Goal: Submit feedback/report problem: Submit feedback/report problem

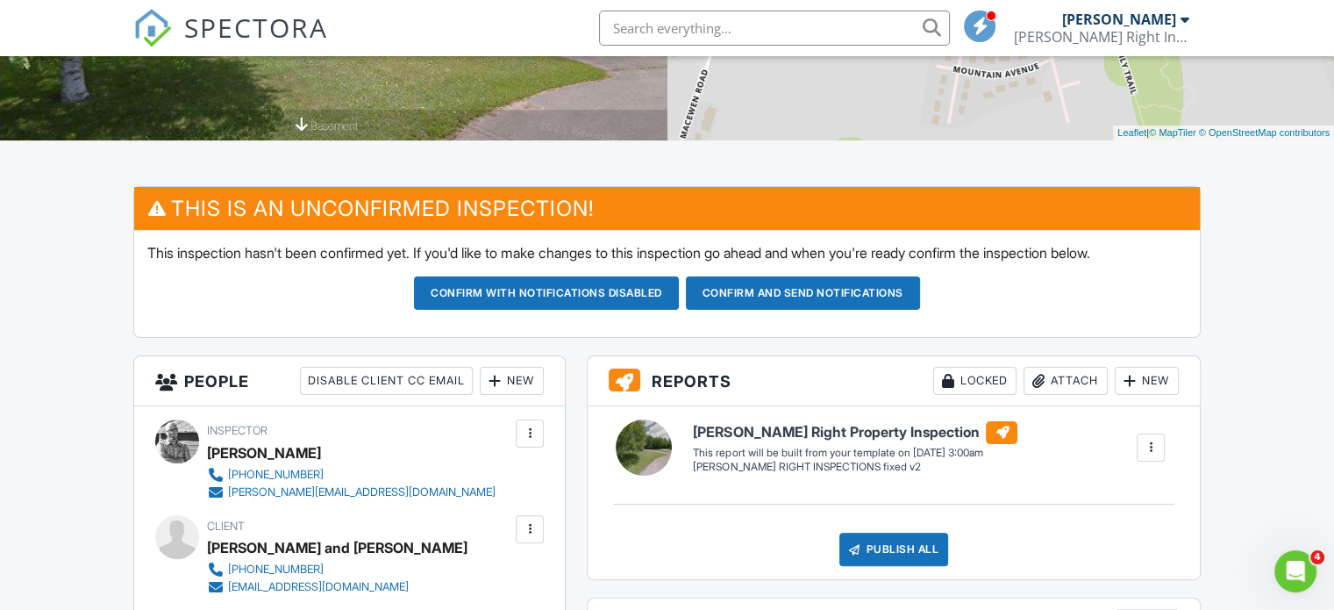
scroll to position [351, 0]
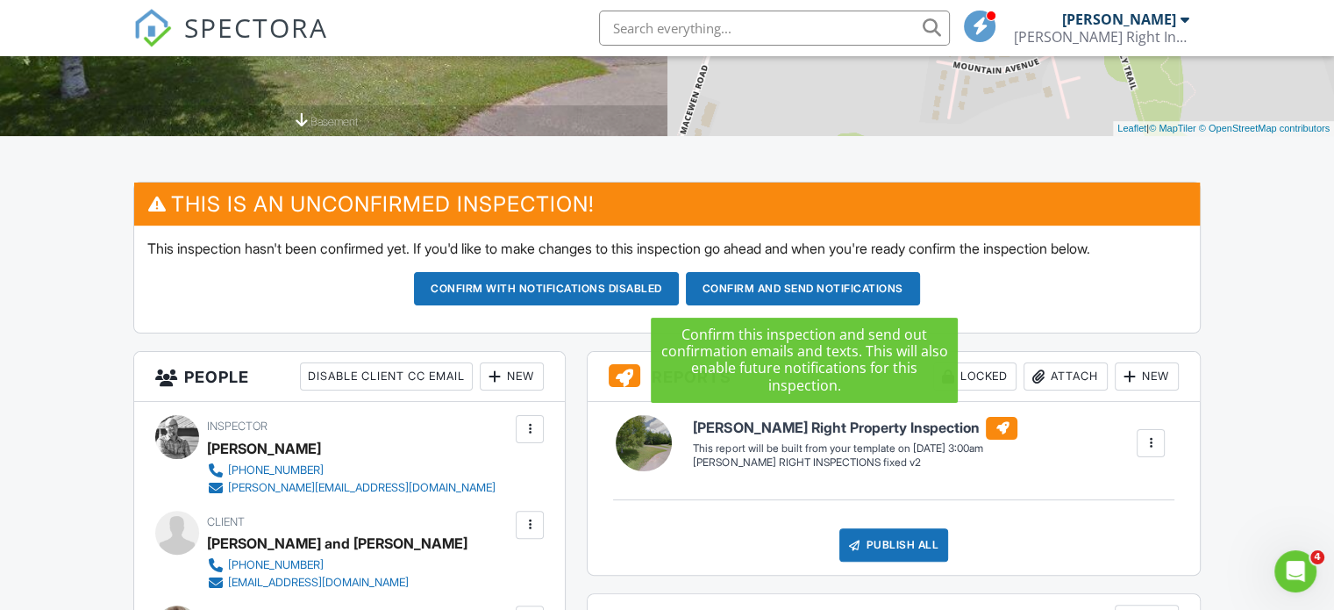
click at [679, 293] on button "Confirm and send notifications" at bounding box center [546, 288] width 265 height 33
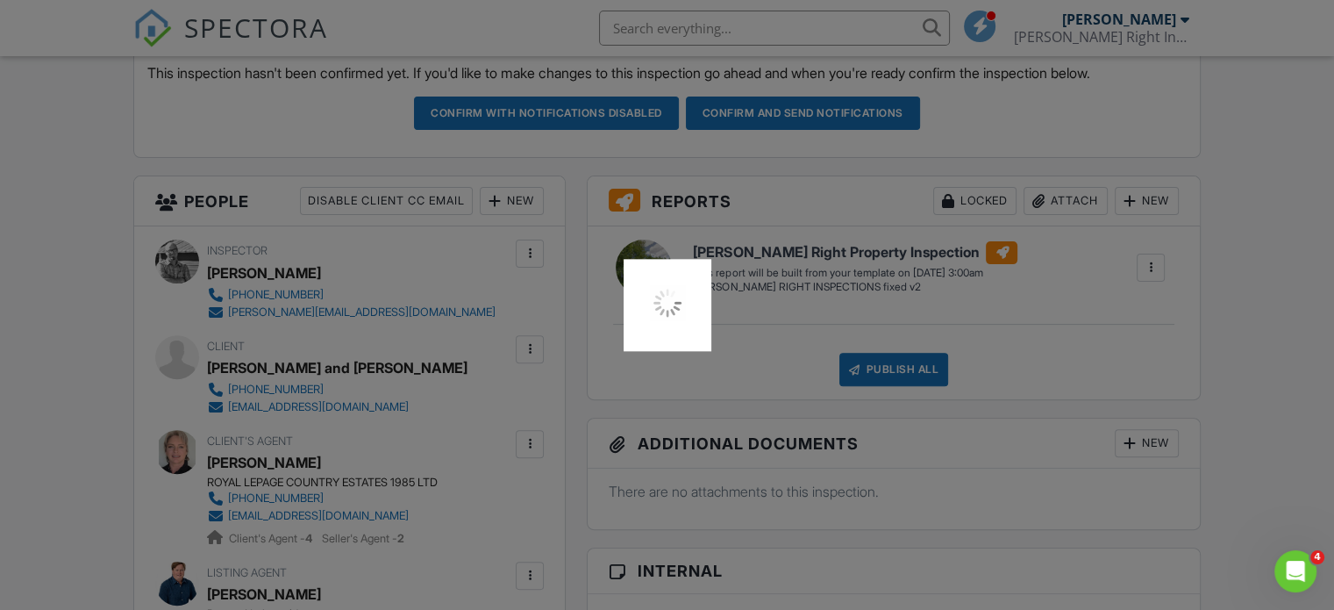
scroll to position [210, 0]
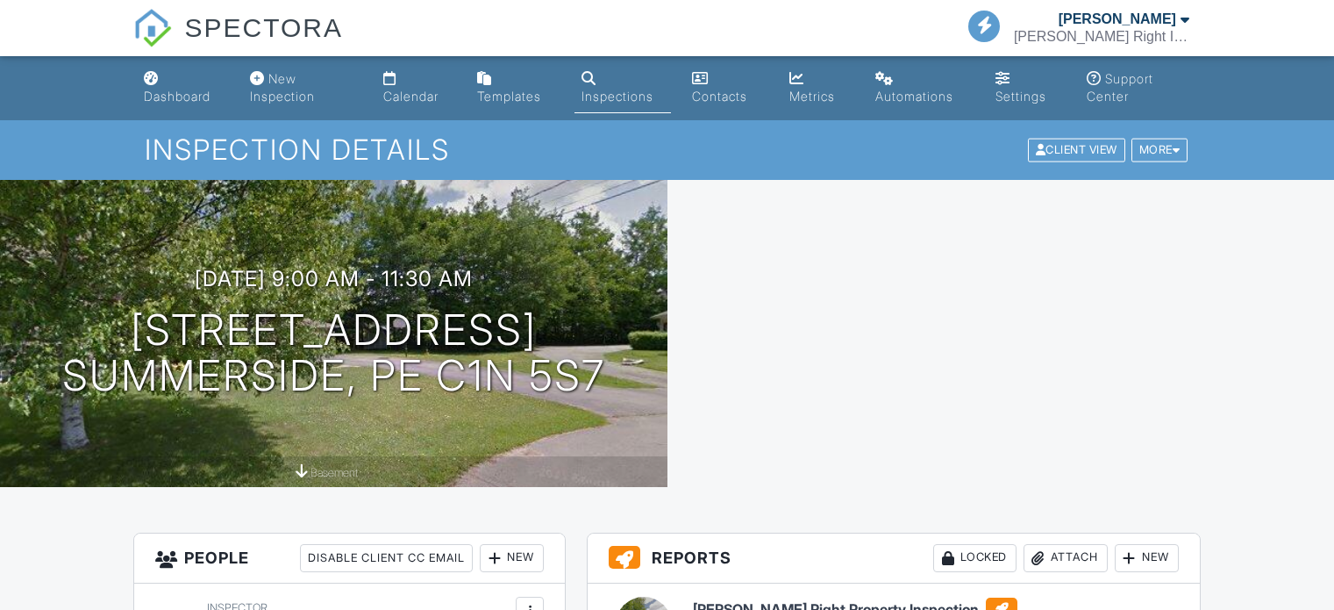
click at [278, 82] on div "New Inspection" at bounding box center [282, 87] width 65 height 32
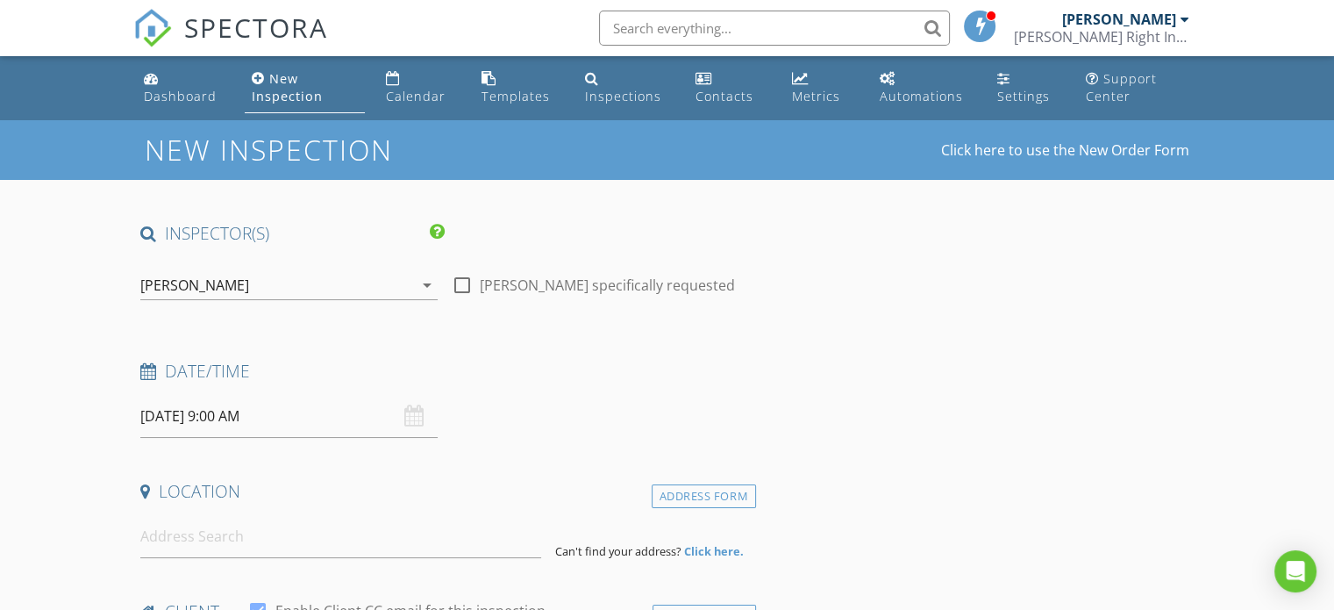
click at [208, 413] on input "08/29/2025 9:00 AM" at bounding box center [288, 416] width 297 height 43
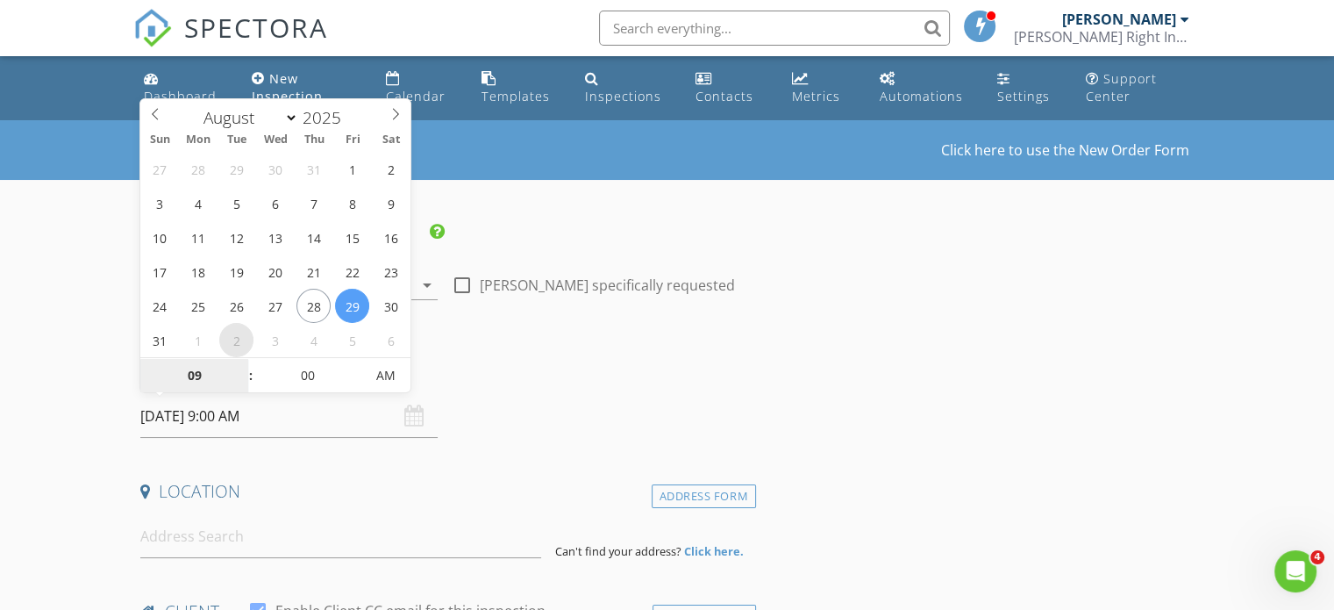
select select "8"
type input "09/02/2025 9:00 AM"
type input "10"
type input "09/02/2025 10:00 AM"
click at [243, 363] on span at bounding box center [242, 367] width 12 height 18
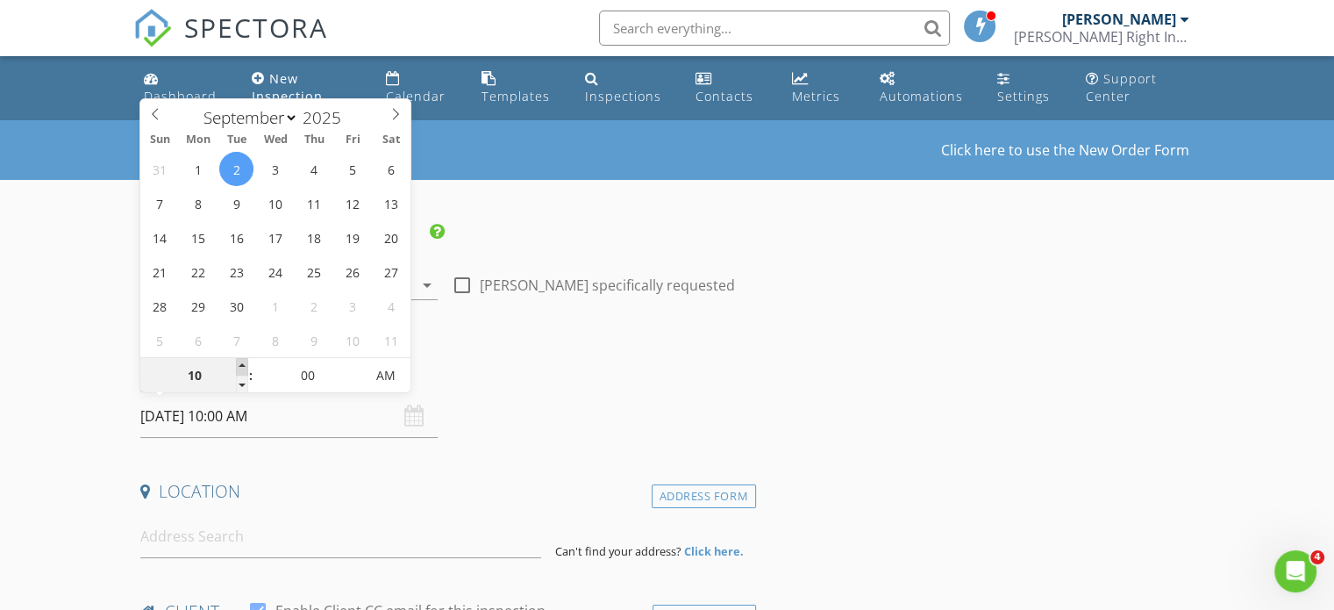
type input "11"
type input "09/02/2025 11:00 AM"
click at [243, 363] on span at bounding box center [242, 367] width 12 height 18
type input "12"
type input "09/02/2025 12:00 PM"
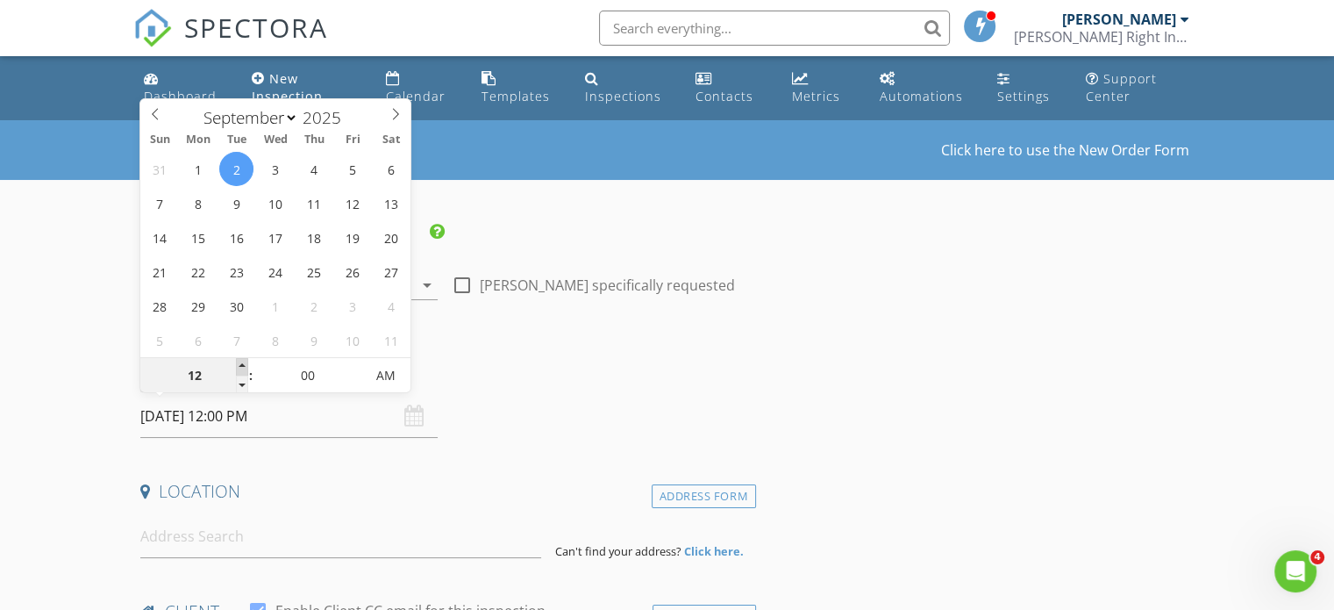
click at [243, 363] on span at bounding box center [242, 367] width 12 height 18
type input "01"
type input "09/02/2025 1:00 PM"
click at [243, 363] on span at bounding box center [242, 367] width 12 height 18
type input "02"
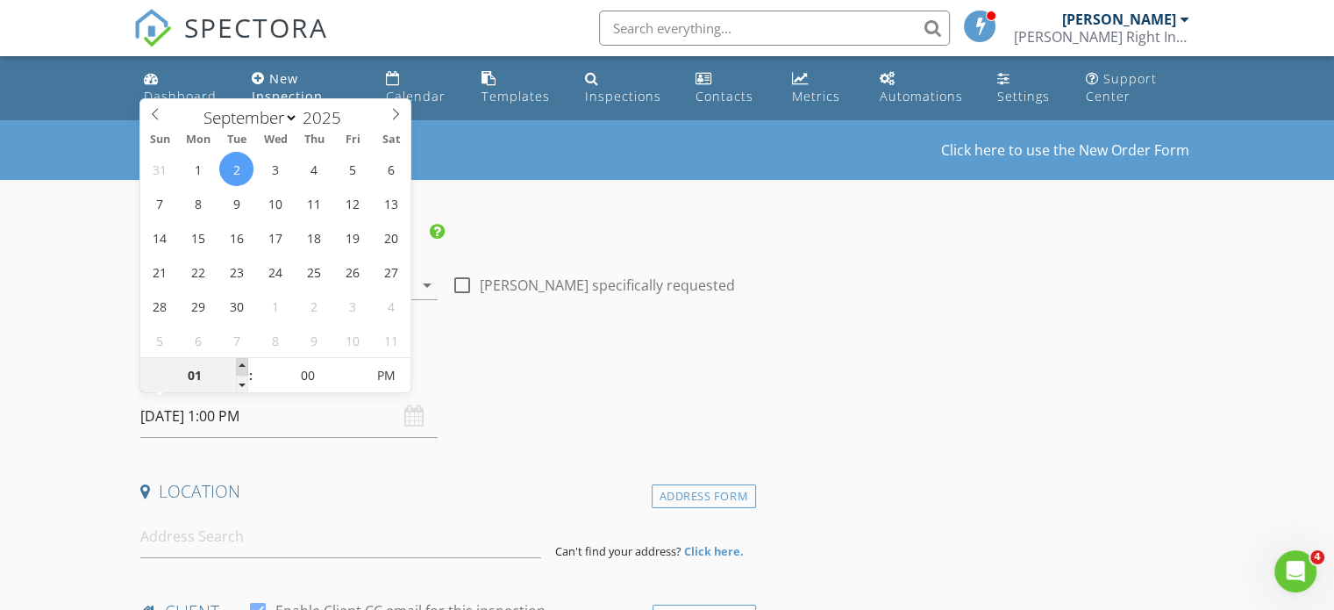
type input "09/02/2025 2:00 PM"
click at [242, 363] on span at bounding box center [242, 367] width 12 height 18
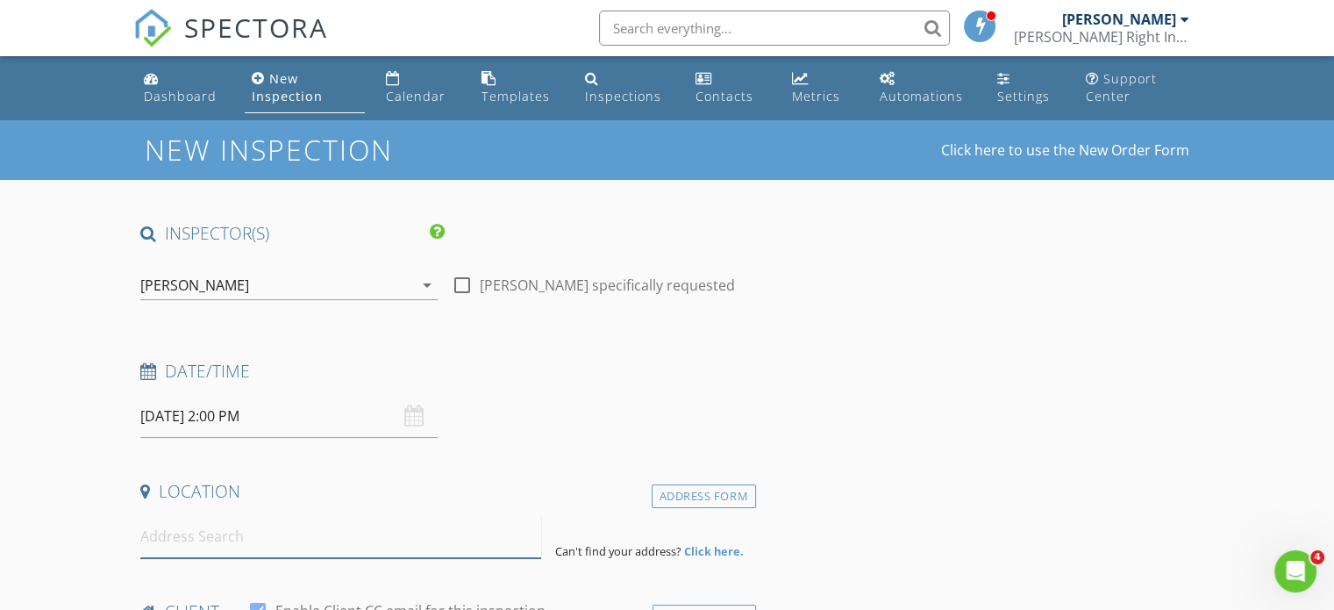
click at [177, 538] on input at bounding box center [340, 536] width 401 height 43
paste input "86 Parkside DrCharlottetown, PE C1E 1M8"
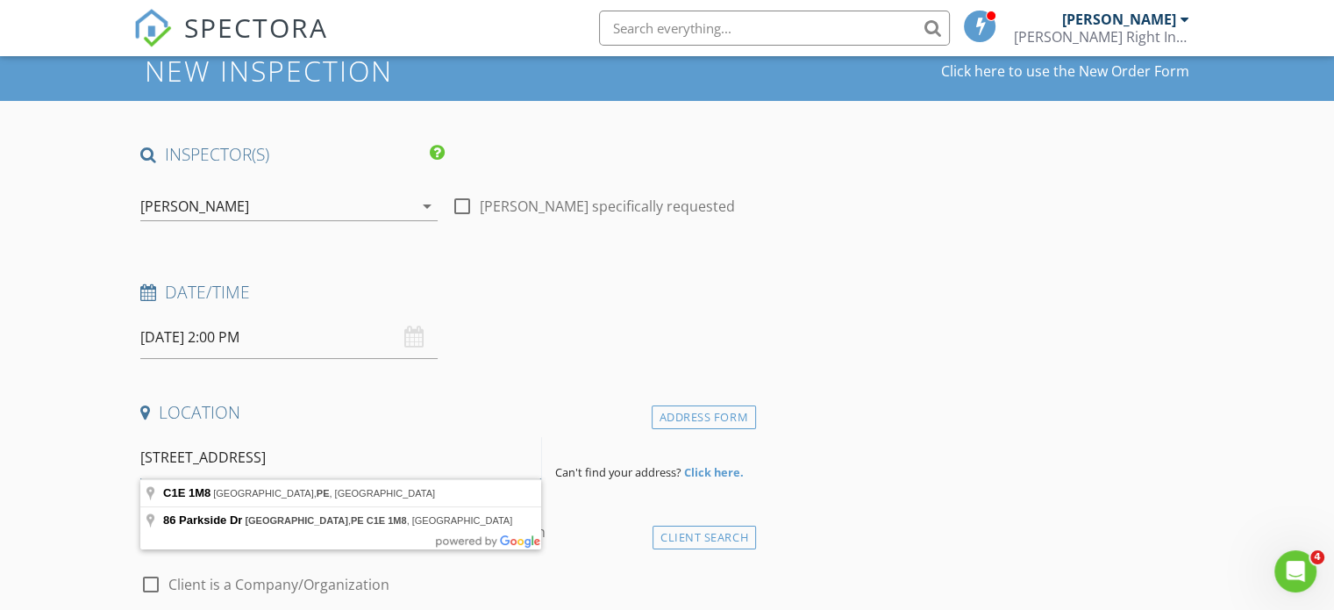
scroll to position [175, 0]
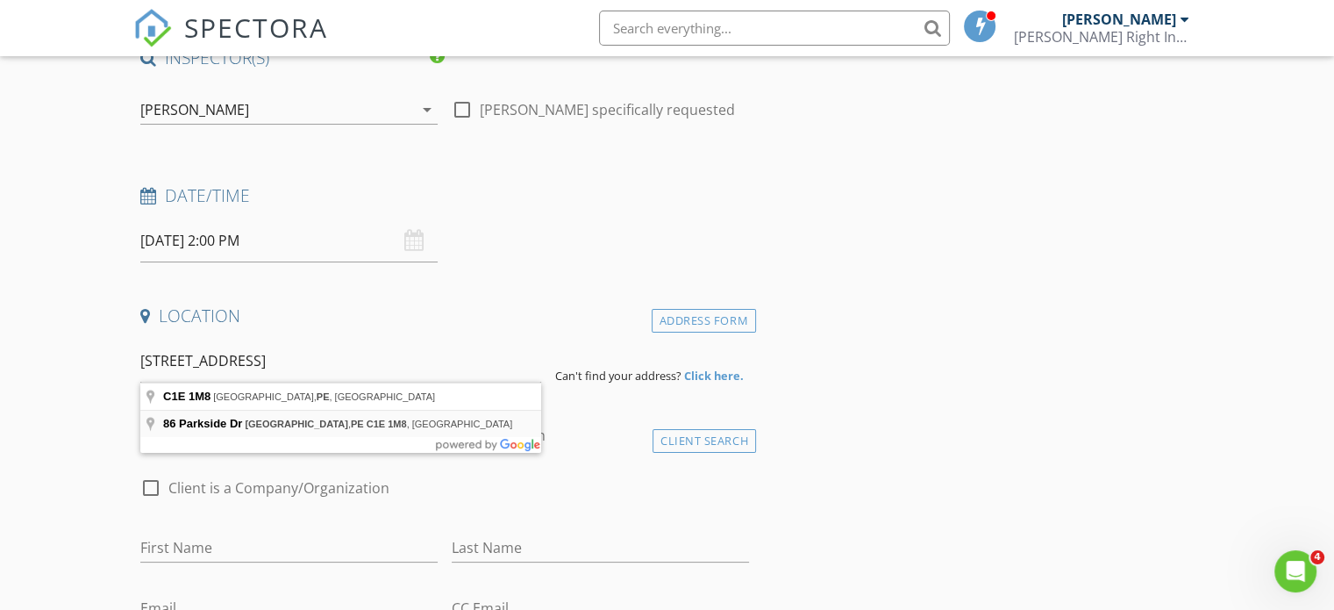
type input "86 Parkside Dr, Charlottetown, PE C1E 1M8, Canada"
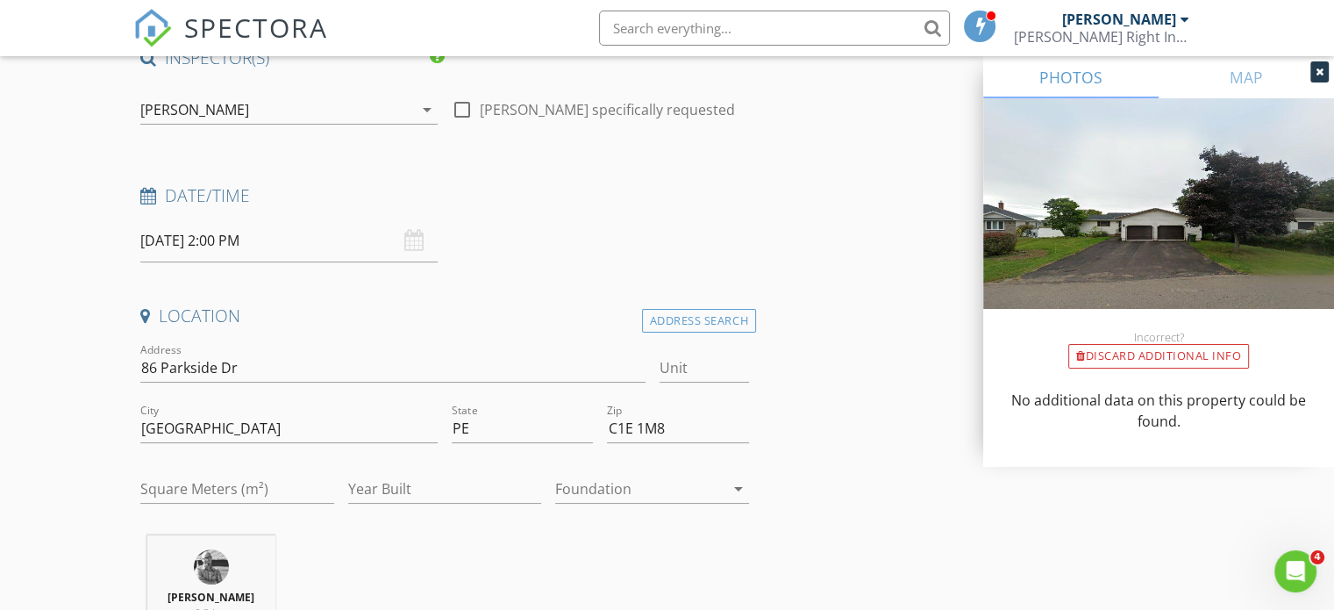
click at [642, 479] on div at bounding box center [639, 489] width 169 height 28
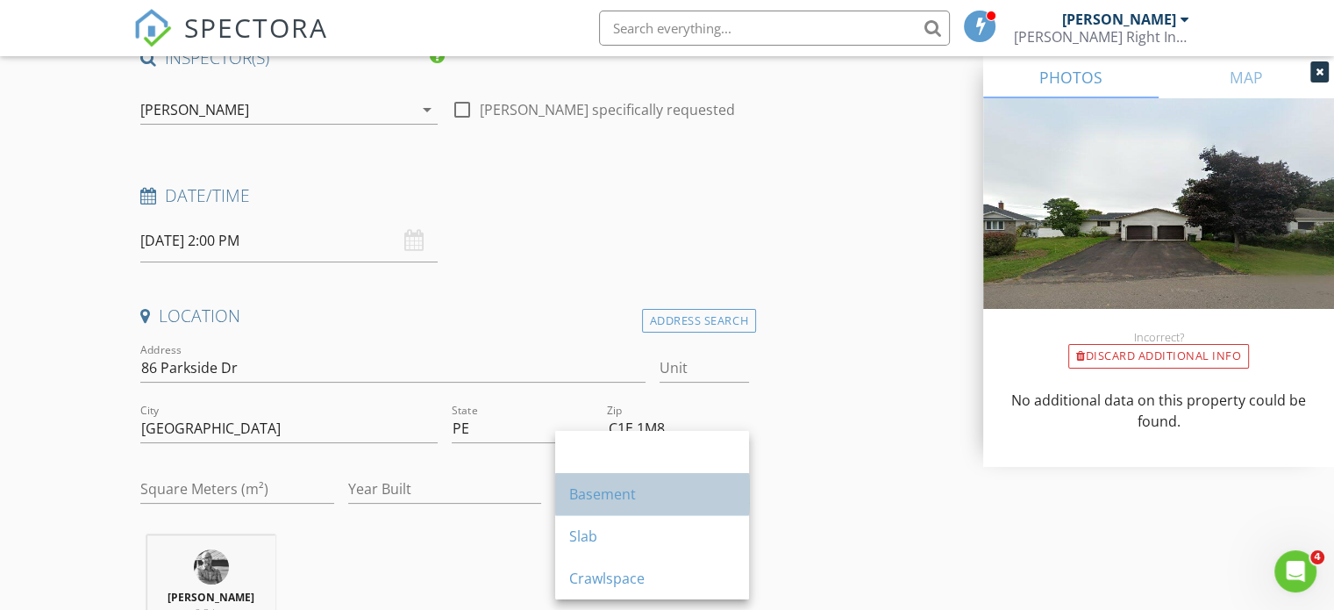
click at [600, 501] on div "Basement" at bounding box center [652, 493] width 166 height 21
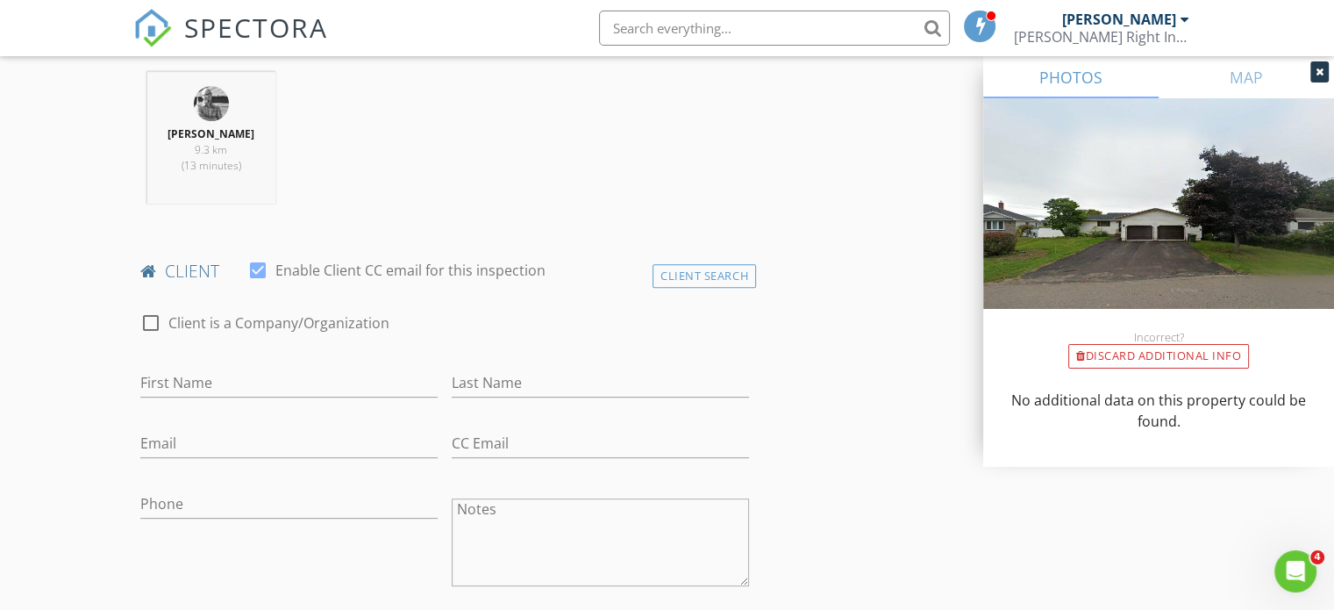
scroll to position [702, 0]
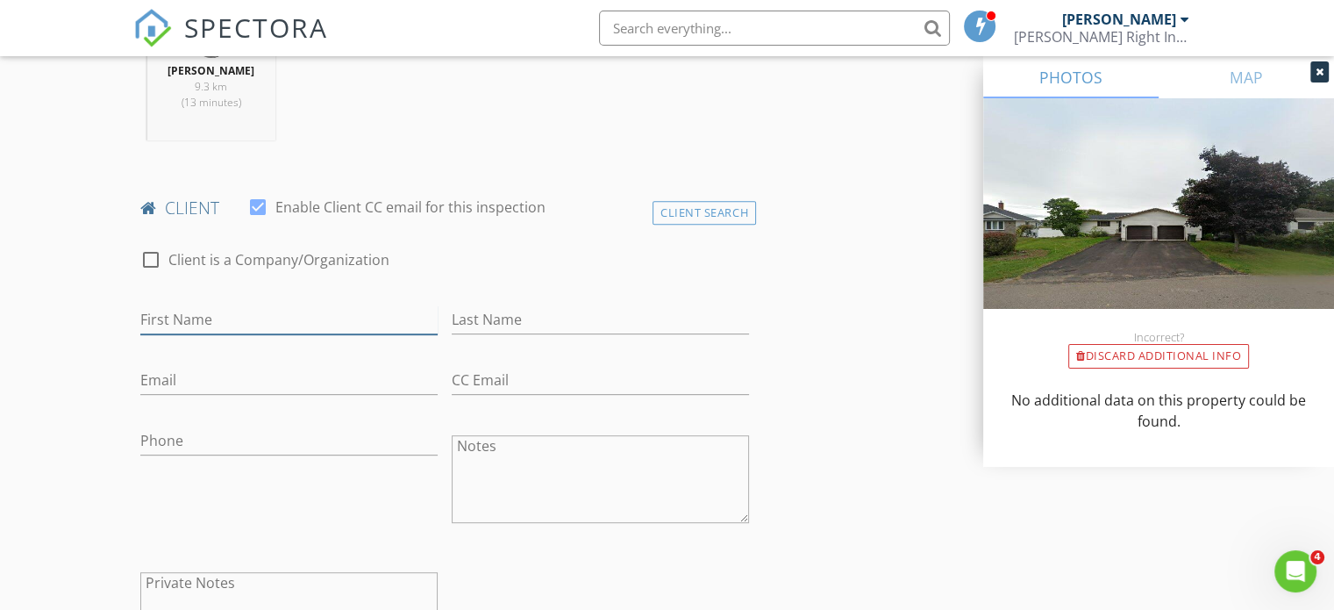
click at [192, 312] on input "First Name" at bounding box center [288, 319] width 297 height 29
paste input "Yanik richards and michelle Ollerhead"
type input "Yanik richards and michelle Ollerhead"
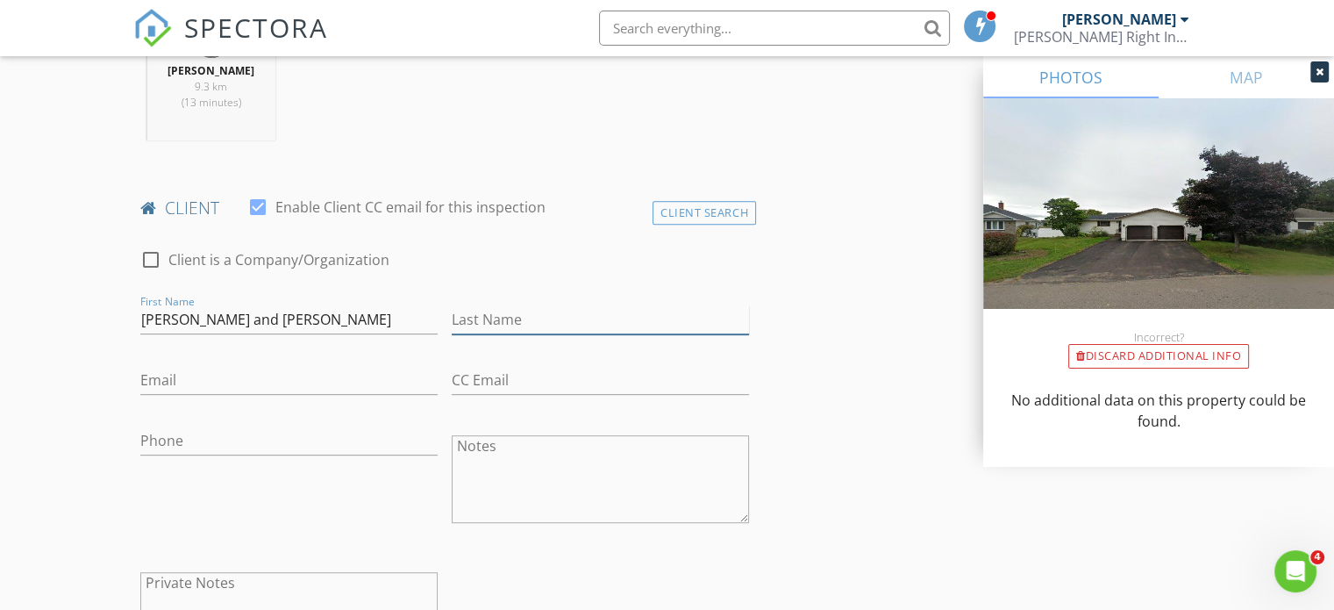
click at [502, 322] on input "Last Name" at bounding box center [600, 319] width 297 height 29
paste input "Yanik richards and michelle Ollerhead"
drag, startPoint x: 492, startPoint y: 318, endPoint x: 383, endPoint y: 318, distance: 108.8
click at [385, 317] on div "check_box_outline_blank Client is a Company/Organization First Name Yanik richa…" at bounding box center [444, 459] width 623 height 454
click at [455, 318] on input "richards and michelle Ollerhead" at bounding box center [600, 319] width 297 height 29
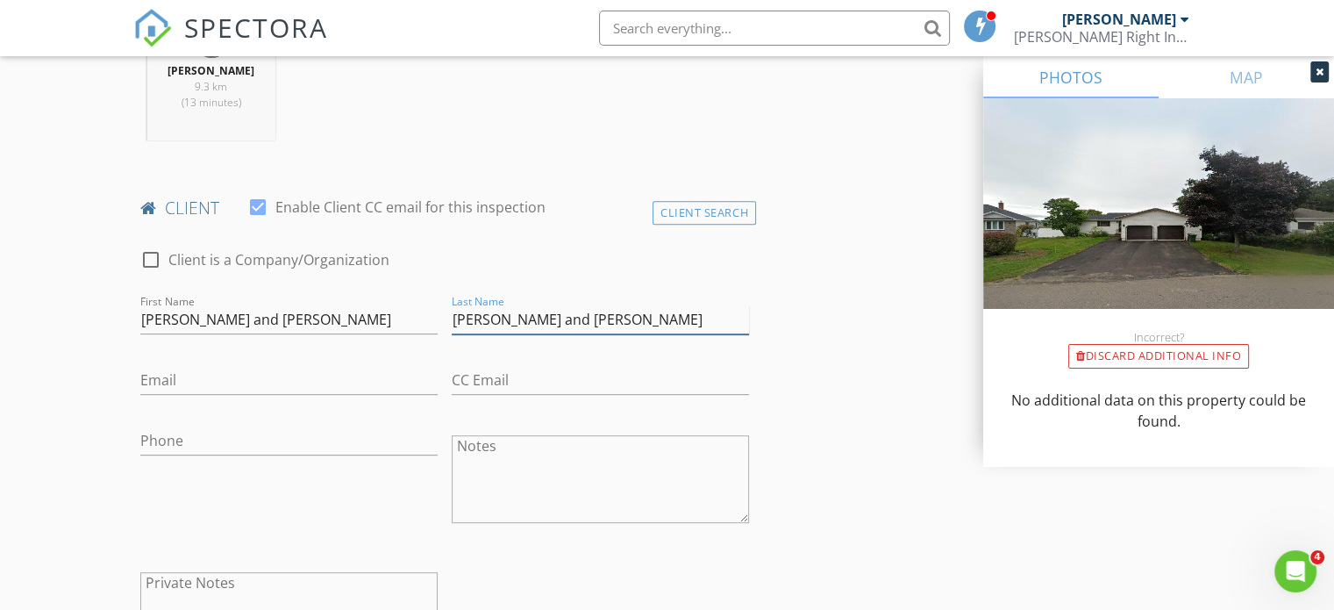
click at [543, 320] on input "Richards and michelle Ollerhead" at bounding box center [600, 319] width 297 height 29
type input "Richards and Michelle Ollerhead"
drag, startPoint x: 180, startPoint y: 318, endPoint x: 411, endPoint y: 318, distance: 230.7
click at [411, 318] on input "Yanik richards and michelle Ollerhead" at bounding box center [288, 319] width 297 height 29
type input "Yanik"
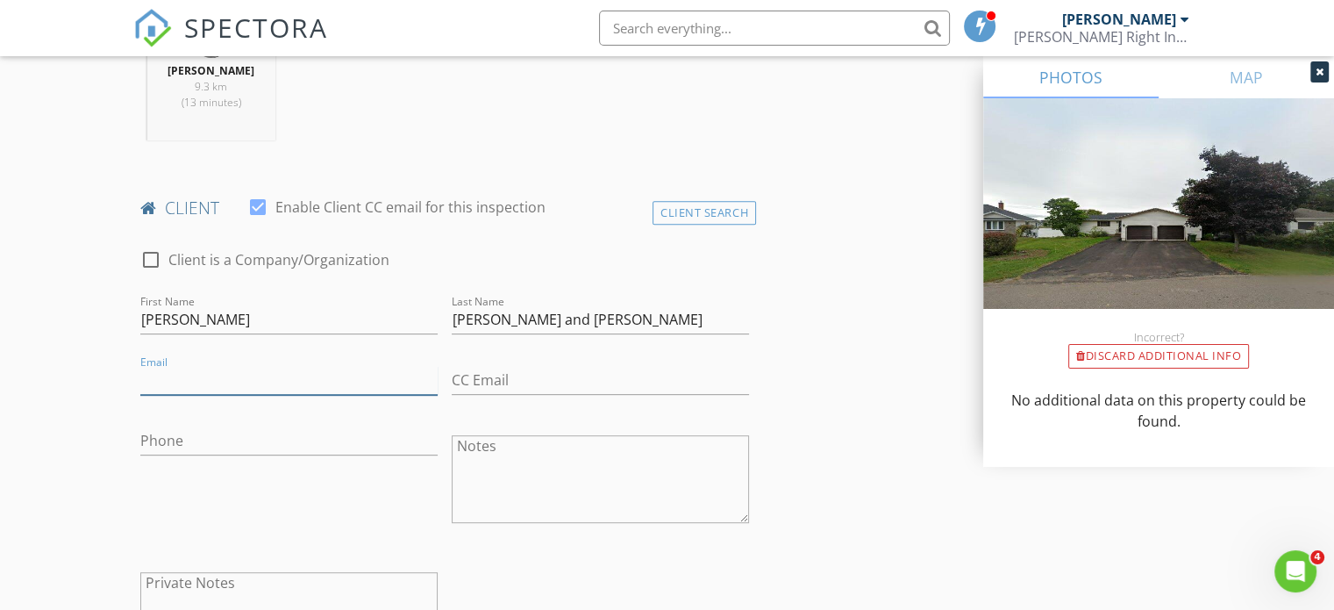
click at [189, 385] on input "Email" at bounding box center [288, 380] width 297 height 29
paste input "yanikrichards@gmail.com"
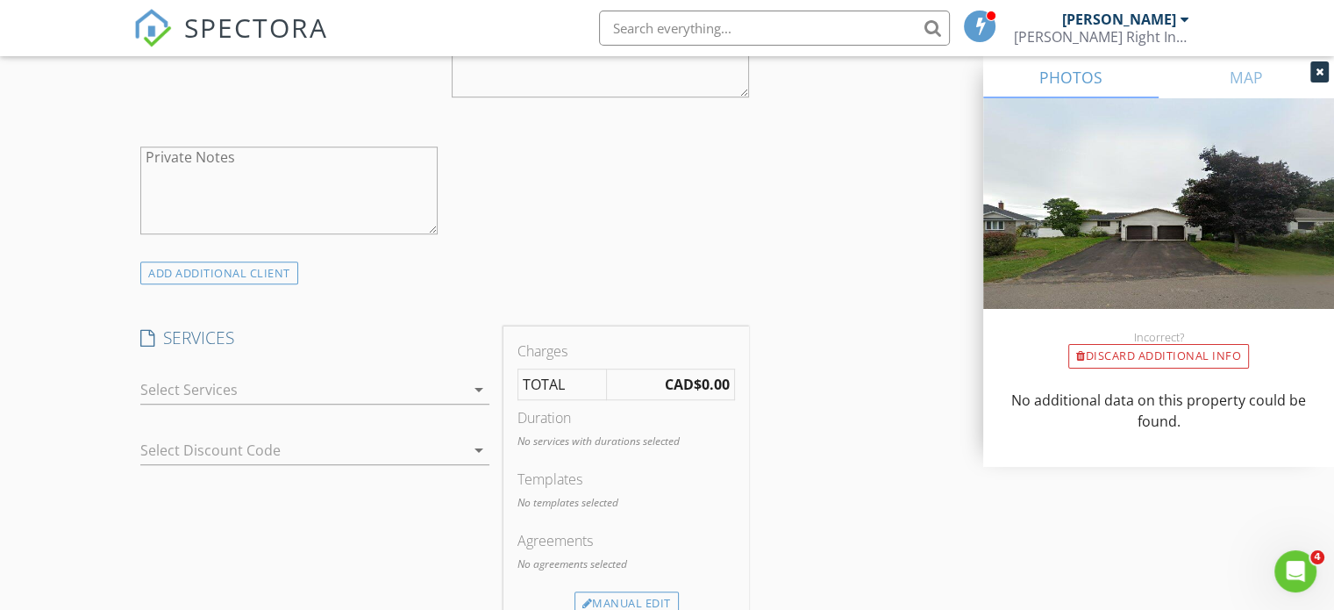
scroll to position [1140, 0]
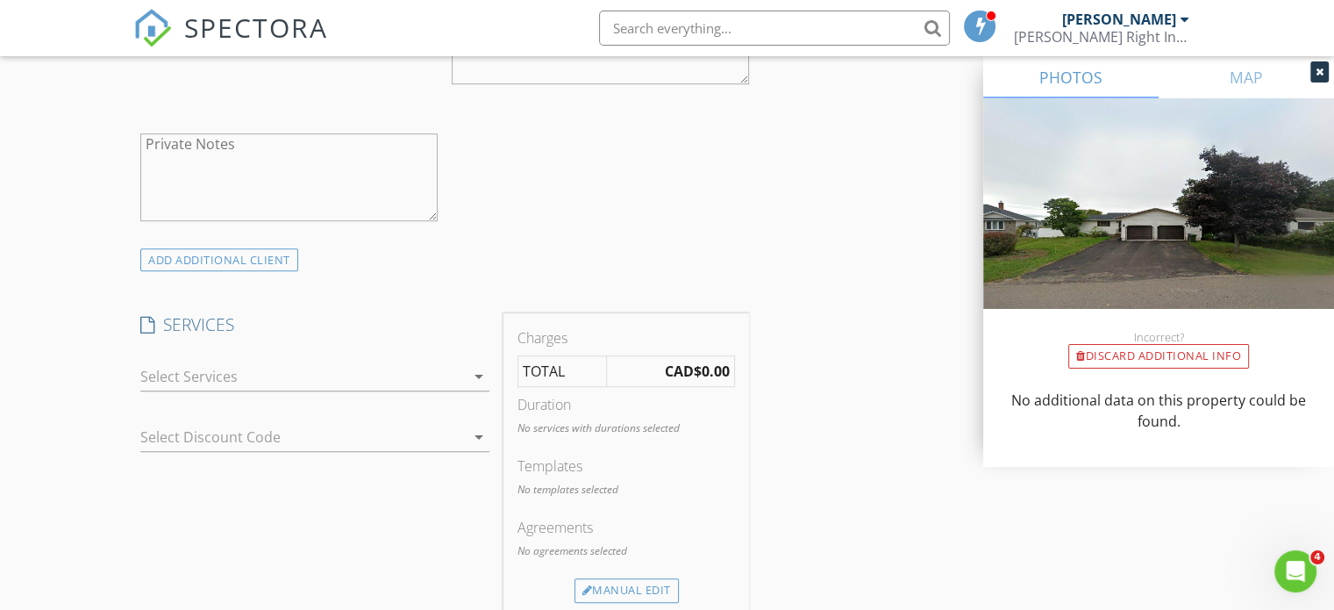
type input "yanikrichards@gmail.com"
click at [214, 368] on div at bounding box center [302, 376] width 325 height 28
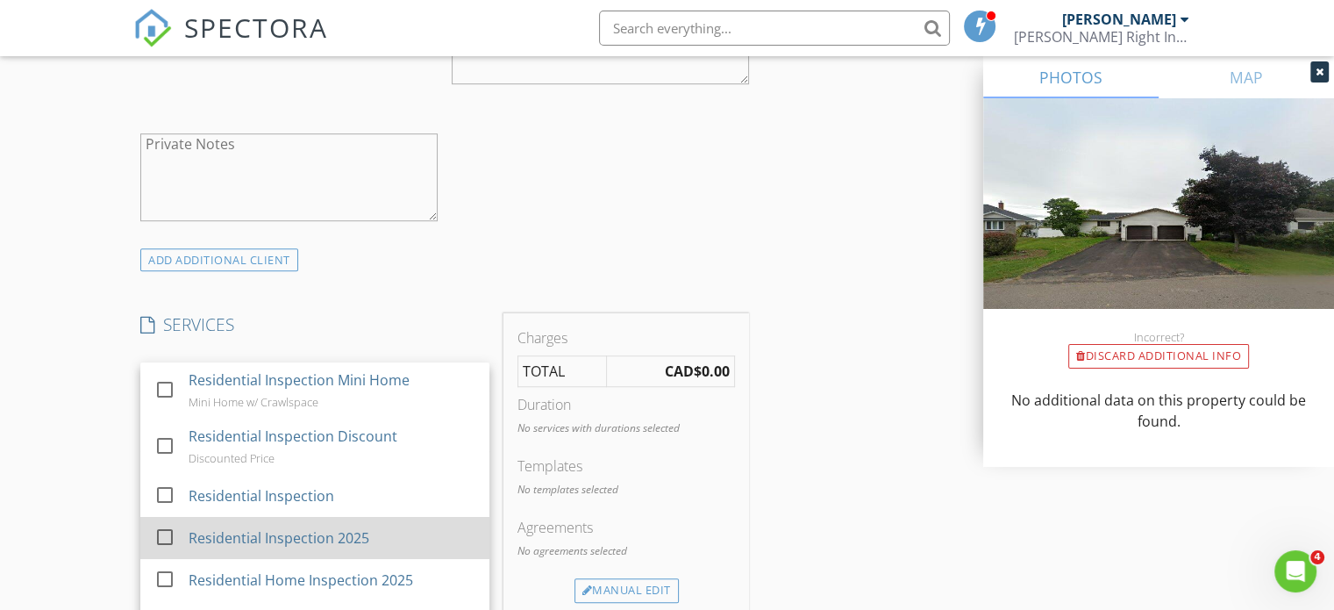
click at [211, 529] on div "Residential Inspection 2025" at bounding box center [279, 537] width 181 height 21
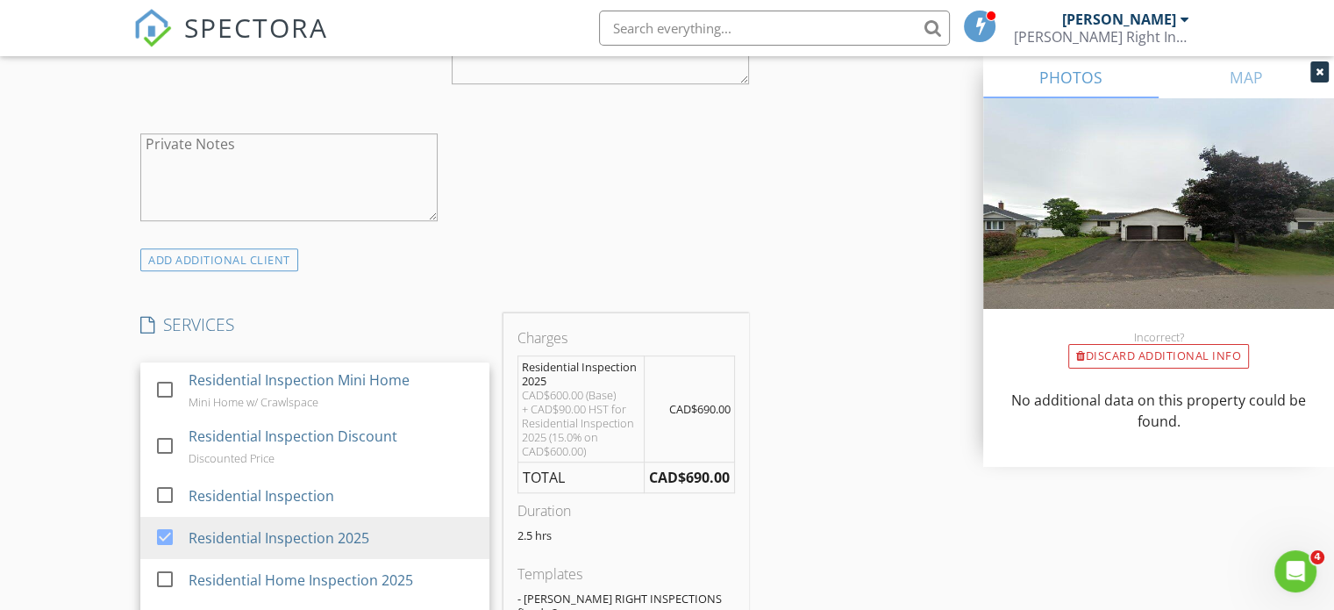
click at [811, 475] on div "INSPECTOR(S) check_box Robert Dunn PRIMARY Robert Dunn arrow_drop_down check_bo…" at bounding box center [667, 598] width 1068 height 3032
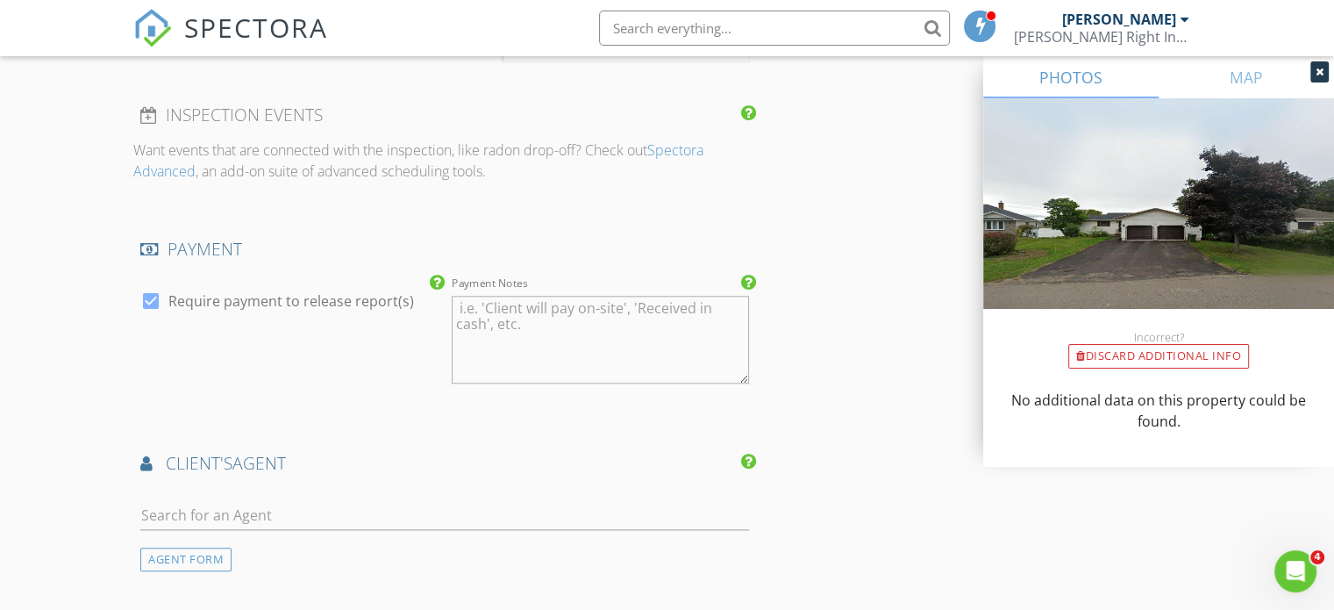
scroll to position [1842, 0]
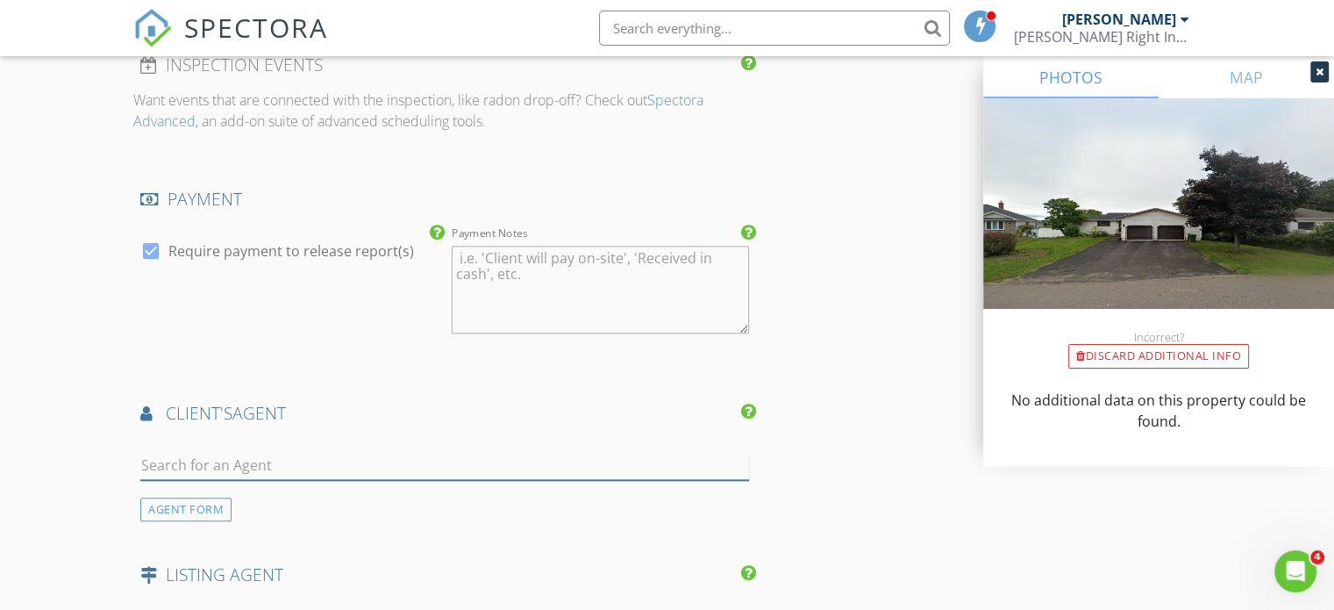
click at [225, 451] on input "text" at bounding box center [444, 465] width 609 height 29
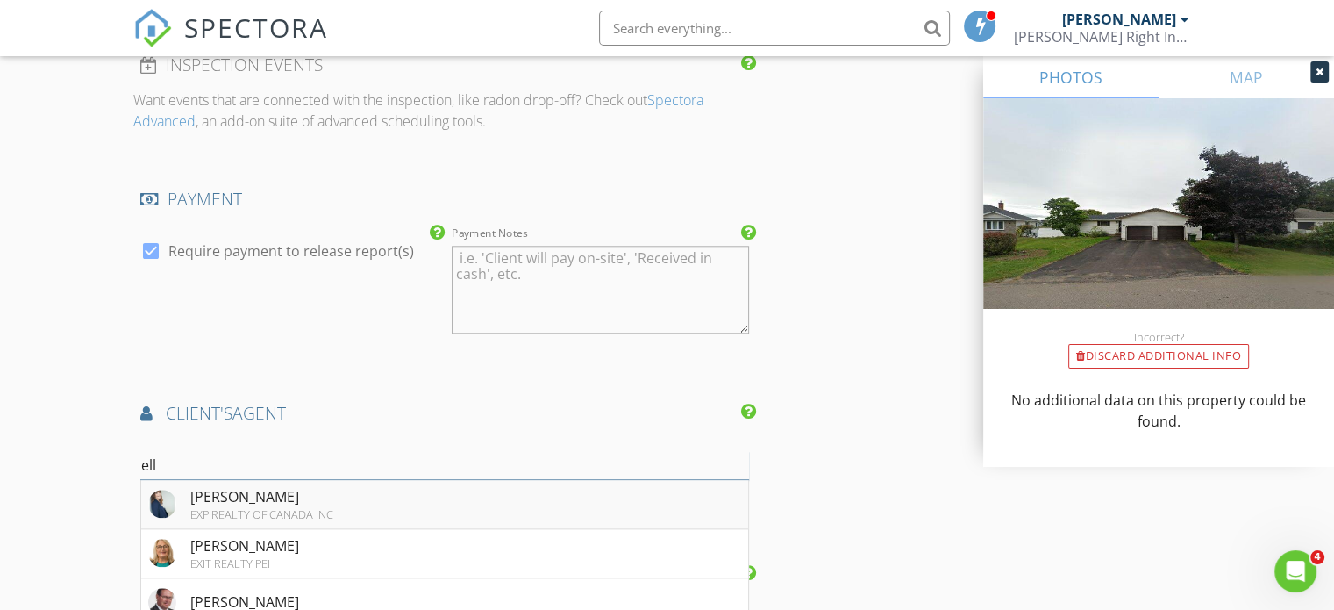
type input "ell"
click at [200, 488] on div "Ellen MacQuarrie" at bounding box center [261, 496] width 143 height 21
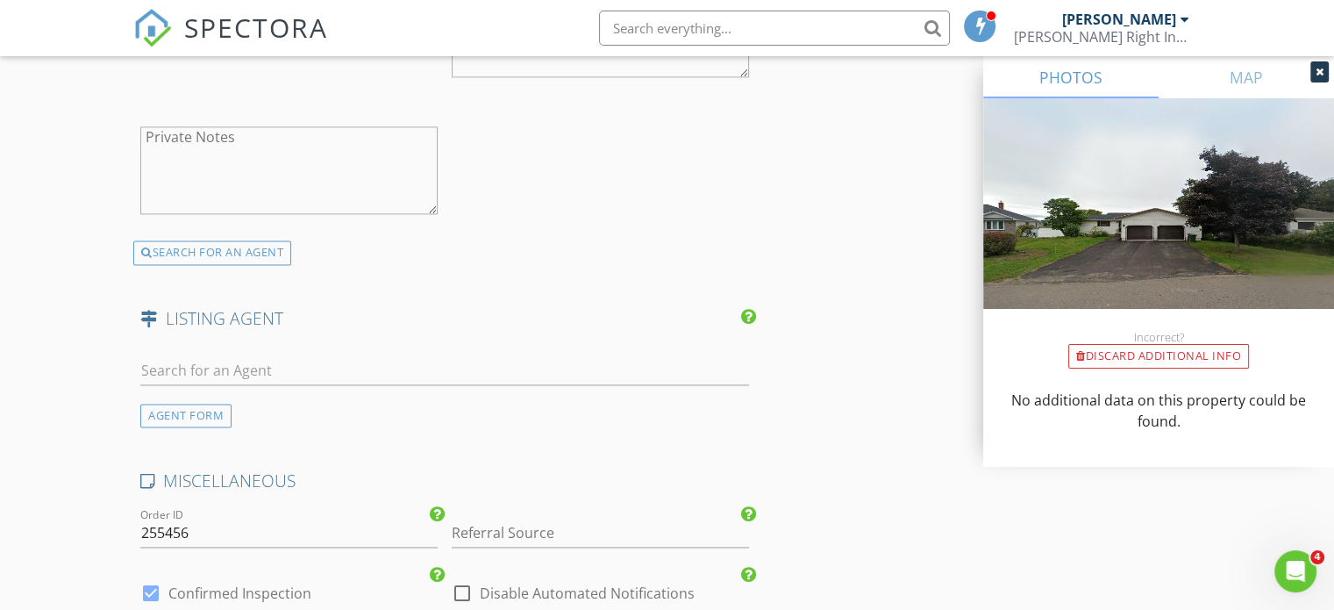
scroll to position [2544, 0]
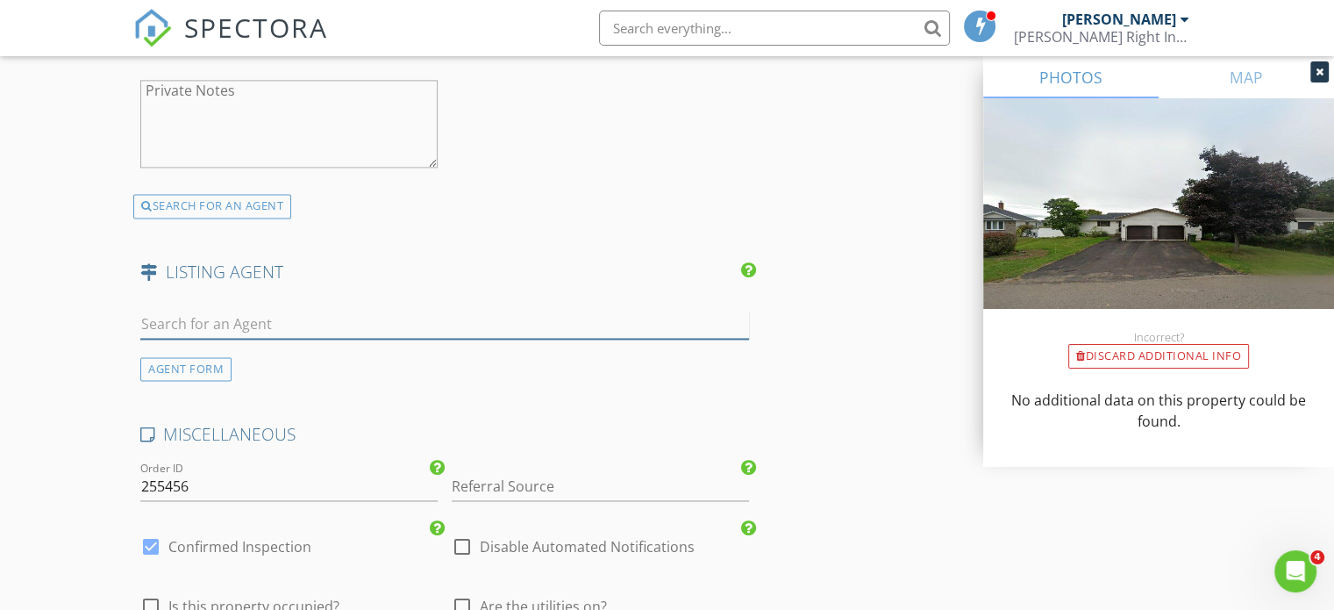
click at [179, 310] on input "text" at bounding box center [444, 324] width 609 height 29
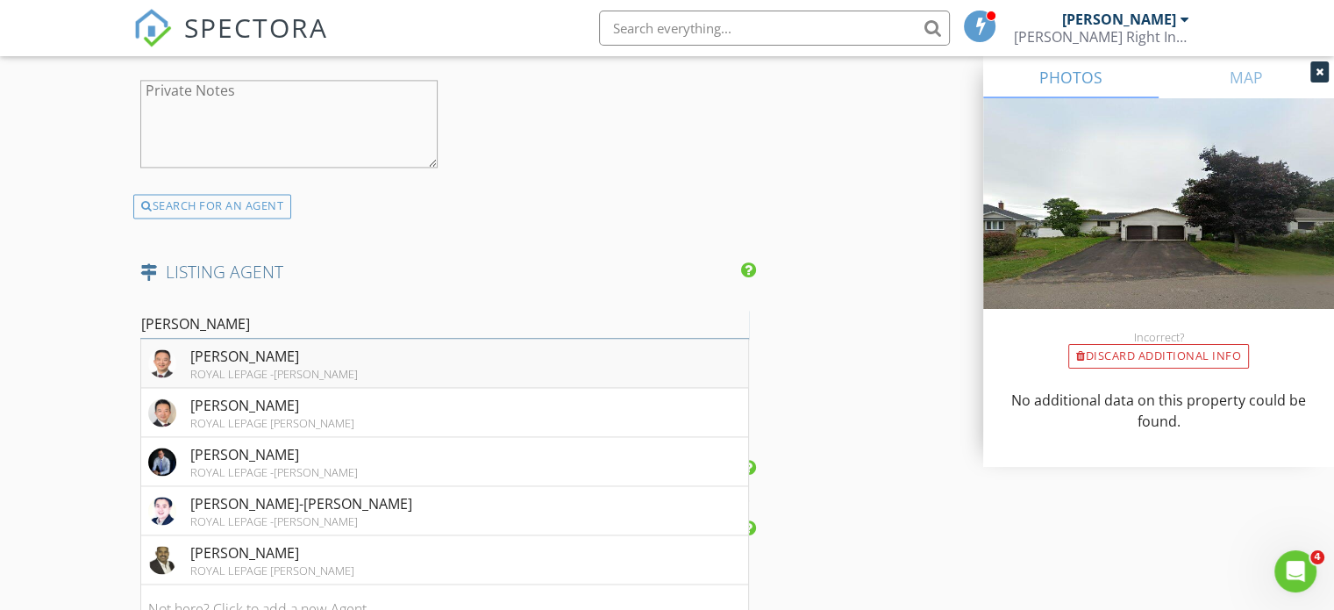
type input "edw"
click at [214, 367] on div "ROYAL LEPAGE -PRINCE EDWARD REALTY" at bounding box center [274, 374] width 168 height 14
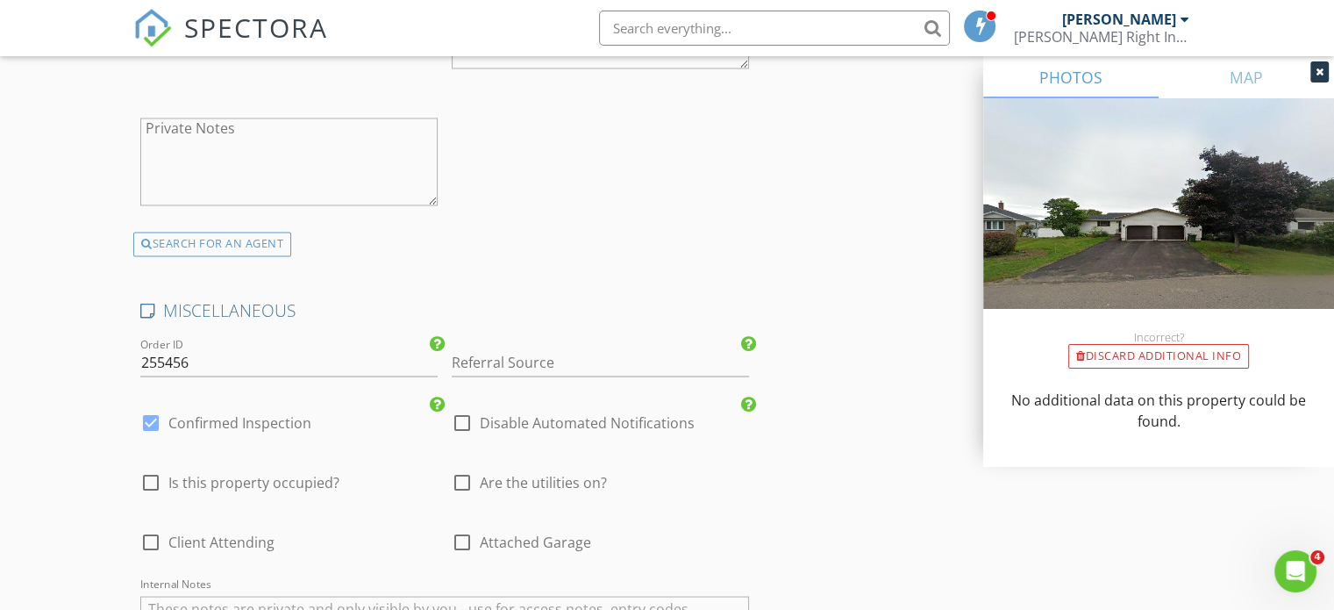
scroll to position [3070, 0]
click at [145, 464] on div at bounding box center [151, 479] width 30 height 30
checkbox input "true"
click at [154, 524] on div at bounding box center [151, 539] width 30 height 30
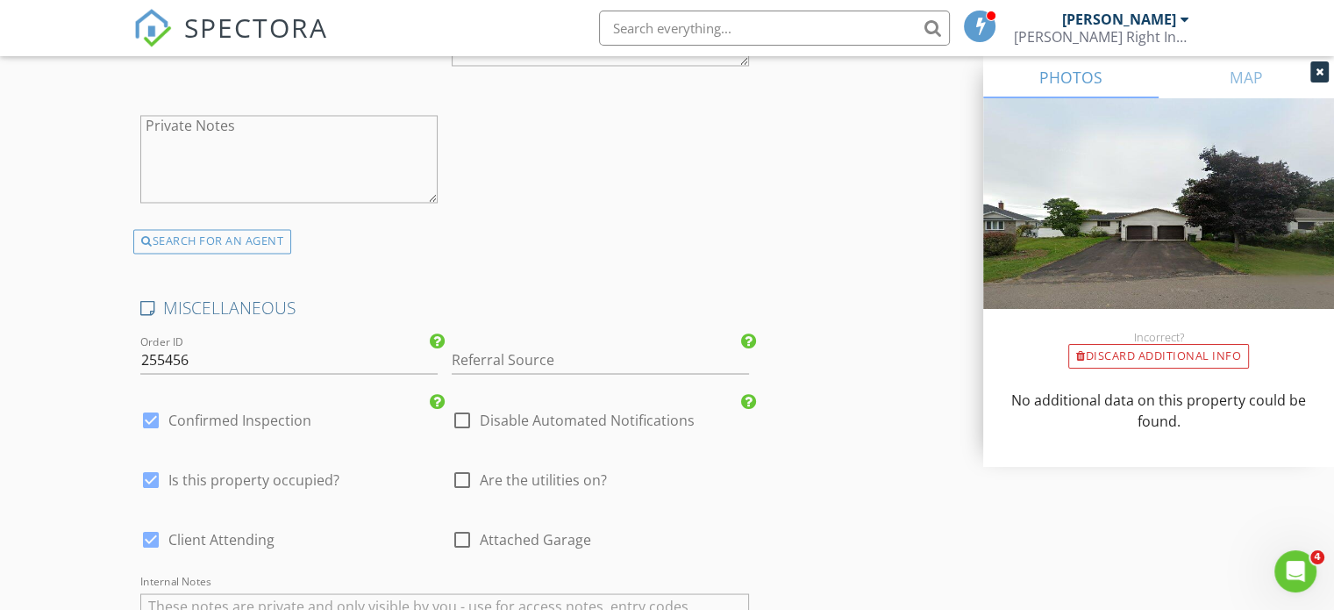
checkbox input "false"
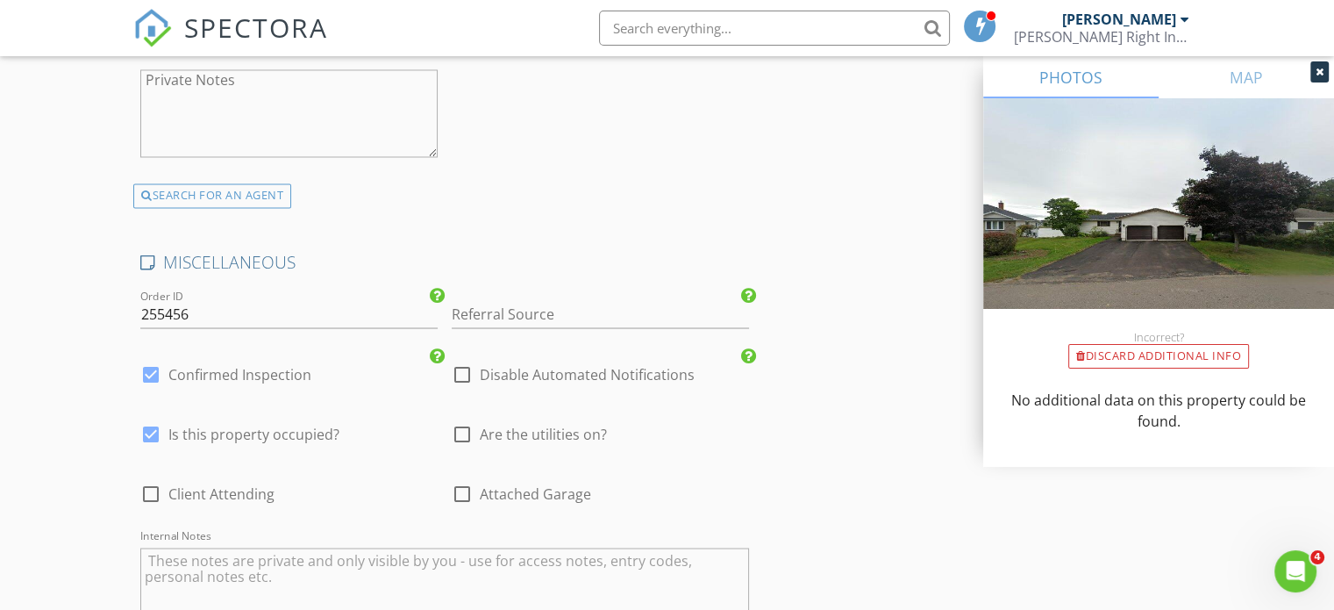
scroll to position [3333, 0]
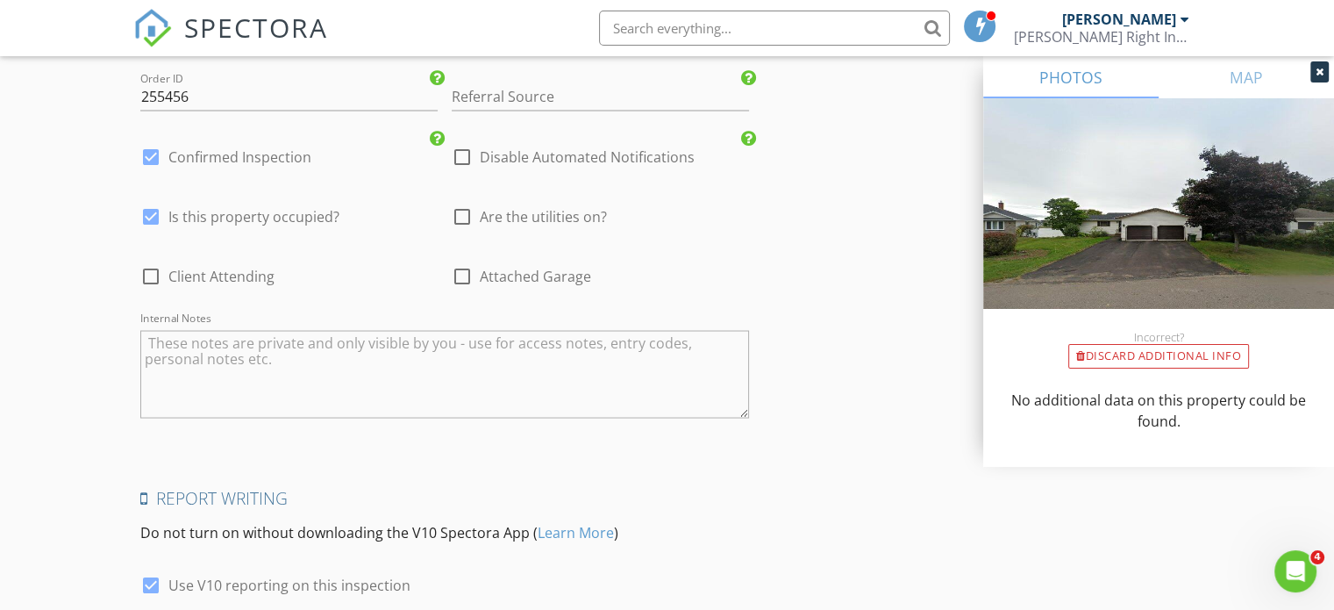
drag, startPoint x: 225, startPoint y: 359, endPoint x: 229, endPoint y: 349, distance: 10.6
click at [225, 358] on textarea "Internal Notes" at bounding box center [444, 374] width 609 height 88
paste textarea "code is 1973"
type textarea "code is 1973"
click at [474, 261] on div at bounding box center [462, 276] width 30 height 30
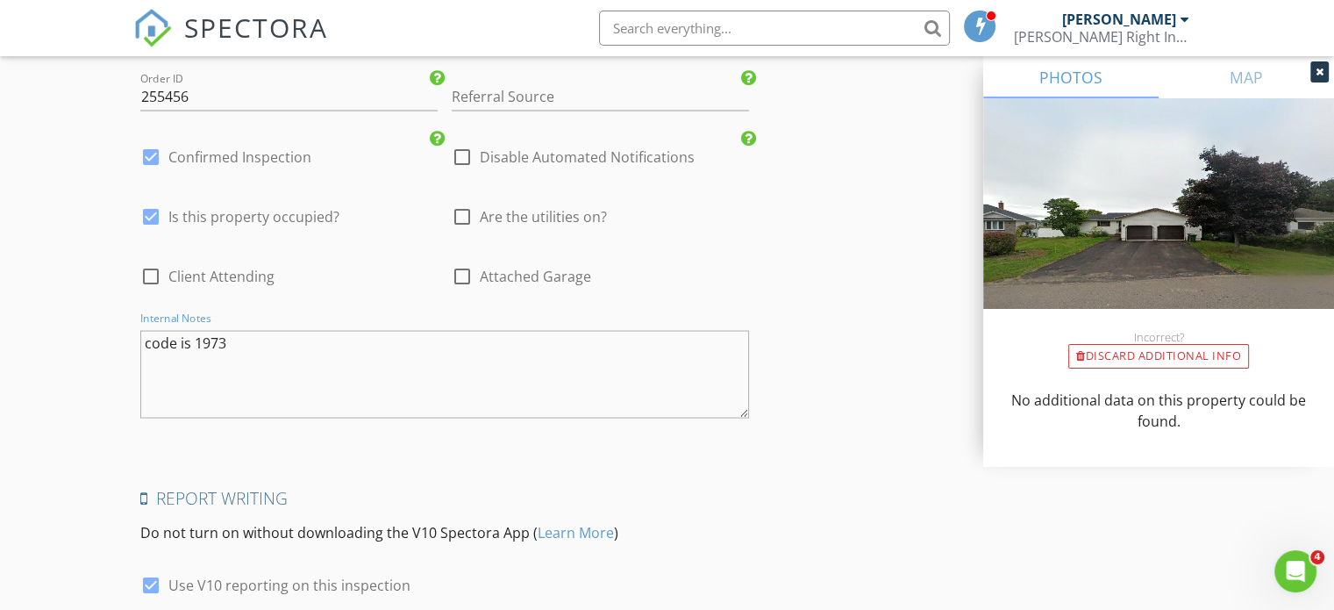
checkbox input "true"
click at [474, 201] on div at bounding box center [462, 216] width 30 height 30
checkbox input "true"
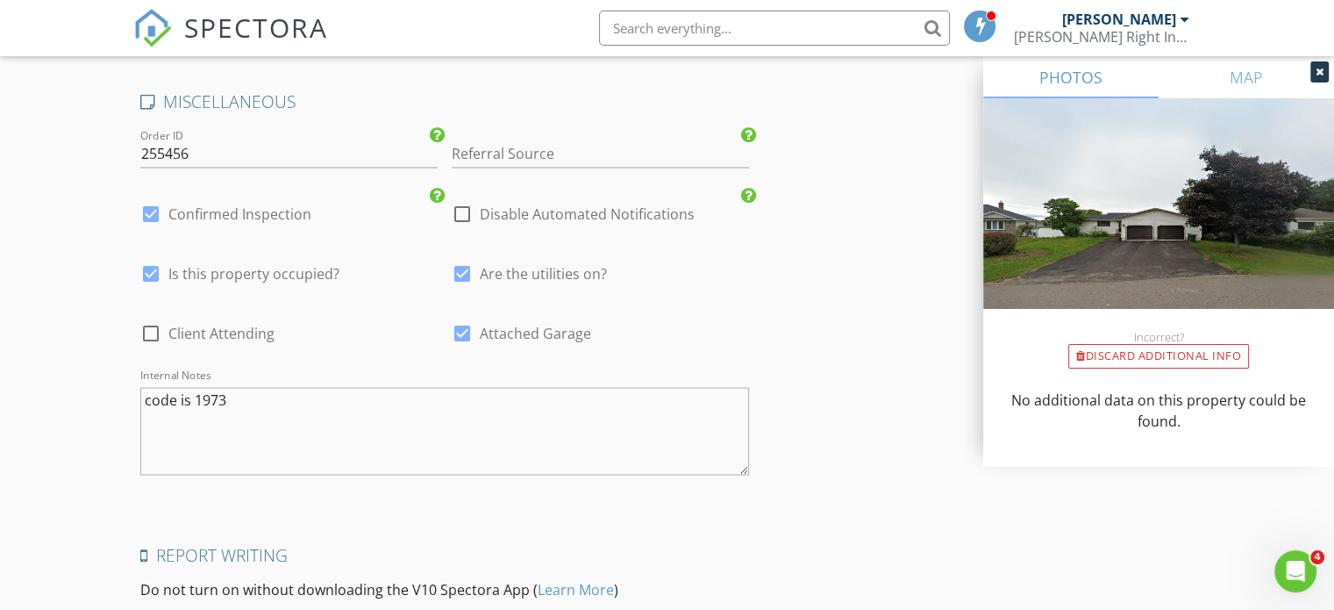
scroll to position [3246, 0]
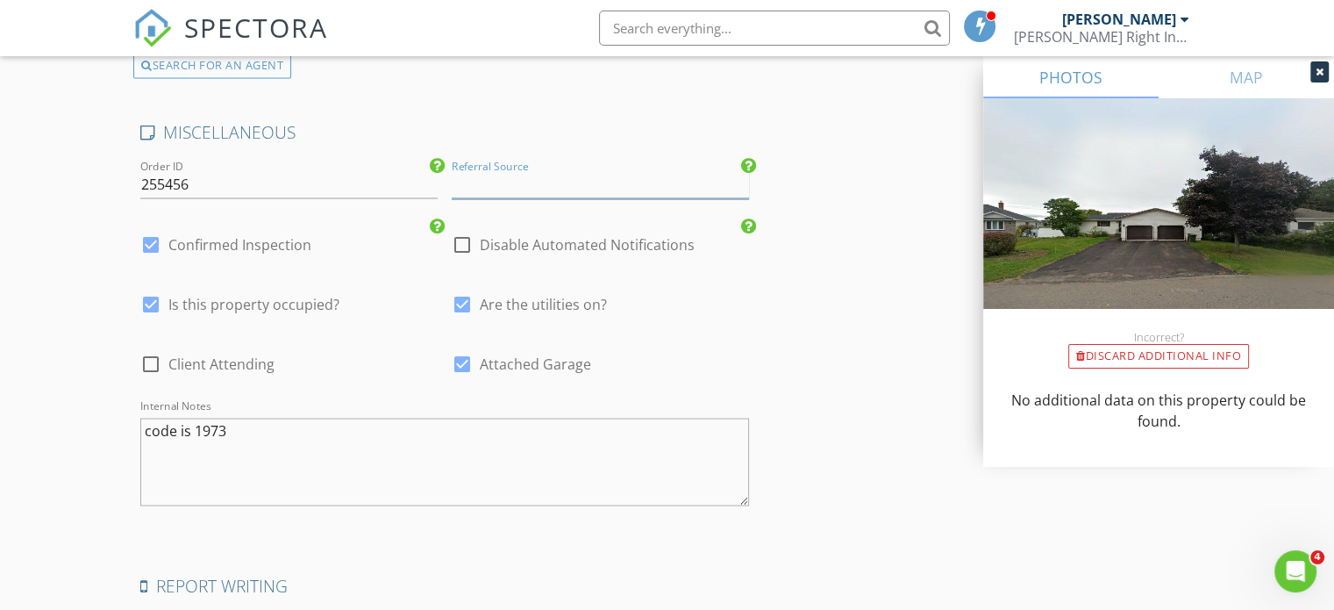
click at [578, 169] on input "Referral Source" at bounding box center [600, 183] width 297 height 29
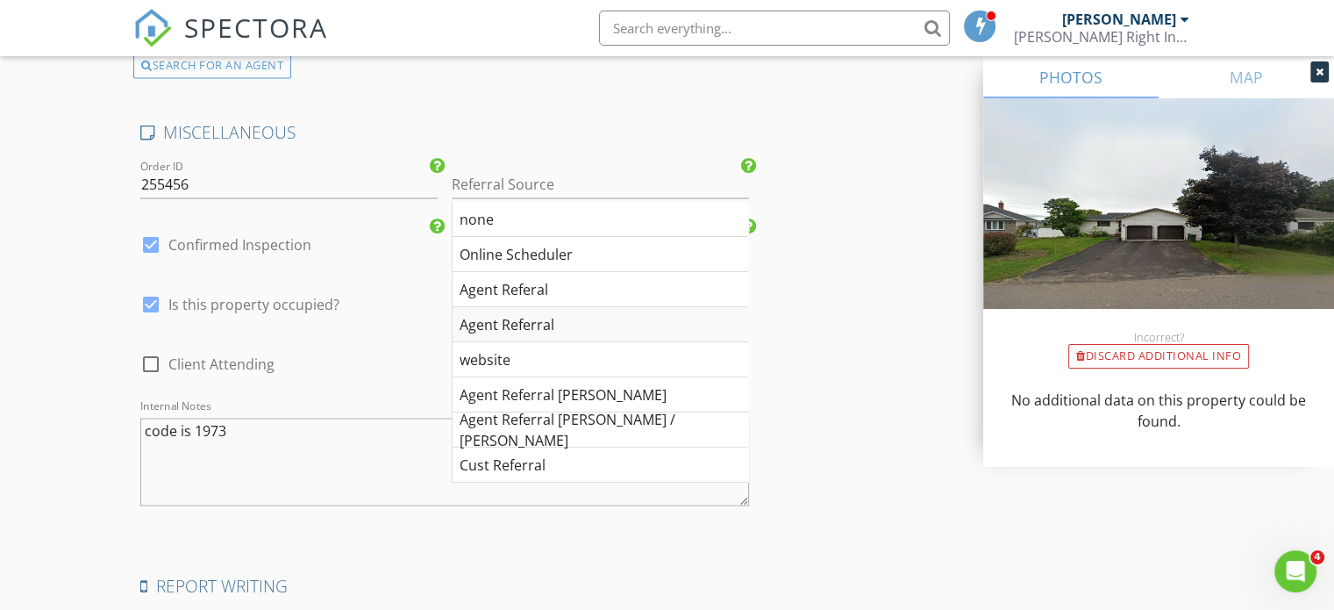
click at [546, 306] on div "Agent Referral" at bounding box center [601, 323] width 296 height 35
type input "Agent Referral"
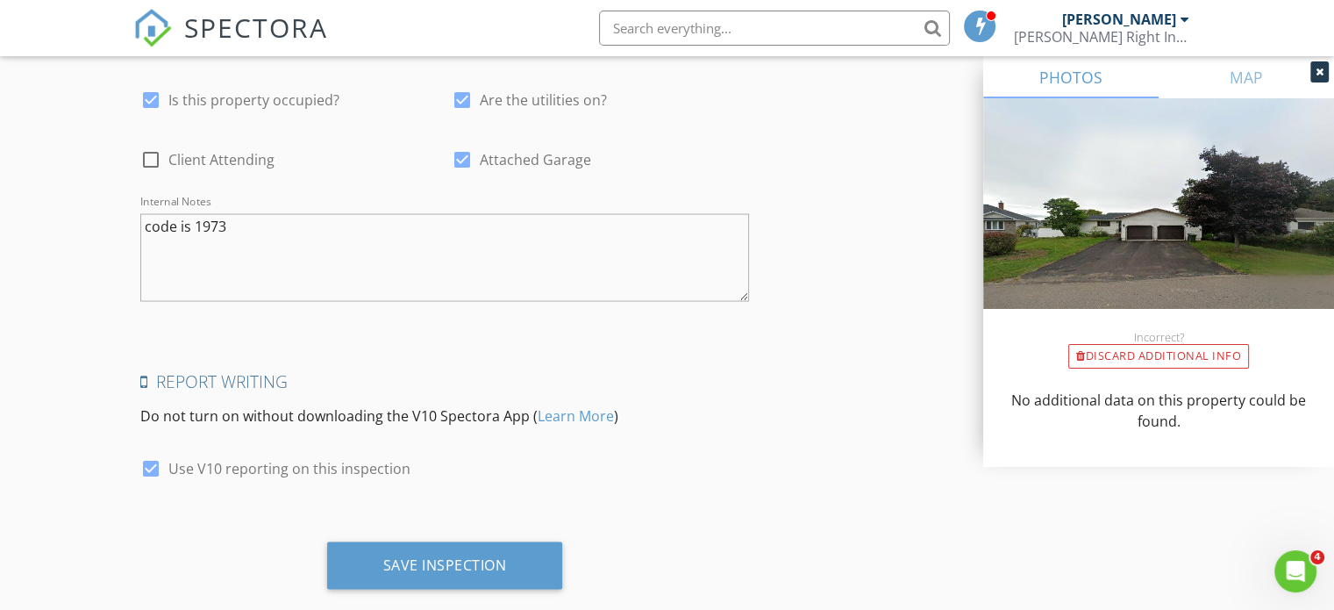
scroll to position [3462, 0]
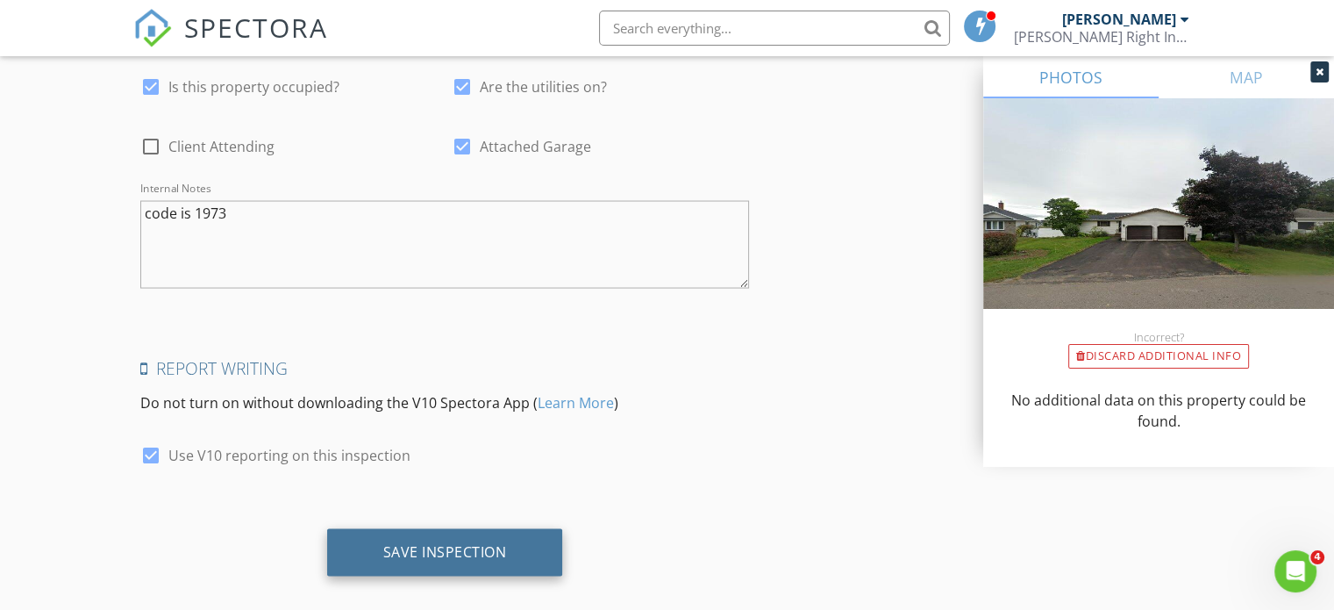
click at [519, 539] on div "Save Inspection" at bounding box center [445, 552] width 236 height 47
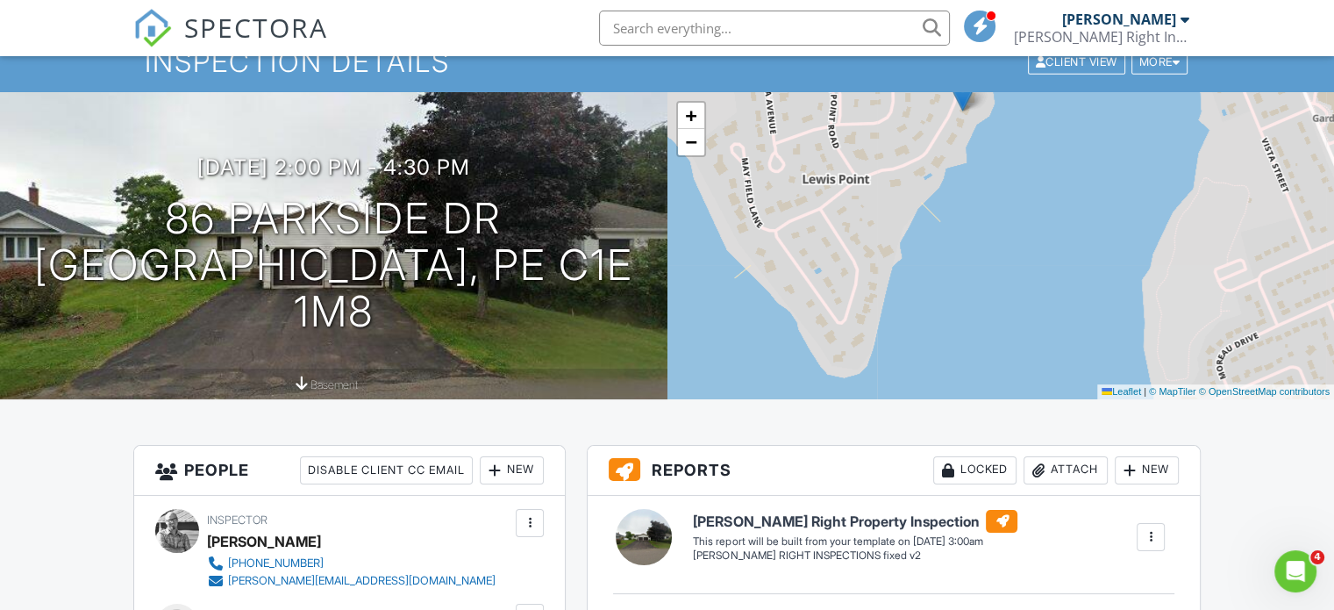
drag, startPoint x: 878, startPoint y: 344, endPoint x: 839, endPoint y: 210, distance: 139.7
click at [839, 210] on div "+ − Leaflet | © MapTiler © OpenStreetMap contributors" at bounding box center [1002, 245] width 668 height 307
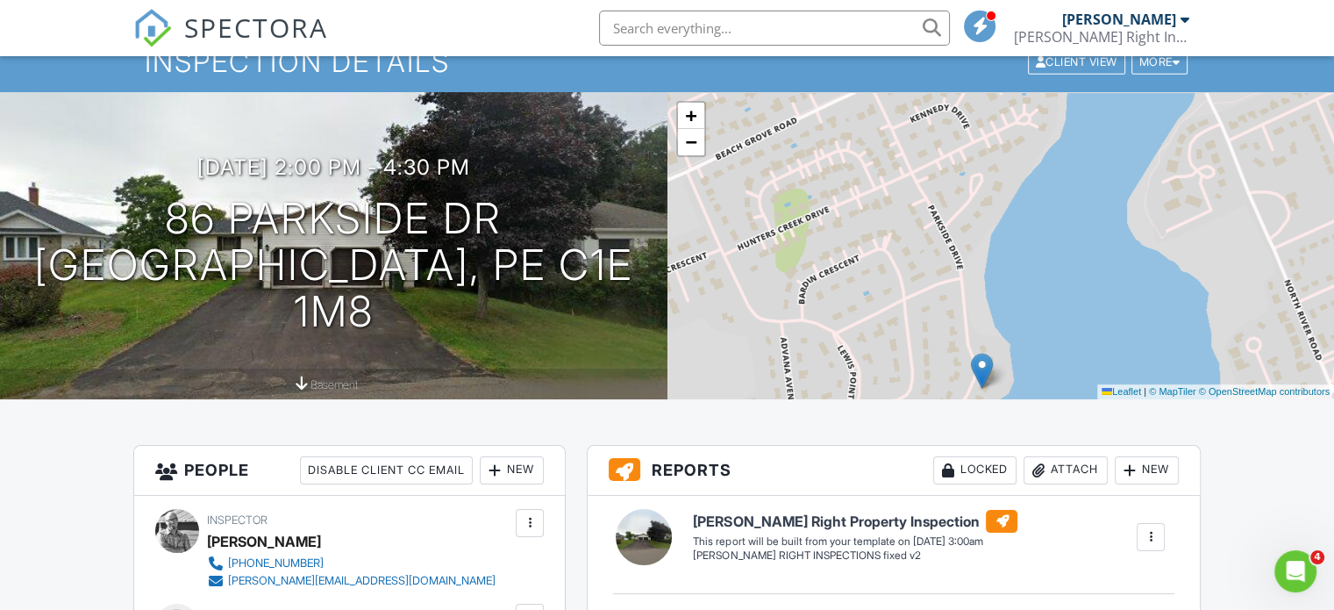
drag, startPoint x: 837, startPoint y: 171, endPoint x: 856, endPoint y: 448, distance: 277.9
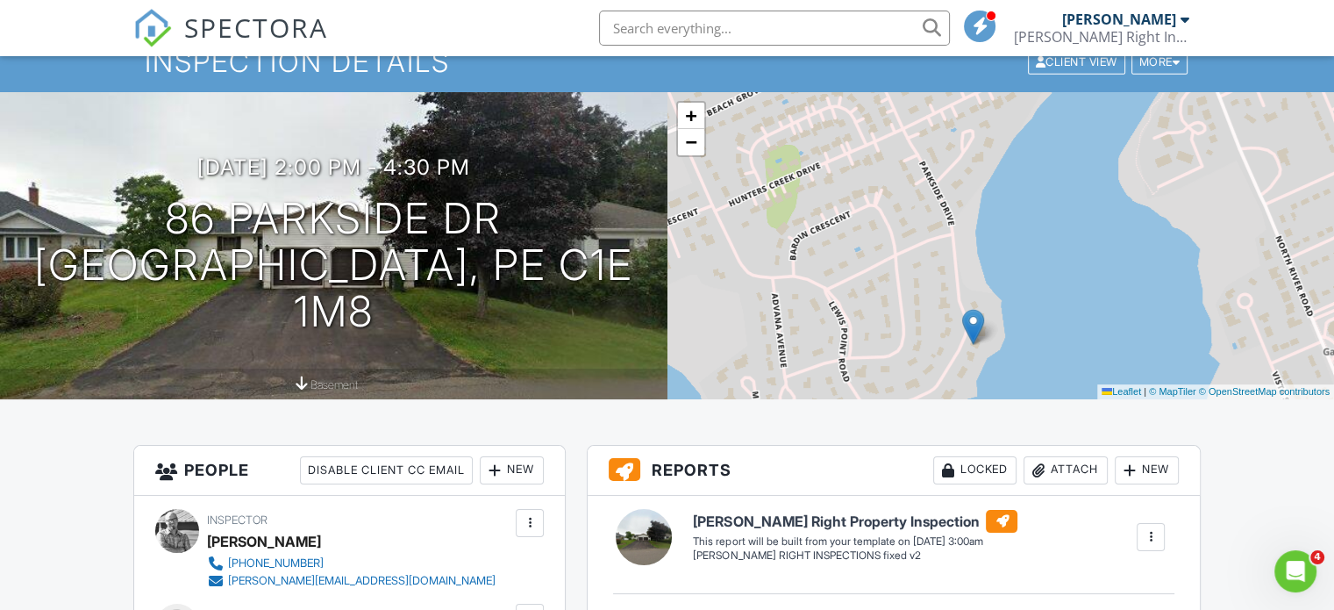
drag, startPoint x: 840, startPoint y: 269, endPoint x: 825, endPoint y: 211, distance: 60.6
click at [825, 211] on div "+ − Leaflet | © MapTiler © OpenStreetMap contributors" at bounding box center [1002, 245] width 668 height 307
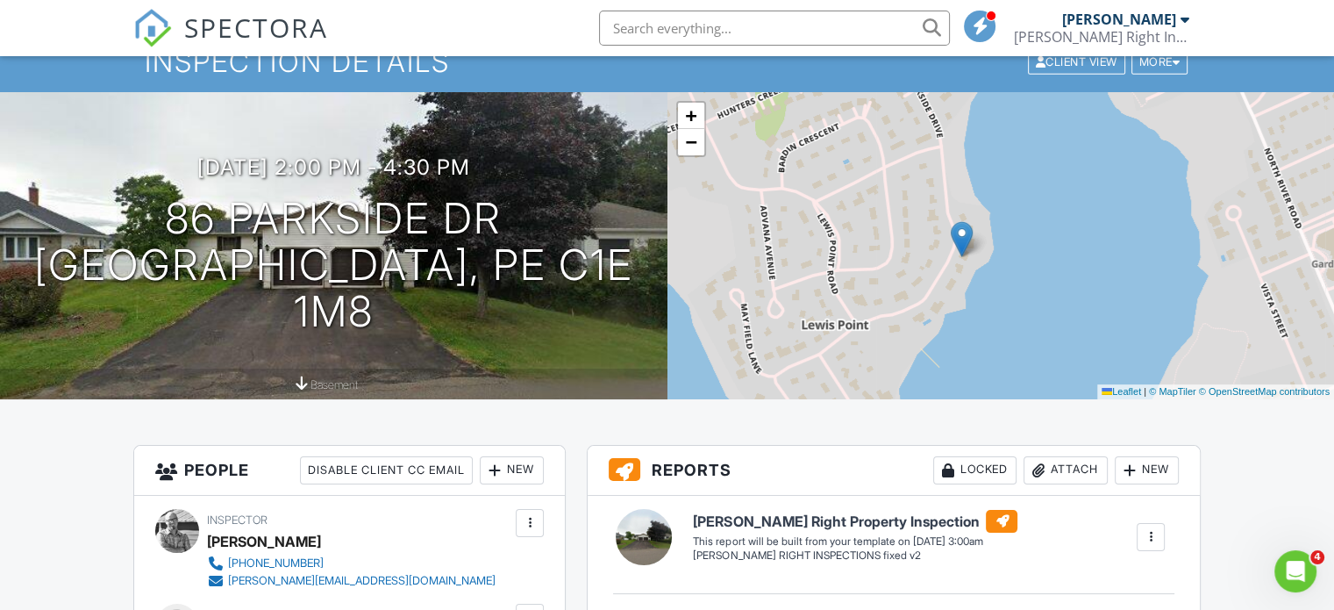
drag, startPoint x: 852, startPoint y: 339, endPoint x: 841, endPoint y: 220, distance: 119.8
click at [841, 220] on div "+ − Leaflet | © MapTiler © OpenStreetMap contributors" at bounding box center [1002, 245] width 668 height 307
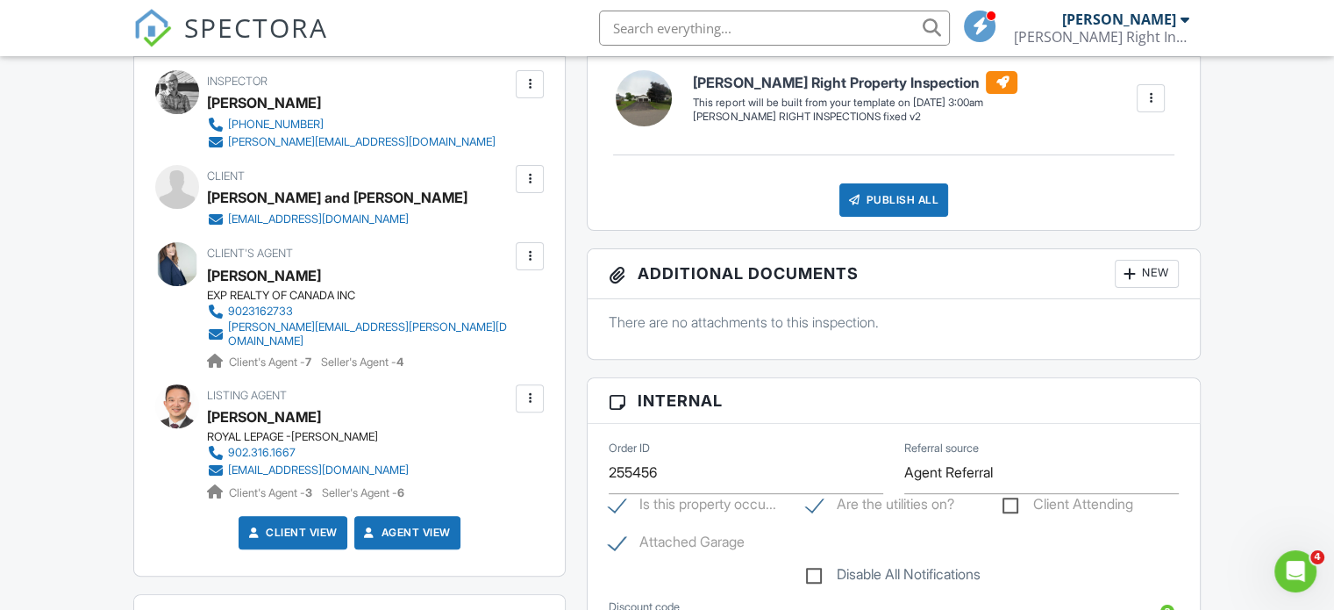
scroll to position [614, 0]
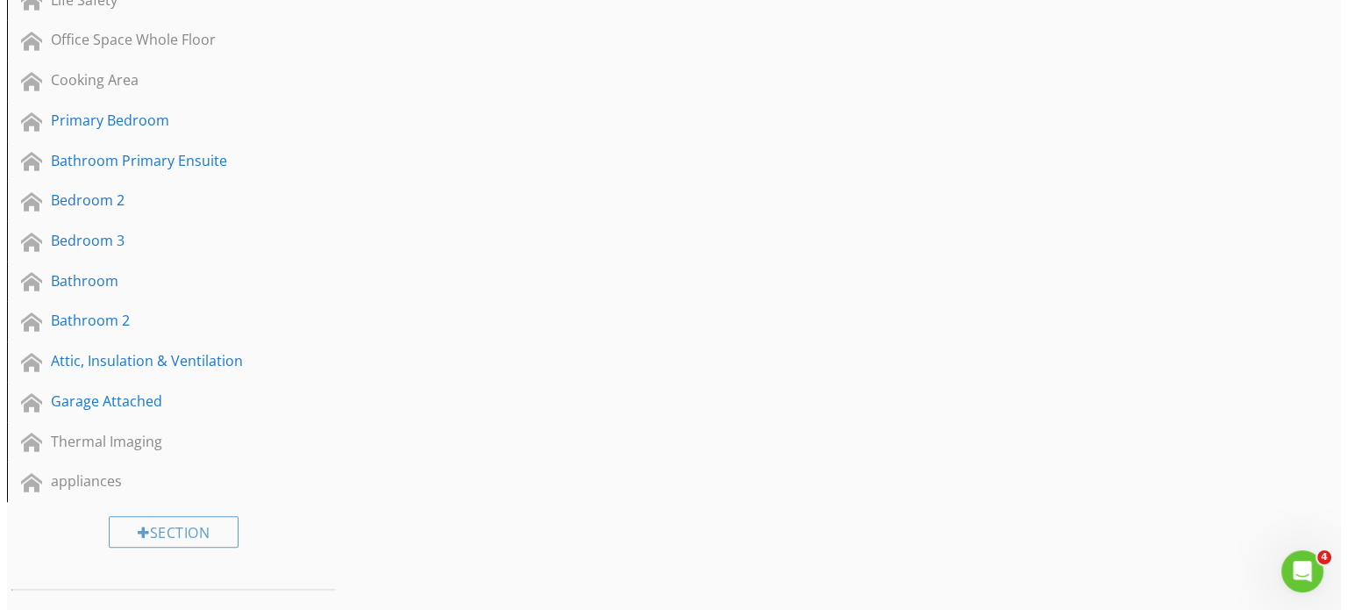
scroll to position [1182, 0]
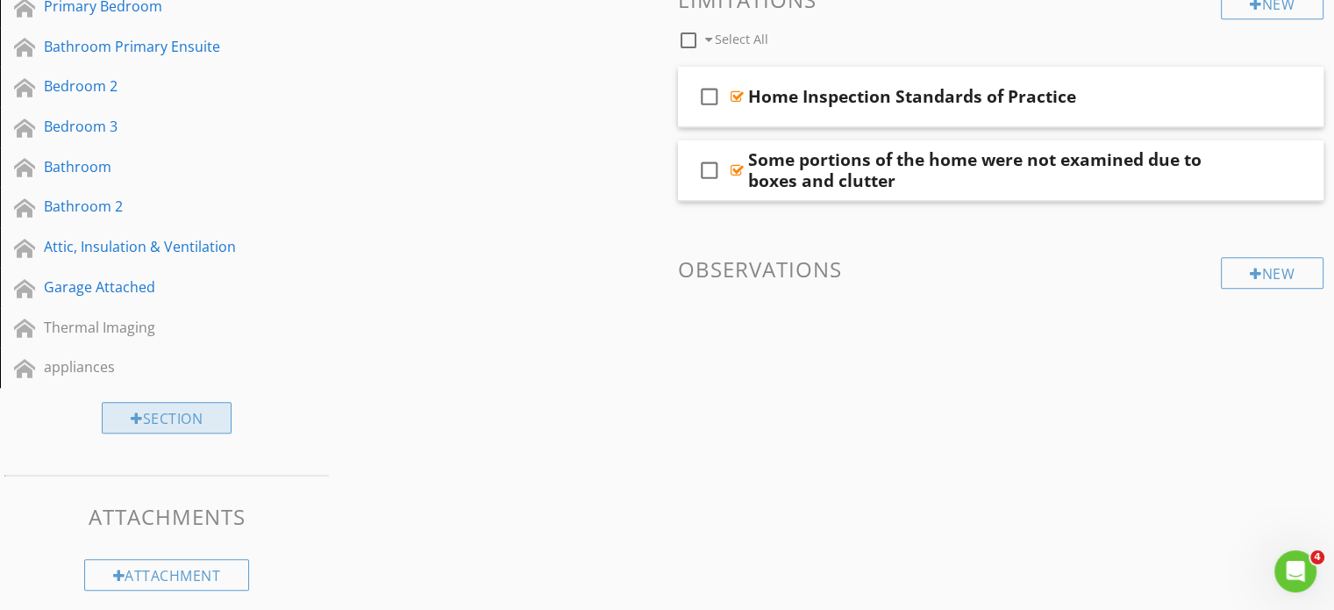
click at [139, 411] on div at bounding box center [137, 418] width 12 height 14
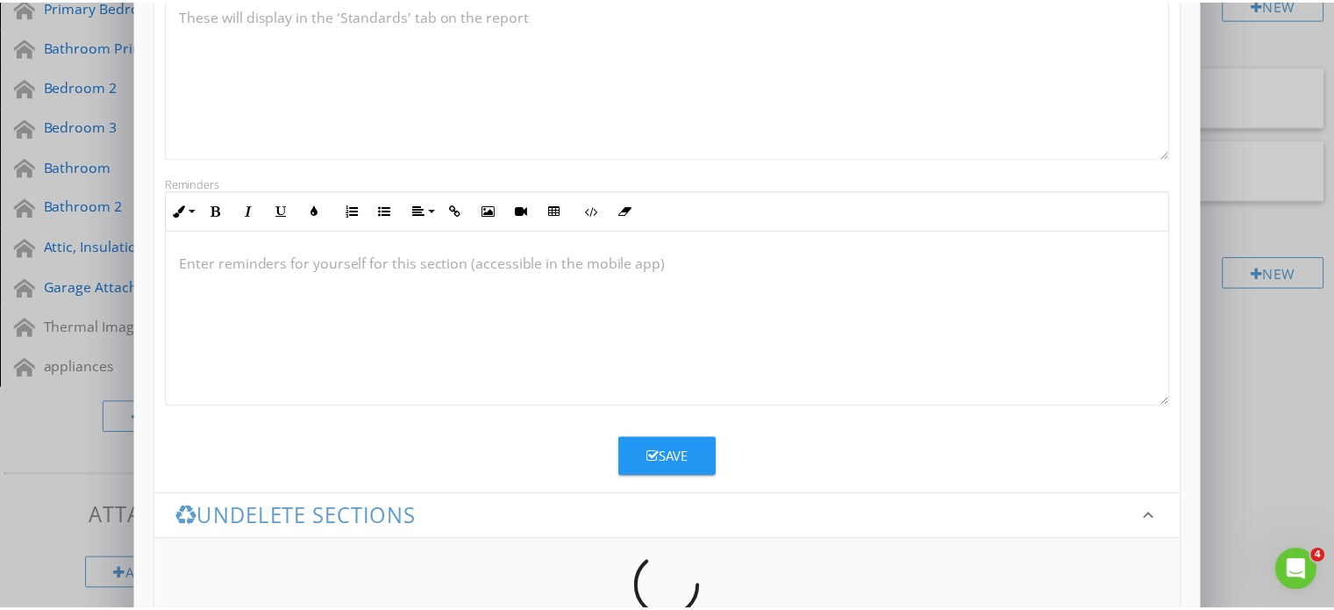
scroll to position [526, 0]
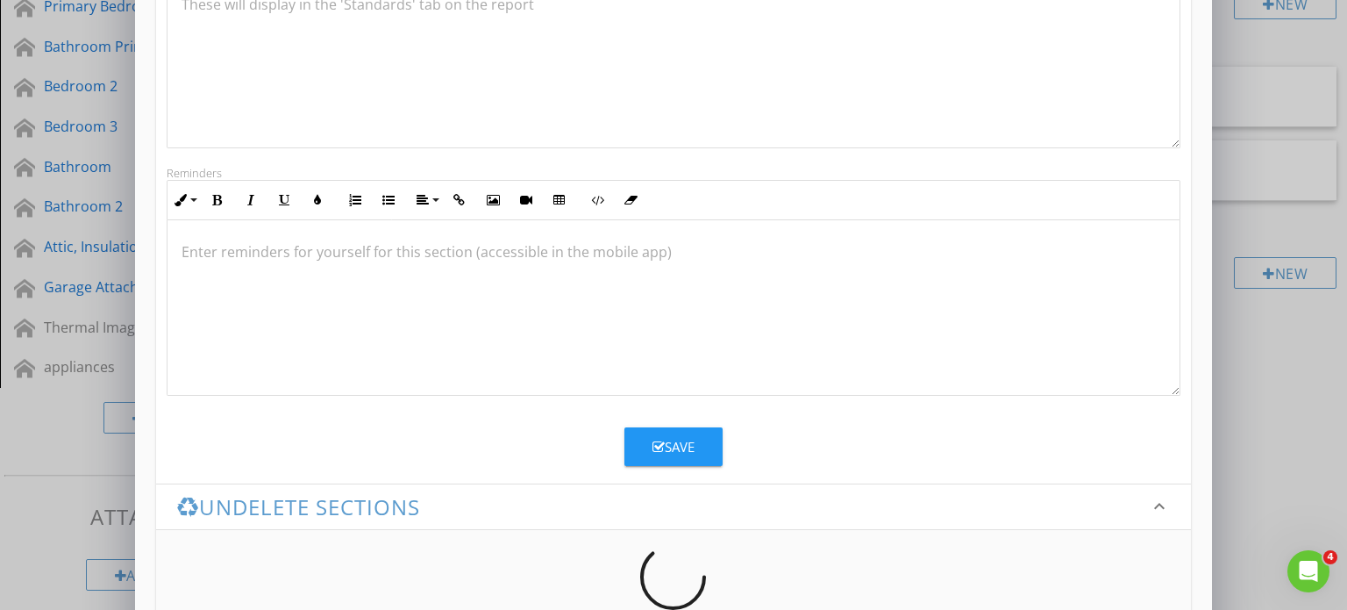
type input "Apartment Unit"
click at [663, 437] on div "Save" at bounding box center [674, 447] width 42 height 20
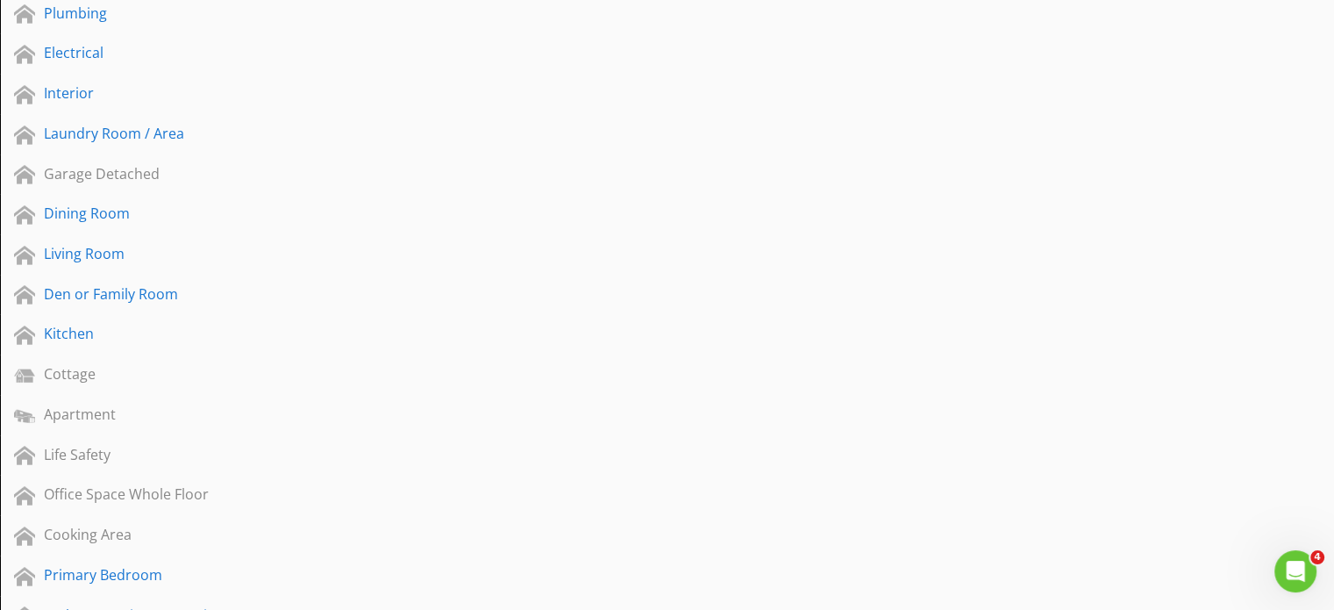
scroll to position [614, 0]
click at [304, 249] on div at bounding box center [305, 253] width 18 height 14
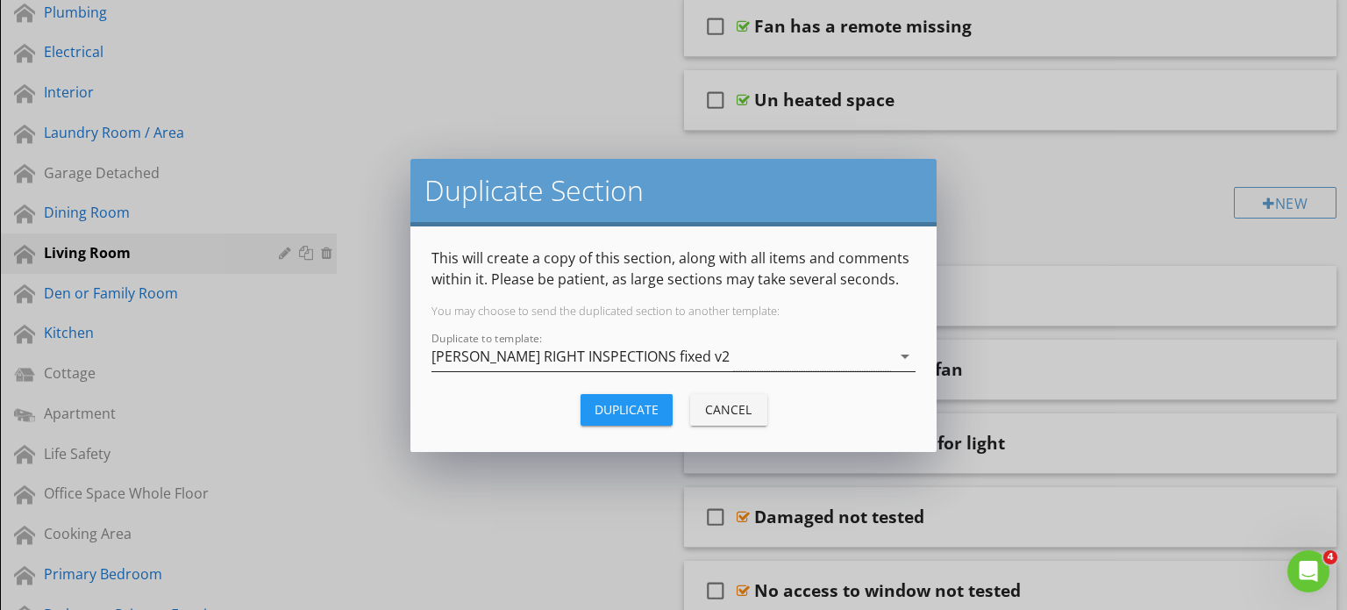
click at [633, 360] on div "[PERSON_NAME] RIGHT INSPECTIONS fixed v2" at bounding box center [581, 356] width 298 height 16
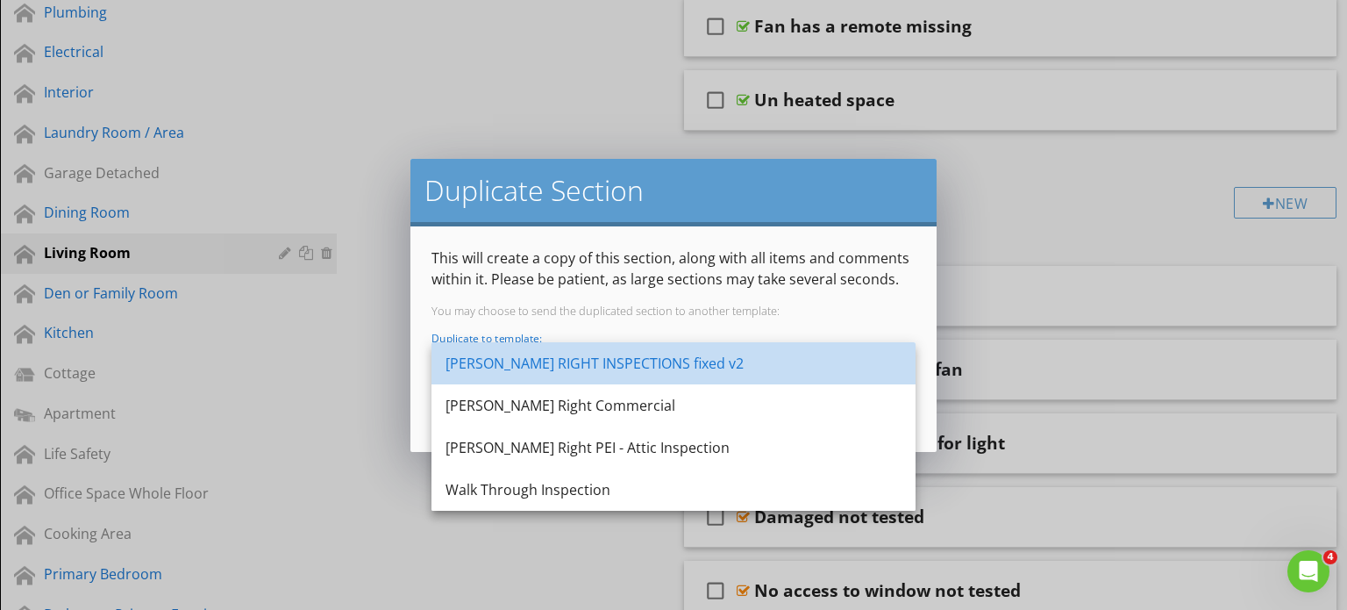
click at [633, 360] on div "[PERSON_NAME] RIGHT INSPECTIONS fixed v2" at bounding box center [674, 363] width 456 height 21
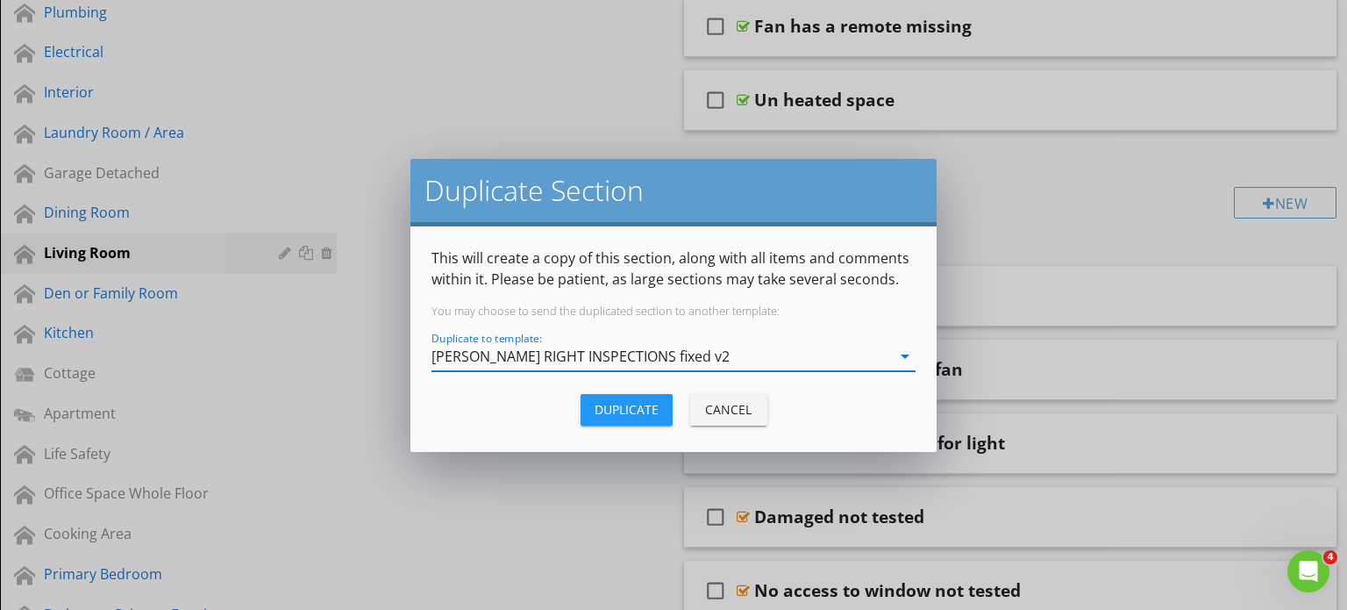
click at [882, 359] on div "[PERSON_NAME] RIGHT INSPECTIONS fixed v2" at bounding box center [662, 356] width 460 height 29
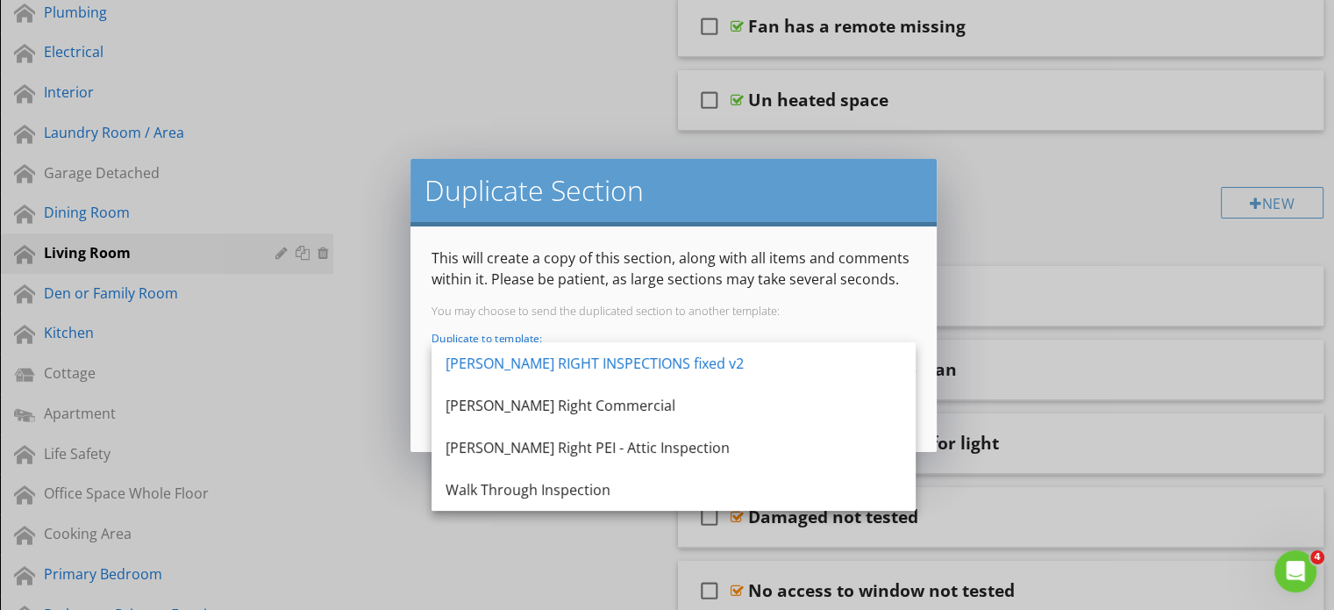
click at [618, 87] on div "Duplicate Section This will create a copy of this section, along with all items…" at bounding box center [667, 305] width 1334 height 610
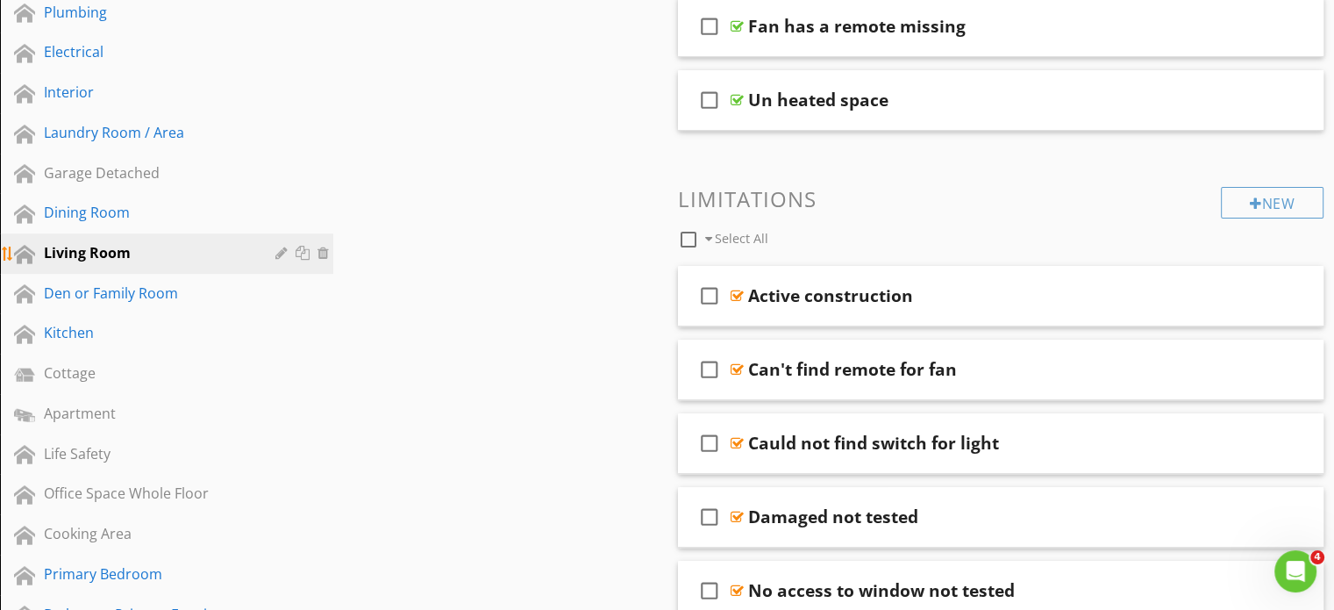
click at [102, 245] on div "Living Room" at bounding box center [147, 252] width 206 height 21
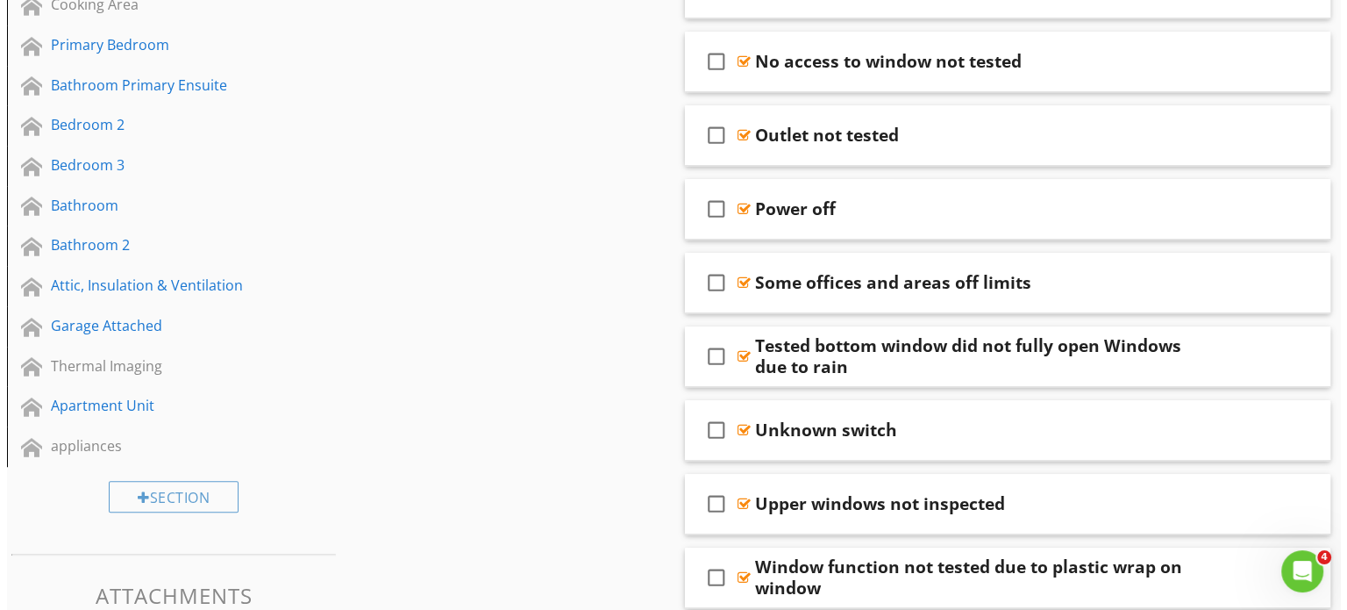
scroll to position [1140, 0]
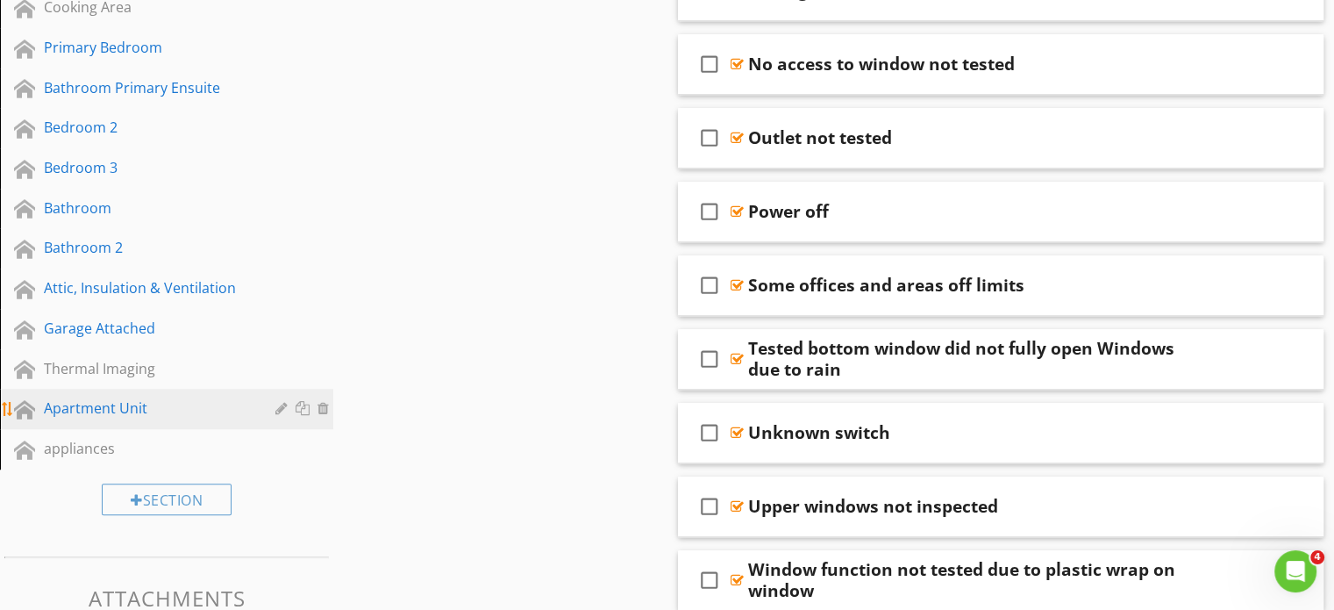
click at [279, 401] on div at bounding box center [283, 408] width 17 height 14
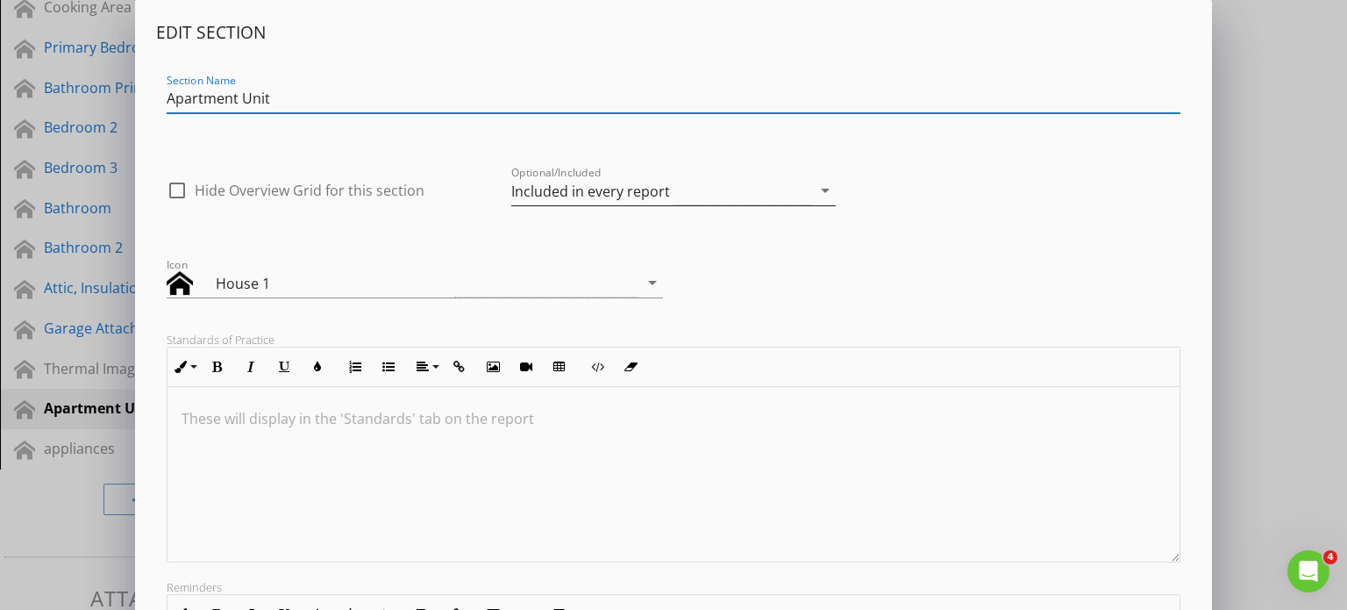
click at [699, 191] on div "Included in every report" at bounding box center [661, 190] width 300 height 29
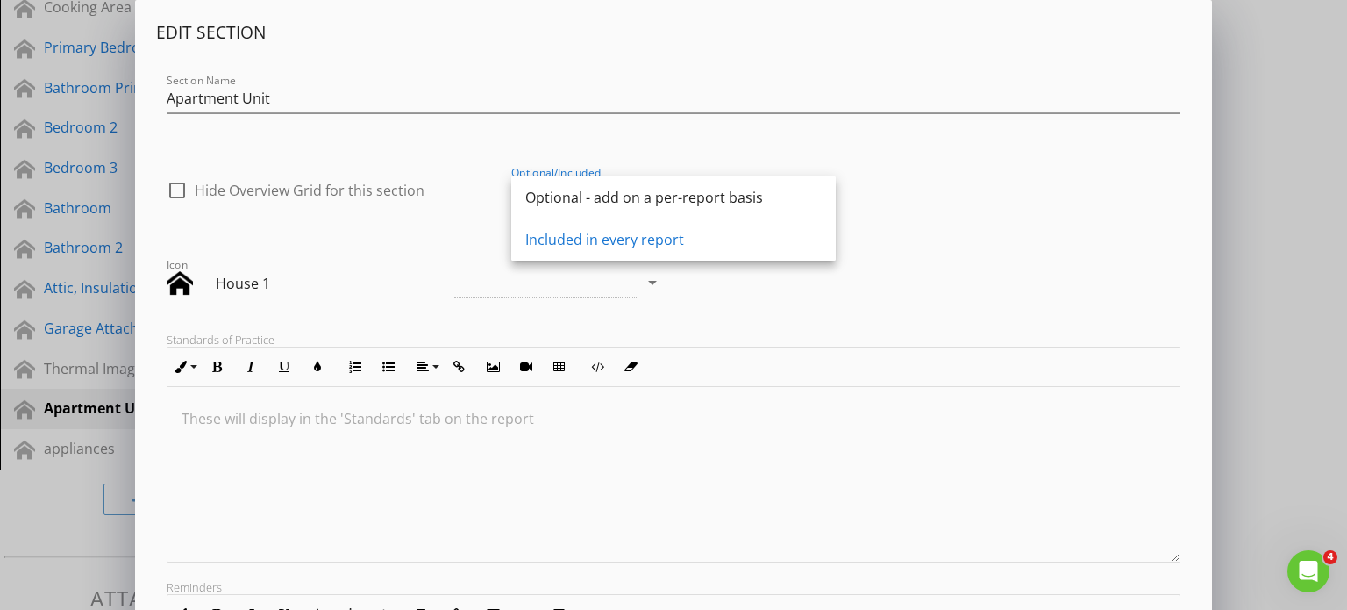
click at [699, 191] on div "Optional - add on a per-report basis" at bounding box center [673, 197] width 296 height 21
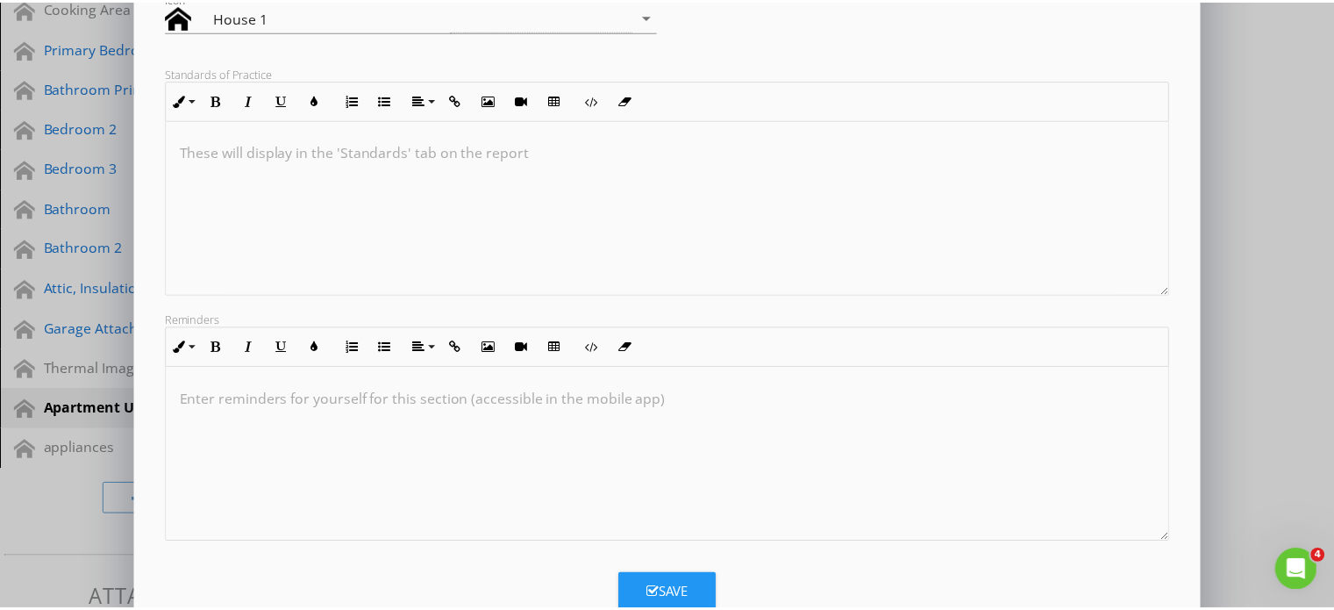
scroll to position [318, 0]
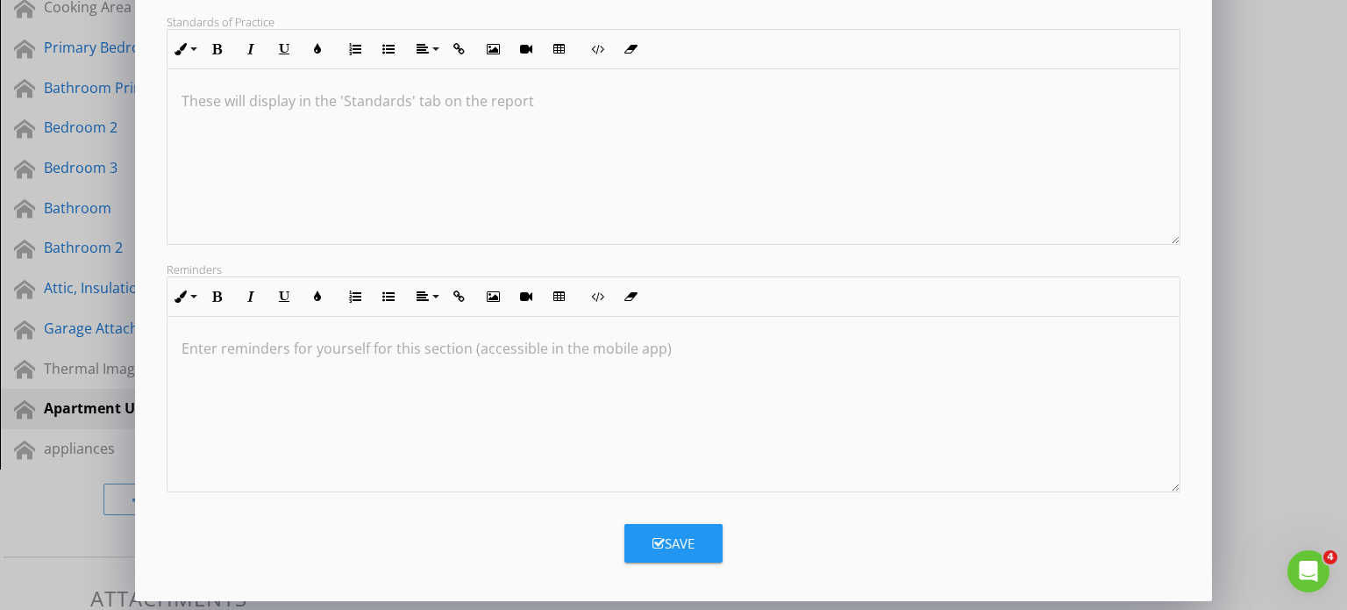
click at [689, 542] on div "Save" at bounding box center [674, 543] width 42 height 20
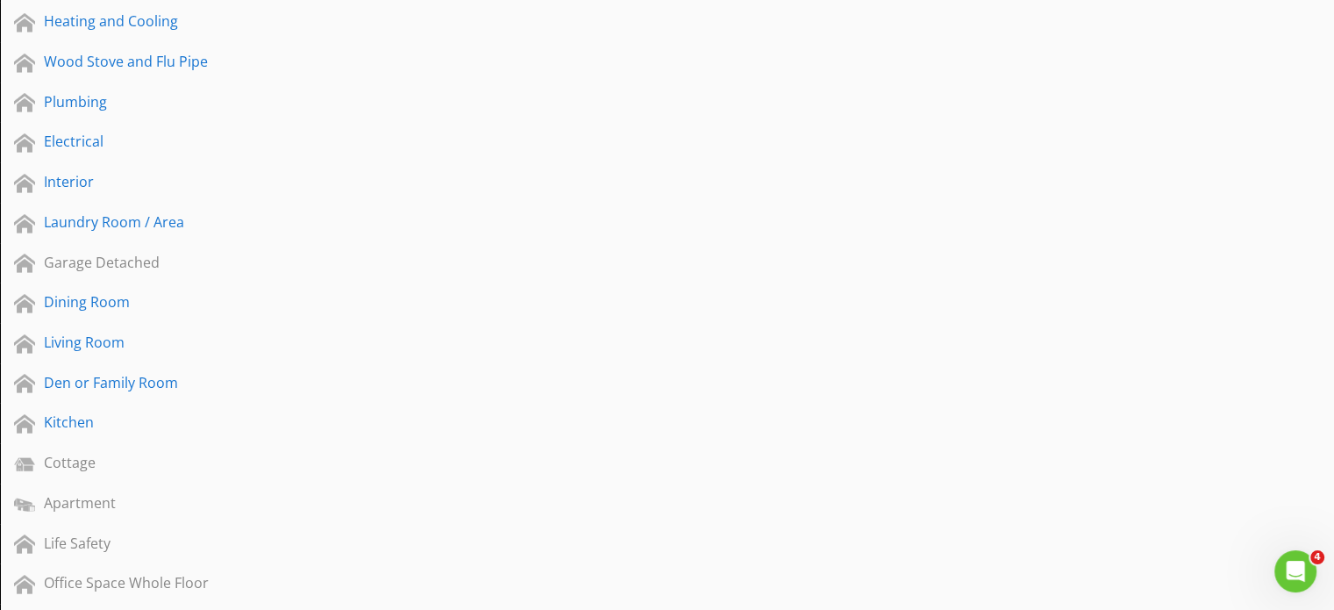
scroll to position [614, 0]
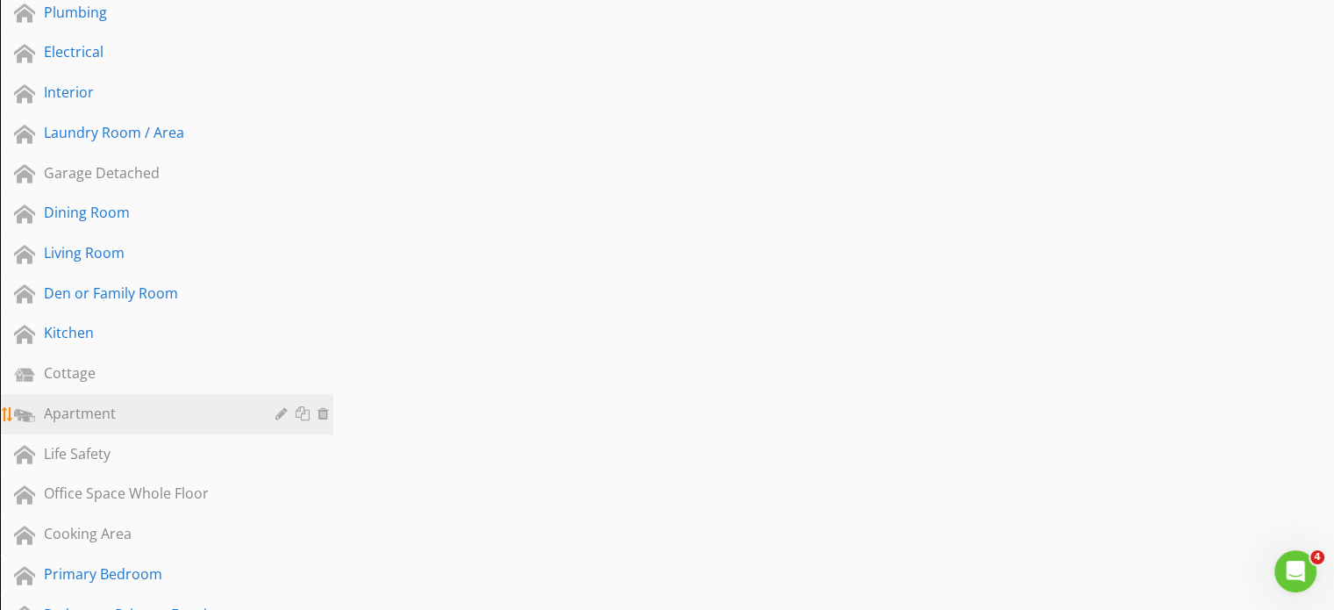
click at [108, 410] on div "Apartment" at bounding box center [147, 413] width 206 height 21
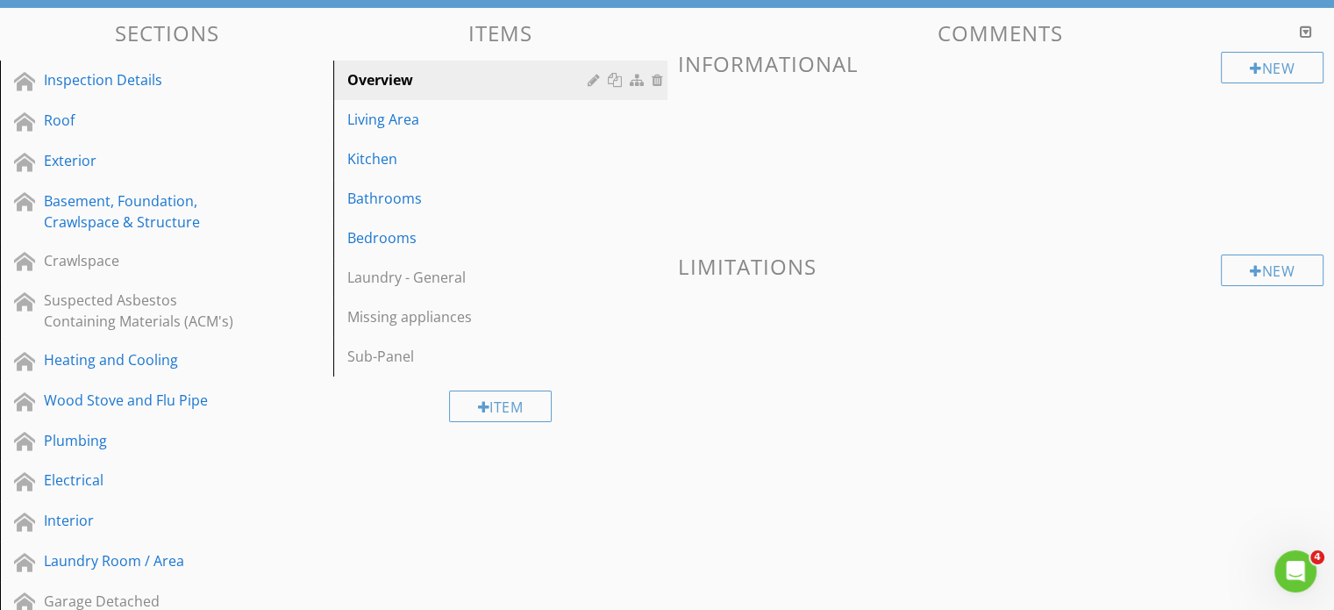
scroll to position [88, 0]
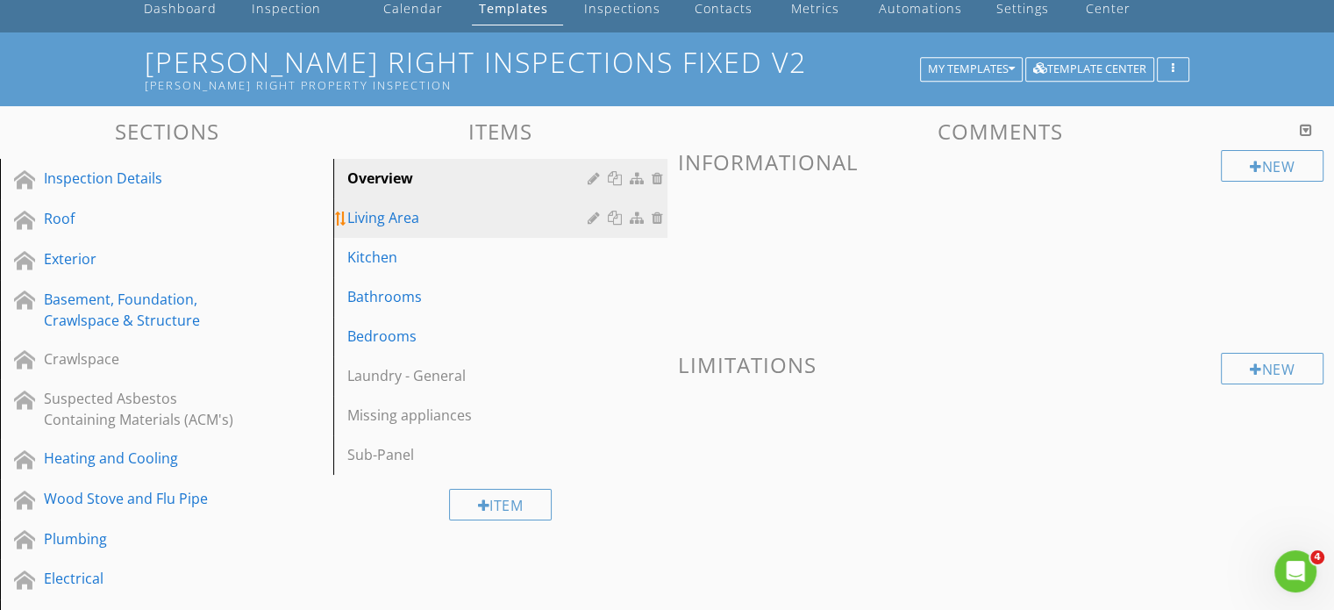
click at [398, 221] on div "Living Area" at bounding box center [469, 217] width 245 height 21
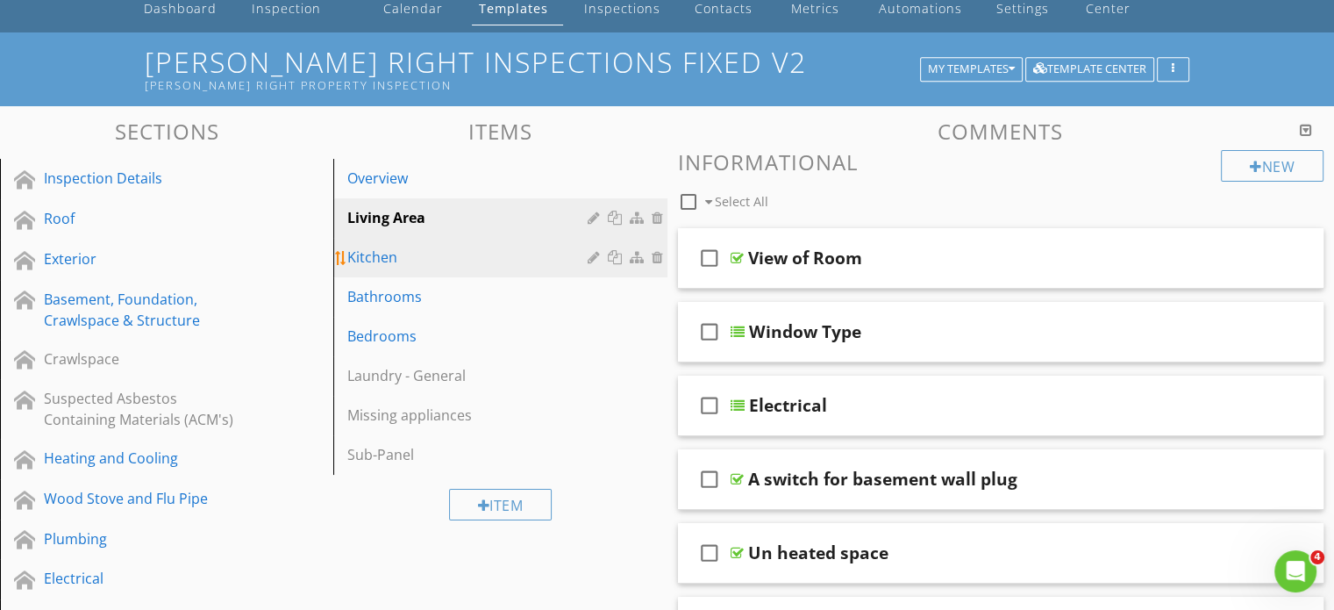
click at [394, 261] on div "Kitchen" at bounding box center [469, 256] width 245 height 21
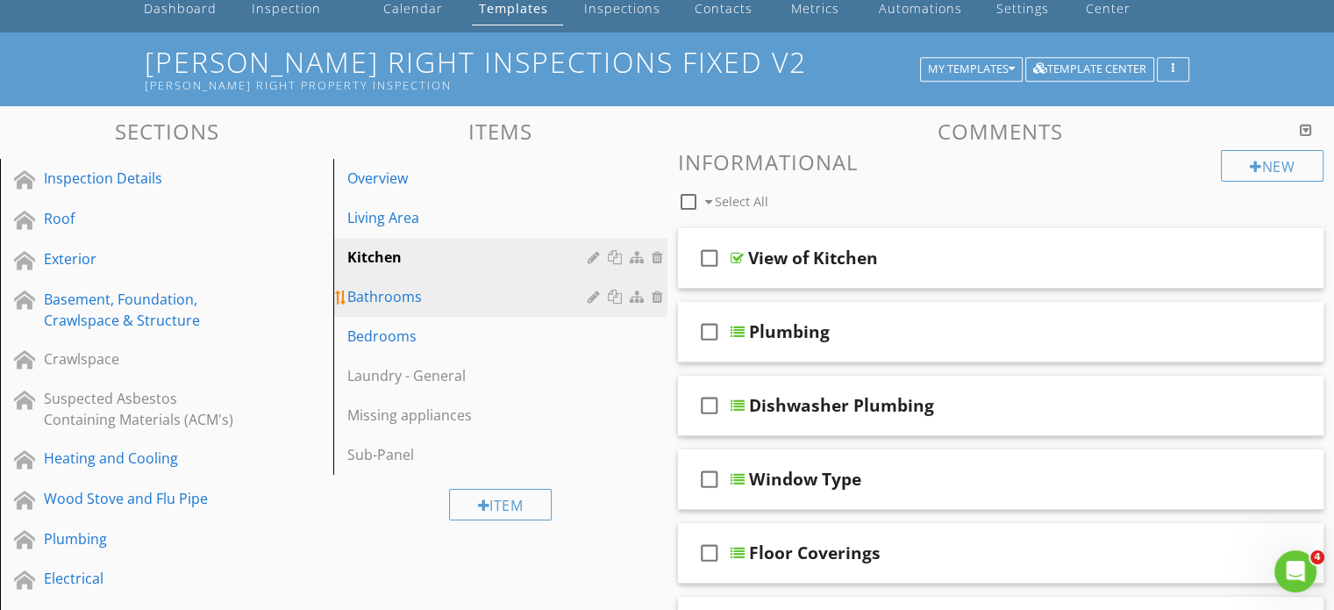
click at [389, 296] on div "Bathrooms" at bounding box center [469, 296] width 245 height 21
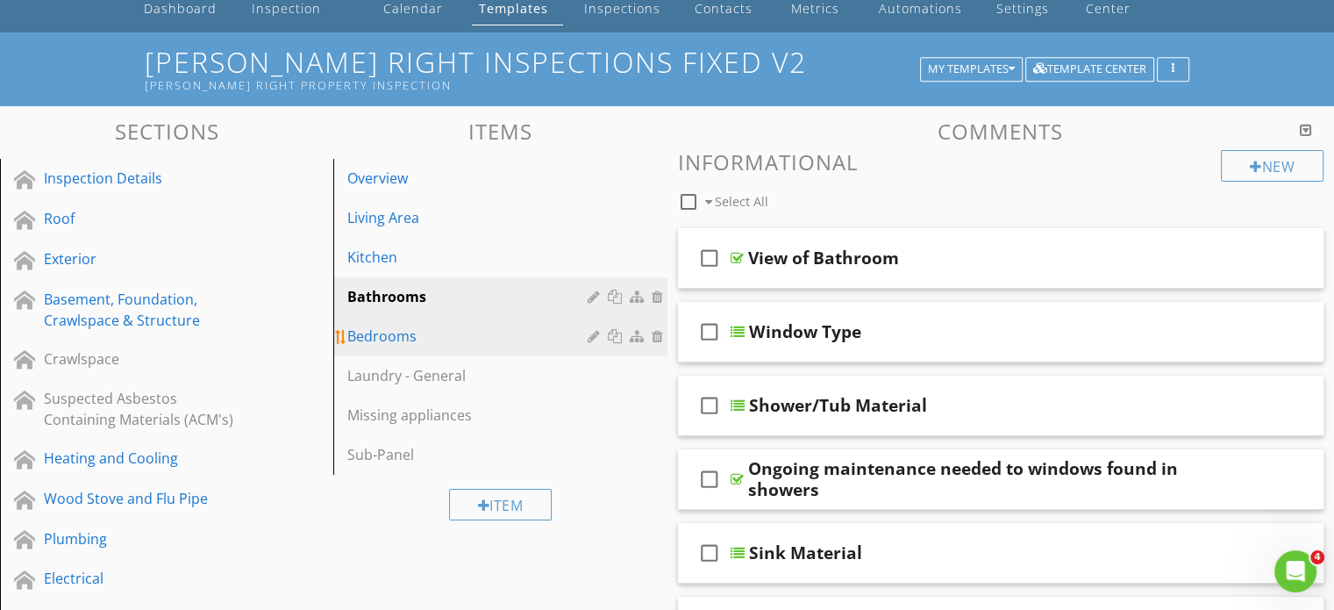
click at [395, 330] on div "Bedrooms" at bounding box center [469, 335] width 245 height 21
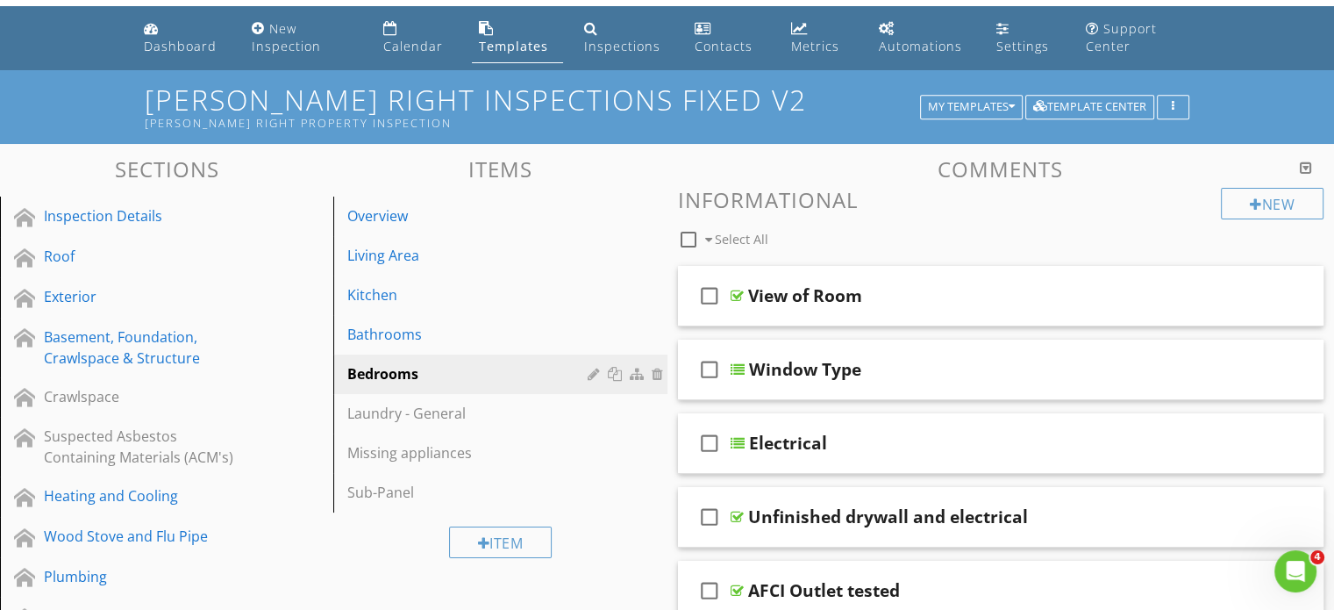
scroll to position [0, 0]
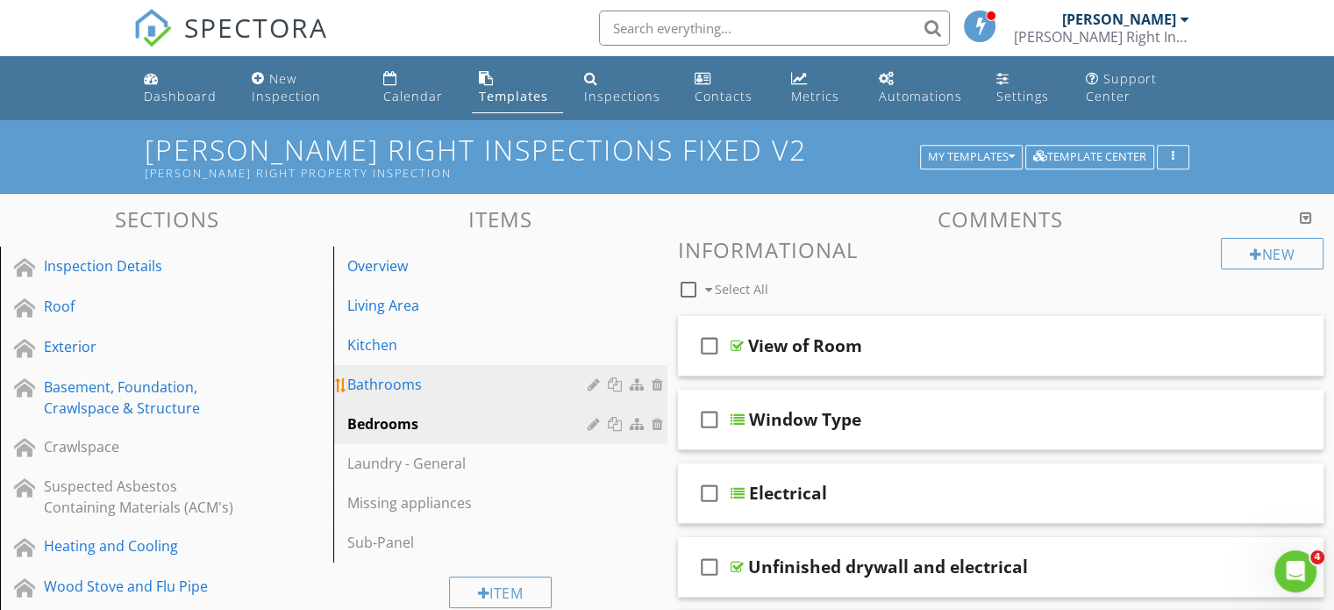
click at [400, 376] on div "Bathrooms" at bounding box center [469, 384] width 245 height 21
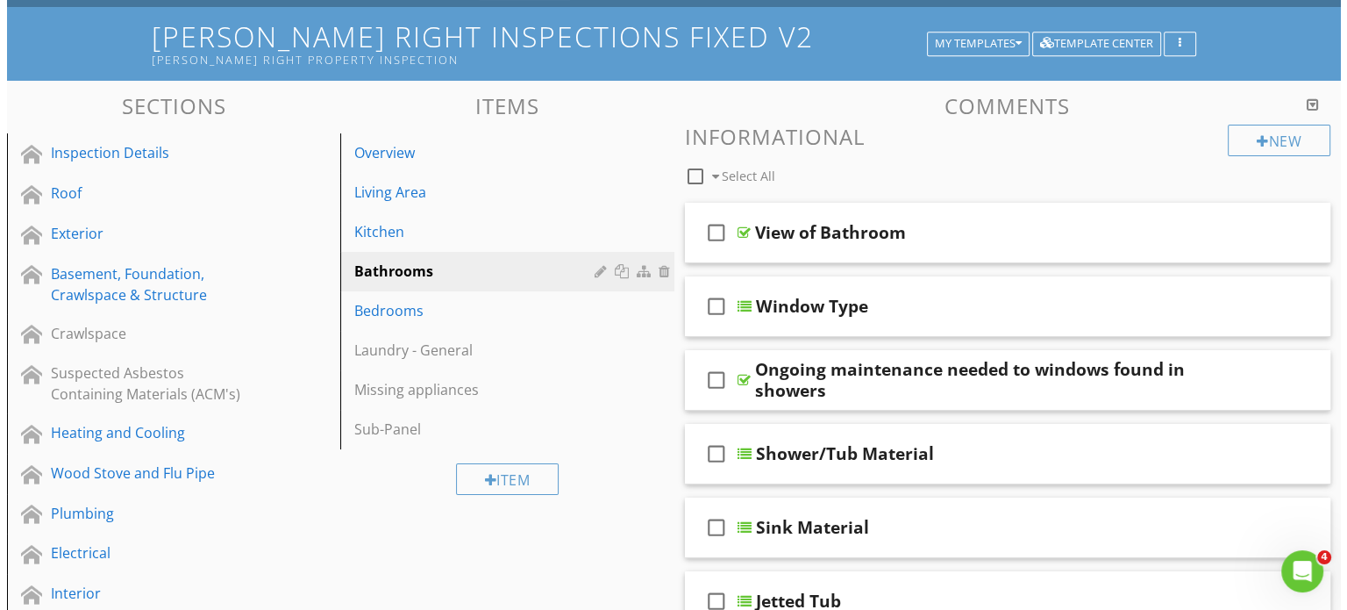
scroll to position [88, 0]
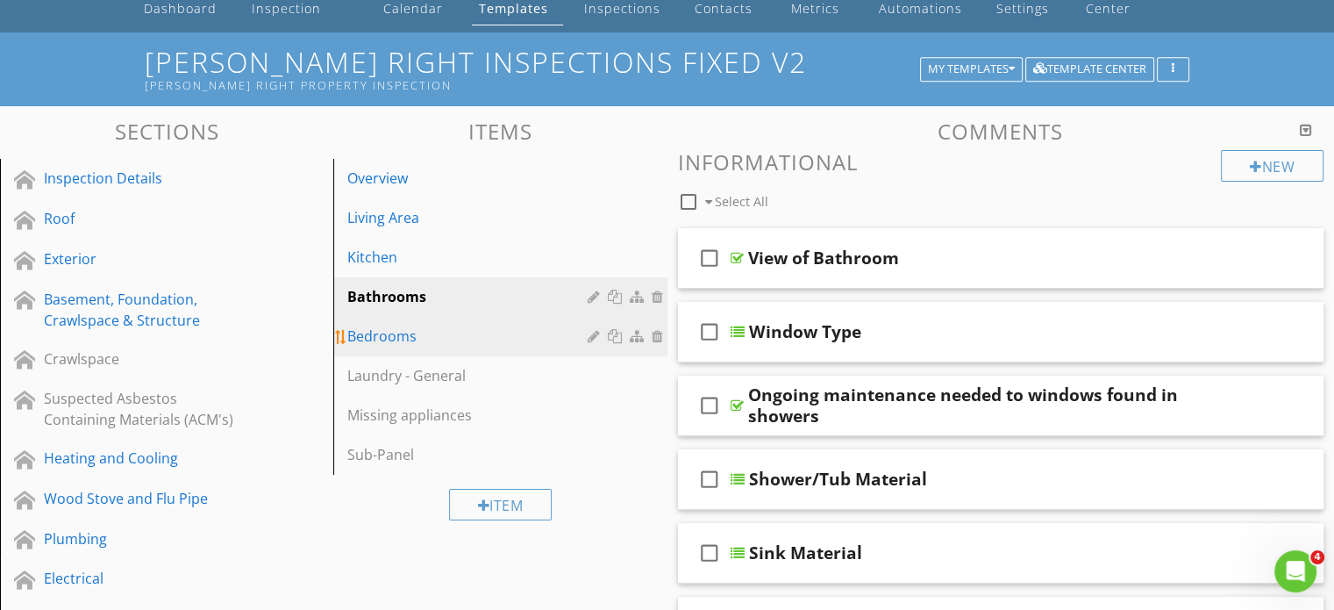
click at [379, 339] on div "Bedrooms" at bounding box center [469, 335] width 245 height 21
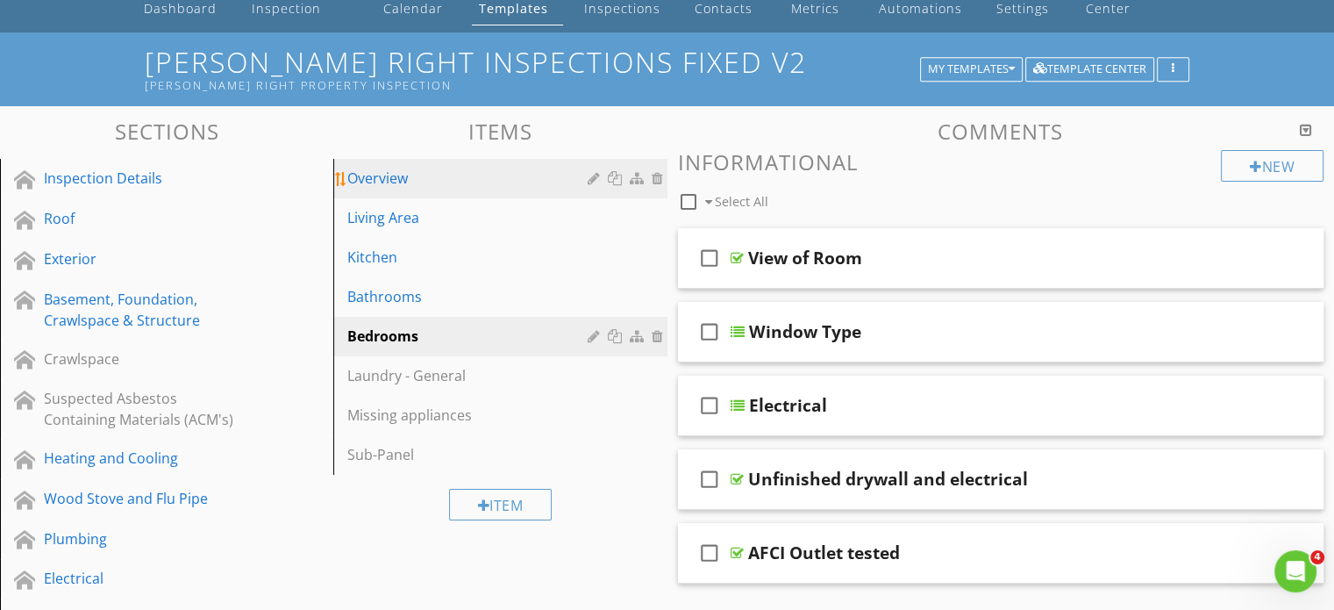
click at [618, 176] on div at bounding box center [617, 178] width 18 height 14
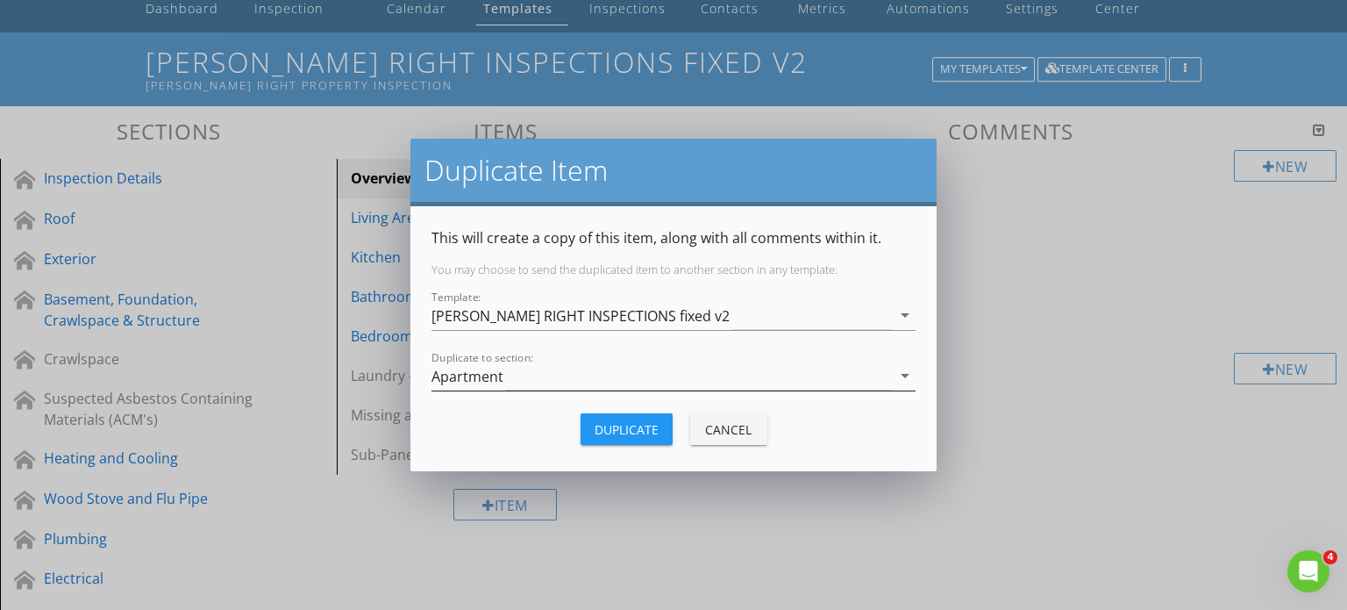
click at [572, 374] on div "Apartment" at bounding box center [662, 375] width 460 height 29
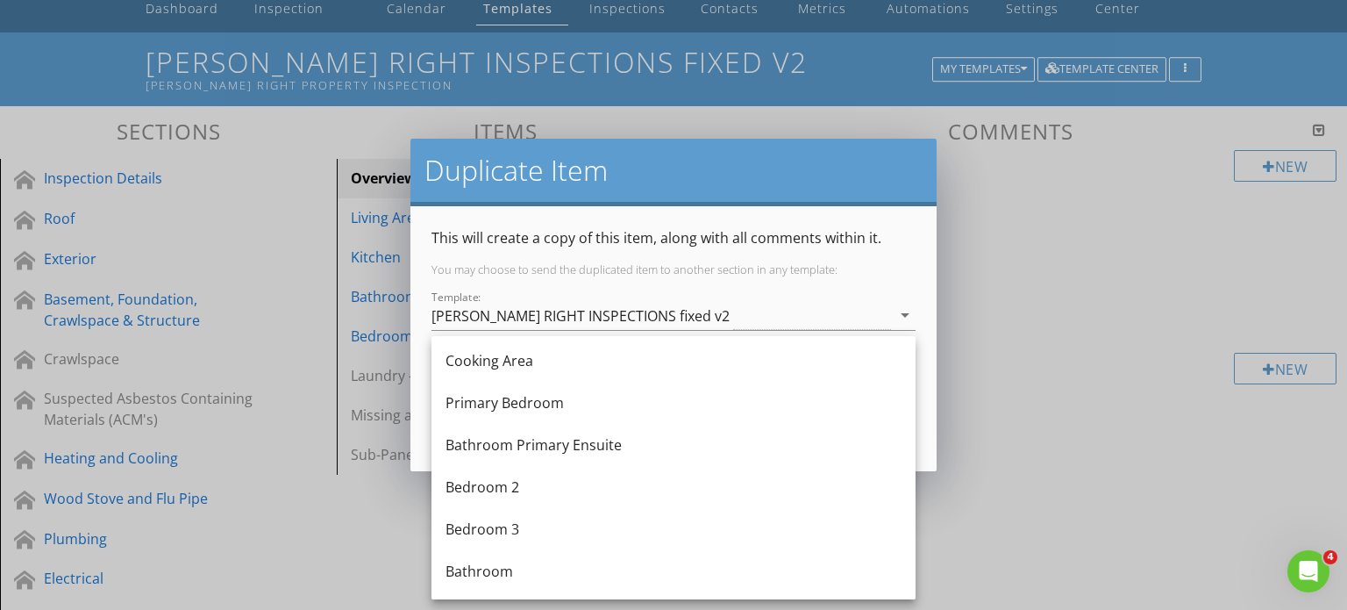
scroll to position [1126, 0]
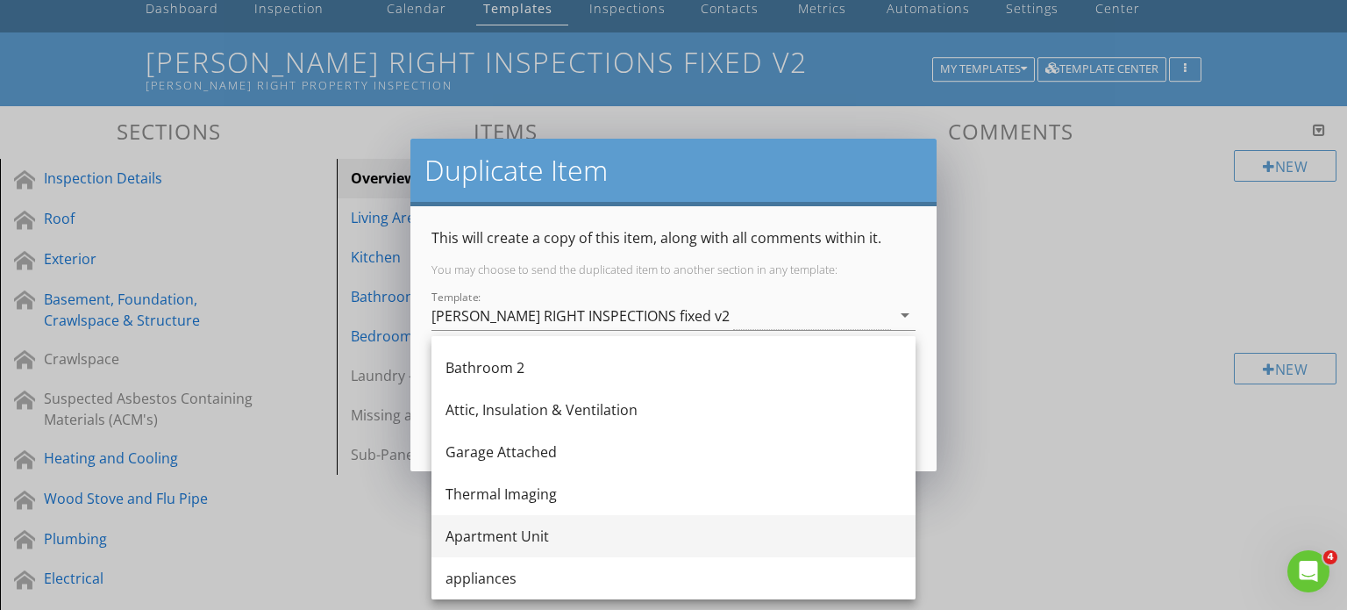
click at [530, 536] on div "Apartment Unit" at bounding box center [674, 535] width 456 height 21
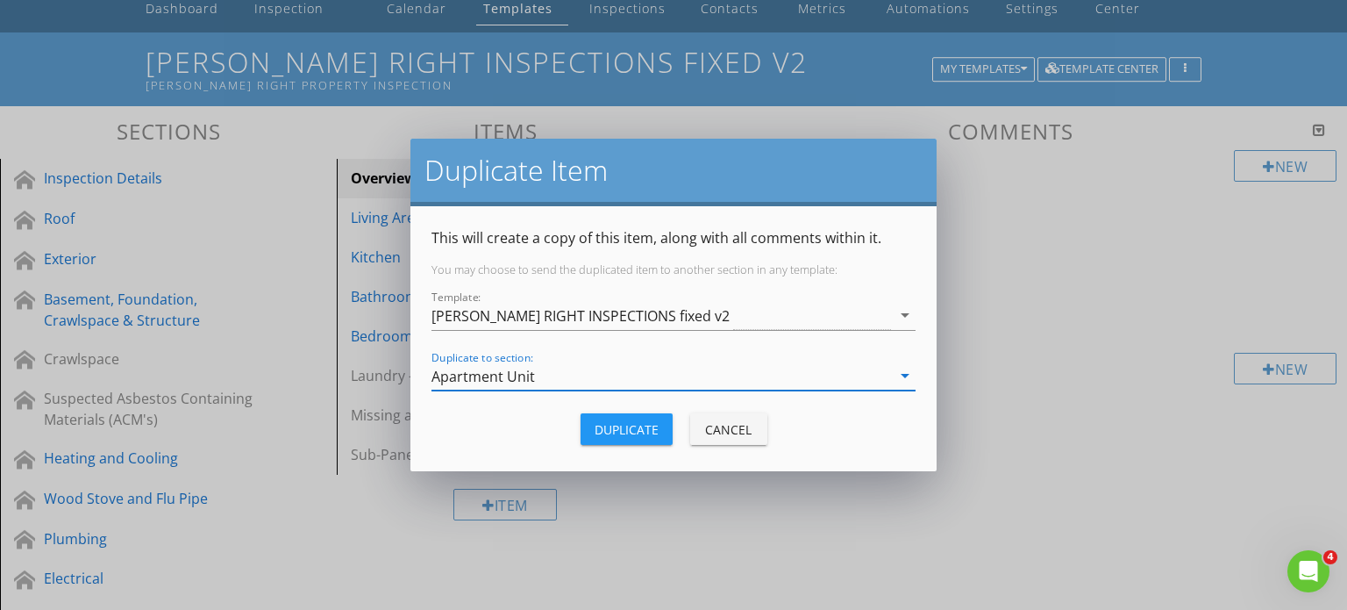
click at [648, 422] on div "Duplicate" at bounding box center [627, 429] width 64 height 18
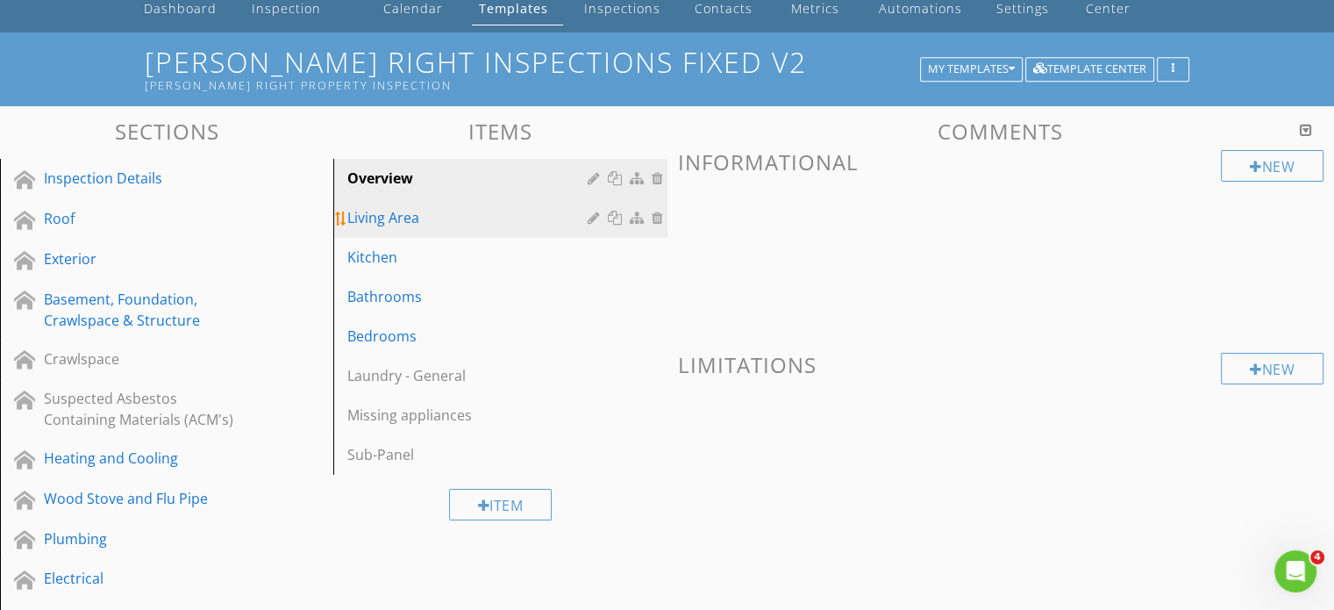
click at [614, 215] on div at bounding box center [617, 218] width 18 height 14
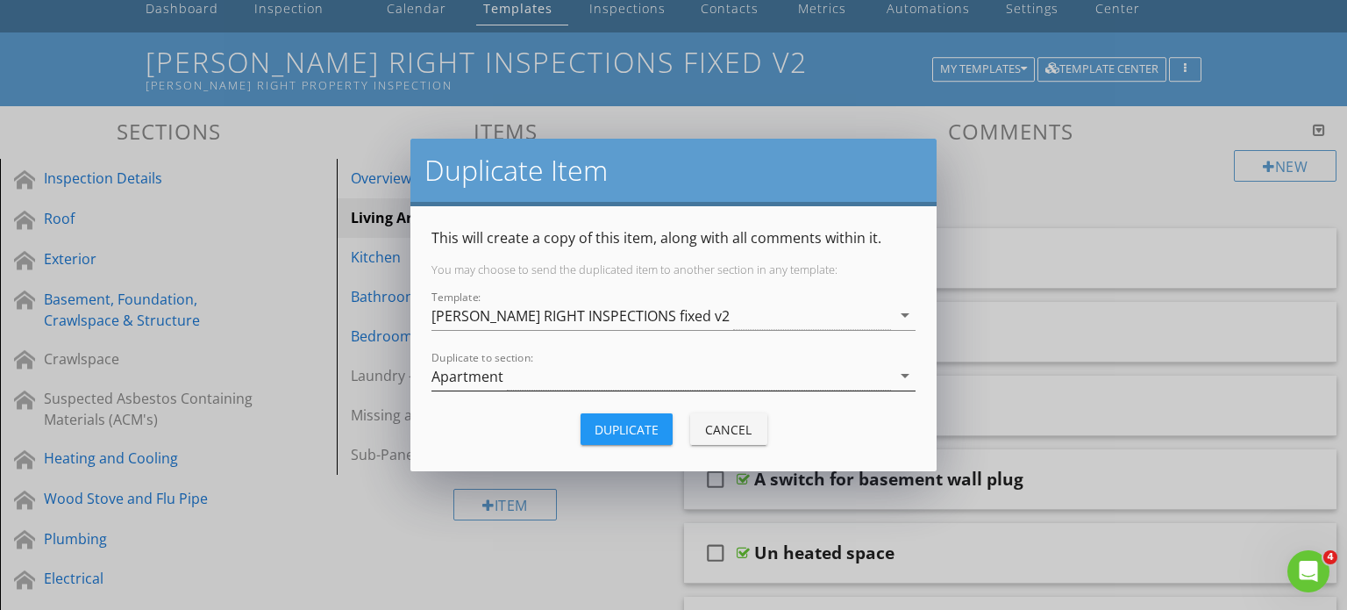
click at [528, 381] on div "Apartment" at bounding box center [662, 375] width 460 height 29
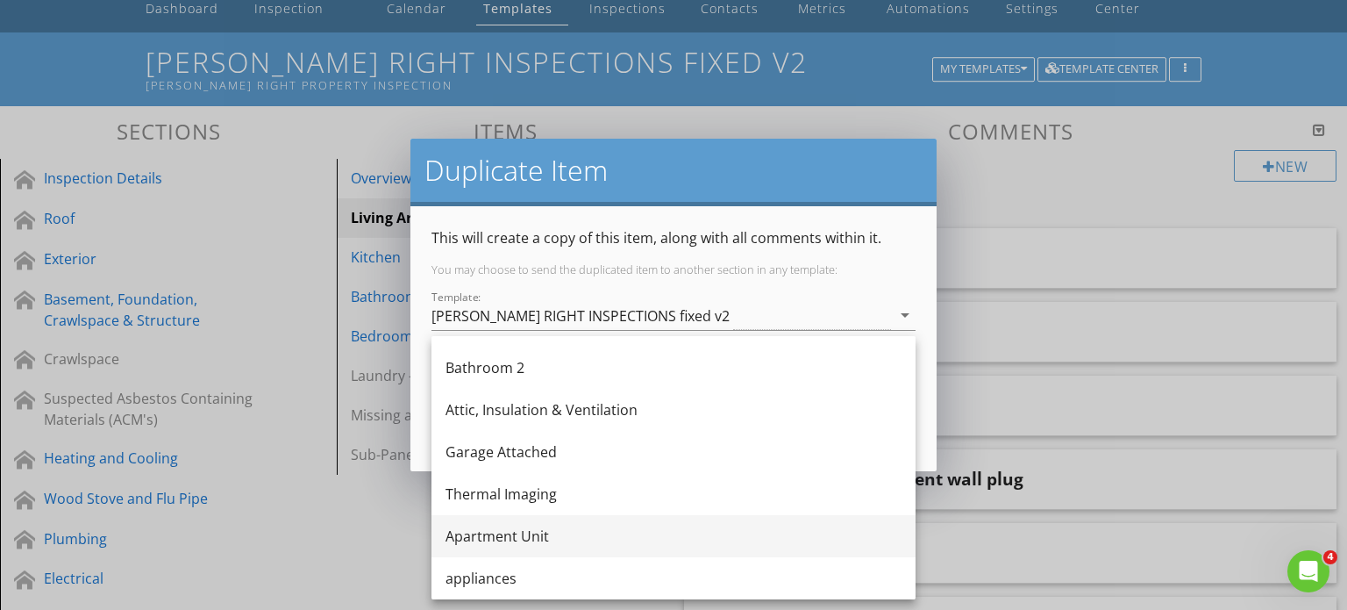
click at [538, 539] on div "Apartment Unit" at bounding box center [674, 535] width 456 height 21
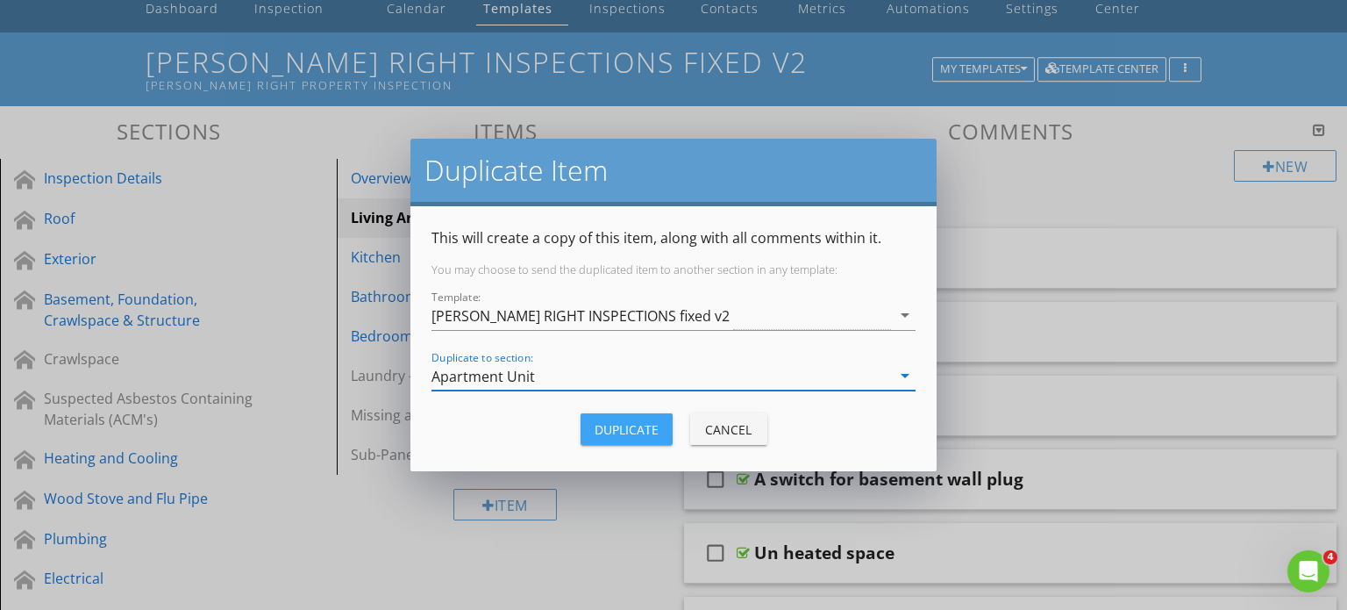
click at [619, 423] on div "Duplicate" at bounding box center [627, 429] width 64 height 18
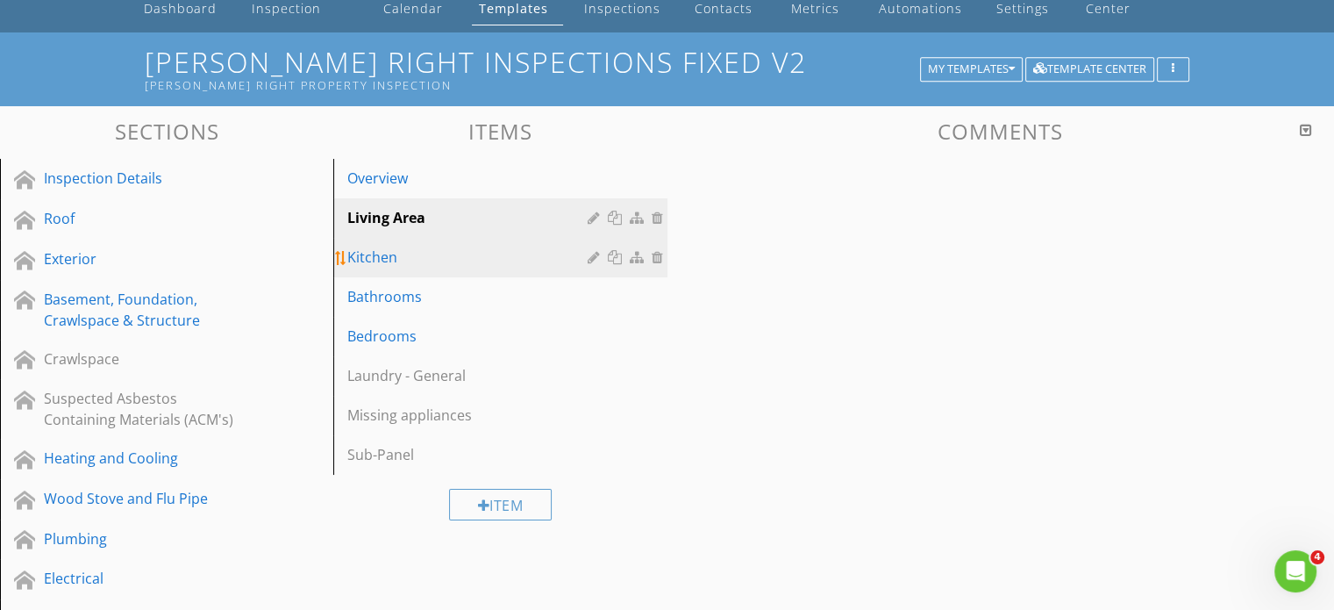
click at [618, 254] on div at bounding box center [617, 257] width 18 height 14
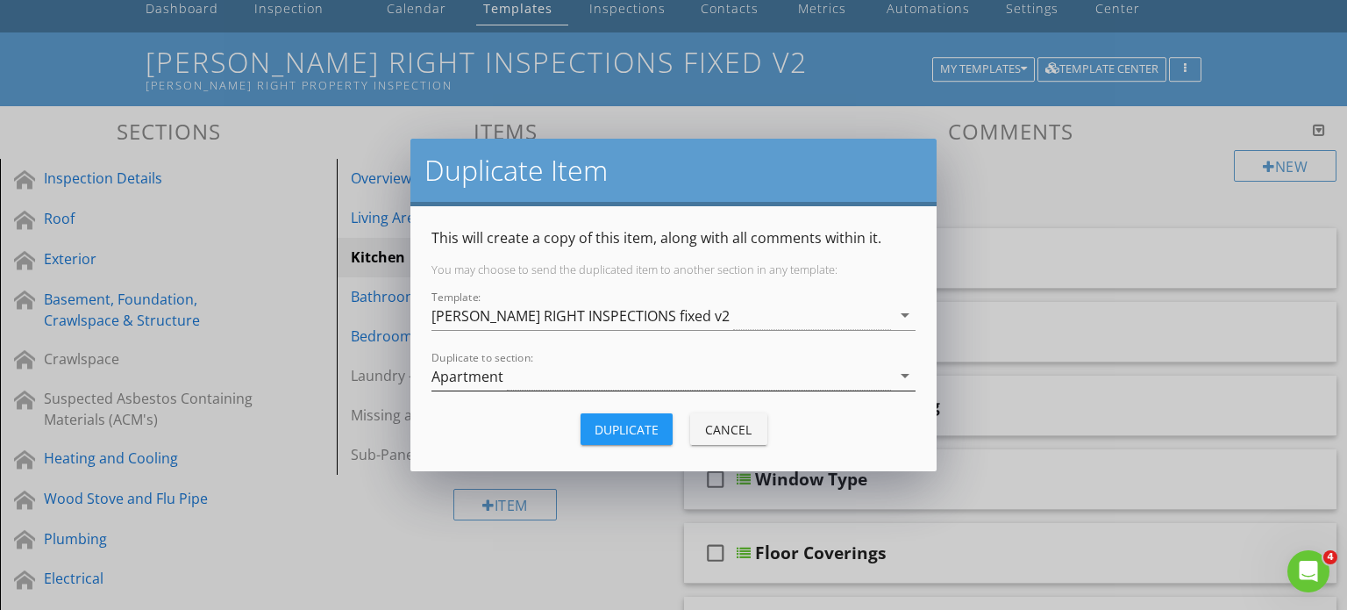
click at [540, 368] on div "Apartment" at bounding box center [662, 375] width 460 height 29
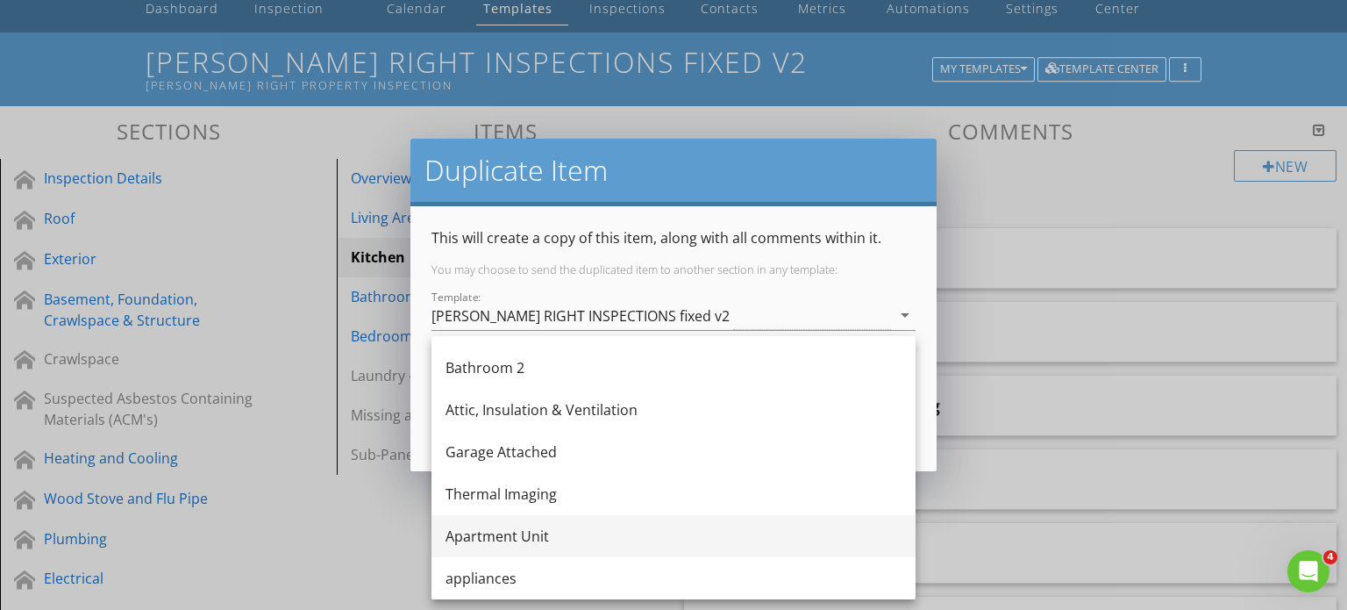
click at [508, 540] on div "Apartment Unit" at bounding box center [674, 535] width 456 height 21
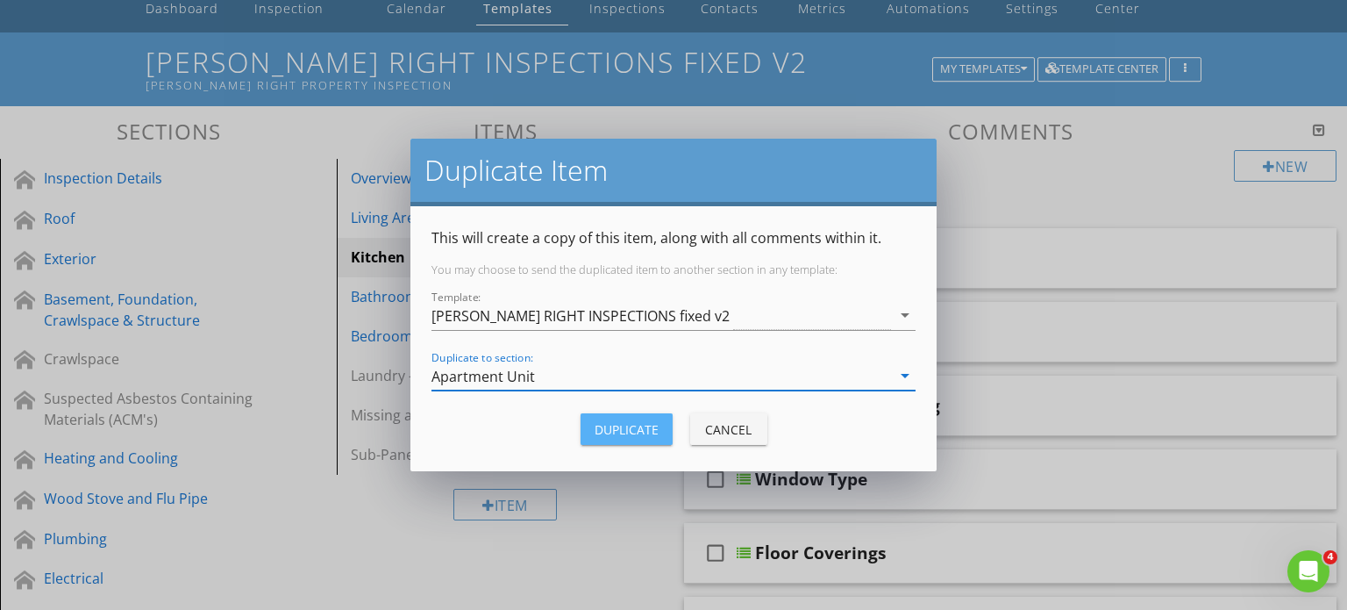
click at [607, 428] on div "Duplicate" at bounding box center [627, 429] width 64 height 18
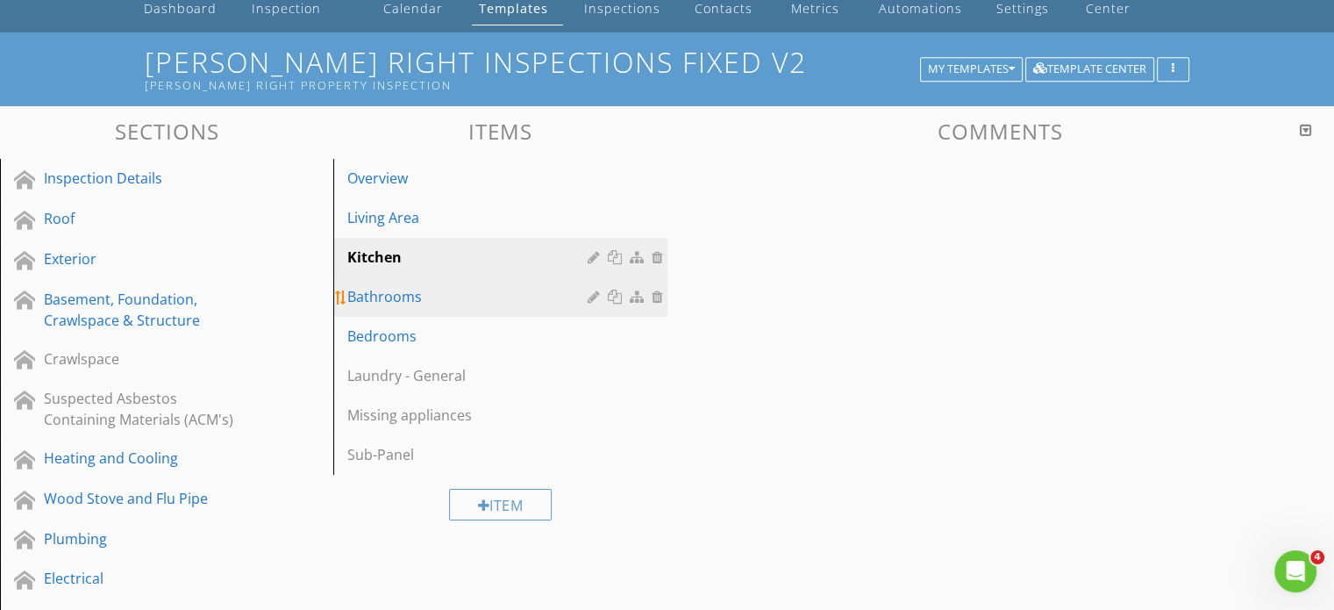
click at [405, 294] on div "Bathrooms" at bounding box center [469, 296] width 245 height 21
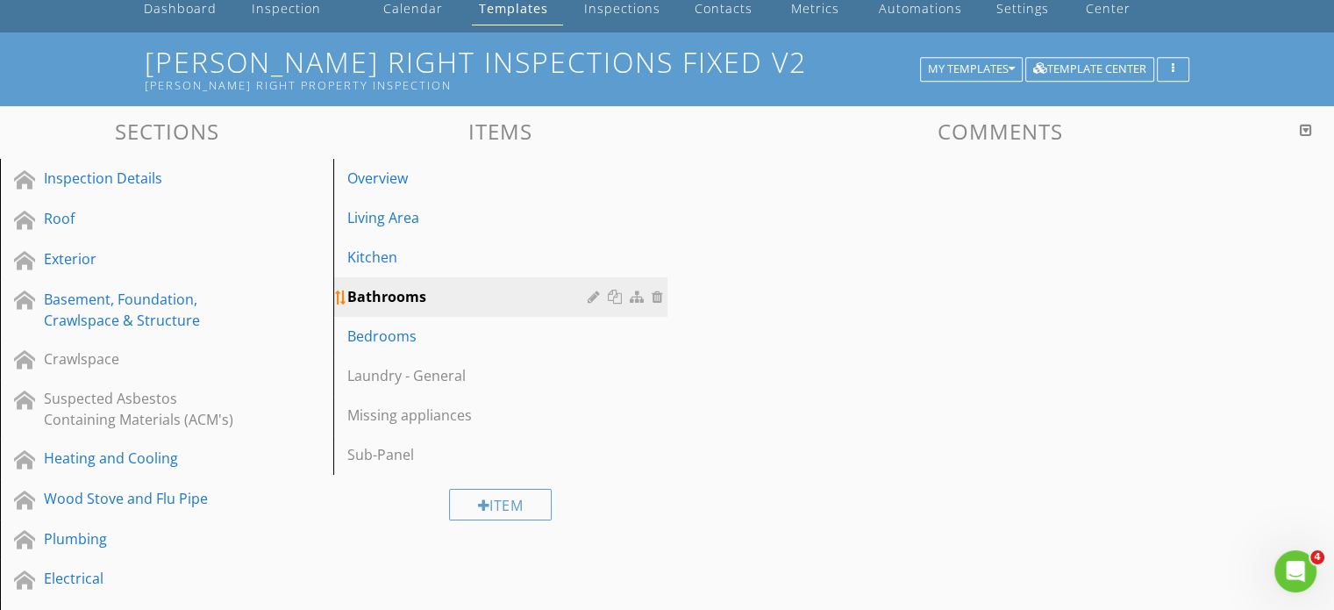
click at [615, 297] on div at bounding box center [617, 296] width 18 height 14
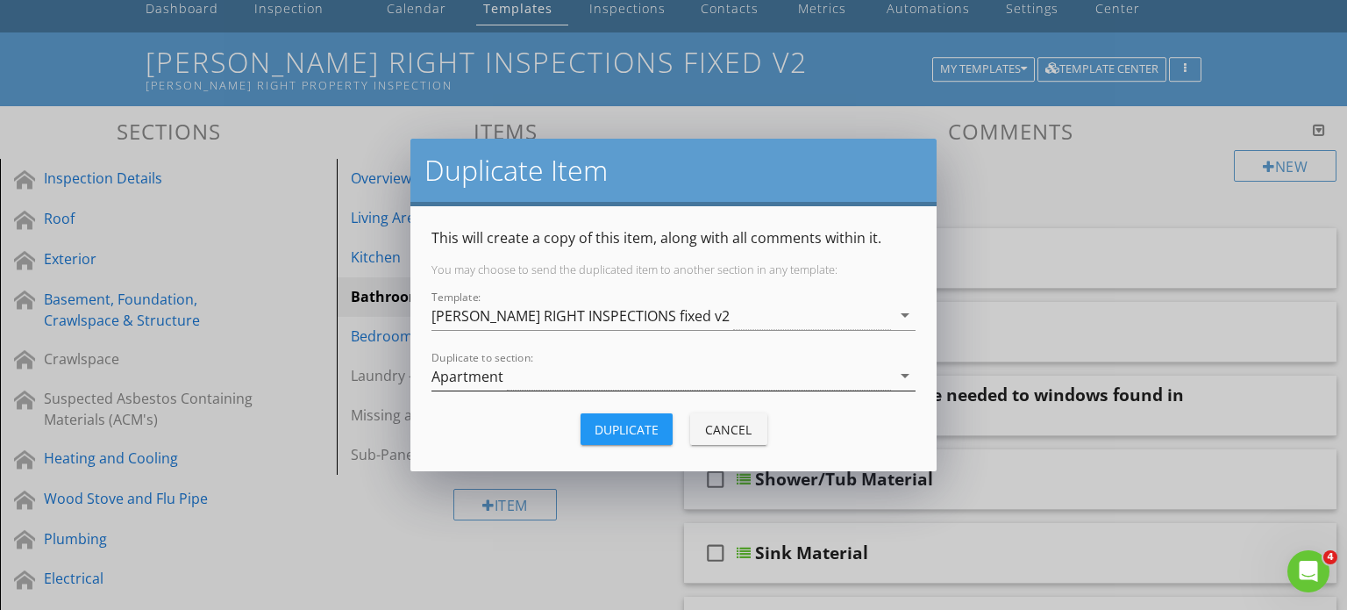
click at [532, 373] on div "Apartment" at bounding box center [662, 375] width 460 height 29
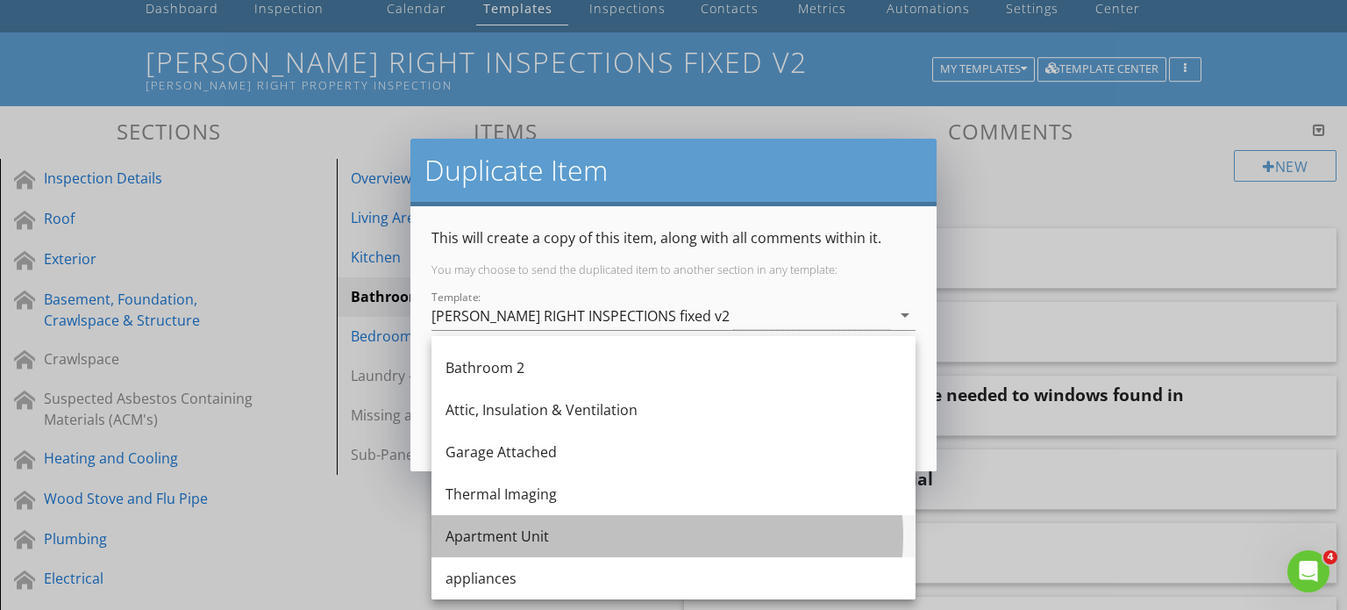
click at [544, 541] on div "Apartment Unit" at bounding box center [674, 535] width 456 height 21
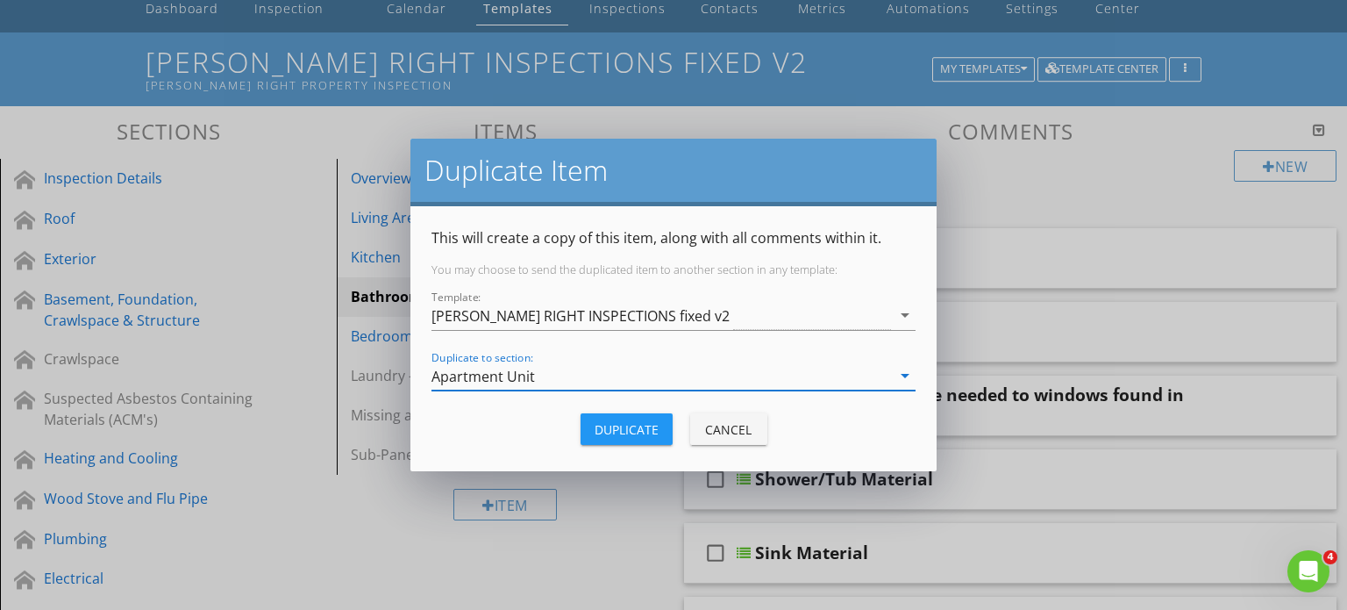
click at [625, 420] on div "Duplicate" at bounding box center [627, 429] width 64 height 18
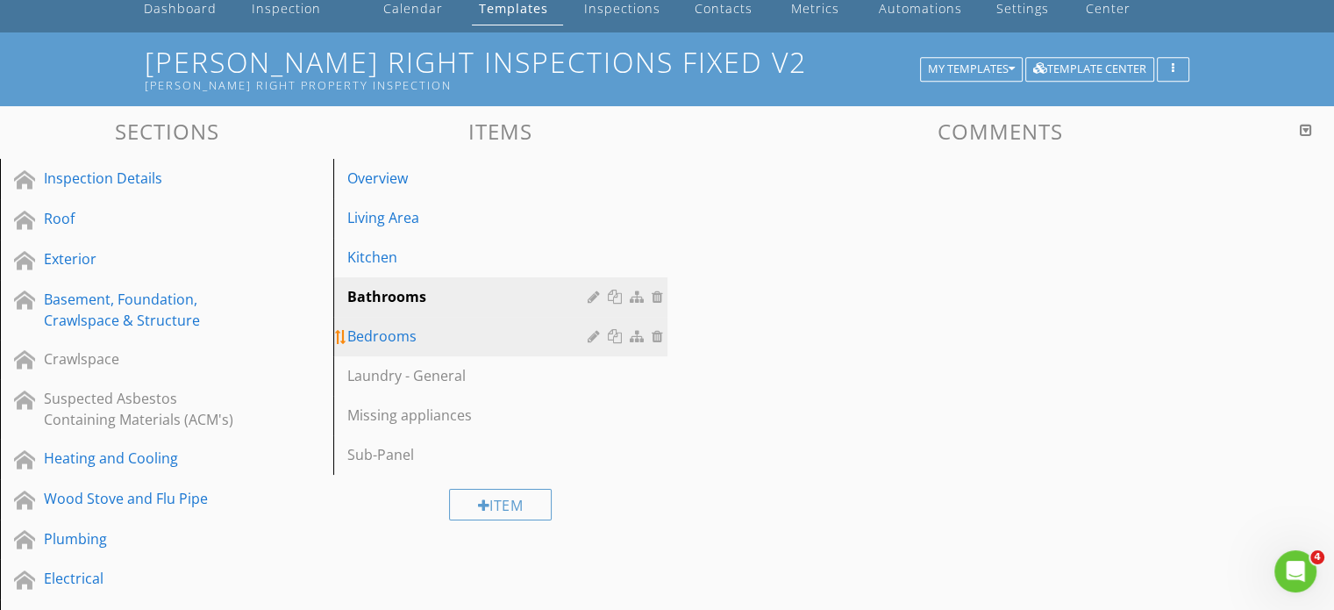
click at [467, 339] on div "Bedrooms" at bounding box center [469, 335] width 245 height 21
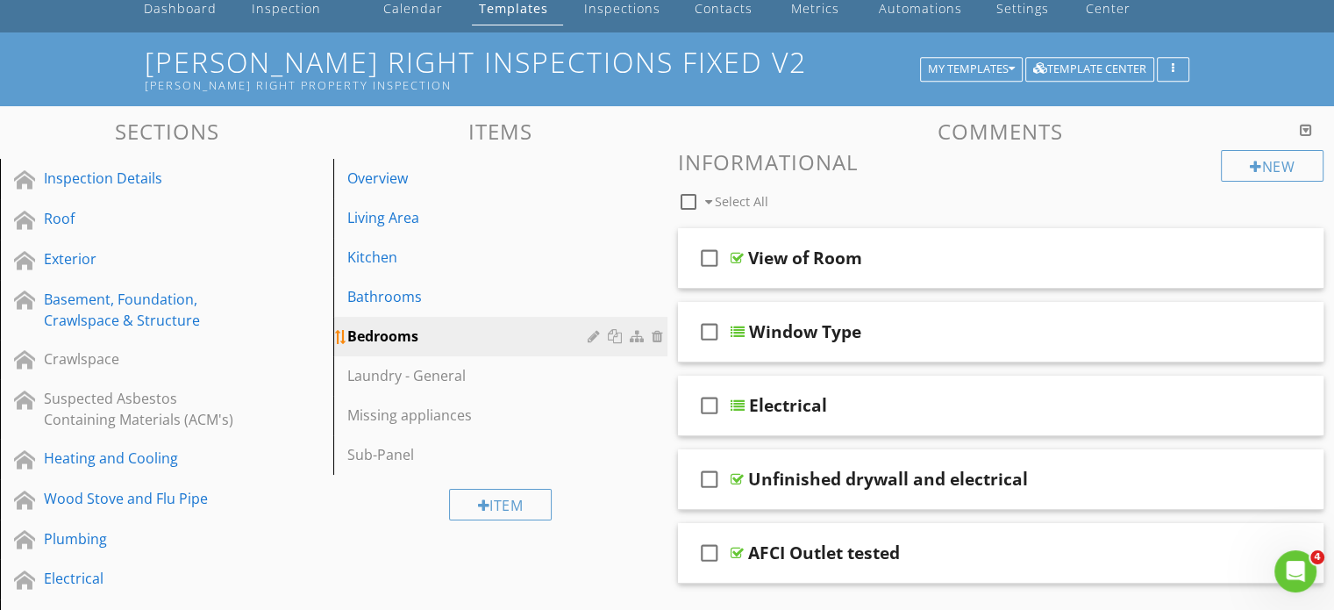
click at [615, 333] on div at bounding box center [617, 336] width 18 height 14
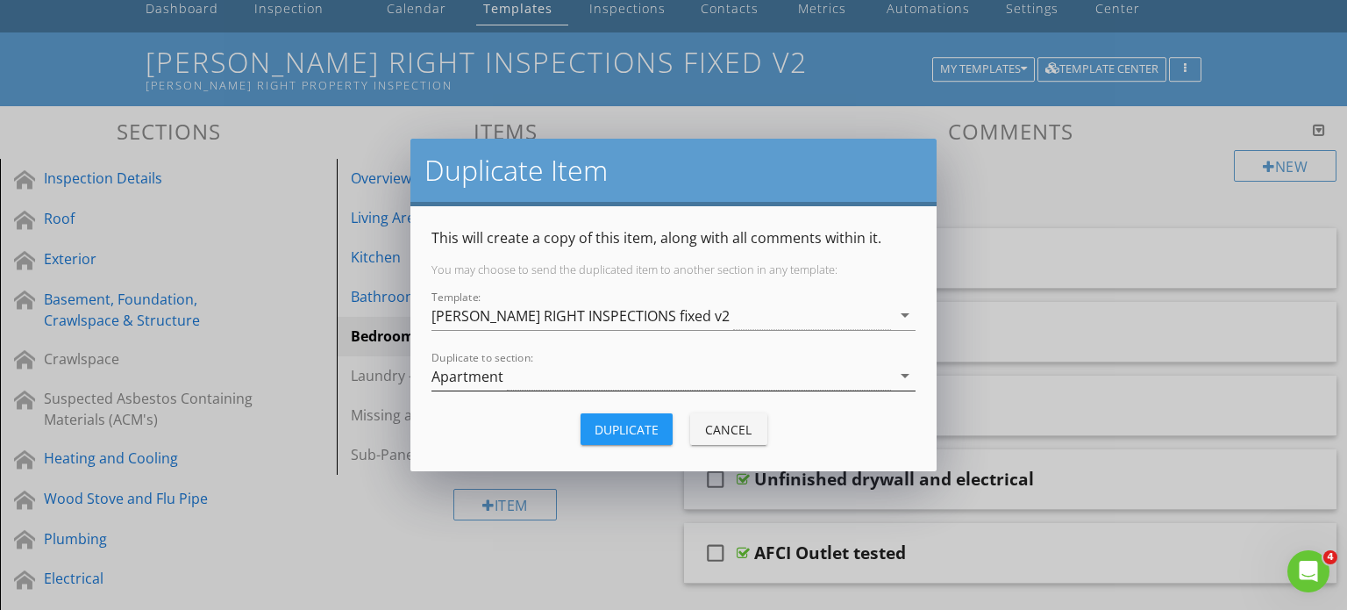
click at [582, 375] on div "Apartment" at bounding box center [662, 375] width 460 height 29
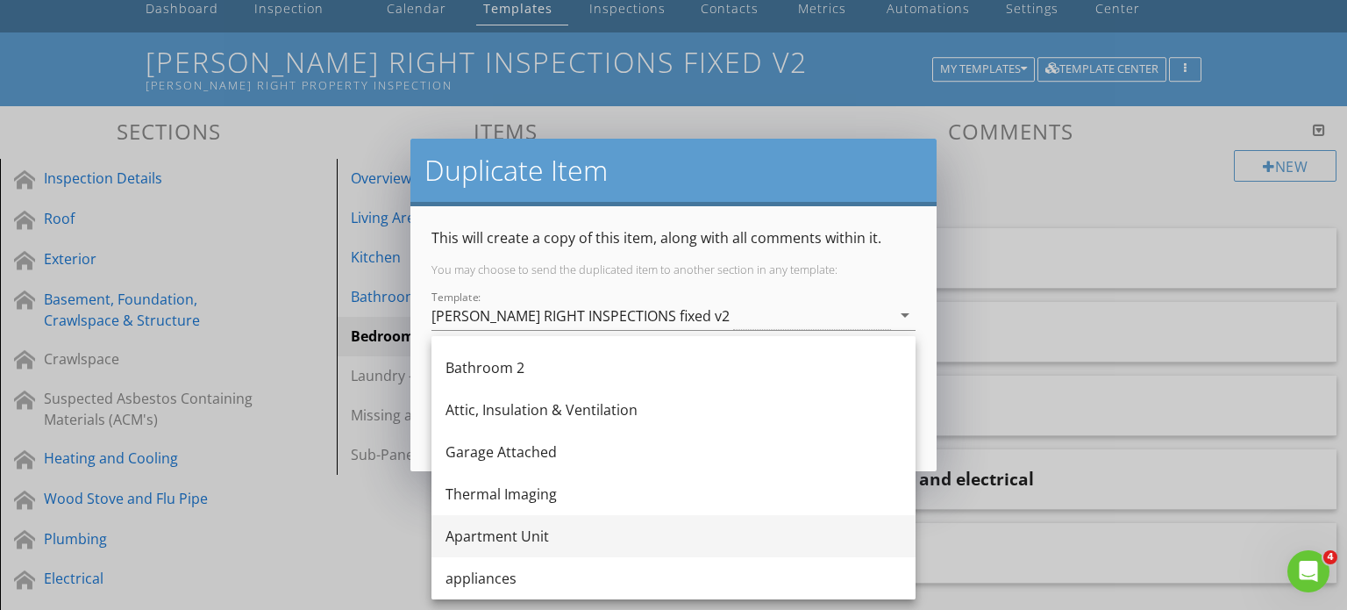
click at [540, 537] on div "Apartment Unit" at bounding box center [674, 535] width 456 height 21
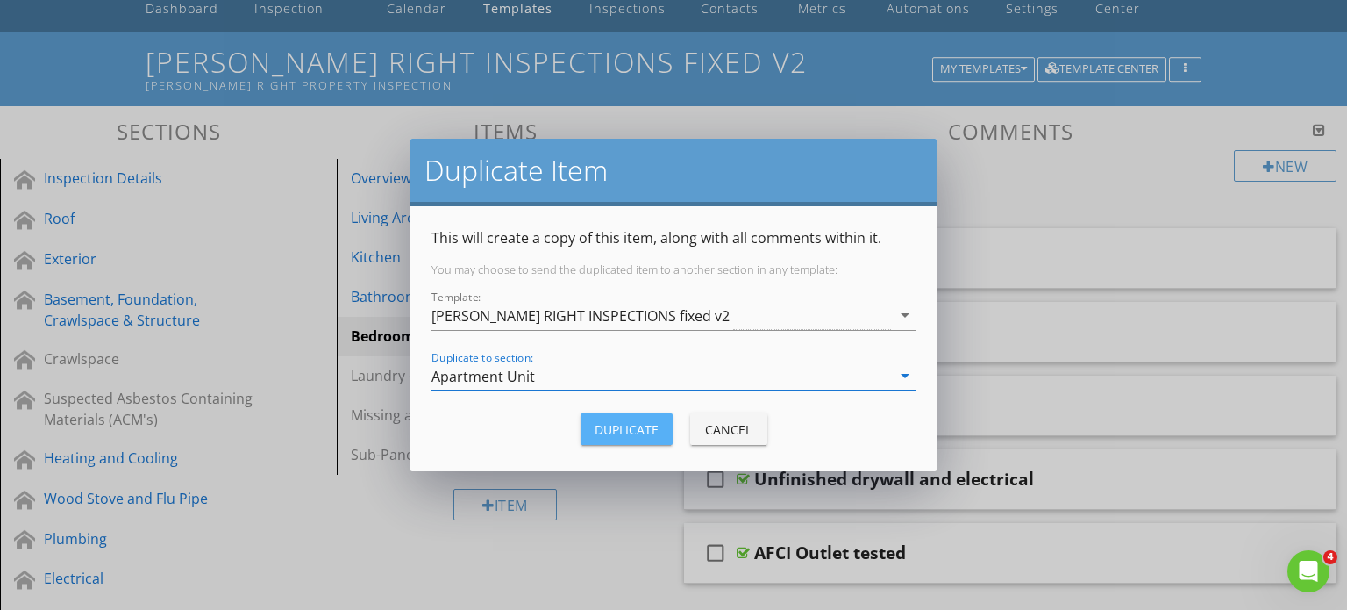
click at [637, 432] on div "Duplicate" at bounding box center [627, 429] width 64 height 18
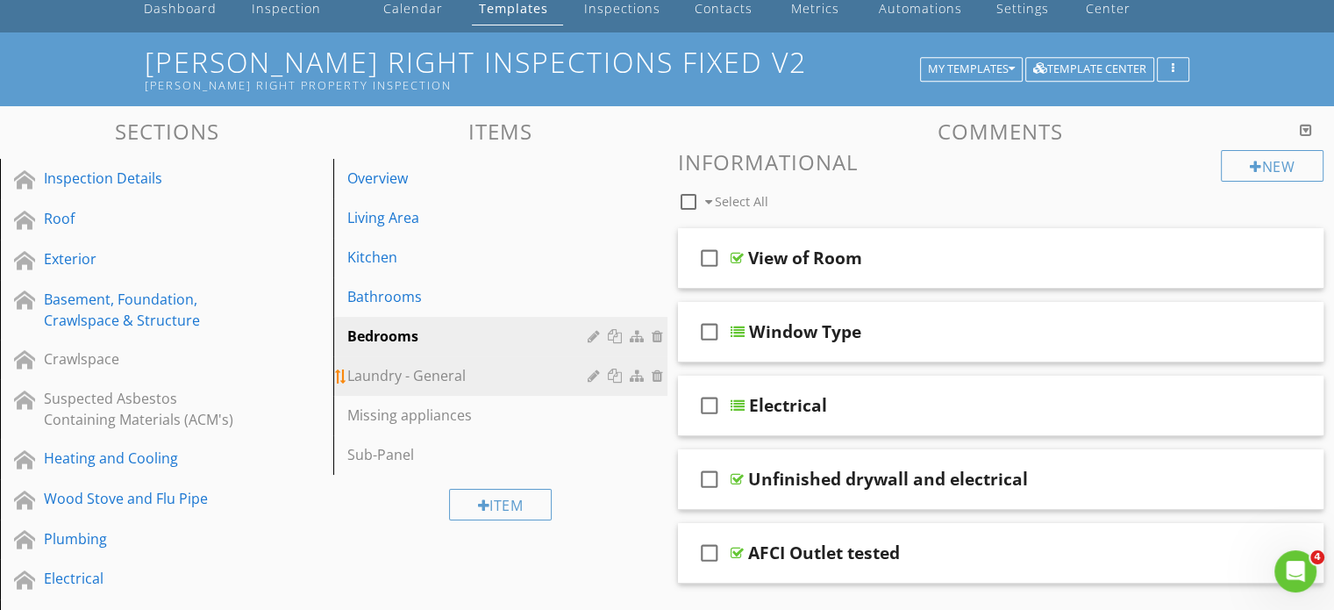
click at [614, 377] on div at bounding box center [617, 375] width 18 height 14
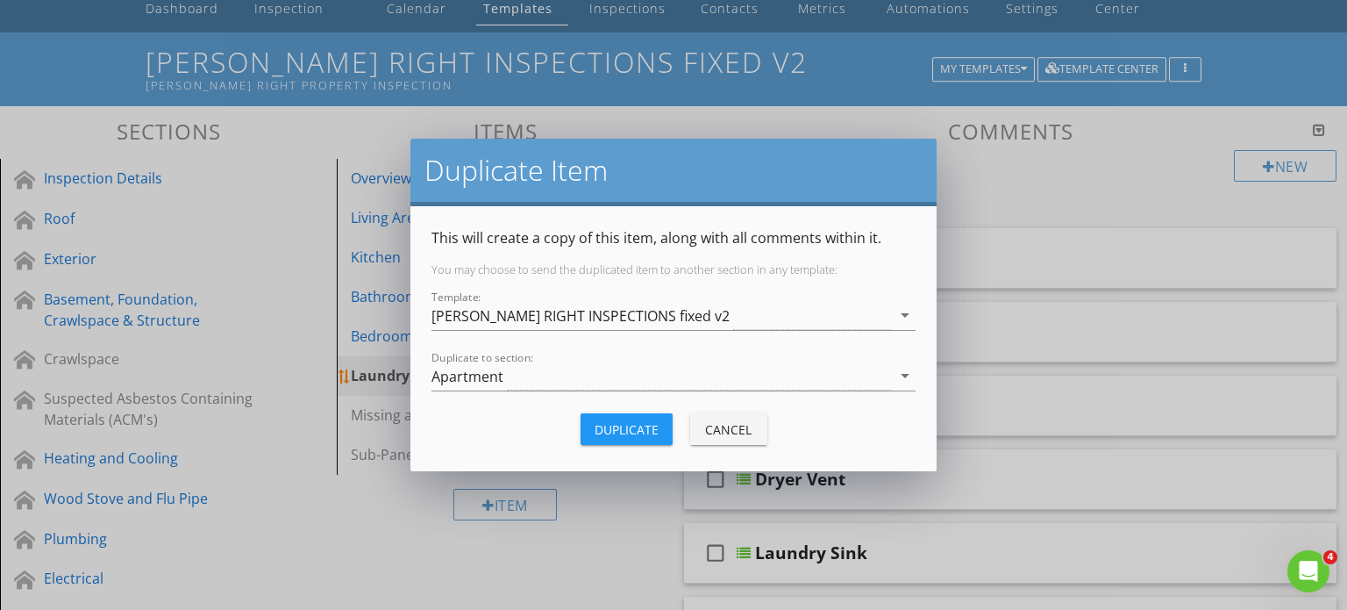
click at [614, 376] on div "Apartment" at bounding box center [662, 375] width 460 height 29
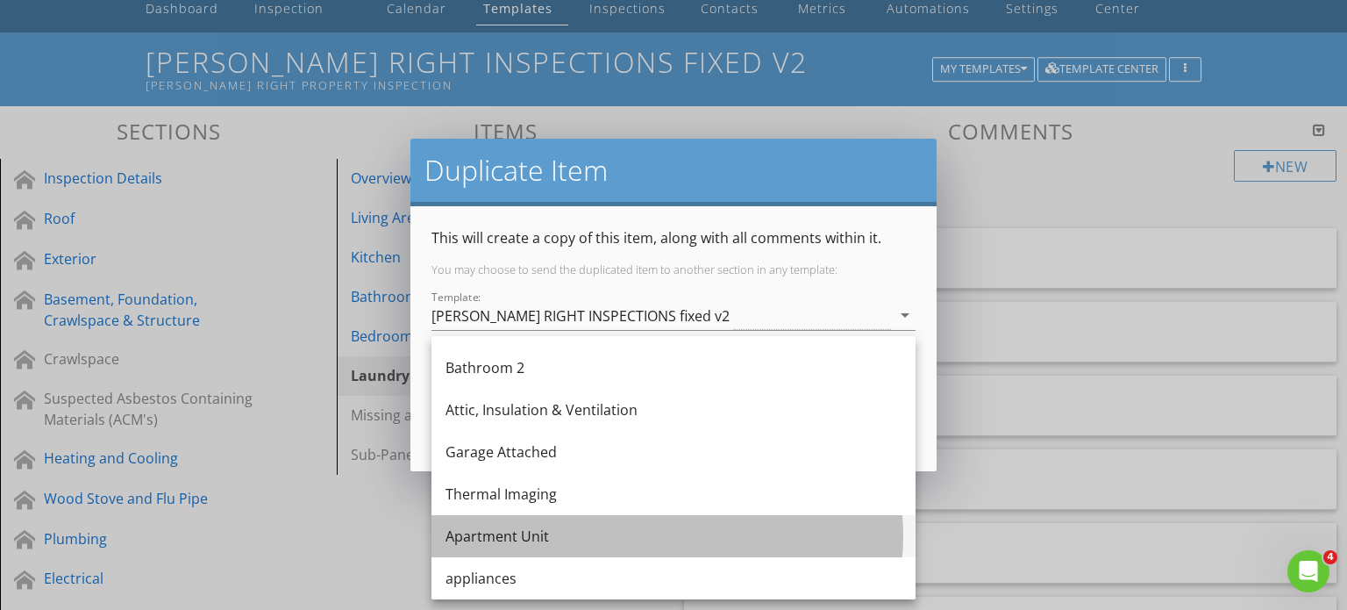
click at [564, 539] on div "Apartment Unit" at bounding box center [674, 535] width 456 height 21
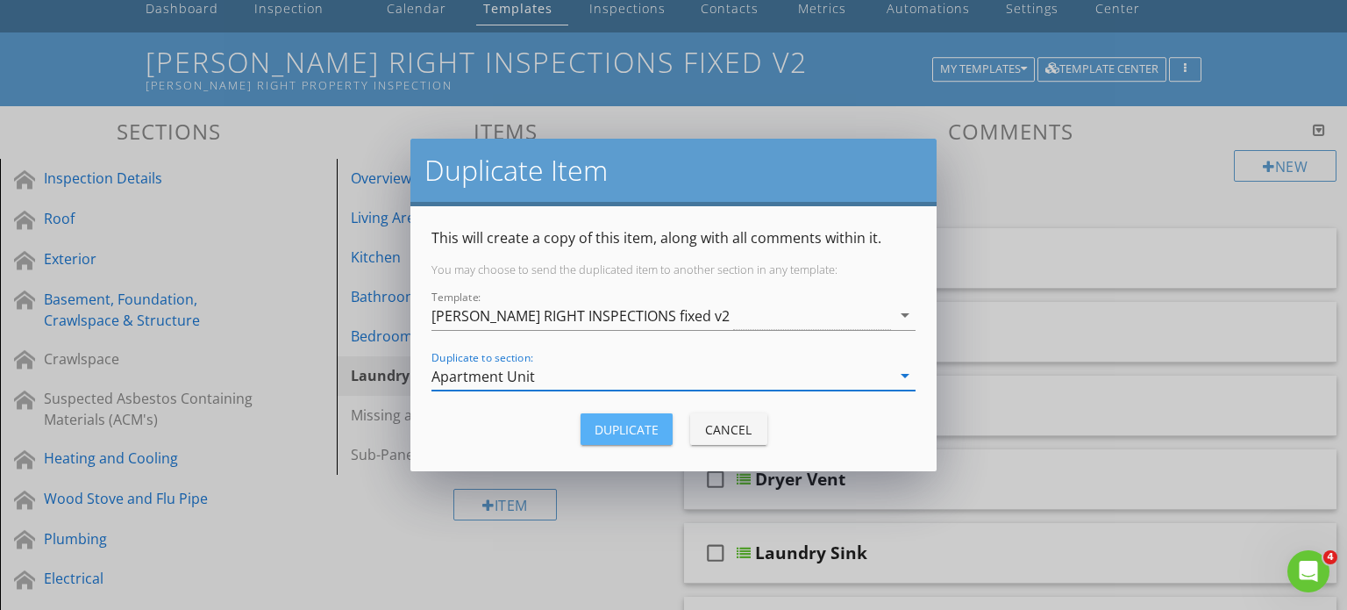
click at [631, 427] on div "Duplicate" at bounding box center [627, 429] width 64 height 18
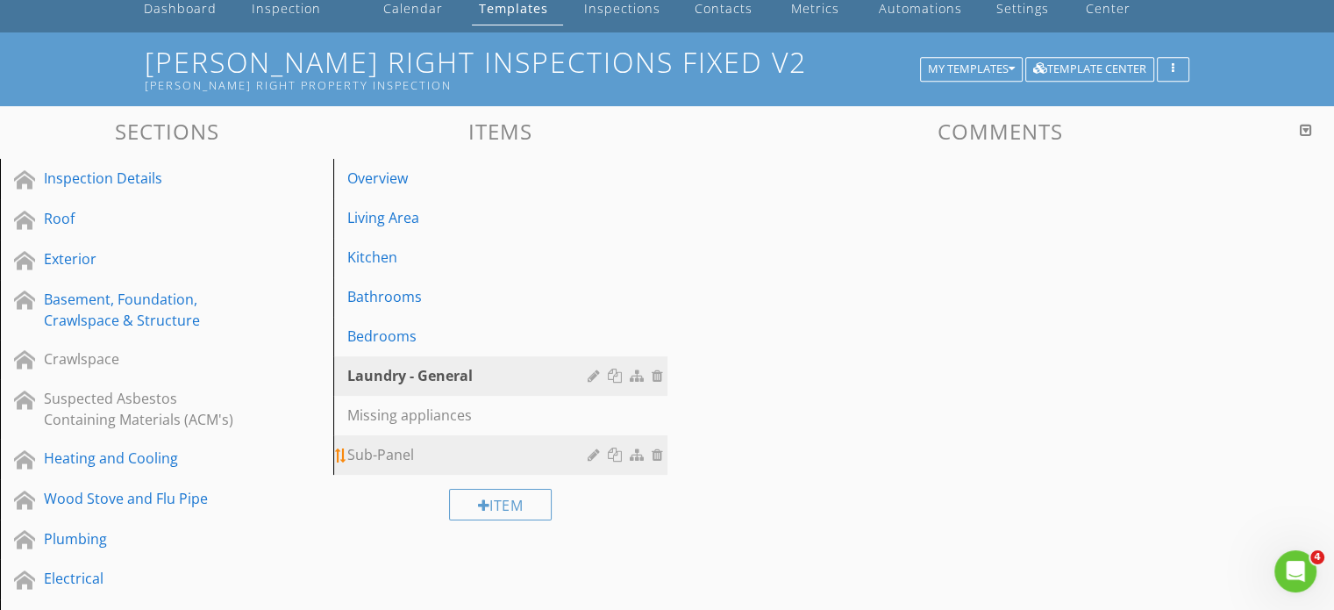
click at [616, 452] on div at bounding box center [617, 454] width 18 height 14
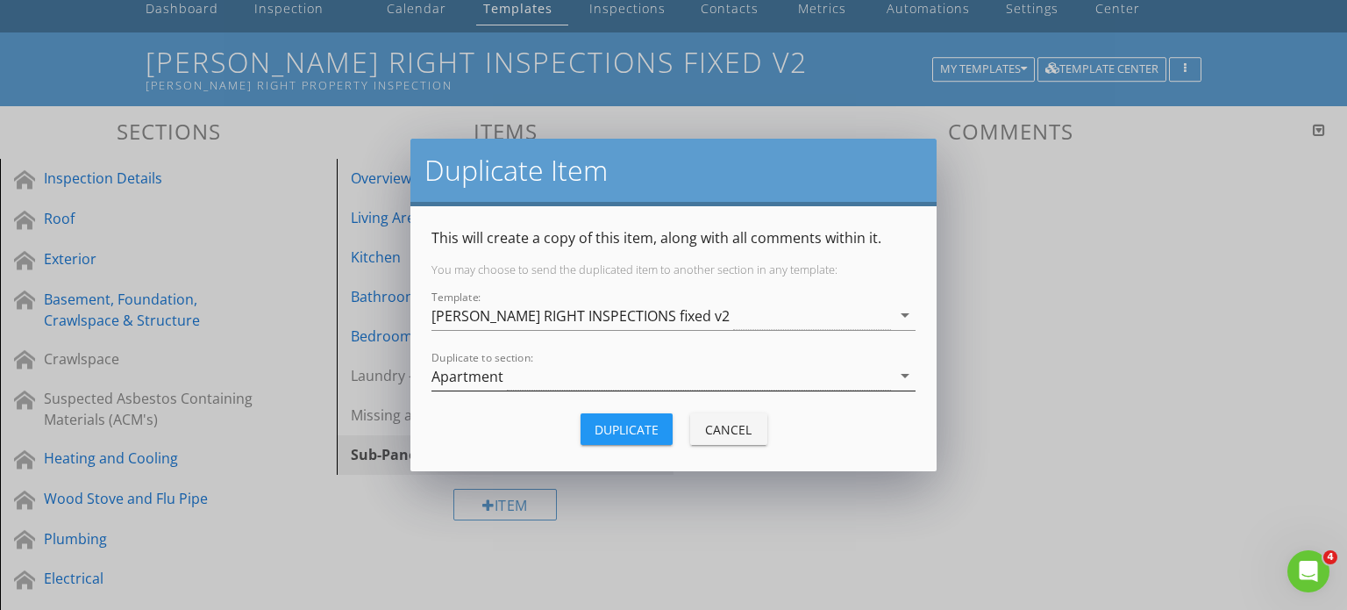
click at [574, 373] on div "Apartment" at bounding box center [662, 375] width 460 height 29
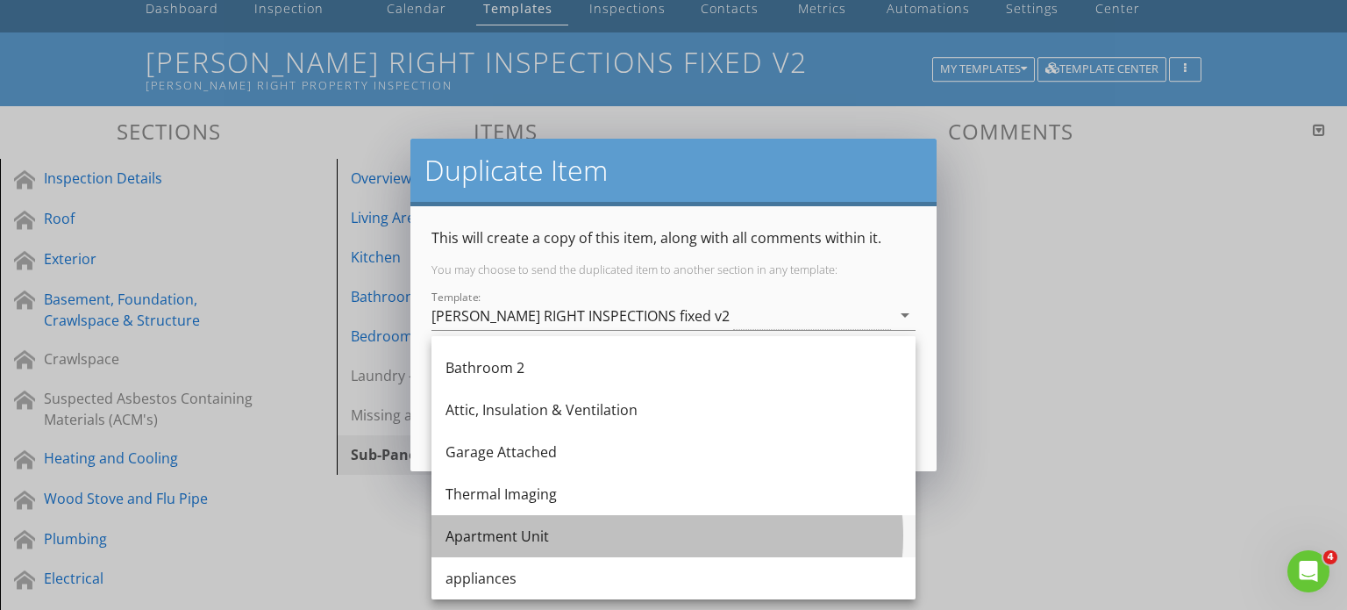
click at [529, 531] on div "Apartment Unit" at bounding box center [674, 535] width 456 height 21
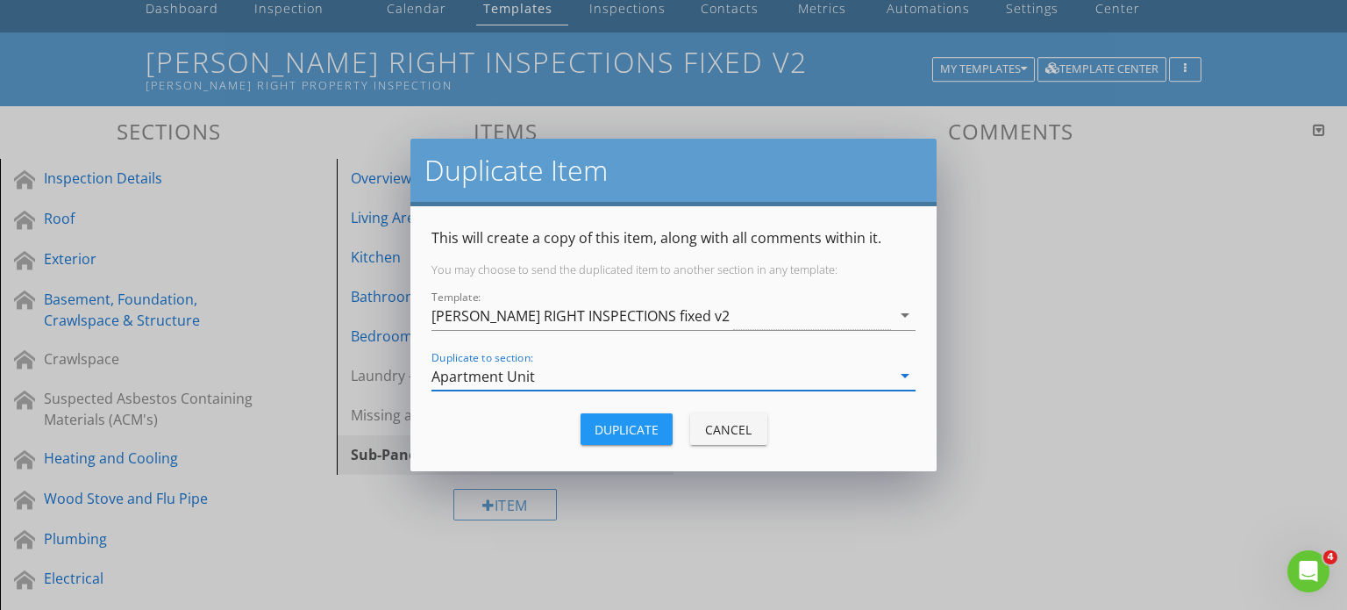
click at [639, 431] on div "Duplicate" at bounding box center [627, 429] width 64 height 18
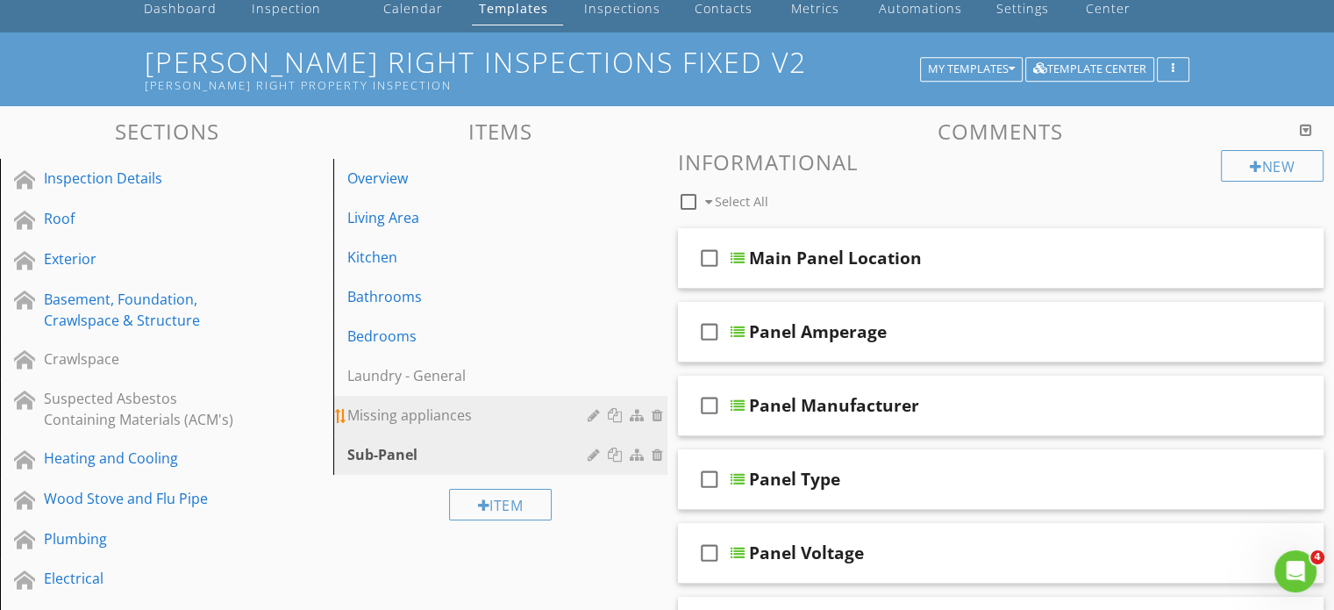
click at [446, 417] on div "Missing appliances" at bounding box center [469, 414] width 245 height 21
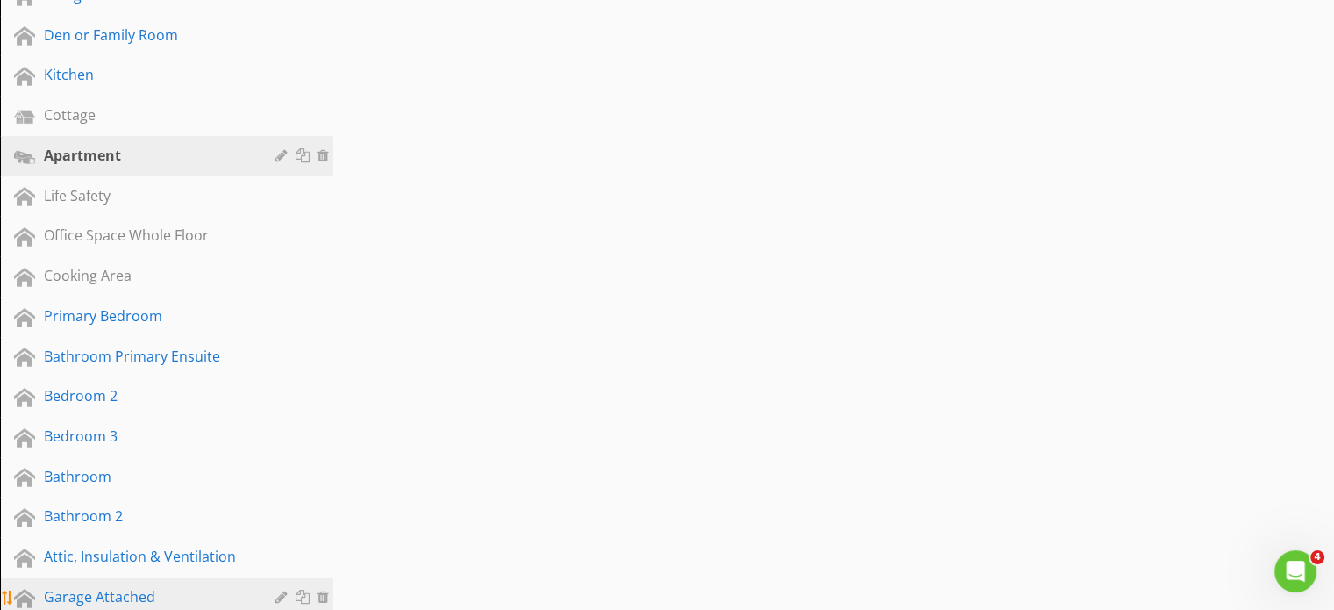
scroll to position [1221, 0]
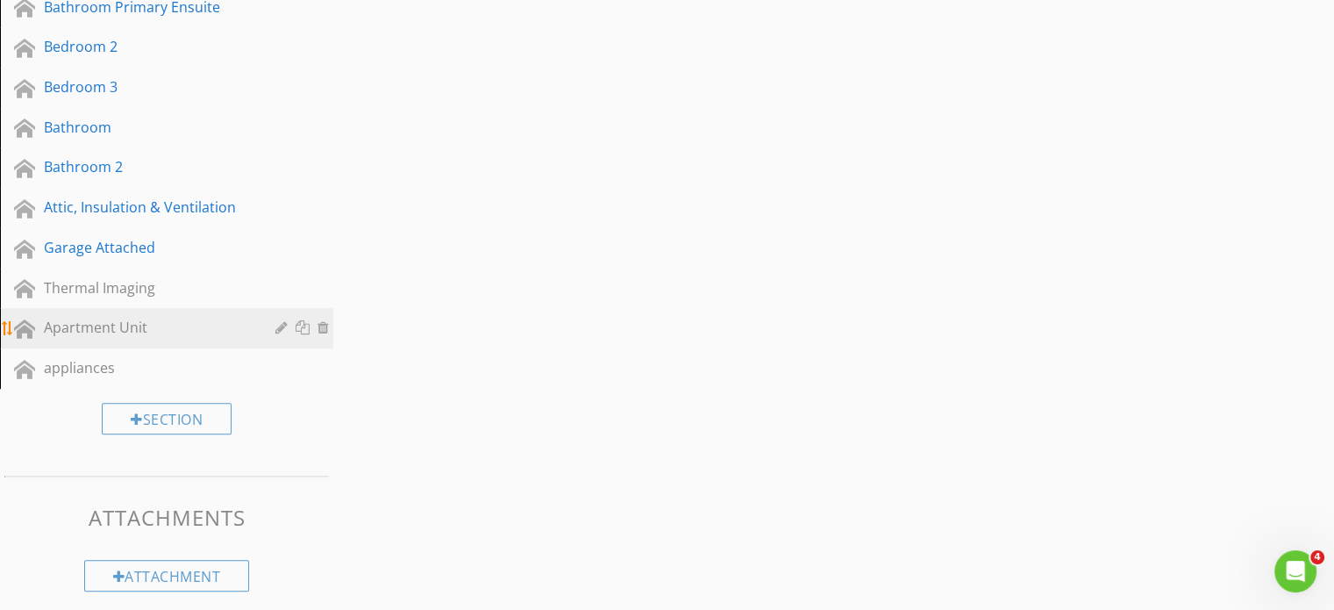
click at [98, 322] on div "Apartment Unit" at bounding box center [147, 327] width 206 height 21
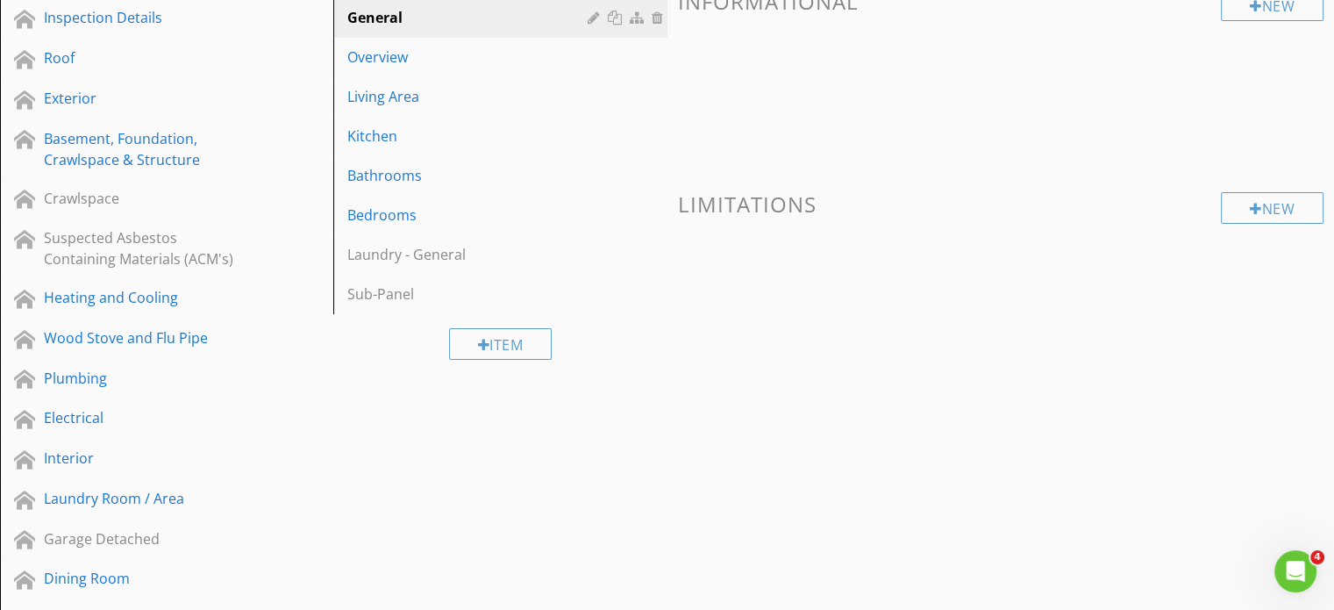
scroll to position [0, 0]
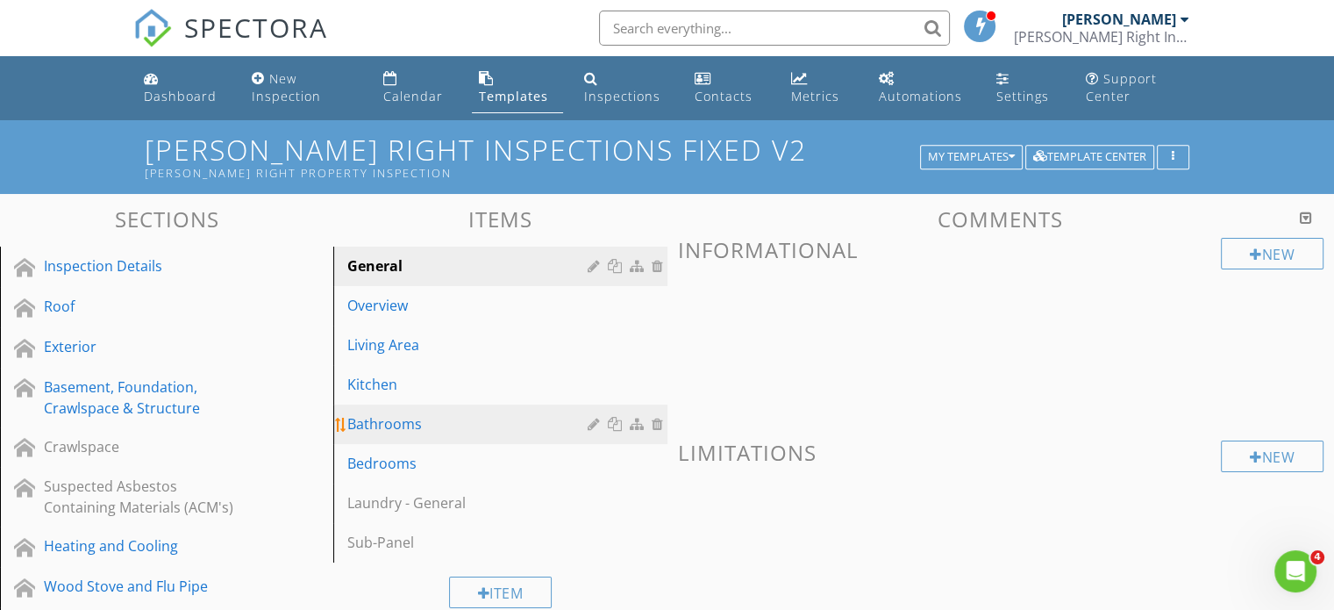
click at [383, 422] on div "Bathrooms" at bounding box center [469, 423] width 245 height 21
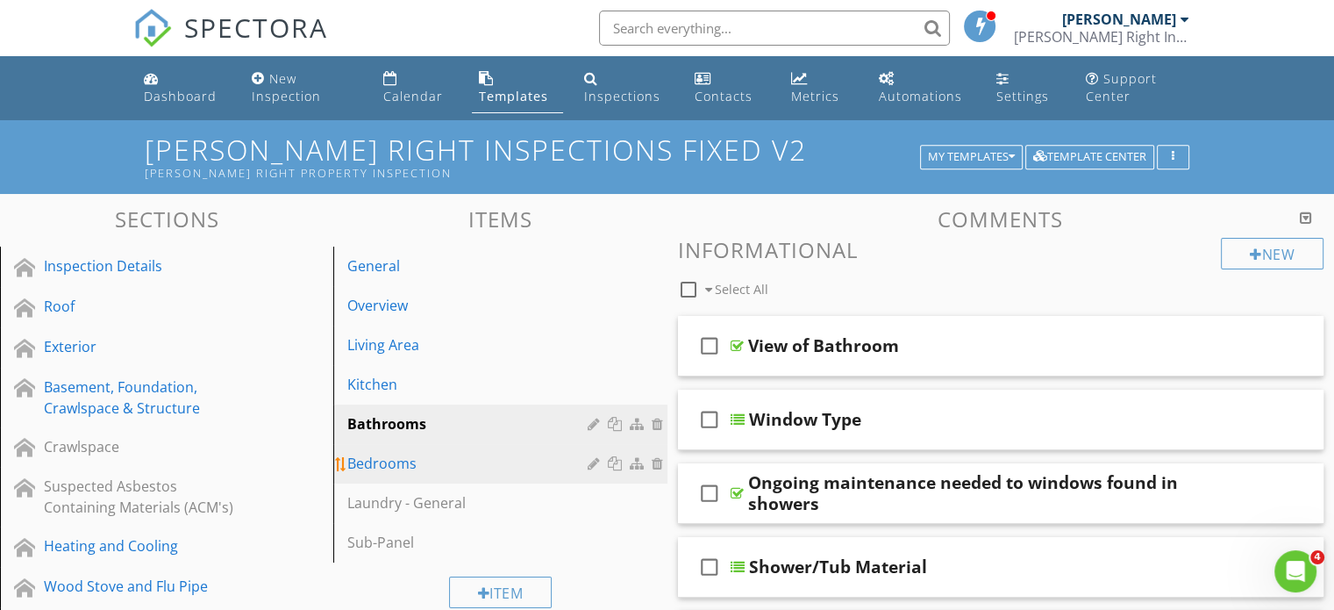
click at [424, 464] on div "Bedrooms" at bounding box center [469, 463] width 245 height 21
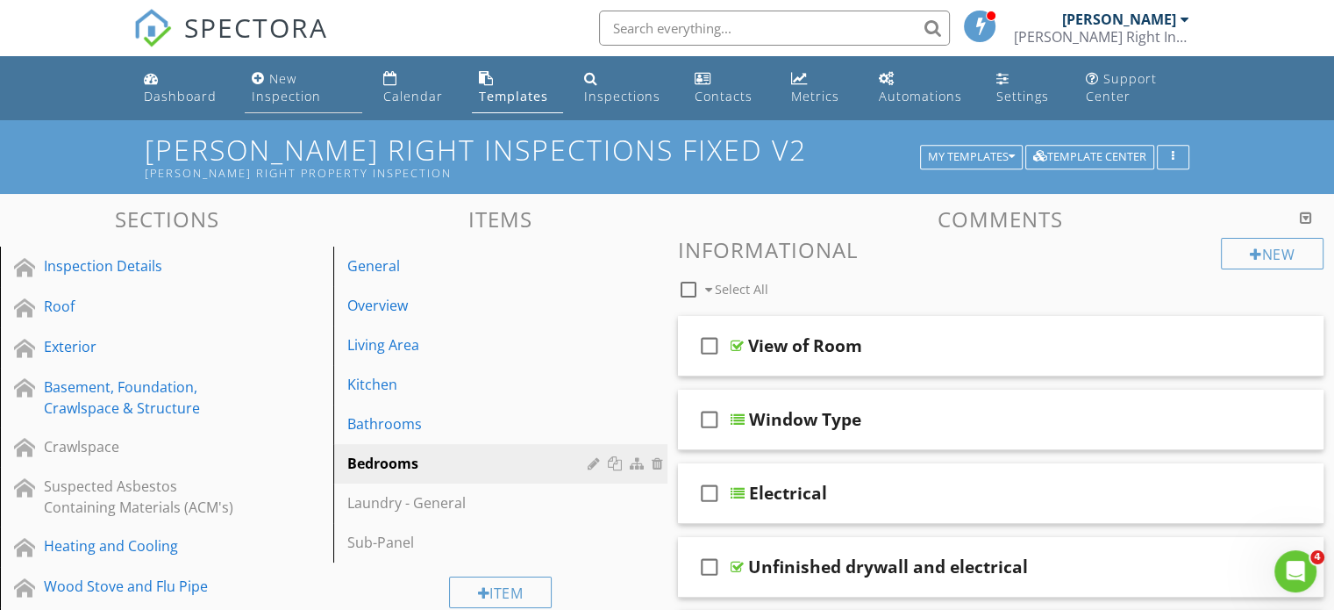
click at [281, 87] on div "New Inspection" at bounding box center [286, 87] width 69 height 34
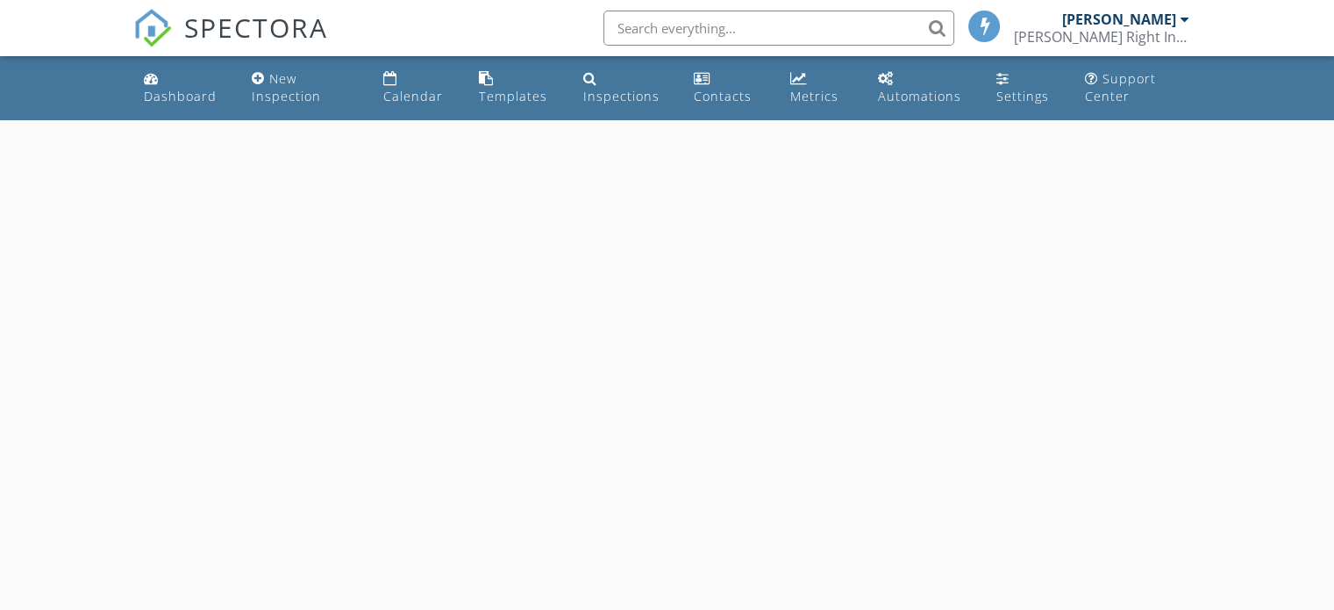
select select "7"
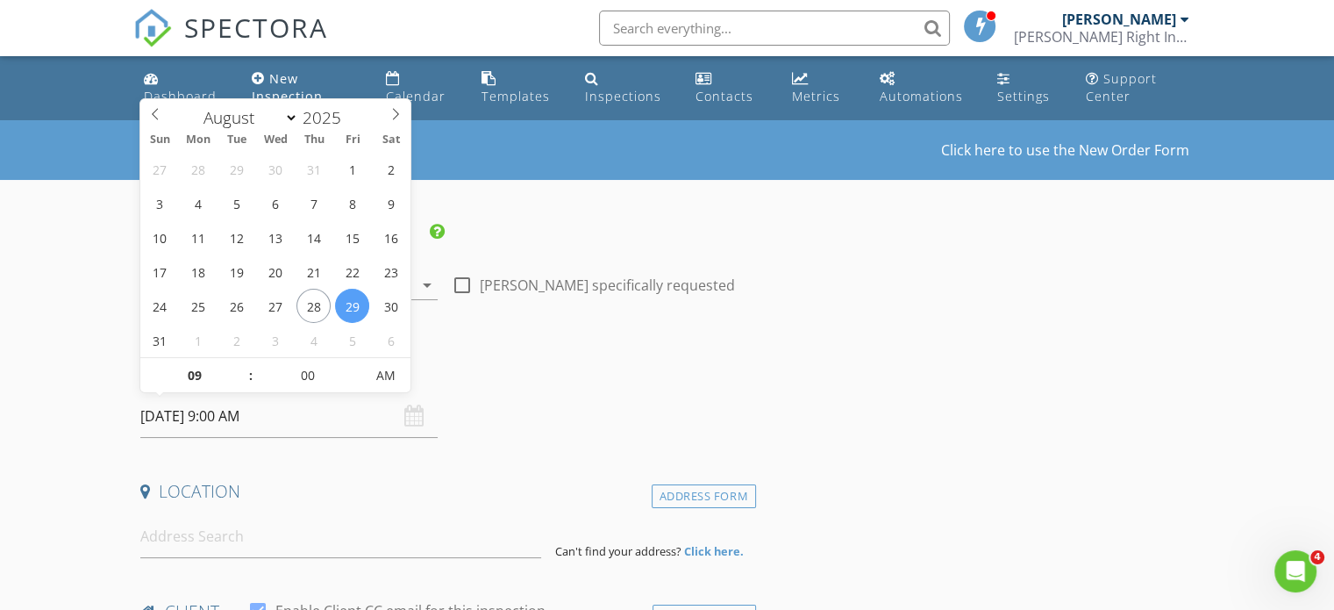
click at [194, 411] on input "[DATE] 9:00 AM" at bounding box center [288, 416] width 297 height 43
type input "[DATE] 9:00 AM"
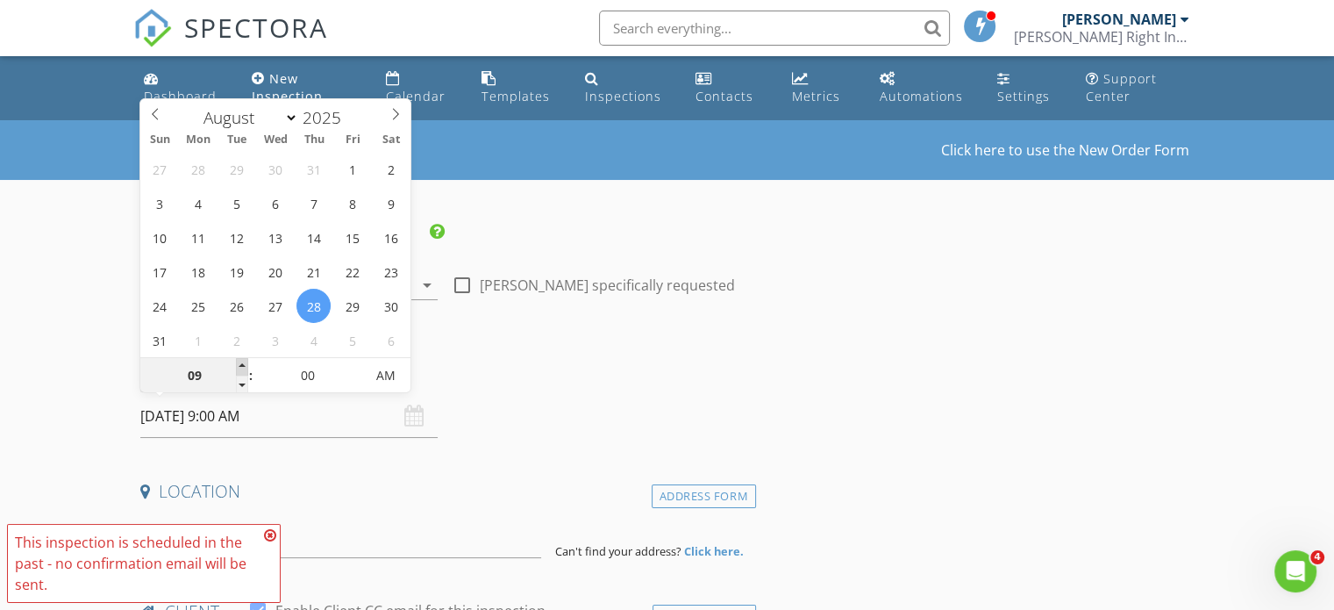
type input "10"
type input "08/28/2025 10:00 AM"
click at [241, 361] on span at bounding box center [242, 367] width 12 height 18
type input "11"
type input "08/28/2025 11:00 AM"
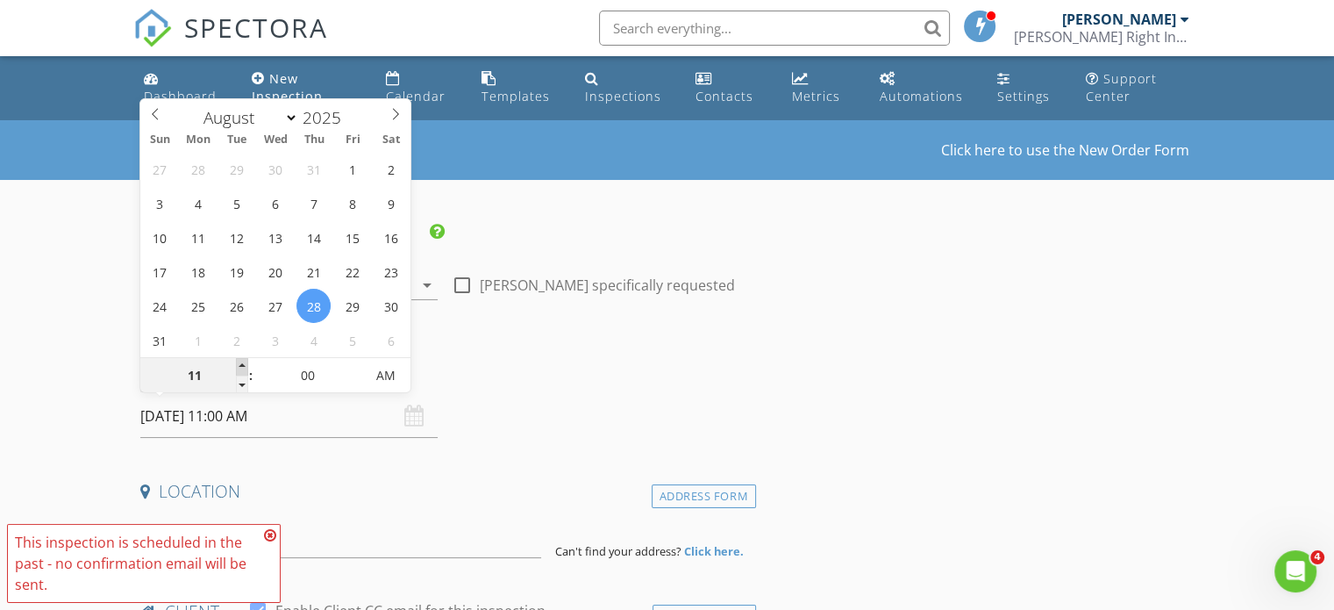
click at [241, 361] on span at bounding box center [242, 367] width 12 height 18
type input "12"
type input "08/28/2025 12:00 PM"
click at [241, 361] on span at bounding box center [242, 367] width 12 height 18
type input "01"
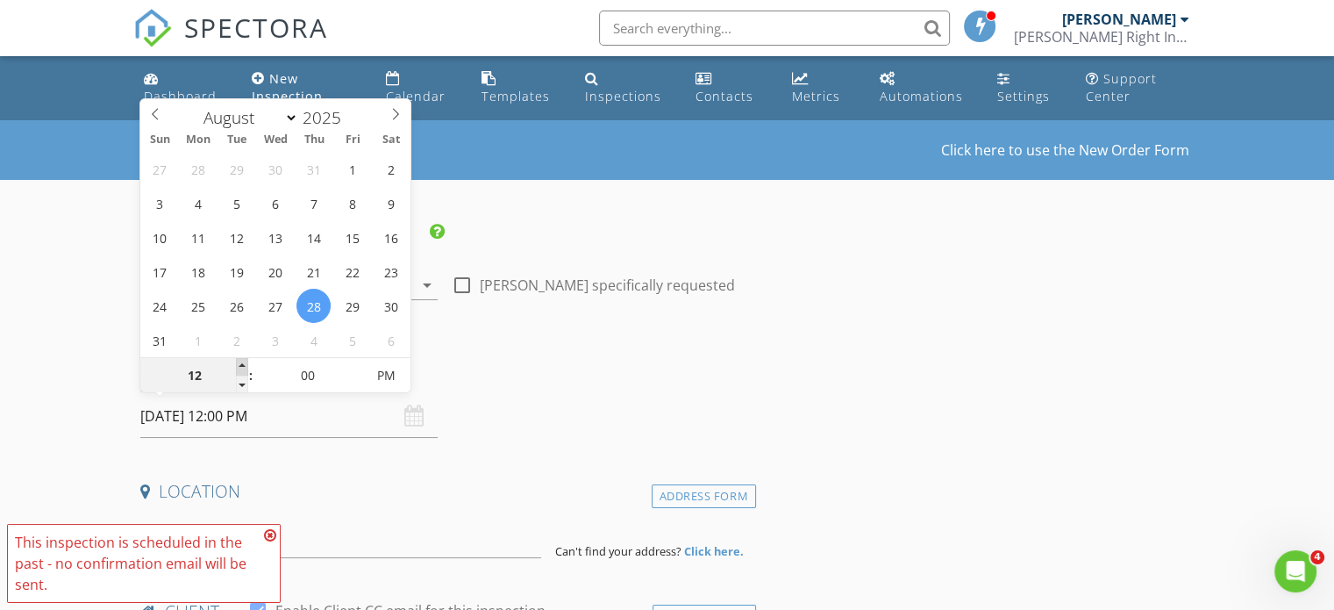
type input "08/28/2025 1:00 PM"
click at [241, 361] on span at bounding box center [242, 367] width 12 height 18
type input "02"
type input "08/28/2025 2:00 PM"
click at [241, 361] on span at bounding box center [242, 367] width 12 height 18
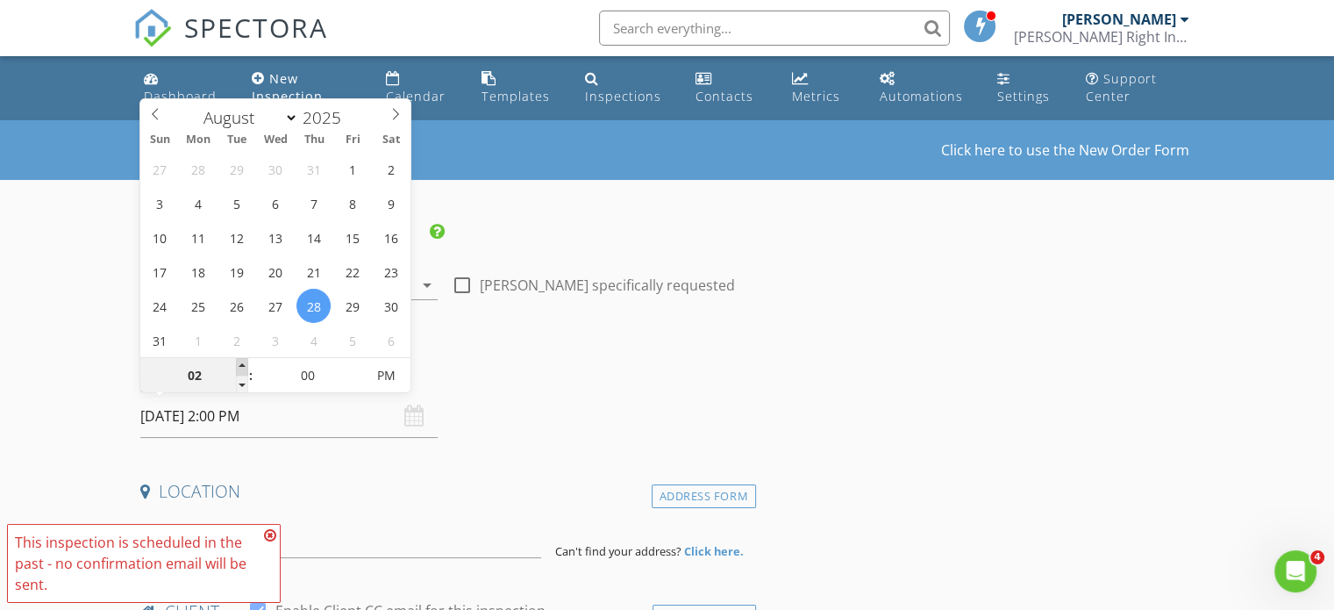
type input "03"
type input "08/28/2025 3:00 PM"
click at [241, 361] on span at bounding box center [242, 367] width 12 height 18
type input "04"
type input "[DATE] 4:00 PM"
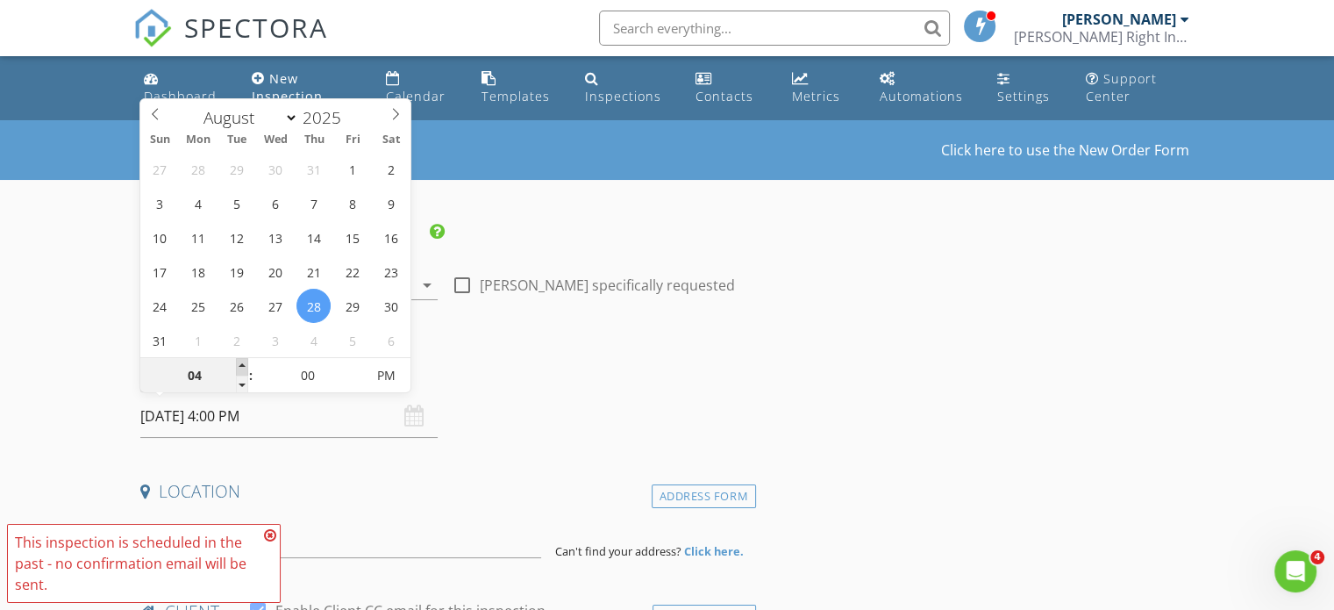
click at [241, 361] on span at bounding box center [242, 367] width 12 height 18
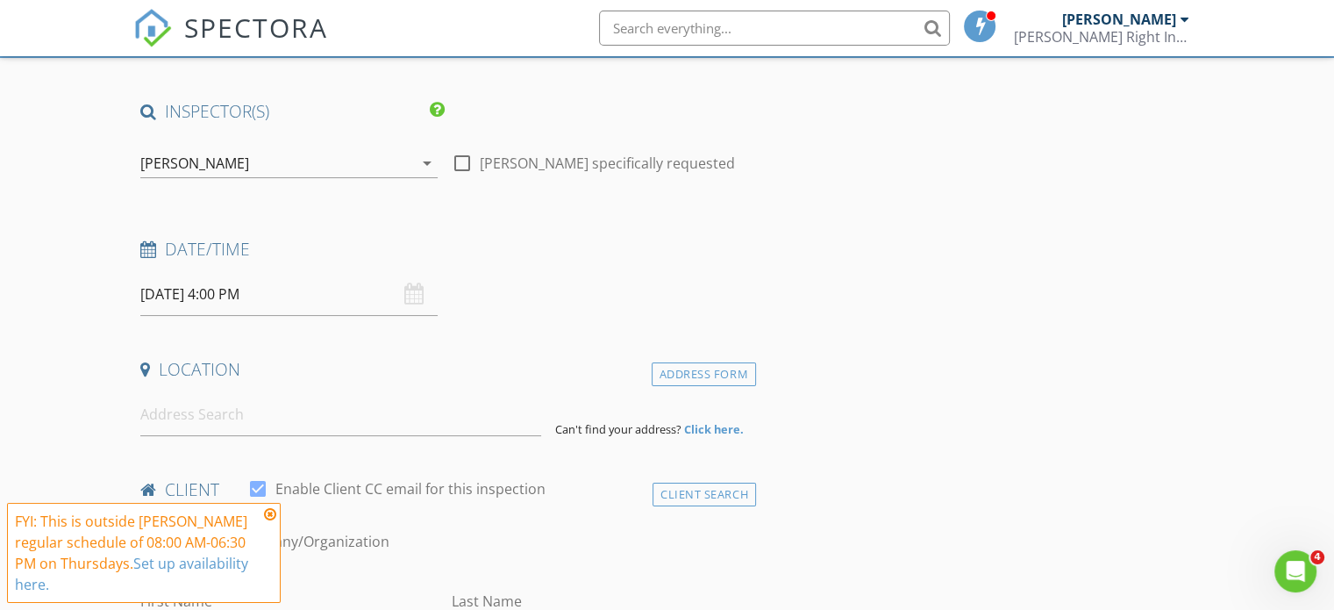
scroll to position [175, 0]
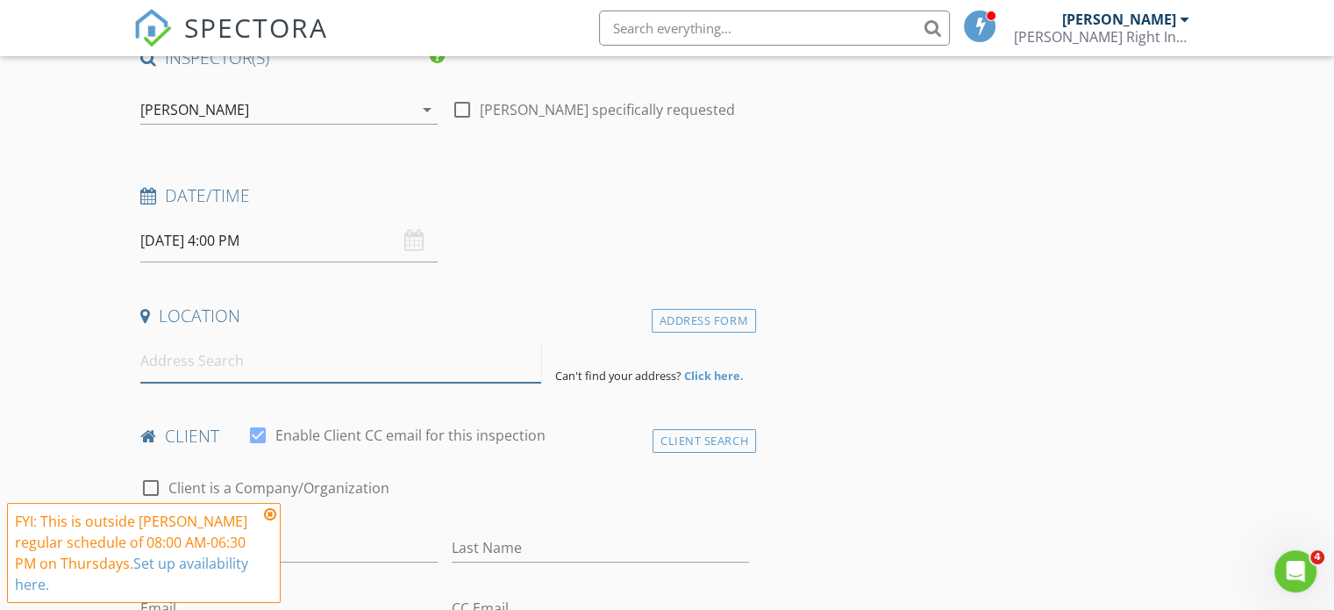
click at [157, 361] on input at bounding box center [340, 360] width 401 height 43
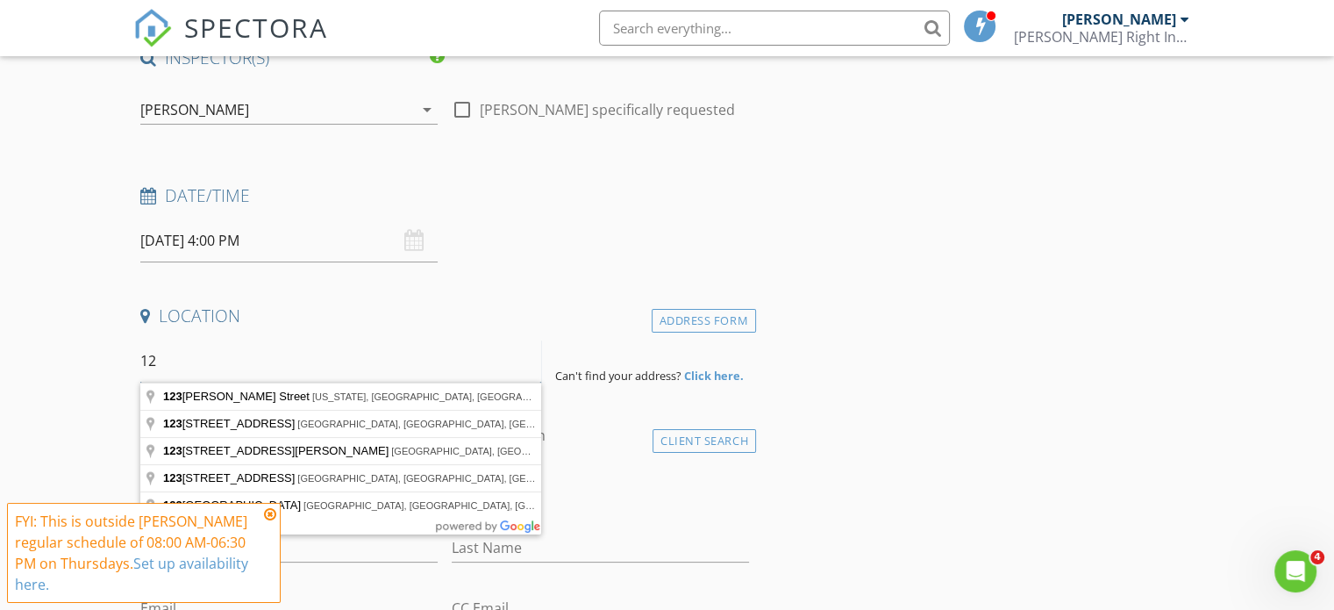
type input "1"
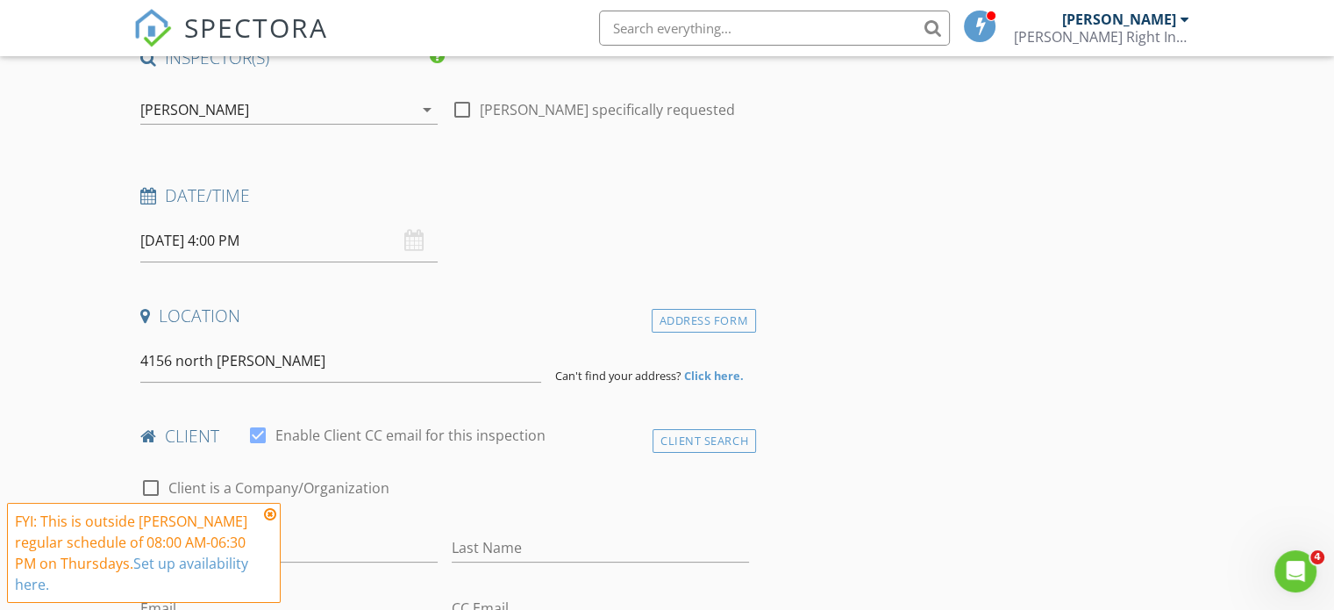
type input "4156 N Carleton Rd Ext, Albany, PE, Canada"
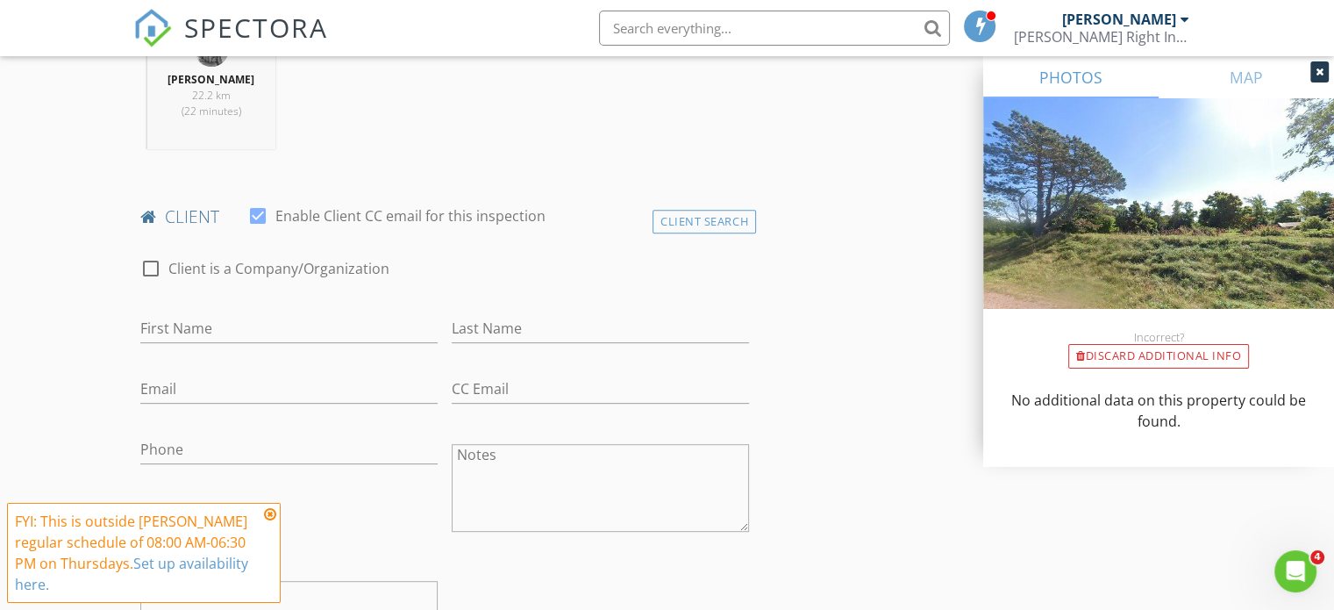
scroll to position [702, 0]
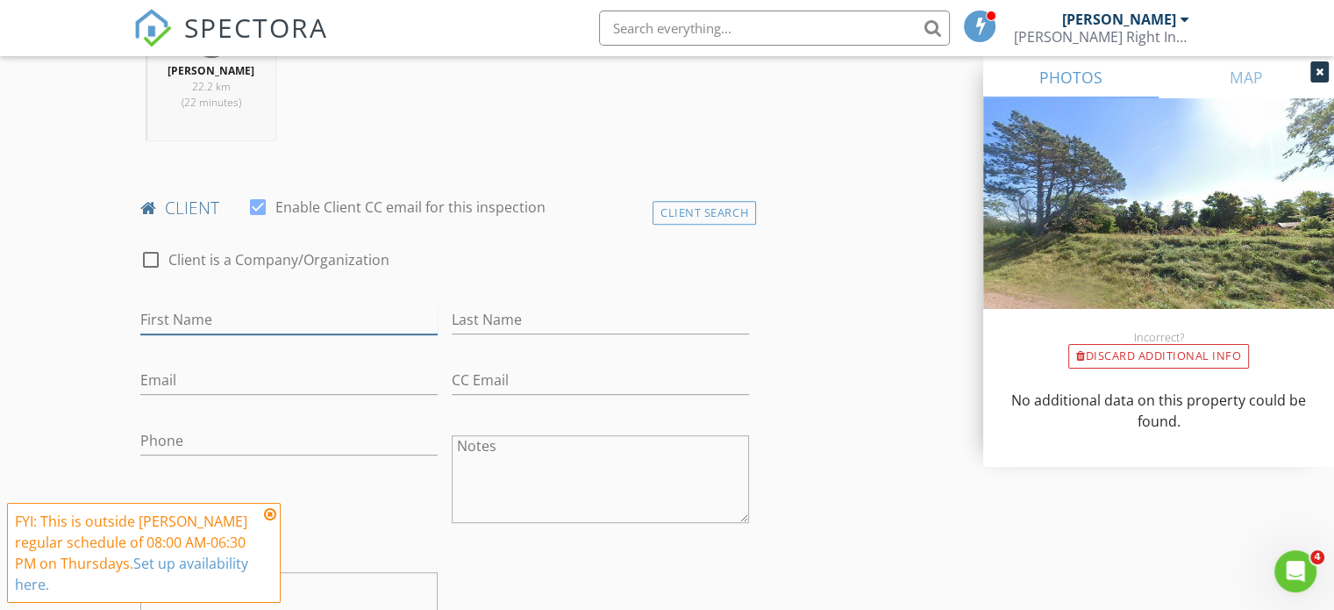
click at [207, 322] on input "First Name" at bounding box center [288, 319] width 297 height 29
type input "test"
type input "last"
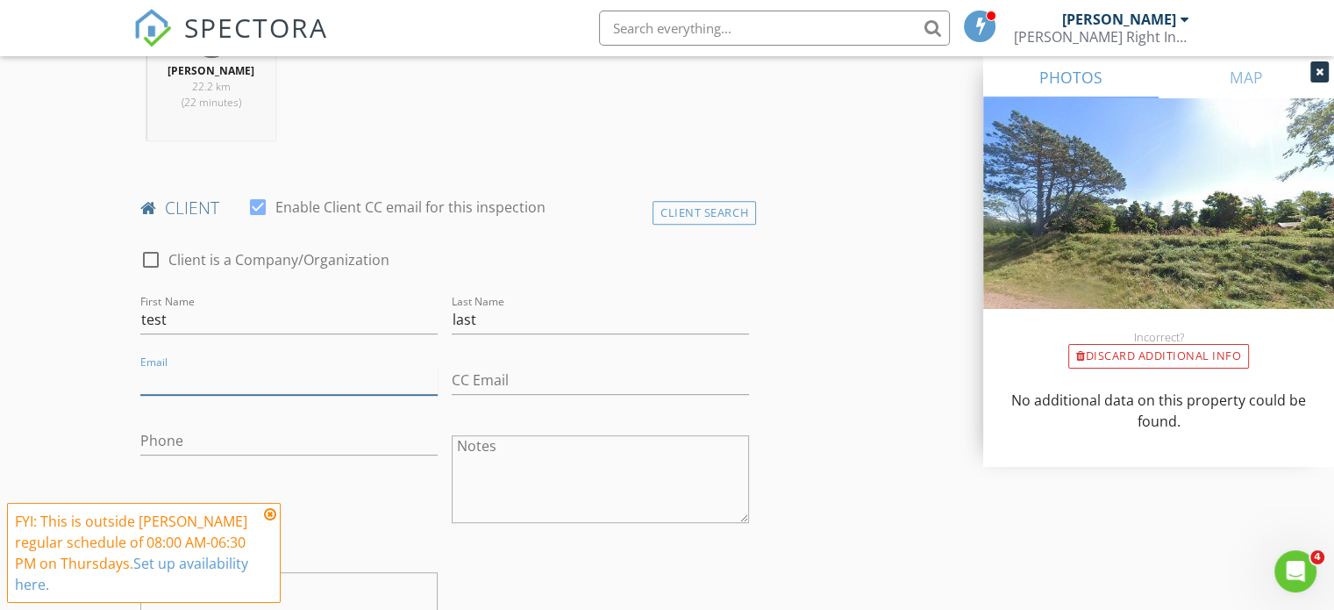
click at [206, 385] on input "Email" at bounding box center [288, 380] width 297 height 29
type input "[EMAIL_ADDRESS][DOMAIN_NAME]"
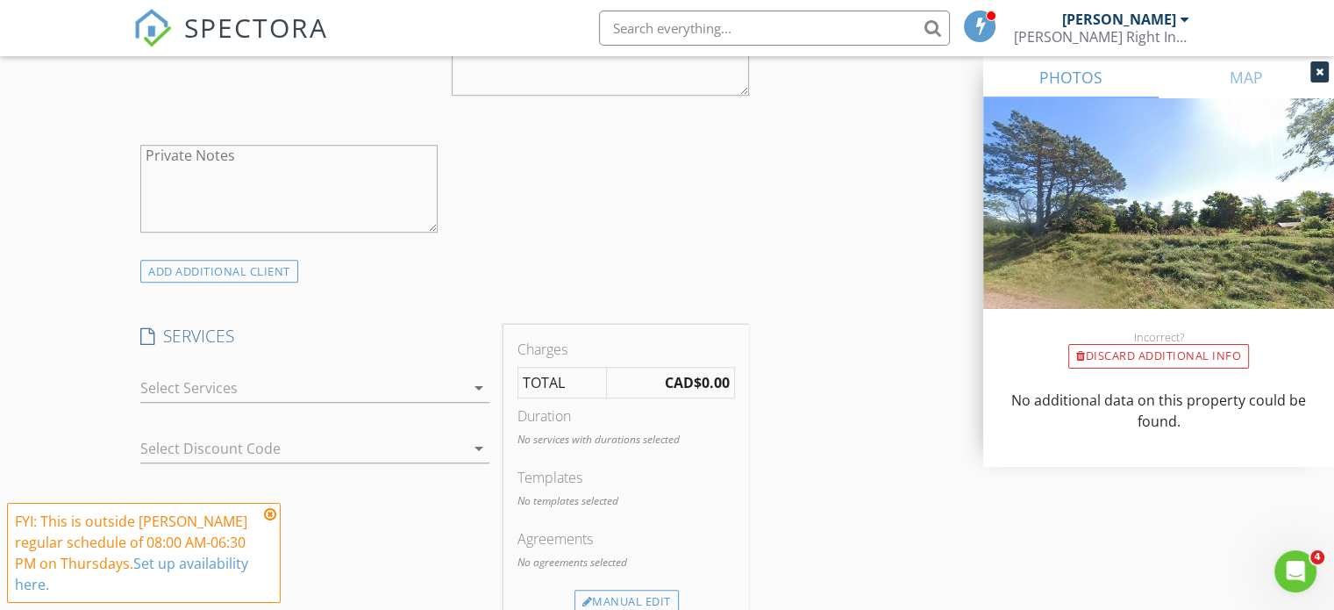
scroll to position [1140, 0]
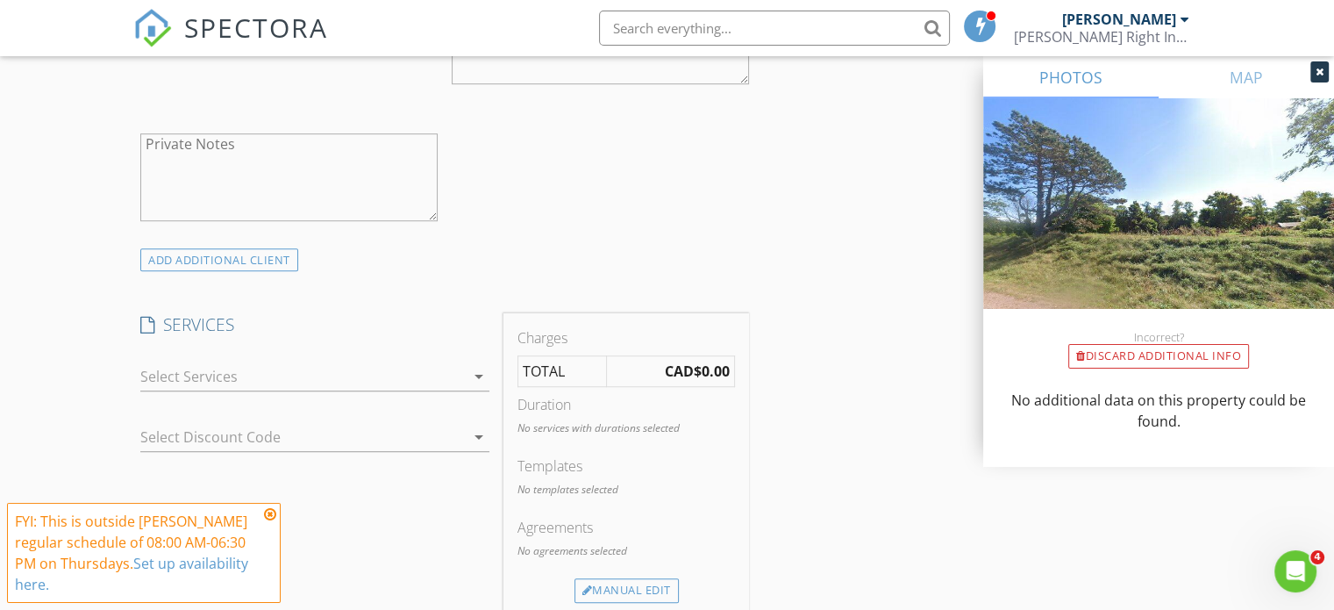
click at [288, 377] on div at bounding box center [302, 376] width 325 height 28
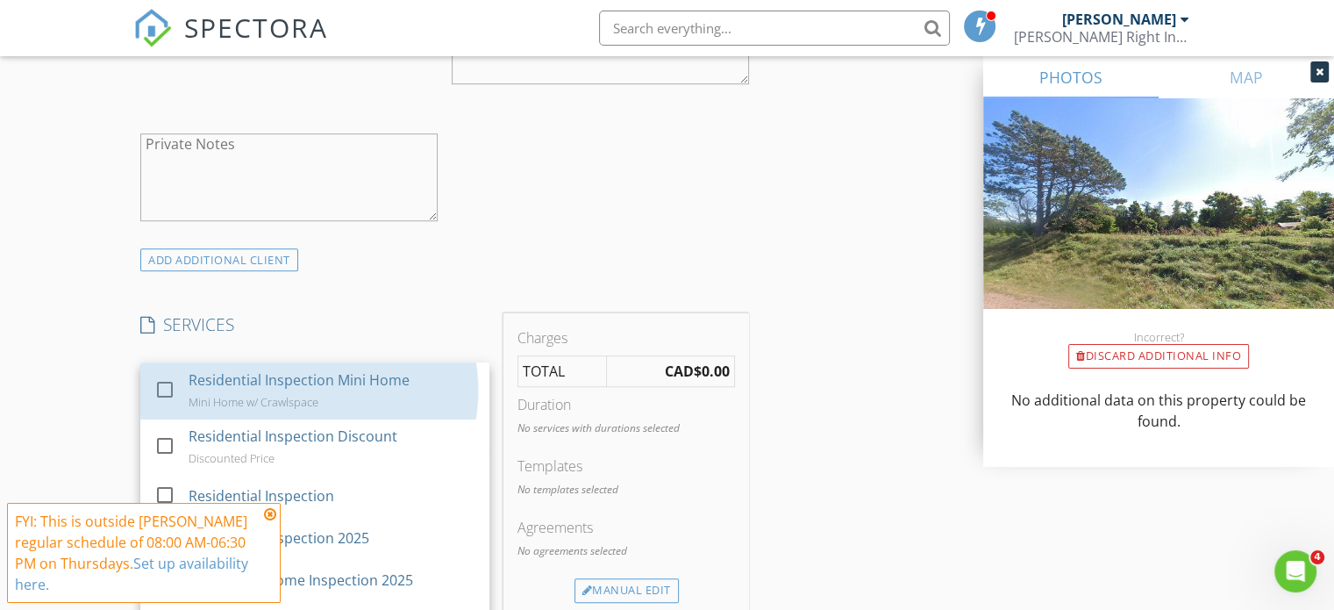
click at [288, 377] on div "Residential Inspection Mini Home" at bounding box center [299, 379] width 221 height 21
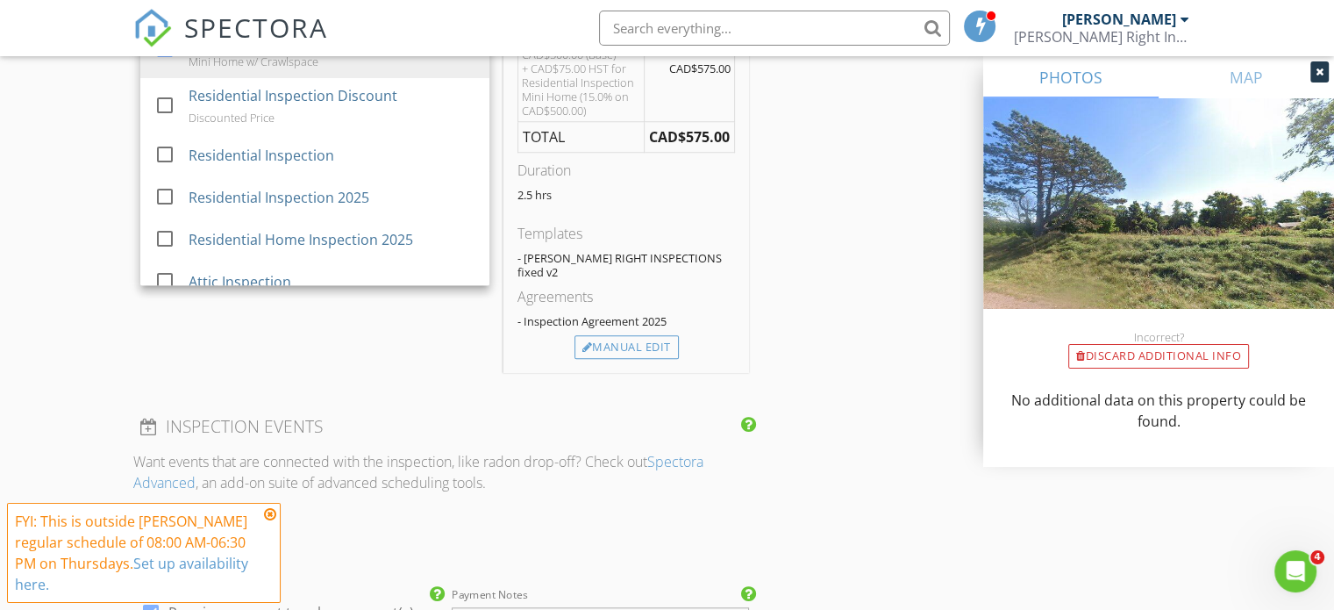
scroll to position [1491, 0]
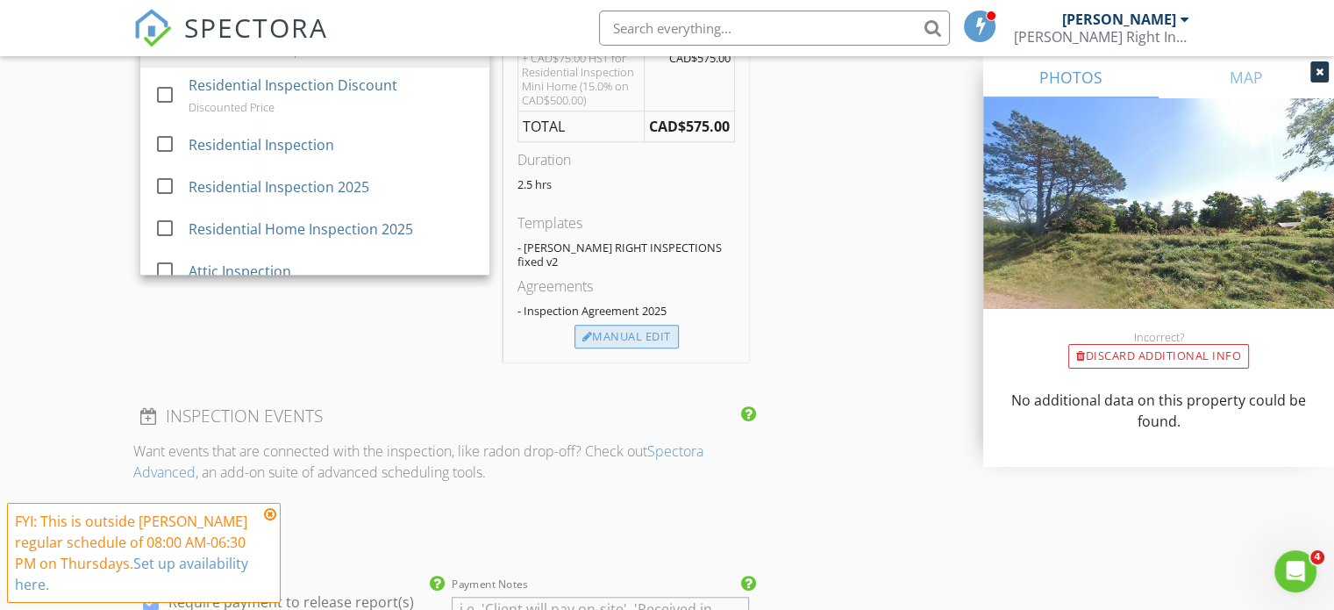
click at [605, 325] on div "Manual Edit" at bounding box center [627, 337] width 104 height 25
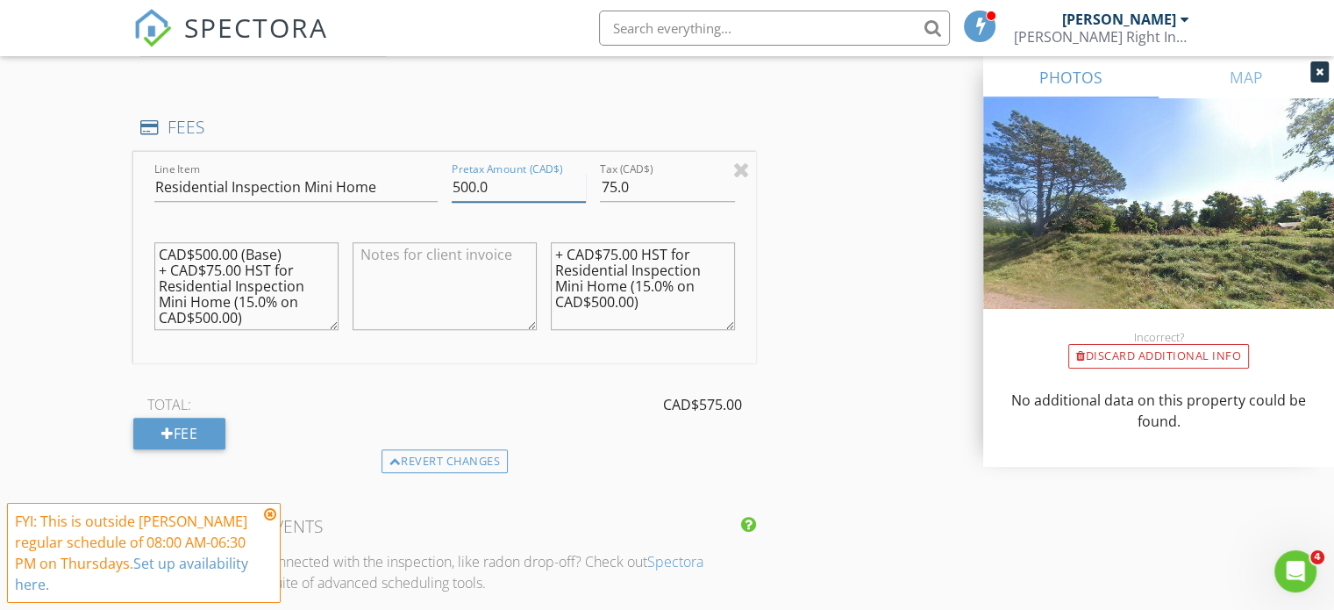
drag, startPoint x: 523, startPoint y: 189, endPoint x: 422, endPoint y: 189, distance: 100.9
click at [422, 189] on div "Line Item Residential Inspection Mini Home Pretax Amount (CAD$) 500.0 Tax (CAD$…" at bounding box center [444, 257] width 623 height 211
drag, startPoint x: 637, startPoint y: 187, endPoint x: 567, endPoint y: 185, distance: 70.2
click at [567, 185] on div "Line Item Residential Inspection Mini Home Pretax Amount (CAD$) 0 Tax (CAD$) 75…" at bounding box center [444, 257] width 623 height 211
type input "00"
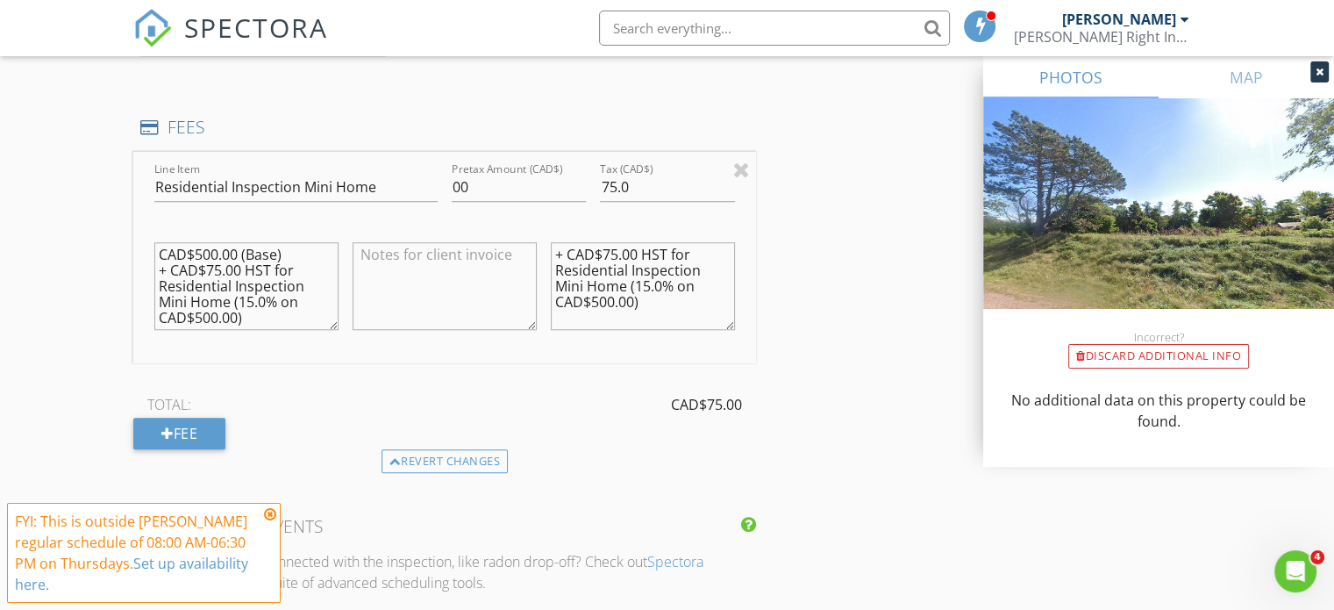
click at [575, 375] on div "Line Item Residential Inspection Mini Home Pretax Amount (CAD$) 00 Tax (CAD$) 7…" at bounding box center [444, 300] width 623 height 297
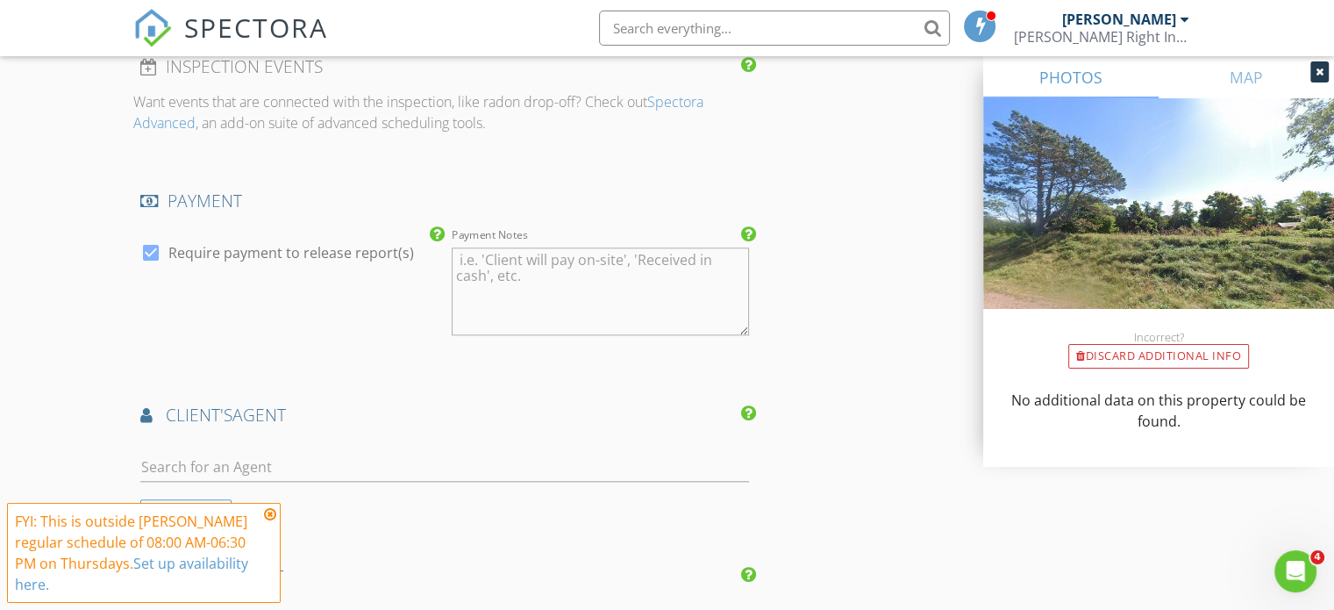
scroll to position [1930, 0]
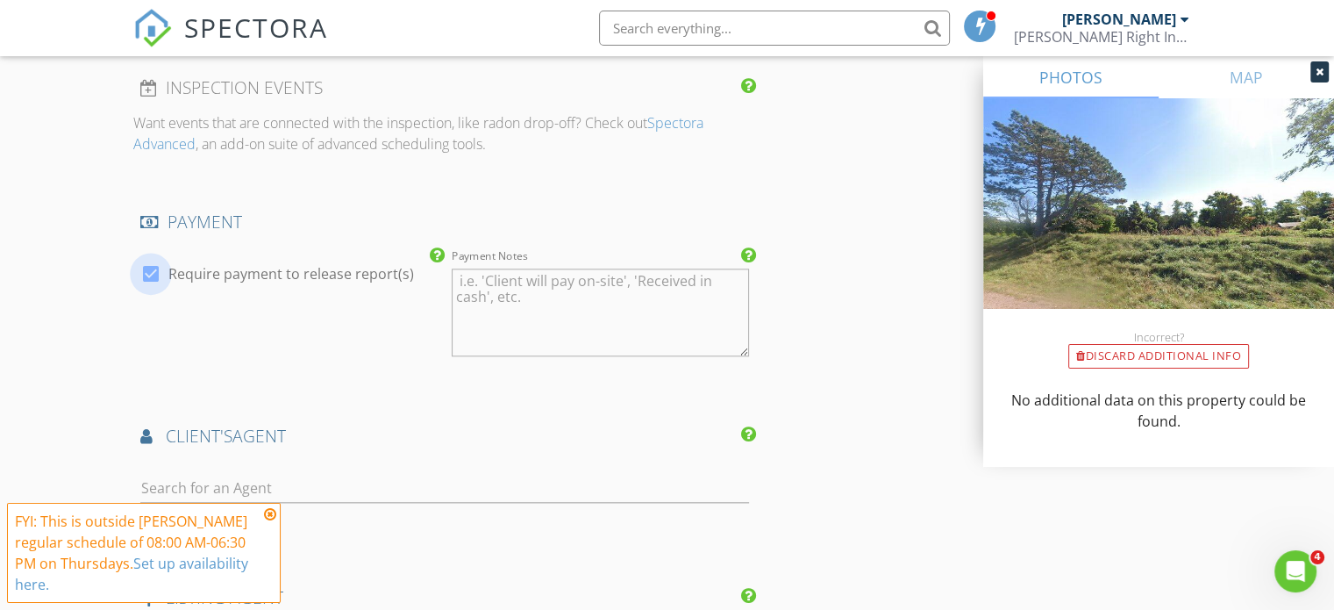
click at [154, 270] on div at bounding box center [151, 274] width 30 height 30
checkbox input "false"
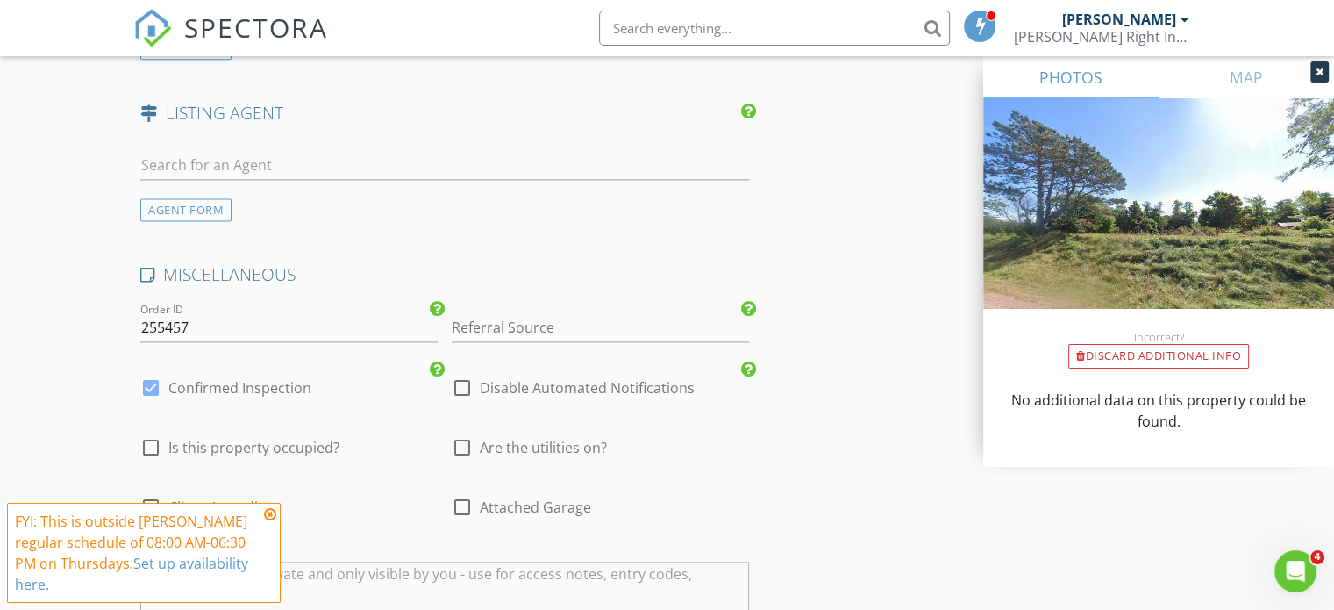
scroll to position [2456, 0]
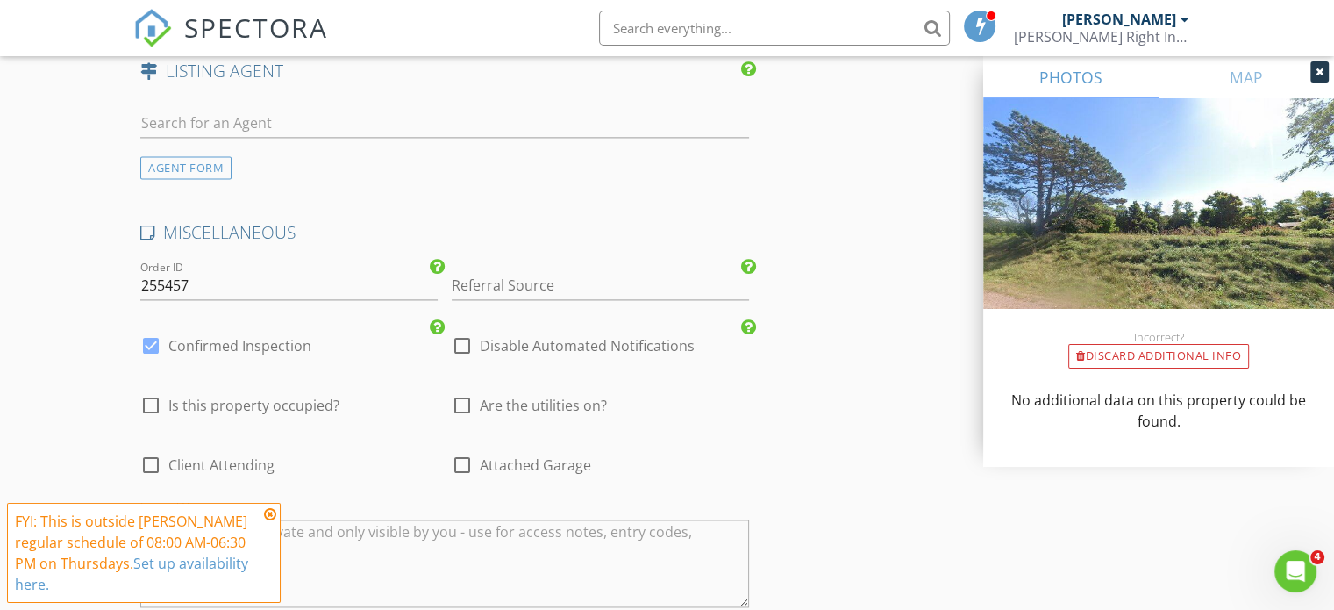
click at [456, 336] on div at bounding box center [462, 346] width 30 height 30
checkbox input "true"
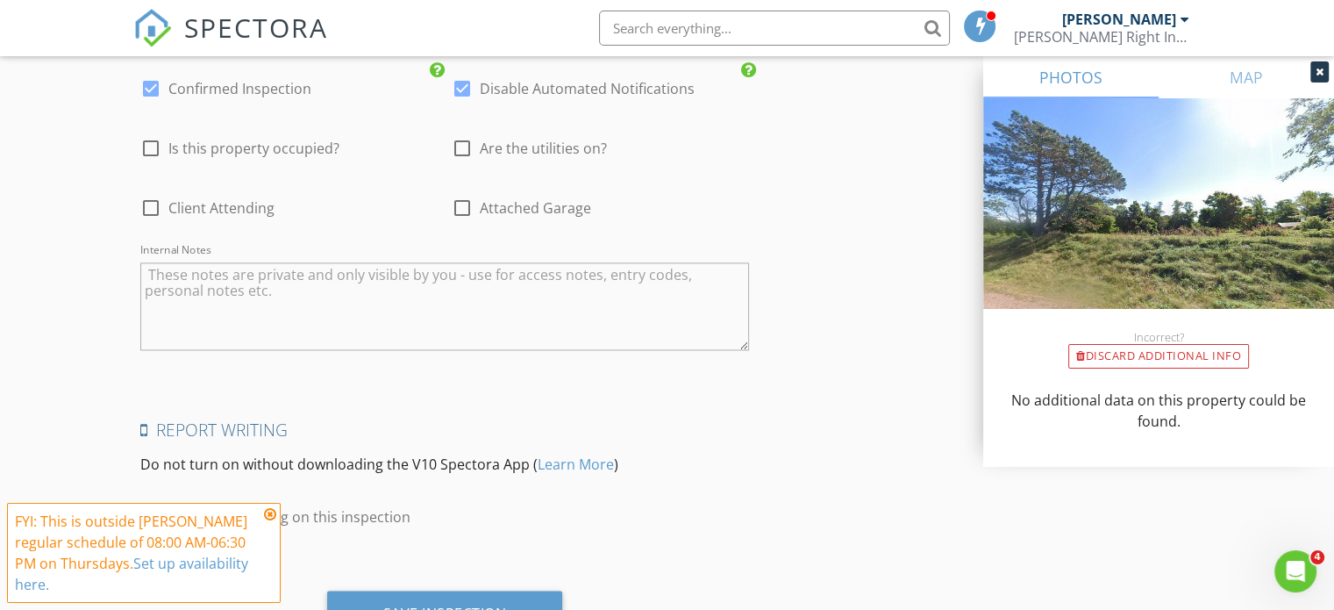
scroll to position [2791, 0]
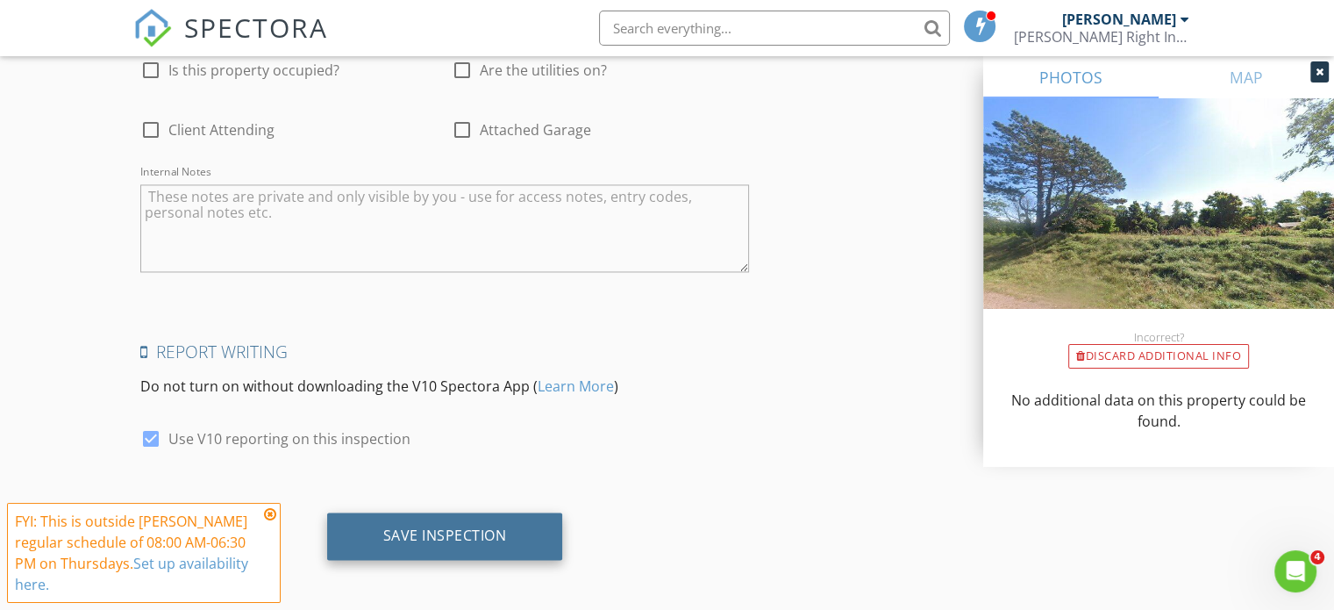
click at [436, 532] on div "Save Inspection" at bounding box center [445, 535] width 124 height 18
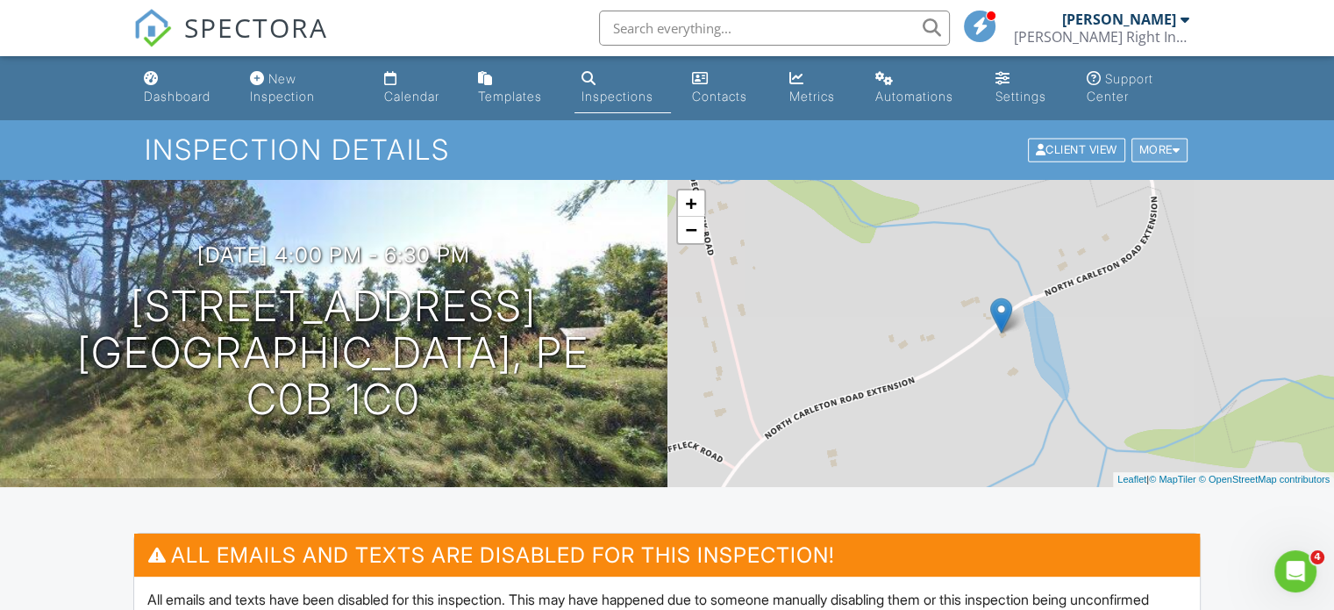
click at [1174, 148] on div at bounding box center [1177, 150] width 8 height 11
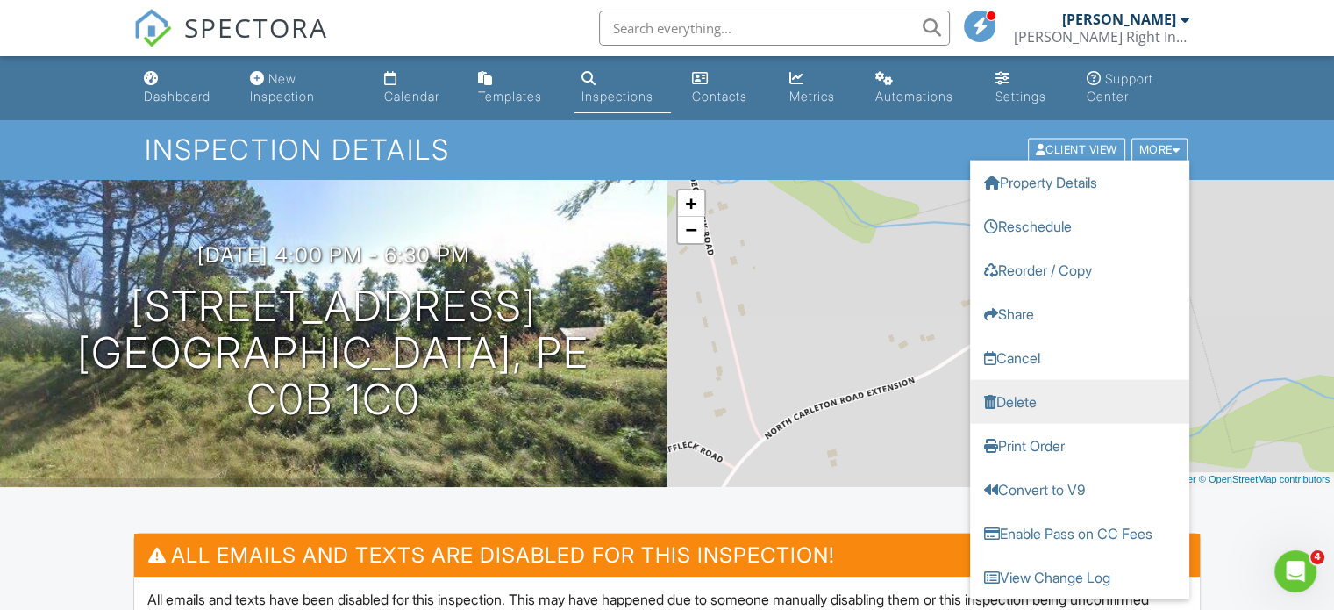
click at [1050, 396] on link "Delete" at bounding box center [1079, 402] width 219 height 44
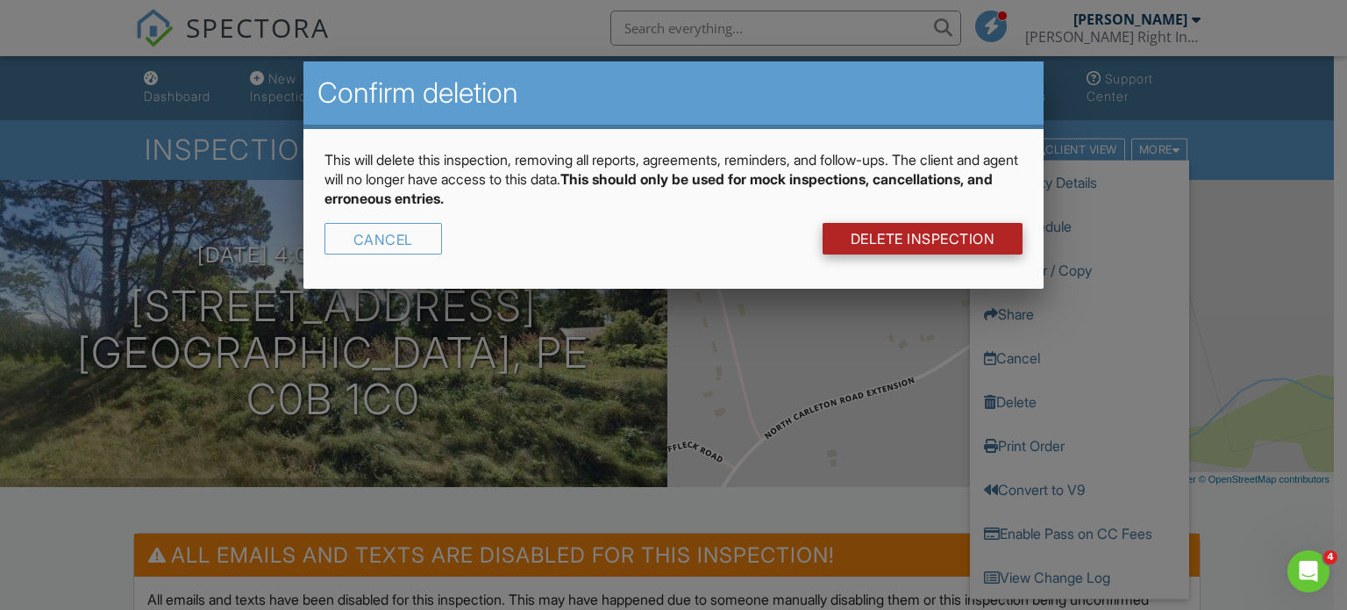
click at [946, 228] on link "DELETE Inspection" at bounding box center [923, 239] width 201 height 32
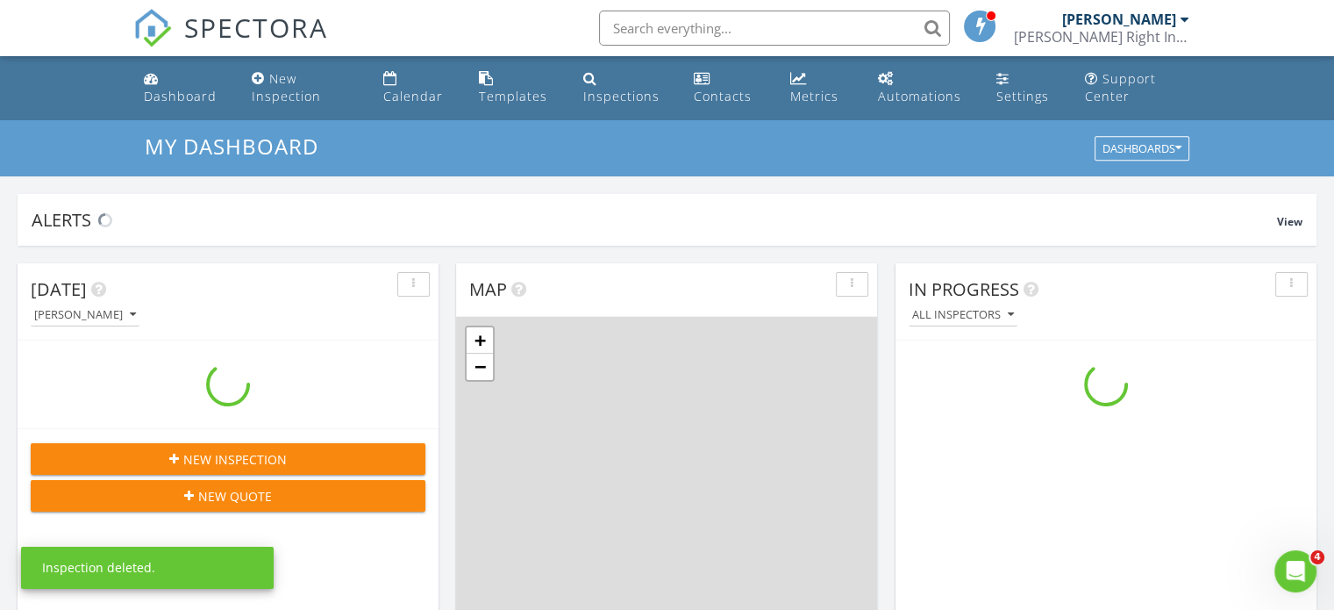
scroll to position [1624, 1361]
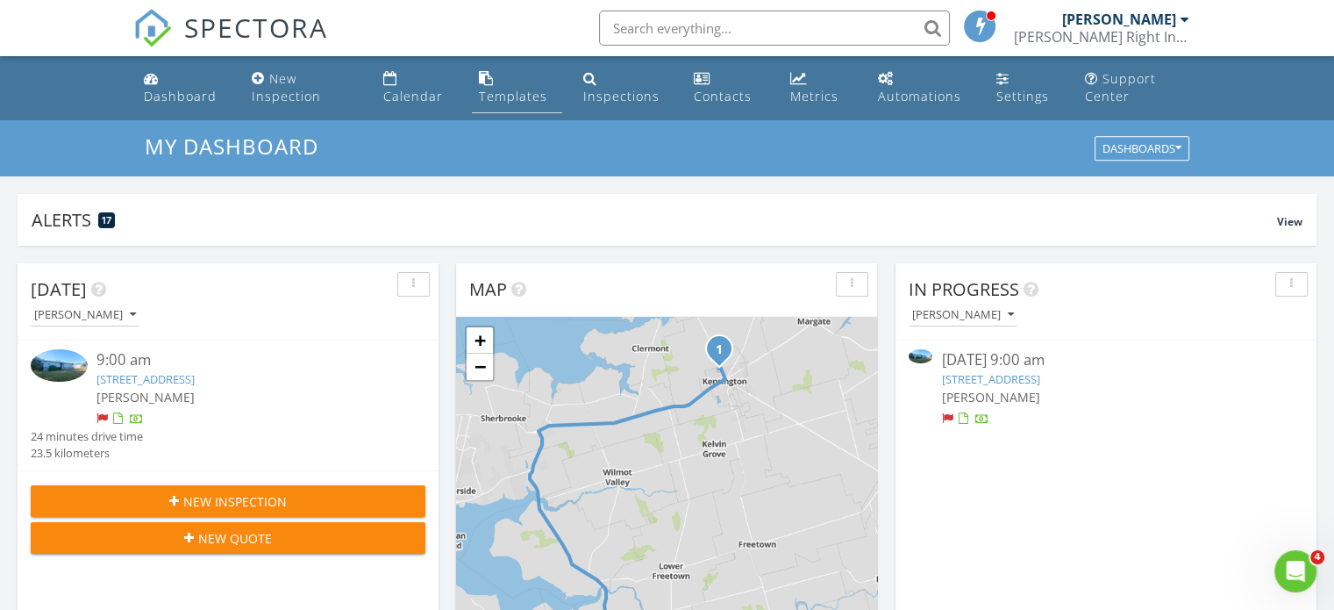
click at [504, 96] on div "Templates" at bounding box center [513, 96] width 68 height 17
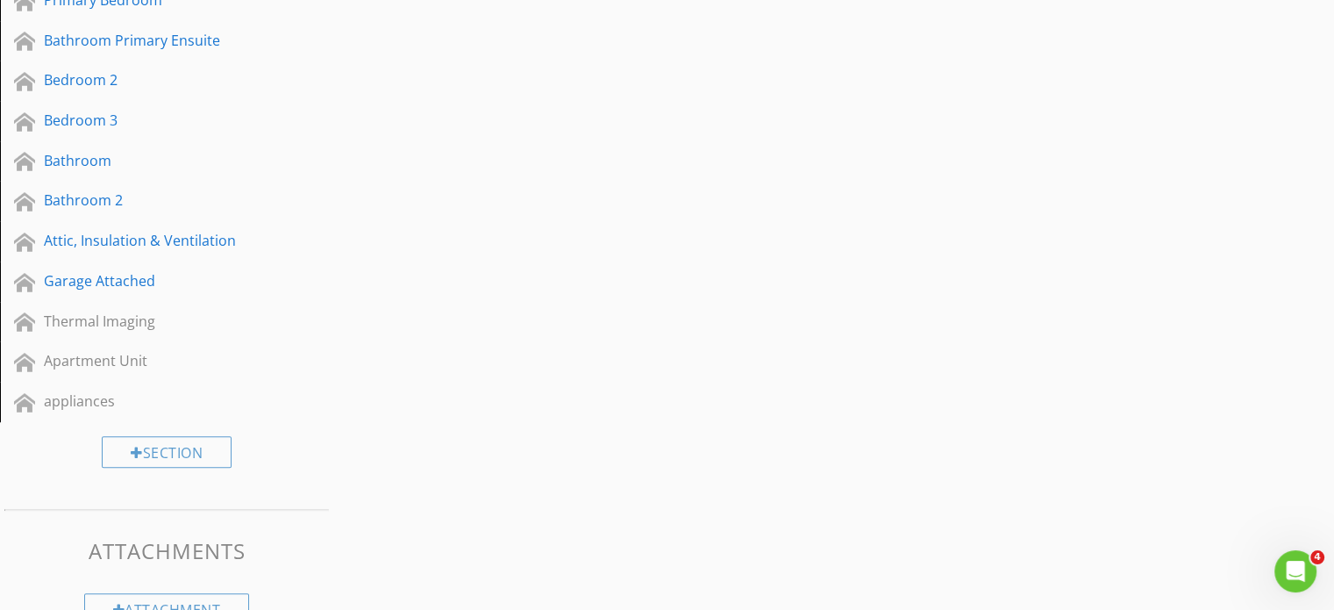
scroll to position [1221, 0]
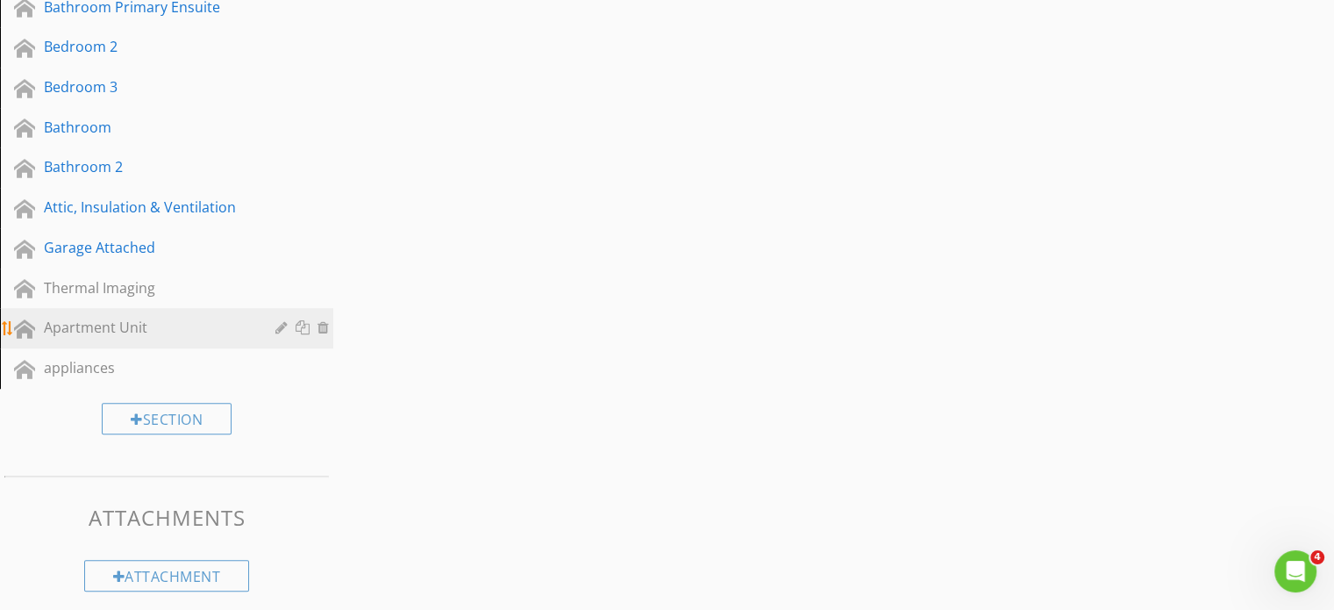
click at [85, 317] on div "Apartment Unit" at bounding box center [147, 327] width 206 height 21
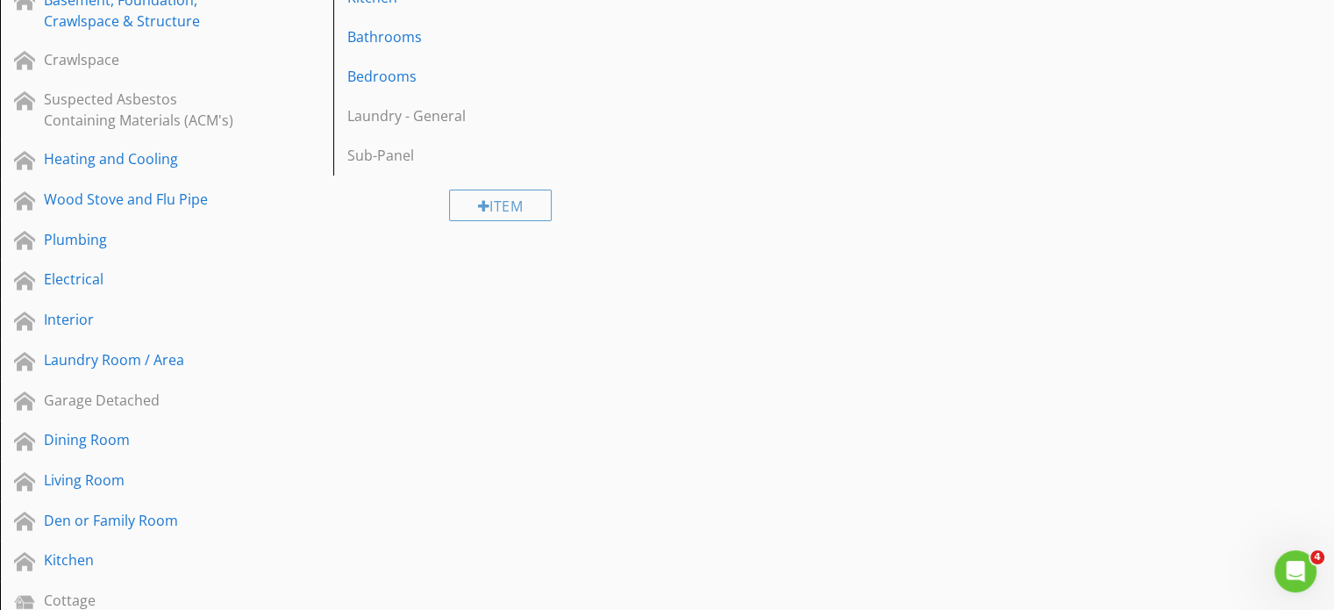
scroll to position [256, 0]
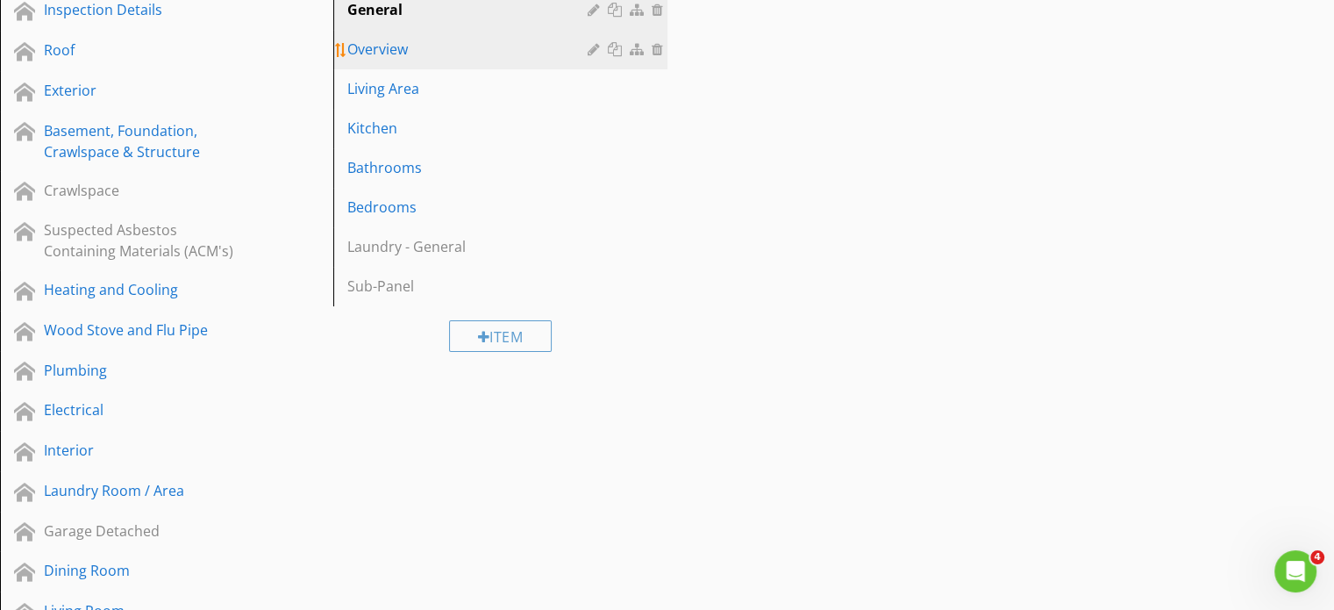
click at [377, 43] on div "Overview" at bounding box center [469, 49] width 245 height 21
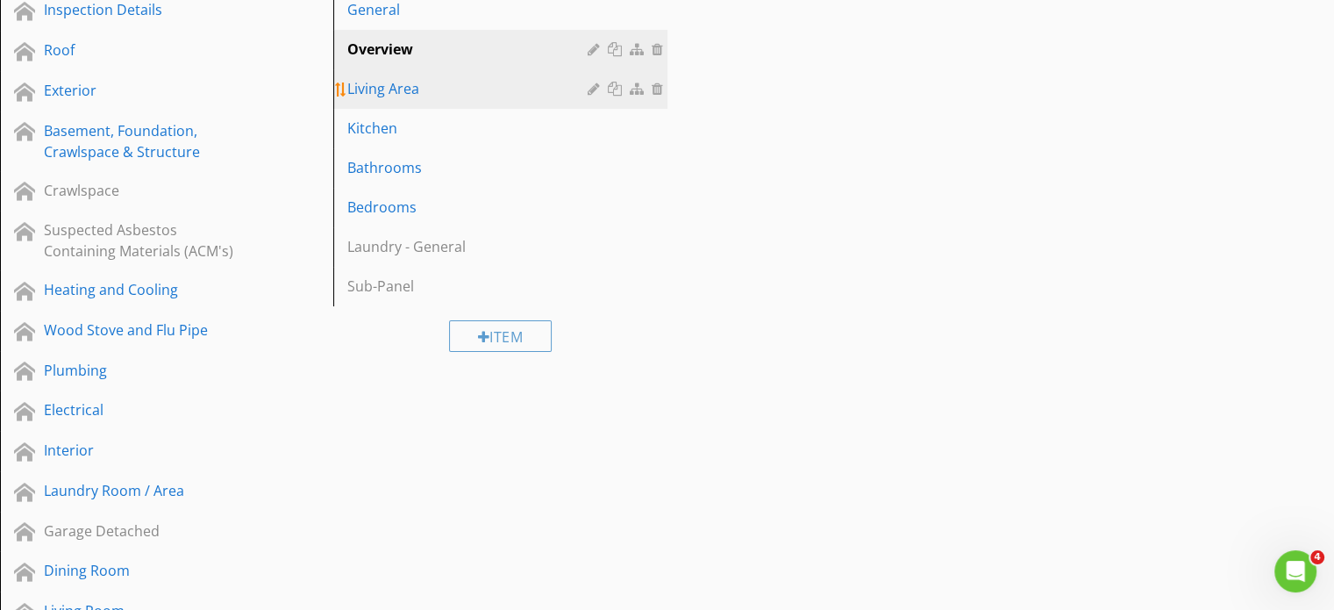
click at [375, 82] on div "Living Area" at bounding box center [469, 88] width 245 height 21
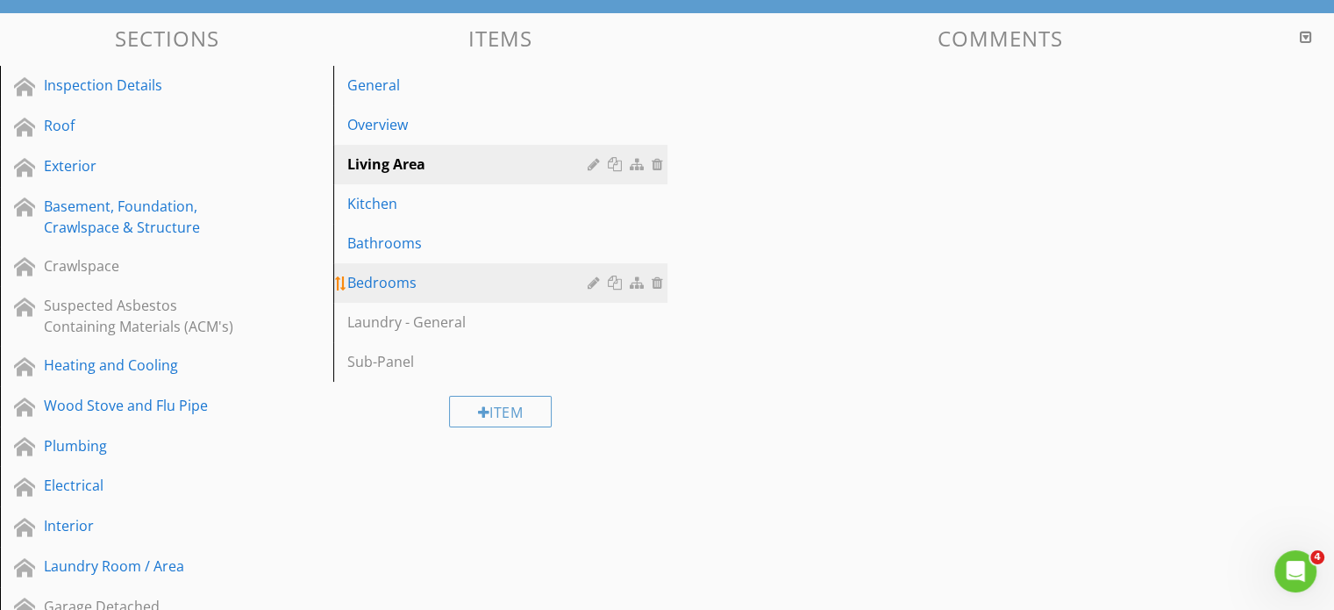
scroll to position [0, 0]
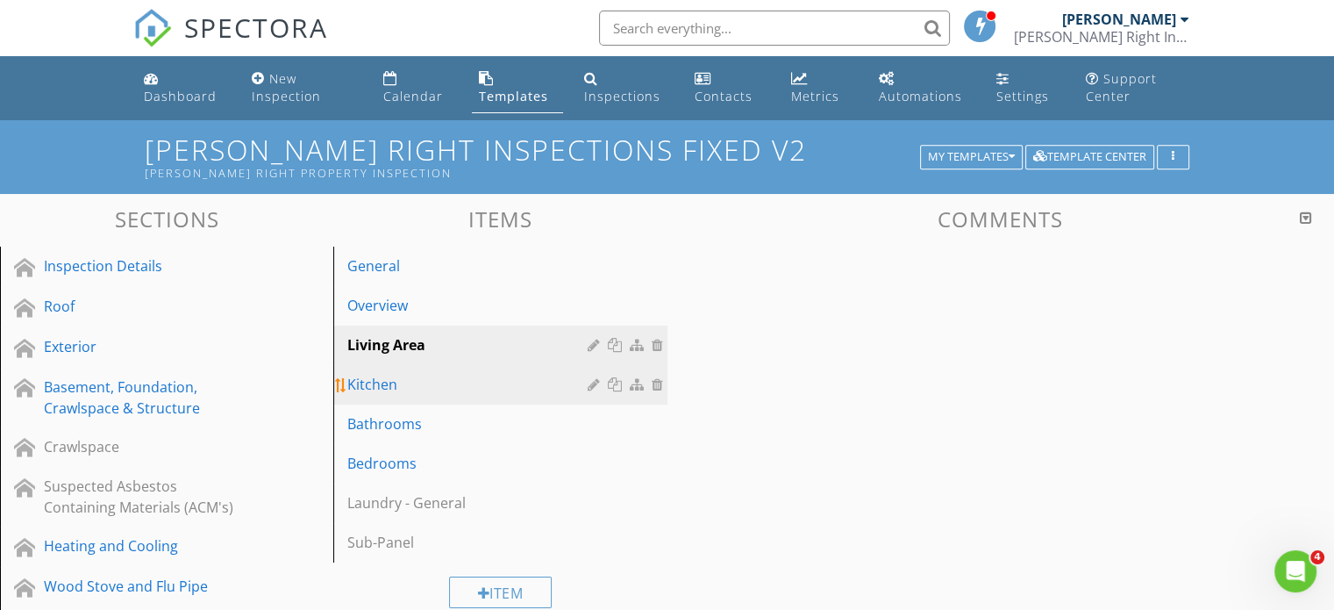
click at [375, 389] on div "Kitchen" at bounding box center [469, 384] width 245 height 21
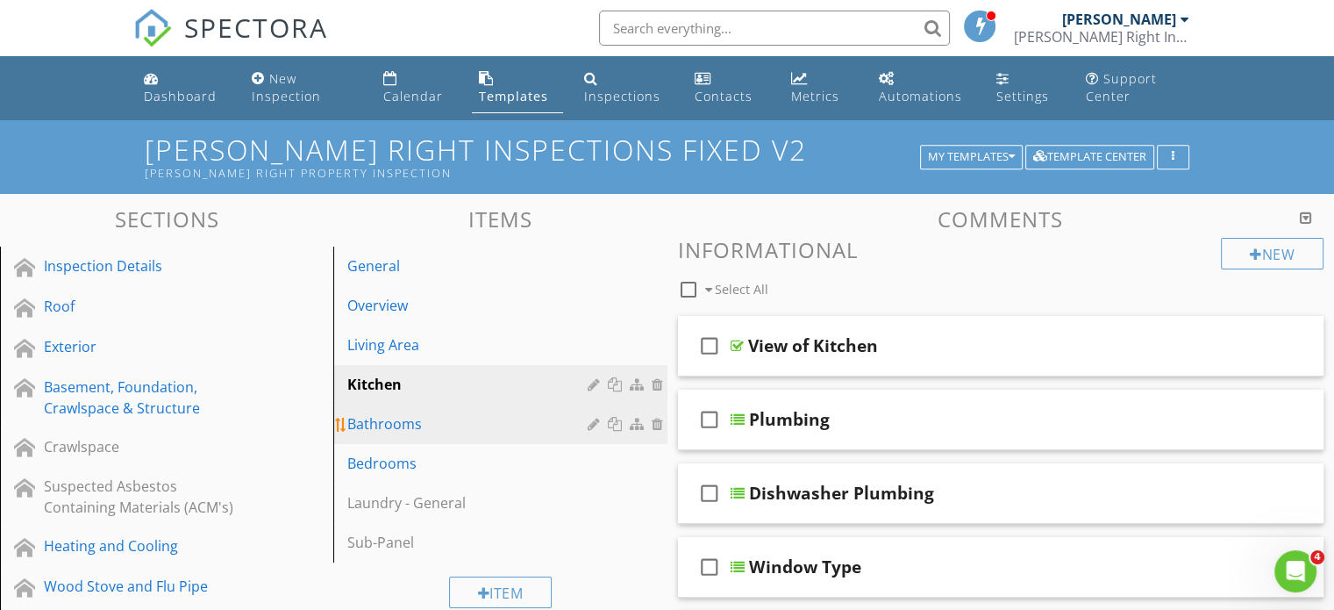
click at [384, 421] on div "Bathrooms" at bounding box center [469, 423] width 245 height 21
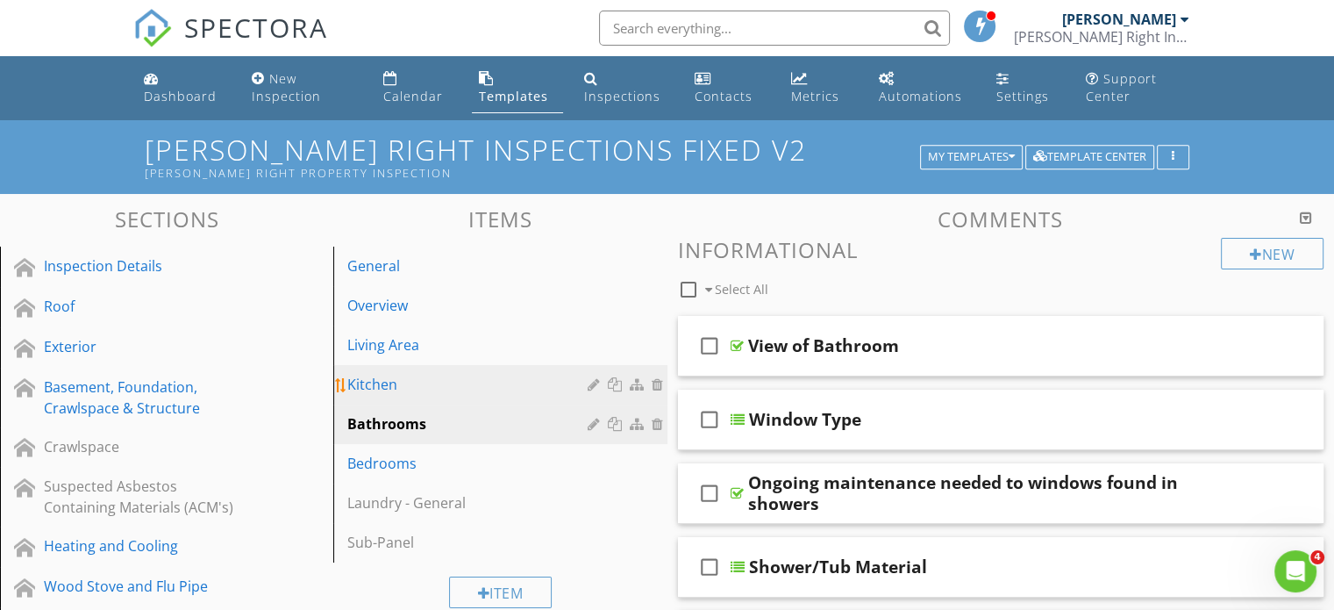
click at [382, 383] on div "Kitchen" at bounding box center [469, 384] width 245 height 21
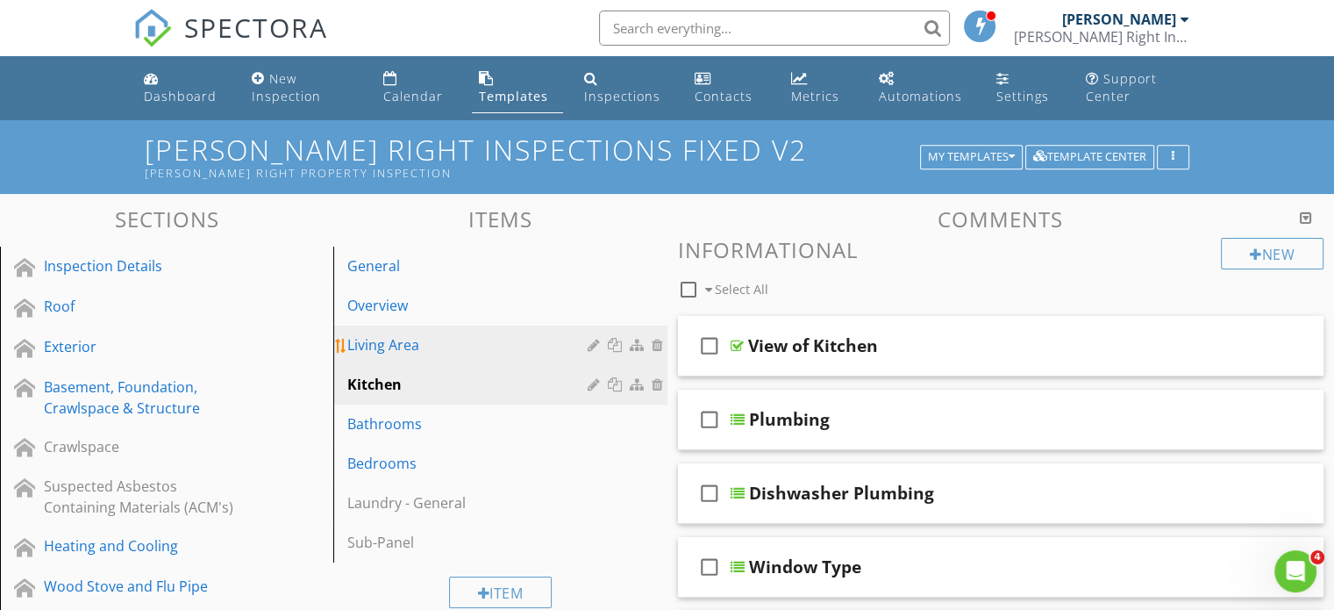
click at [382, 343] on div "Living Area" at bounding box center [469, 344] width 245 height 21
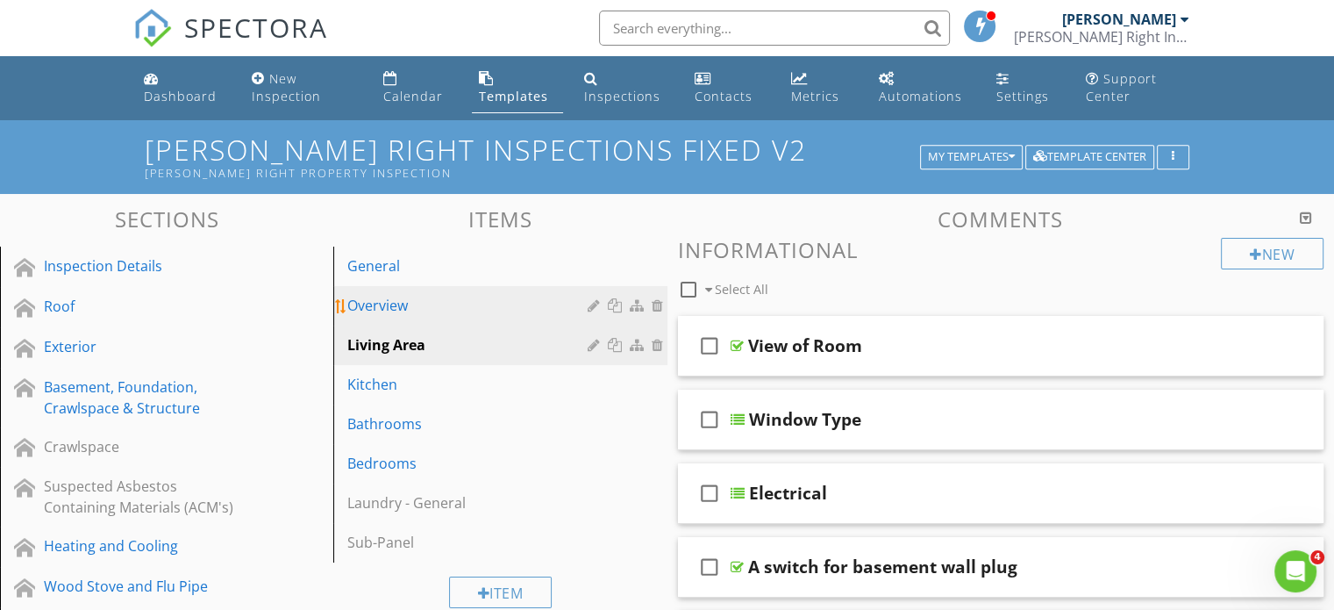
click at [388, 311] on div "Overview" at bounding box center [469, 305] width 245 height 21
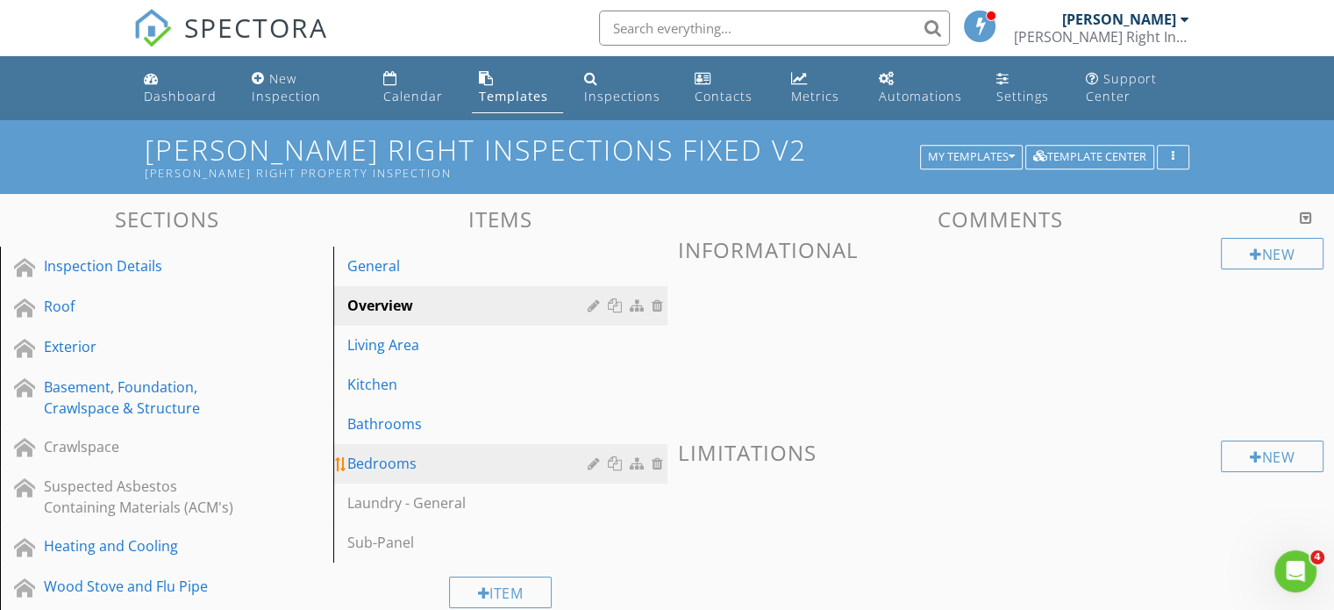
click at [382, 453] on div "Bedrooms" at bounding box center [469, 463] width 245 height 21
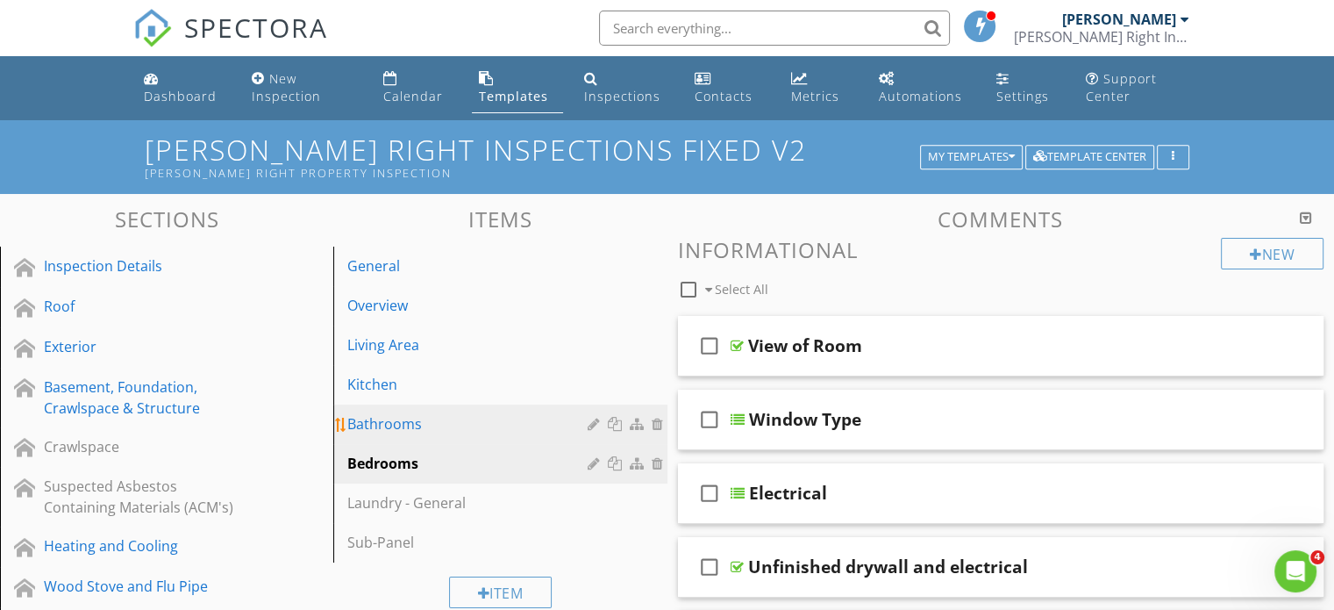
click at [382, 429] on div "Bathrooms" at bounding box center [469, 423] width 245 height 21
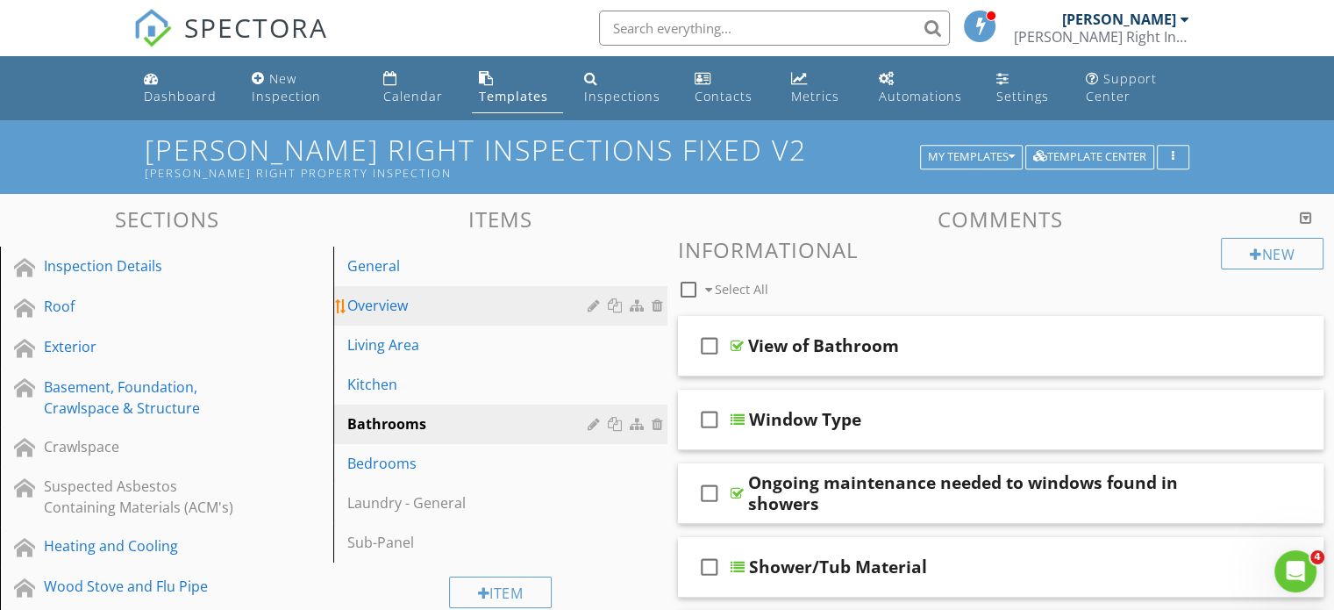
click at [657, 304] on div at bounding box center [660, 305] width 16 height 14
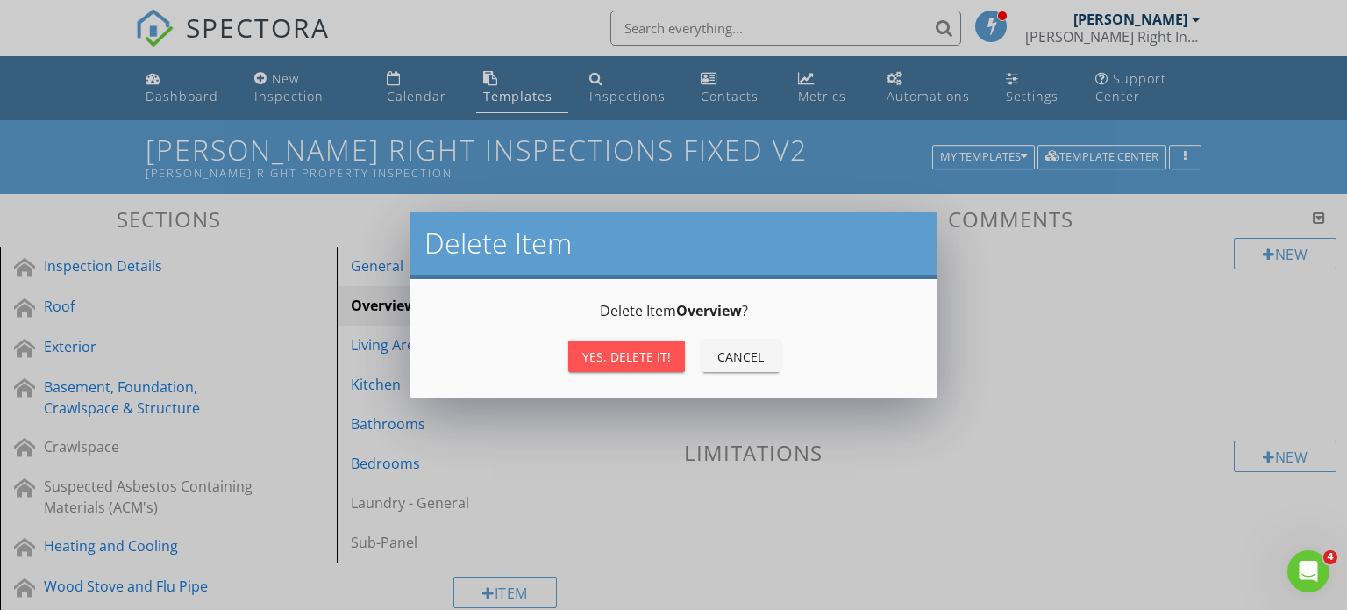
click at [639, 360] on div "Yes, Delete it!" at bounding box center [626, 356] width 89 height 18
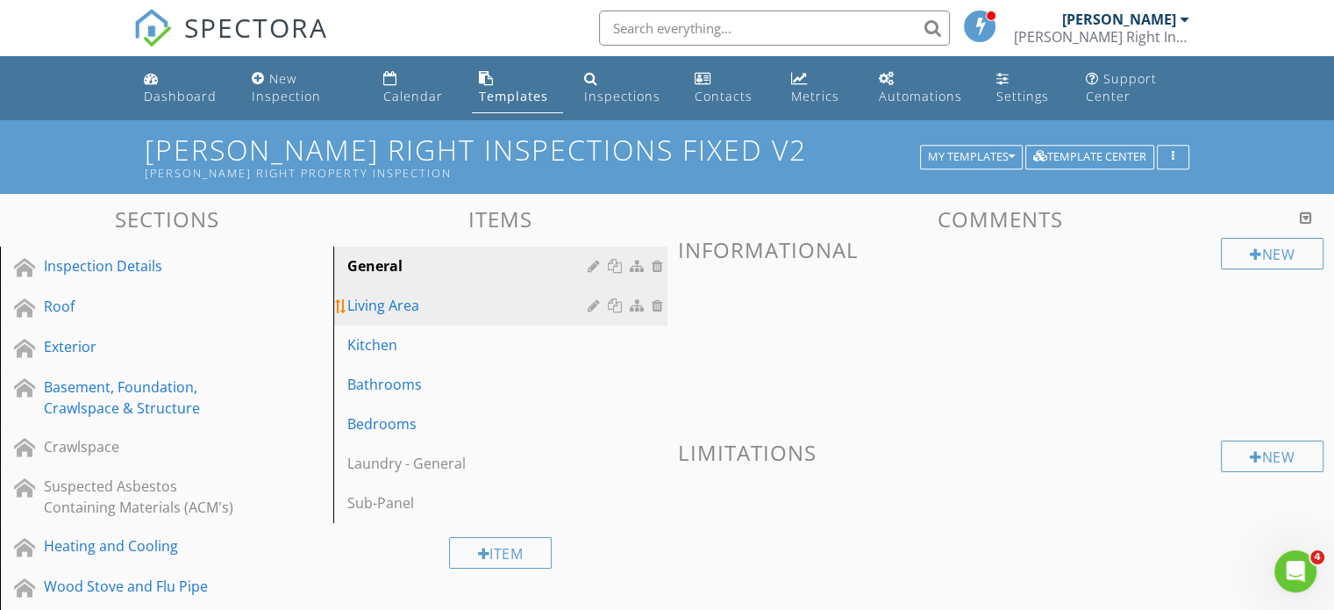
click at [653, 306] on div at bounding box center [660, 305] width 16 height 14
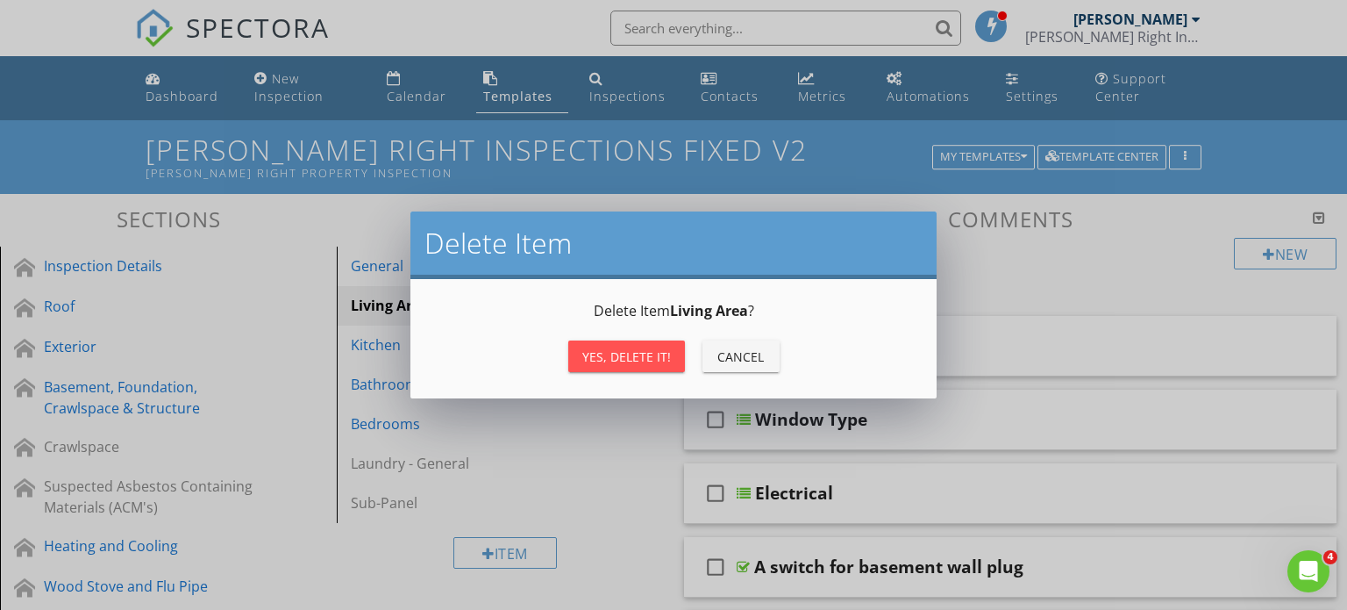
click at [636, 361] on div "Yes, Delete it!" at bounding box center [626, 356] width 89 height 18
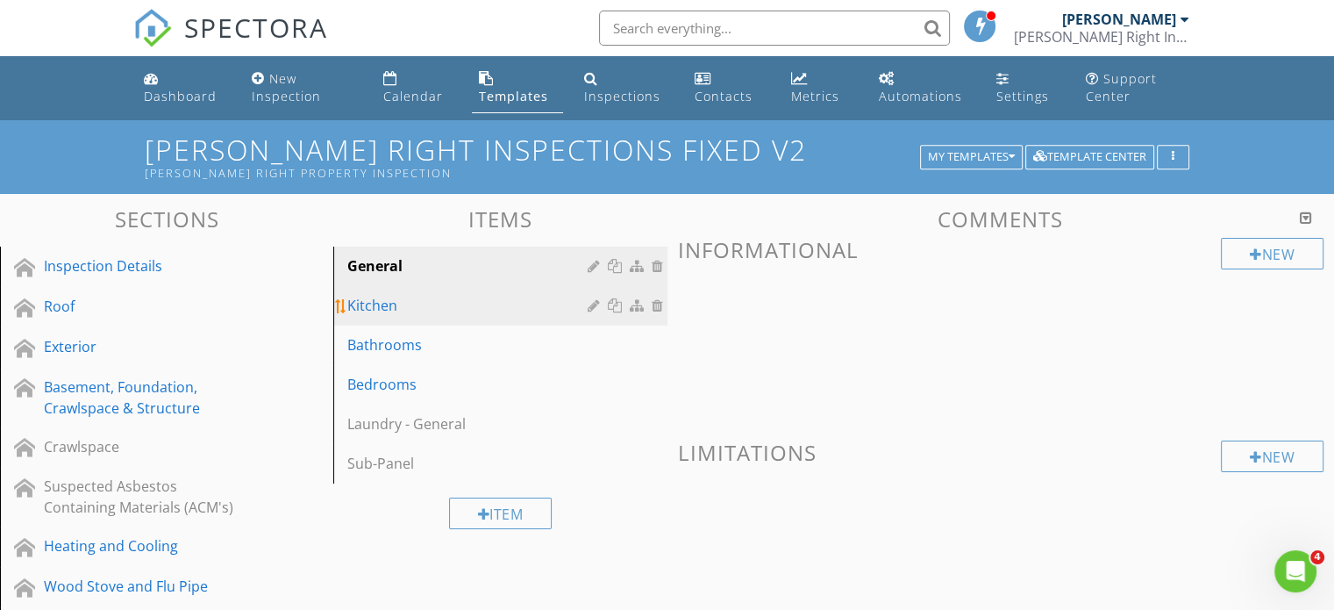
click at [657, 307] on div at bounding box center [660, 305] width 16 height 14
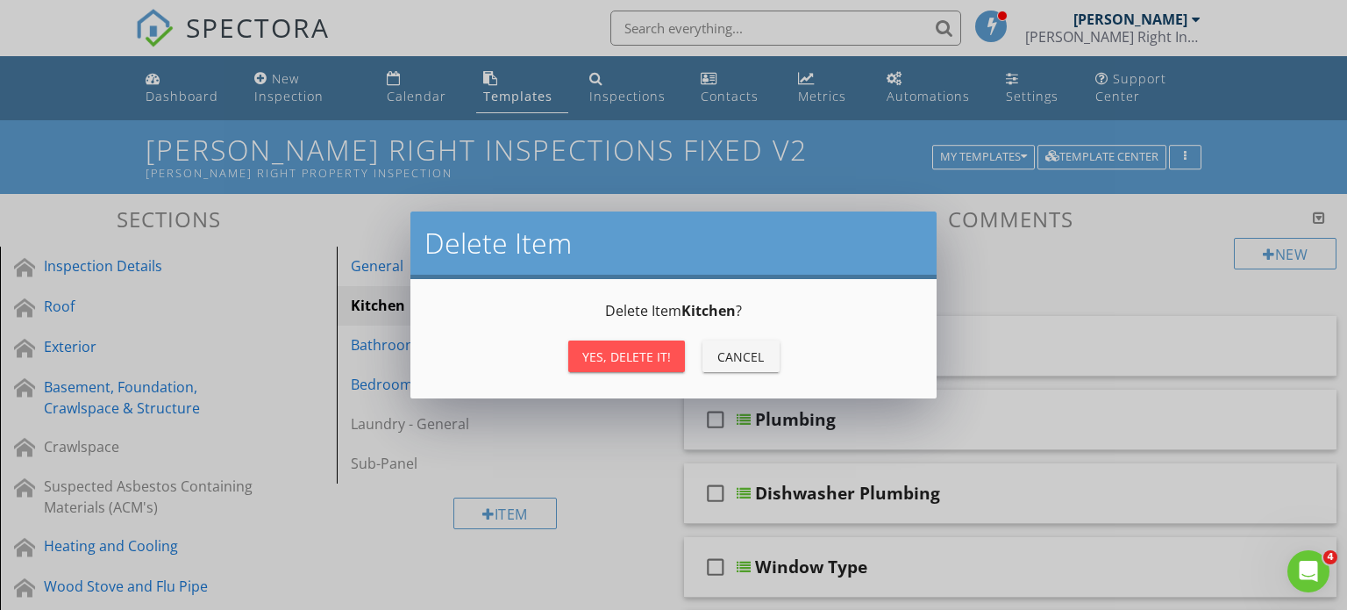
click at [614, 354] on div "Yes, Delete it!" at bounding box center [626, 356] width 89 height 18
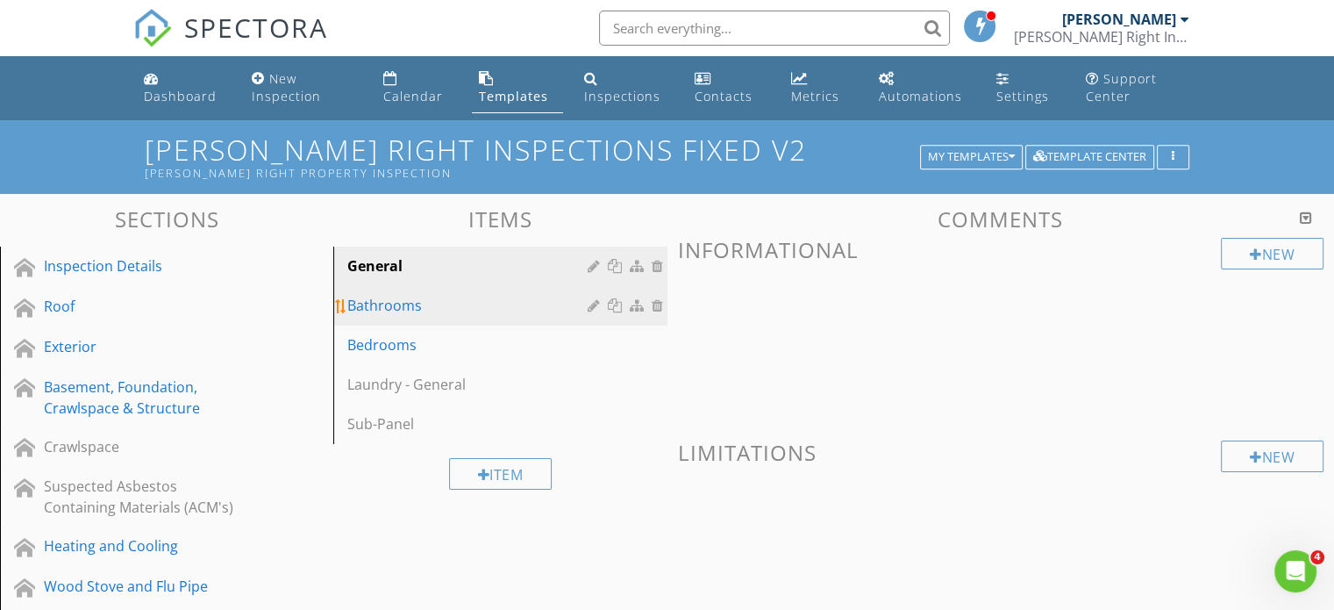
click at [661, 304] on div at bounding box center [660, 305] width 16 height 14
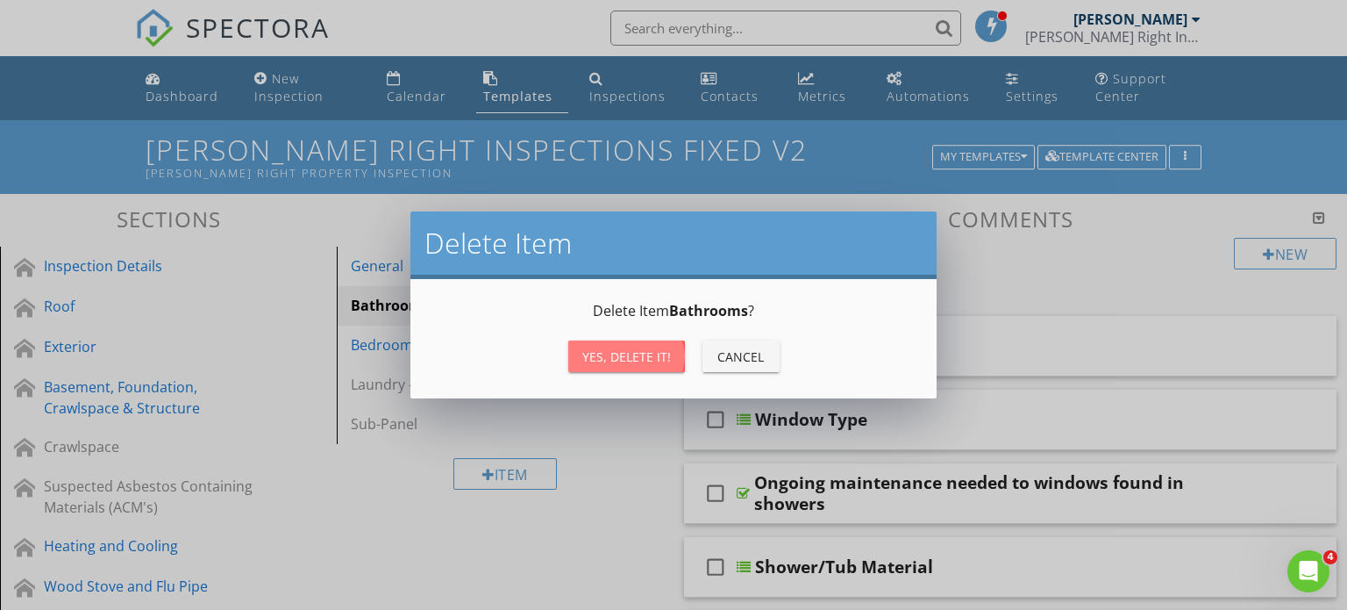
click at [614, 351] on div "Yes, Delete it!" at bounding box center [626, 356] width 89 height 18
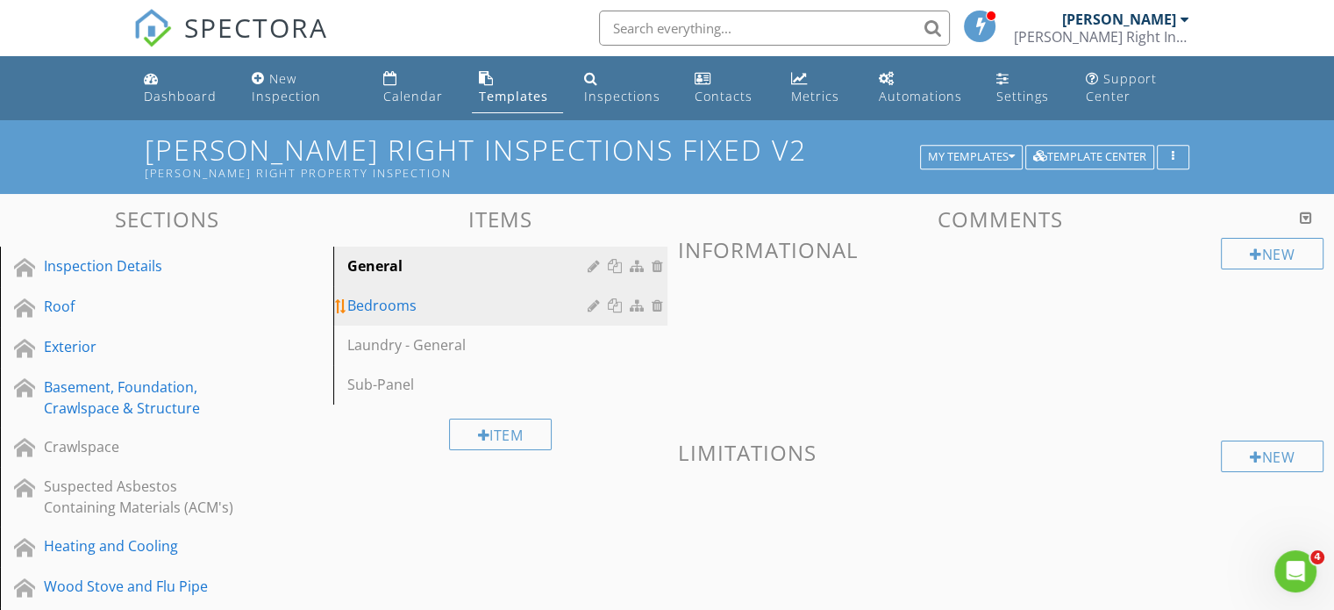
click at [662, 299] on div at bounding box center [660, 305] width 16 height 14
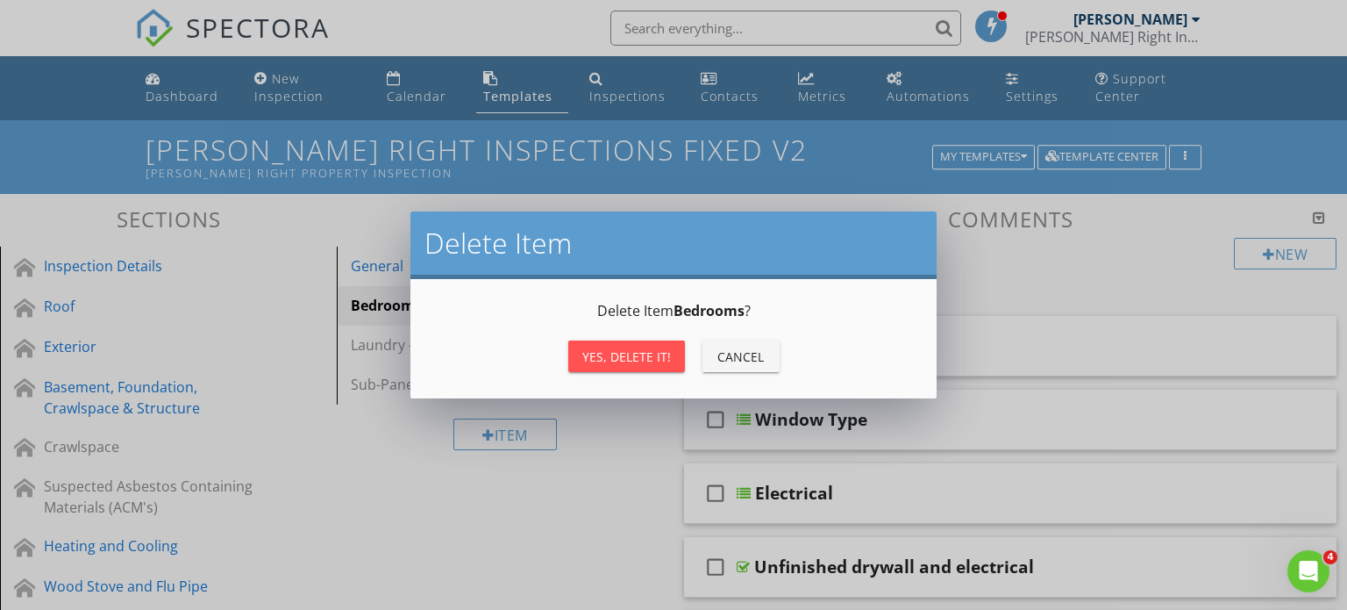
click at [621, 354] on div "Yes, Delete it!" at bounding box center [626, 356] width 89 height 18
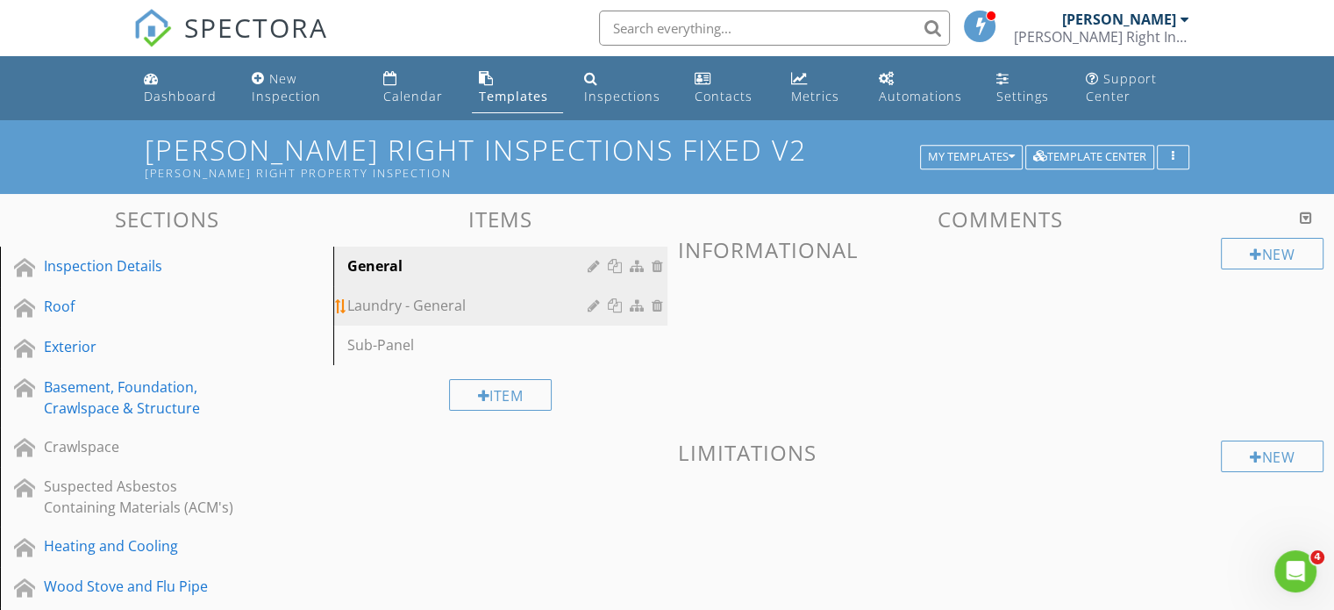
click at [382, 306] on div "Laundry - General" at bounding box center [469, 305] width 245 height 21
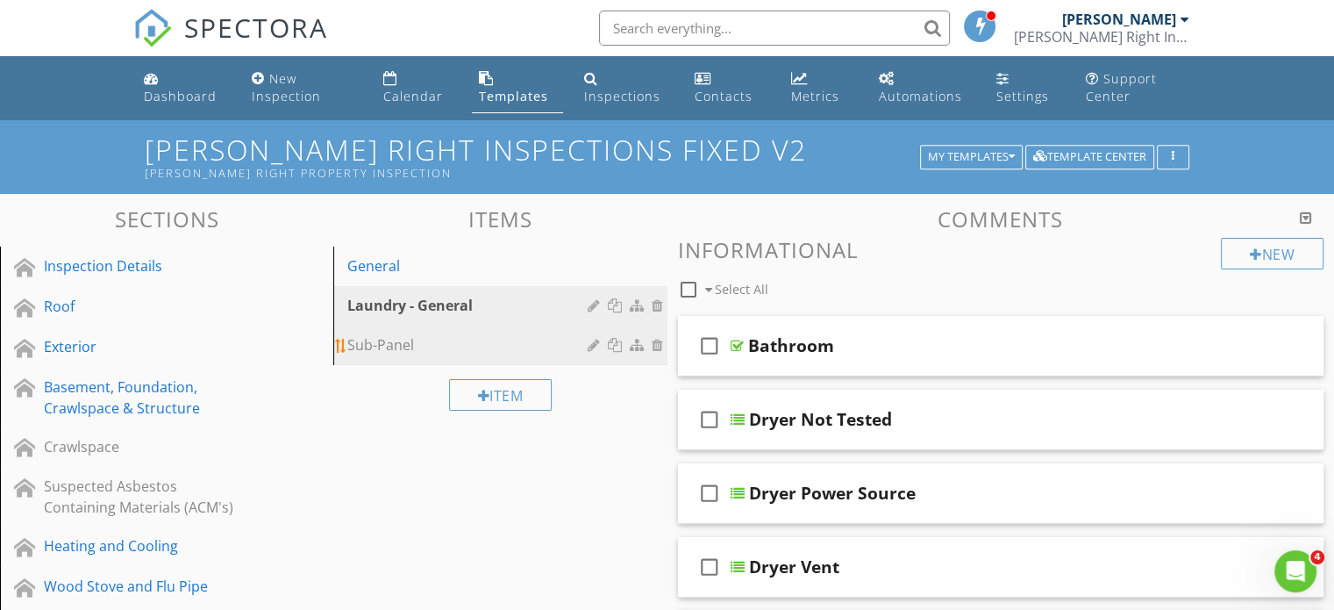
click at [361, 346] on div "Sub-Panel" at bounding box center [469, 344] width 245 height 21
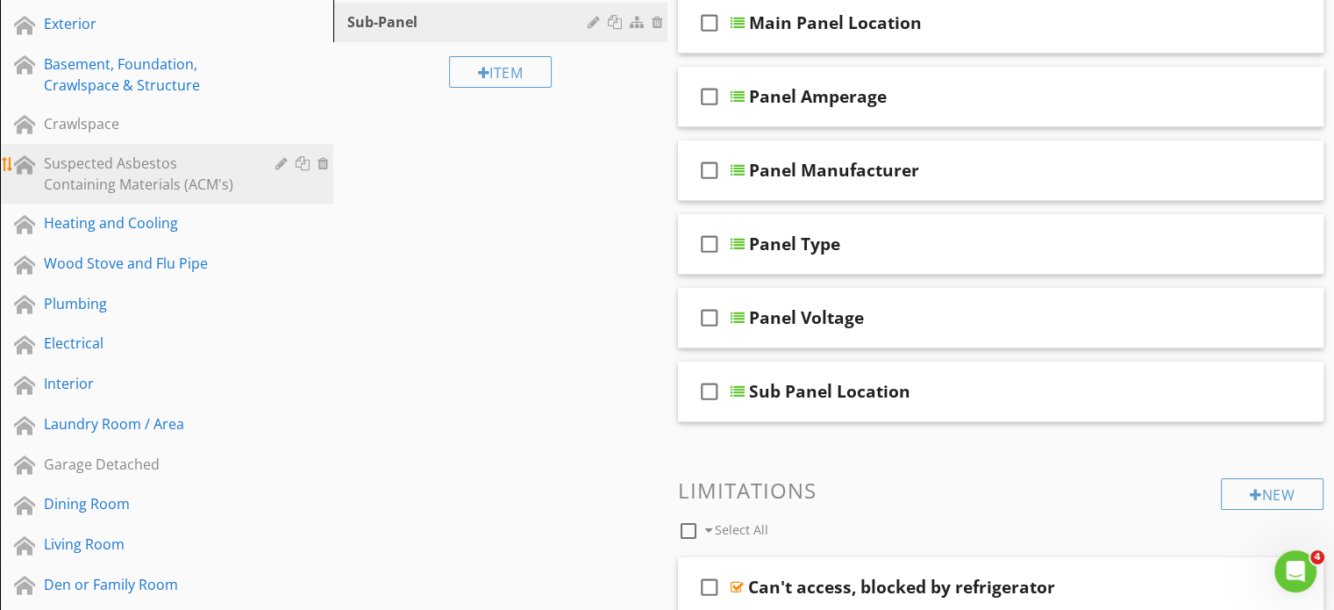
scroll to position [351, 0]
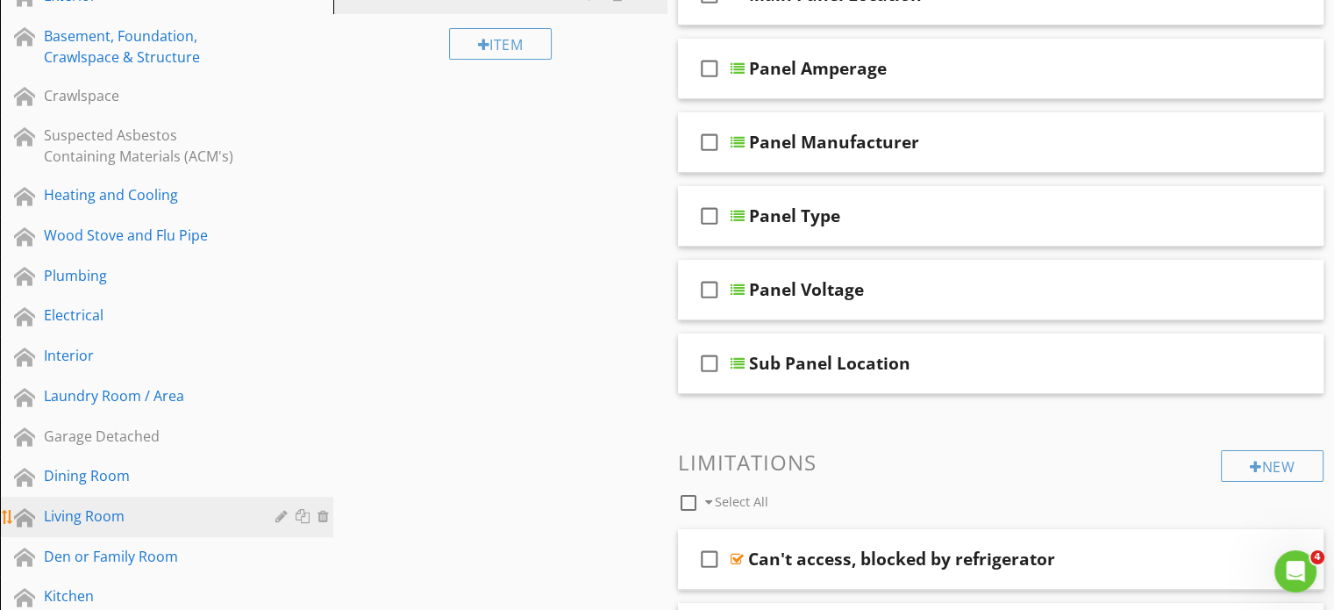
click at [304, 511] on div at bounding box center [305, 516] width 18 height 14
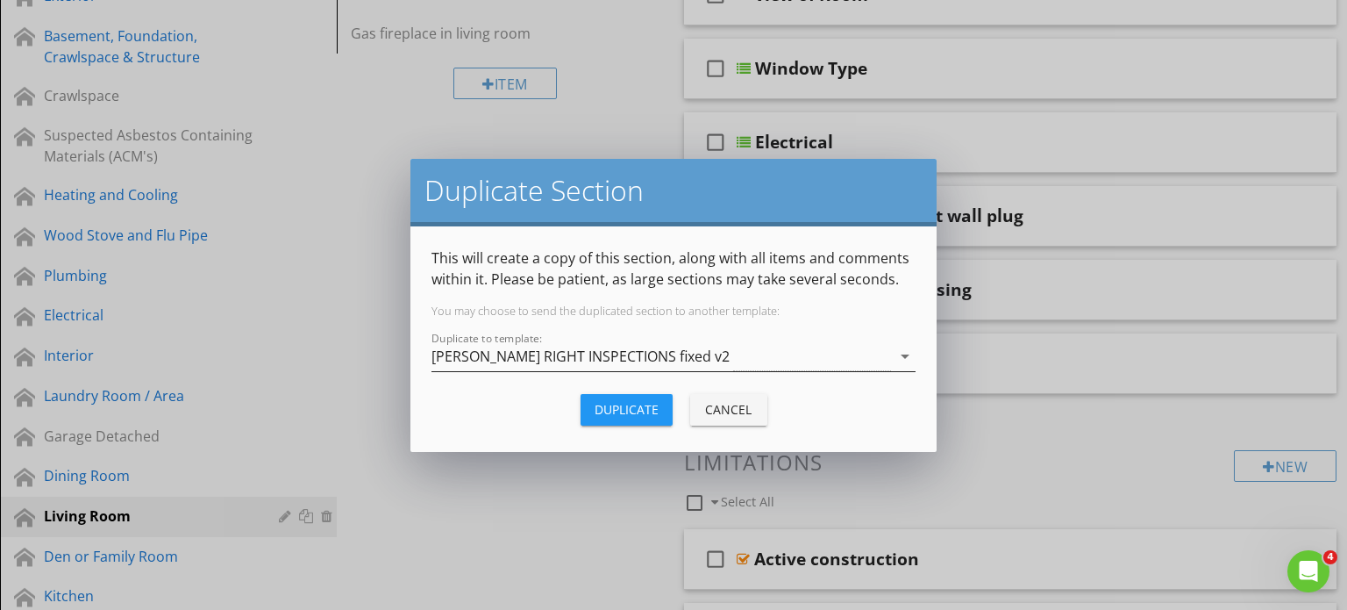
click at [682, 351] on div "[PERSON_NAME] RIGHT INSPECTIONS fixed v2" at bounding box center [662, 356] width 460 height 29
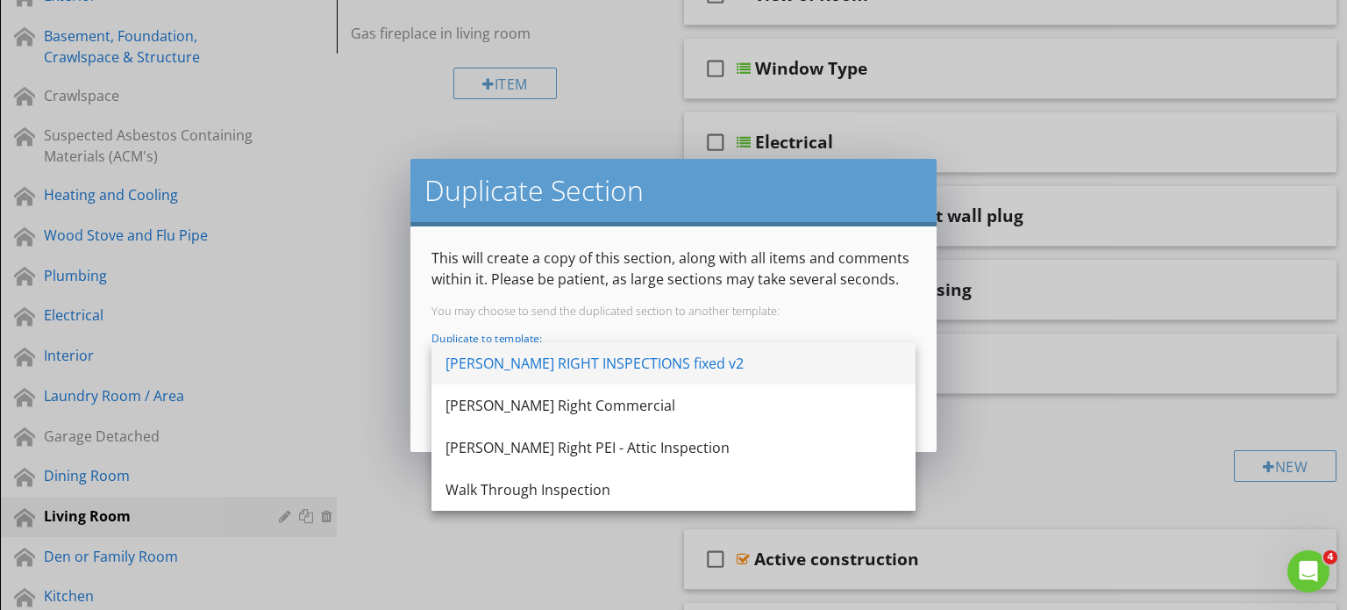
click at [677, 358] on div "[PERSON_NAME] RIGHT INSPECTIONS fixed v2" at bounding box center [674, 363] width 456 height 21
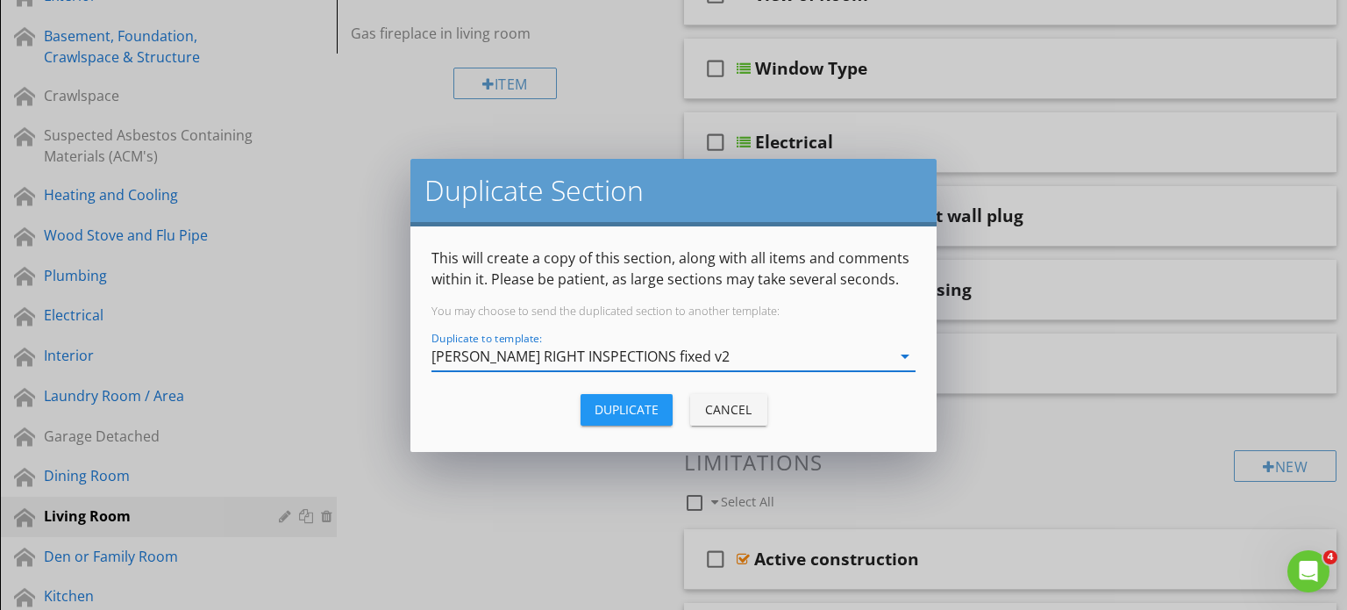
click at [730, 405] on div "Cancel" at bounding box center [728, 409] width 49 height 18
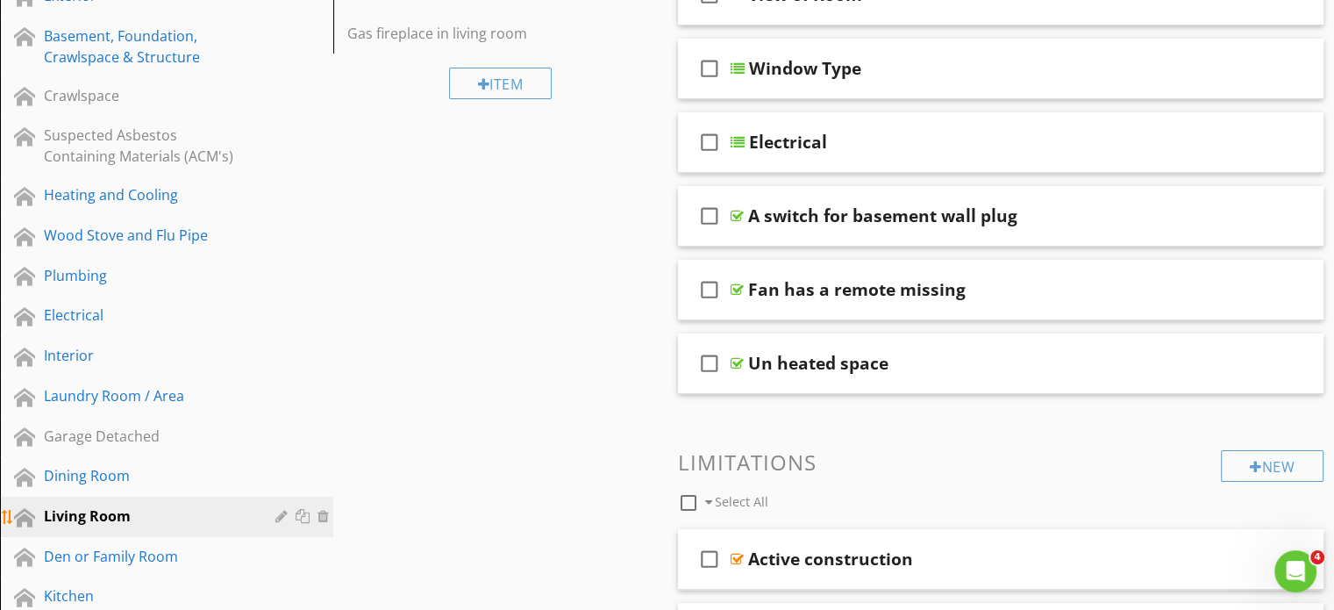
click at [86, 508] on div "Living Room" at bounding box center [147, 515] width 206 height 21
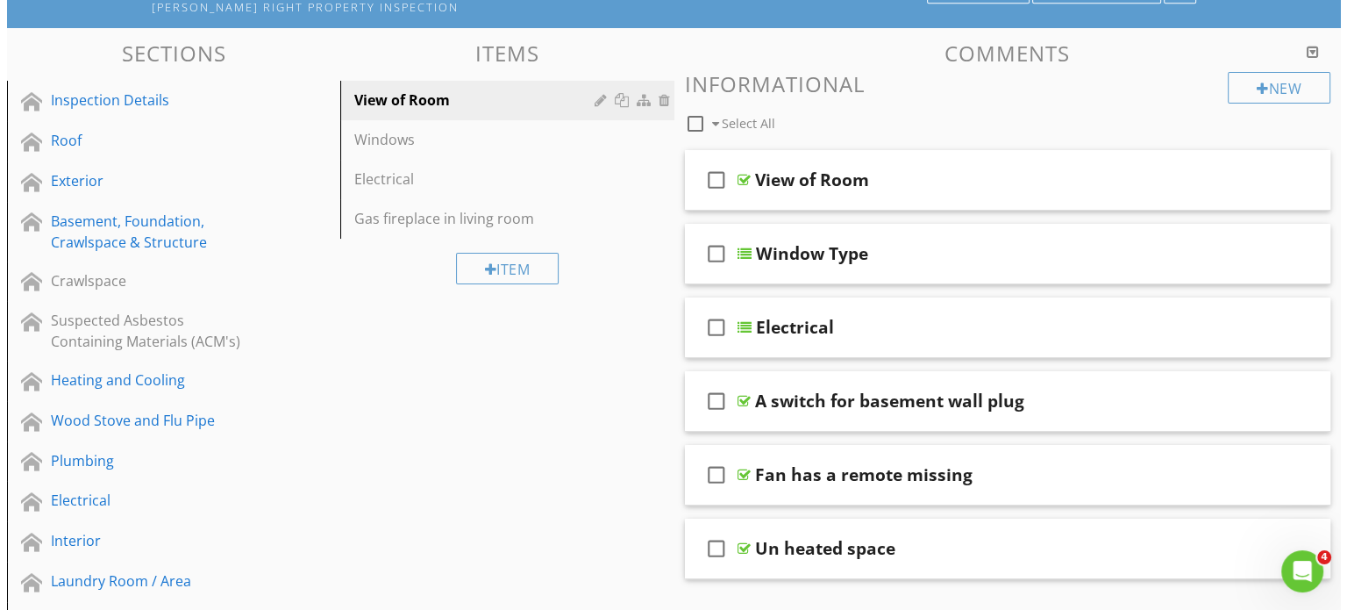
scroll to position [175, 0]
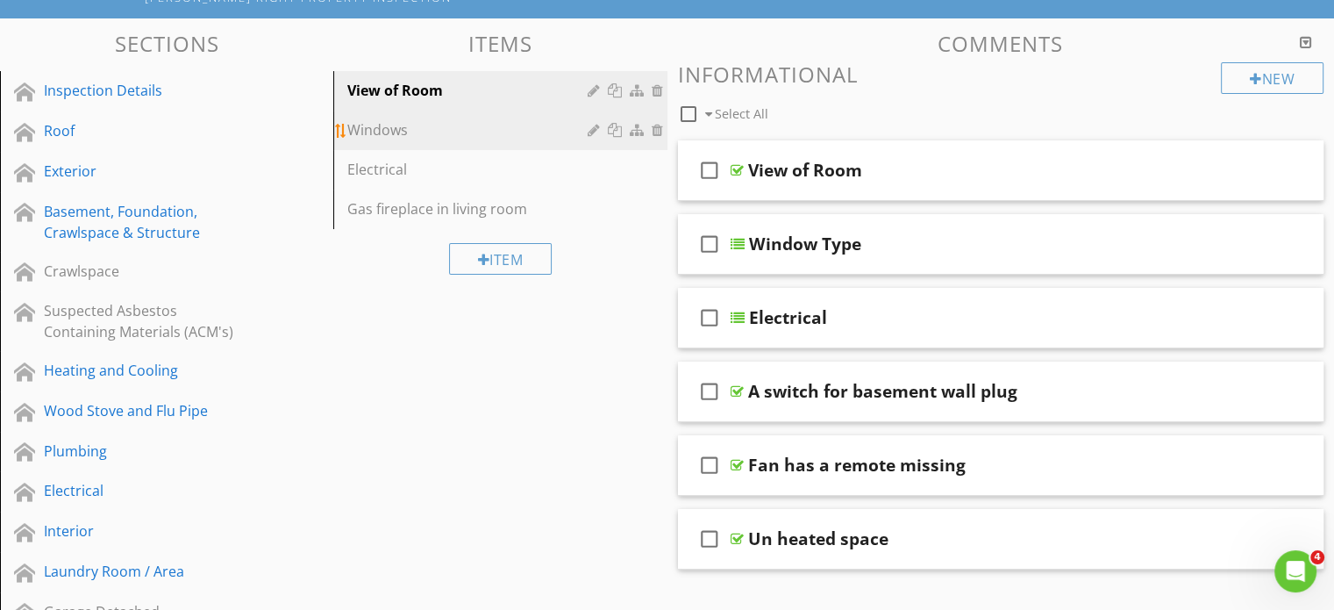
click at [396, 132] on div "Windows" at bounding box center [469, 129] width 245 height 21
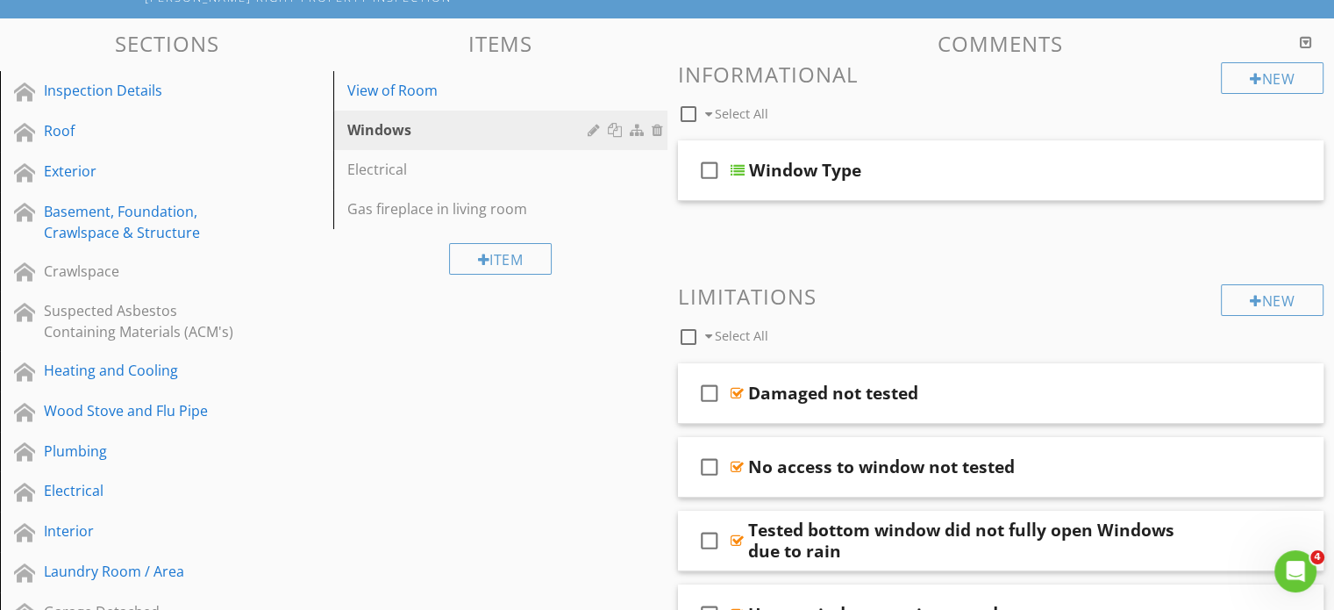
click at [389, 273] on div "Item" at bounding box center [499, 258] width 333 height 59
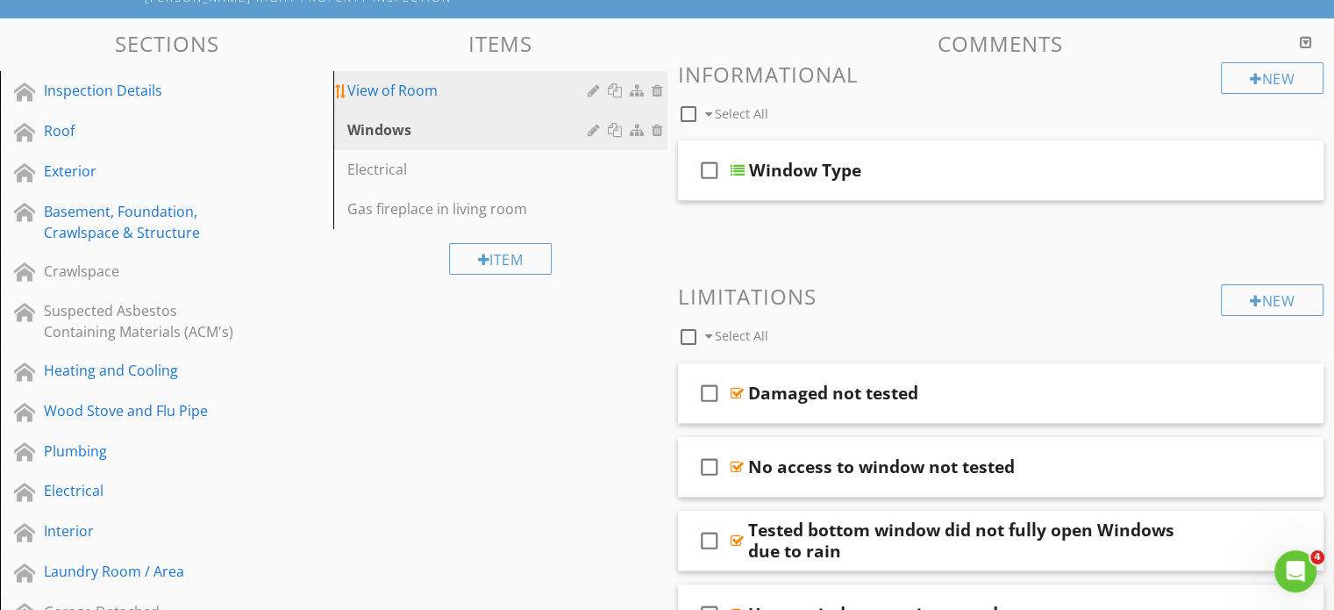
click at [400, 82] on div "View of Room" at bounding box center [469, 90] width 245 height 21
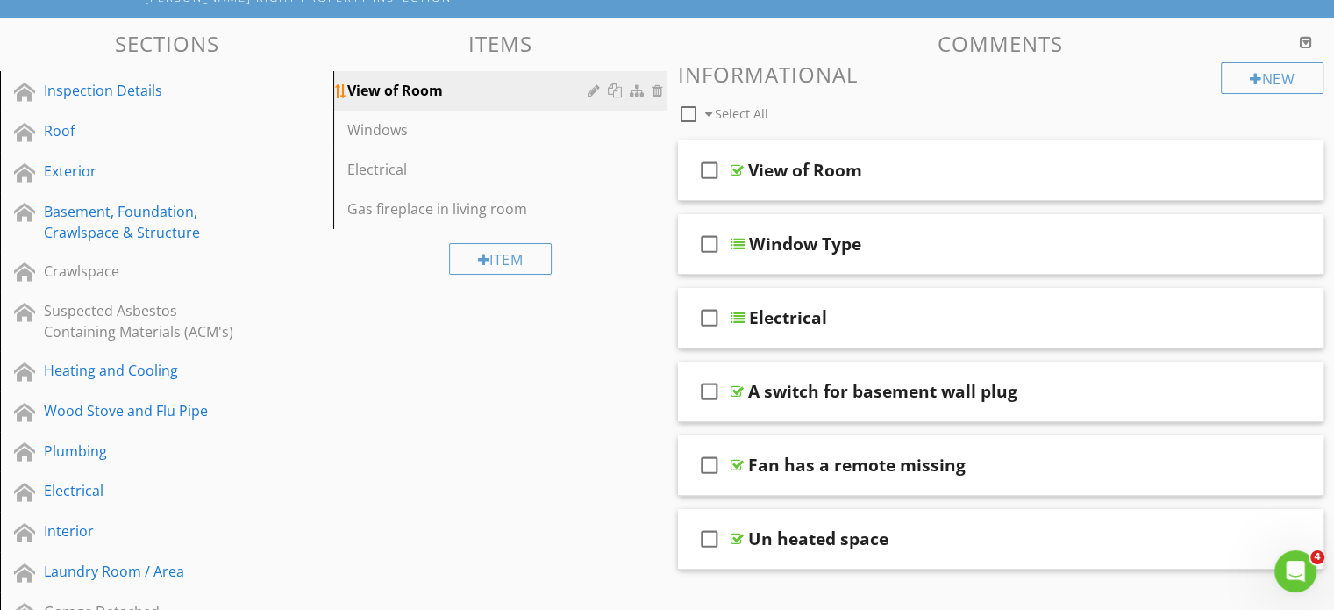
click at [618, 92] on div at bounding box center [617, 90] width 18 height 14
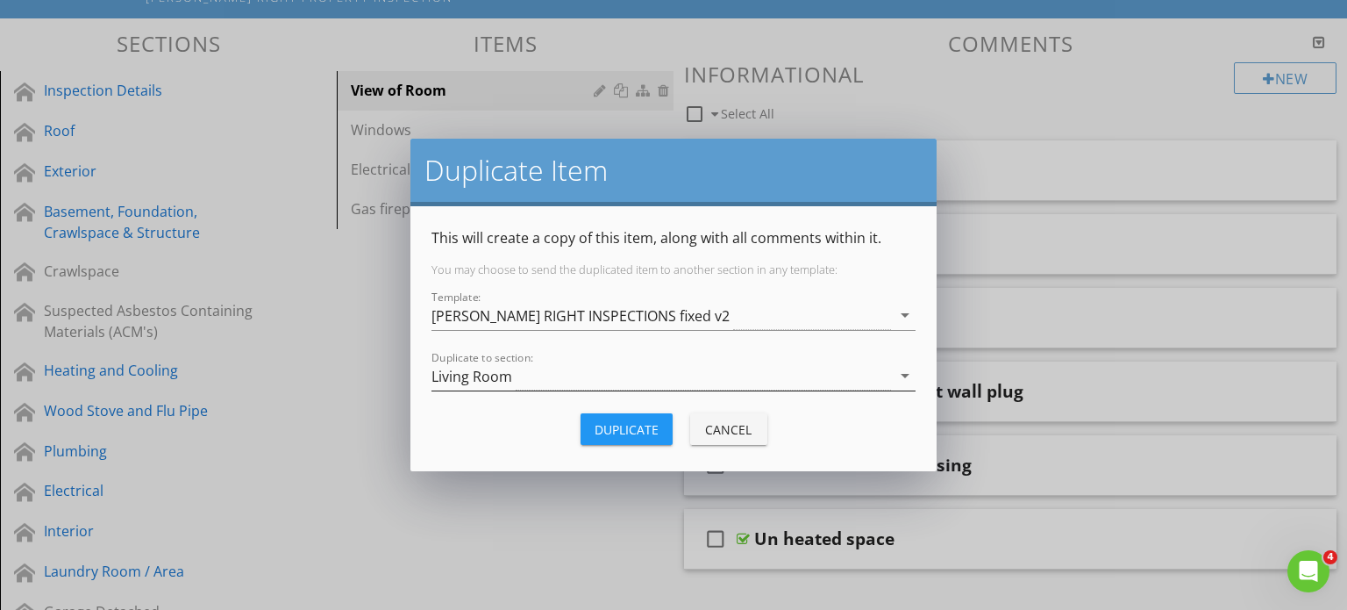
click at [533, 375] on div "Living Room" at bounding box center [662, 375] width 460 height 29
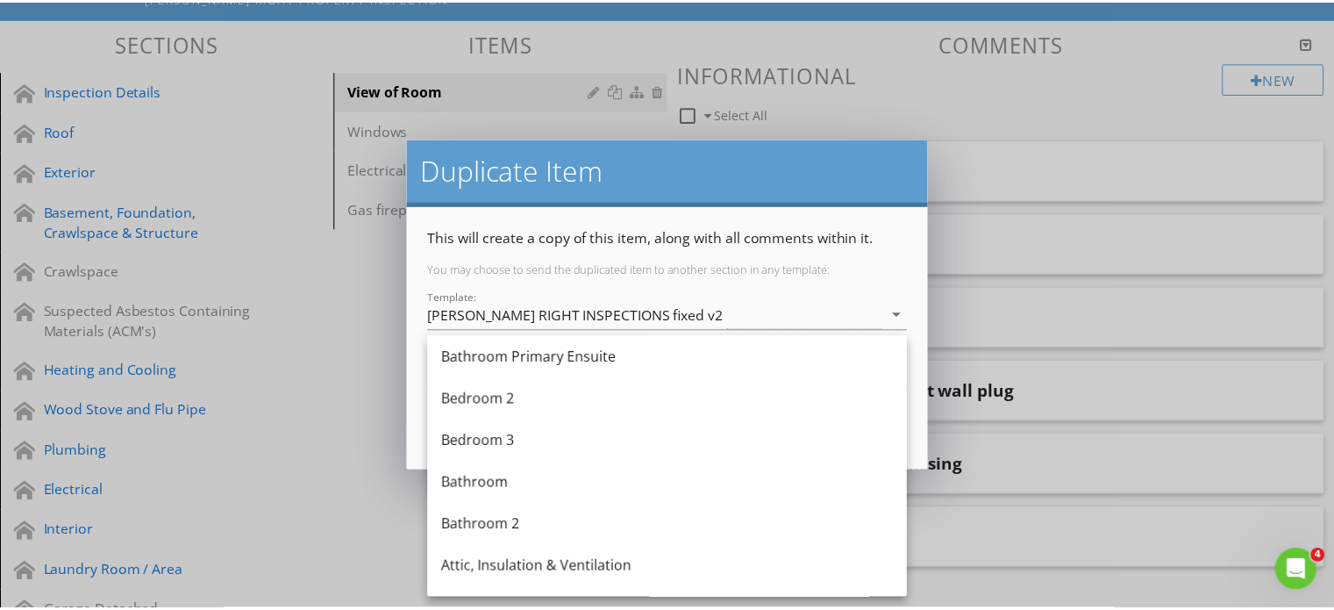
scroll to position [1126, 0]
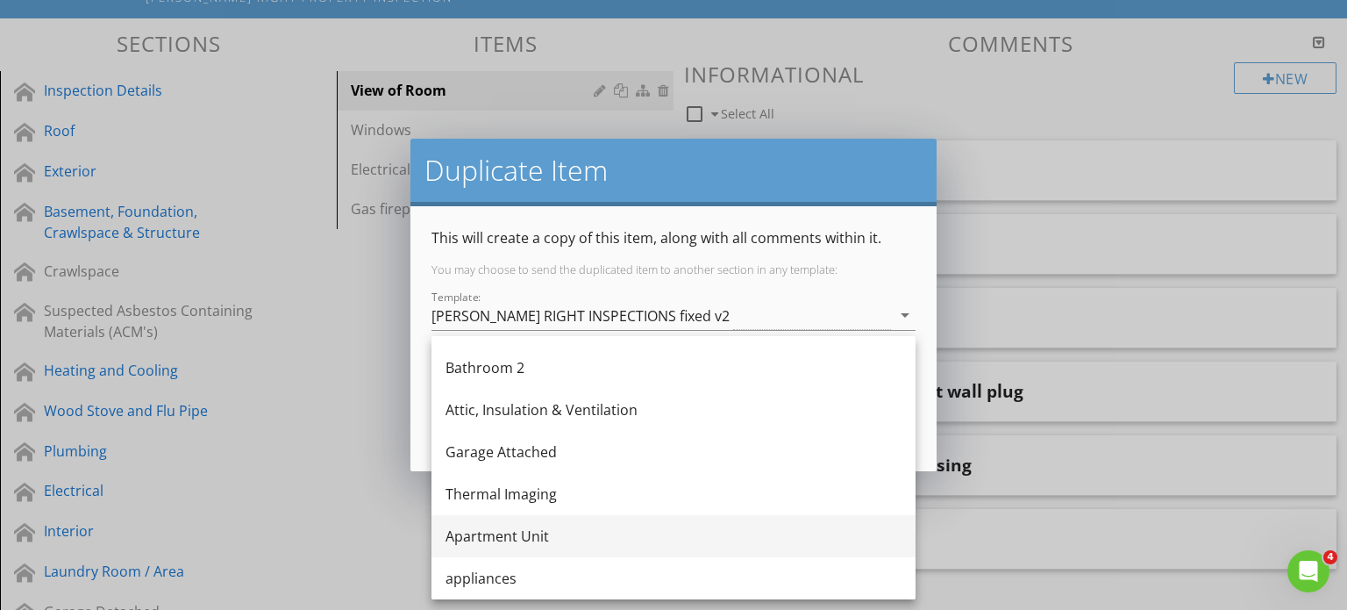
click at [514, 533] on div "Apartment Unit" at bounding box center [674, 535] width 456 height 21
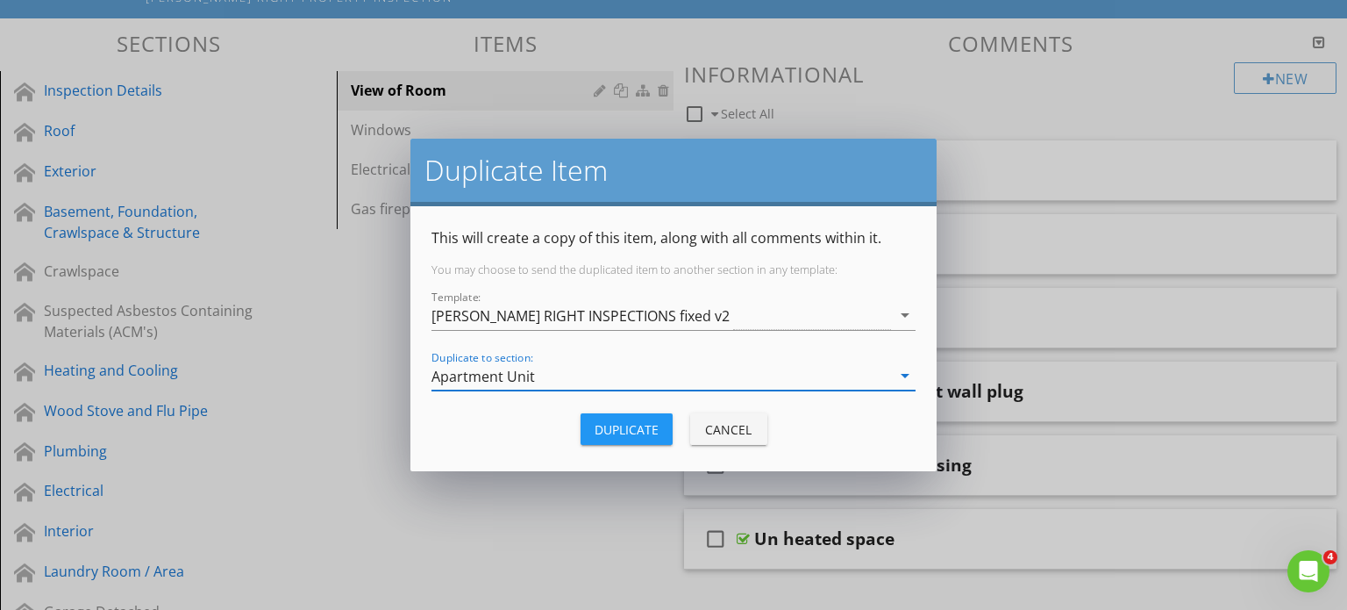
click at [635, 426] on div "Duplicate" at bounding box center [627, 429] width 64 height 18
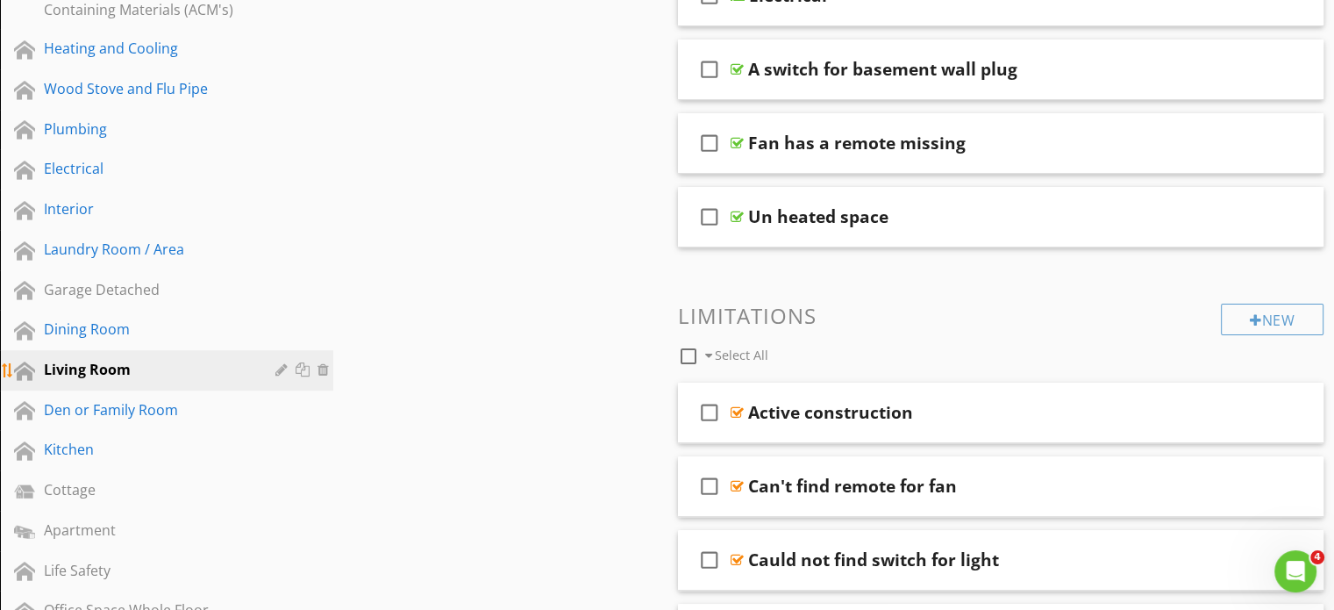
scroll to position [526, 0]
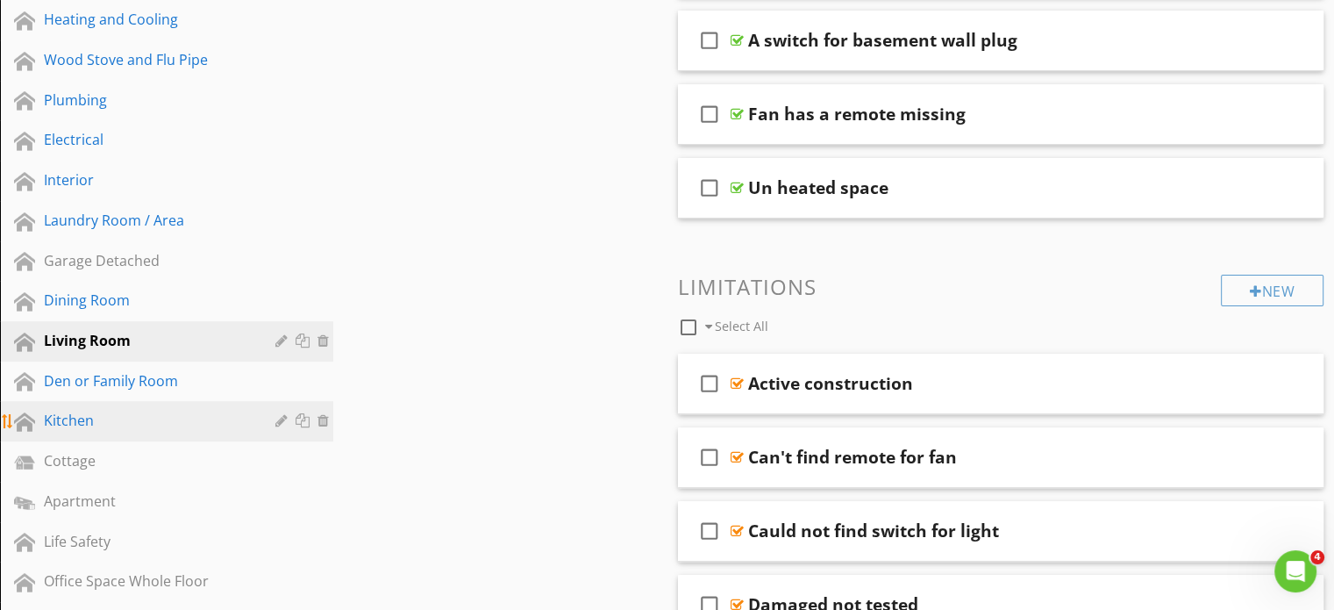
click at [67, 418] on div "Kitchen" at bounding box center [147, 420] width 206 height 21
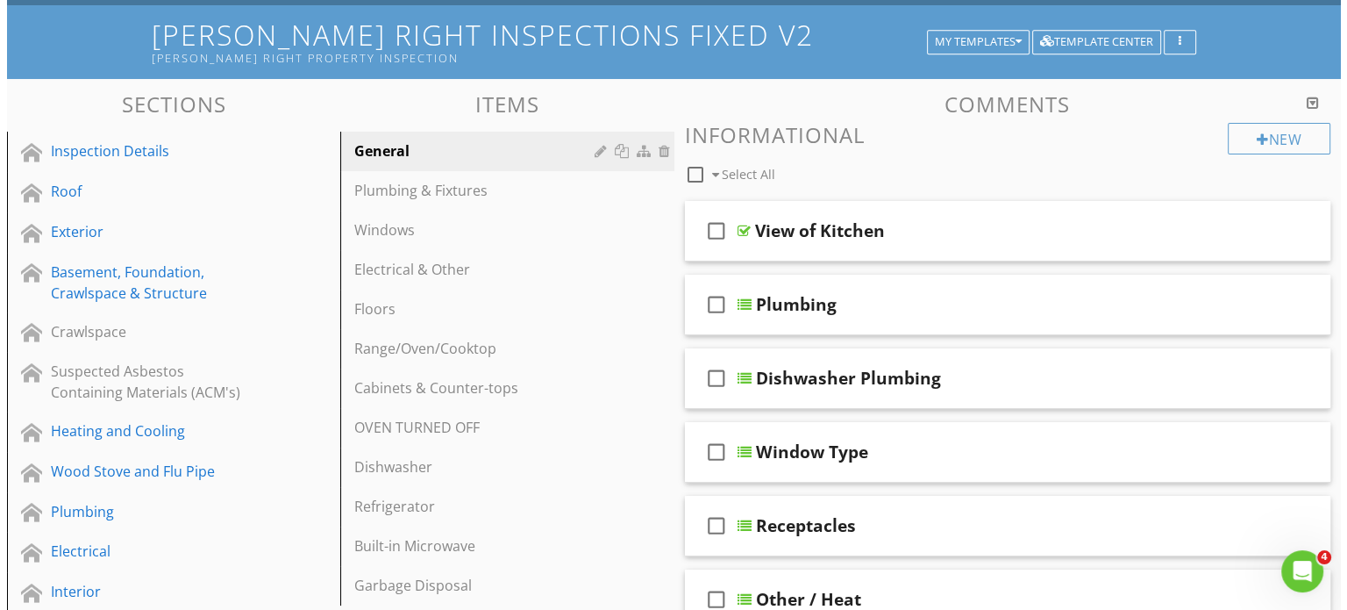
scroll to position [88, 0]
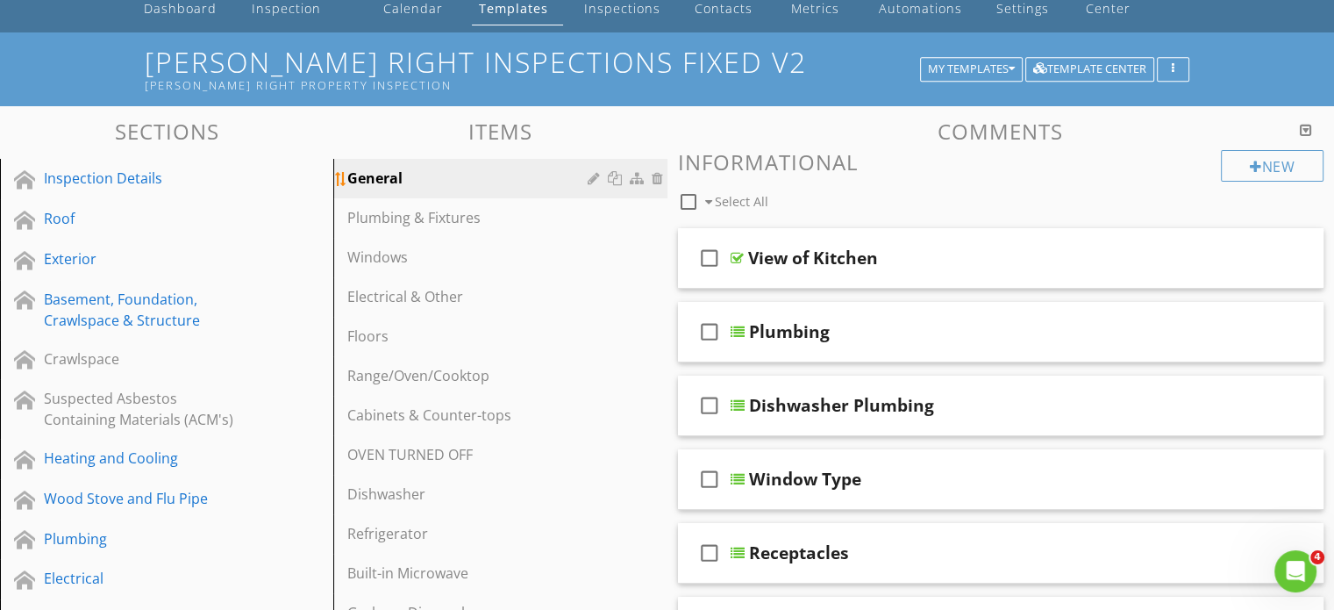
click at [614, 178] on div at bounding box center [617, 178] width 18 height 14
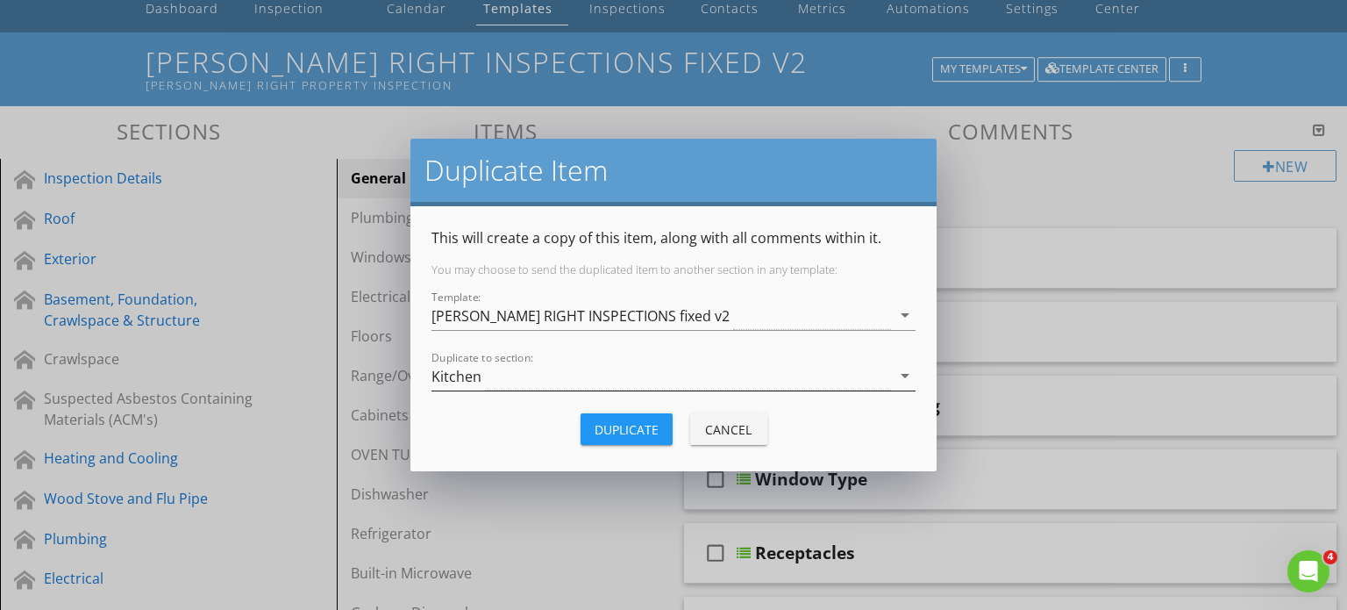
click at [540, 375] on div "Kitchen" at bounding box center [662, 375] width 460 height 29
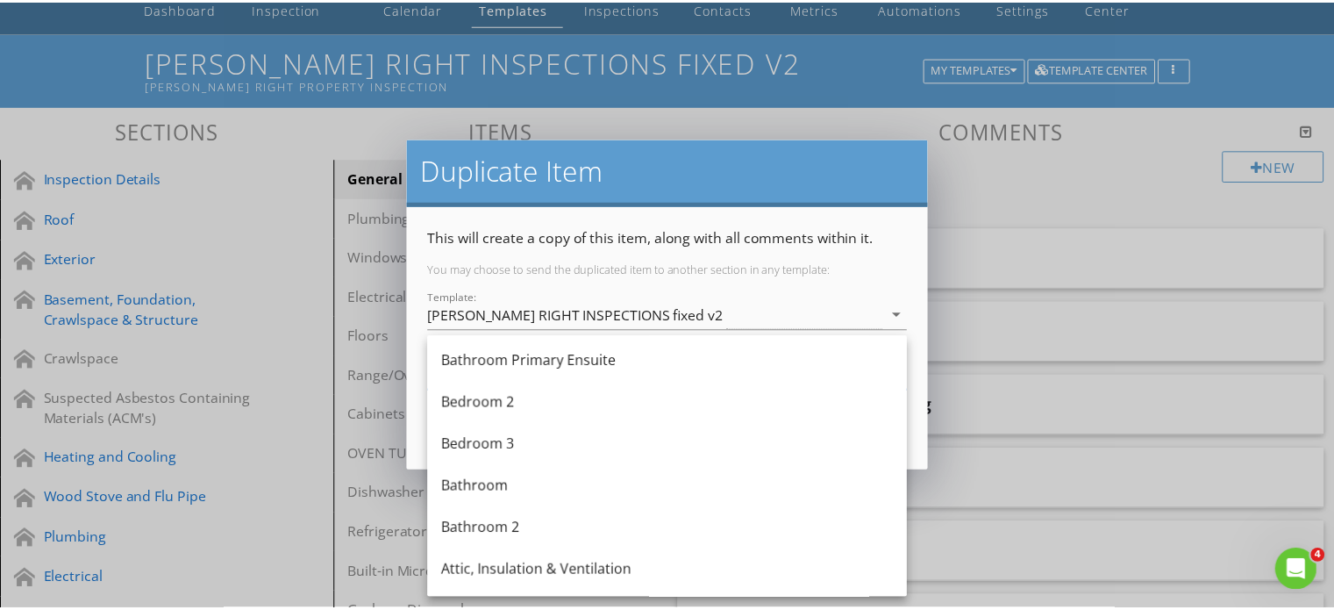
scroll to position [1126, 0]
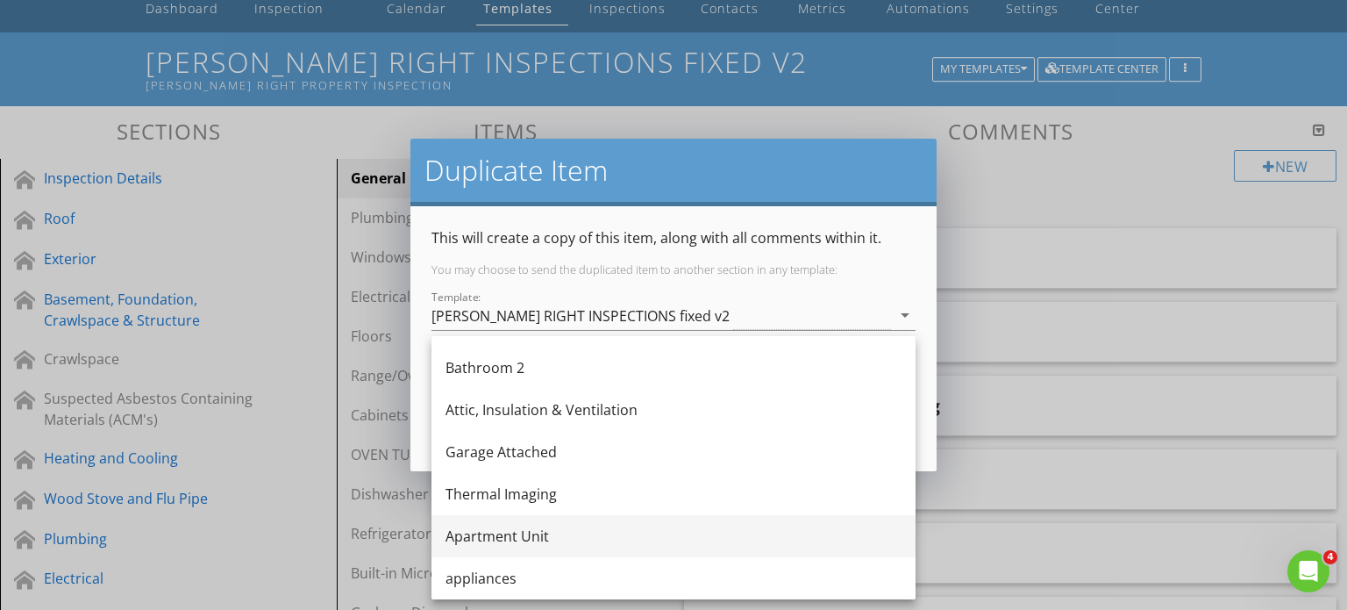
click at [532, 538] on div "Apartment Unit" at bounding box center [674, 535] width 456 height 21
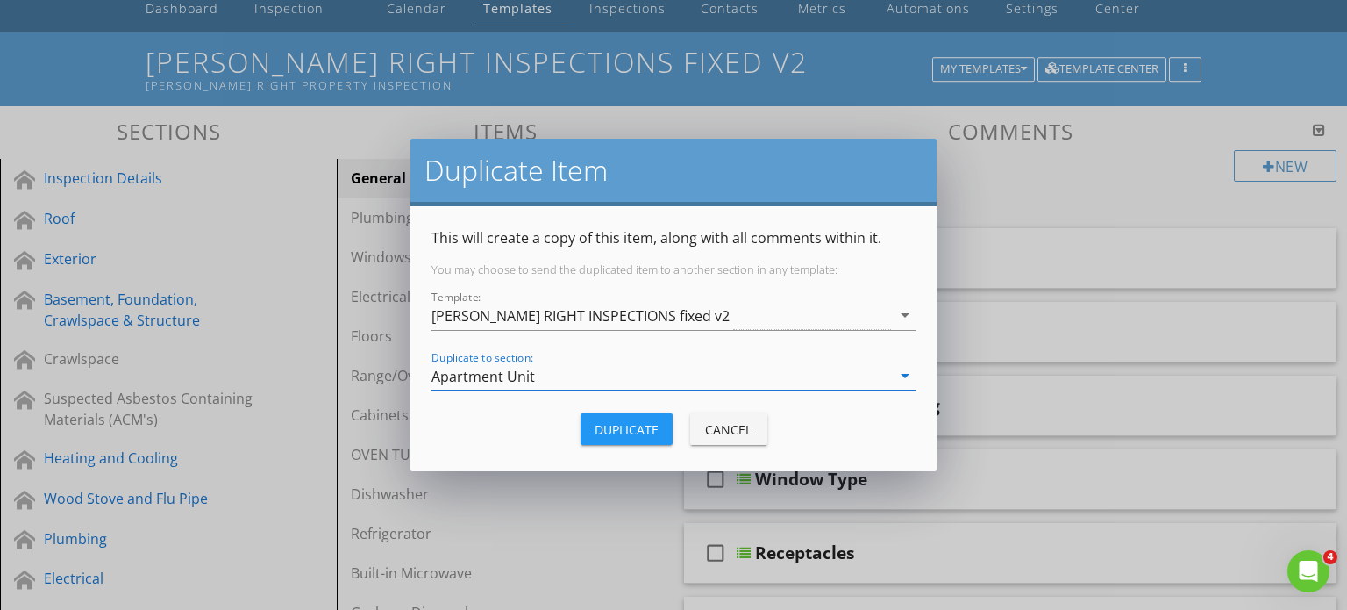
click at [613, 429] on div "Duplicate" at bounding box center [627, 429] width 64 height 18
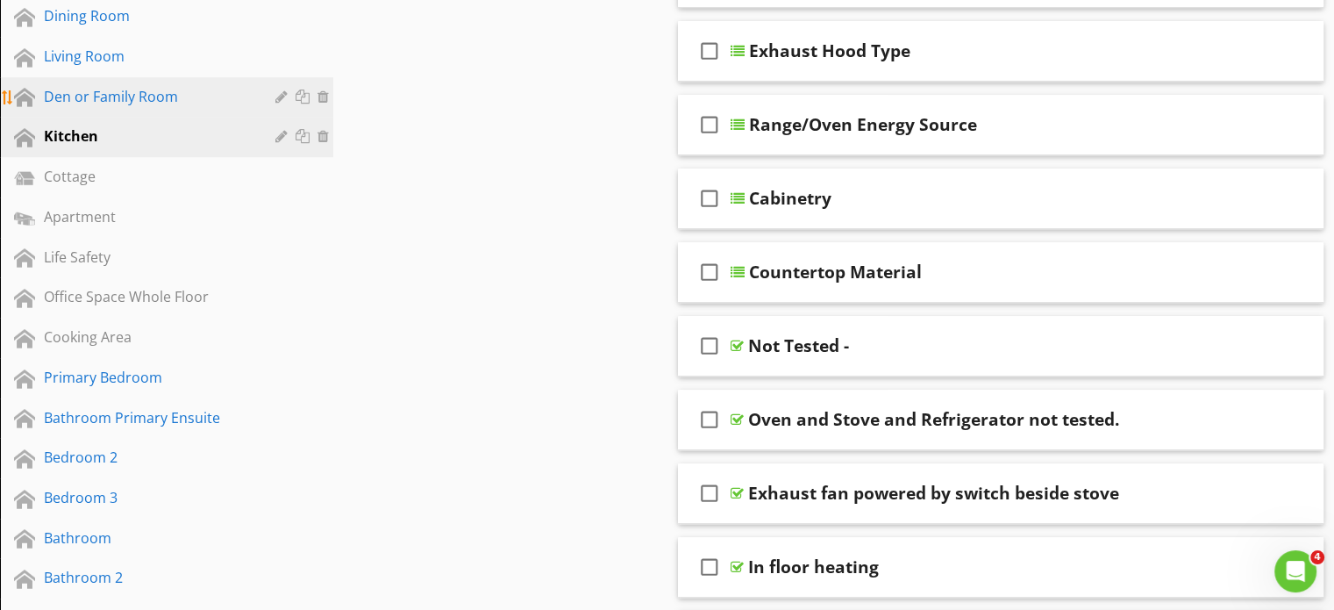
scroll to position [877, 0]
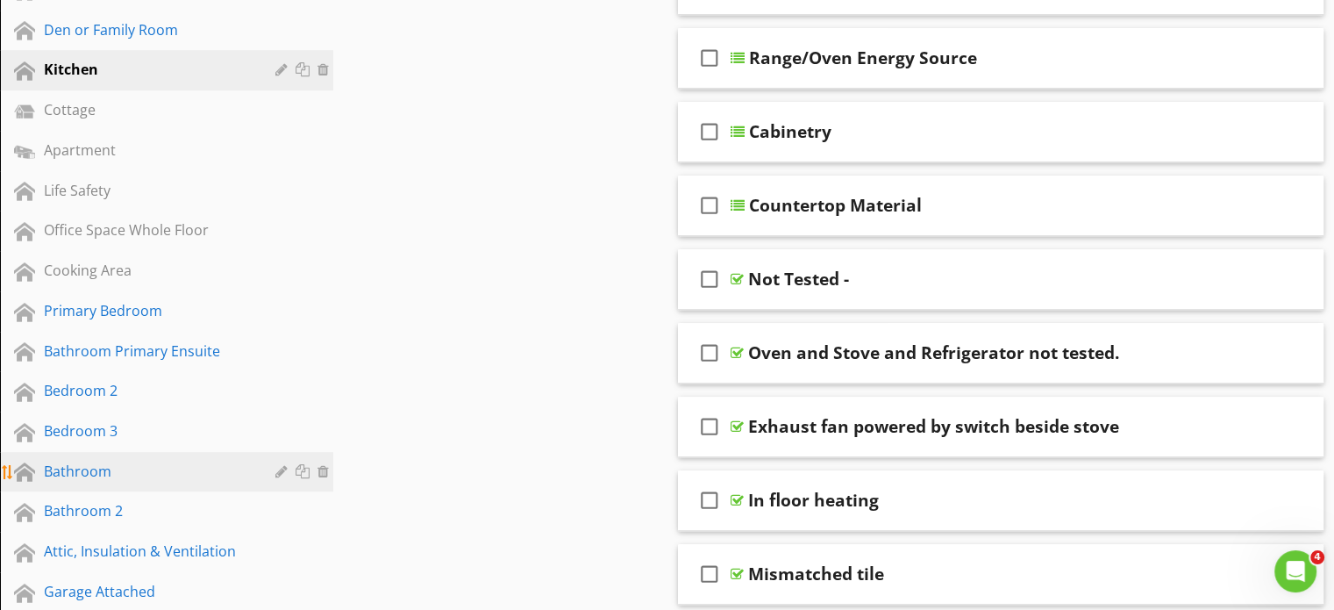
click at [130, 464] on div "Bathroom" at bounding box center [147, 471] width 206 height 21
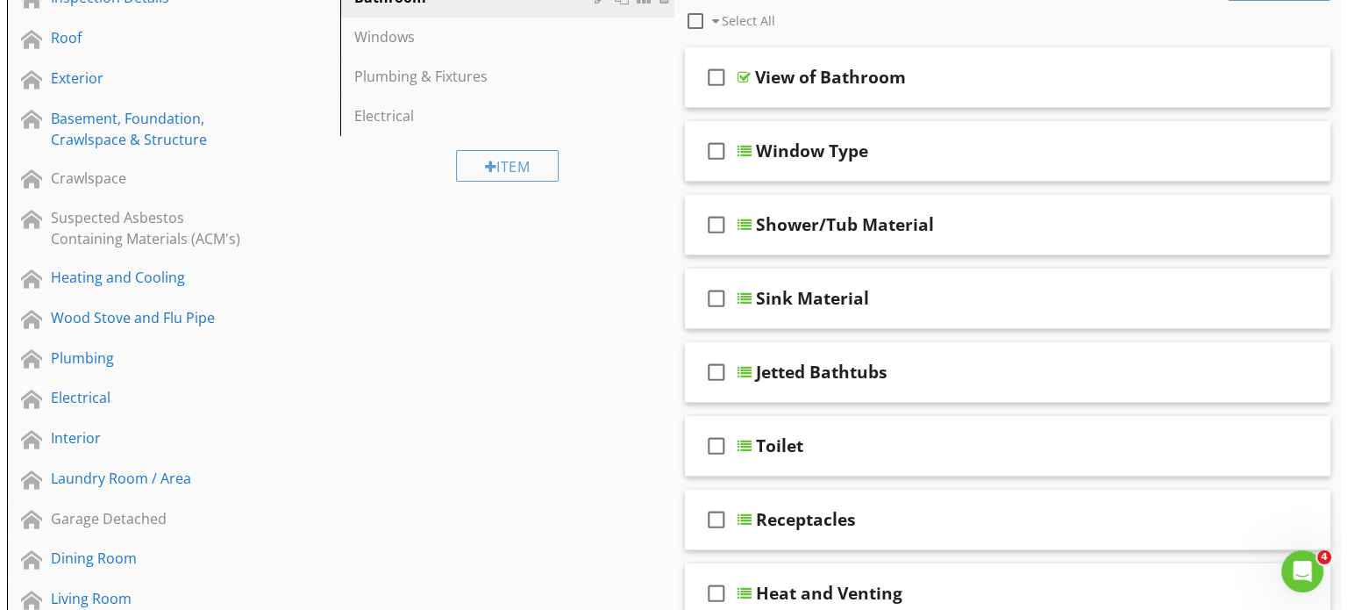
scroll to position [0, 0]
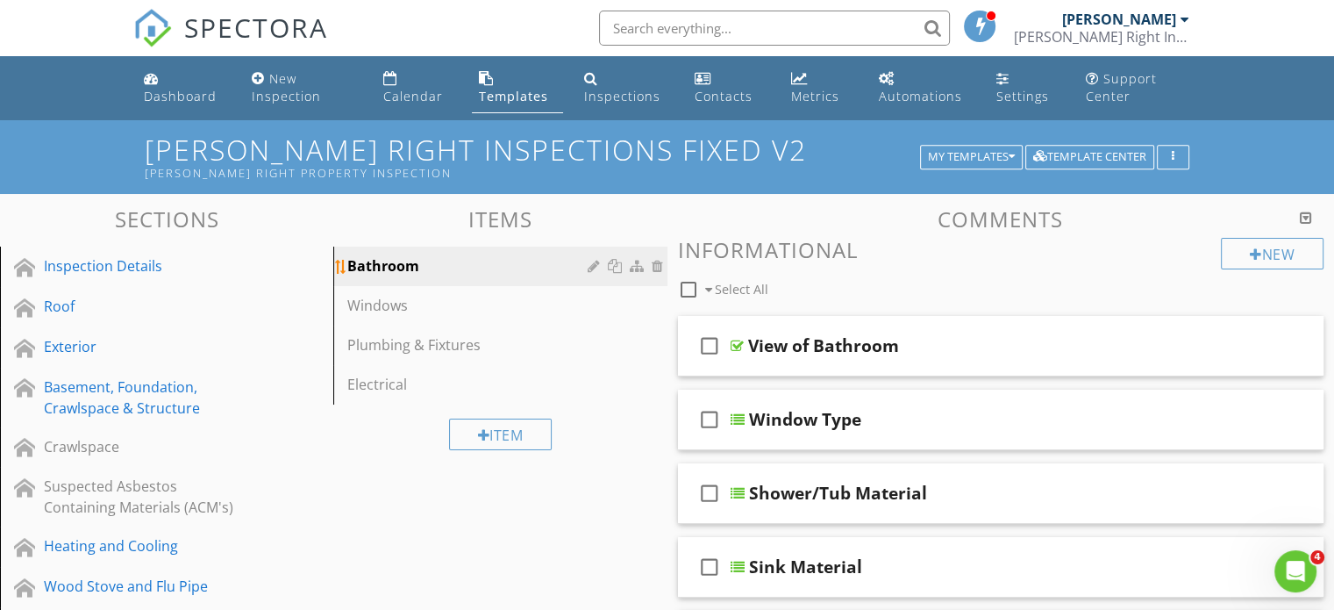
click at [614, 266] on div at bounding box center [617, 266] width 18 height 14
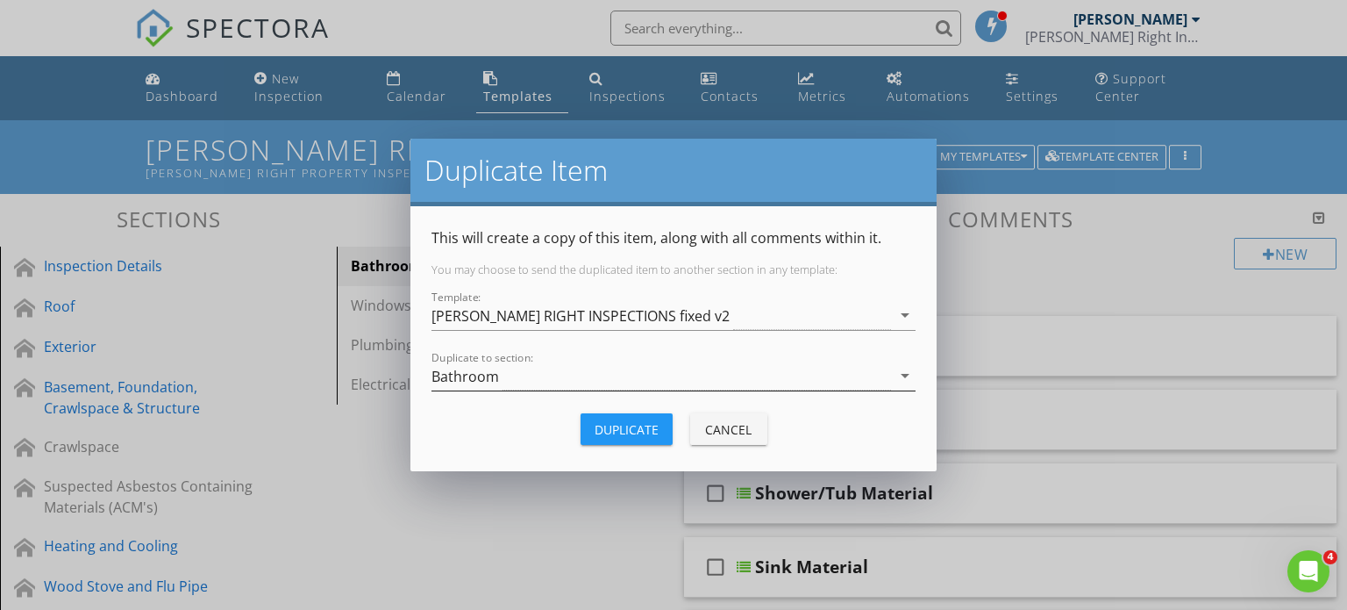
click at [572, 376] on div "Bathroom" at bounding box center [662, 375] width 460 height 29
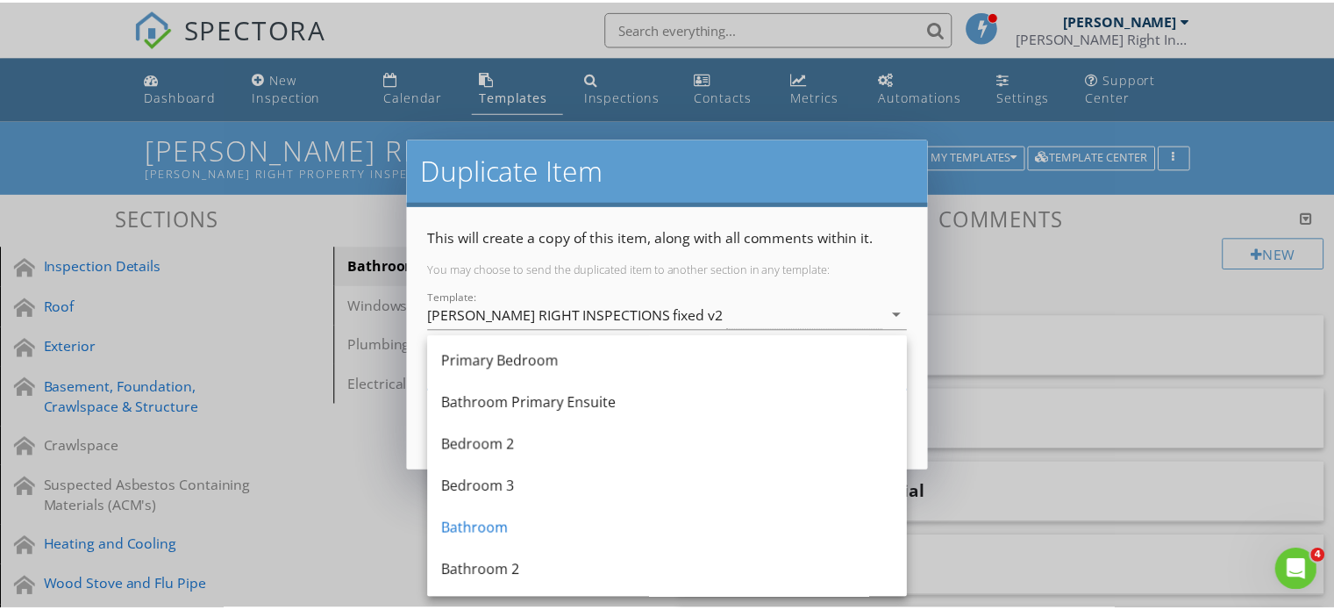
scroll to position [1126, 0]
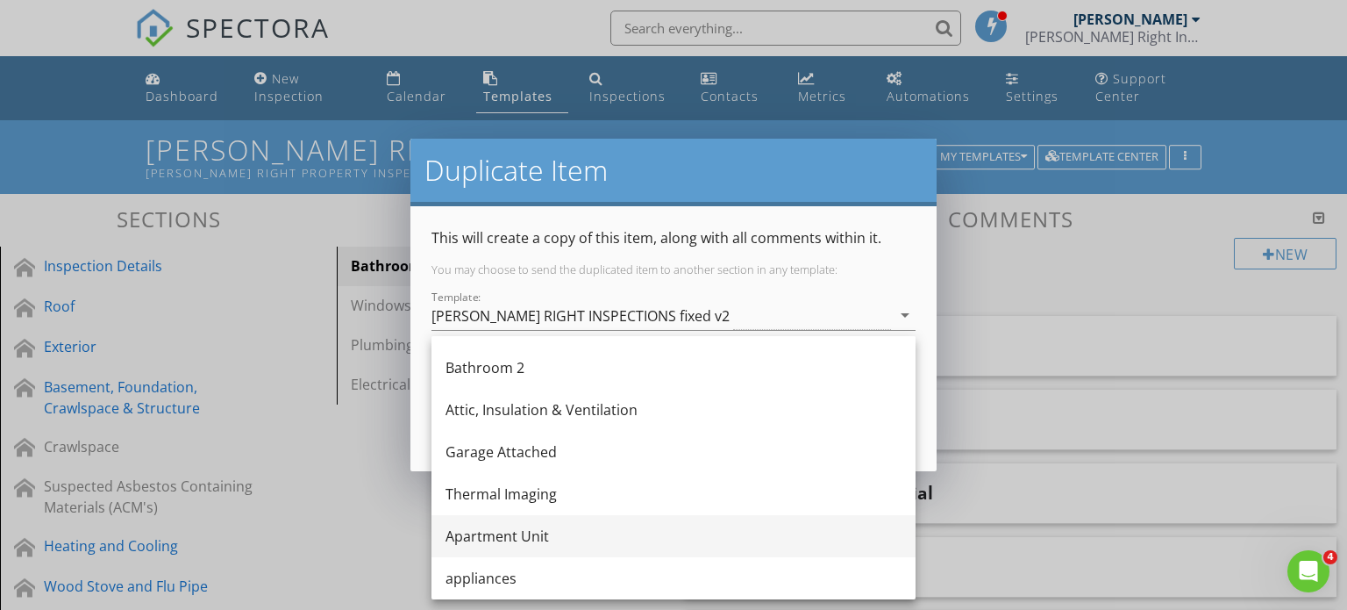
click at [539, 534] on div "Apartment Unit" at bounding box center [674, 535] width 456 height 21
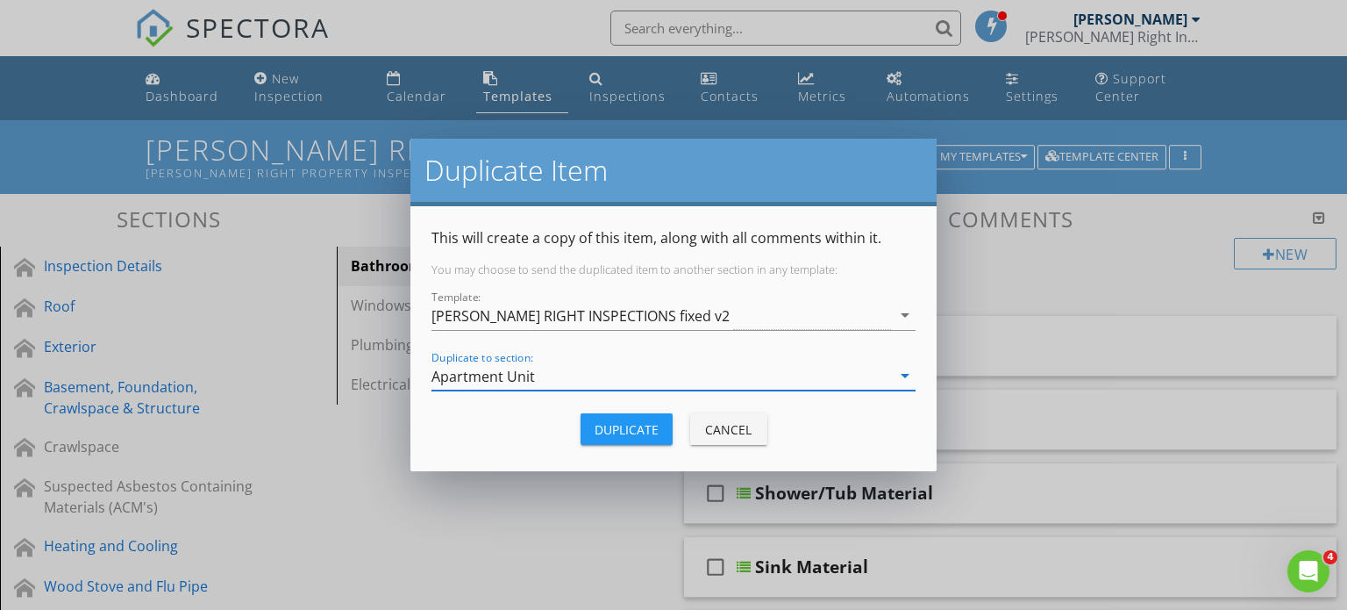
click at [618, 427] on div "Duplicate" at bounding box center [627, 429] width 64 height 18
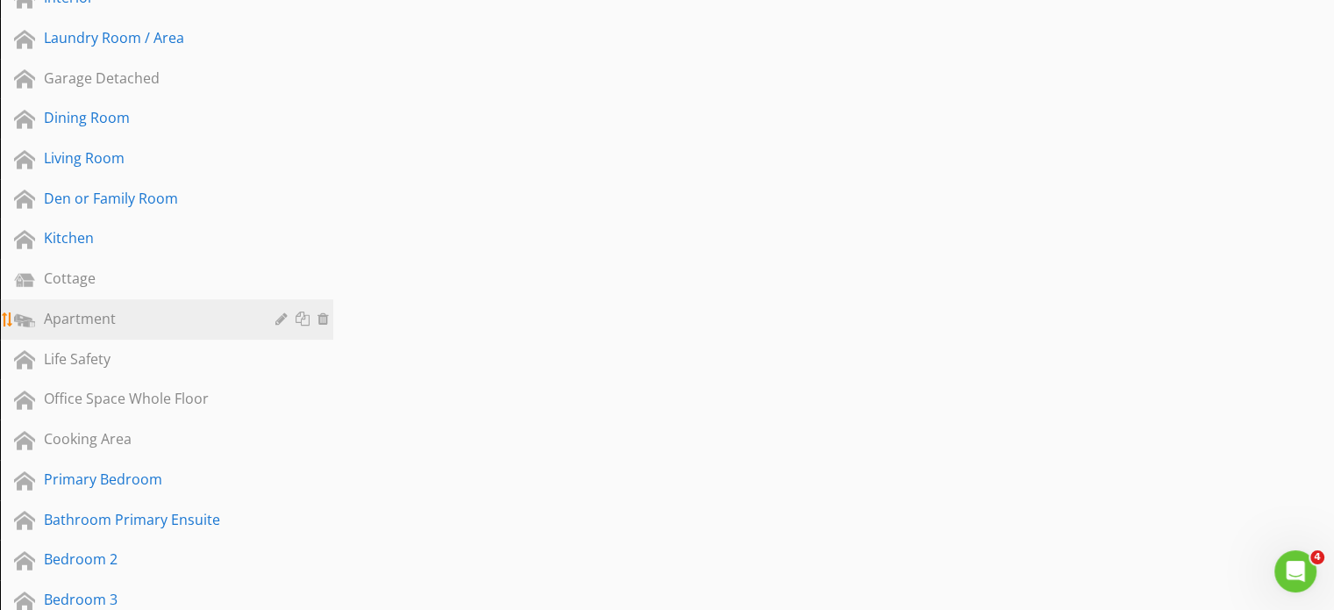
scroll to position [877, 0]
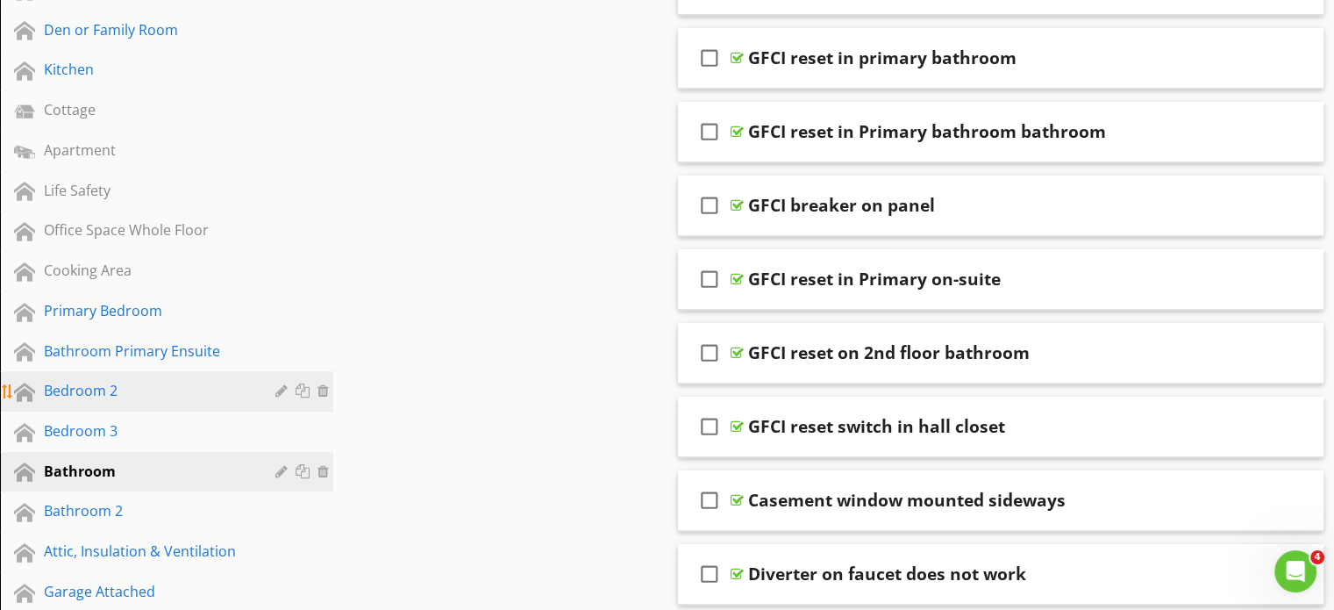
click at [118, 389] on div "Bedroom 2" at bounding box center [147, 390] width 206 height 21
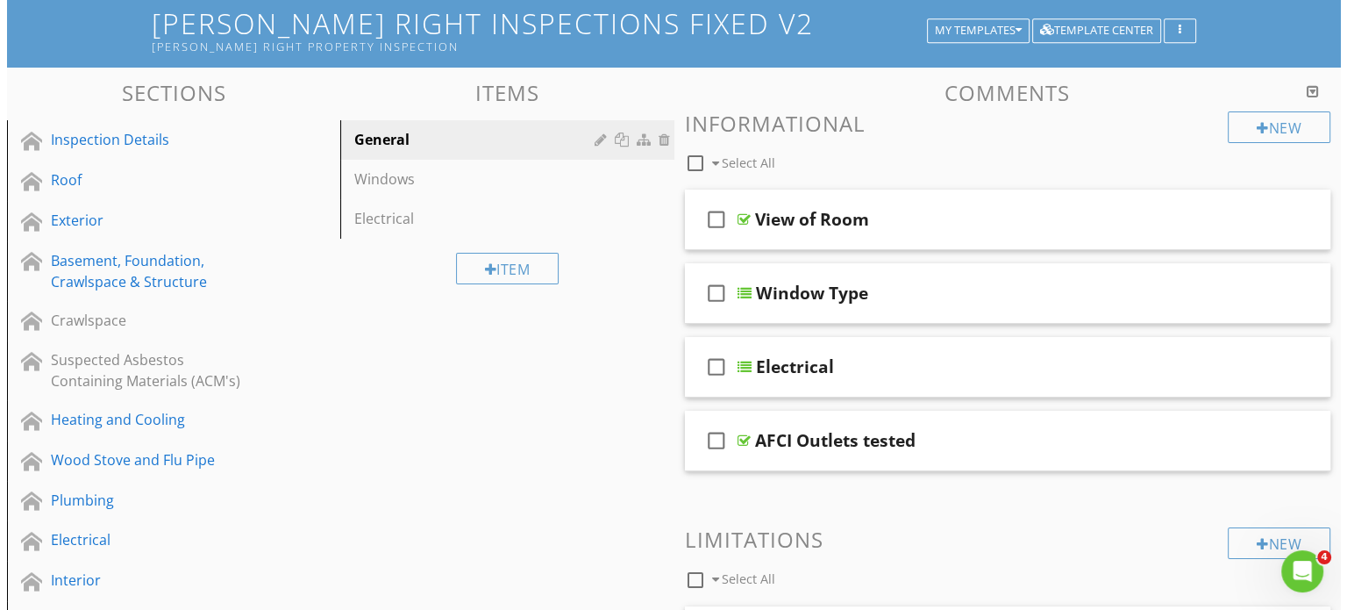
scroll to position [0, 0]
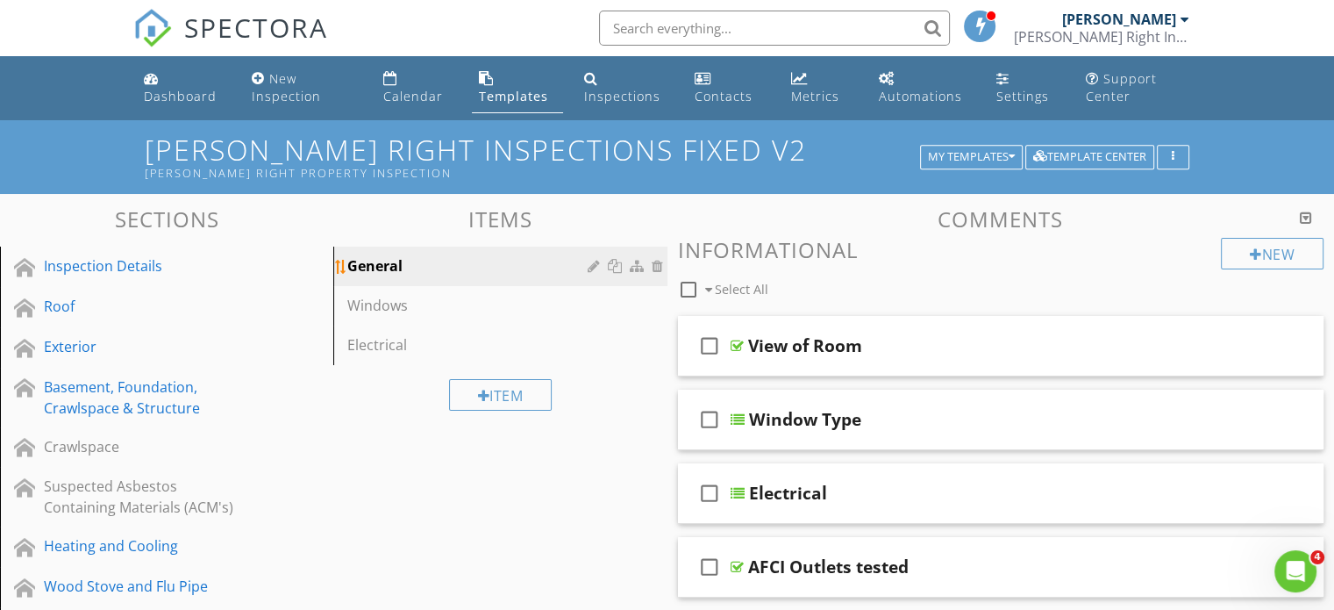
click at [617, 261] on div at bounding box center [617, 266] width 18 height 14
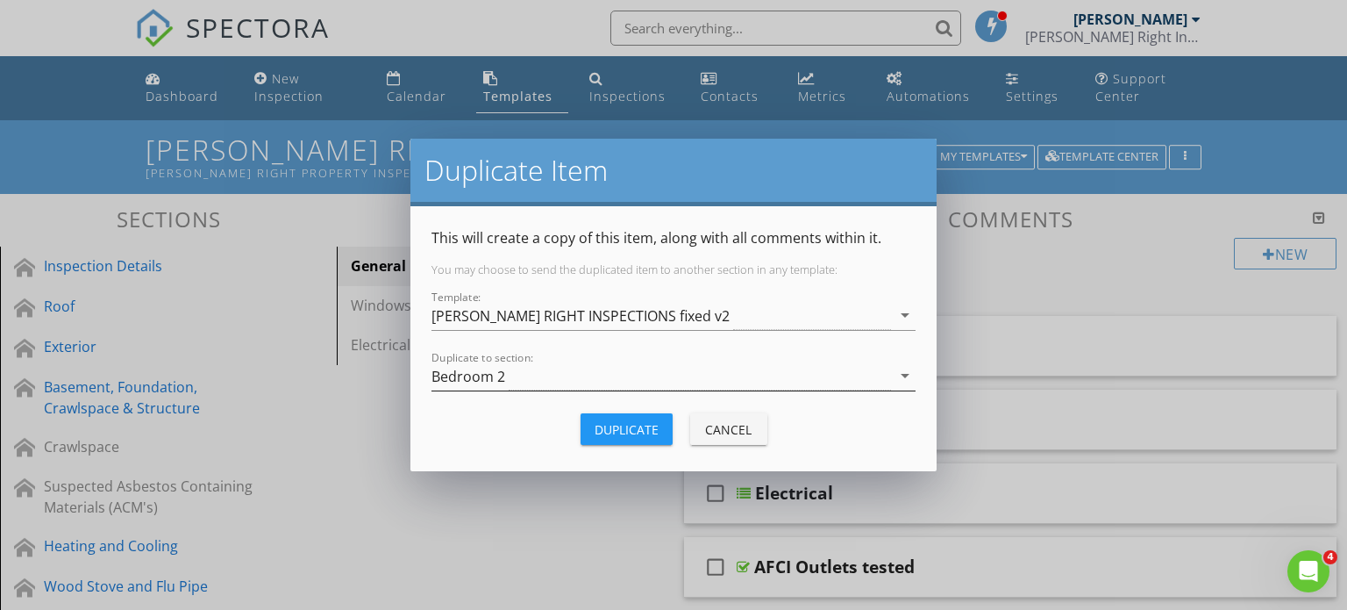
click at [532, 378] on div "Bedroom 2" at bounding box center [662, 375] width 460 height 29
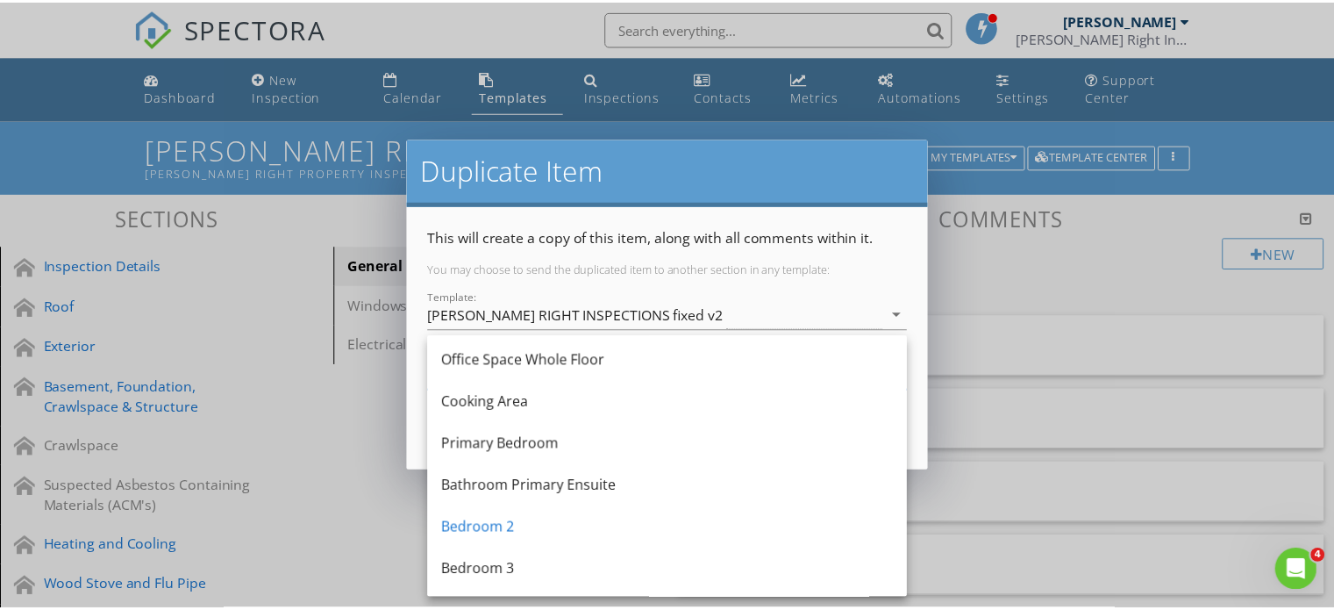
scroll to position [1126, 0]
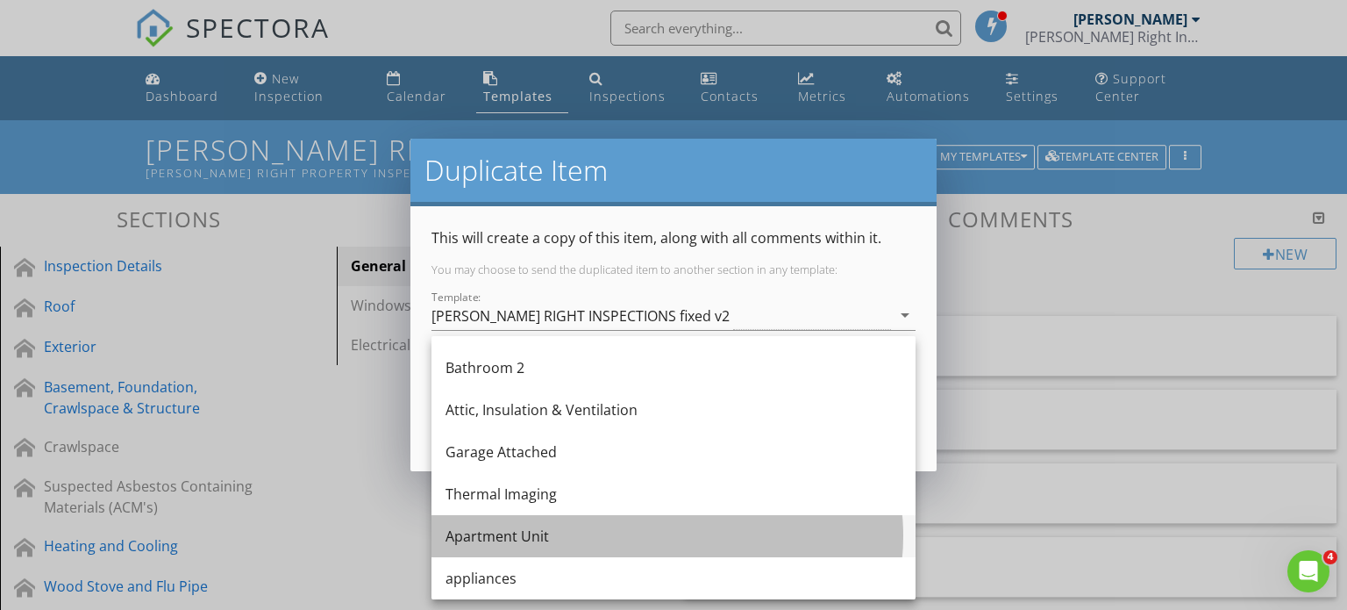
click at [526, 536] on div "Apartment Unit" at bounding box center [674, 535] width 456 height 21
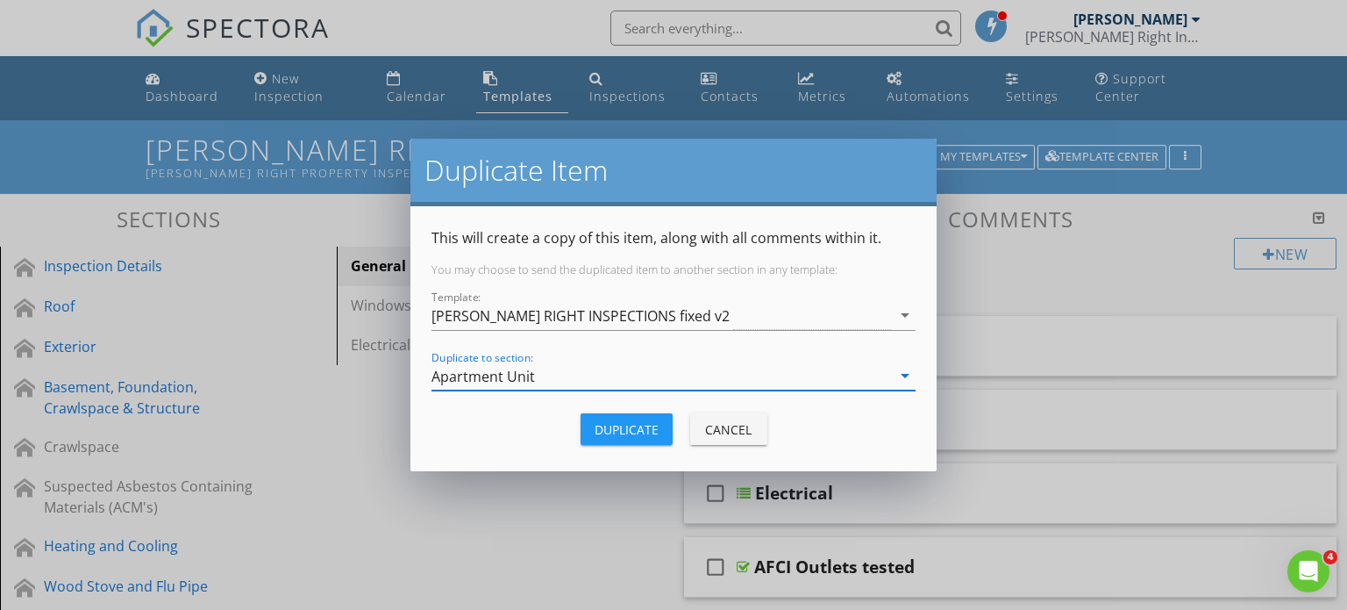
click at [635, 429] on div "Duplicate" at bounding box center [627, 429] width 64 height 18
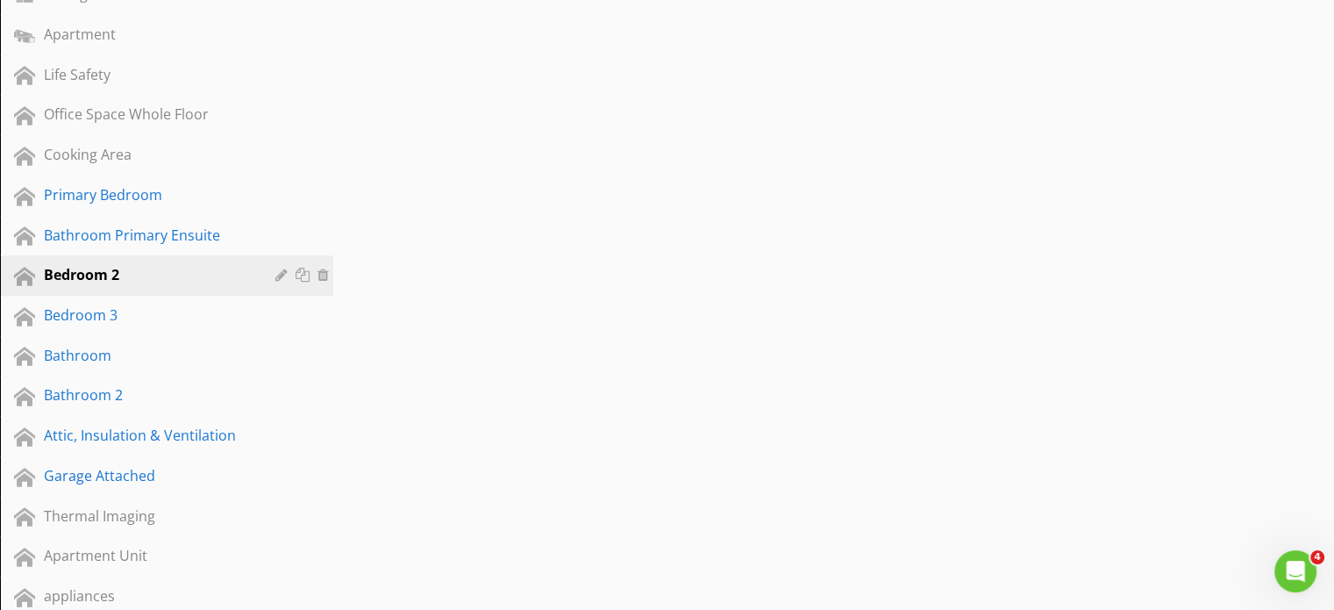
scroll to position [1221, 0]
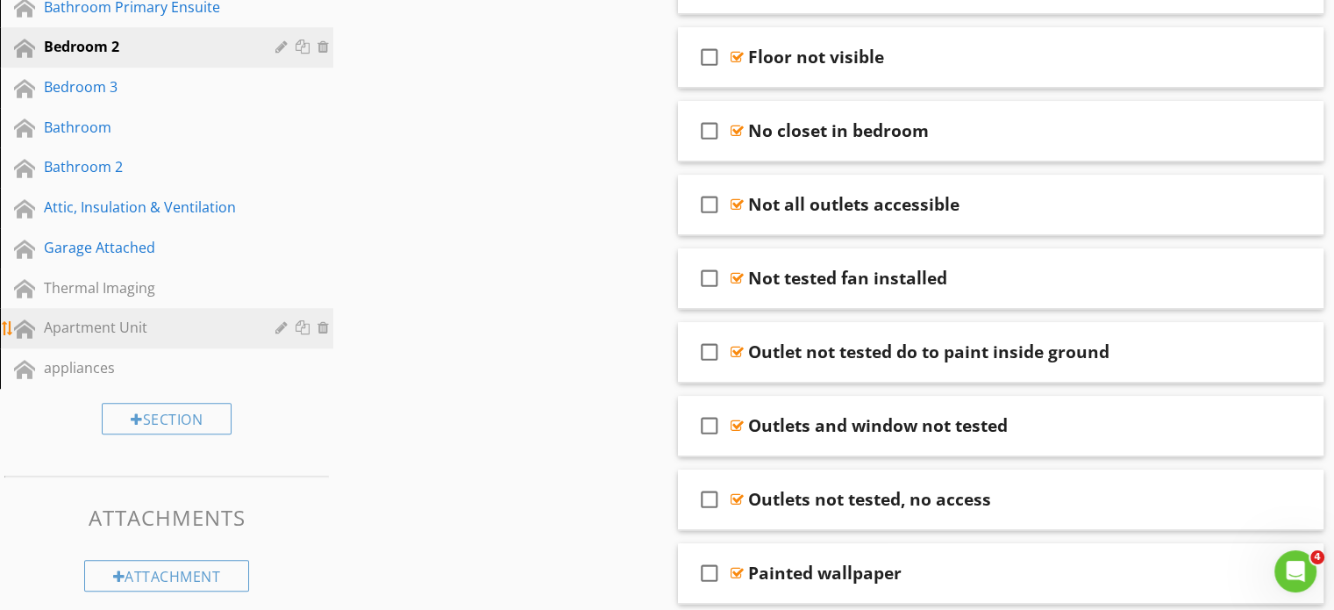
click at [120, 317] on div "Apartment Unit" at bounding box center [147, 327] width 206 height 21
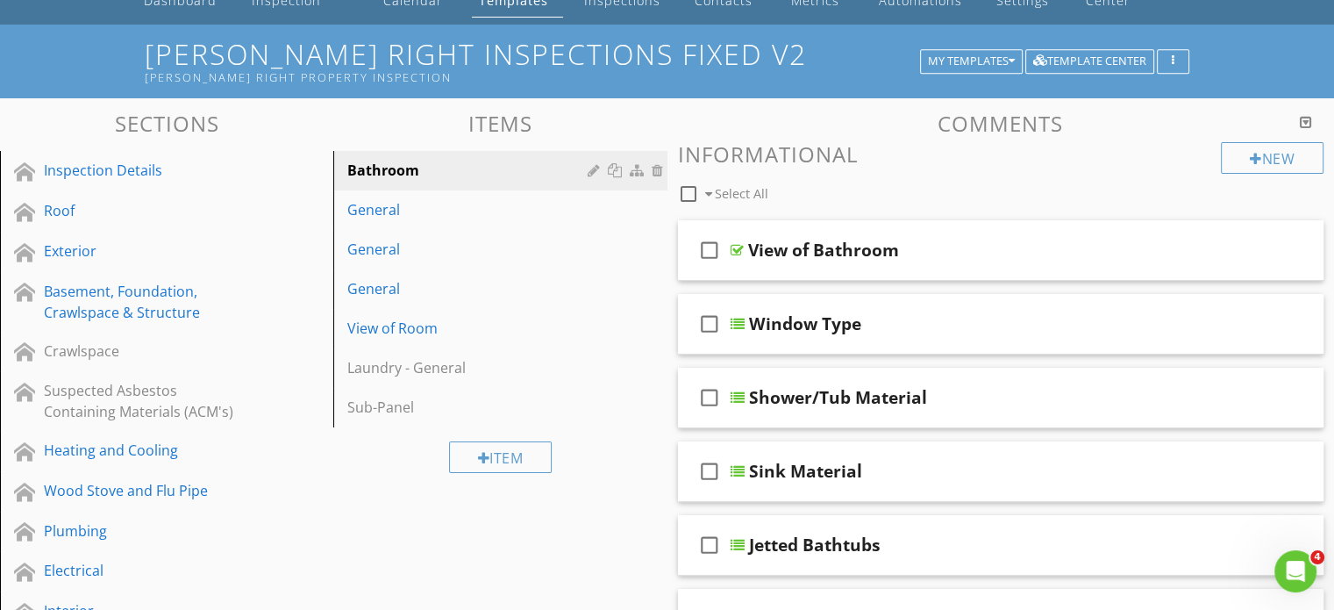
scroll to position [0, 0]
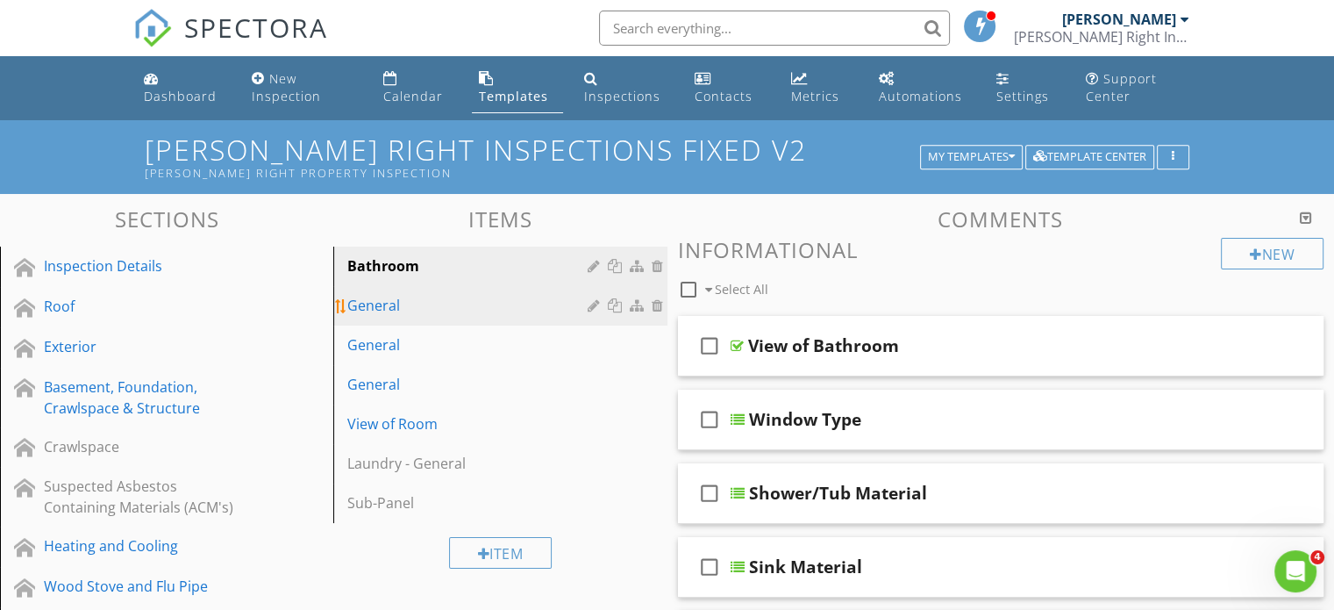
click at [372, 300] on div "General" at bounding box center [469, 305] width 245 height 21
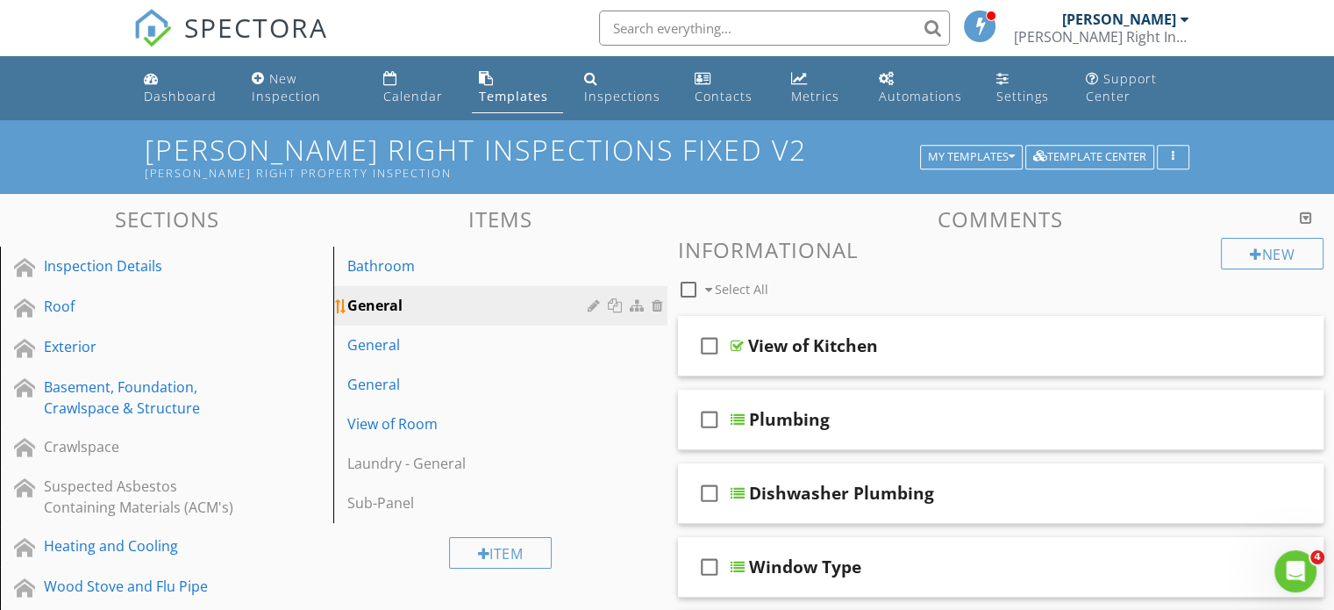
click at [591, 311] on div at bounding box center [596, 305] width 17 height 14
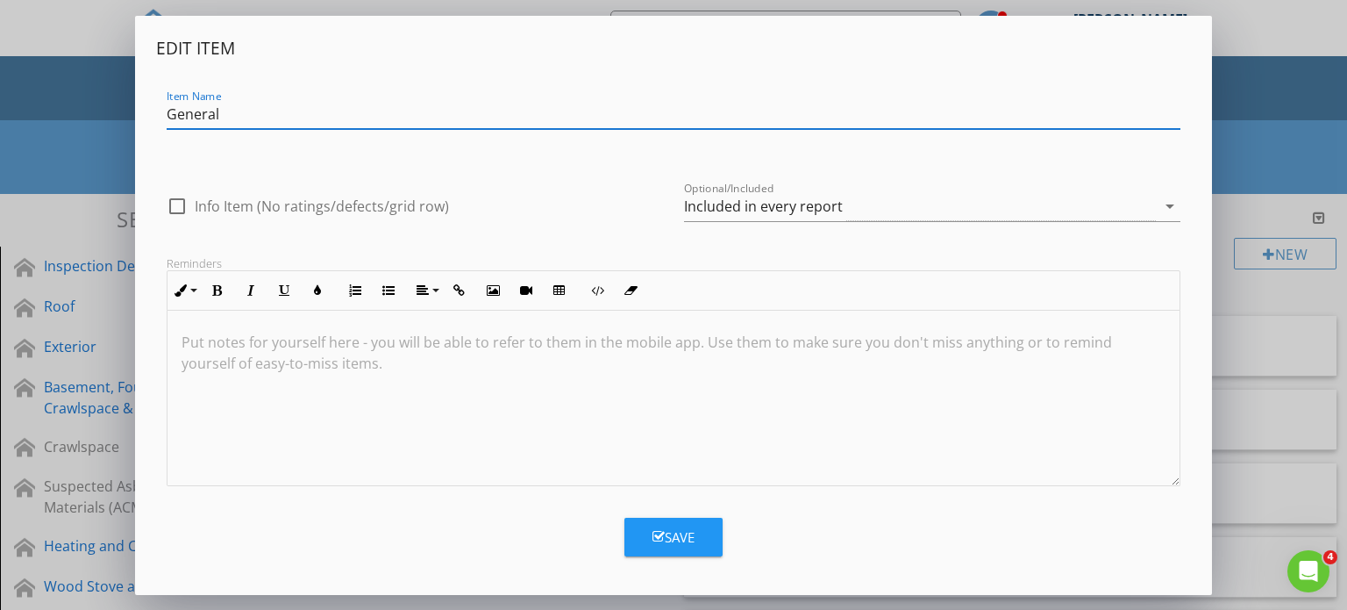
drag, startPoint x: 232, startPoint y: 110, endPoint x: 146, endPoint y: 109, distance: 85.1
click at [154, 111] on div "Edit Item Item Name General check_box_outline_blank Info Item (No ratings/defec…" at bounding box center [674, 305] width 1078 height 579
type input "Kitchen"
click at [697, 534] on button "Save" at bounding box center [674, 537] width 98 height 39
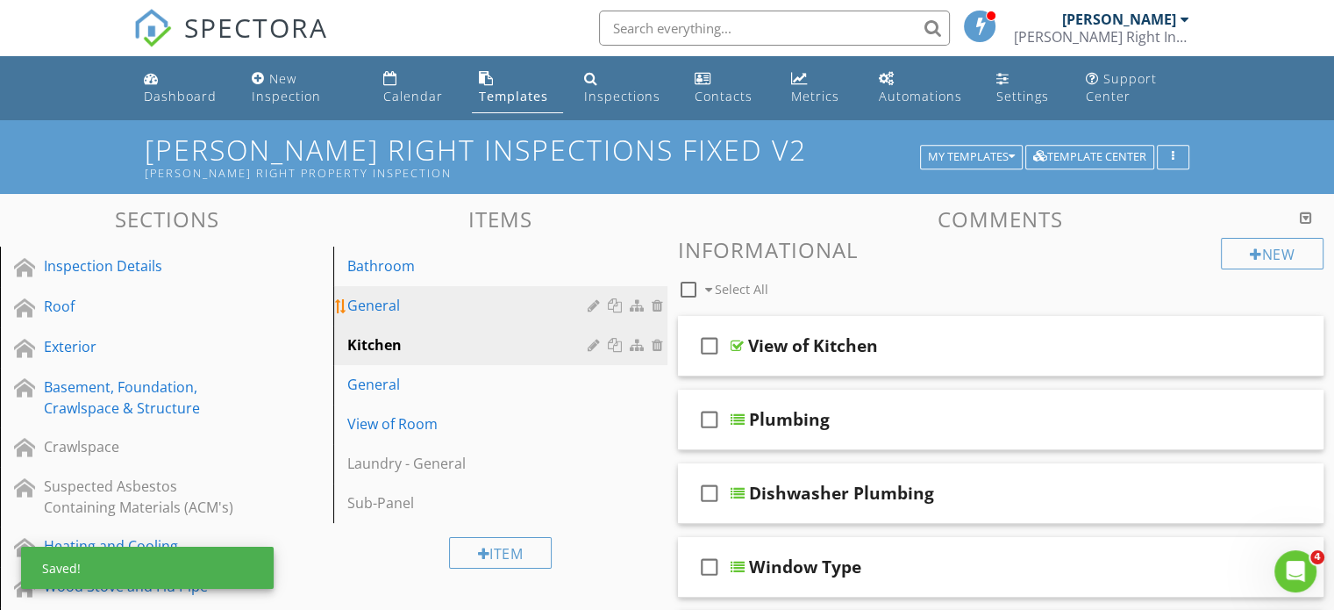
click at [452, 311] on div "General" at bounding box center [469, 305] width 245 height 21
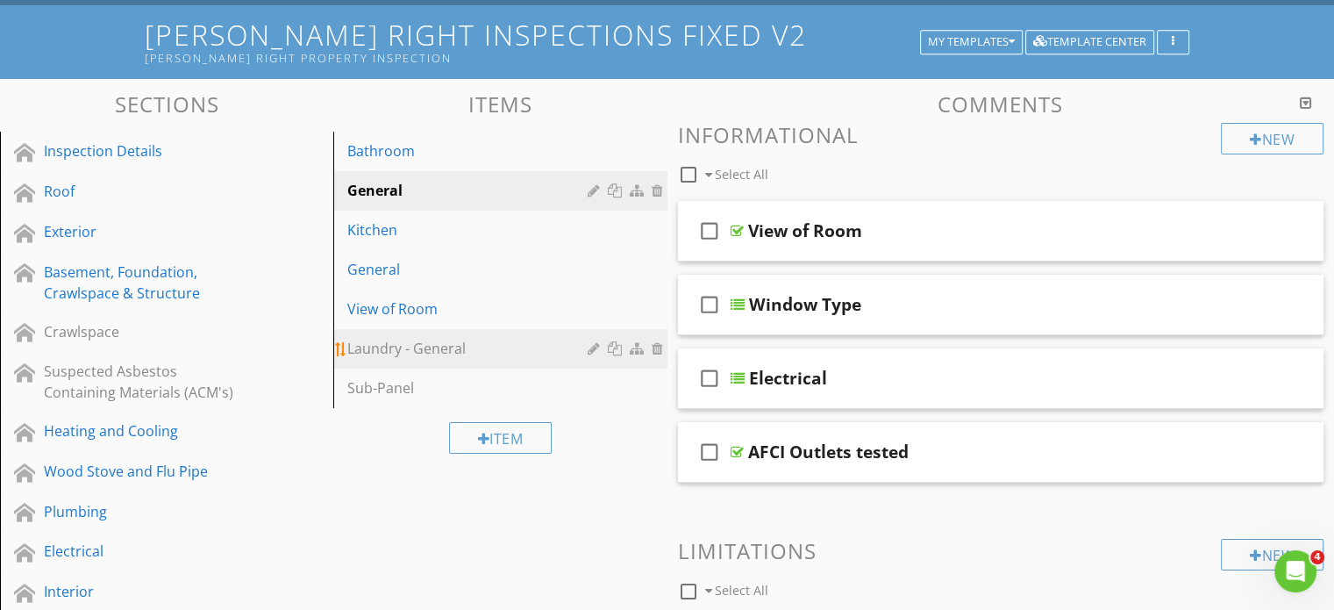
scroll to position [88, 0]
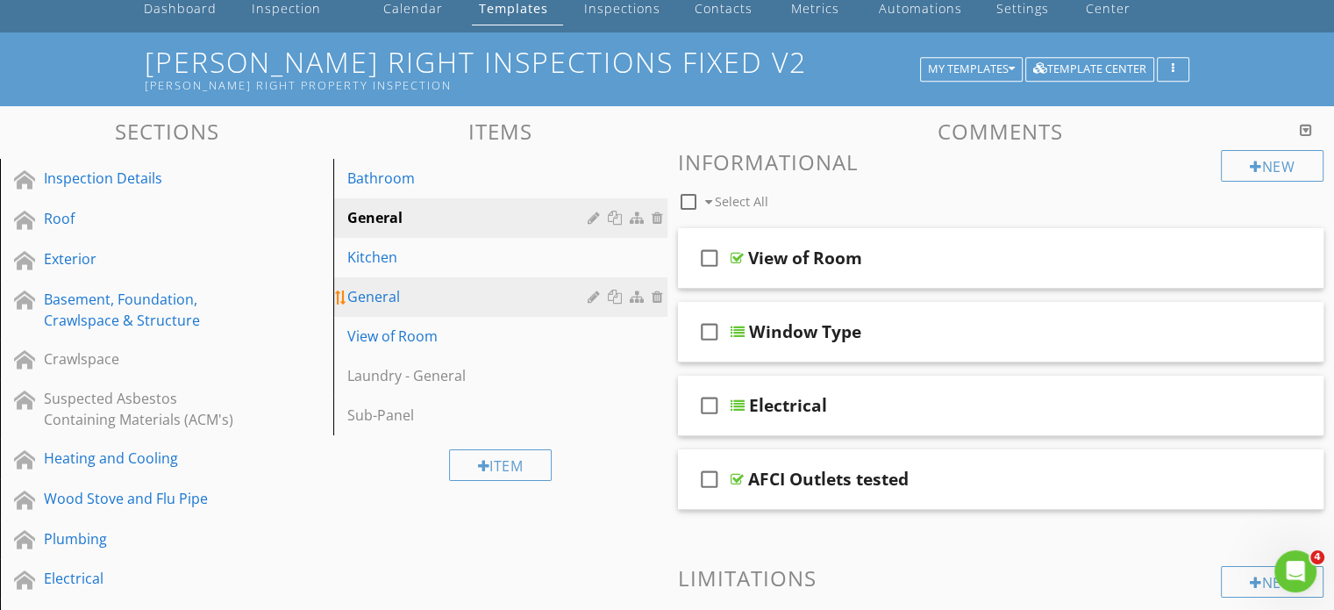
click at [425, 295] on div "General" at bounding box center [469, 296] width 245 height 21
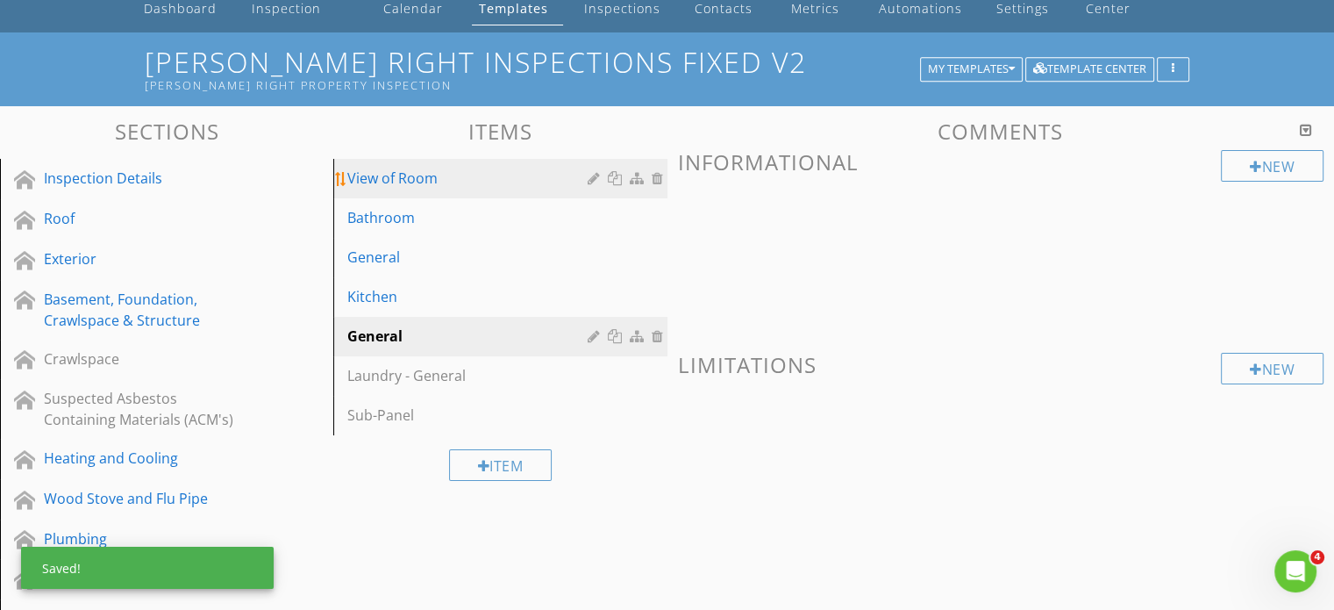
click at [450, 178] on div "View of Room" at bounding box center [469, 178] width 245 height 21
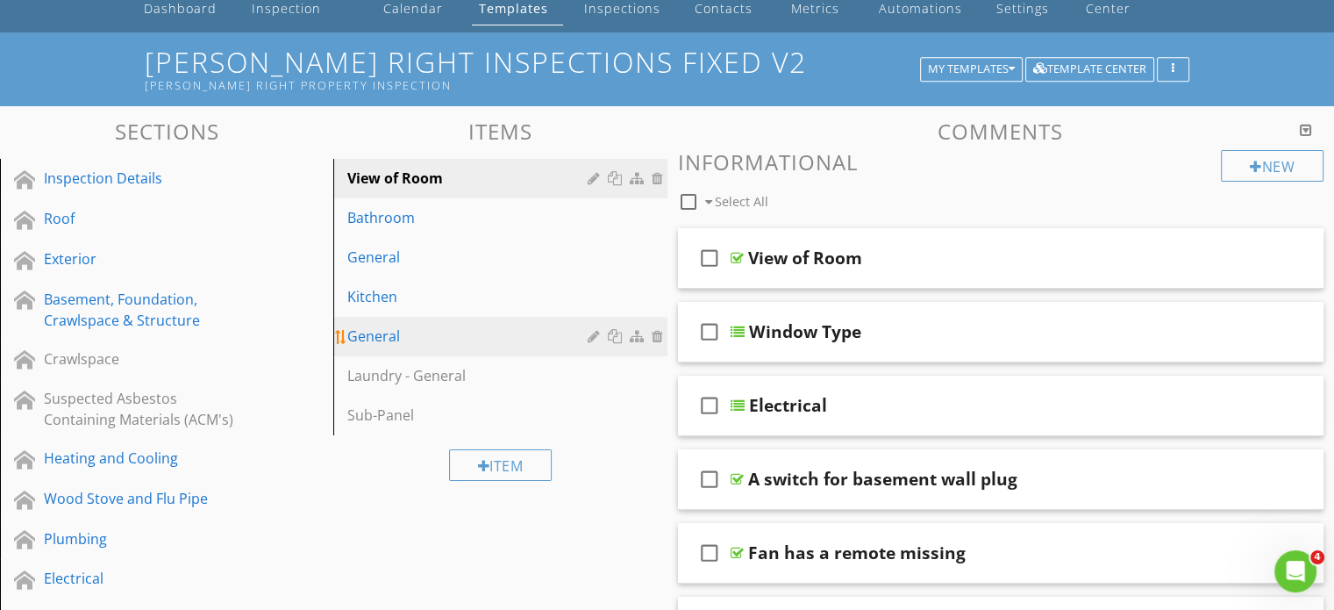
click at [389, 336] on div "General" at bounding box center [469, 335] width 245 height 21
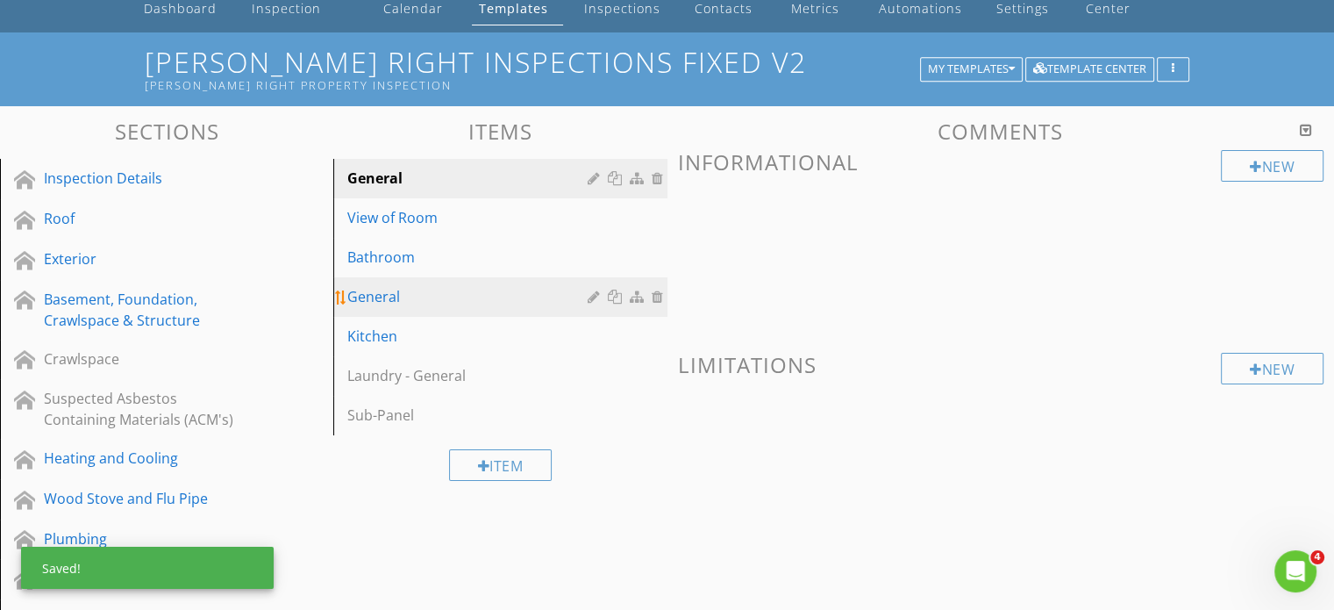
click at [377, 301] on div "General" at bounding box center [469, 296] width 245 height 21
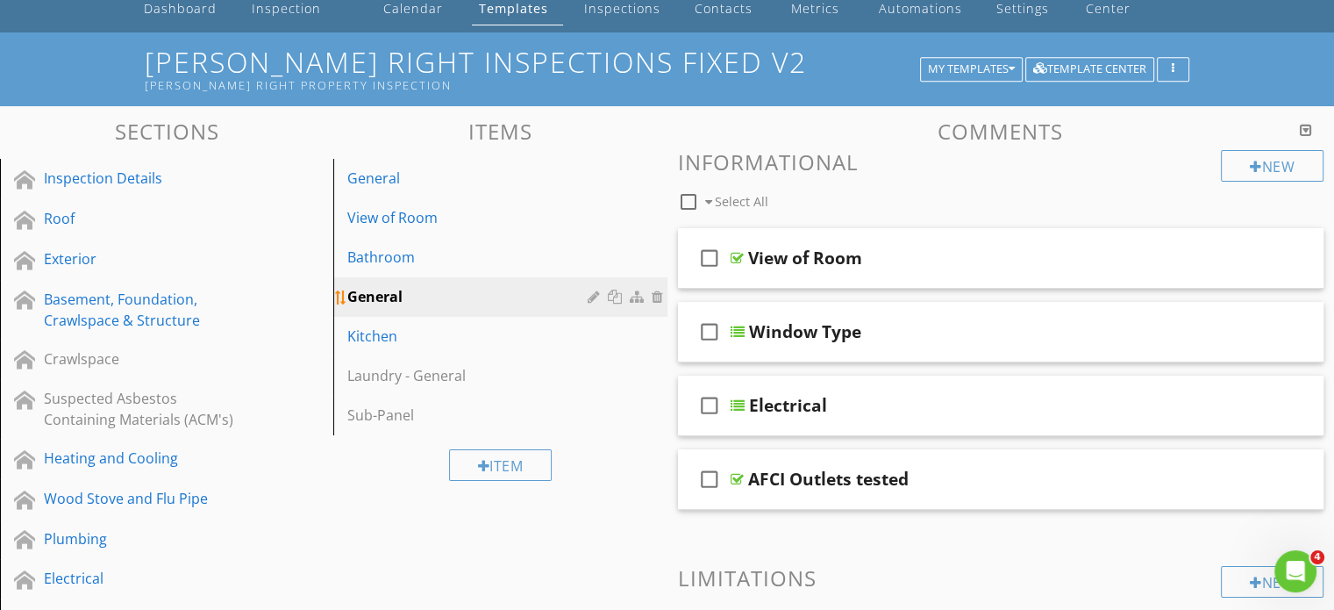
click at [594, 303] on div at bounding box center [596, 296] width 17 height 14
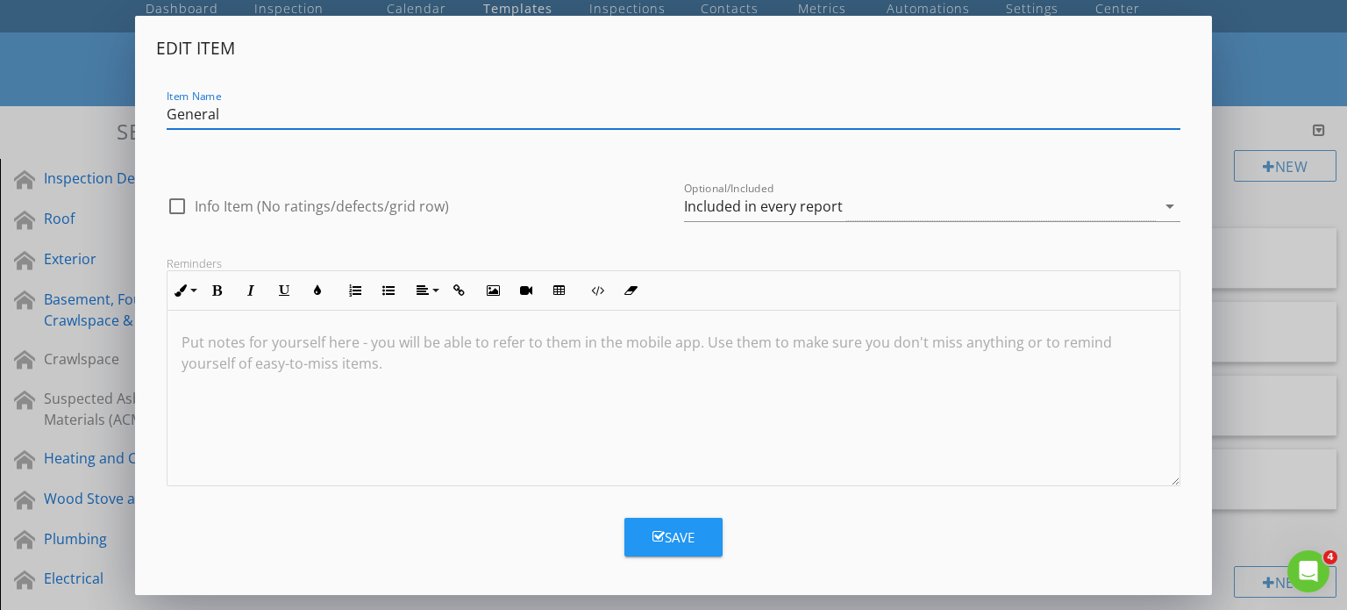
drag, startPoint x: 230, startPoint y: 115, endPoint x: 151, endPoint y: 118, distance: 79.0
click at [151, 118] on div "Edit Item Item Name General check_box_outline_blank Info Item (No ratings/defec…" at bounding box center [674, 305] width 1078 height 579
type input "Bedrooms"
click at [696, 537] on button "Save" at bounding box center [674, 537] width 98 height 39
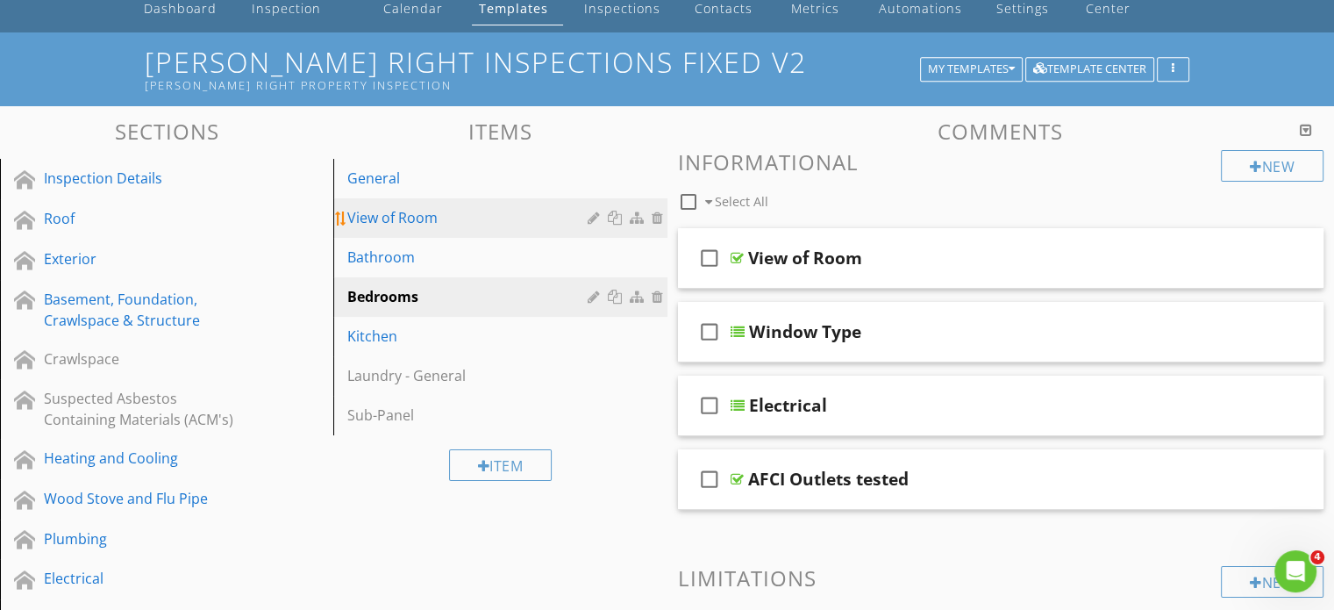
click at [379, 221] on div "View of Room" at bounding box center [469, 217] width 245 height 21
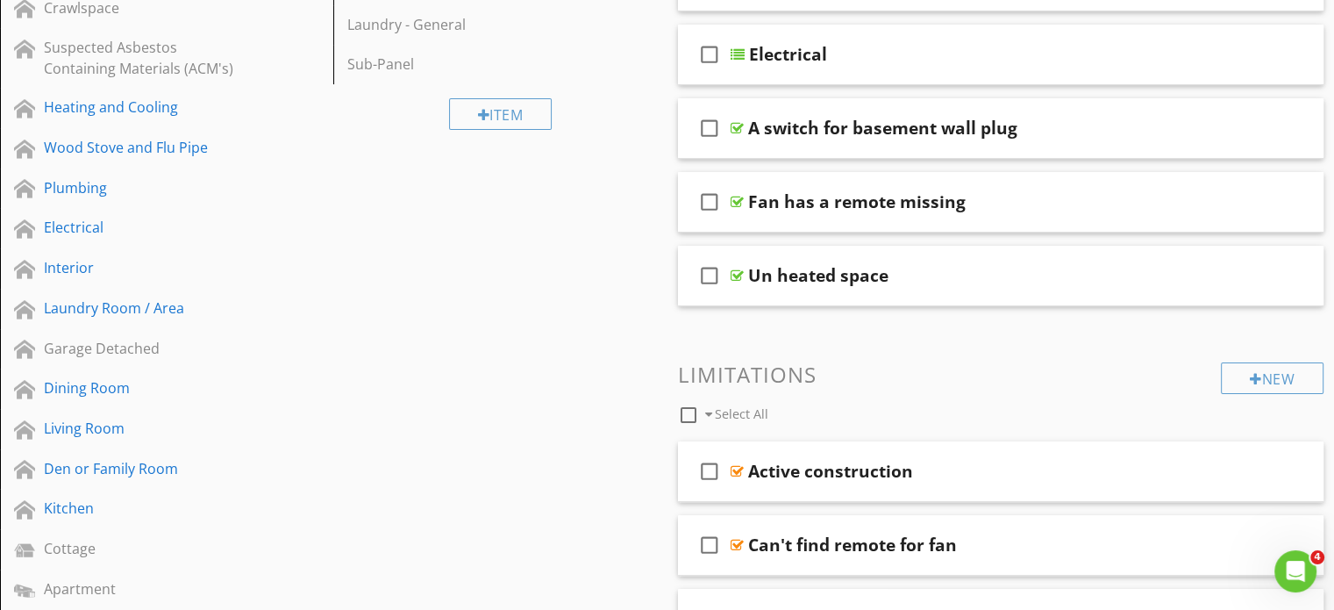
scroll to position [0, 0]
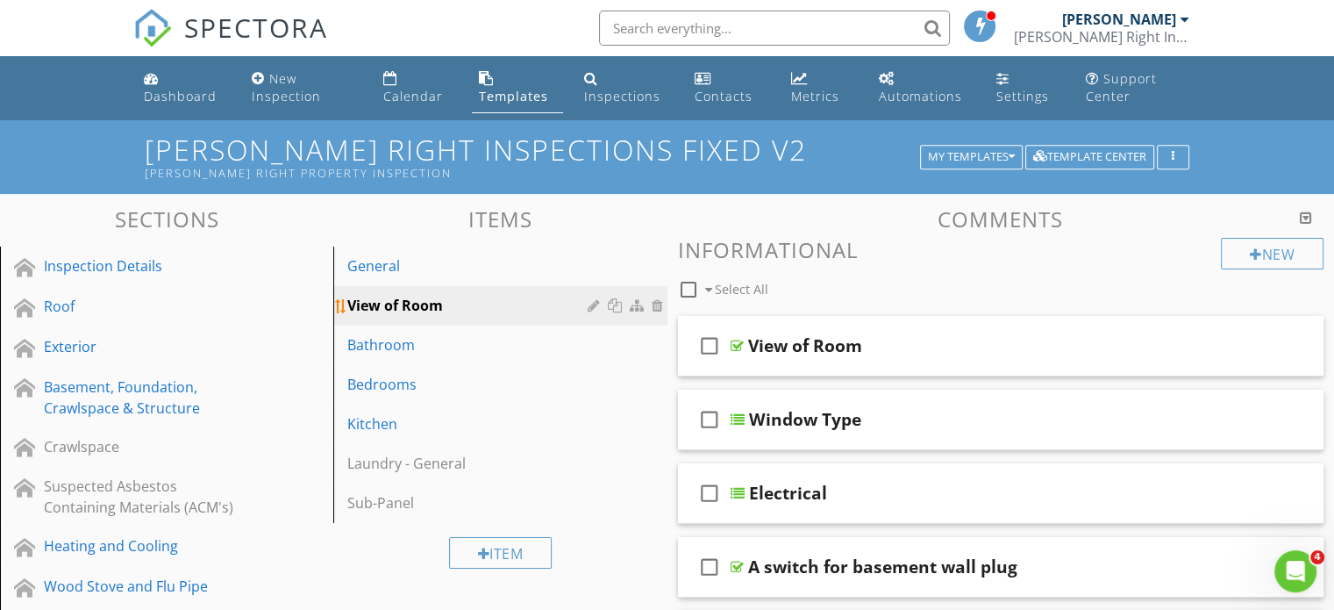
click at [589, 311] on div at bounding box center [596, 305] width 17 height 14
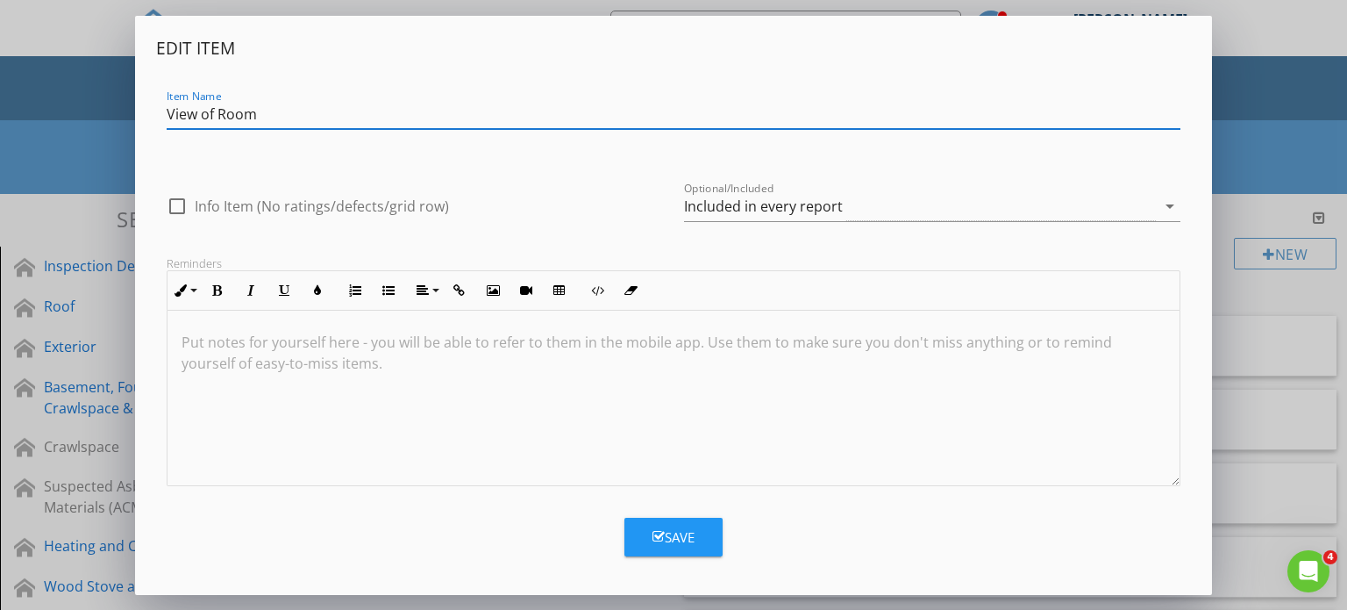
drag, startPoint x: 259, startPoint y: 118, endPoint x: 143, endPoint y: 114, distance: 115.9
click at [143, 114] on div "Edit Item Item Name View of Room check_box_outline_blank Info Item (No ratings/…" at bounding box center [674, 305] width 1078 height 579
type input "Living Area"
click at [682, 534] on div "Save" at bounding box center [674, 537] width 42 height 20
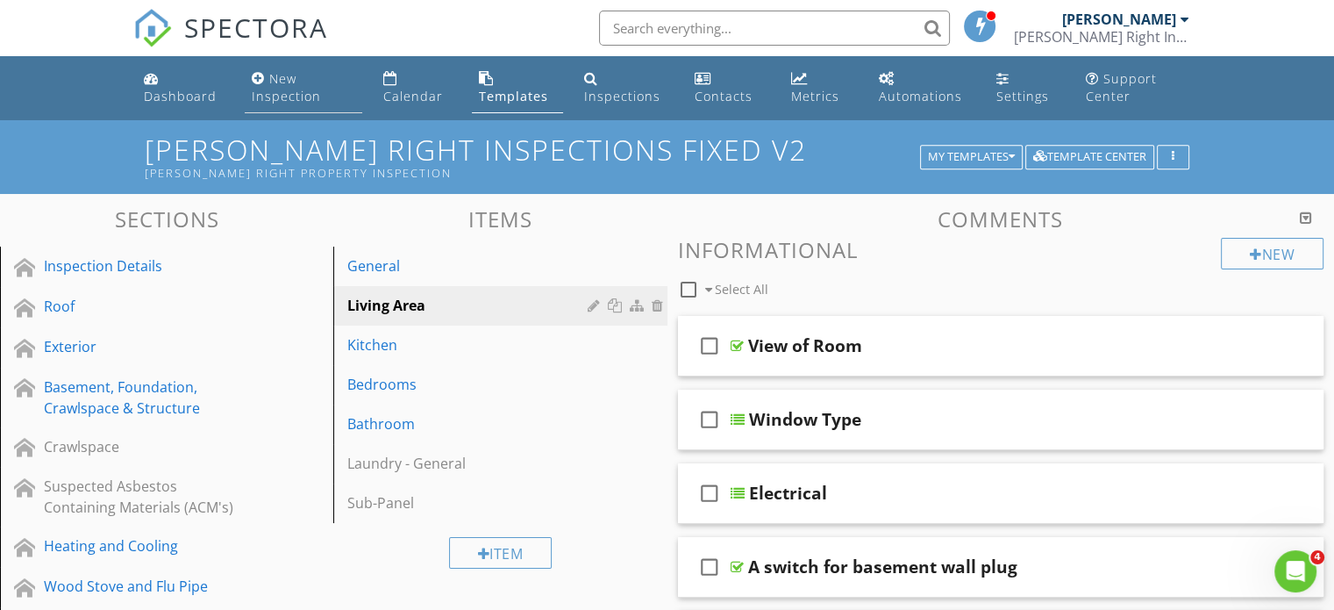
click at [282, 89] on div "New Inspection" at bounding box center [286, 87] width 69 height 34
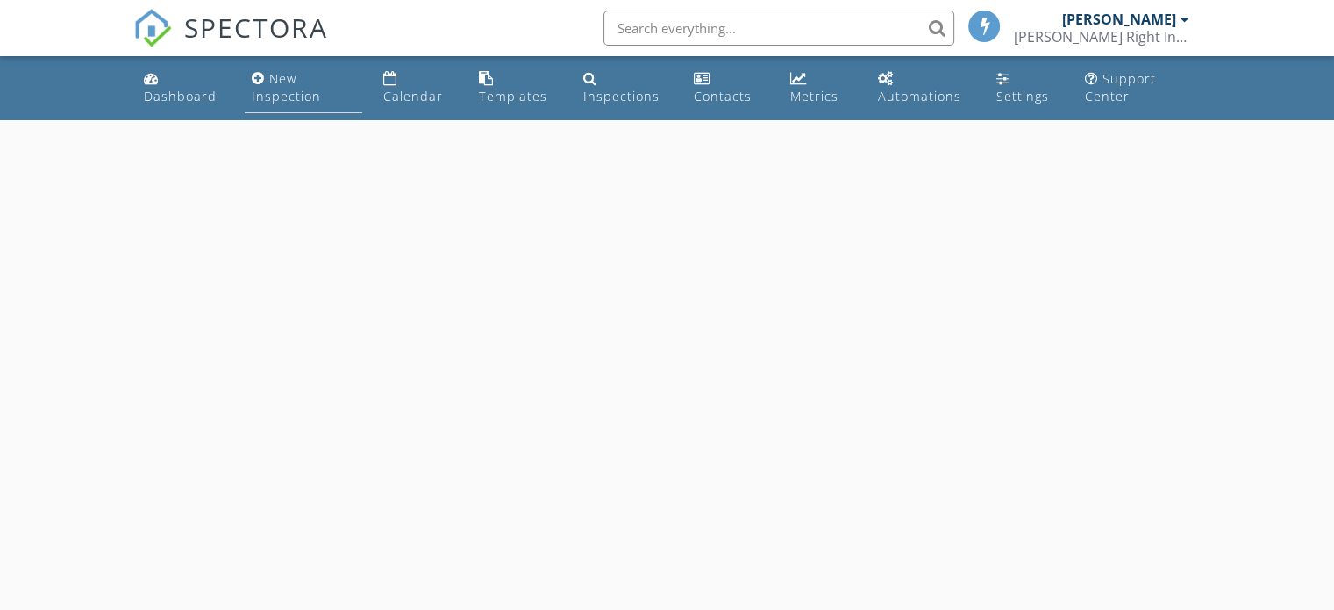
select select "7"
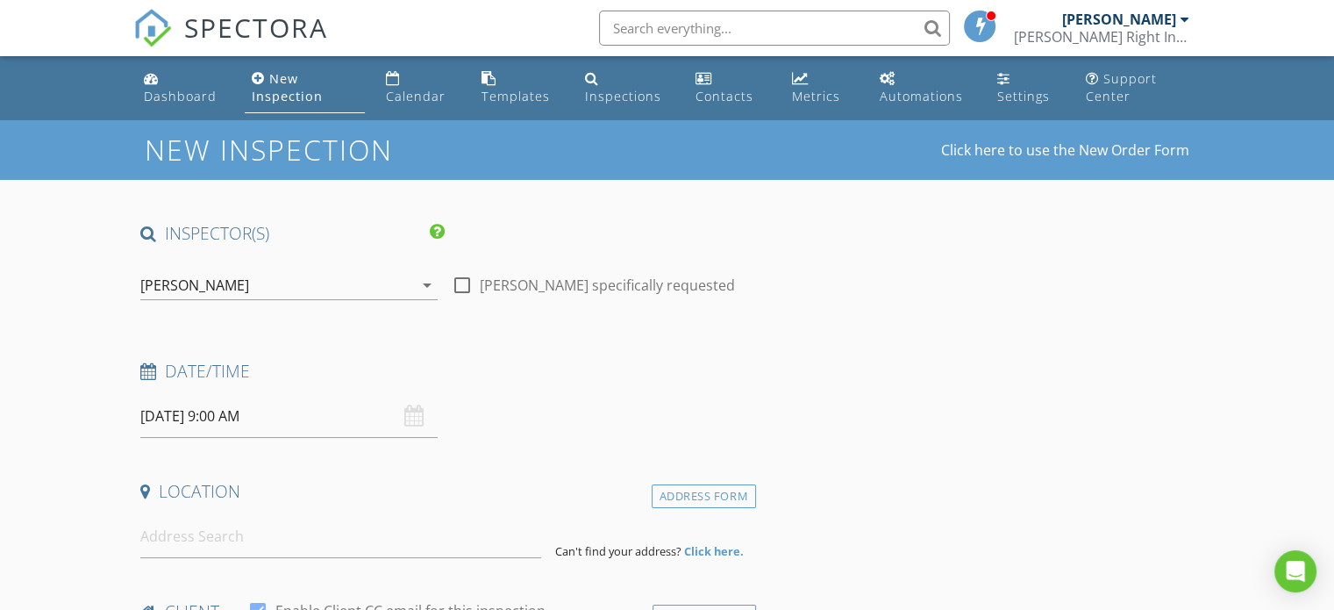
click at [214, 424] on input "[DATE] 9:00 AM" at bounding box center [288, 416] width 297 height 43
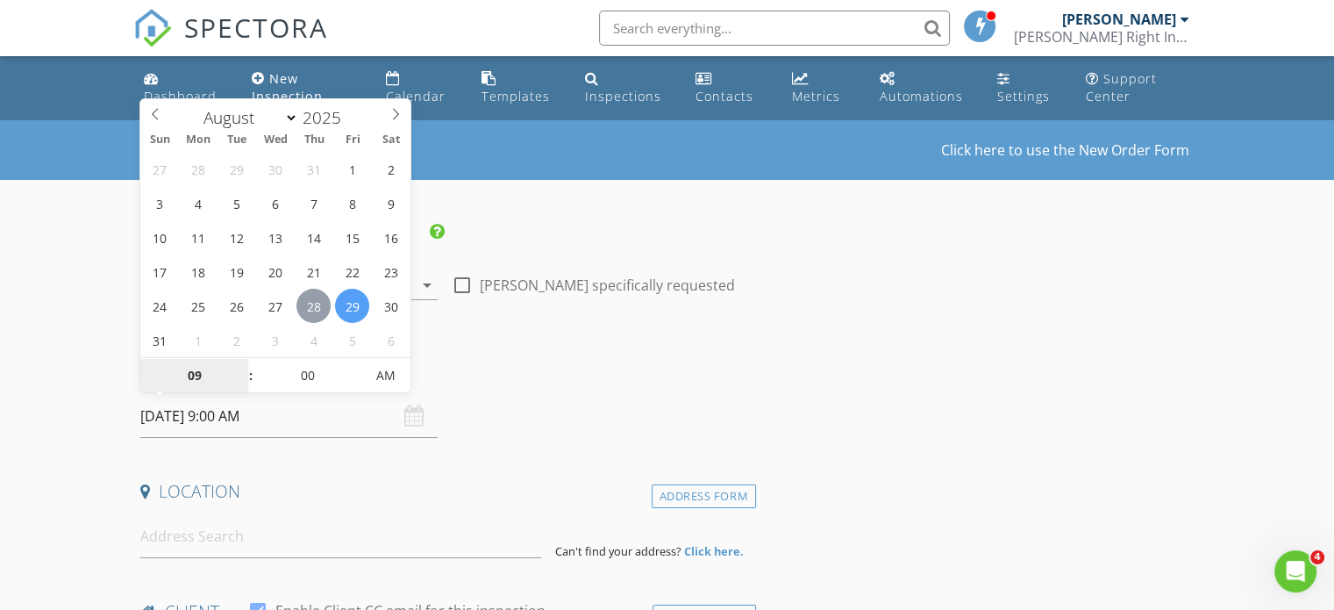
type input "[DATE] 9:00 AM"
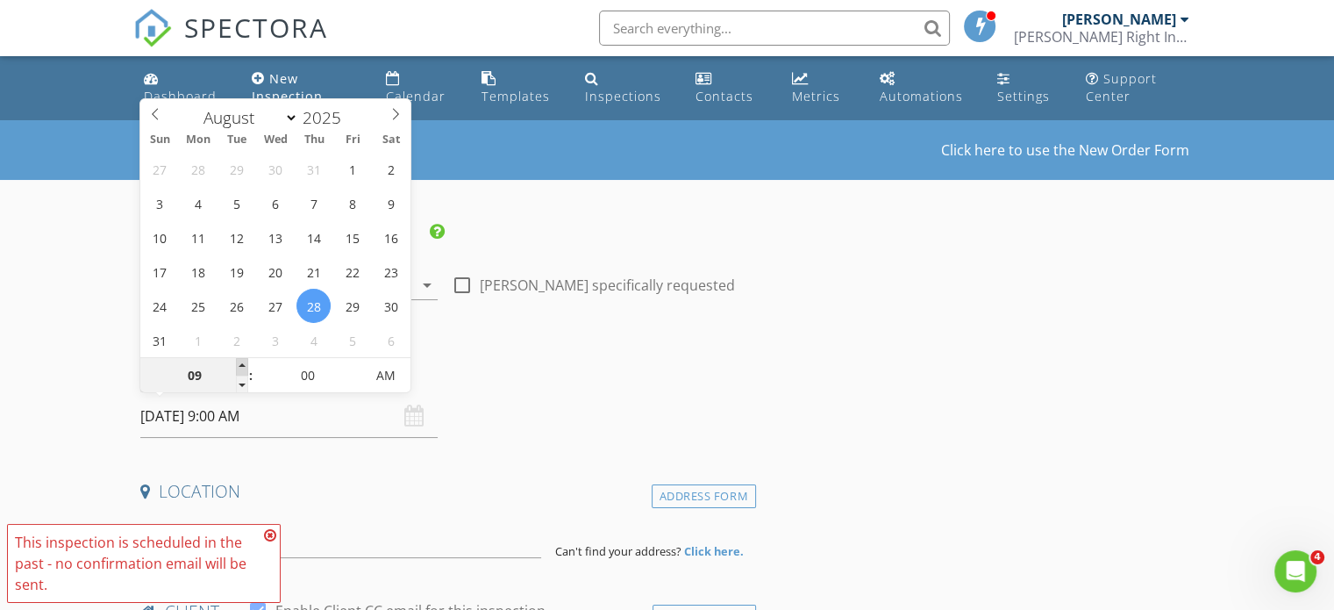
type input "10"
type input "[DATE] 10:00 AM"
click at [242, 361] on span at bounding box center [242, 367] width 12 height 18
type input "11"
type input "[DATE] 11:00 AM"
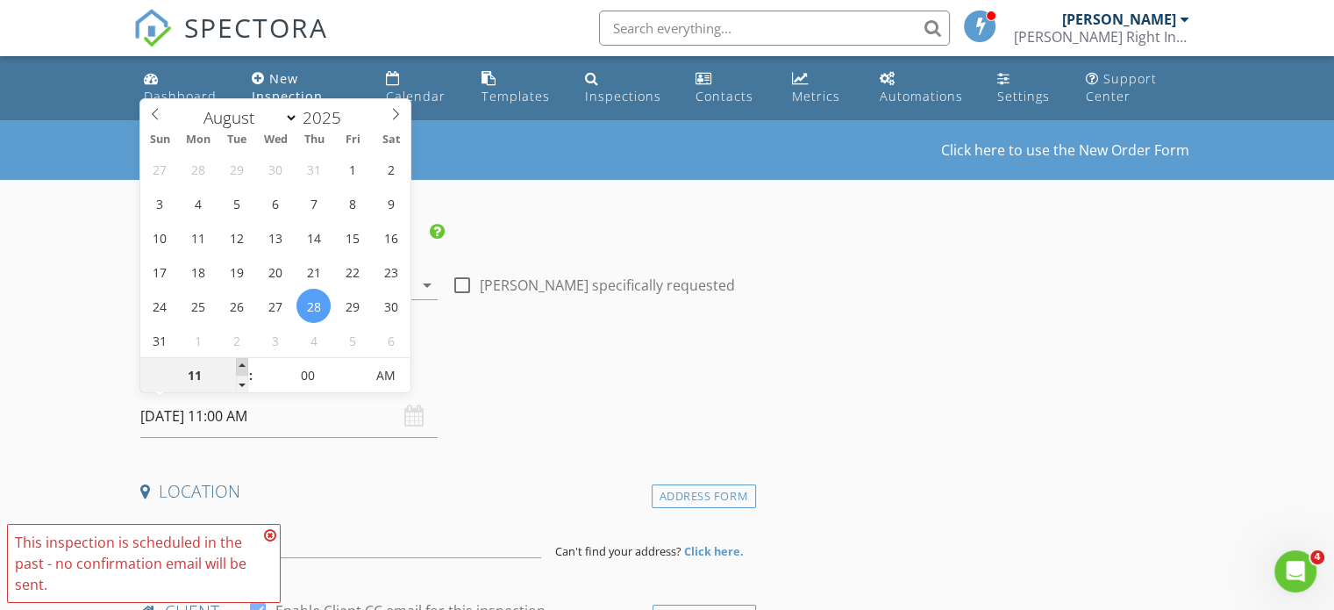
click at [242, 361] on span at bounding box center [242, 367] width 12 height 18
type input "12"
type input "[DATE] 12:00 PM"
click at [242, 361] on span at bounding box center [242, 367] width 12 height 18
type input "01"
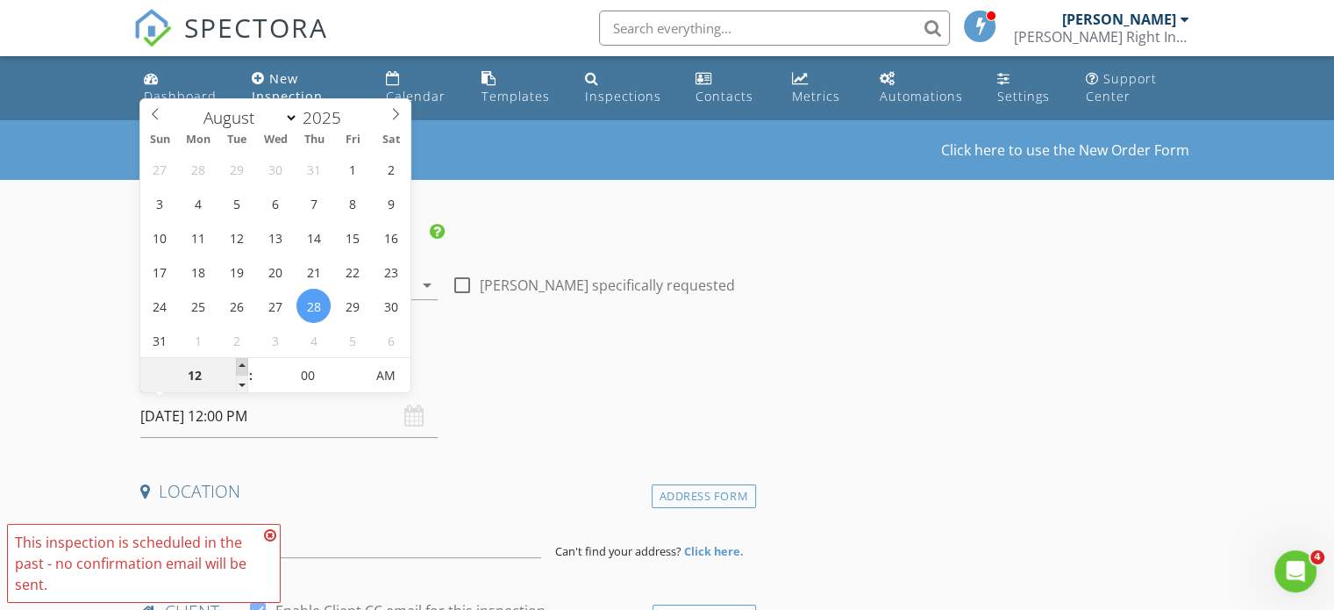
type input "[DATE] 1:00 PM"
click at [242, 361] on span at bounding box center [242, 367] width 12 height 18
type input "02"
type input "08/28/2025 2:00 PM"
click at [241, 361] on span at bounding box center [242, 367] width 12 height 18
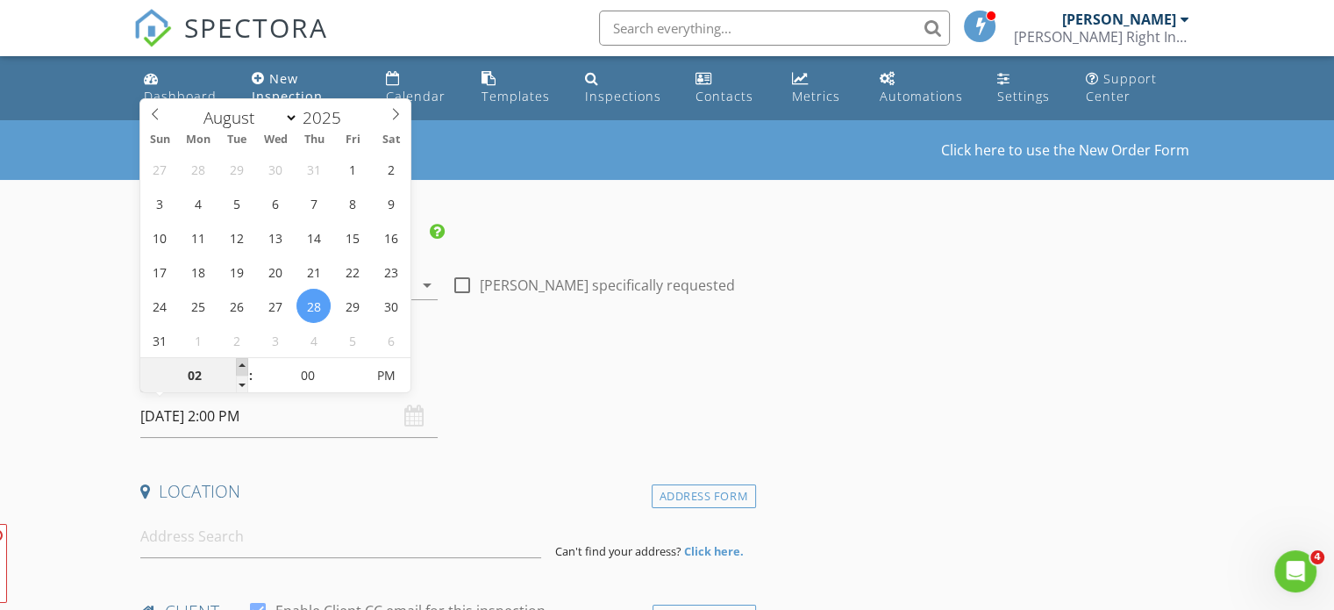
type input "03"
type input "08/28/2025 3:00 PM"
click at [241, 361] on span at bounding box center [242, 367] width 12 height 18
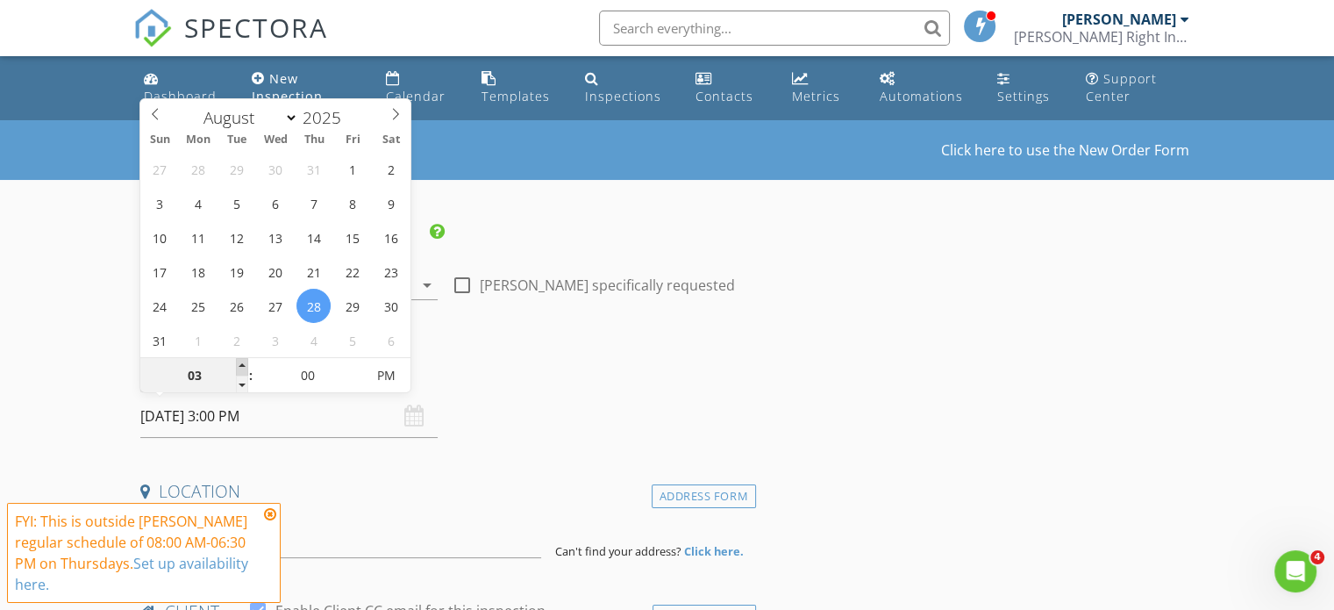
type input "04"
type input "[DATE] 4:00 PM"
click at [239, 361] on span at bounding box center [242, 367] width 12 height 18
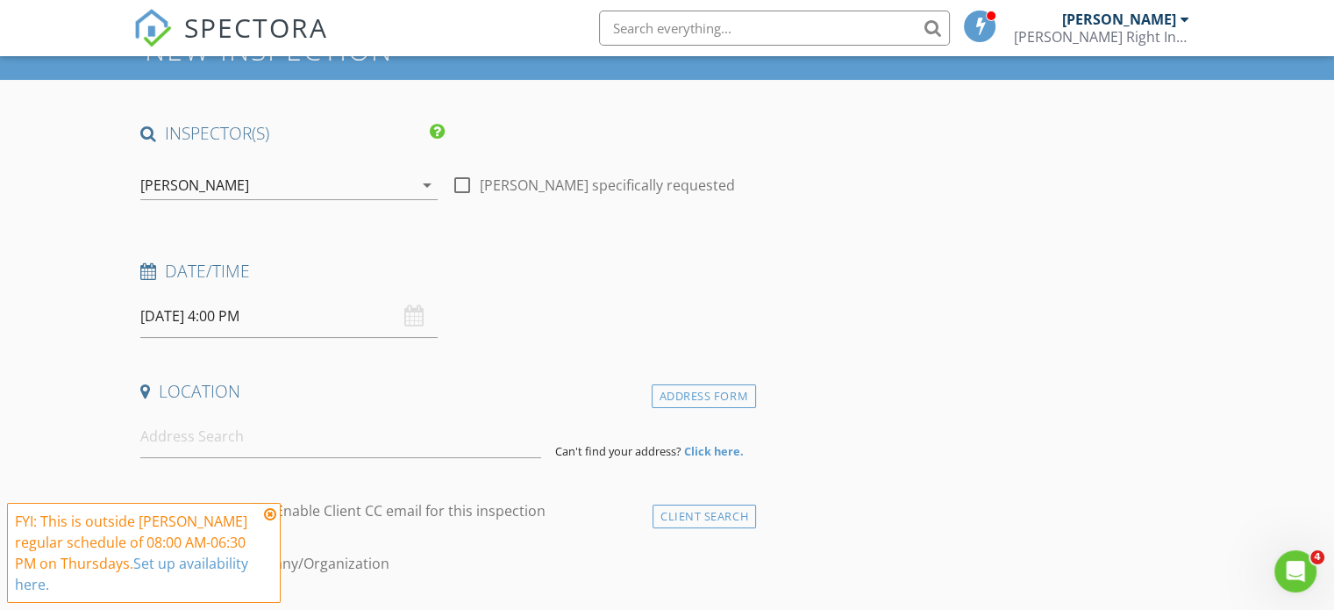
scroll to position [263, 0]
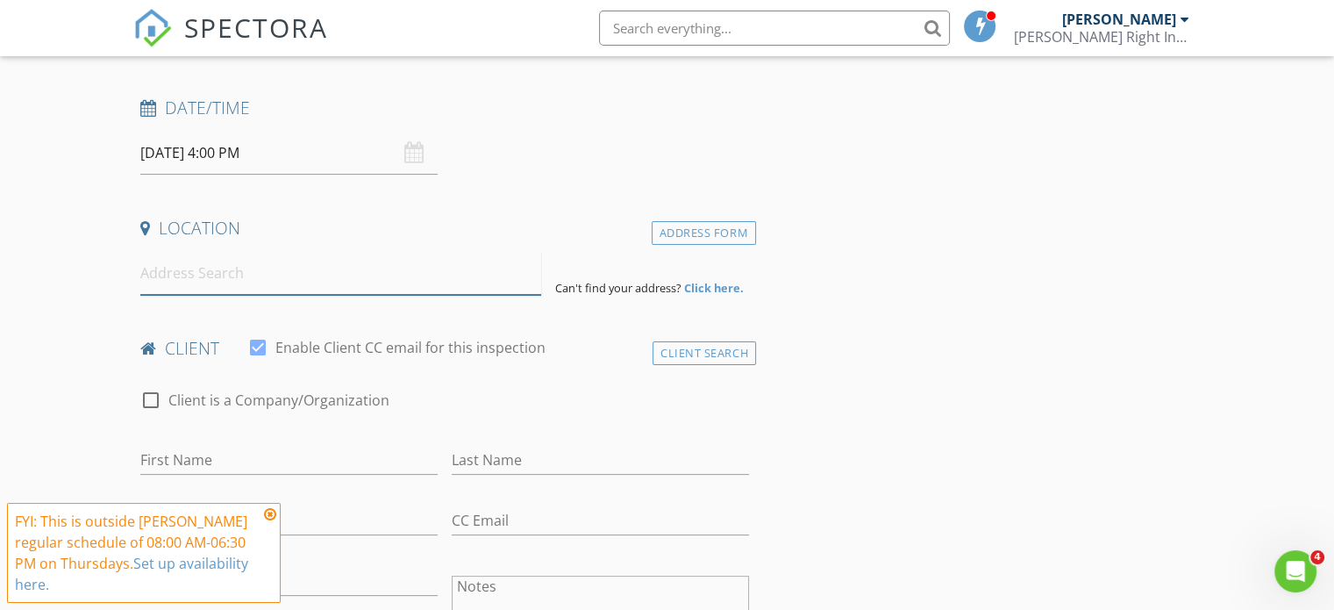
drag, startPoint x: 168, startPoint y: 279, endPoint x: 197, endPoint y: 275, distance: 29.3
click at [168, 279] on input at bounding box center [340, 273] width 401 height 43
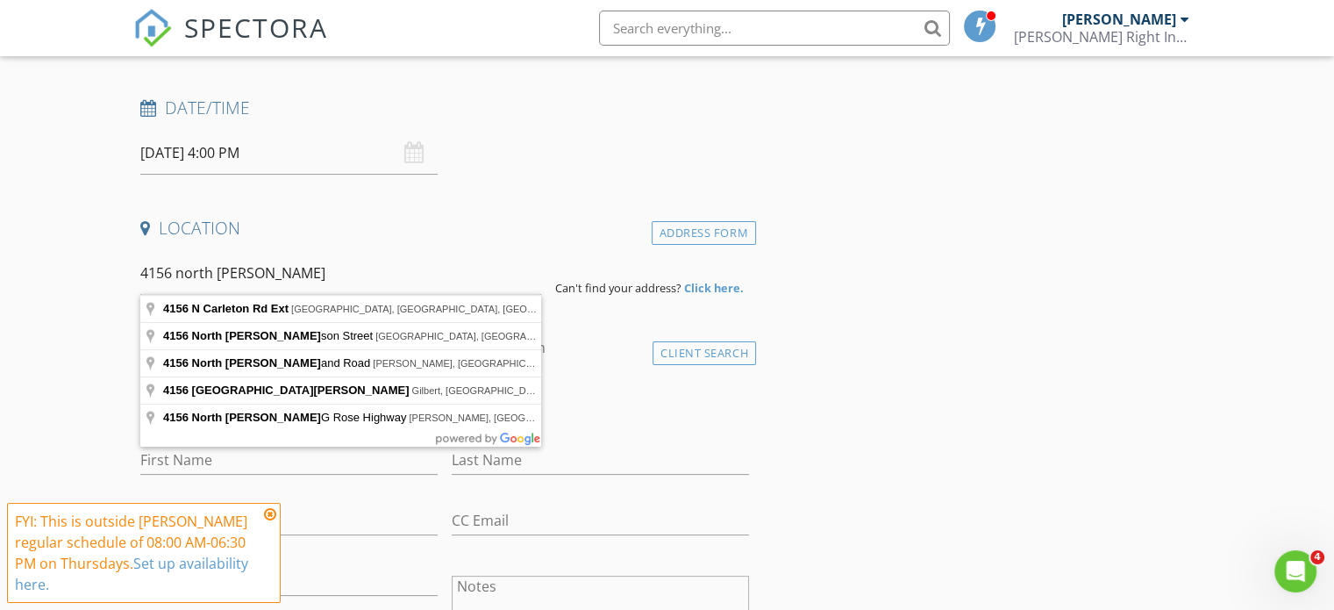
type input "4156 N Carleton Rd Ext, Albany, PE, Canada"
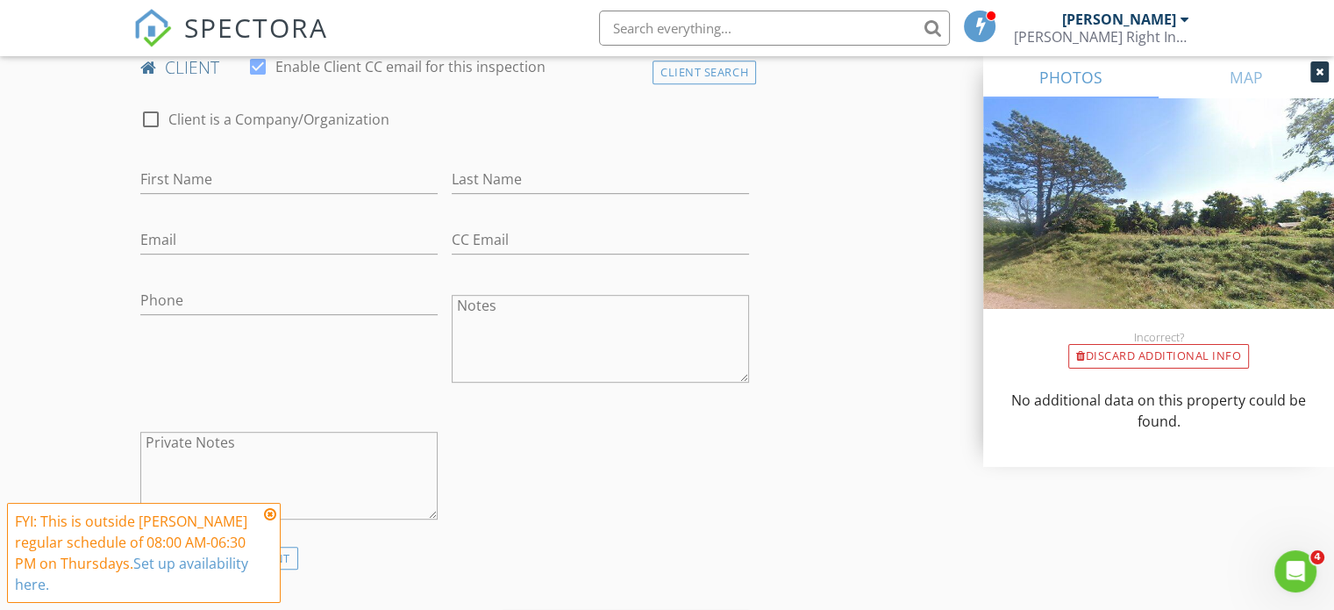
scroll to position [877, 0]
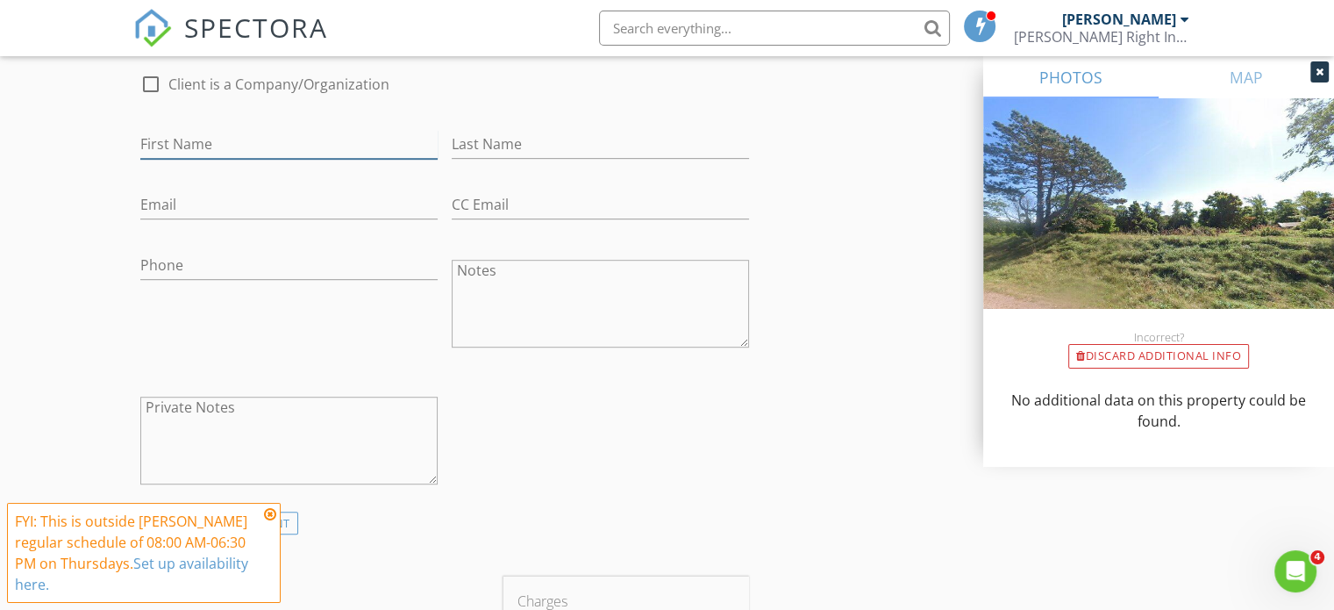
click at [196, 150] on input "First Name" at bounding box center [288, 144] width 297 height 29
type input "[PERSON_NAME]"
type input "DUNN"
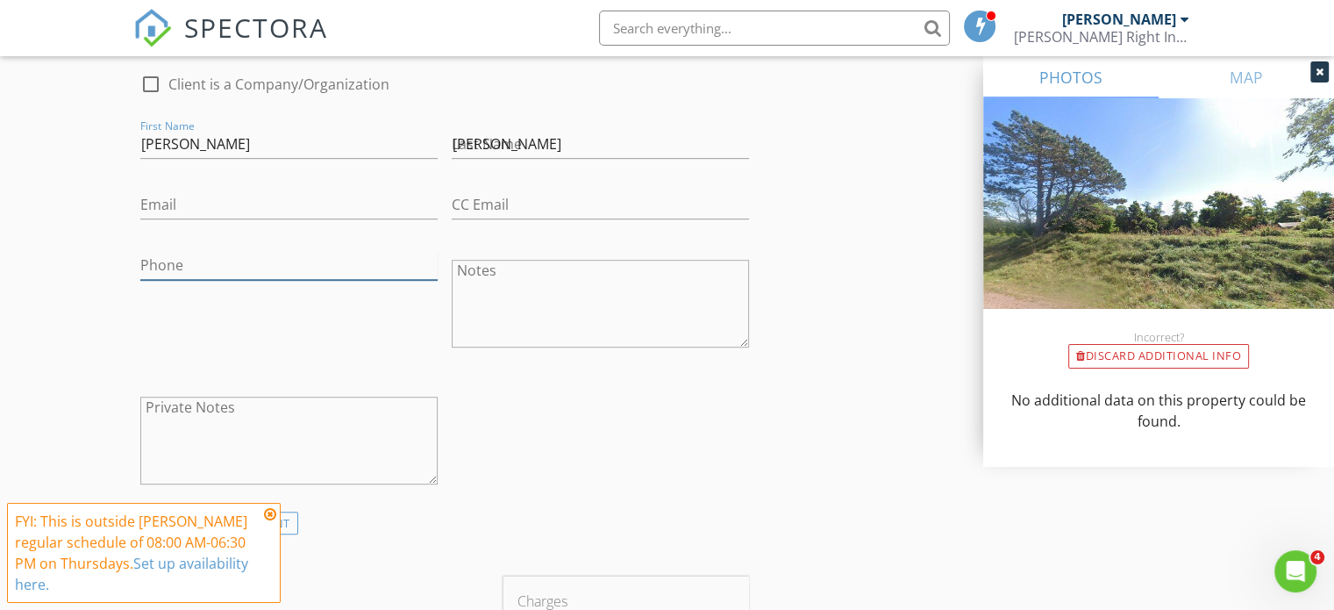
type input "902-432-4776"
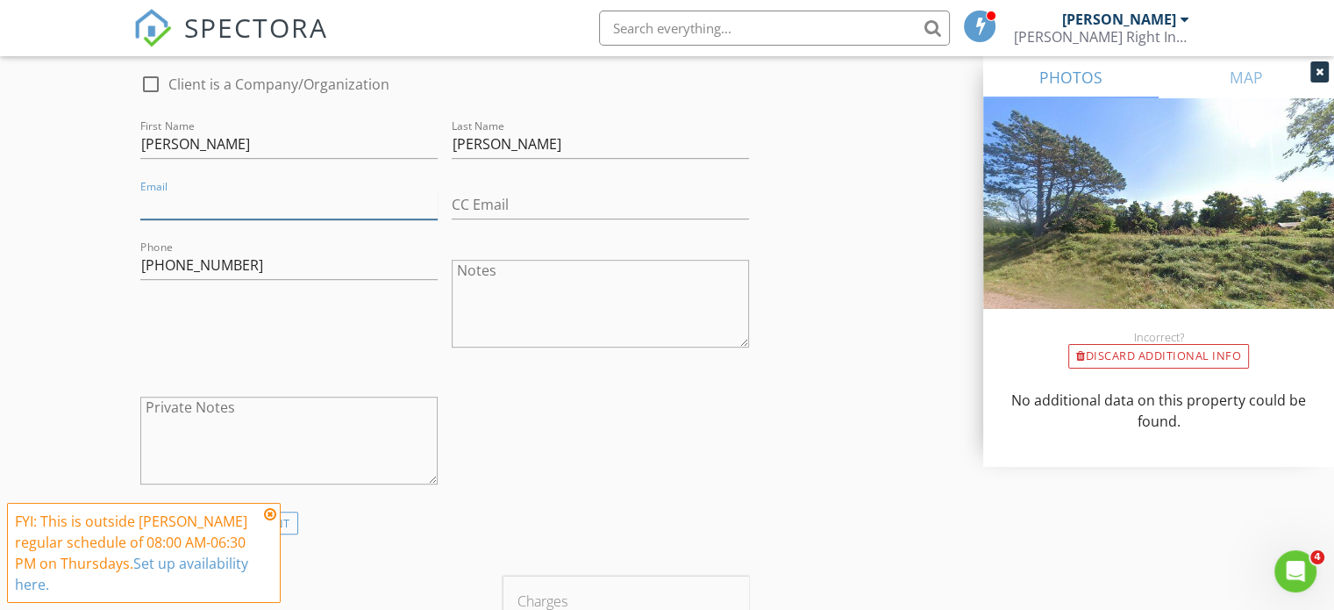
click at [180, 206] on input "Email" at bounding box center [288, 204] width 297 height 29
type input "Robintorontois@gmail.com"
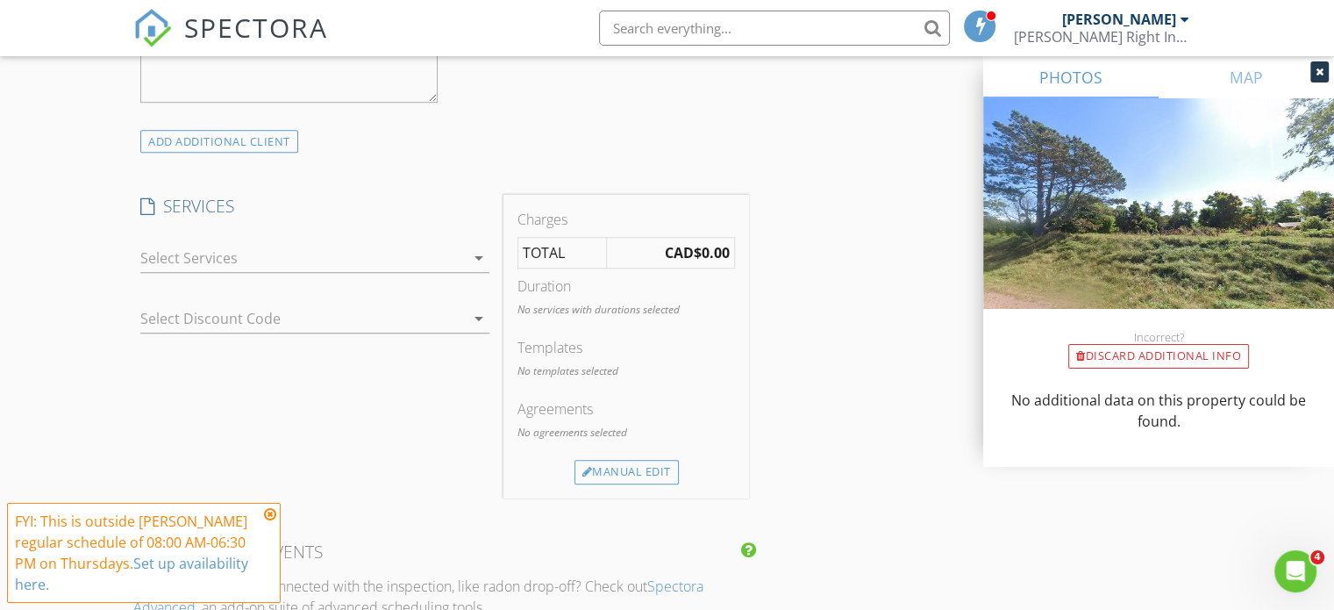
scroll to position [1316, 0]
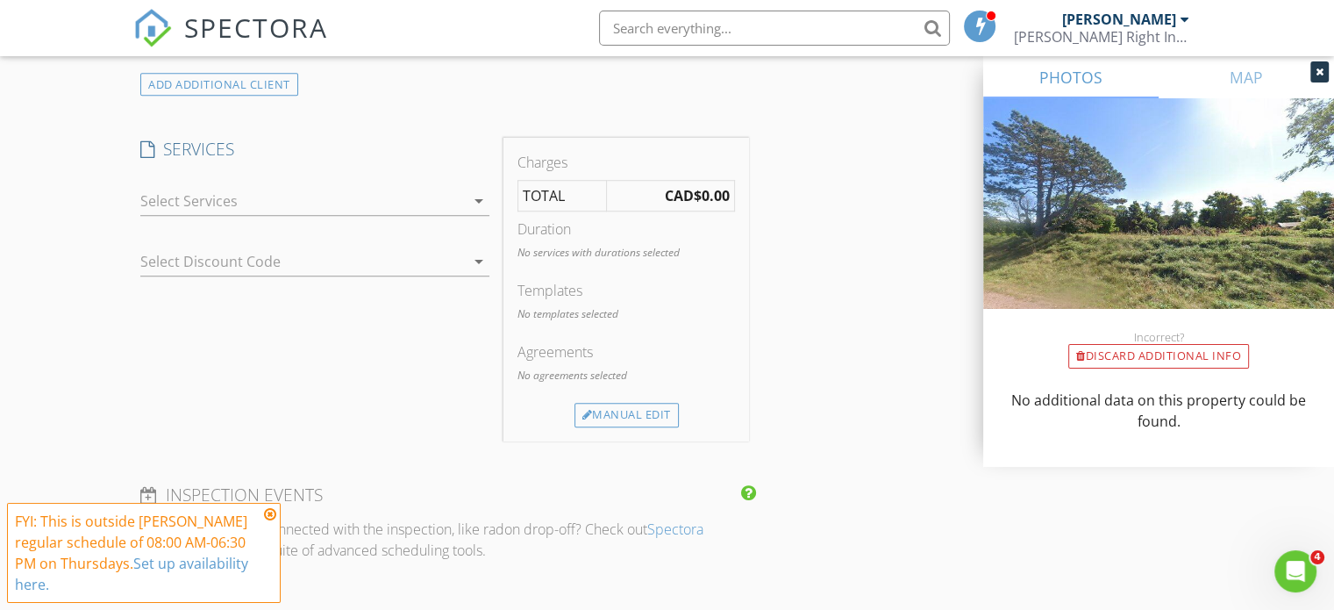
click at [270, 195] on div at bounding box center [302, 201] width 325 height 28
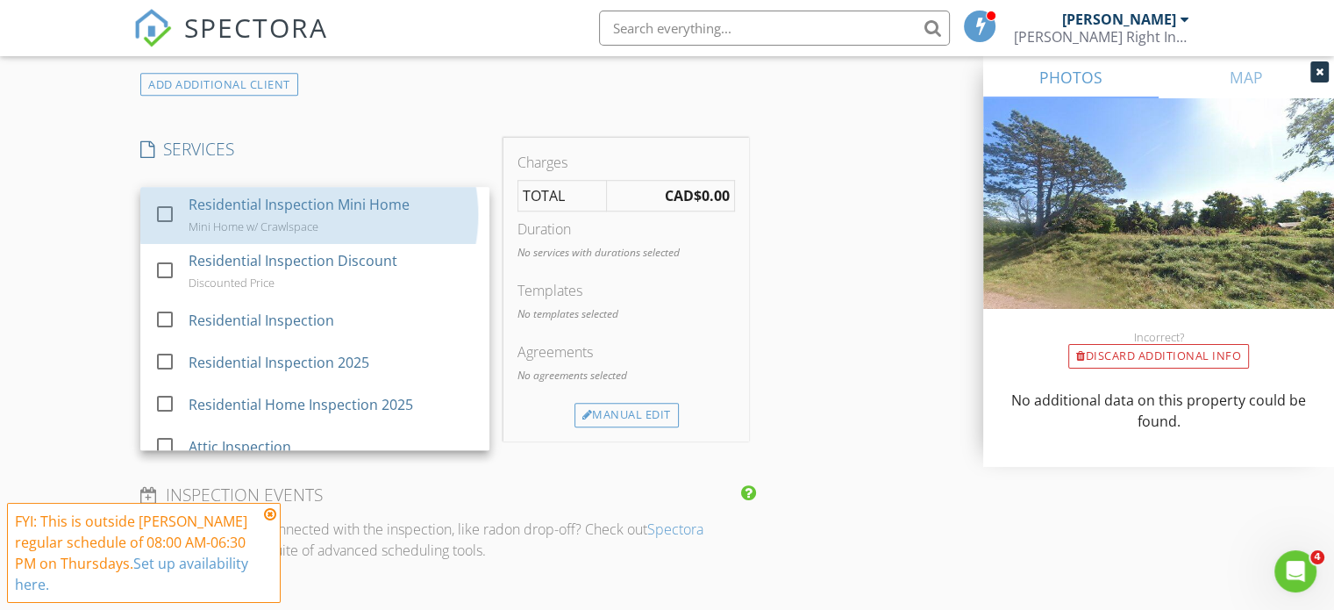
click at [268, 196] on div "Residential Inspection Mini Home" at bounding box center [299, 204] width 221 height 21
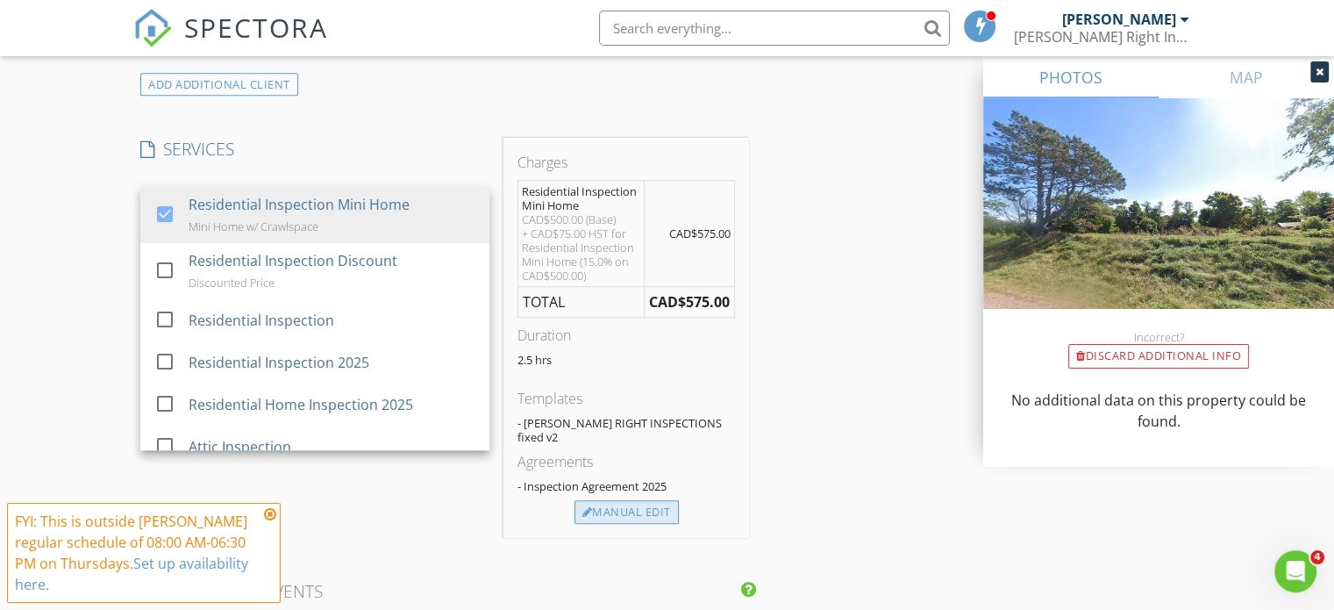
click at [644, 500] on div "Manual Edit" at bounding box center [627, 512] width 104 height 25
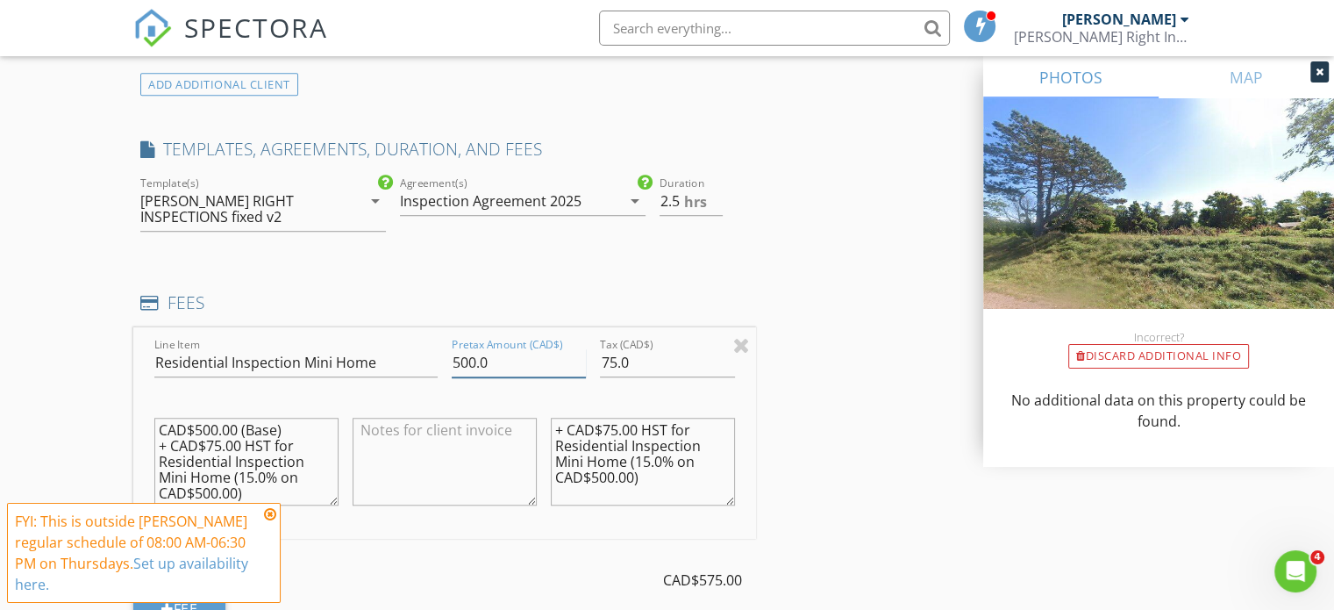
drag, startPoint x: 517, startPoint y: 362, endPoint x: 398, endPoint y: 365, distance: 118.5
click at [418, 362] on div "Line Item Residential Inspection Mini Home Pretax Amount (CAD$) 500.0 Tax (CAD$…" at bounding box center [444, 432] width 623 height 211
drag, startPoint x: 640, startPoint y: 359, endPoint x: 581, endPoint y: 361, distance: 59.7
click at [581, 361] on div "Line Item Residential Inspection Mini Home Pretax Amount (CAD$) 0 Tax (CAD$) 75…" at bounding box center [444, 432] width 623 height 211
type input "00"
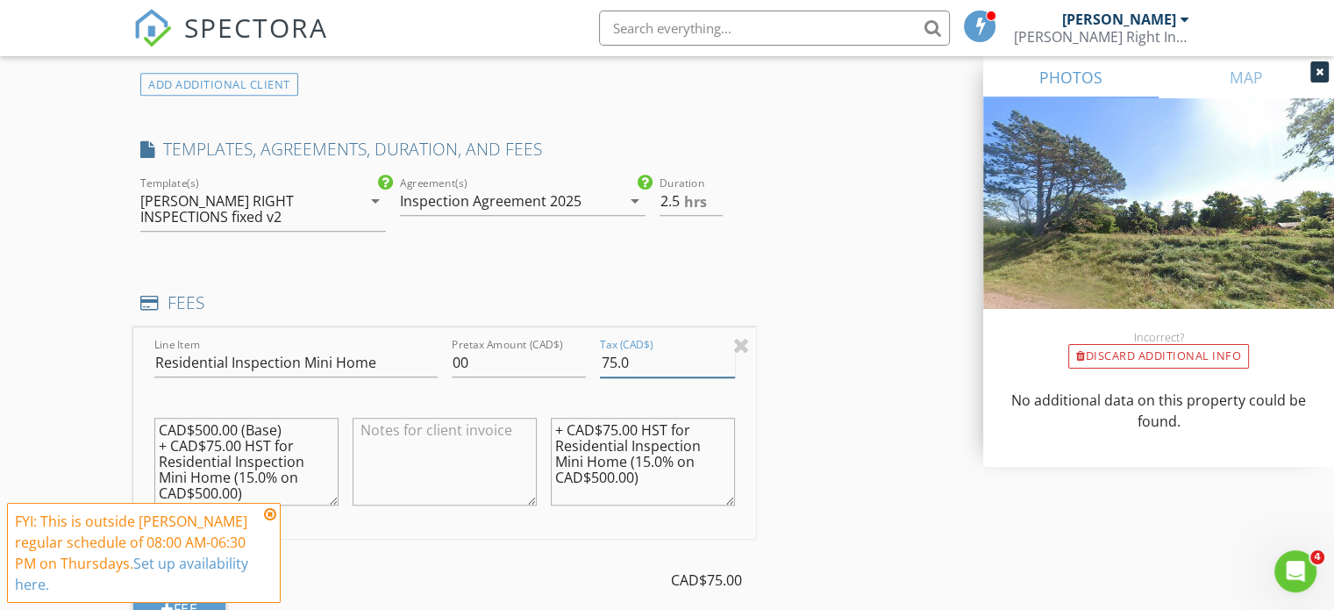
drag, startPoint x: 643, startPoint y: 361, endPoint x: 588, endPoint y: 361, distance: 55.3
click at [588, 361] on div "Line Item Residential Inspection Mini Home Pretax Amount (CAD$) 00 Tax (CAD$) 7…" at bounding box center [444, 432] width 623 height 211
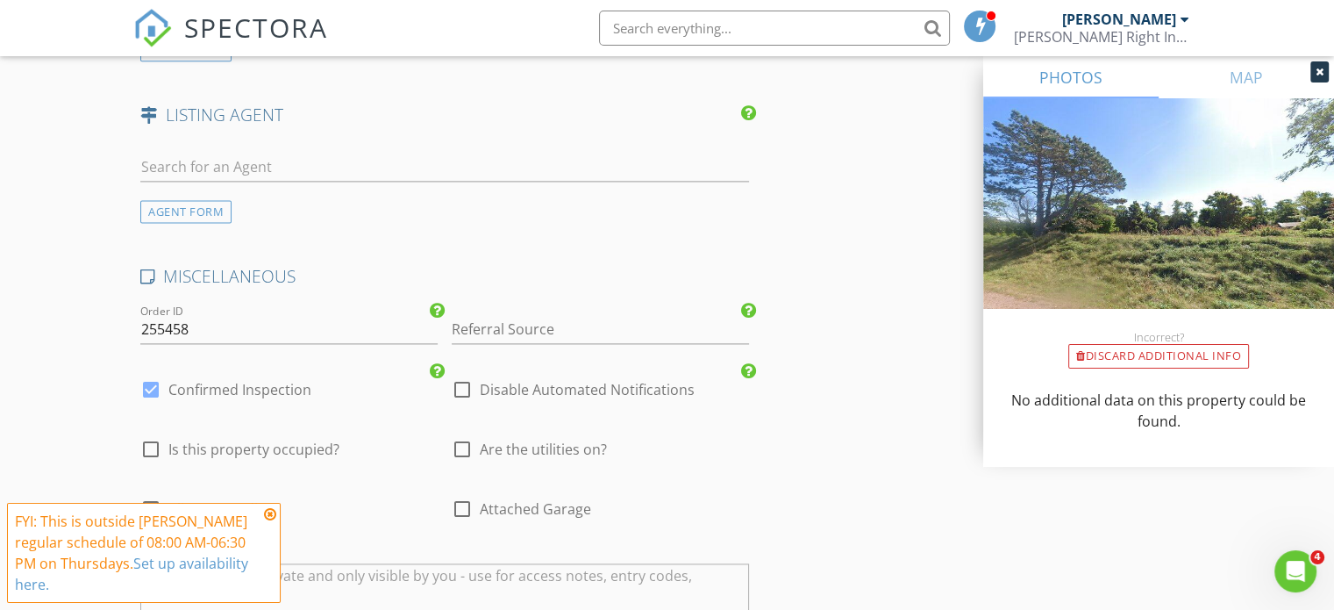
scroll to position [2456, 0]
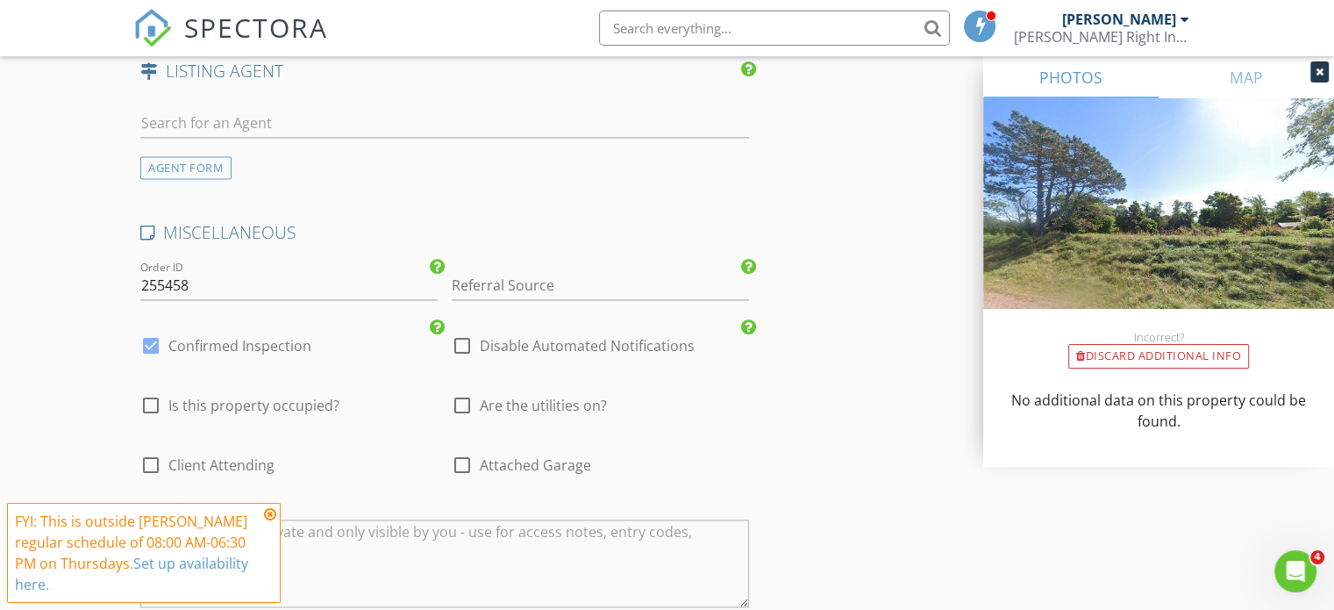
type input "0"
click at [467, 339] on div at bounding box center [462, 346] width 30 height 30
checkbox input "true"
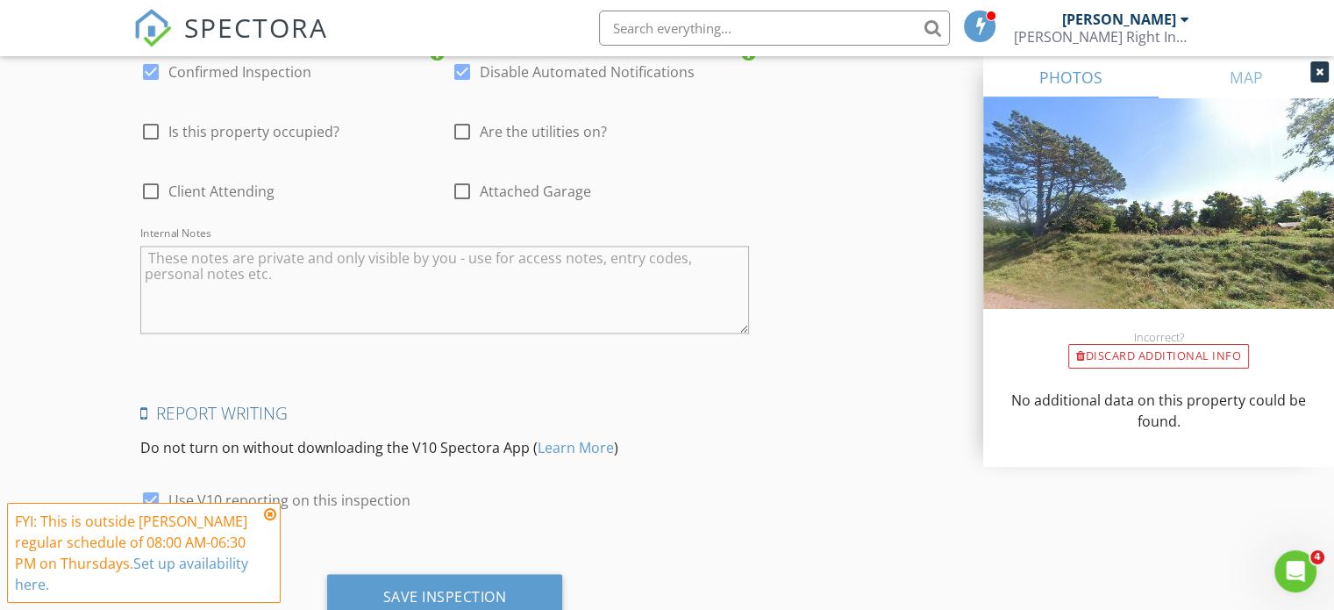
scroll to position [2791, 0]
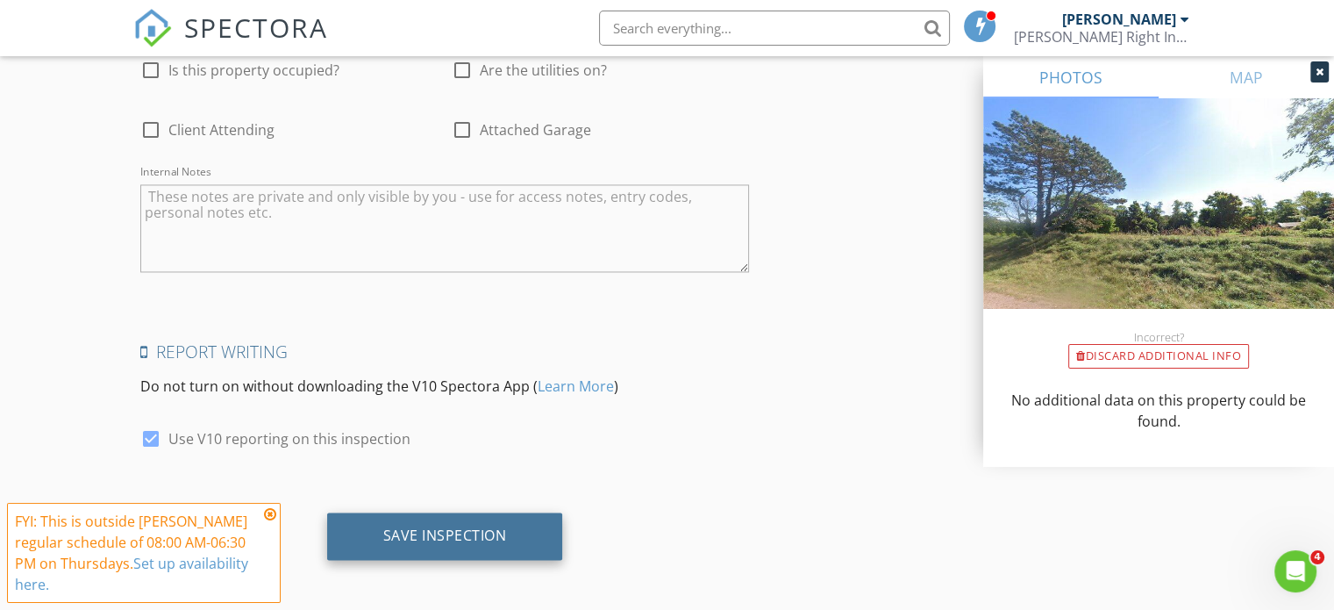
click at [473, 532] on div "Save Inspection" at bounding box center [445, 535] width 124 height 18
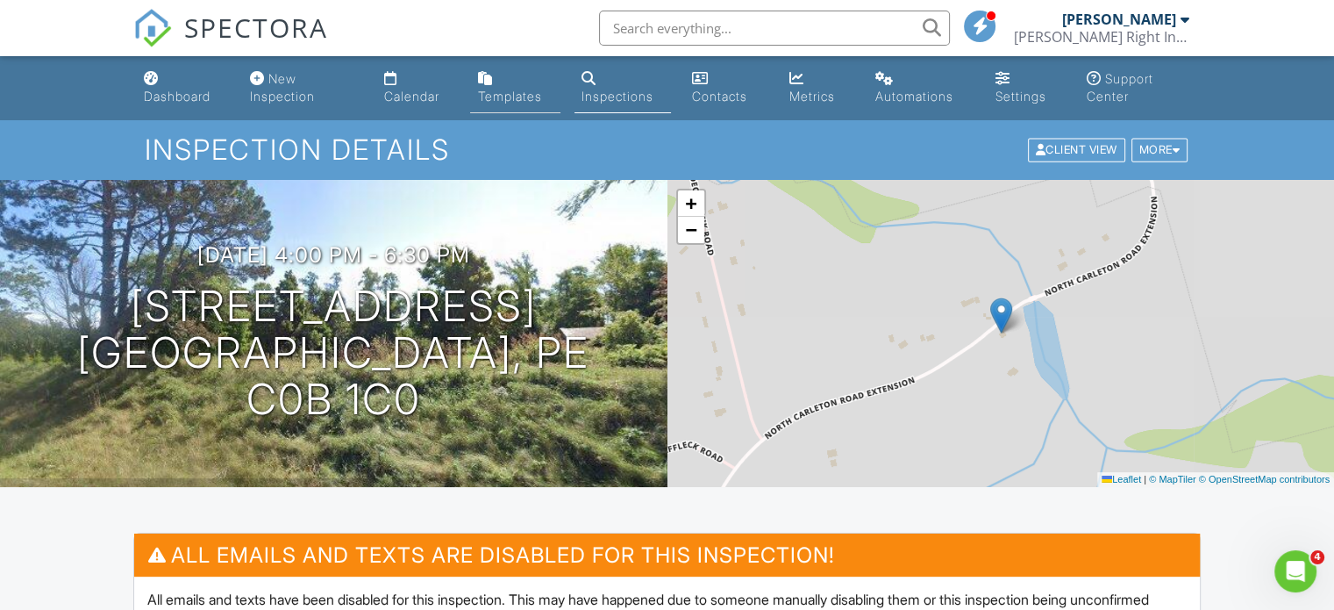
click at [500, 89] on div "Templates" at bounding box center [509, 96] width 64 height 15
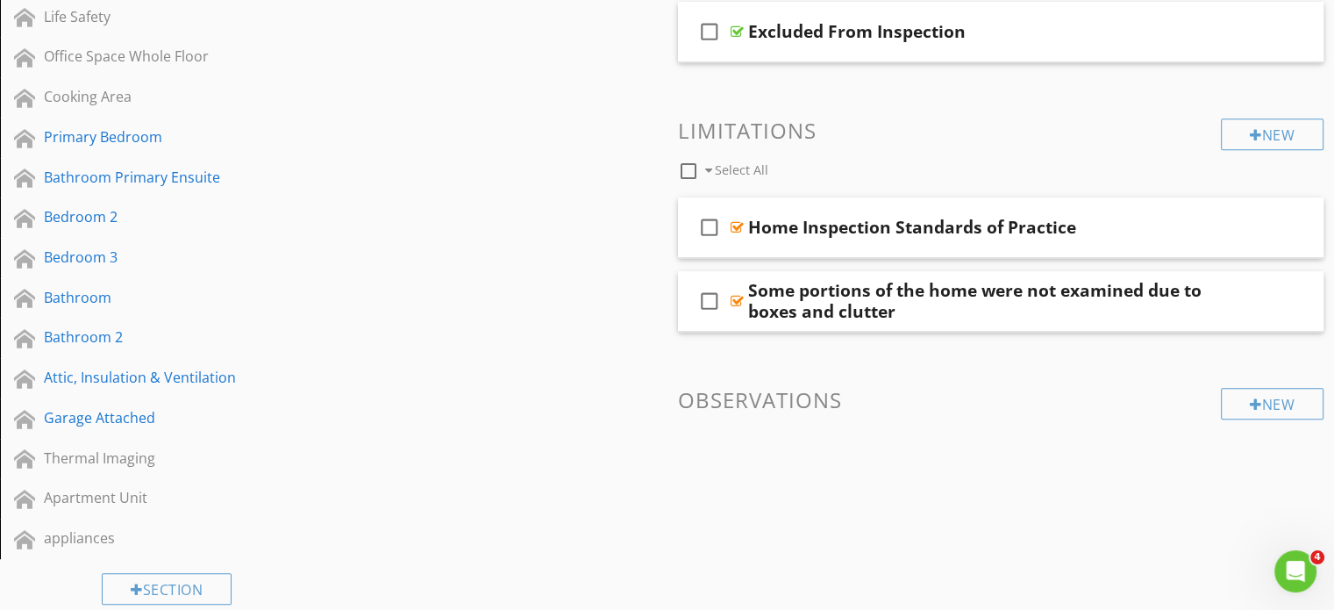
scroll to position [1053, 0]
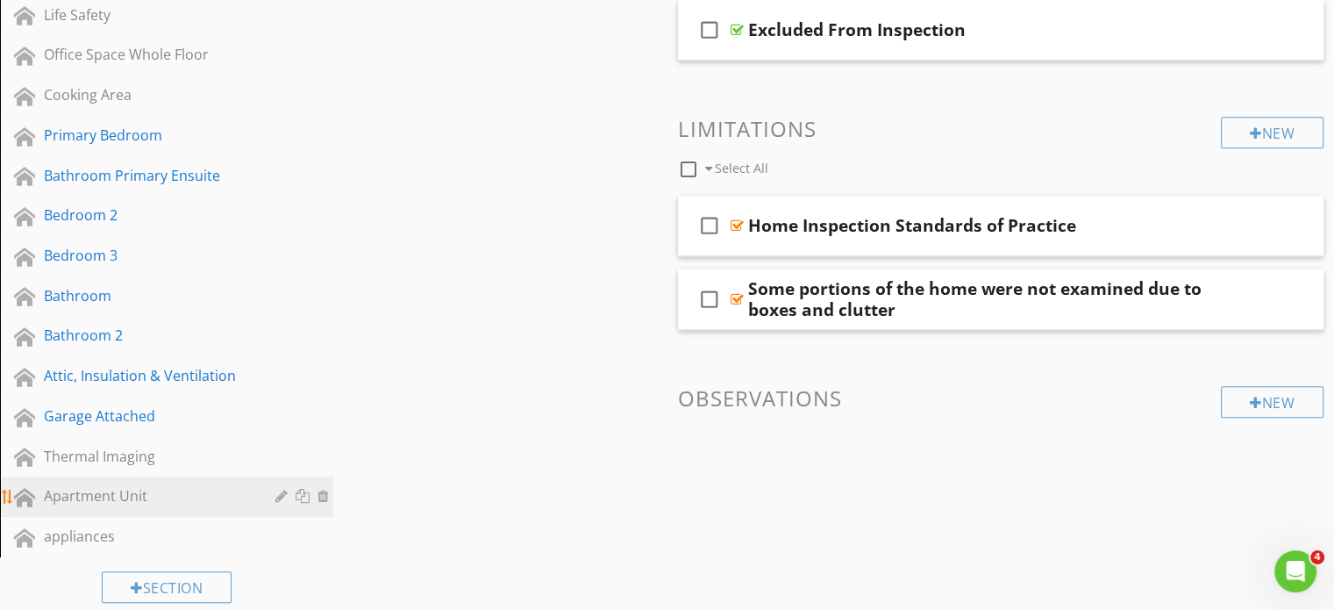
click at [153, 491] on div "Apartment Unit" at bounding box center [147, 495] width 206 height 21
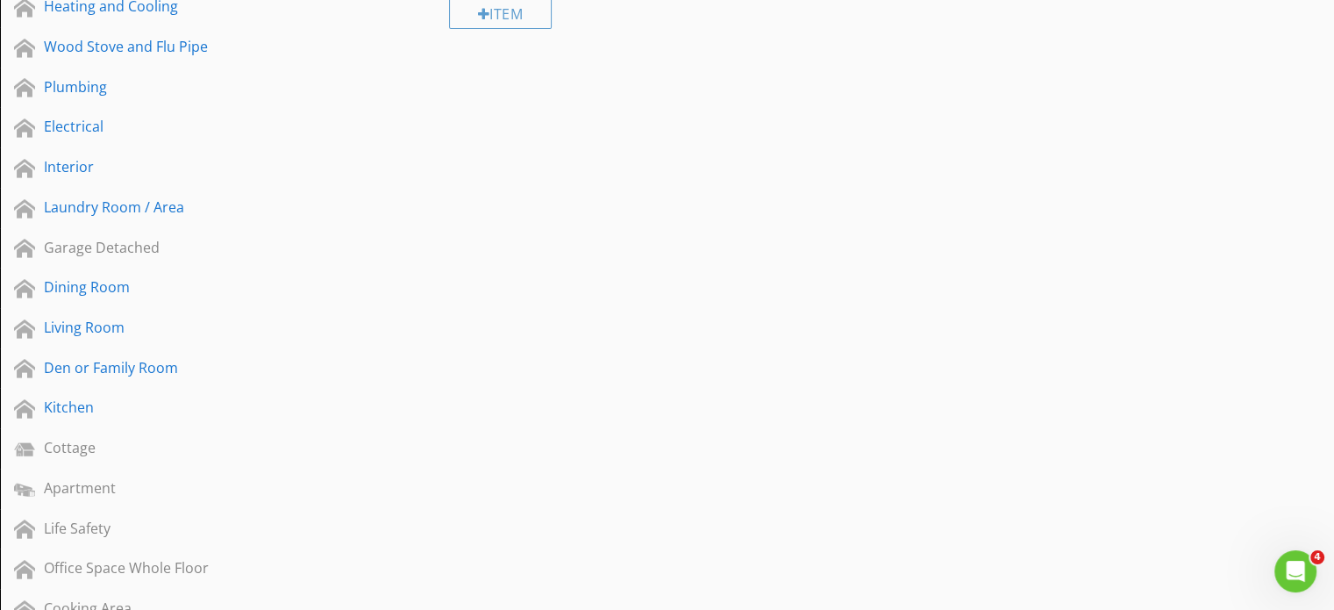
scroll to position [88, 0]
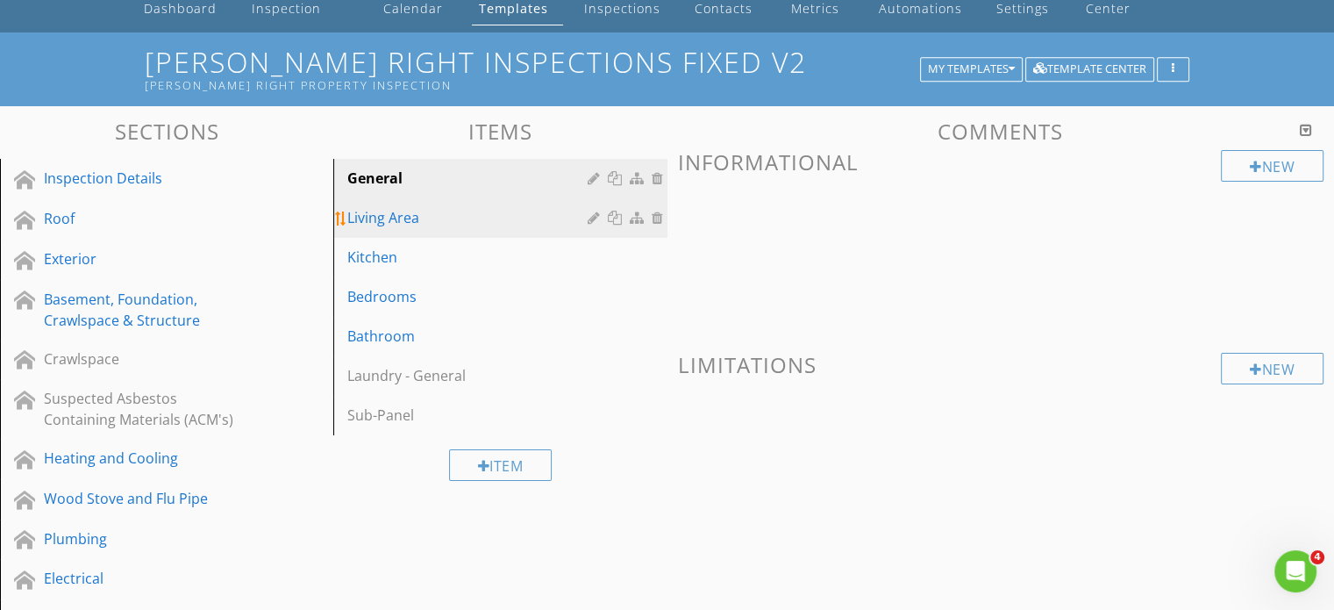
click at [386, 221] on div "Living Area" at bounding box center [469, 217] width 245 height 21
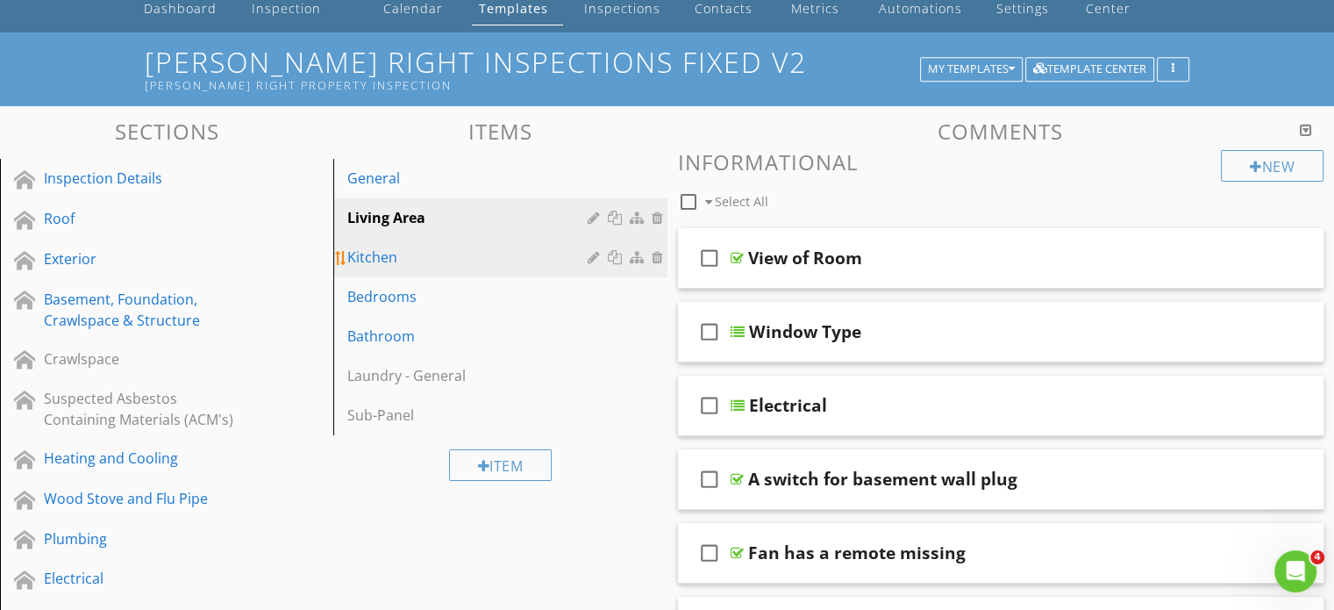
click at [401, 255] on div "Kitchen" at bounding box center [469, 256] width 245 height 21
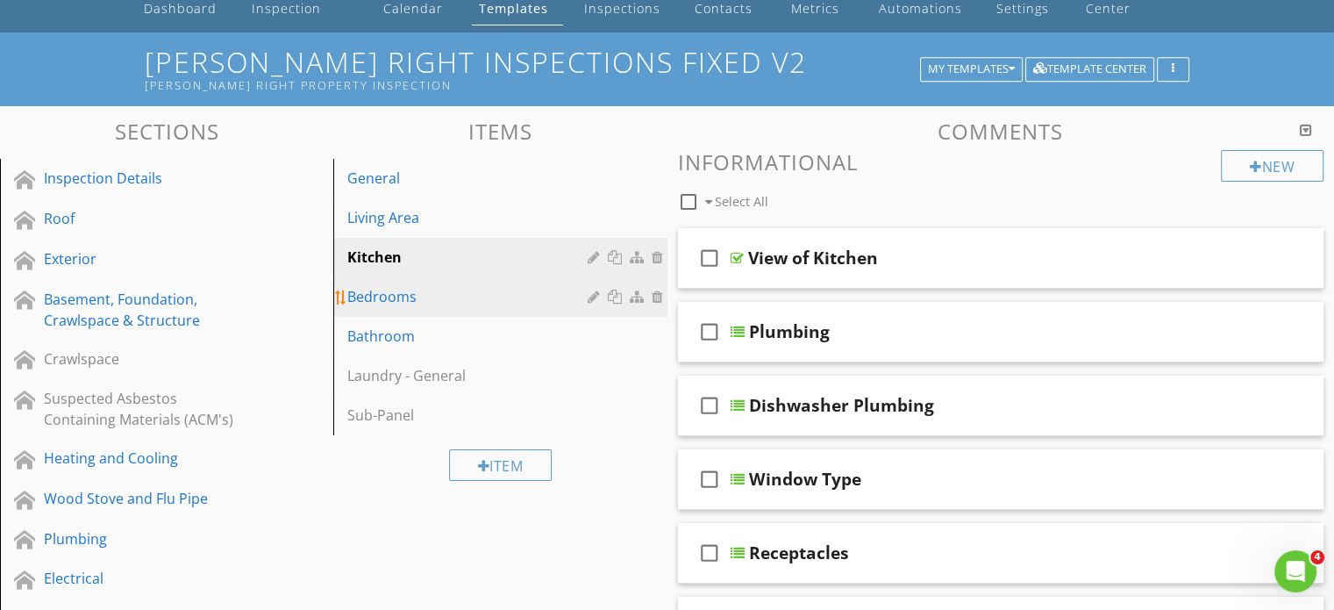
click at [391, 304] on div "Bedrooms" at bounding box center [469, 296] width 245 height 21
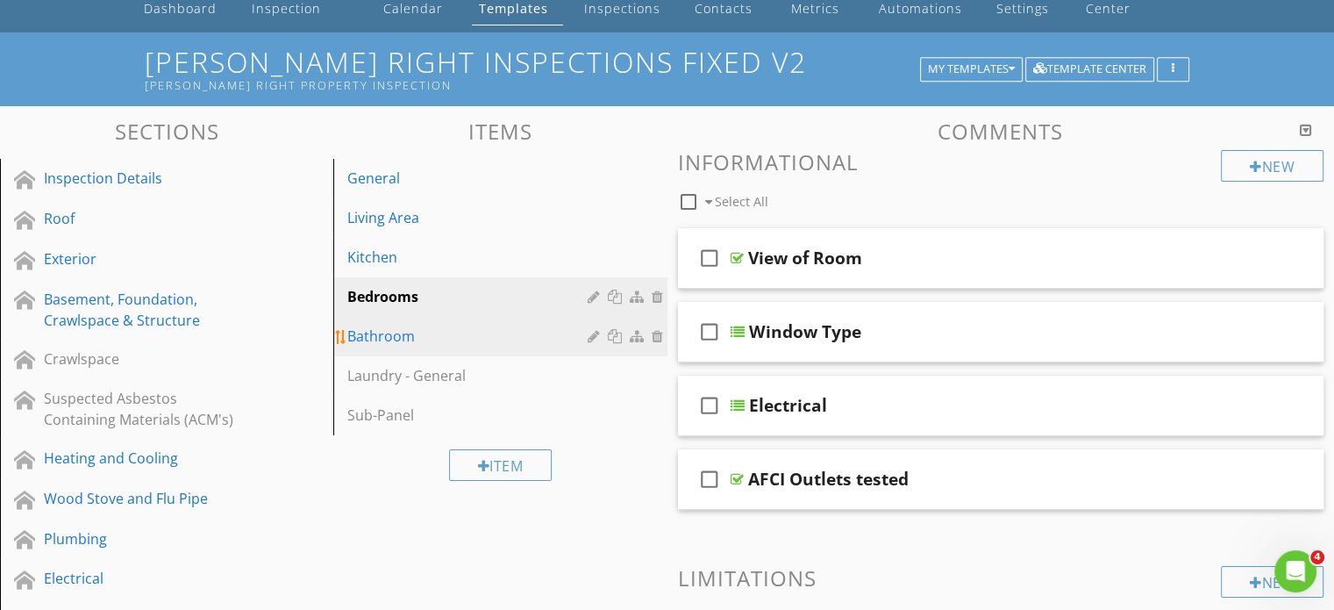
click at [400, 342] on div "Bathroom" at bounding box center [469, 335] width 245 height 21
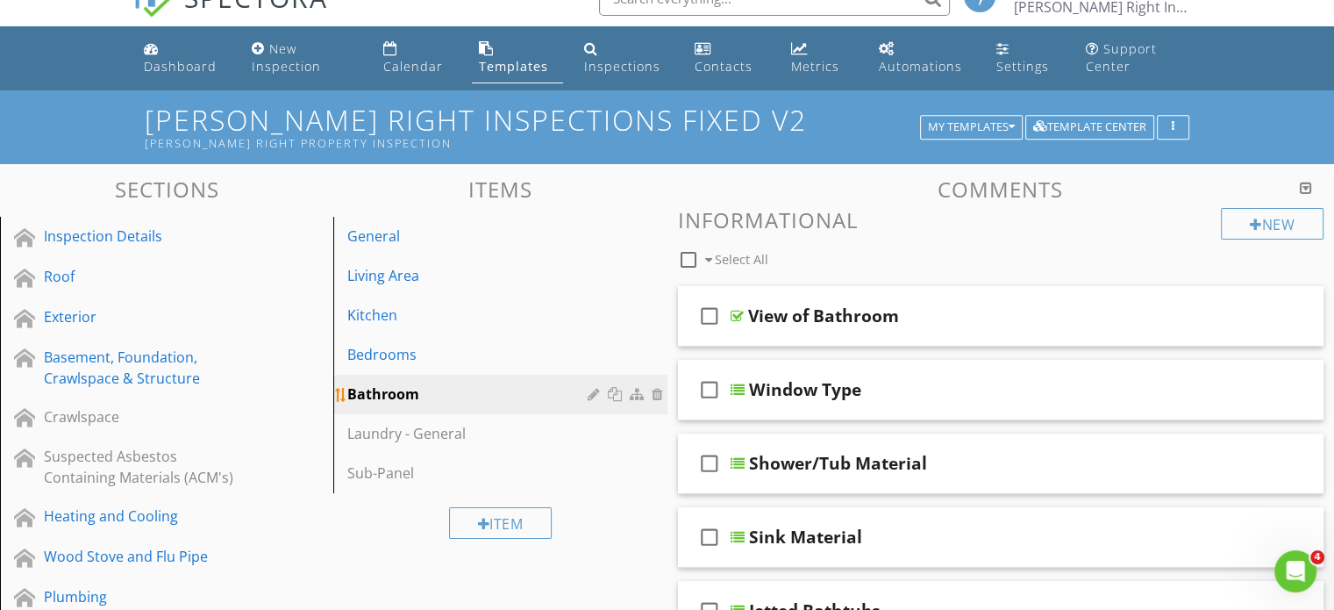
scroll to position [0, 0]
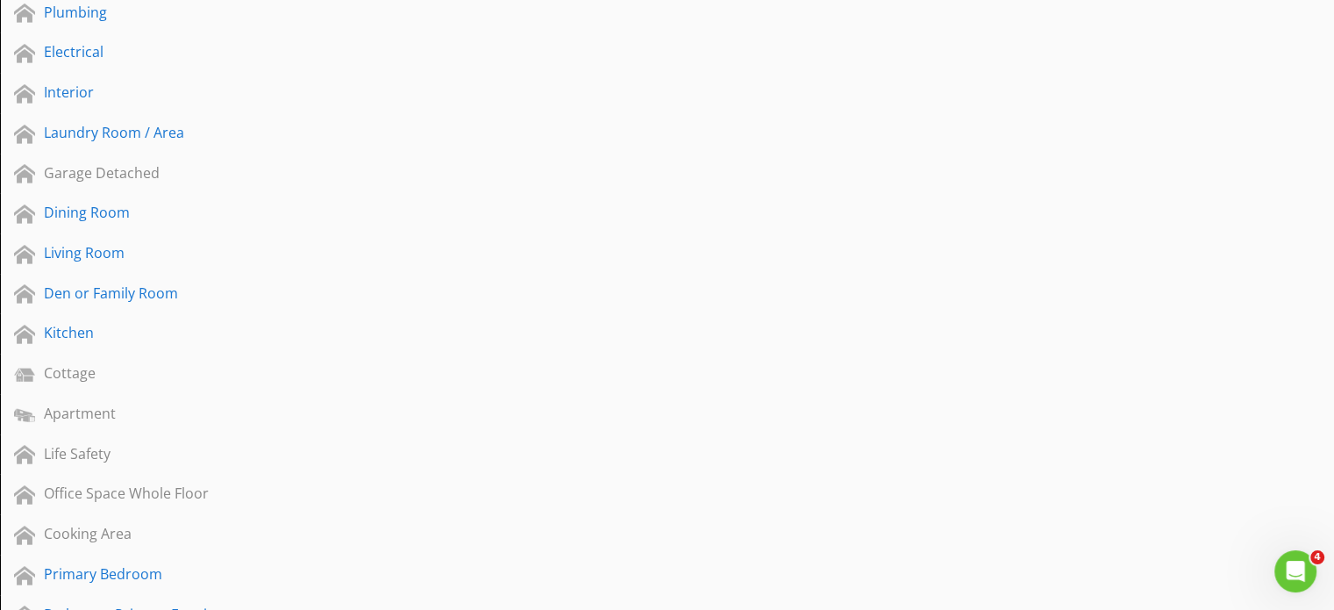
scroll to position [1053, 0]
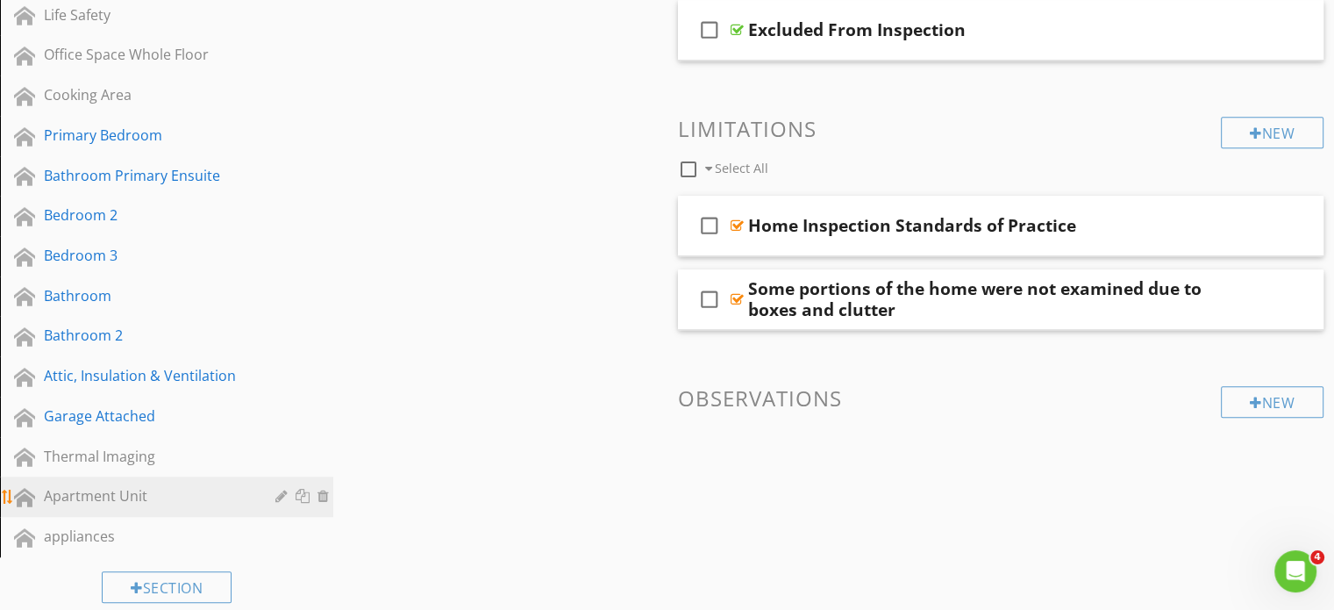
click at [98, 487] on div "Apartment Unit" at bounding box center [147, 495] width 206 height 21
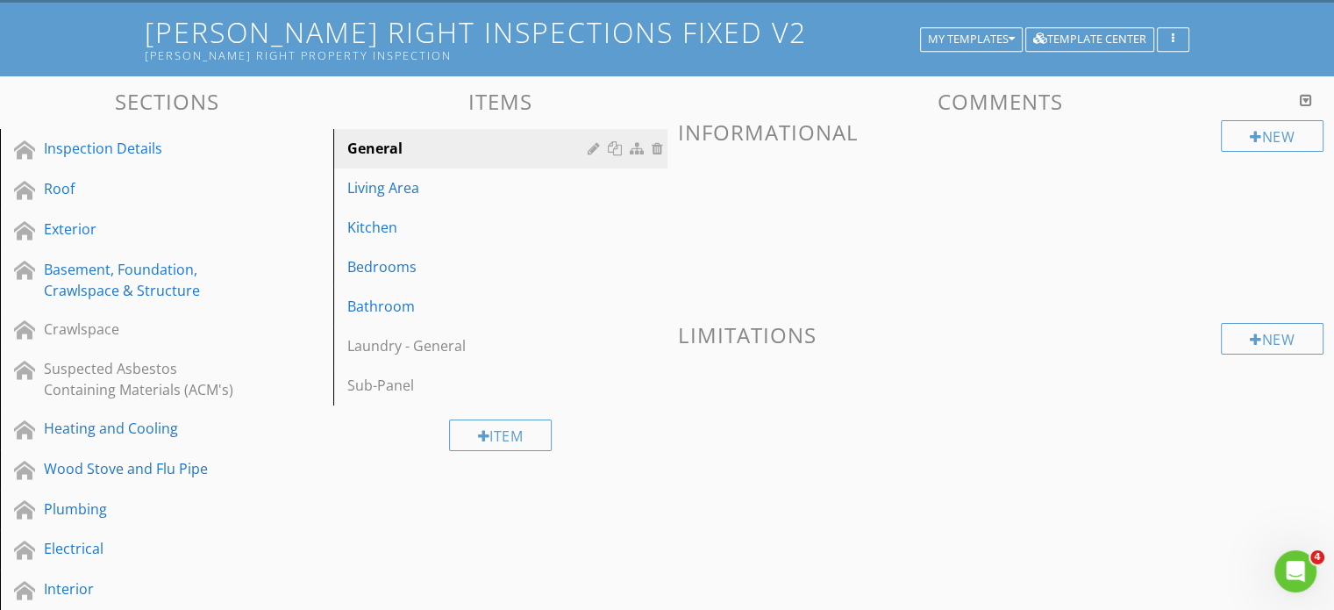
scroll to position [88, 0]
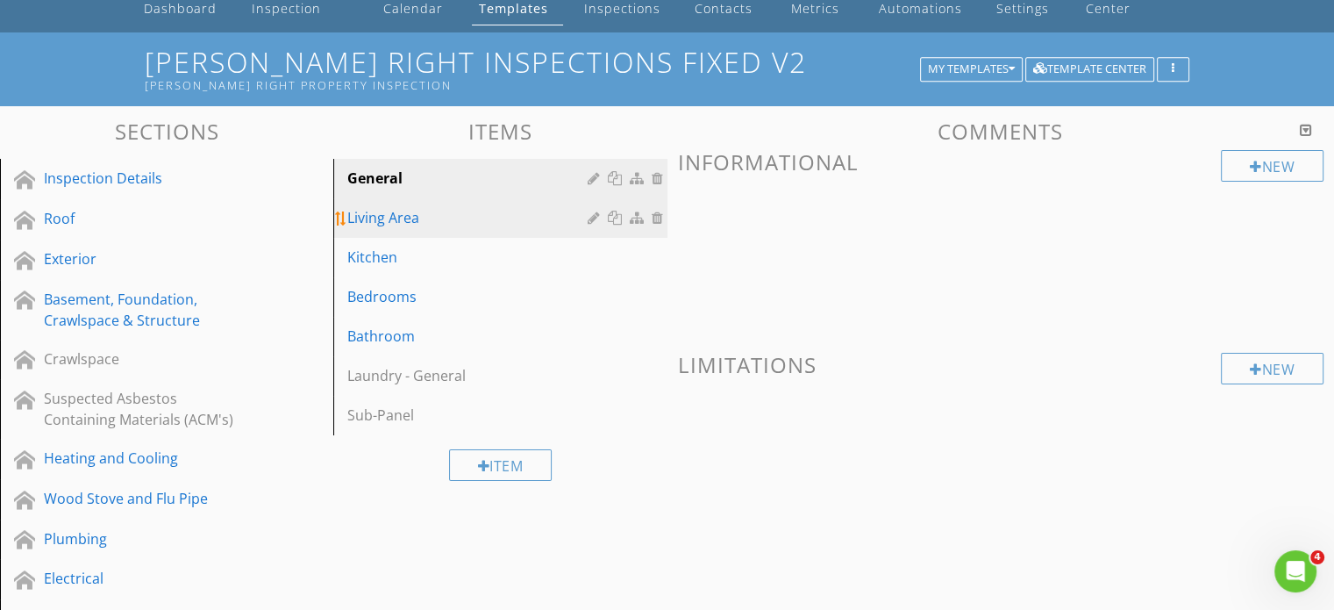
click at [420, 210] on div "Living Area" at bounding box center [469, 217] width 245 height 21
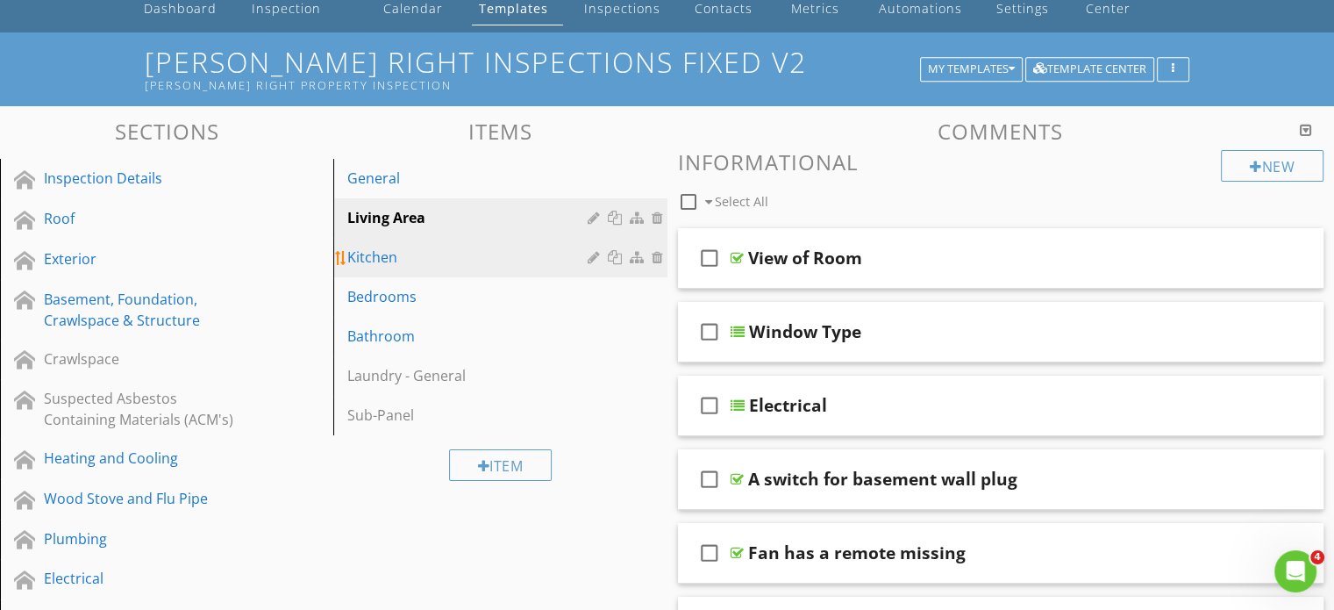
click at [410, 261] on div "Kitchen" at bounding box center [469, 256] width 245 height 21
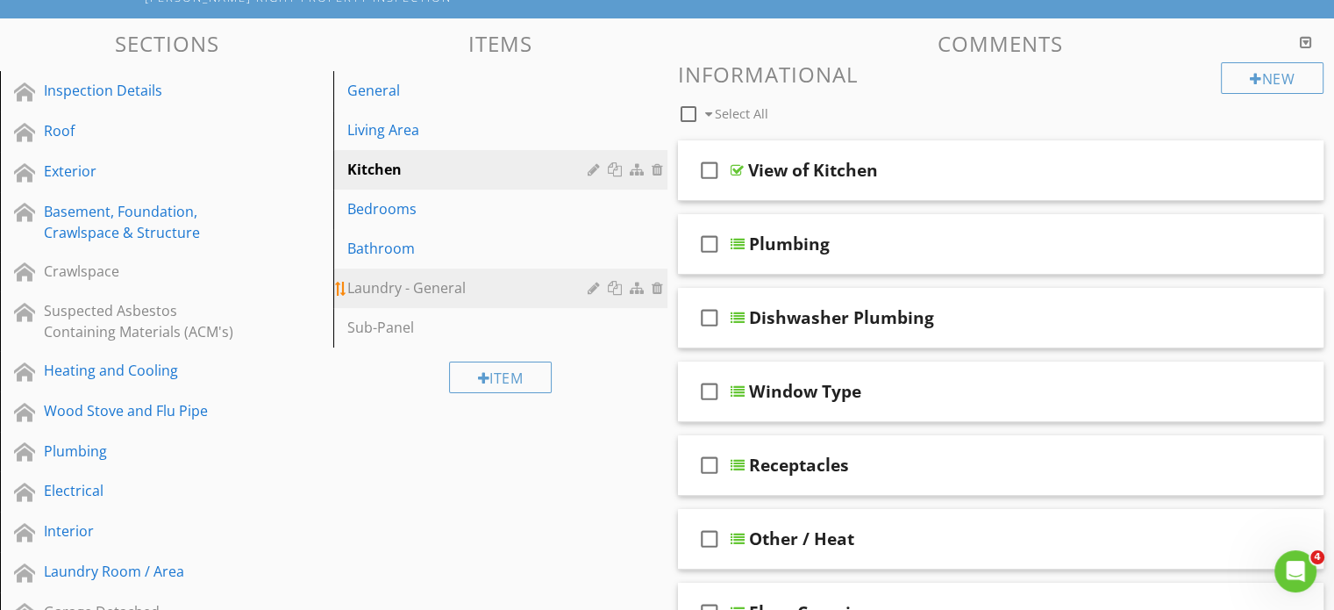
scroll to position [263, 0]
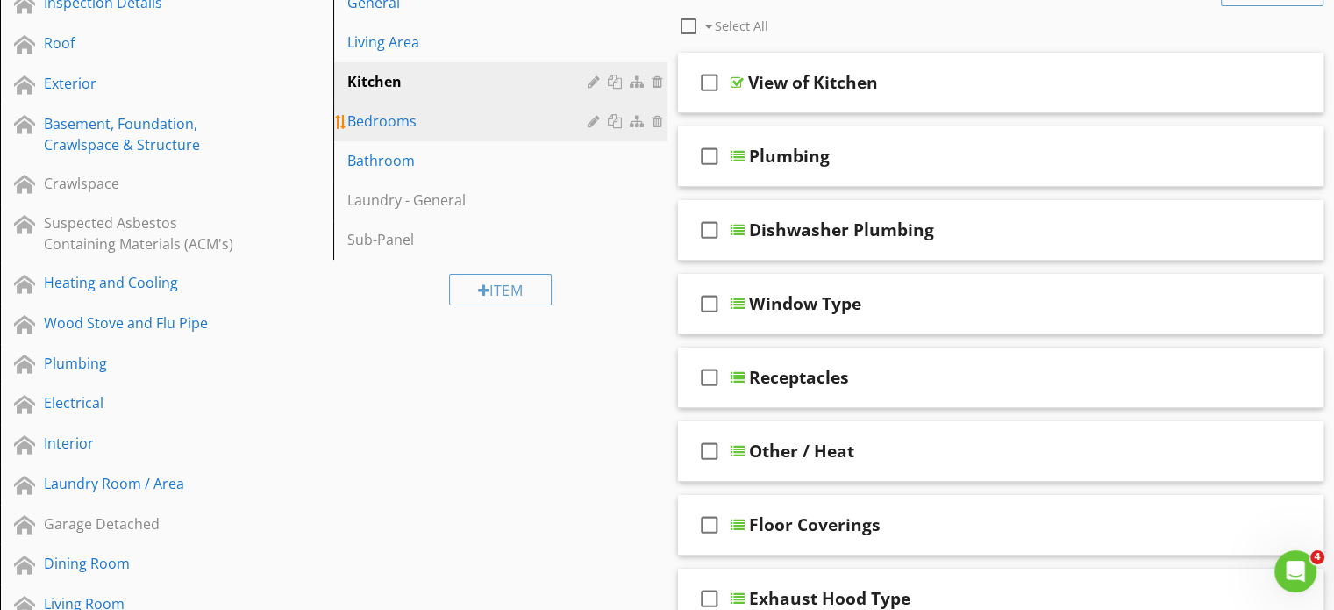
click at [383, 118] on div "Bedrooms" at bounding box center [469, 121] width 245 height 21
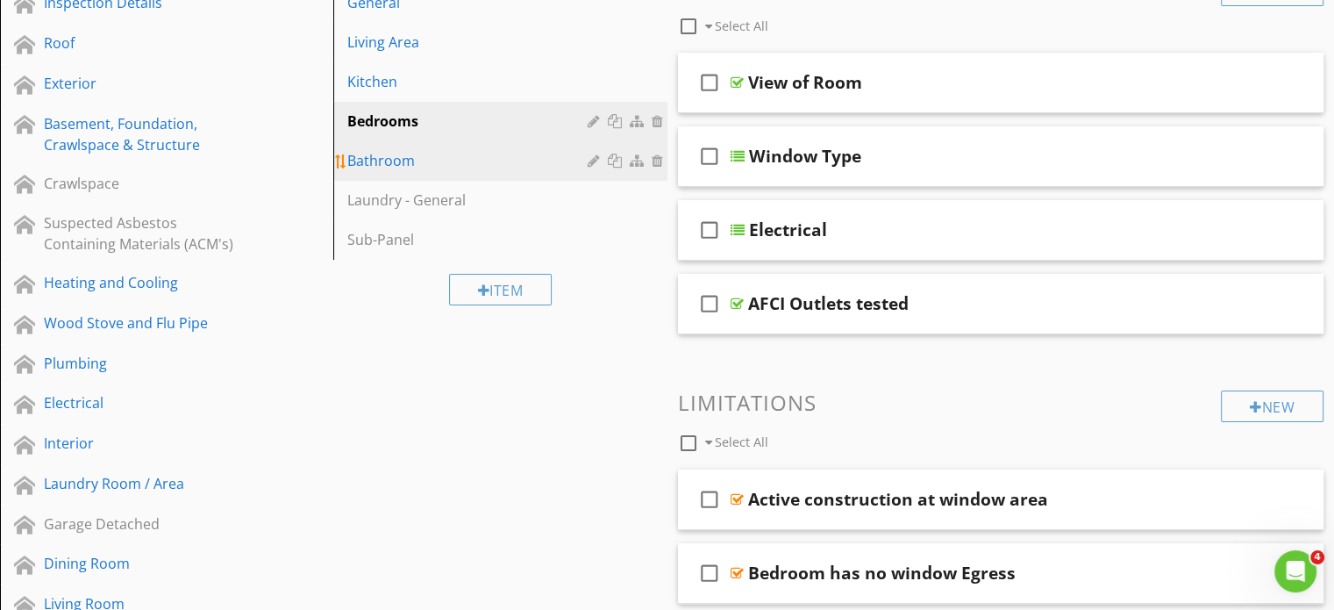
click at [382, 160] on div "Bathroom" at bounding box center [469, 160] width 245 height 21
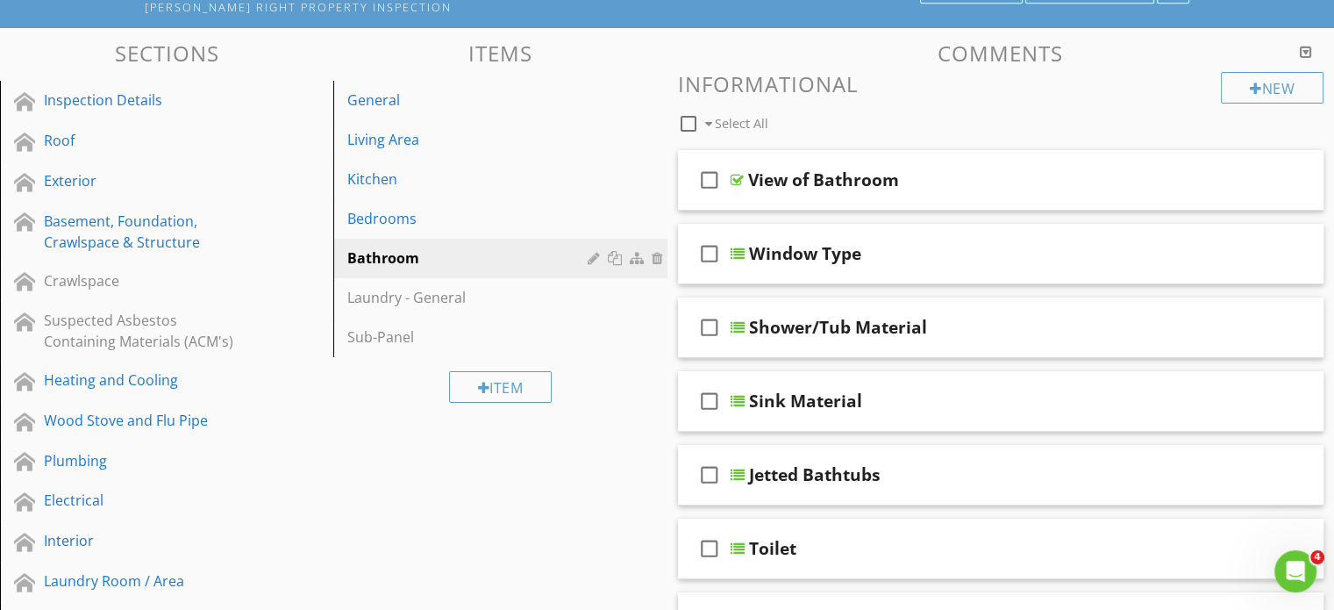
scroll to position [0, 0]
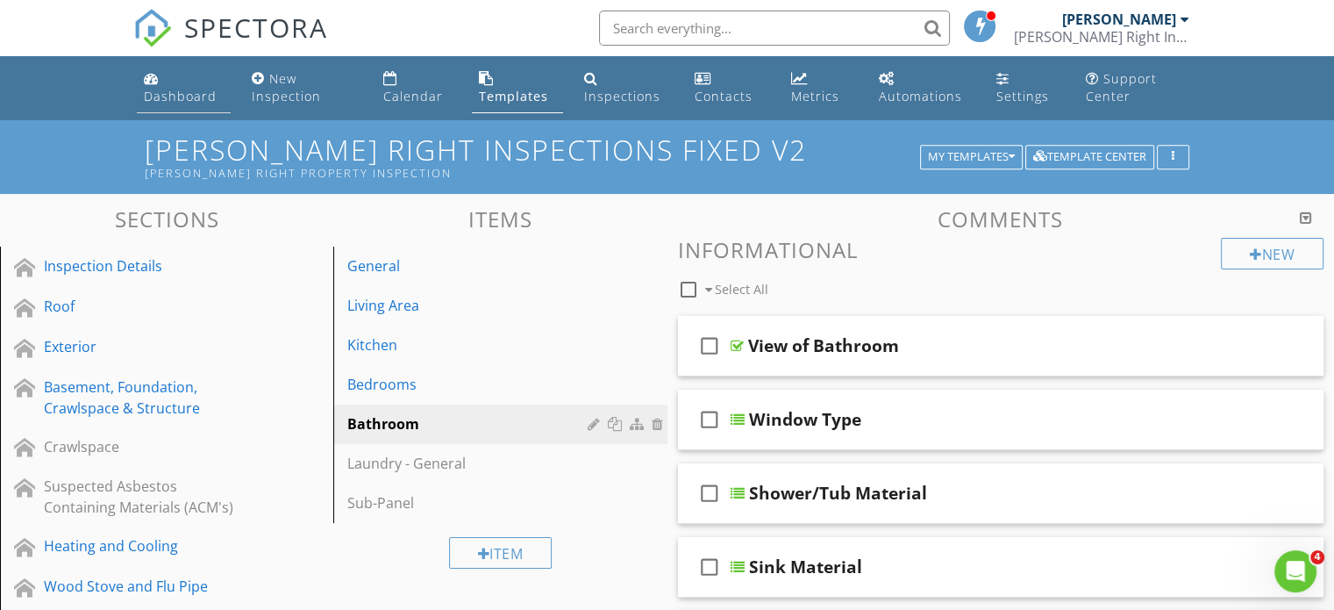
click at [205, 92] on div "Dashboard" at bounding box center [180, 96] width 73 height 17
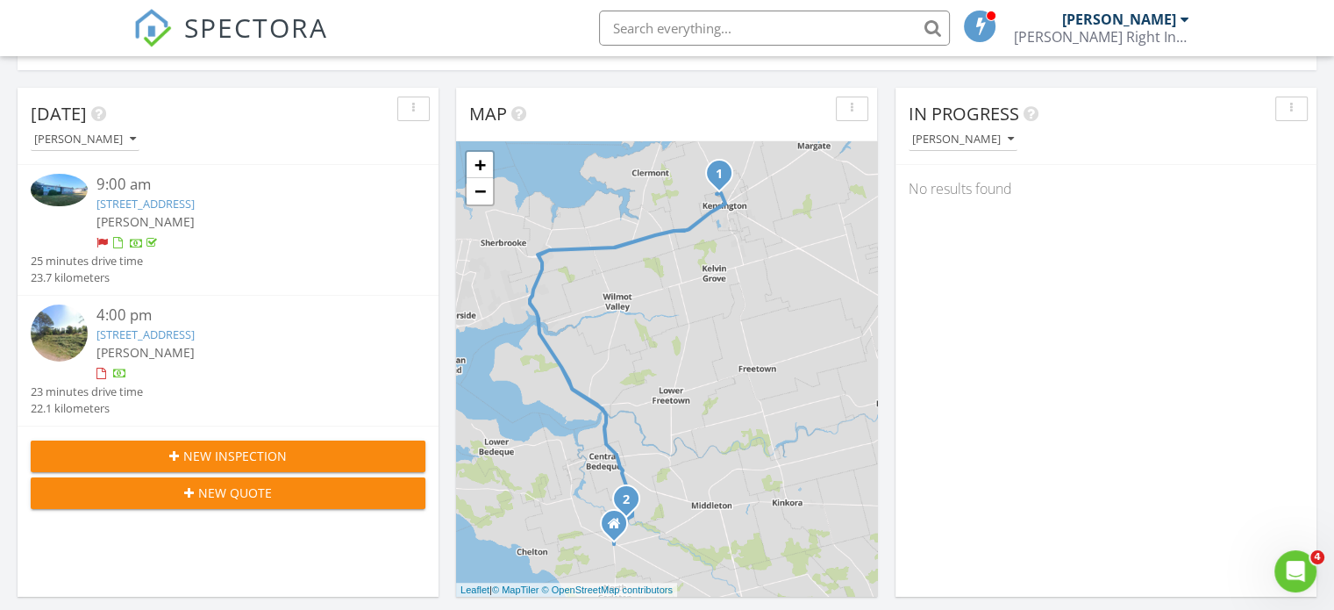
click at [165, 327] on link "4156 N Carleton Rd Ext, Albany, PE C0B 1C0" at bounding box center [145, 334] width 98 height 16
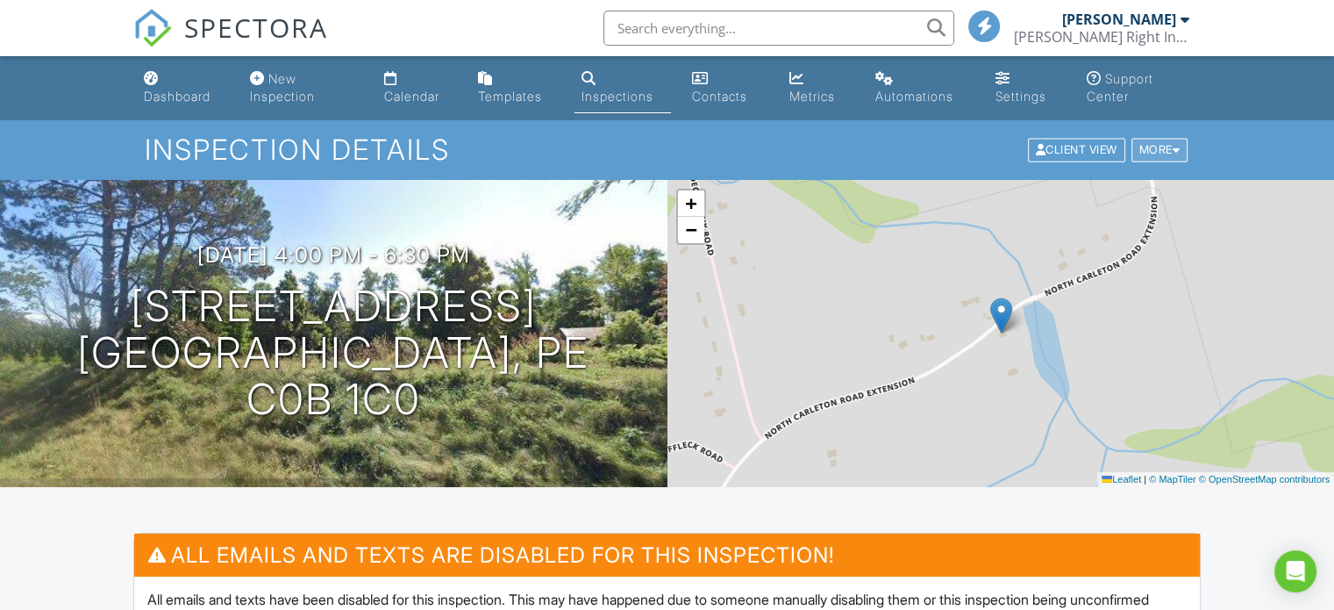
click at [1166, 152] on div "More" at bounding box center [1160, 151] width 57 height 24
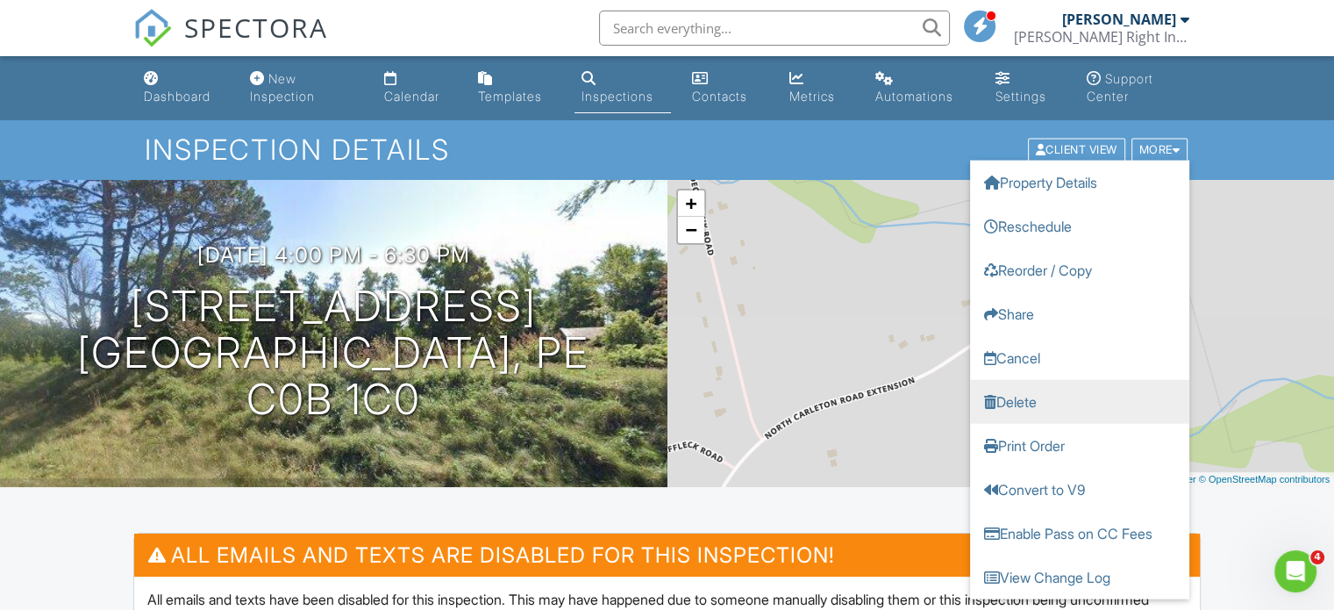
click at [1031, 404] on link "Delete" at bounding box center [1079, 402] width 219 height 44
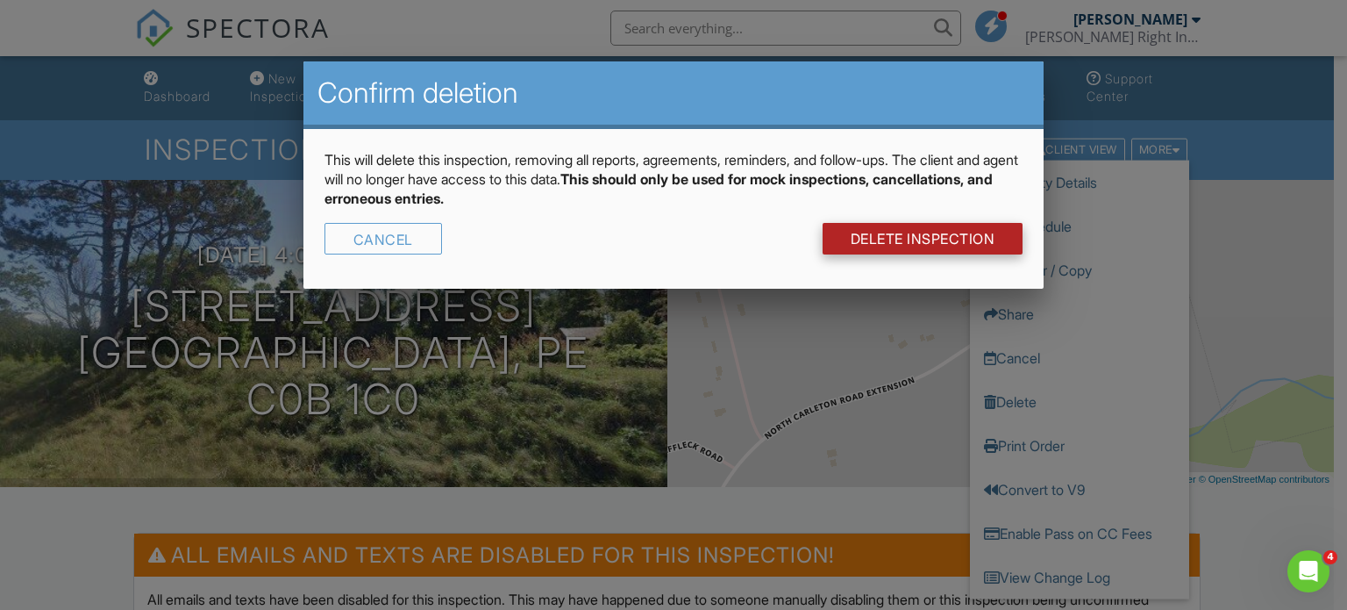
click at [891, 238] on link "DELETE Inspection" at bounding box center [923, 239] width 201 height 32
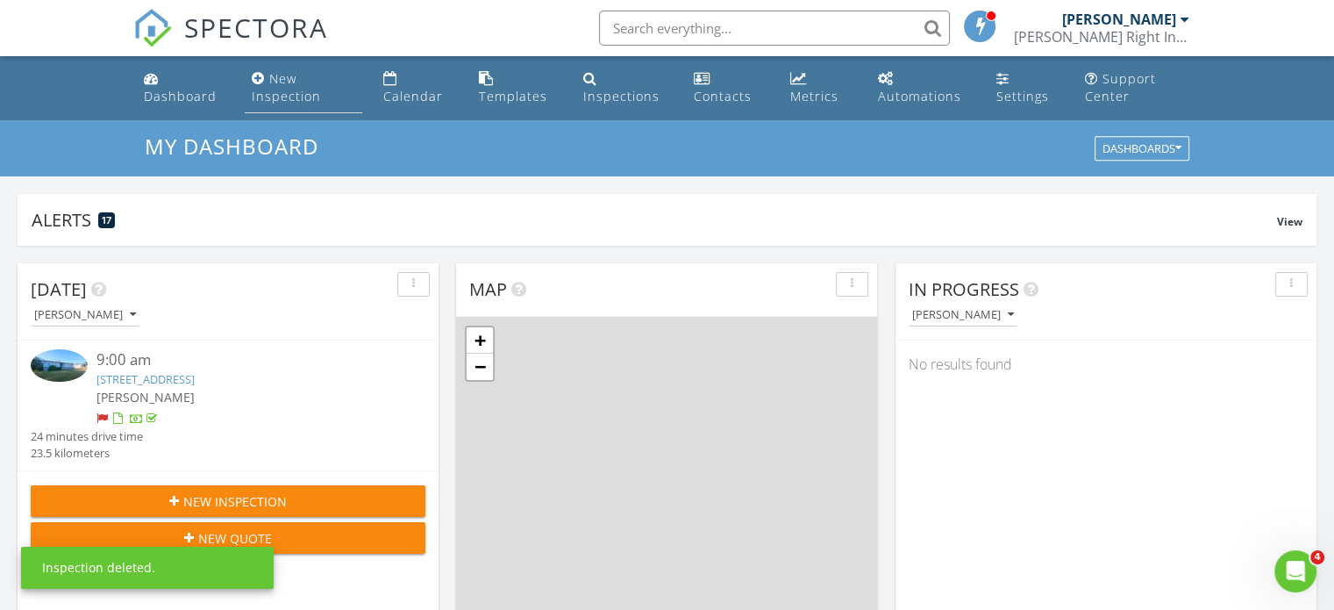
click at [289, 94] on div "New Inspection" at bounding box center [286, 87] width 69 height 34
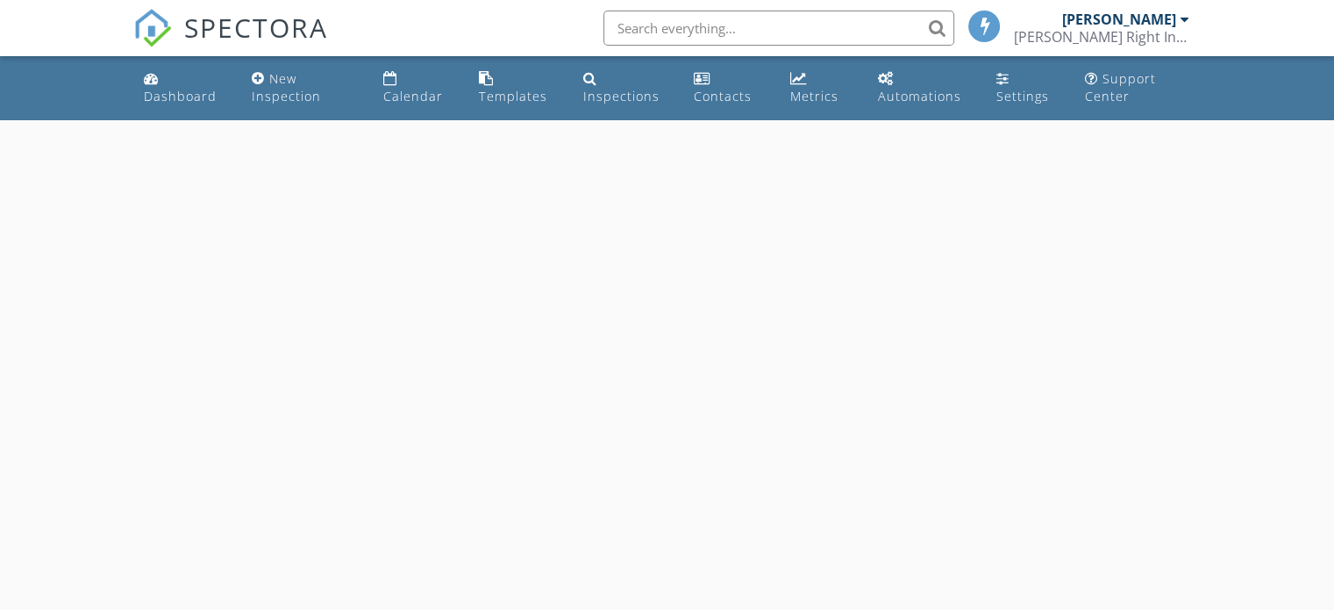
select select "7"
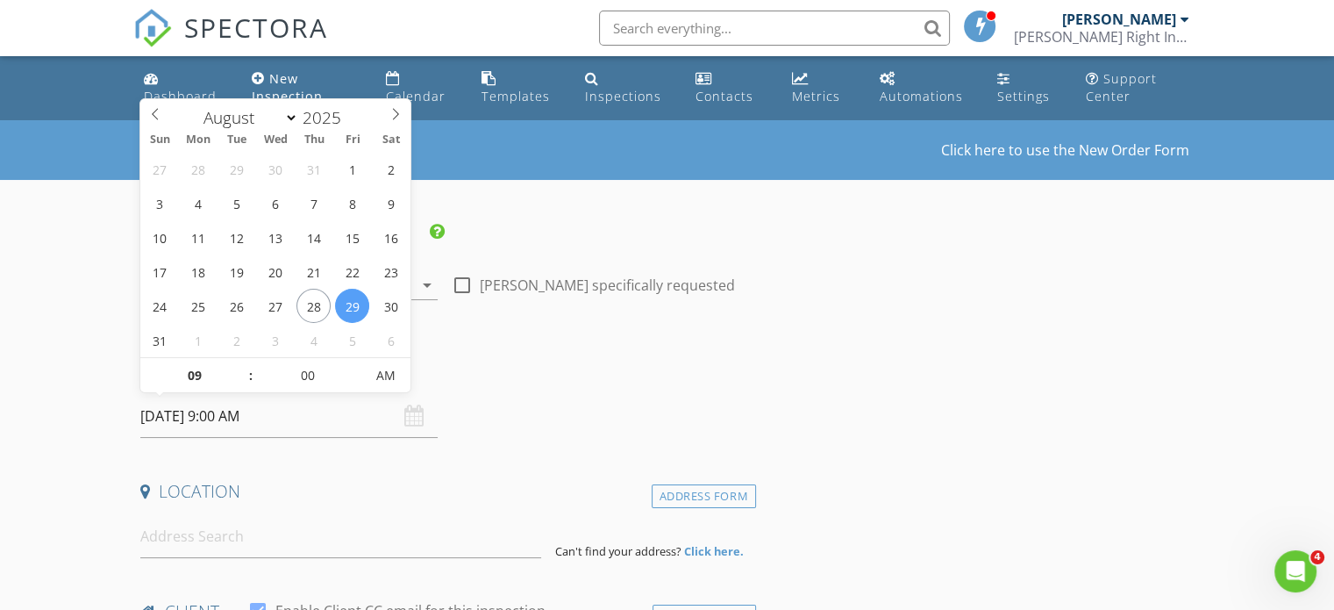
click at [189, 417] on input "[DATE] 9:00 AM" at bounding box center [288, 416] width 297 height 43
type input "[DATE] 9:00 AM"
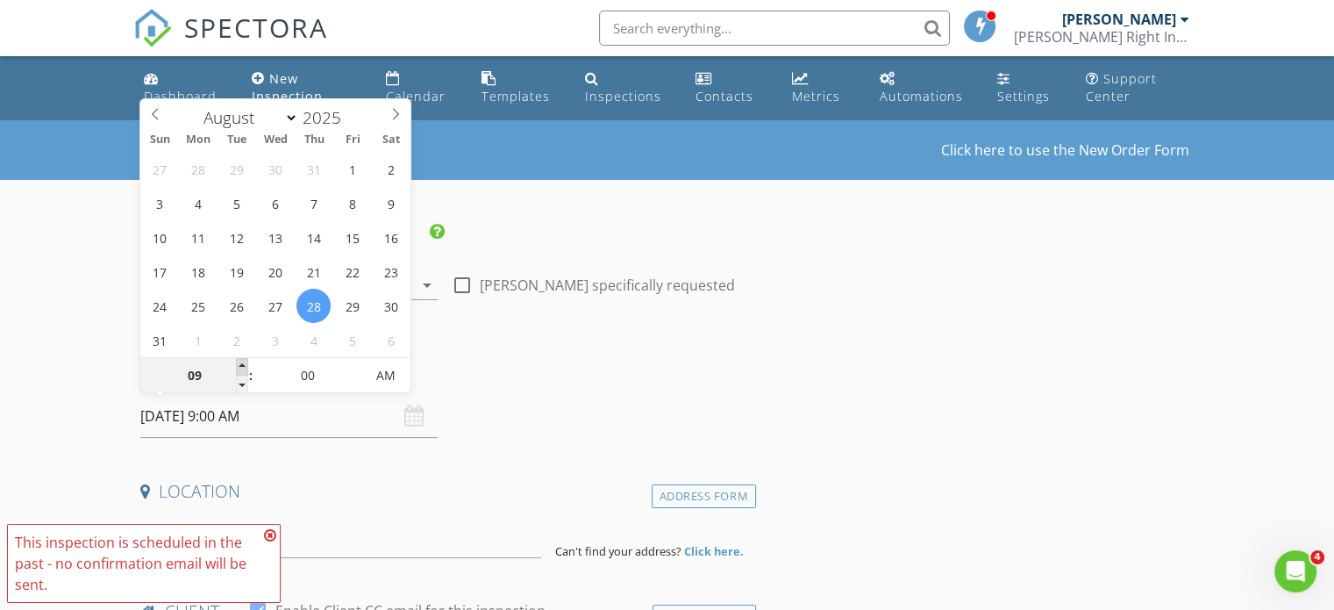
type input "10"
type input "[DATE] 10:00 AM"
click at [242, 364] on span at bounding box center [242, 367] width 12 height 18
type input "11"
type input "[DATE] 11:00 AM"
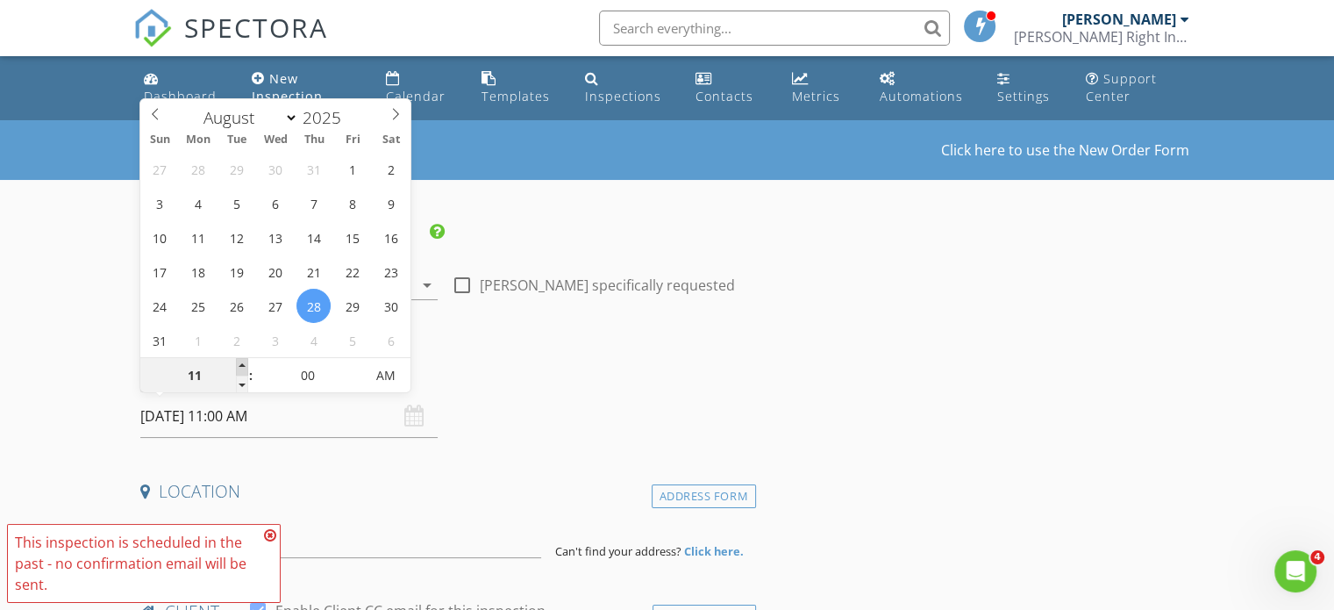
click at [242, 364] on span at bounding box center [242, 367] width 12 height 18
type input "12"
type input "[DATE] 12:00 PM"
click at [242, 364] on span at bounding box center [242, 367] width 12 height 18
type input "01"
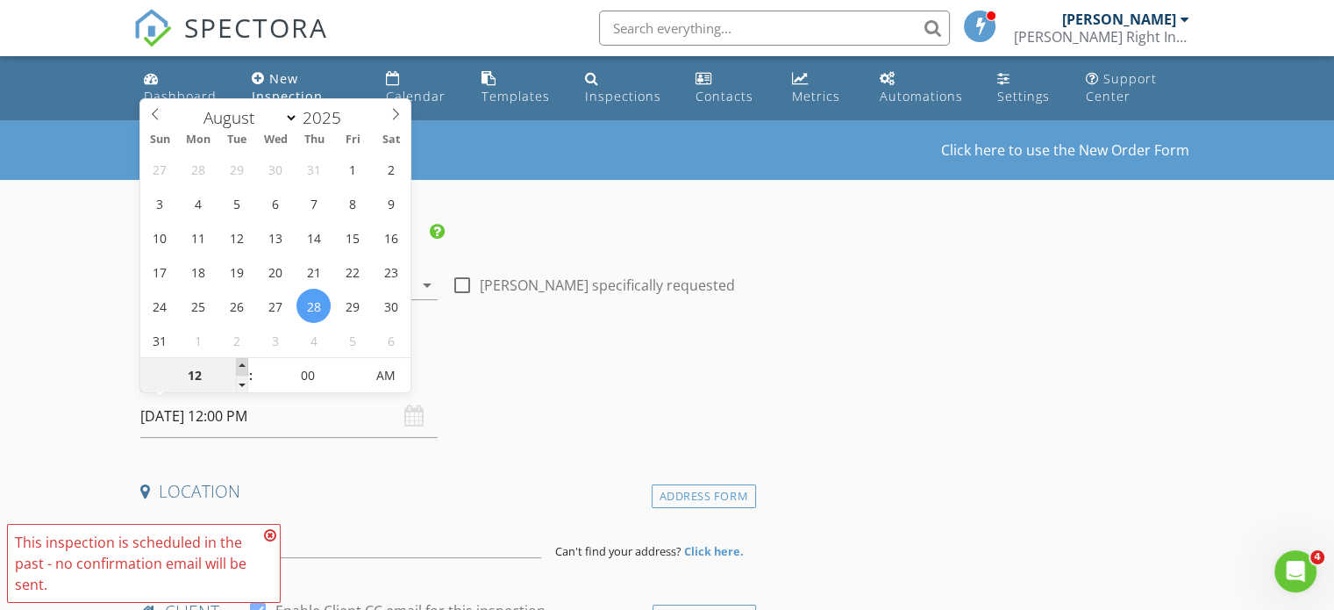
type input "[DATE] 1:00 PM"
click at [242, 364] on span at bounding box center [242, 367] width 12 height 18
type input "02"
type input "[DATE] 2:00 PM"
click at [242, 364] on span at bounding box center [242, 367] width 12 height 18
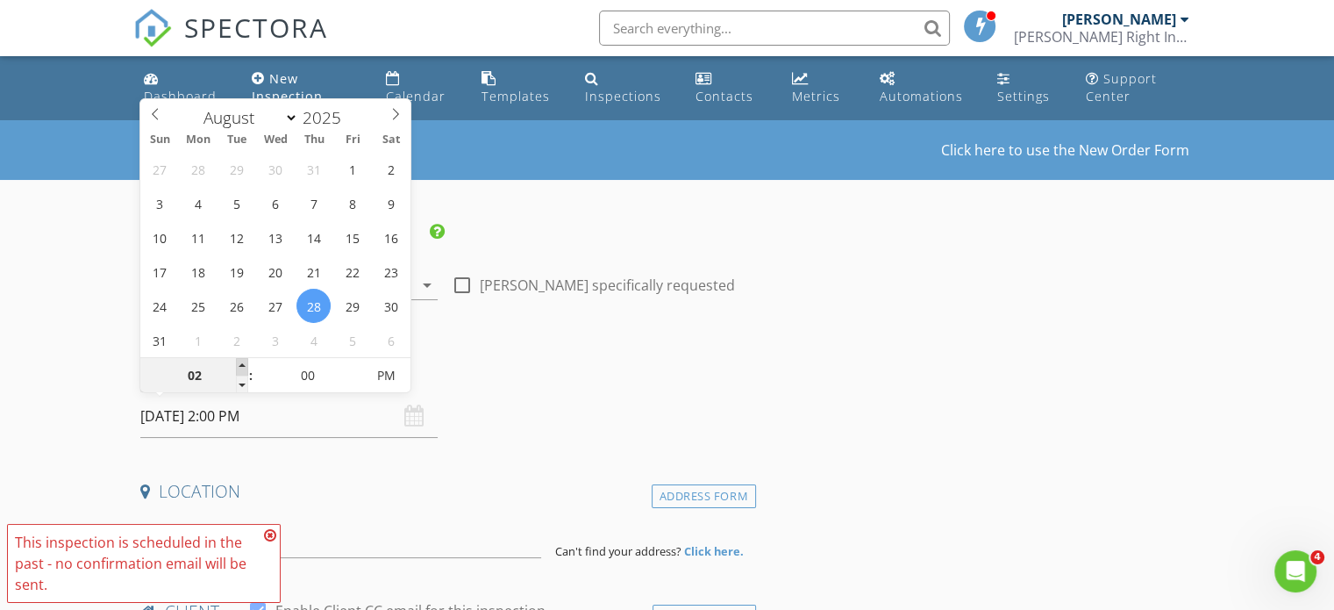
type input "03"
type input "[DATE] 3:00 PM"
click at [242, 364] on span at bounding box center [242, 367] width 12 height 18
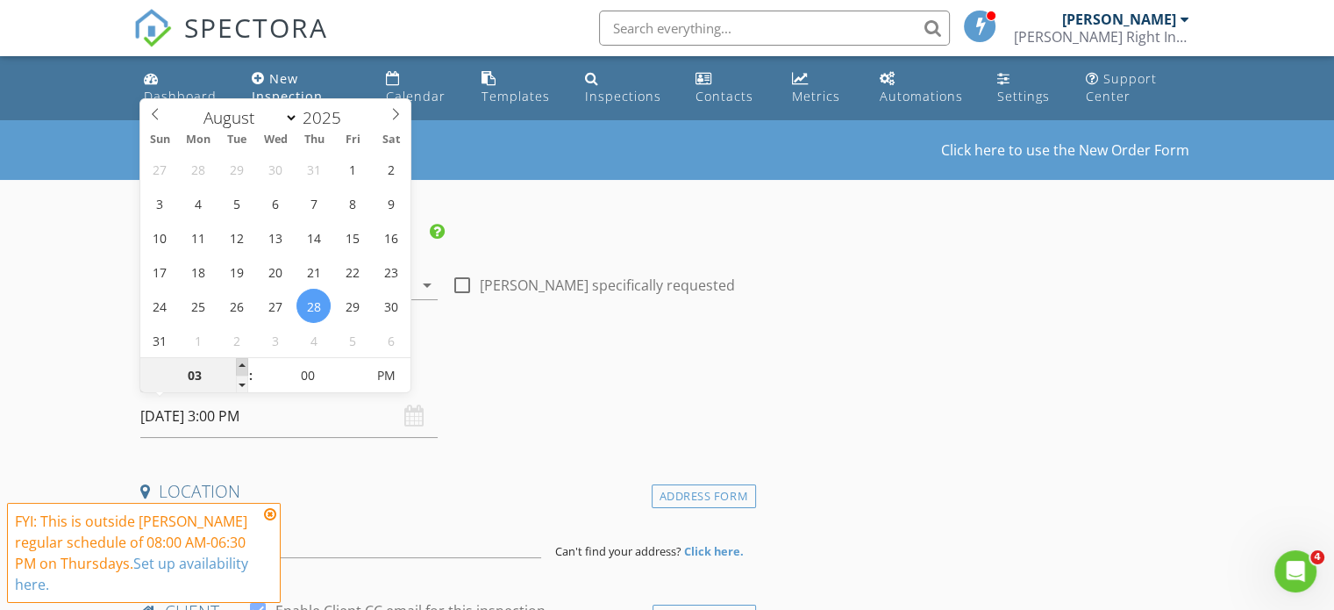
type input "04"
type input "[DATE] 4:00 PM"
click at [242, 364] on span at bounding box center [242, 367] width 12 height 18
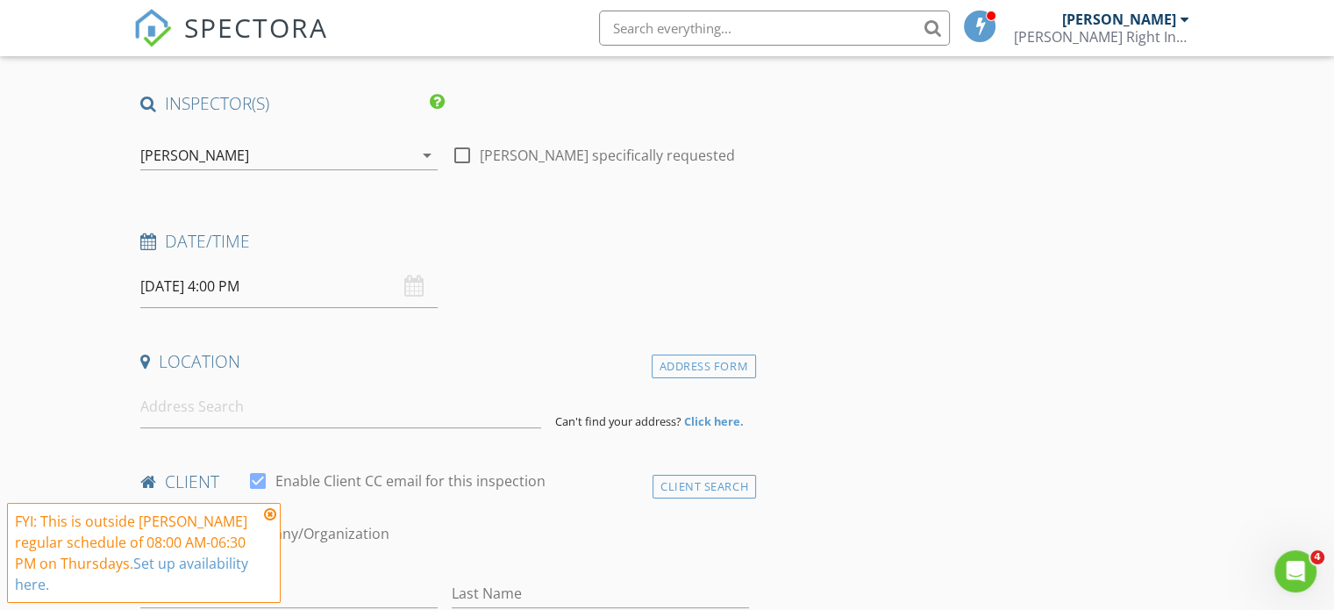
scroll to position [175, 0]
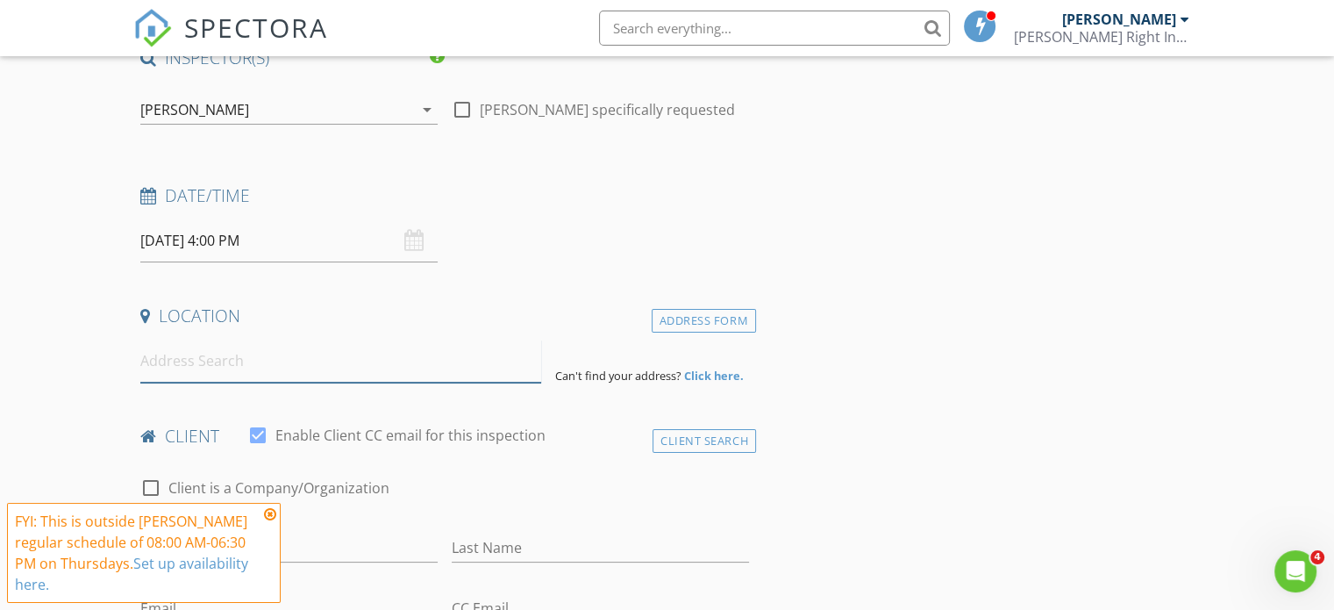
click at [206, 375] on input at bounding box center [340, 360] width 401 height 43
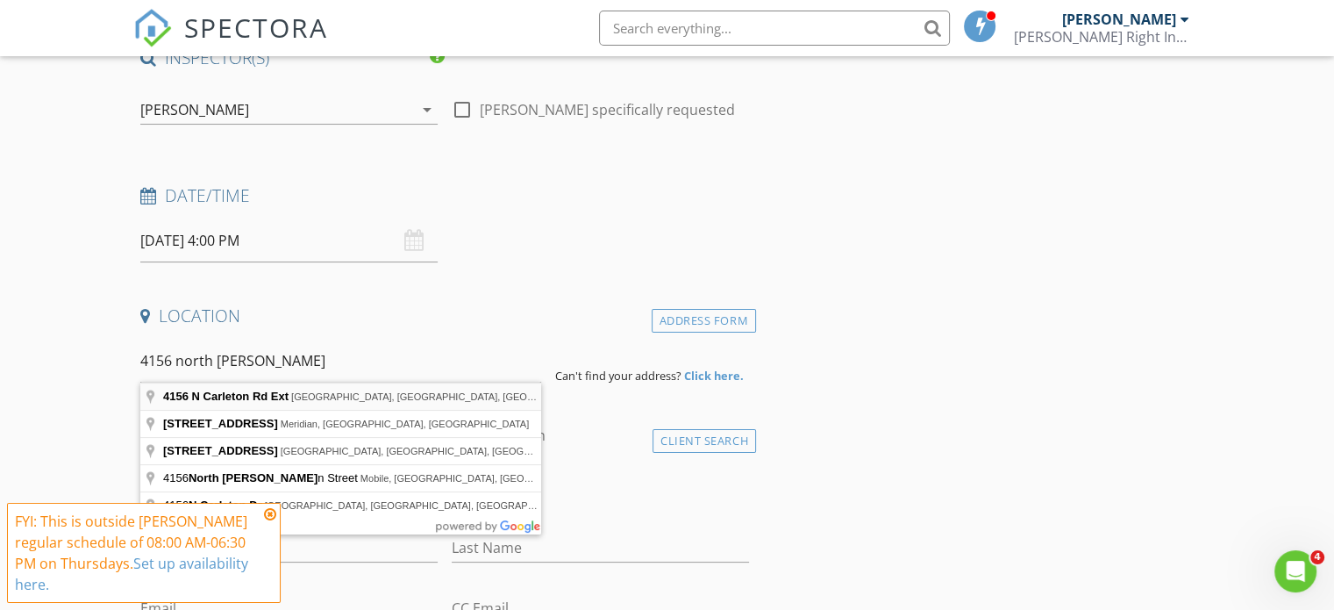
type input "[STREET_ADDRESS]"
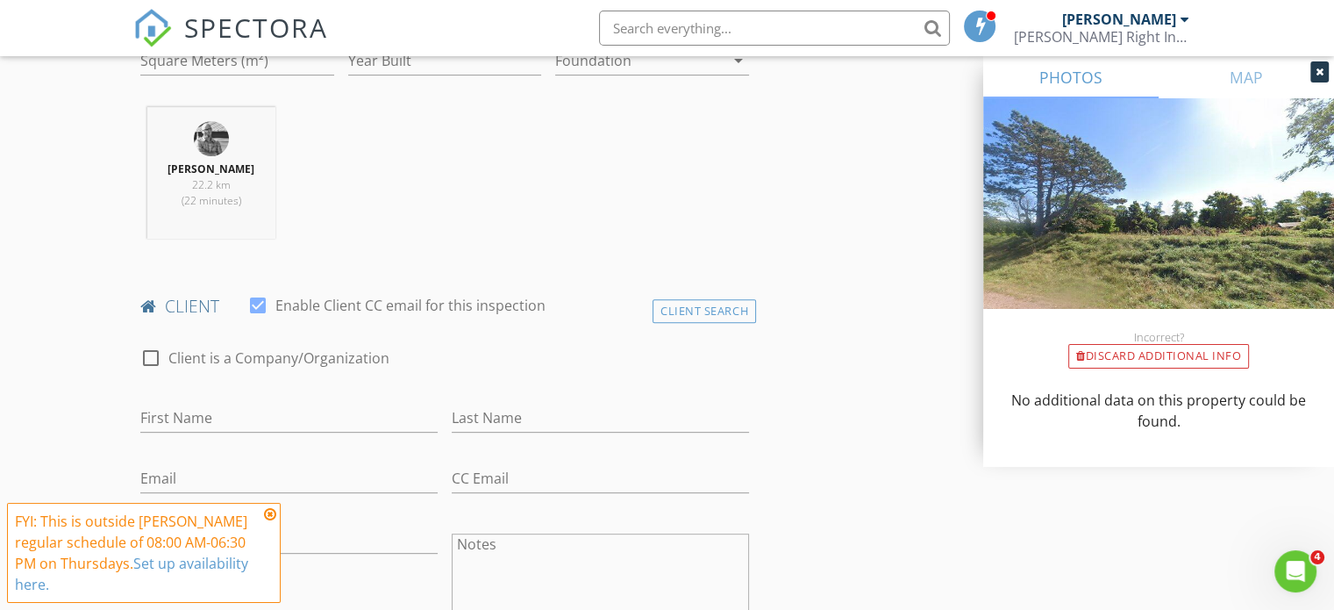
scroll to position [614, 0]
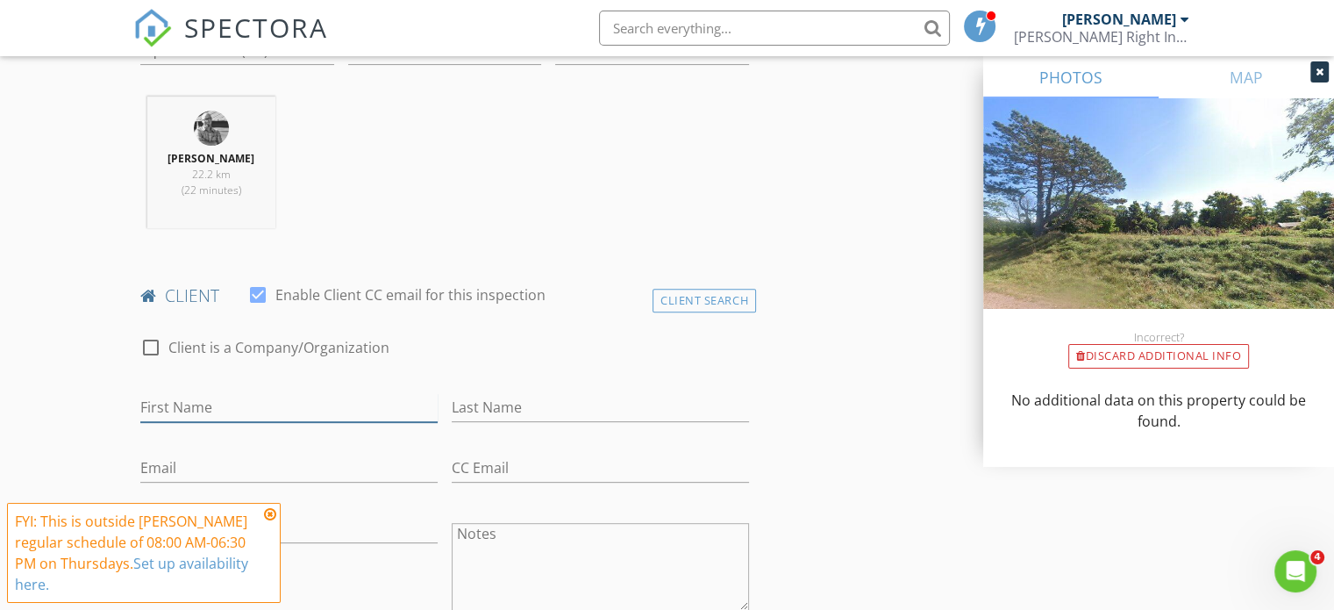
click at [198, 396] on input "First Name" at bounding box center [288, 407] width 297 height 29
type input "[PERSON_NAME]"
type input "[PHONE_NUMBER]"
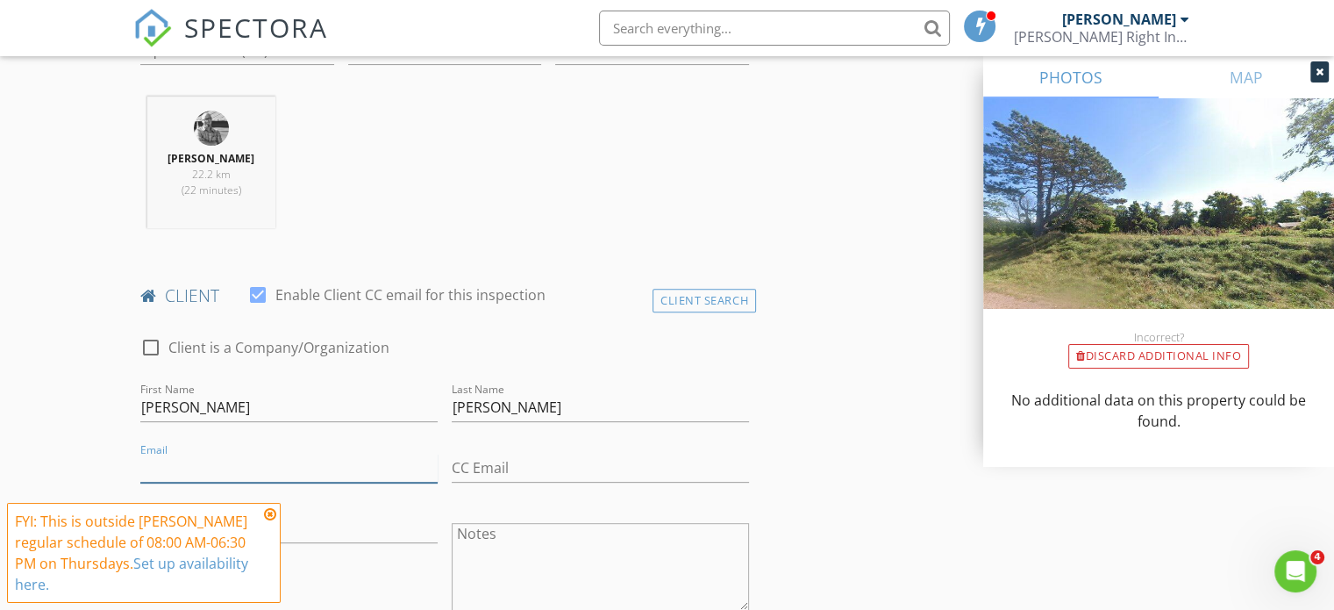
click at [196, 466] on input "Email" at bounding box center [288, 468] width 297 height 29
type input "[EMAIL_ADDRESS][DOMAIN_NAME]"
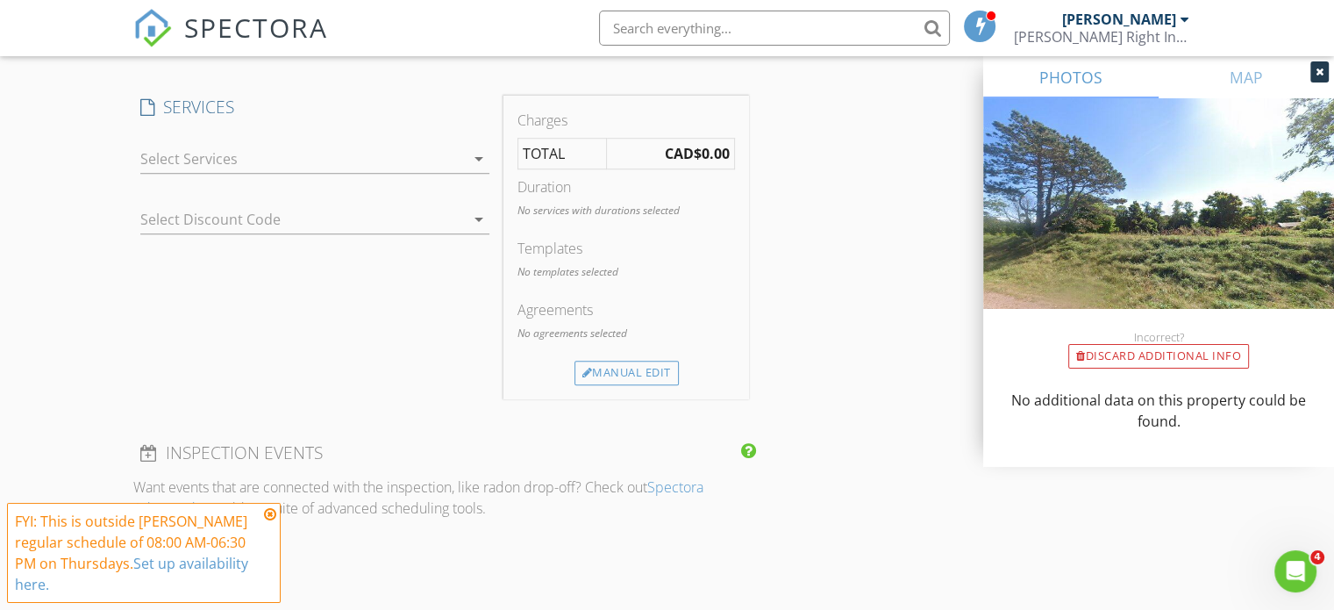
scroll to position [1404, 0]
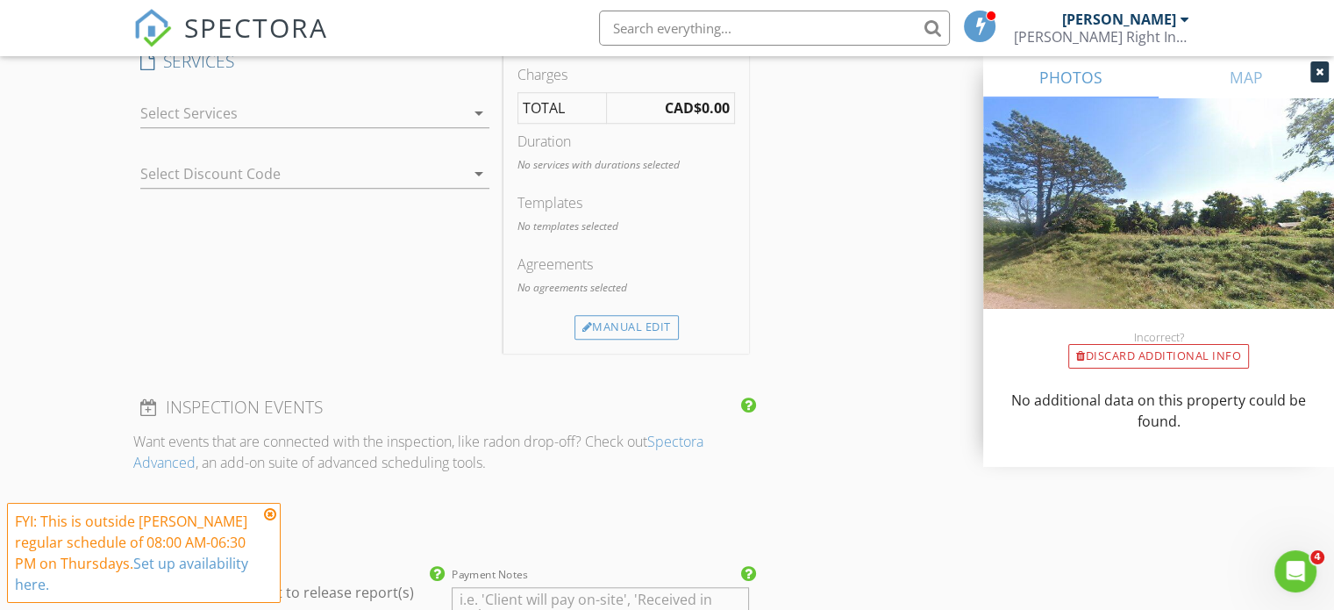
click at [211, 108] on div at bounding box center [302, 113] width 325 height 28
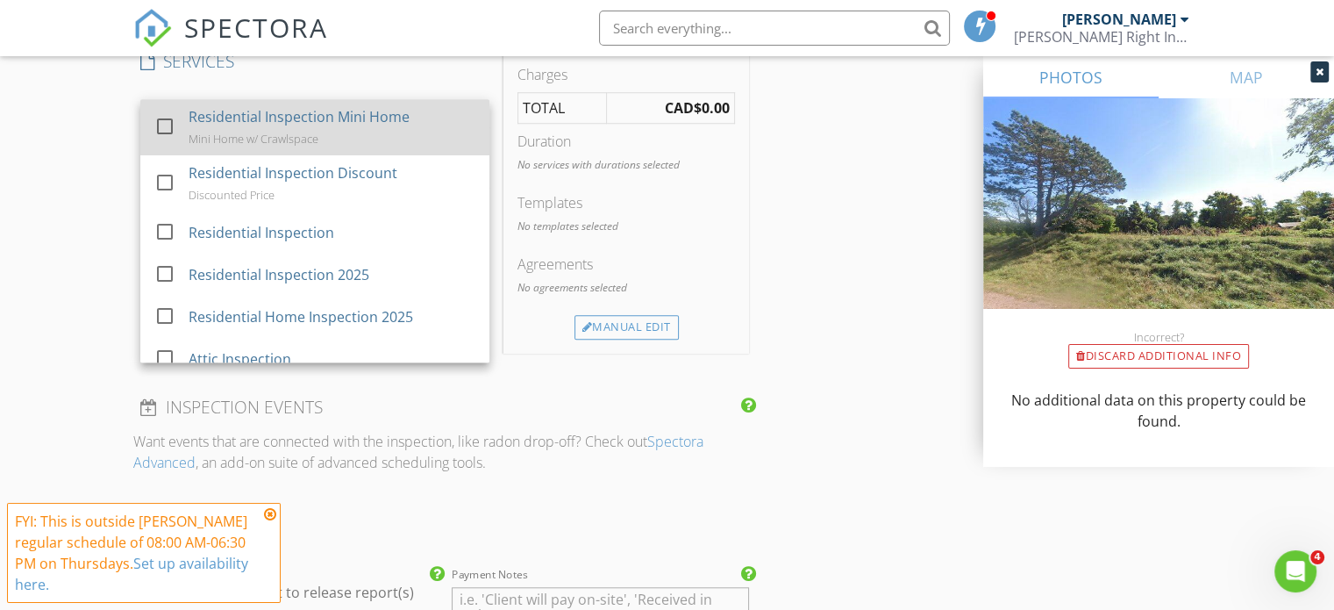
click at [250, 123] on div "Residential Inspection Mini Home" at bounding box center [299, 116] width 221 height 21
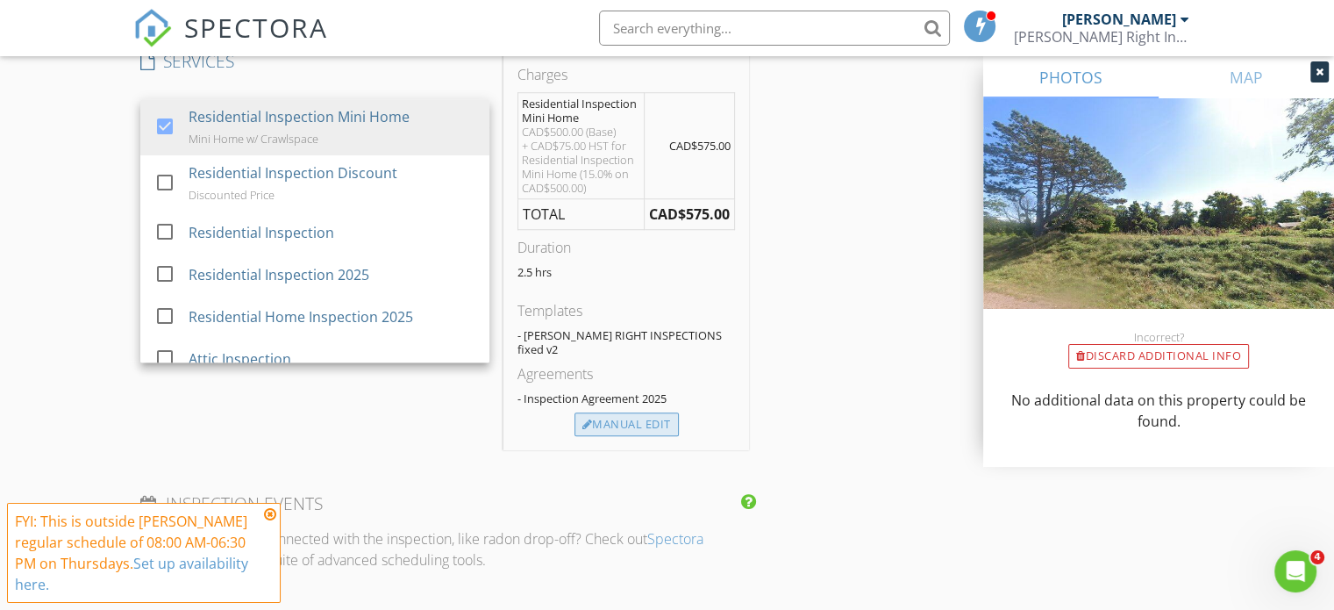
click at [618, 412] on div "Manual Edit" at bounding box center [627, 424] width 104 height 25
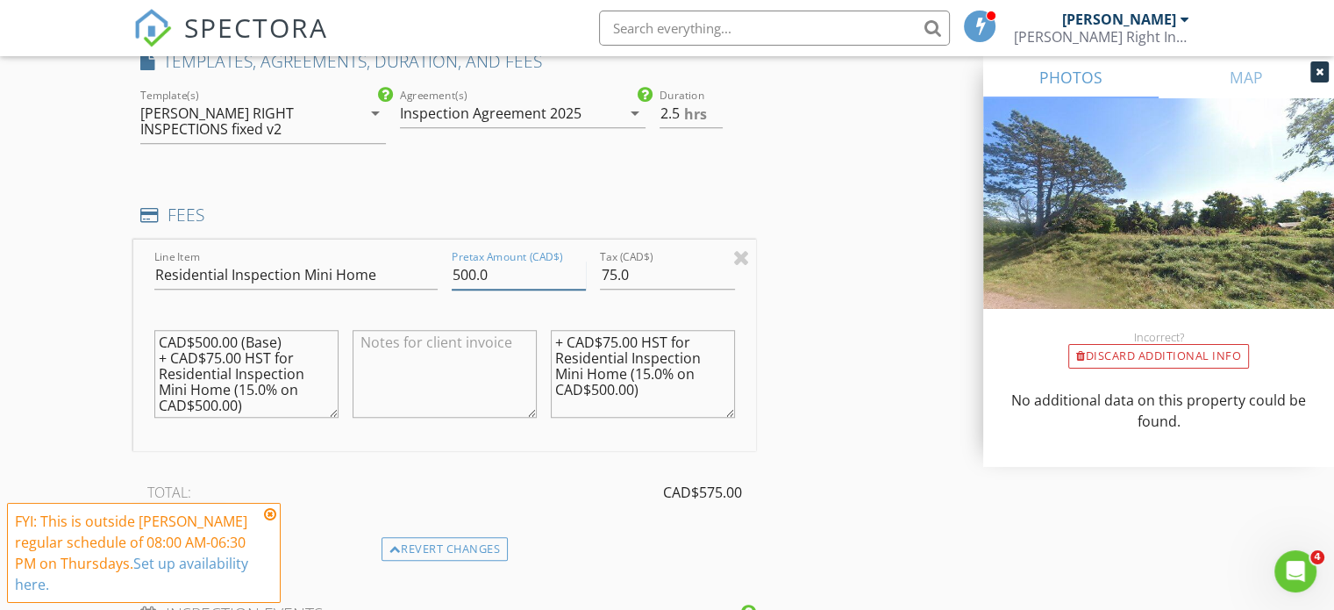
drag, startPoint x: 522, startPoint y: 275, endPoint x: 414, endPoint y: 274, distance: 107.9
click at [414, 274] on div "Line Item Residential Inspection Mini Home Pretax Amount (CAD$) 500.0 Tax (CAD$…" at bounding box center [444, 344] width 623 height 211
drag, startPoint x: 646, startPoint y: 269, endPoint x: 575, endPoint y: 268, distance: 70.2
click at [575, 268] on div "Line Item Residential Inspection Mini Home Pretax Amount (CAD$) 0 Tax (CAD$) 75…" at bounding box center [444, 344] width 623 height 211
type input "00"
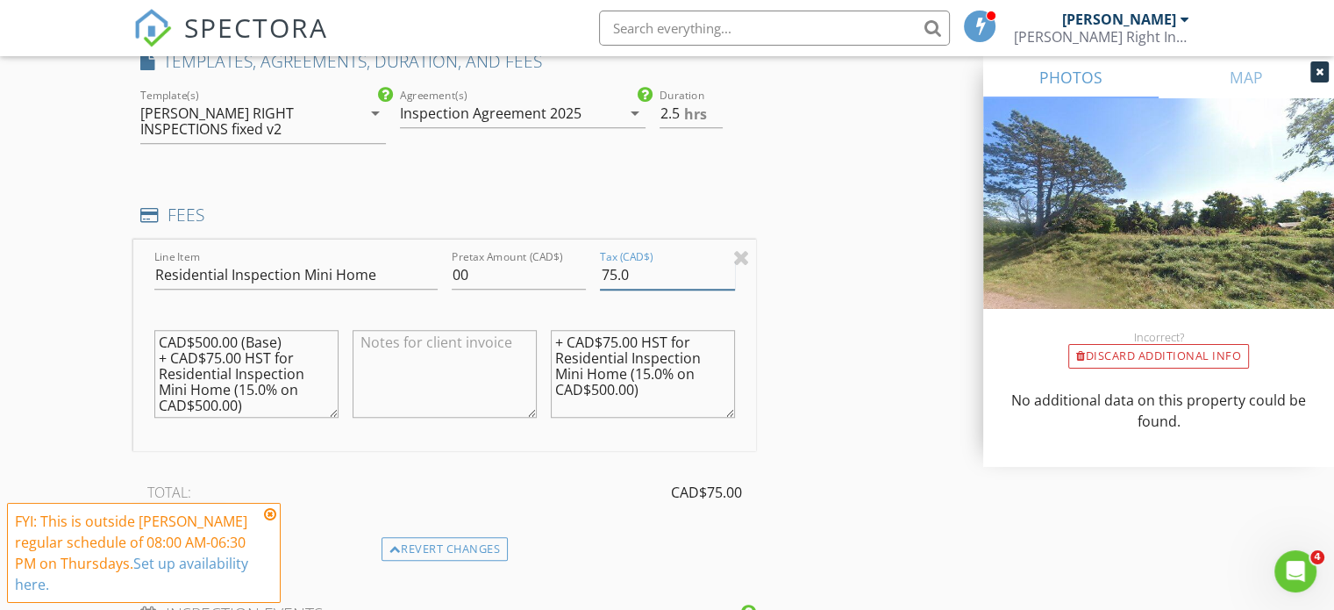
drag, startPoint x: 641, startPoint y: 271, endPoint x: 531, endPoint y: 275, distance: 110.6
click at [531, 275] on div "Line Item Residential Inspection Mini Home Pretax Amount (CAD$) 00 Tax (CAD$) 7…" at bounding box center [444, 344] width 623 height 211
type input "0"
click at [365, 466] on div "Line Item Residential Inspection Mini Home Pretax Amount (CAD$) 00 Tax (CAD$) 0…" at bounding box center [444, 387] width 623 height 297
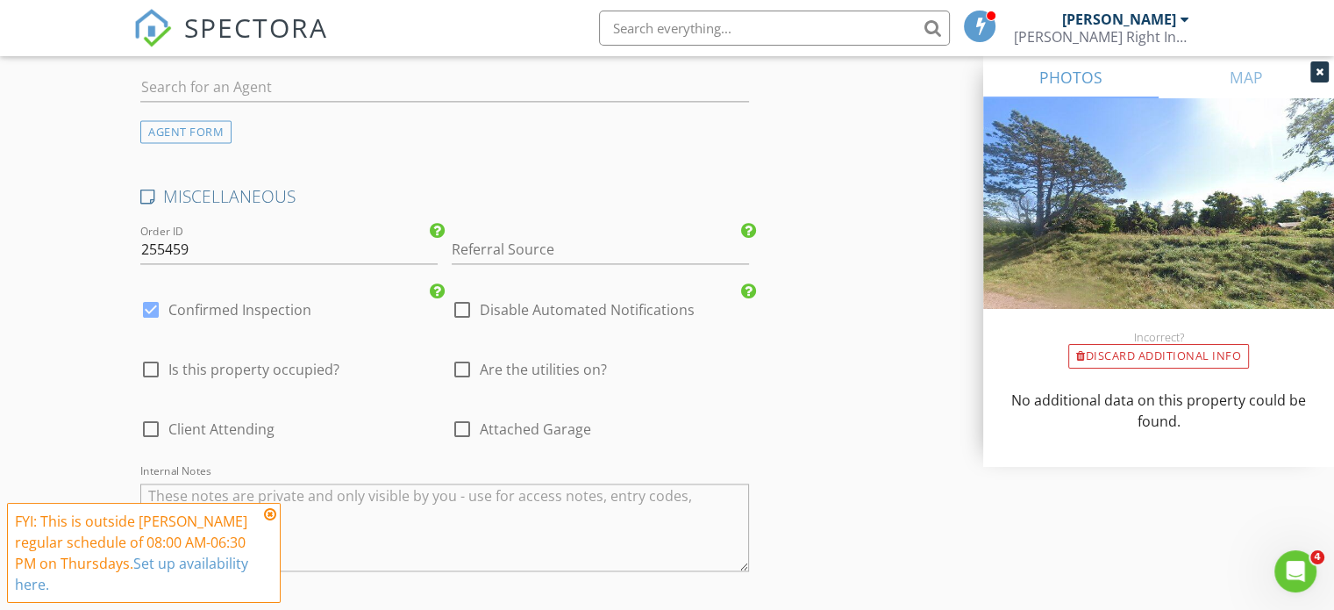
scroll to position [2544, 0]
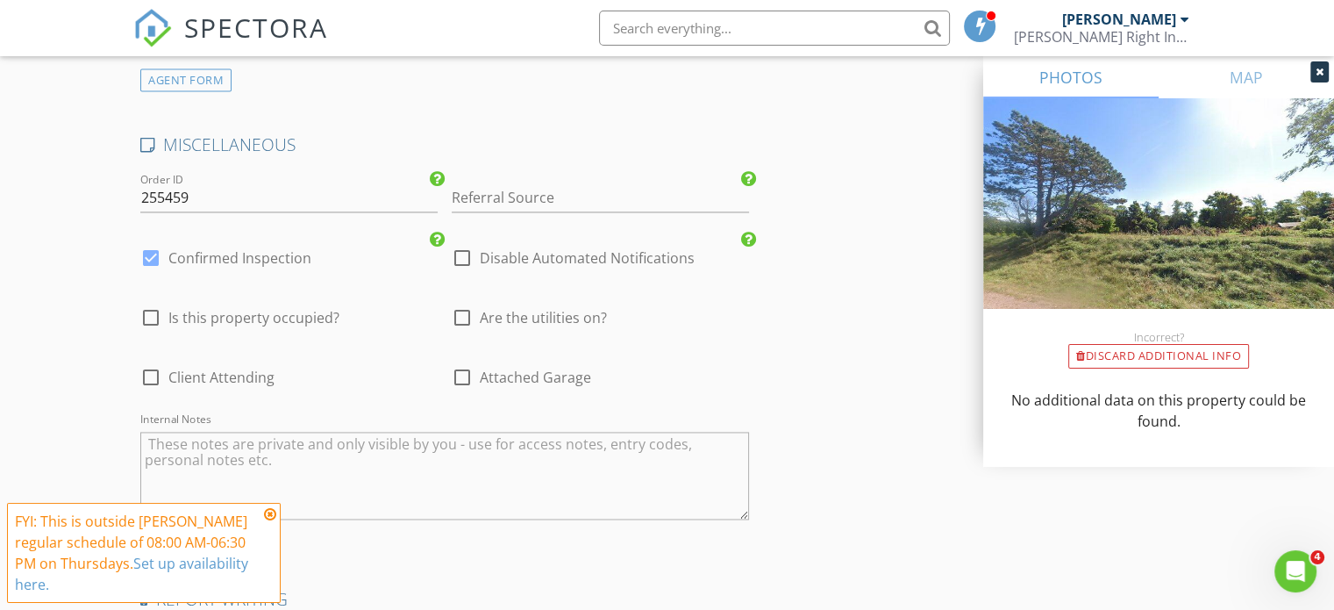
click at [467, 254] on div at bounding box center [462, 258] width 30 height 30
checkbox input "true"
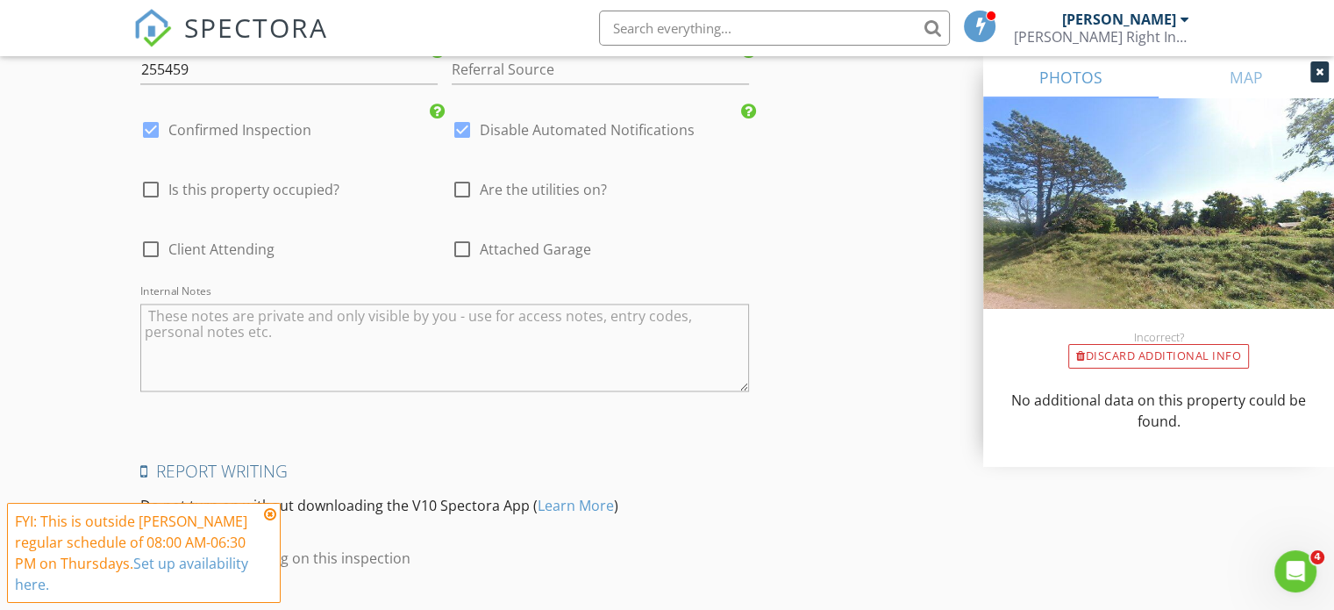
scroll to position [2791, 0]
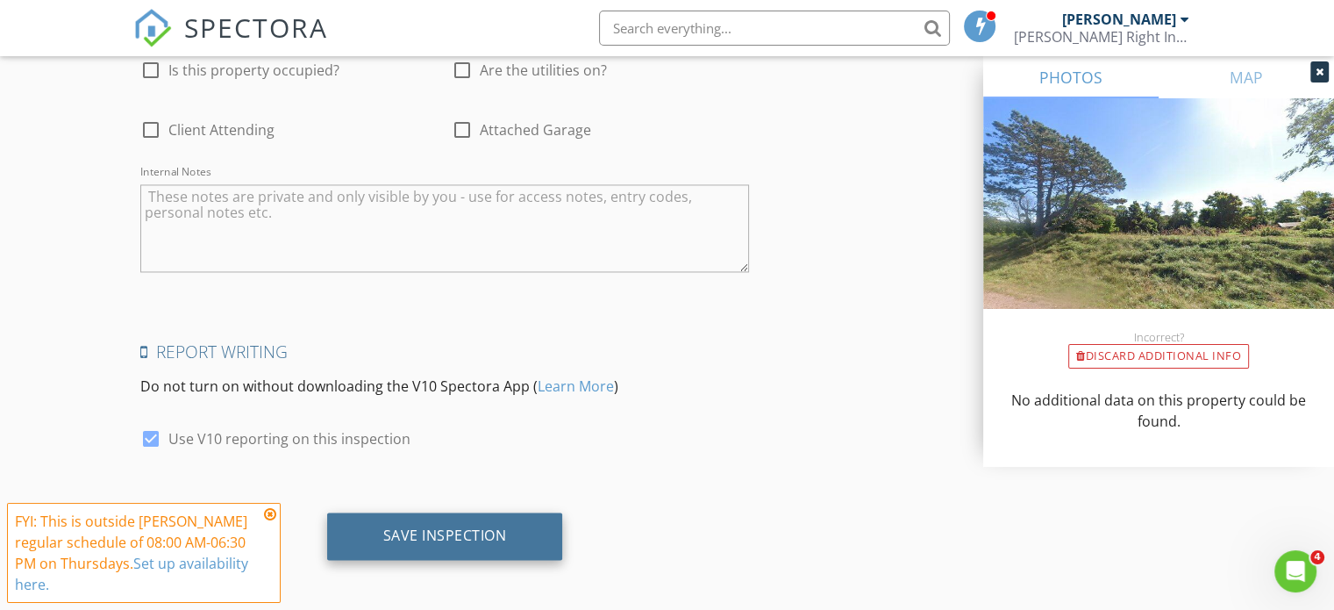
click at [449, 529] on div "Save Inspection" at bounding box center [445, 535] width 124 height 18
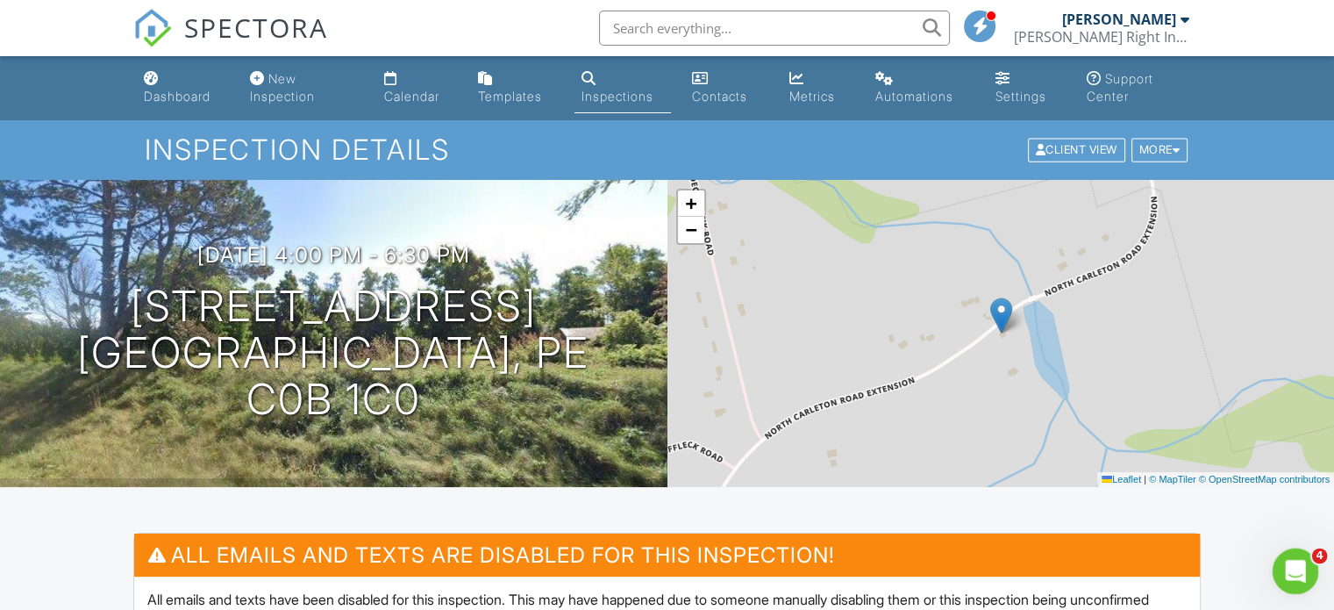
click at [1299, 566] on icon "Open Intercom Messenger" at bounding box center [1293, 568] width 29 height 29
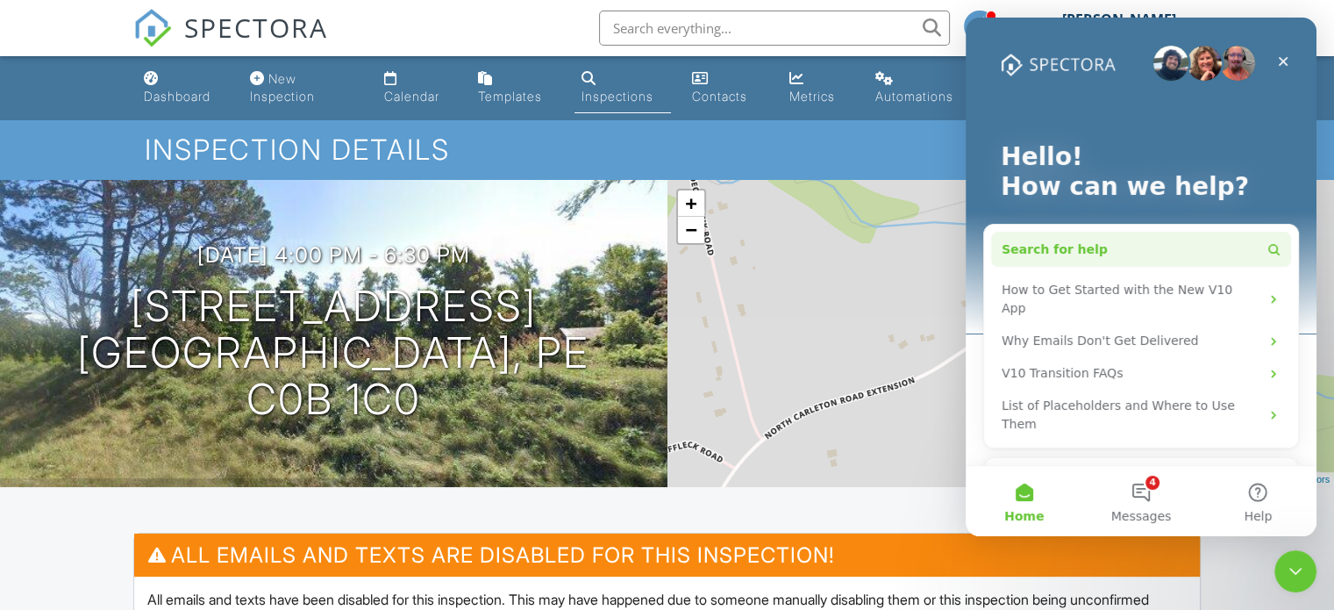
click at [1099, 246] on button "Search for help" at bounding box center [1141, 249] width 300 height 35
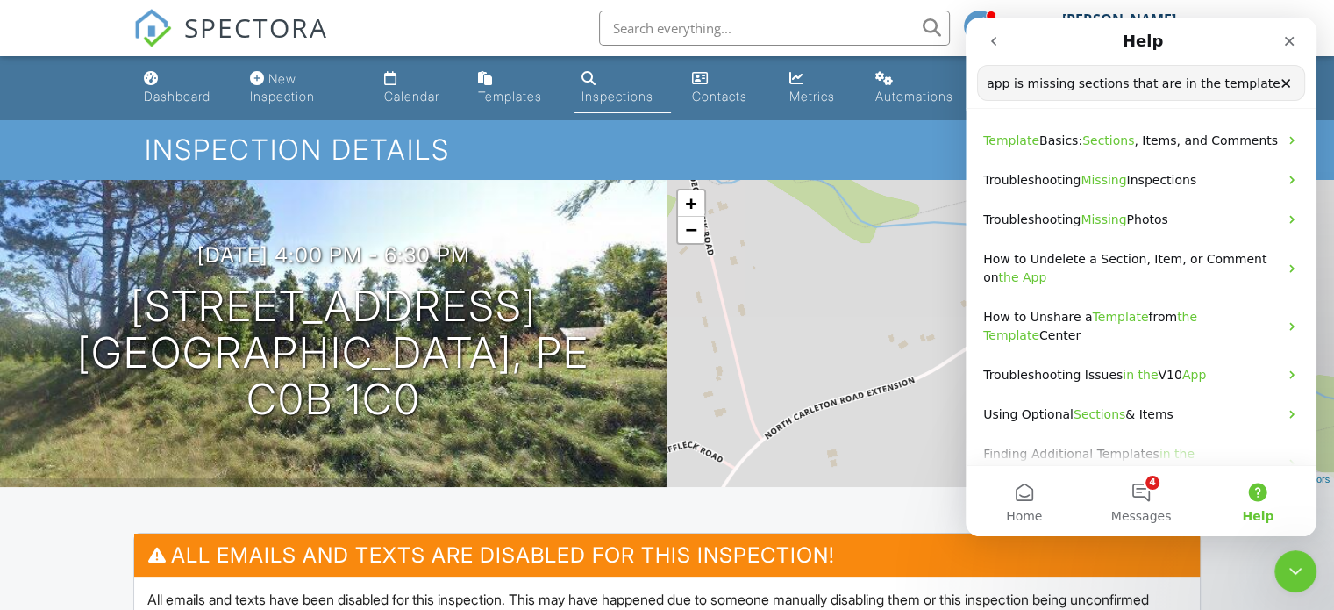
type input "app is missing sections that are in the template"
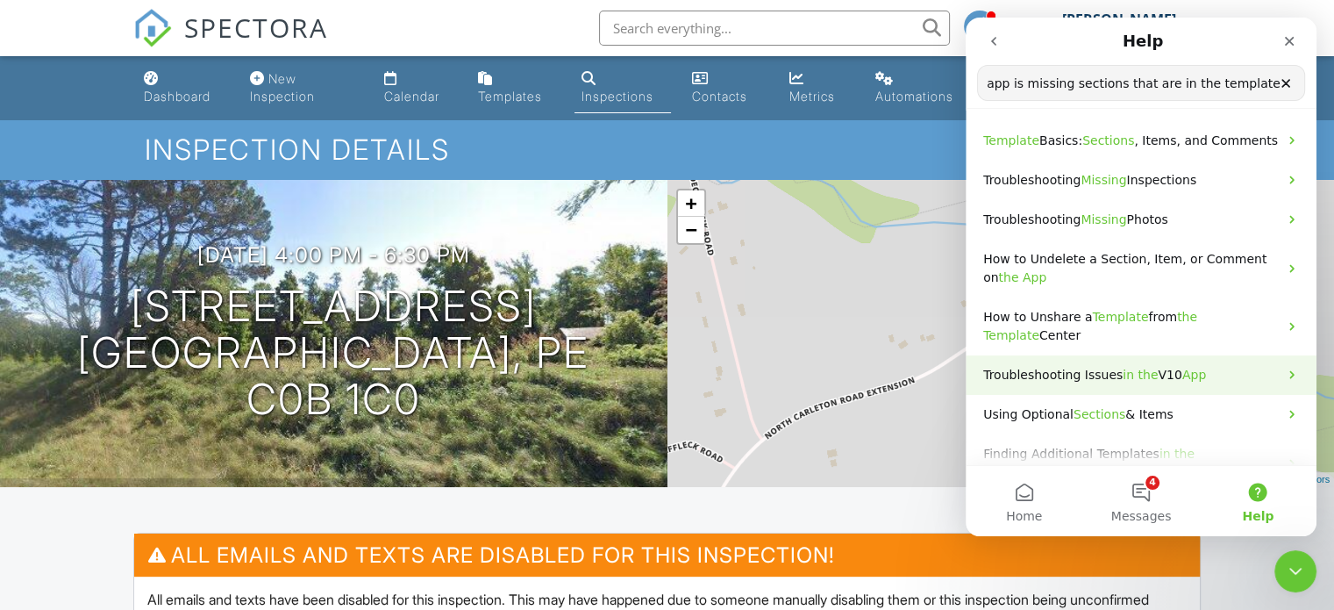
click at [1123, 382] on span "in" at bounding box center [1128, 375] width 11 height 14
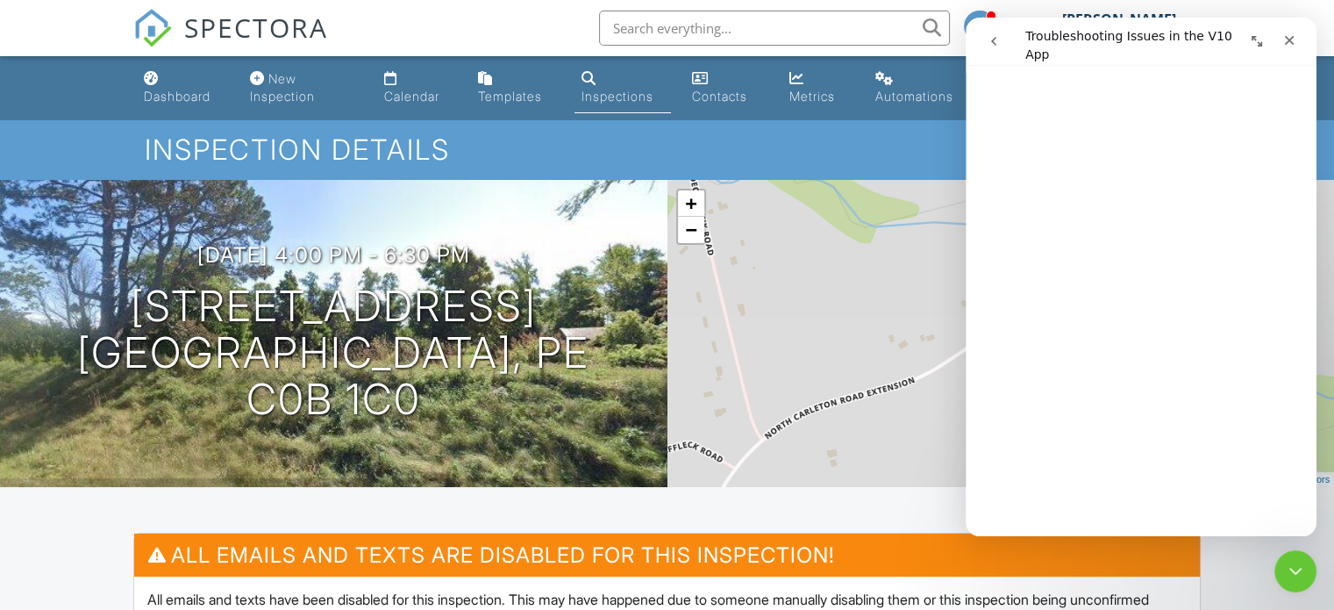
scroll to position [789, 0]
click at [1297, 568] on icon "Close Intercom Messenger" at bounding box center [1292, 568] width 21 height 21
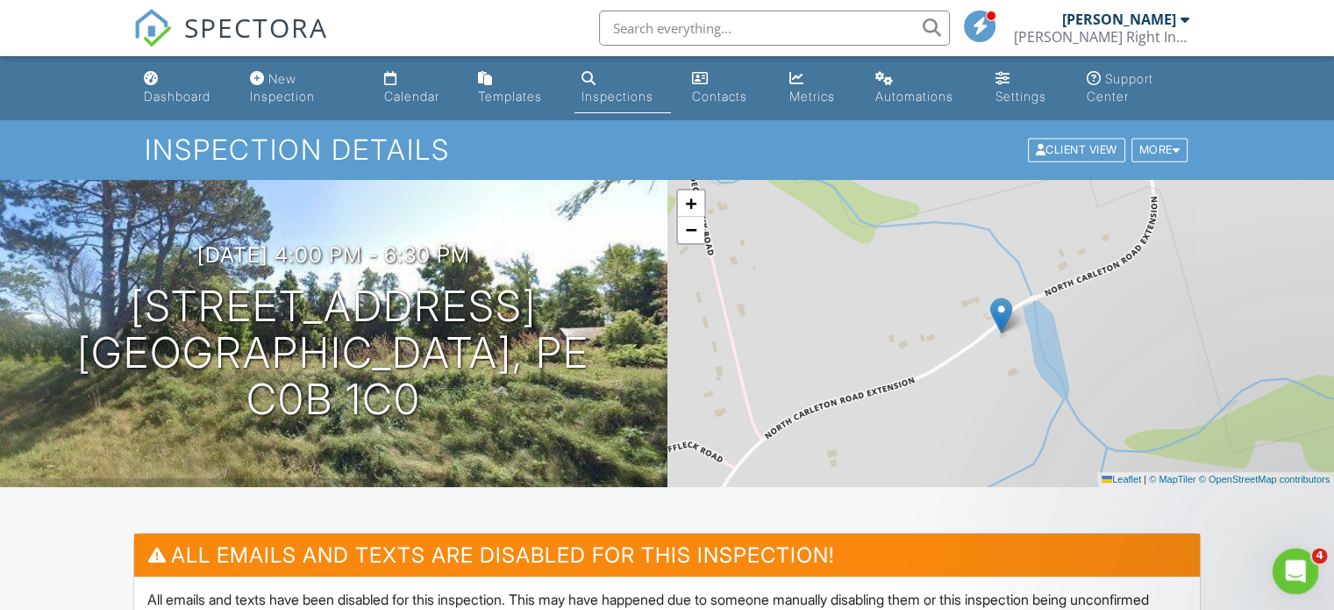
scroll to position [0, 0]
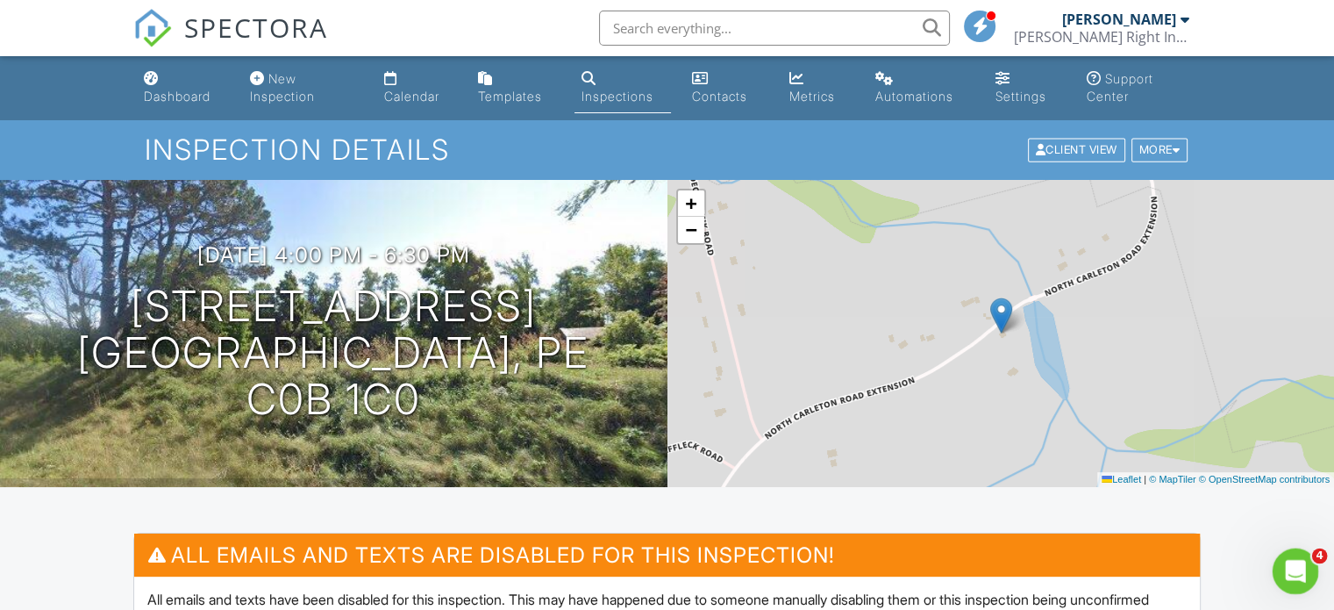
click at [1295, 570] on icon "Open Intercom Messenger" at bounding box center [1293, 568] width 29 height 29
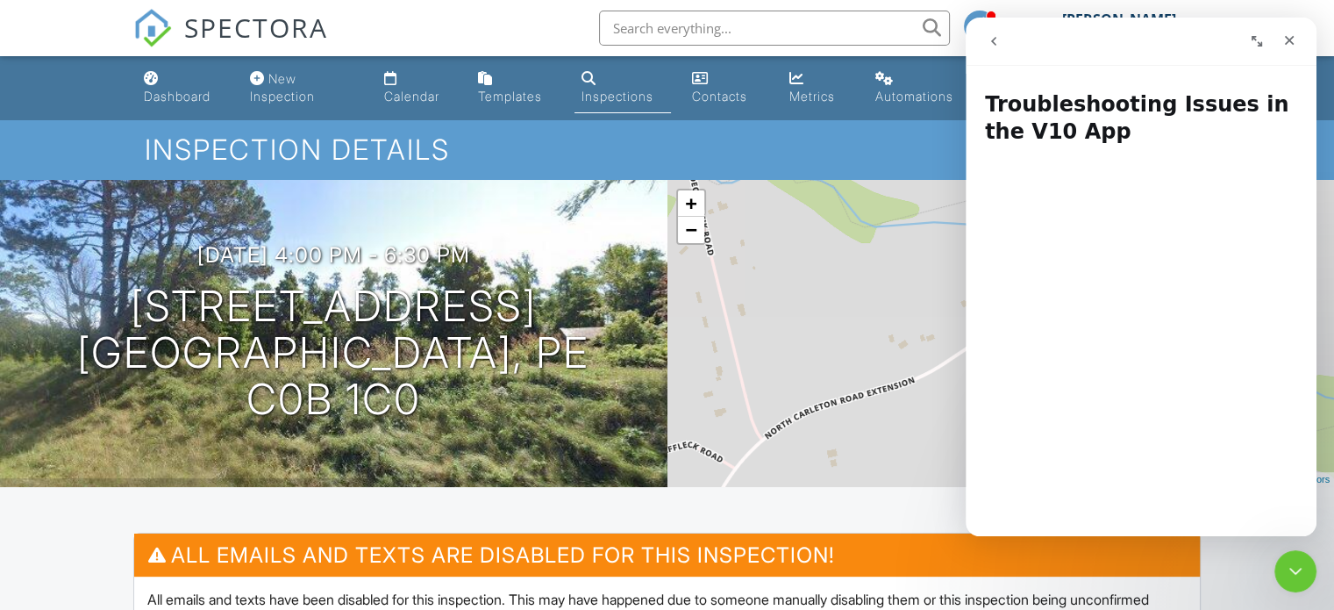
click at [994, 39] on icon "go back" at bounding box center [993, 41] width 5 height 9
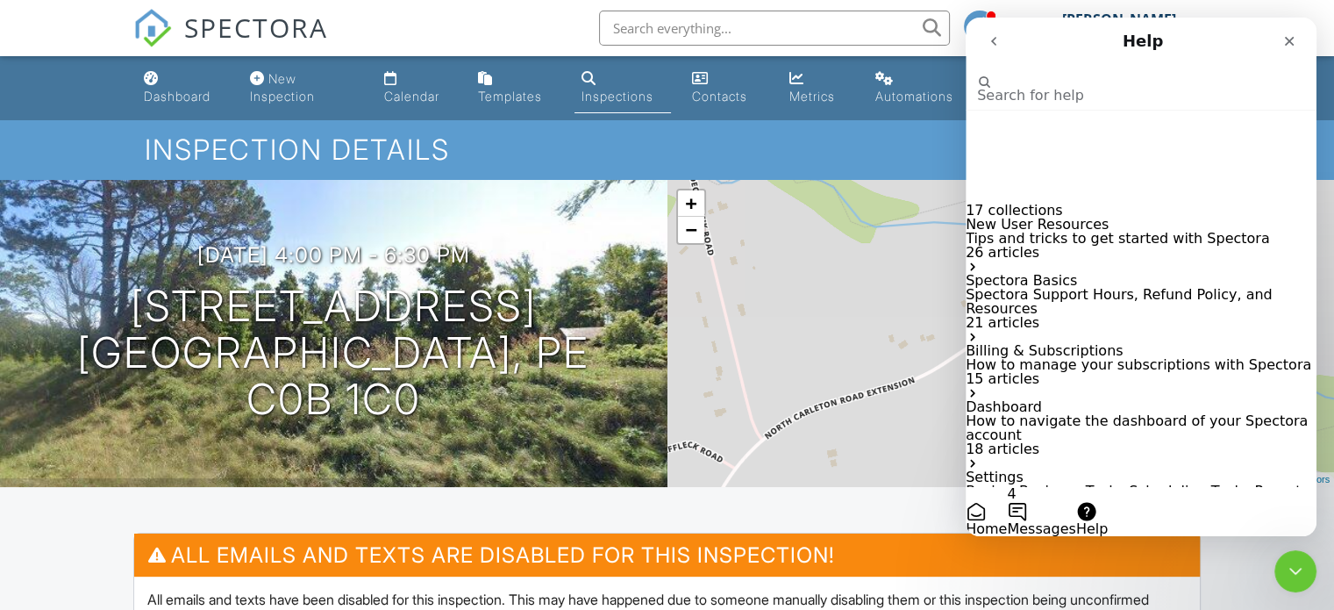
click at [1075, 487] on button "4 Messages" at bounding box center [1041, 511] width 68 height 49
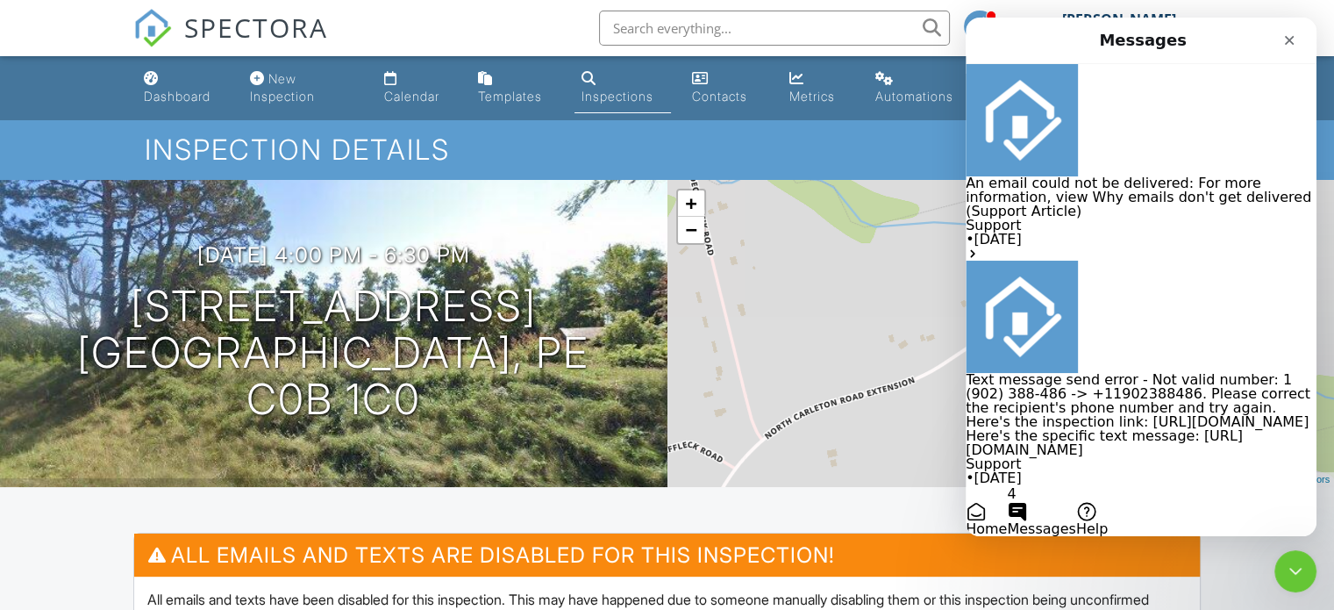
click at [1108, 501] on button "Help" at bounding box center [1092, 518] width 32 height 35
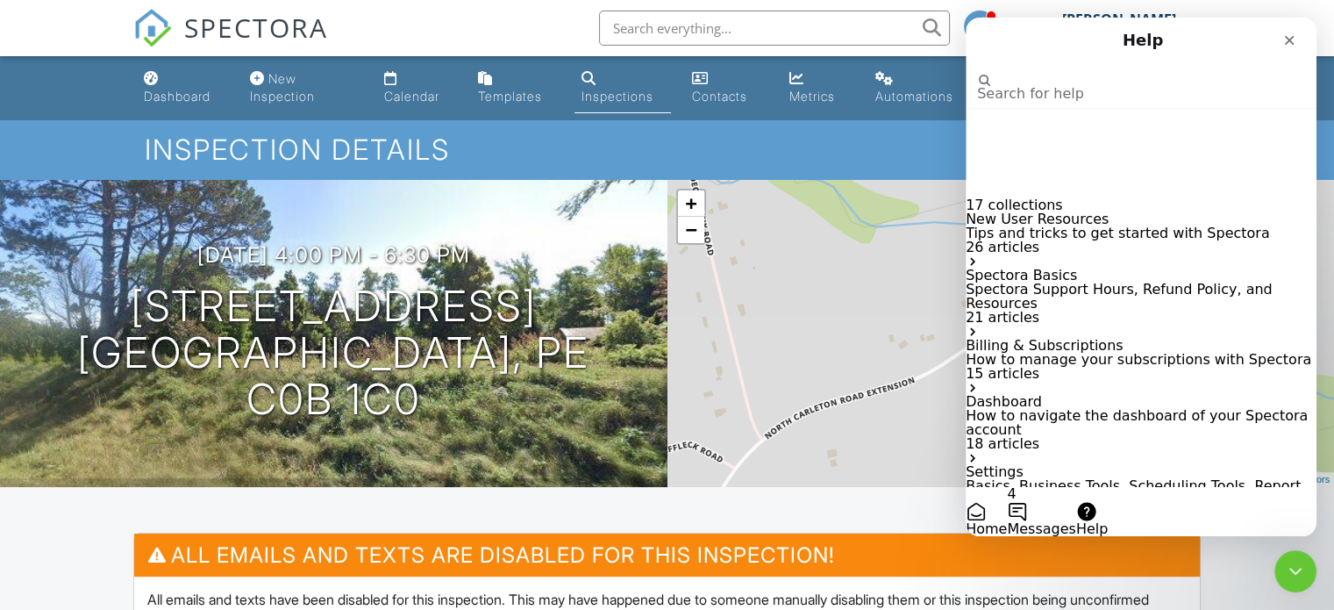
click at [1075, 487] on button "4 Messages" at bounding box center [1041, 511] width 68 height 49
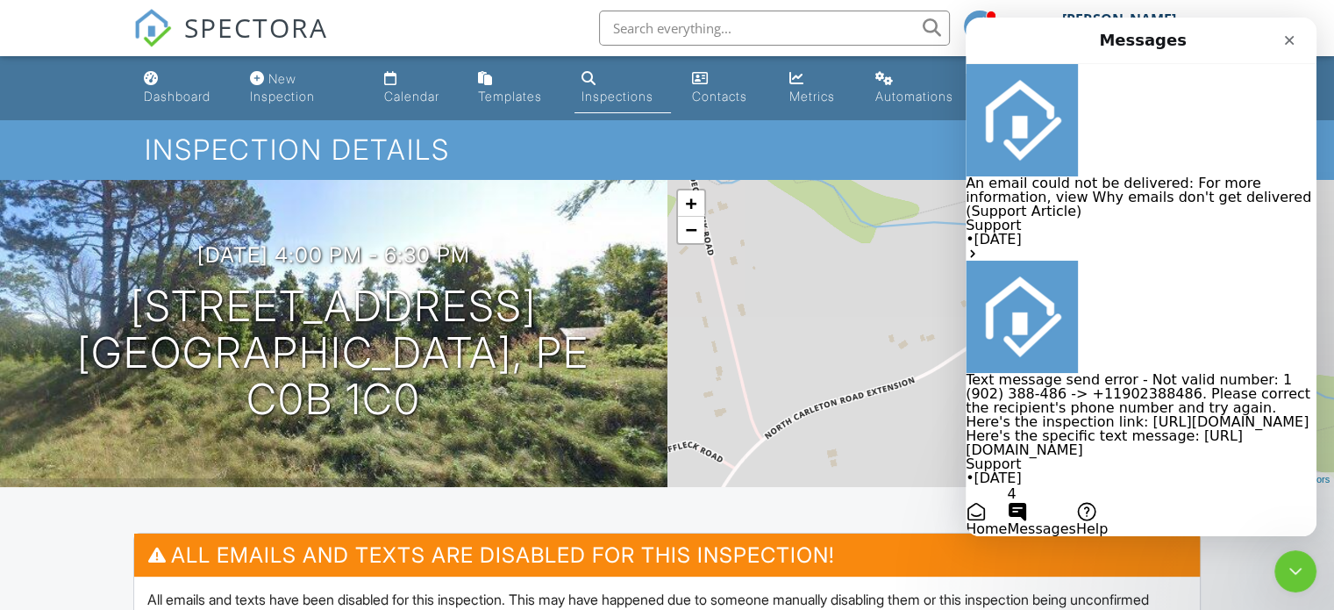
click at [1007, 501] on button "Home" at bounding box center [986, 518] width 41 height 35
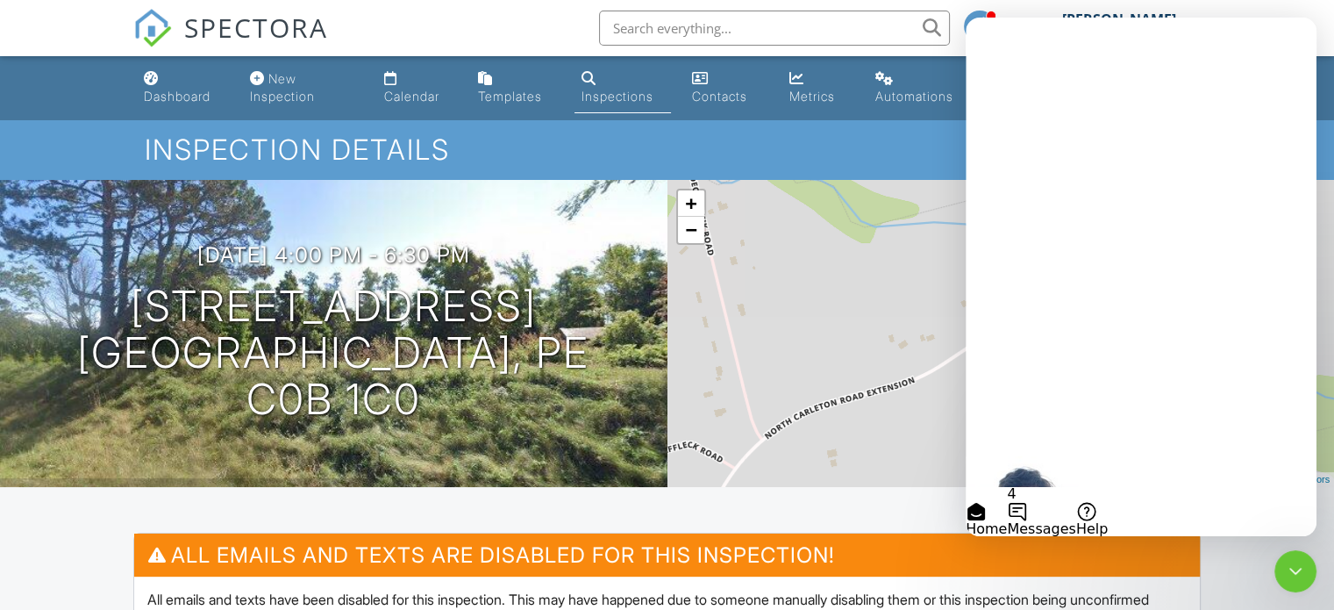
scroll to position [88, 0]
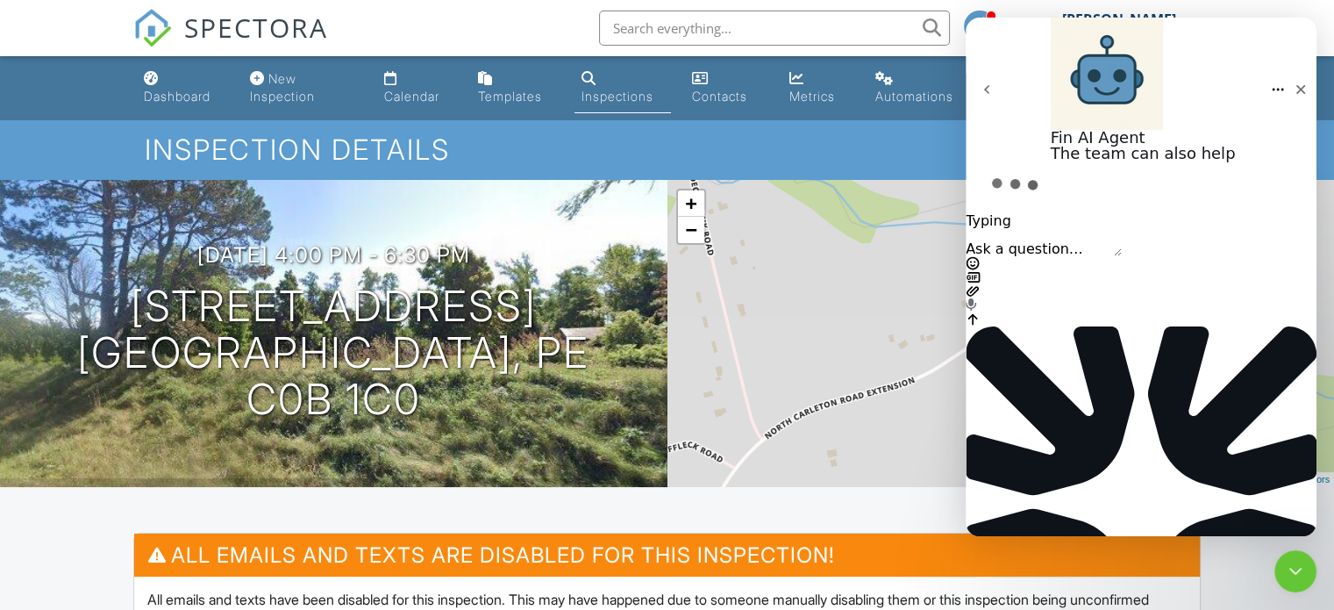
click at [1039, 256] on textarea "Ask a question…" at bounding box center [1044, 249] width 156 height 14
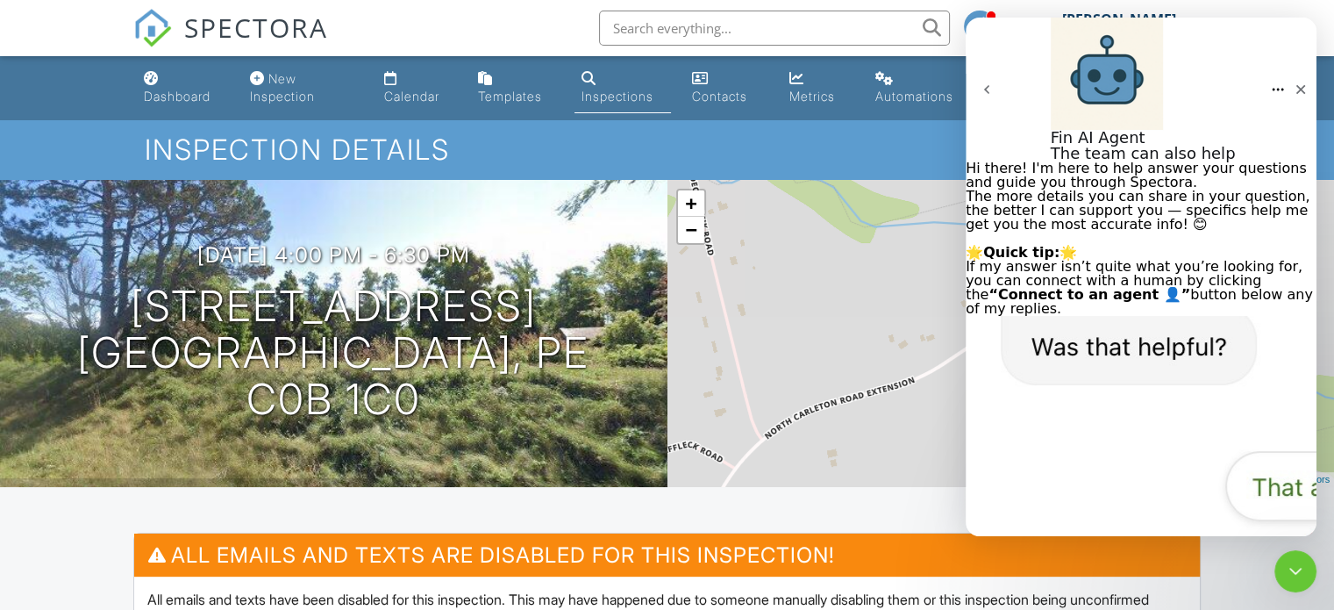
type textarea "phone app is missing sections from my template"
click at [1295, 566] on icon "Close Intercom Messenger" at bounding box center [1292, 568] width 21 height 21
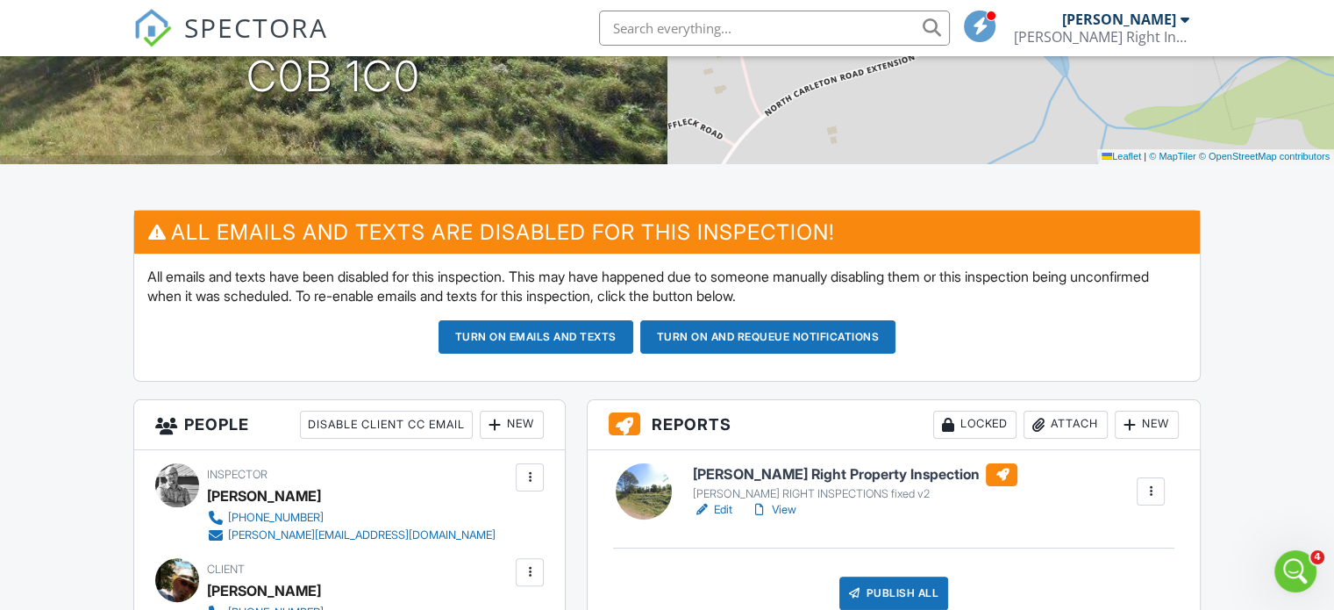
scroll to position [351, 0]
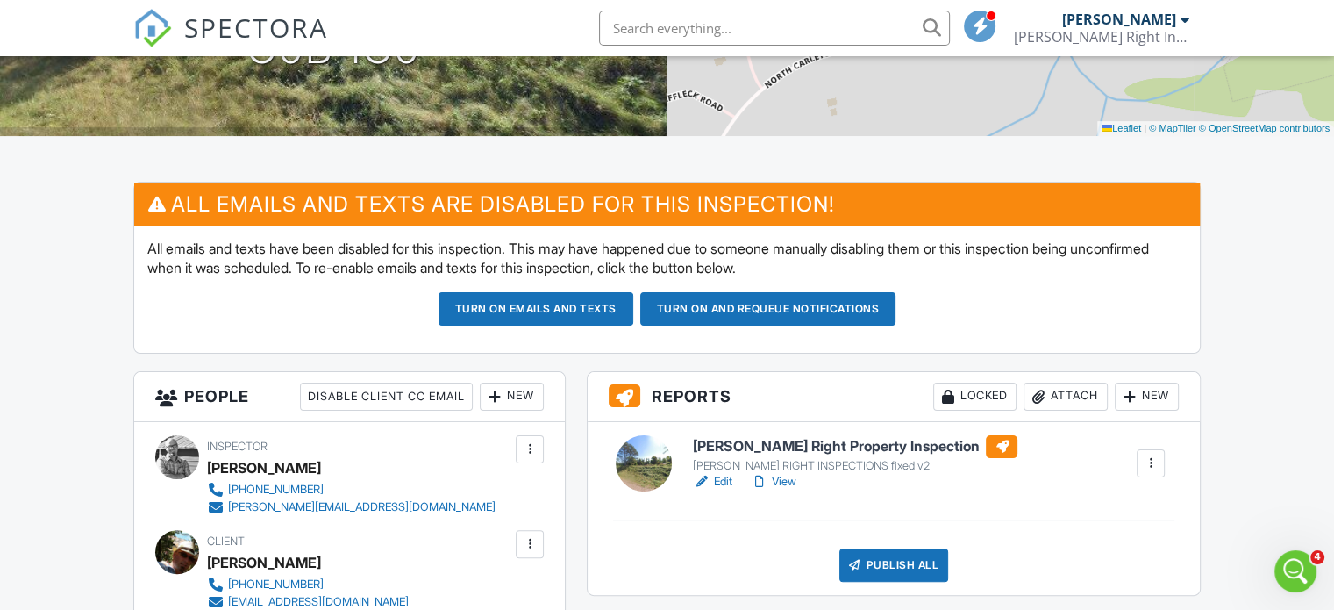
click at [723, 481] on link "Edit" at bounding box center [712, 482] width 39 height 18
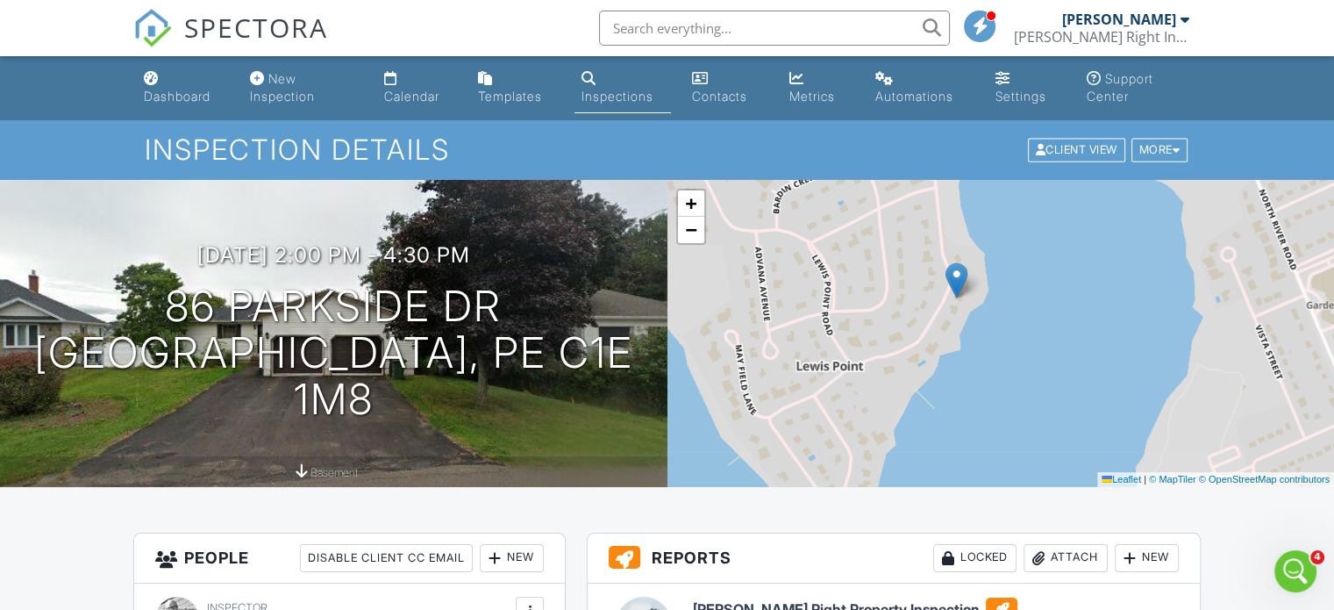
click at [167, 93] on div "Dashboard" at bounding box center [177, 96] width 67 height 15
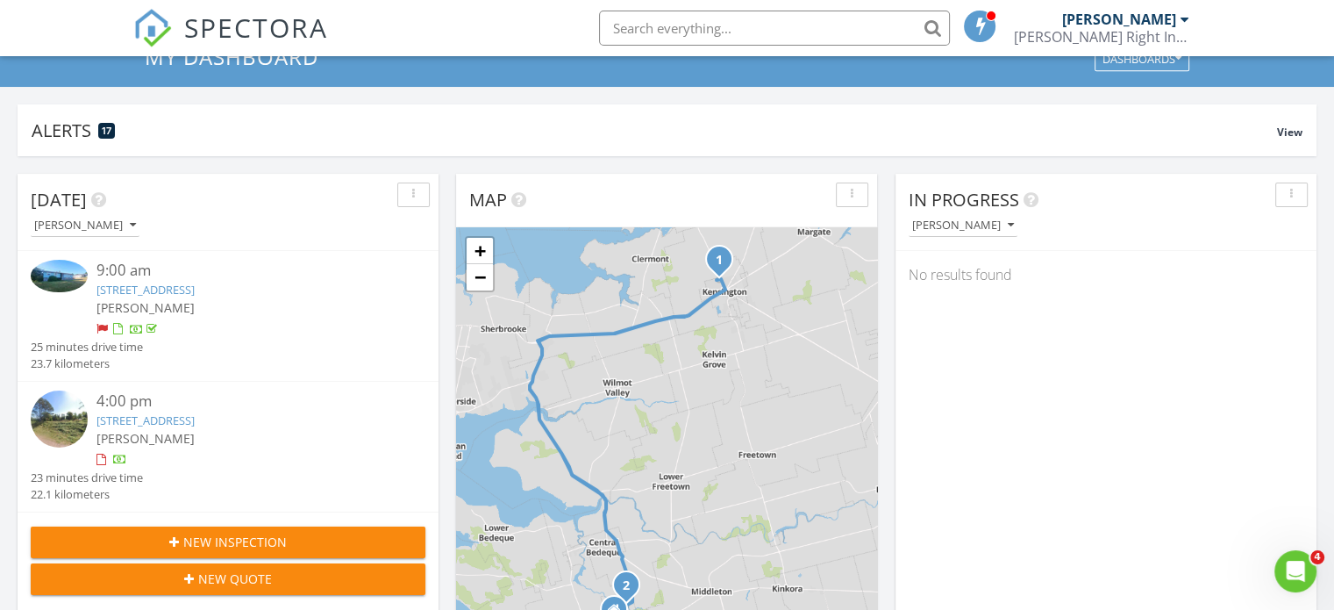
scroll to position [88, 0]
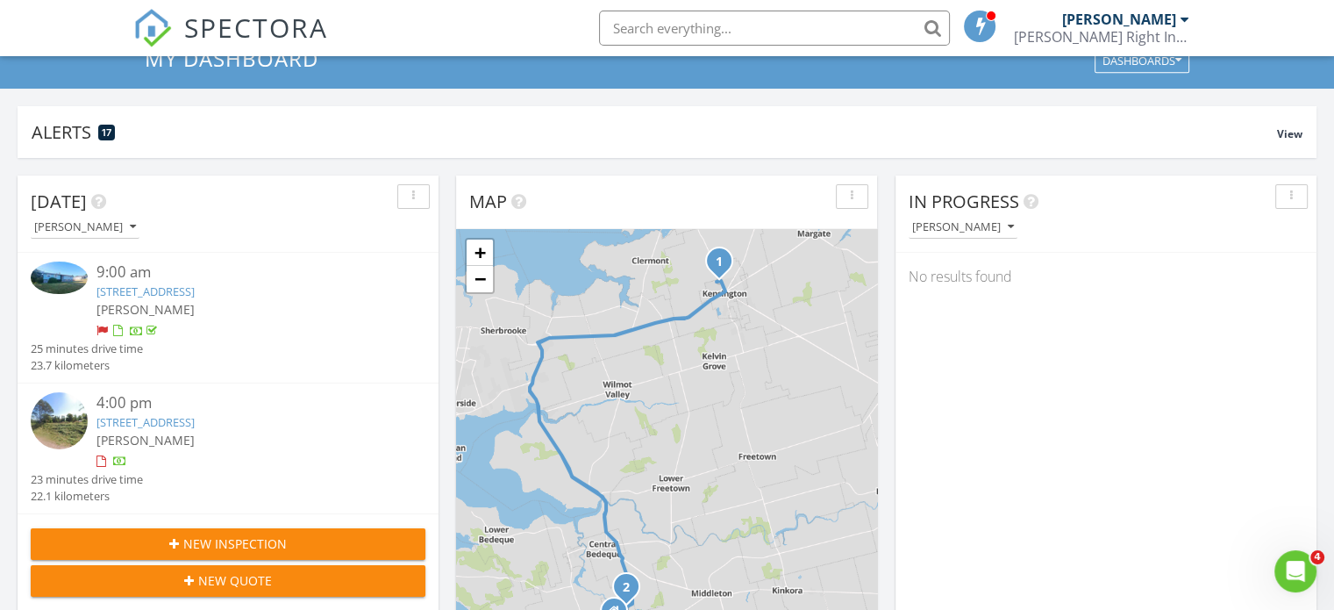
click at [195, 419] on link "[STREET_ADDRESS]" at bounding box center [145, 422] width 98 height 16
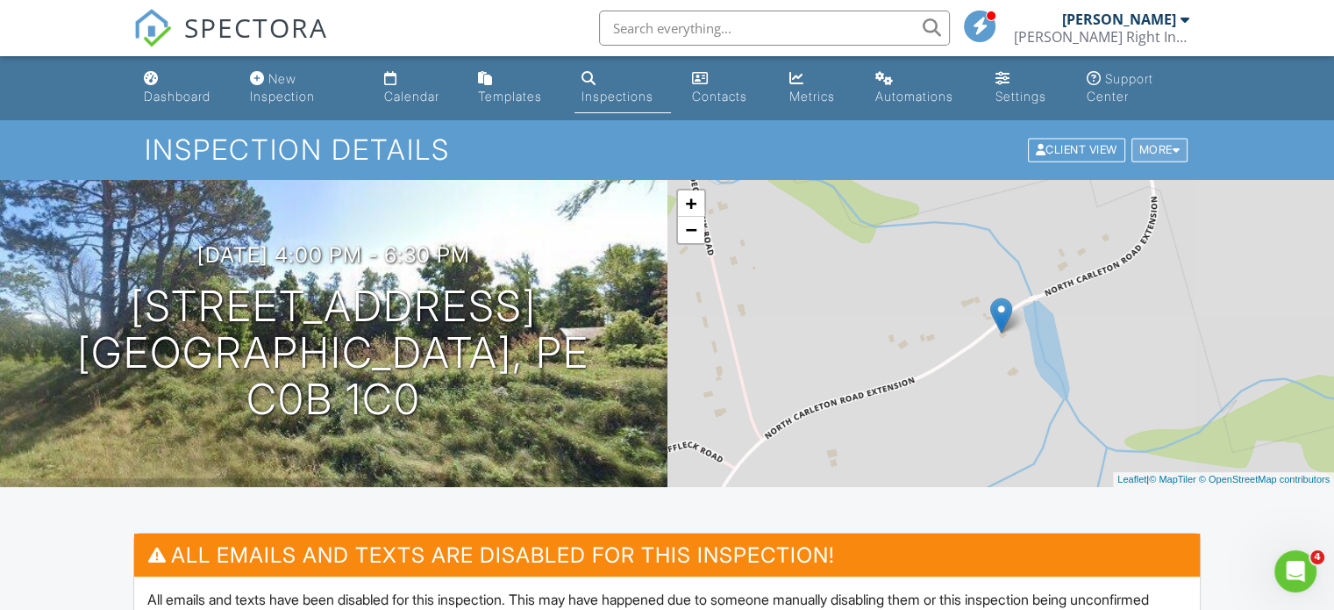
click at [1164, 150] on div "More" at bounding box center [1160, 151] width 57 height 24
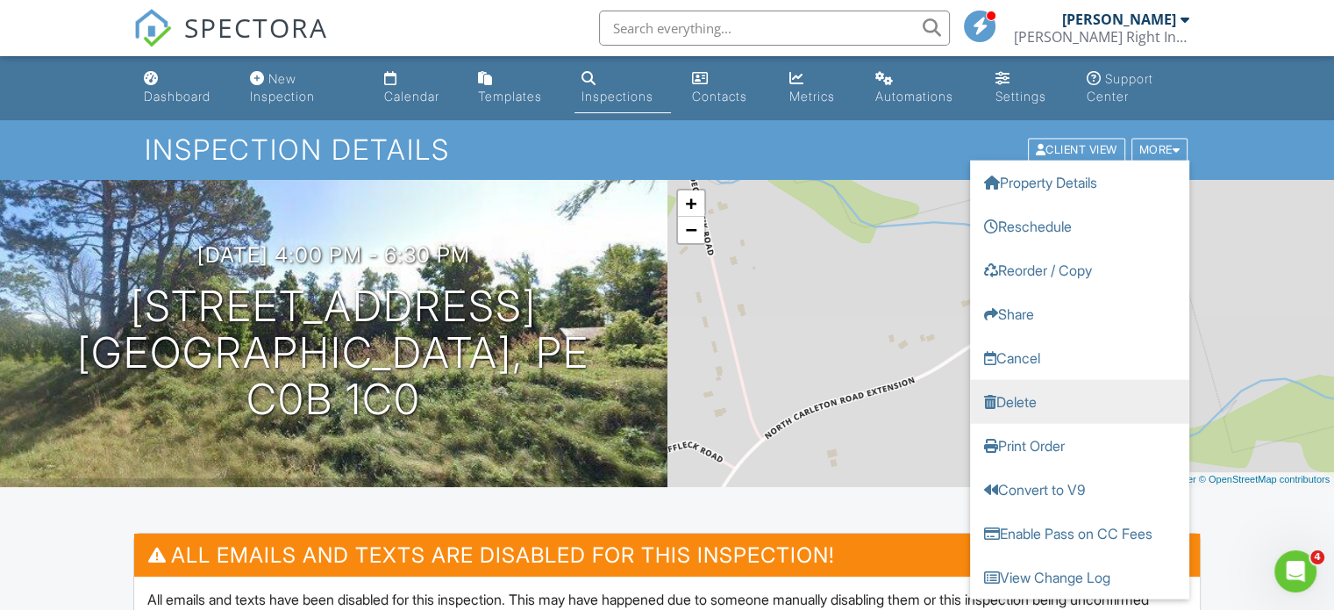
click at [1018, 403] on link "Delete" at bounding box center [1079, 402] width 219 height 44
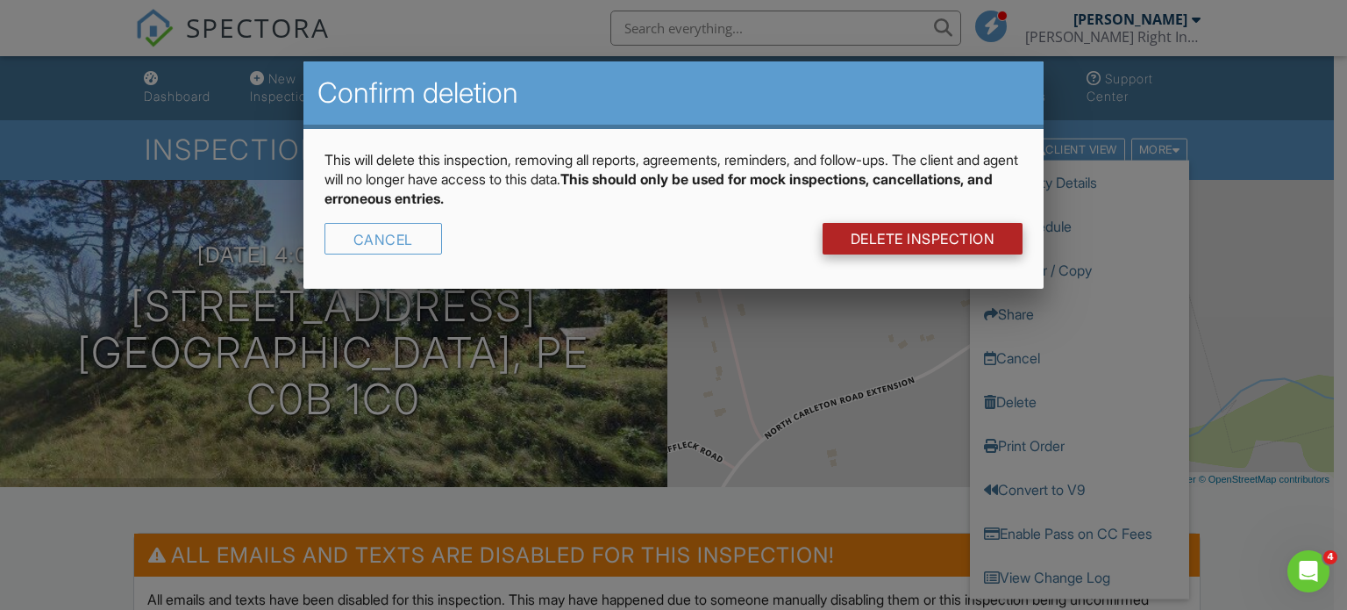
click at [909, 240] on link "DELETE Inspection" at bounding box center [923, 239] width 201 height 32
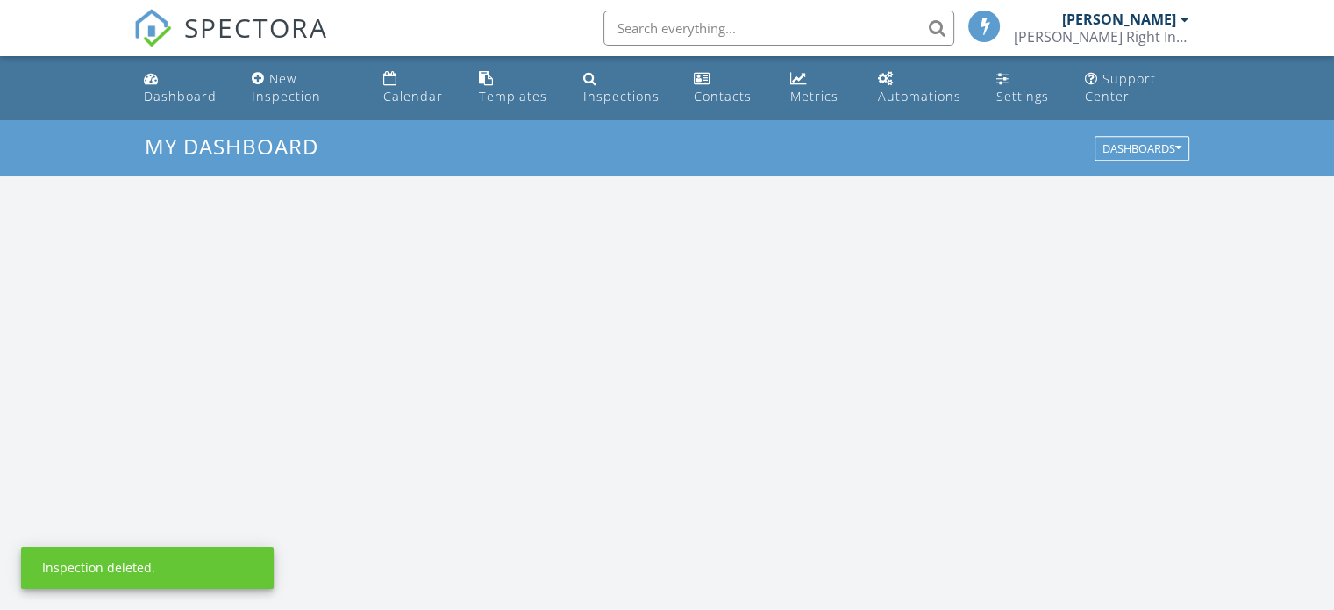
scroll to position [1624, 1361]
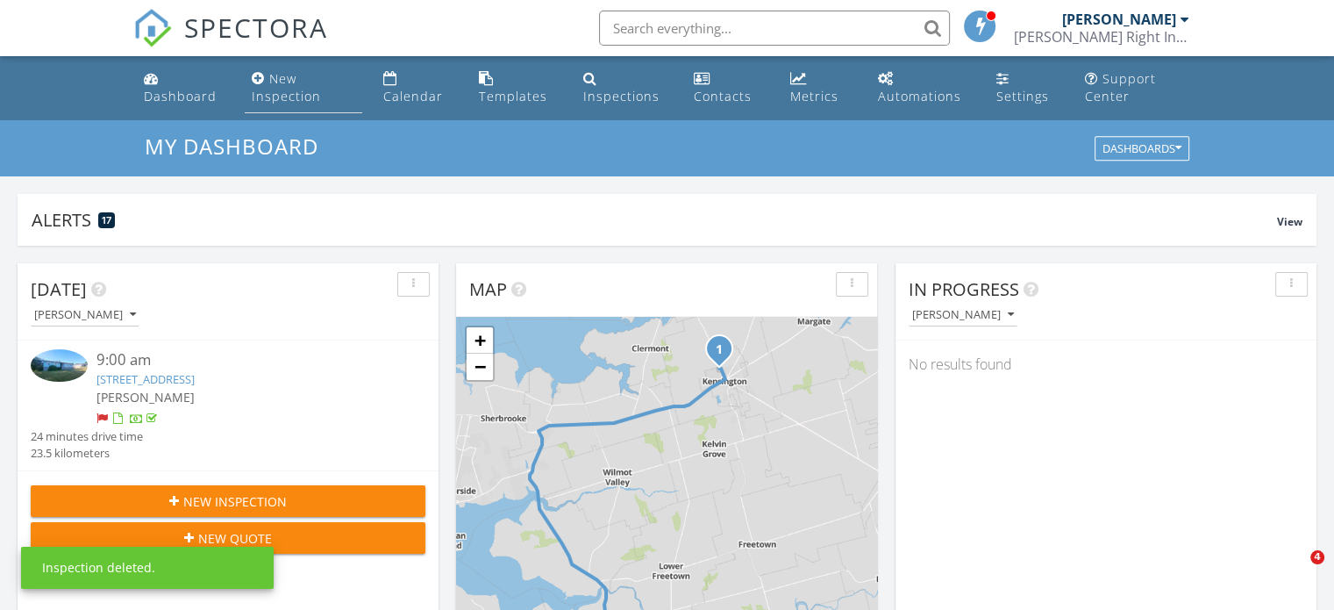
click at [301, 94] on div "New Inspection" at bounding box center [286, 87] width 69 height 34
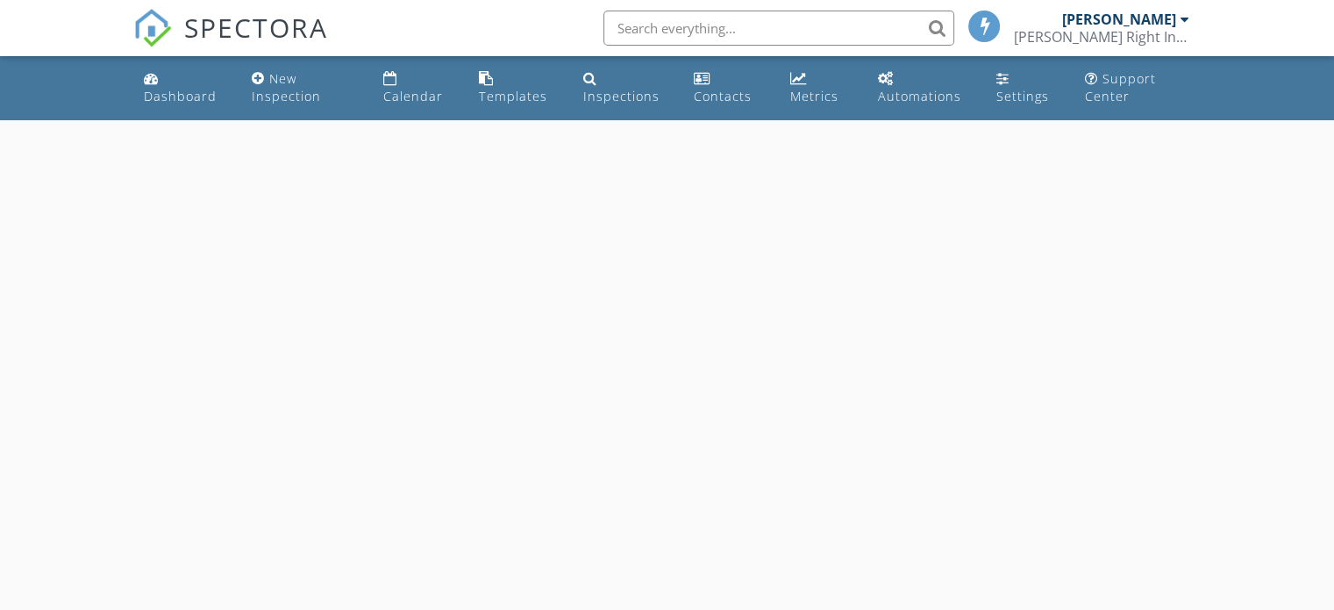
select select "7"
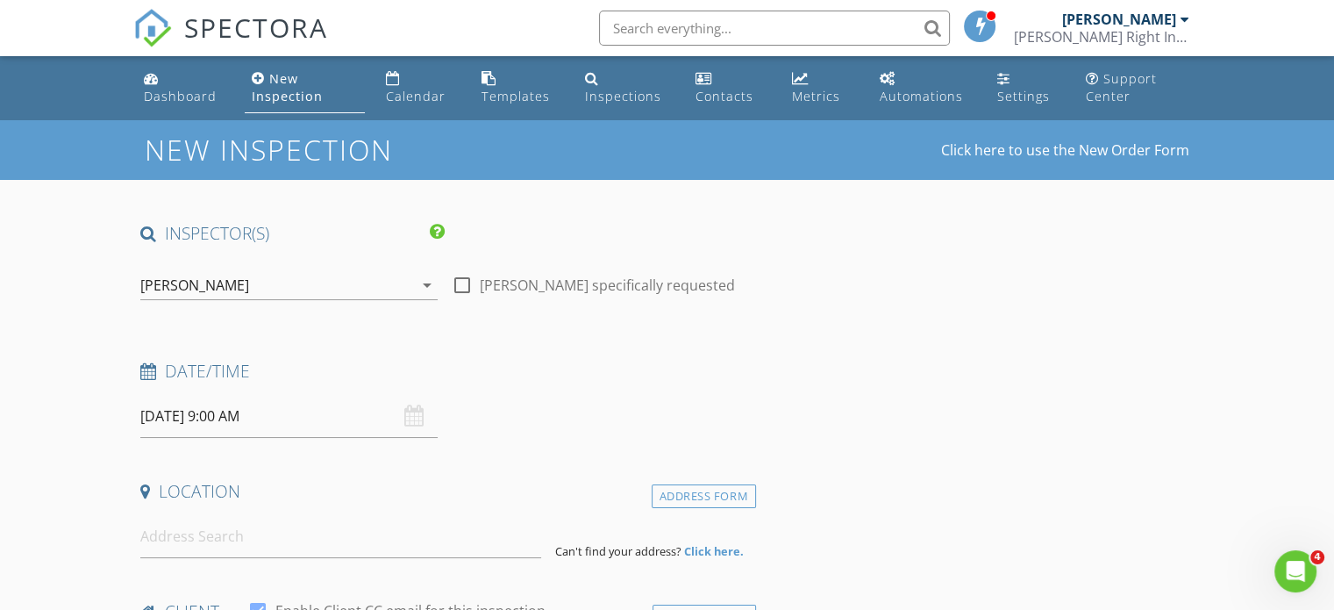
click at [196, 426] on input "[DATE] 9:00 AM" at bounding box center [288, 416] width 297 height 43
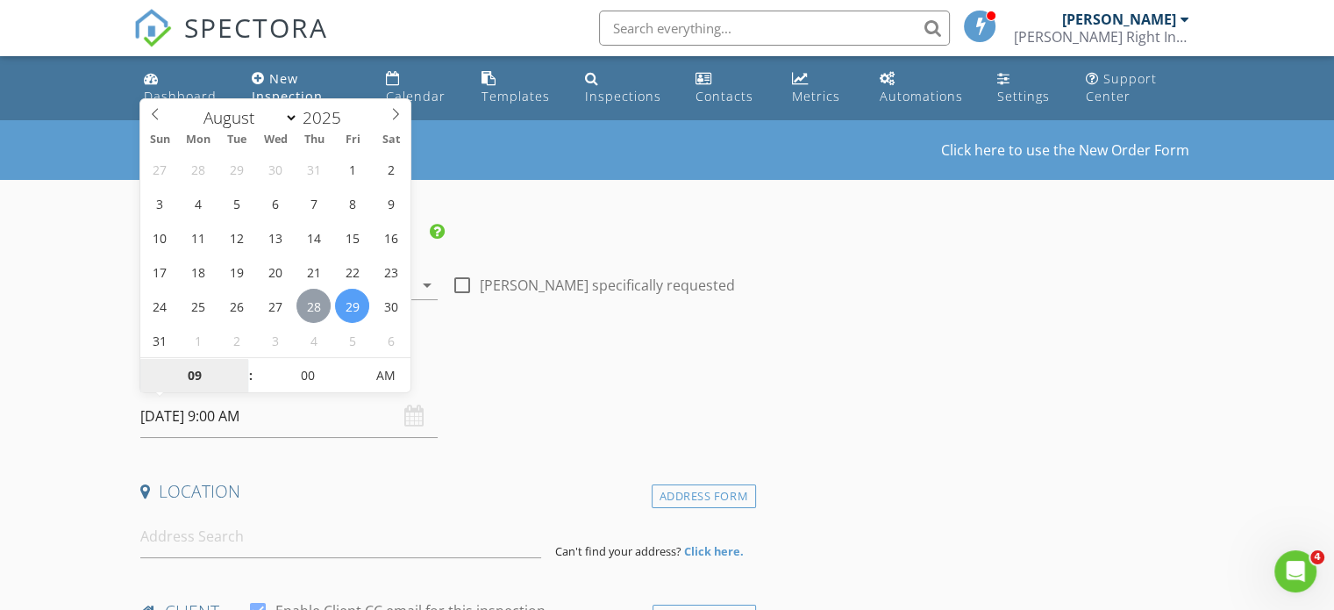
type input "[DATE] 9:00 AM"
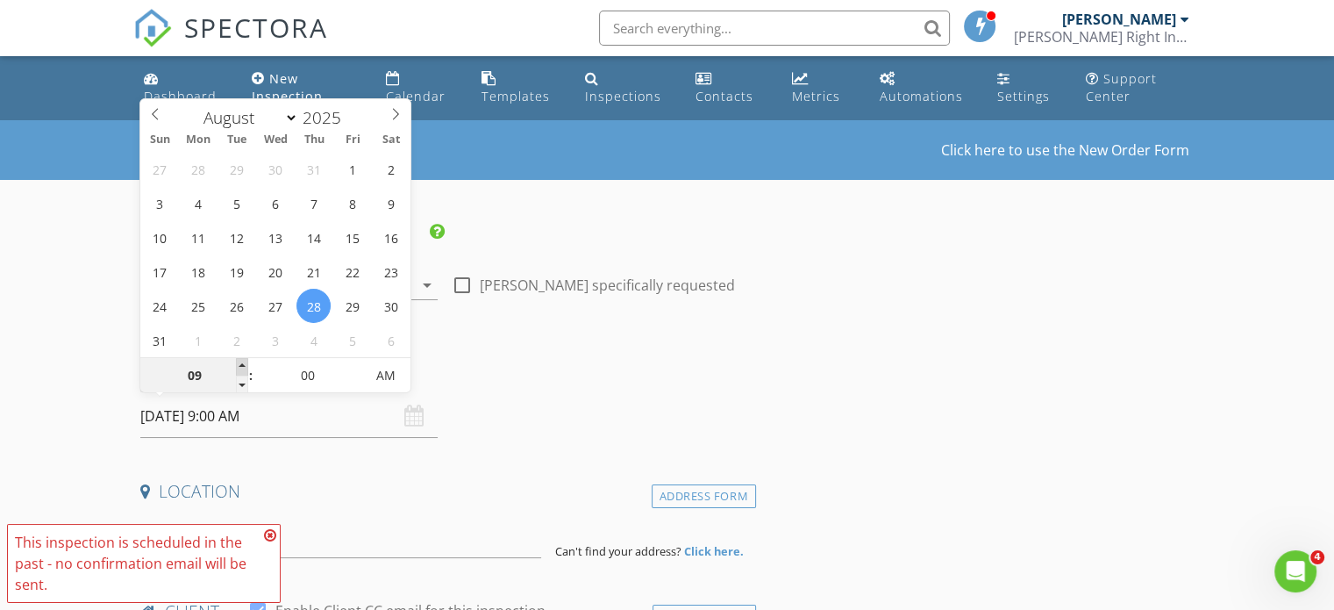
type input "10"
type input "[DATE] 10:00 AM"
click at [238, 362] on span at bounding box center [242, 367] width 12 height 18
type input "11"
type input "[DATE] 11:00 AM"
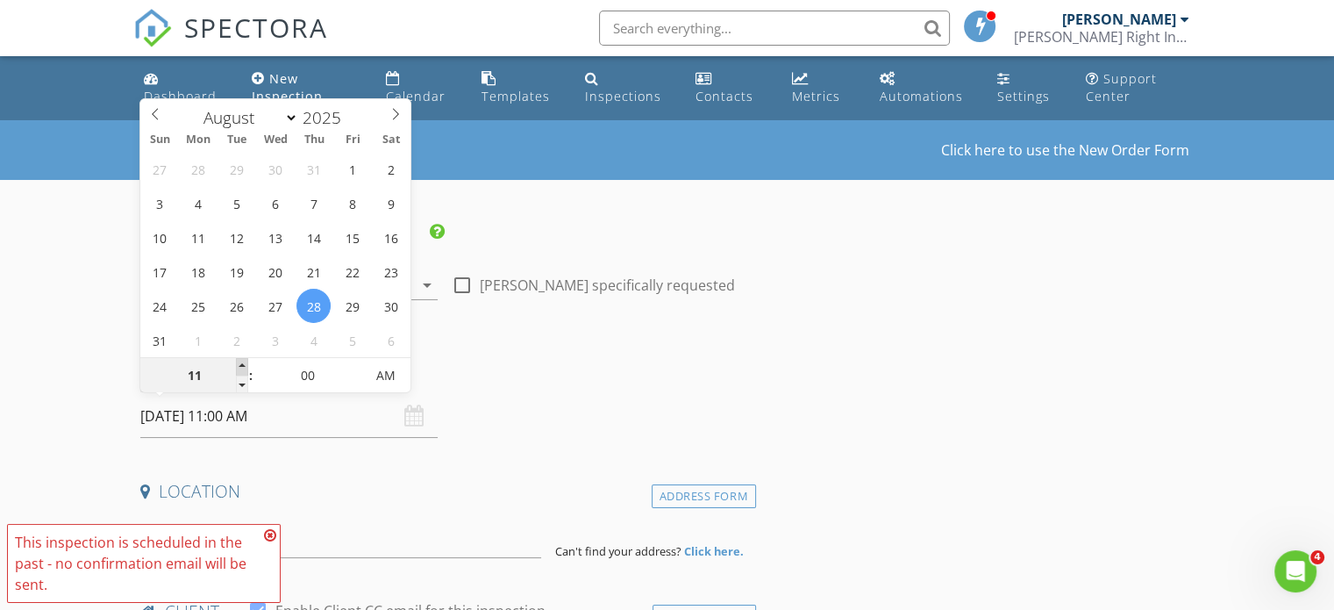
click at [238, 362] on span at bounding box center [242, 367] width 12 height 18
type input "12"
type input "[DATE] 12:00 PM"
click at [238, 362] on span at bounding box center [242, 367] width 12 height 18
type input "01"
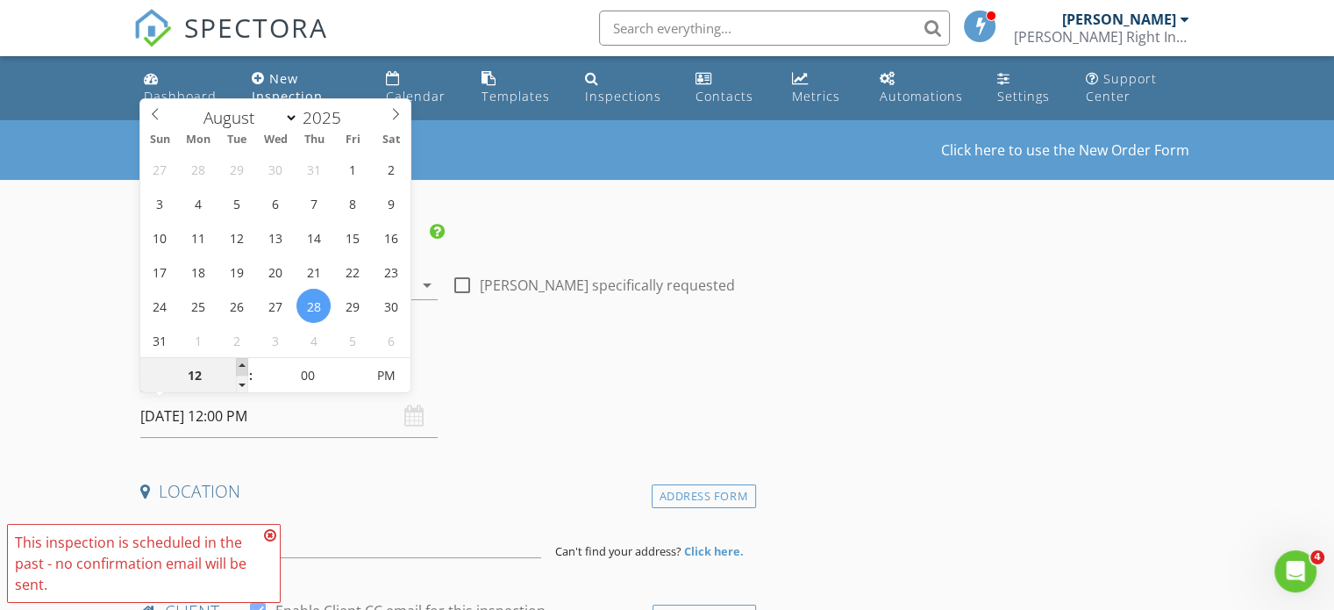
type input "[DATE] 1:00 PM"
click at [238, 362] on span at bounding box center [242, 367] width 12 height 18
type input "02"
type input "[DATE] 2:00 PM"
click at [238, 362] on span at bounding box center [242, 367] width 12 height 18
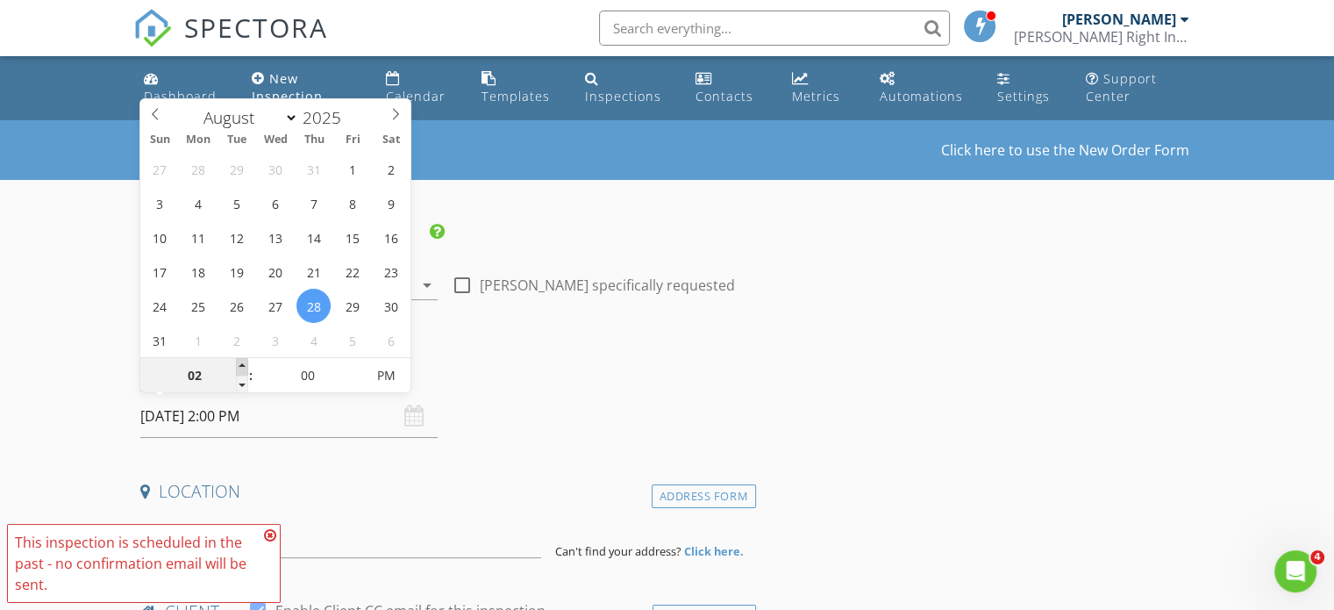
type input "03"
type input "08/28/2025 3:00 PM"
click at [238, 362] on span at bounding box center [242, 367] width 12 height 18
type input "04"
type input "[DATE] 4:00 PM"
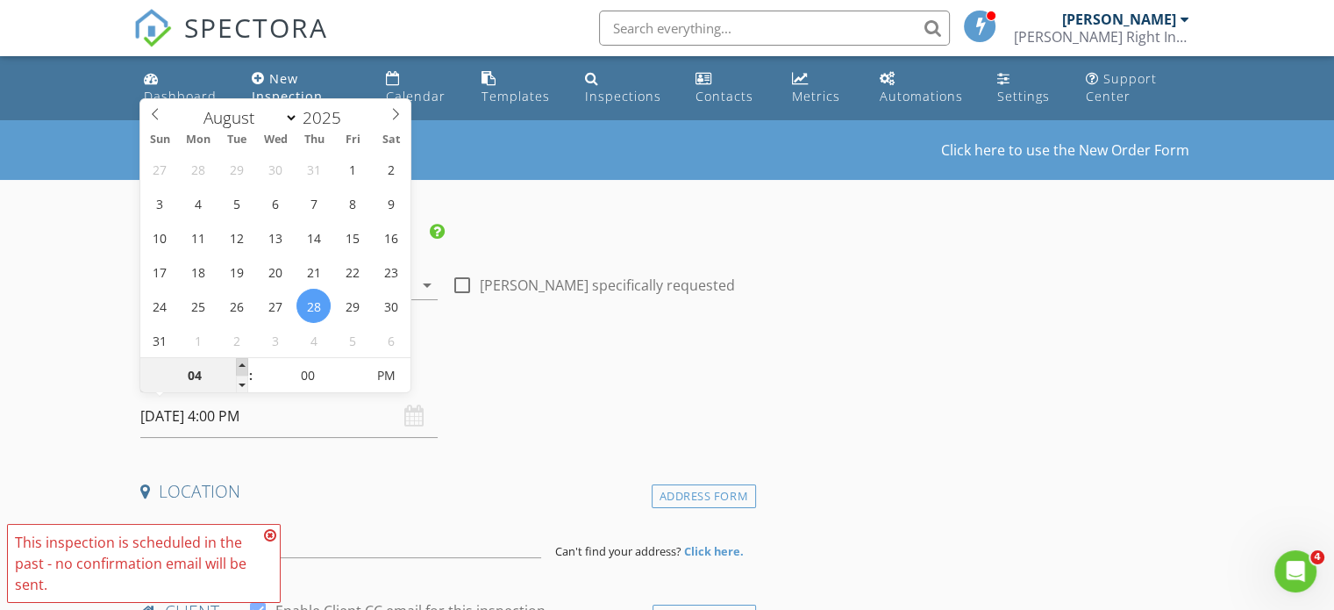
click at [238, 362] on span at bounding box center [242, 367] width 12 height 18
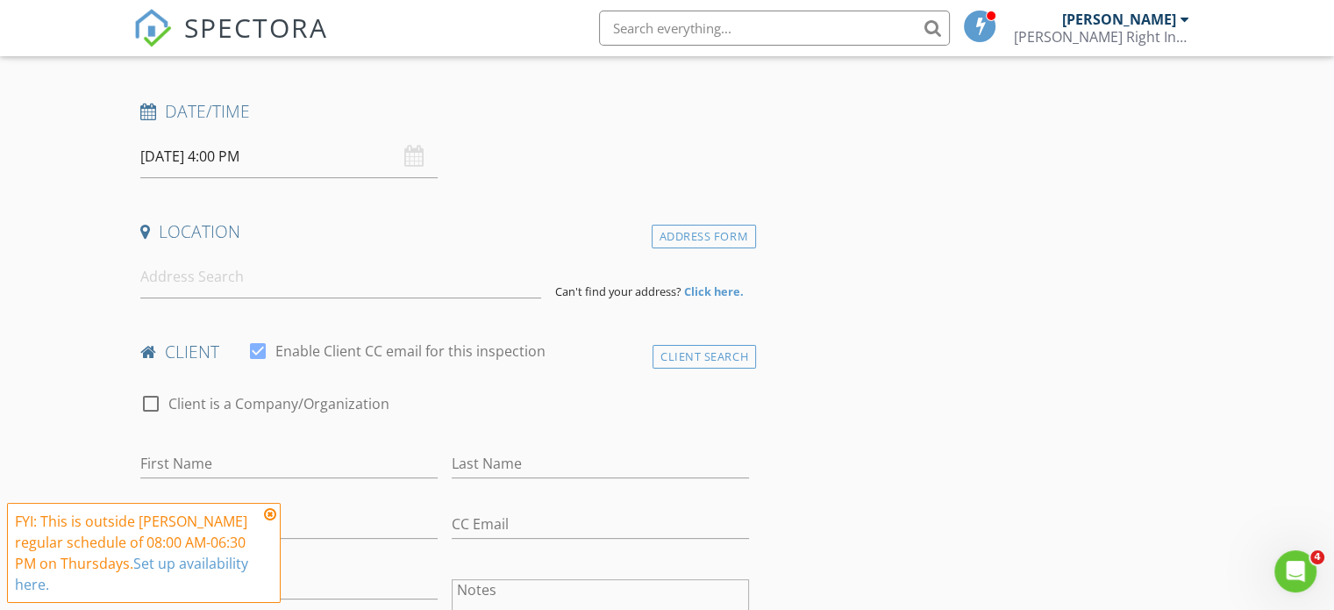
scroll to position [263, 0]
click at [169, 271] on input at bounding box center [340, 273] width 401 height 43
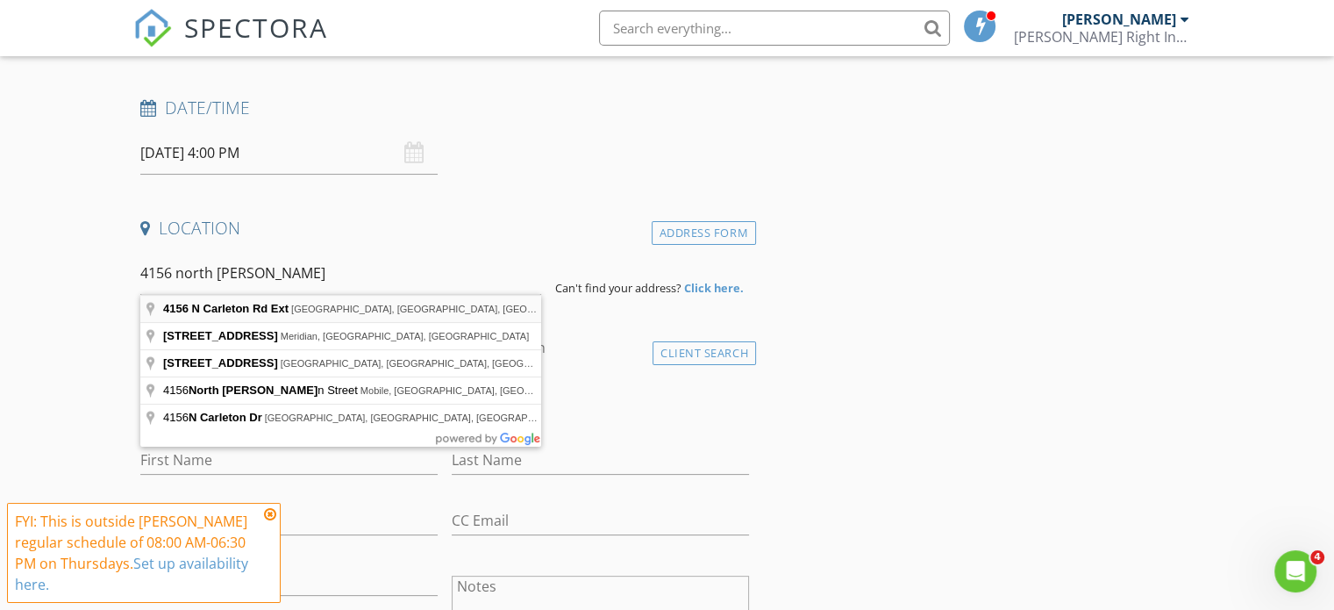
type input "4156 N Carleton Rd Ext, Albany, PE, Canada"
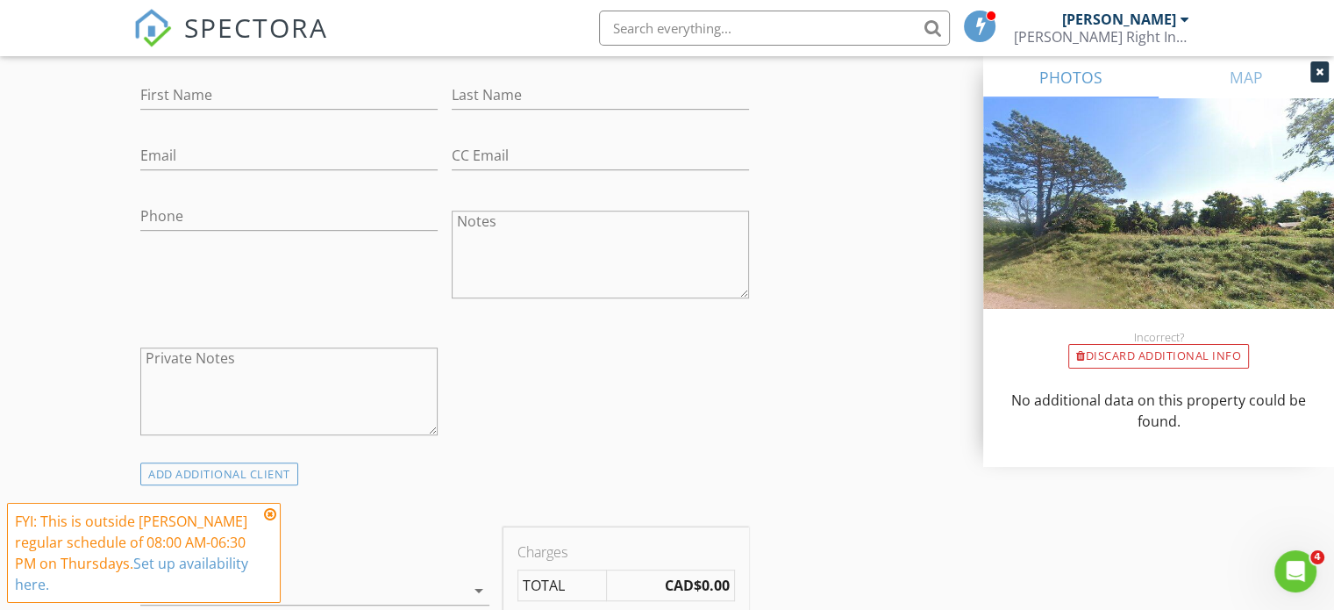
scroll to position [702, 0]
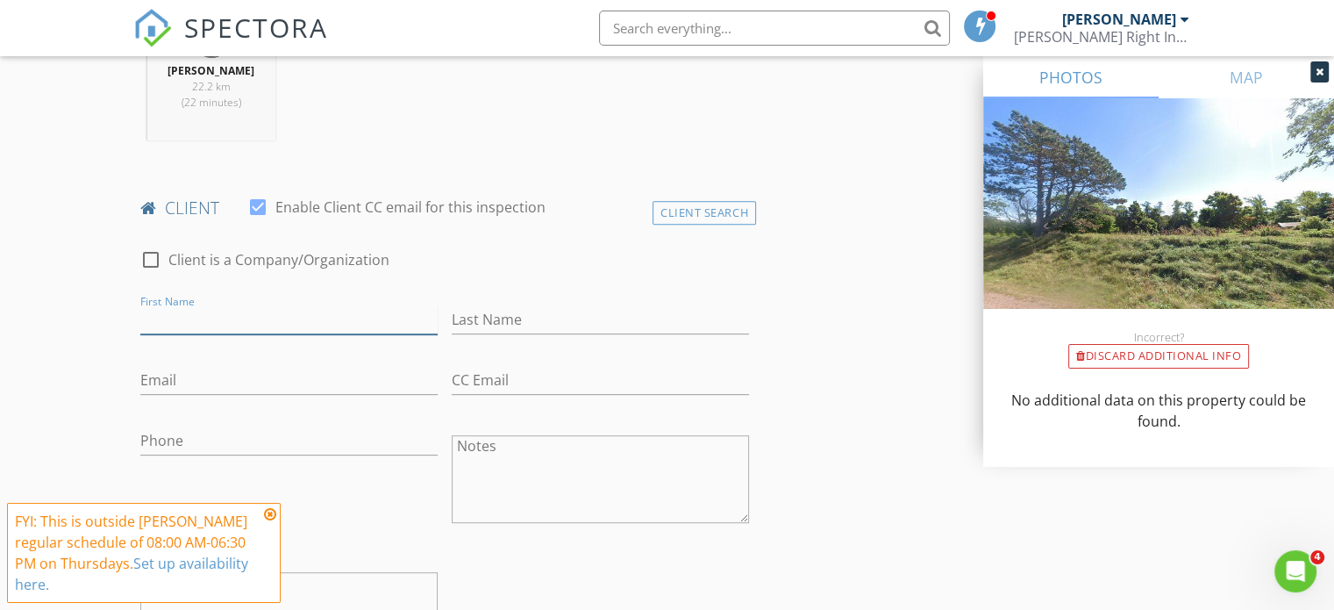
click at [234, 325] on input "First Name" at bounding box center [288, 319] width 297 height 29
type input "r"
click at [517, 311] on input "Last Name" at bounding box center [600, 319] width 297 height 29
type input "f"
click at [225, 376] on input "Email" at bounding box center [288, 380] width 297 height 29
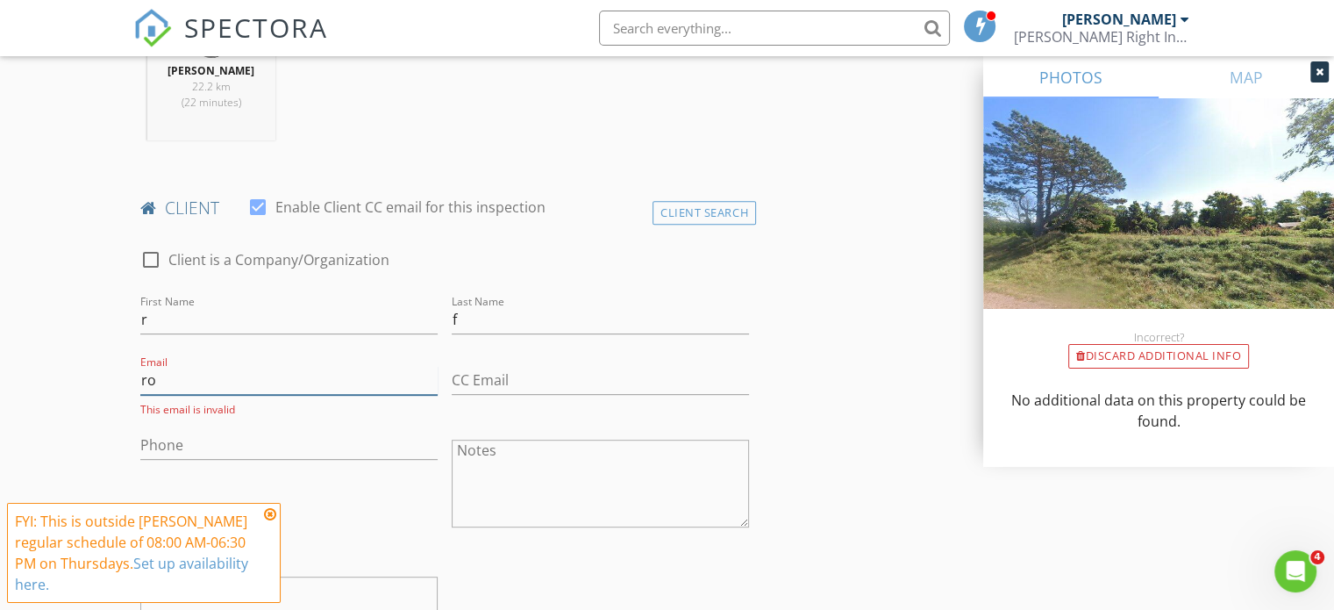
type input "[EMAIL_ADDRESS][DOMAIN_NAME]"
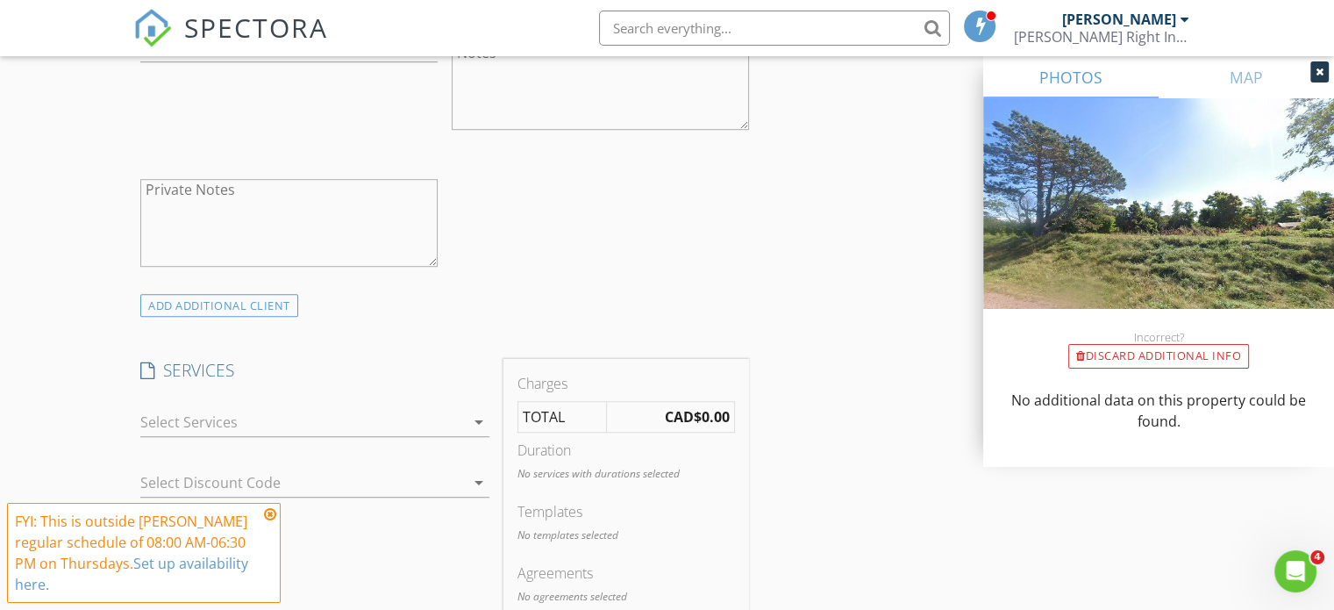
scroll to position [1140, 0]
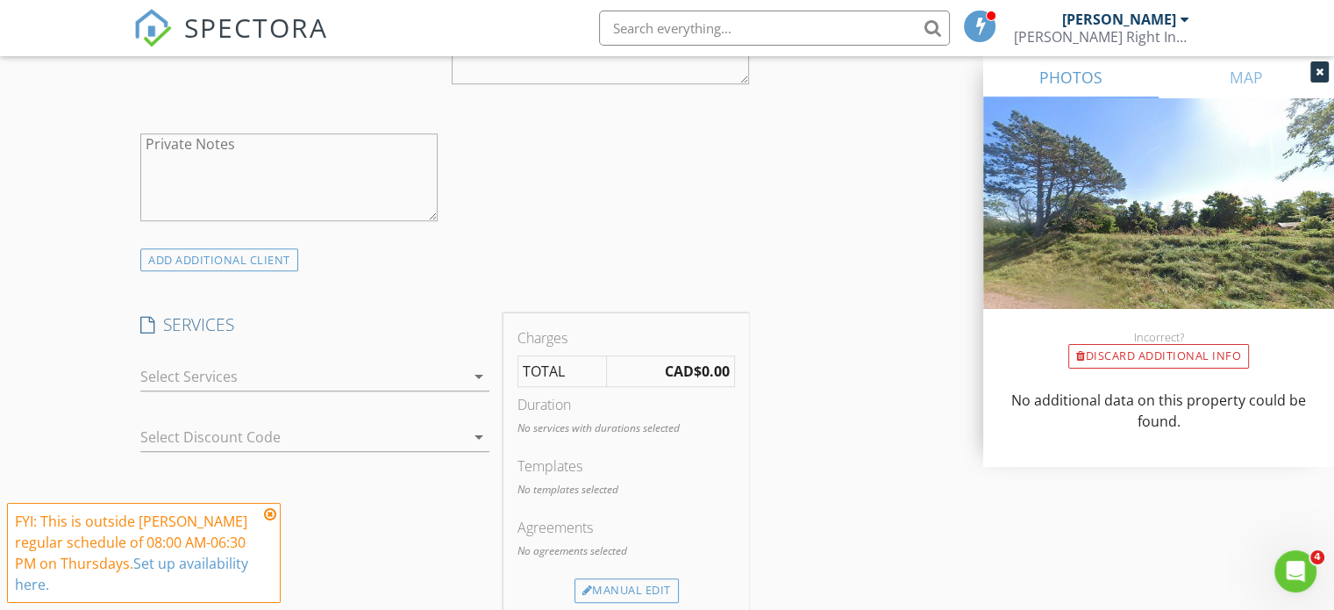
click at [250, 377] on div at bounding box center [302, 376] width 325 height 28
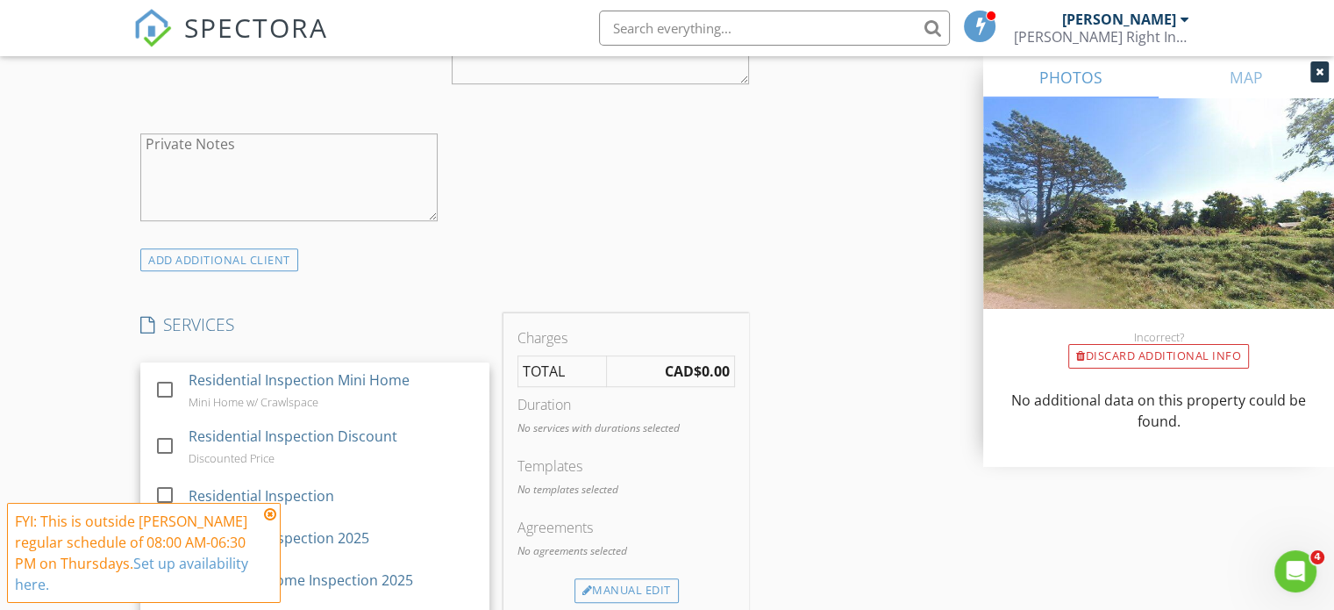
click at [250, 377] on div "Residential Inspection Mini Home" at bounding box center [299, 379] width 221 height 21
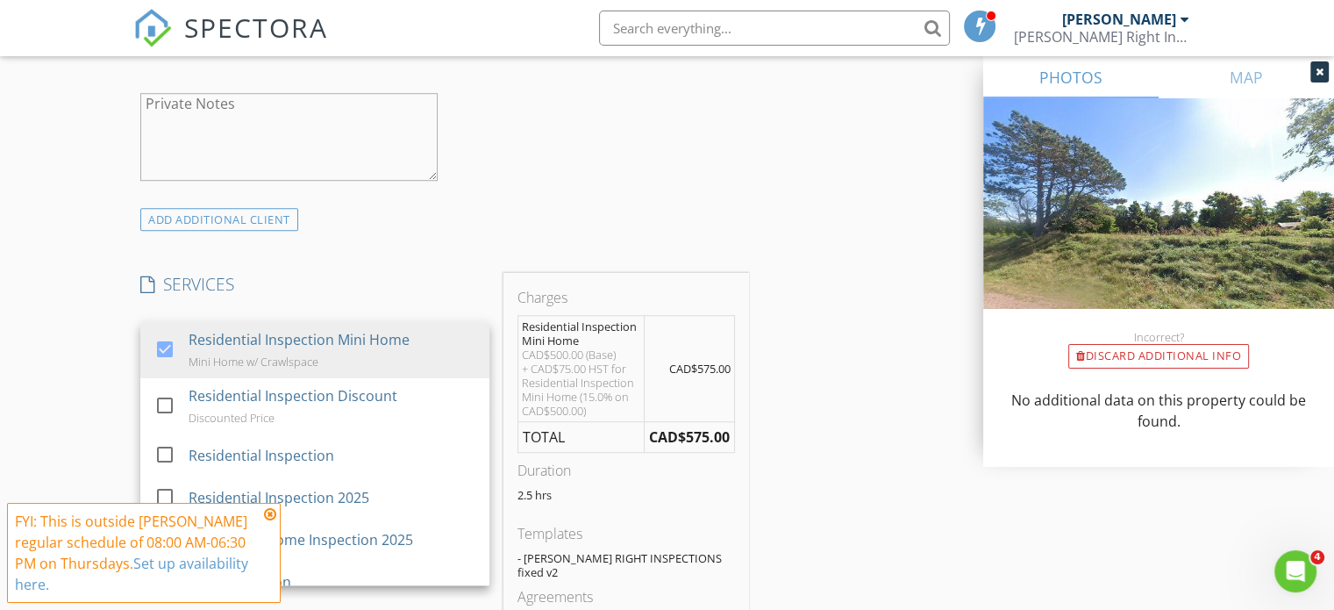
scroll to position [1404, 0]
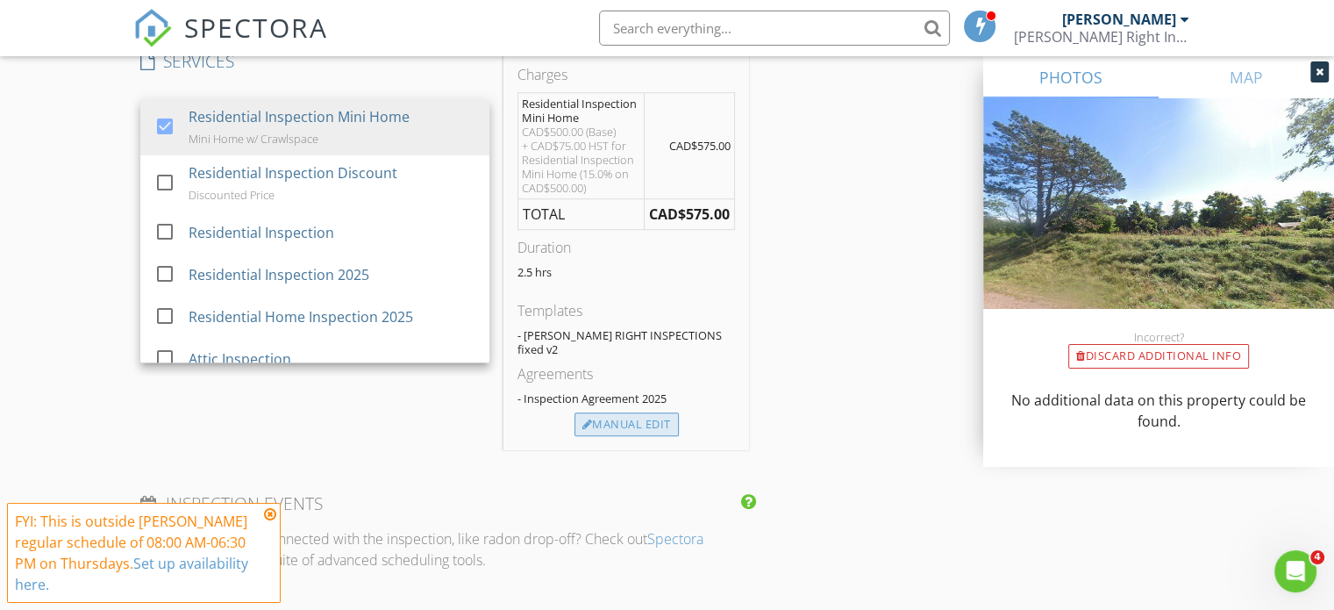
click at [631, 412] on div "Manual Edit" at bounding box center [627, 424] width 104 height 25
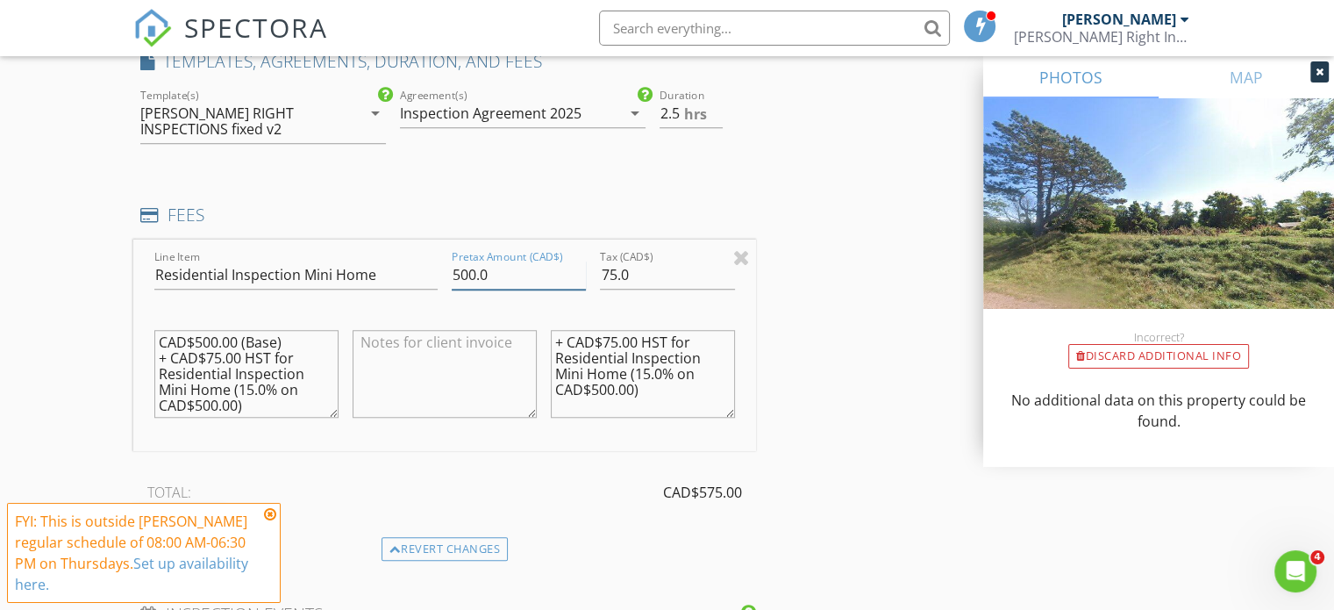
drag, startPoint x: 477, startPoint y: 273, endPoint x: 390, endPoint y: 273, distance: 86.8
click at [390, 273] on div "Line Item Residential Inspection Mini Home Pretax Amount (CAD$) 500.0 Tax (CAD$…" at bounding box center [444, 344] width 623 height 211
drag, startPoint x: 618, startPoint y: 277, endPoint x: 572, endPoint y: 278, distance: 46.5
click at [572, 278] on div "Line Item Residential Inspection Mini Home Pretax Amount (CAD$) 0 Tax (CAD$) 75…" at bounding box center [444, 344] width 623 height 211
type input "00"
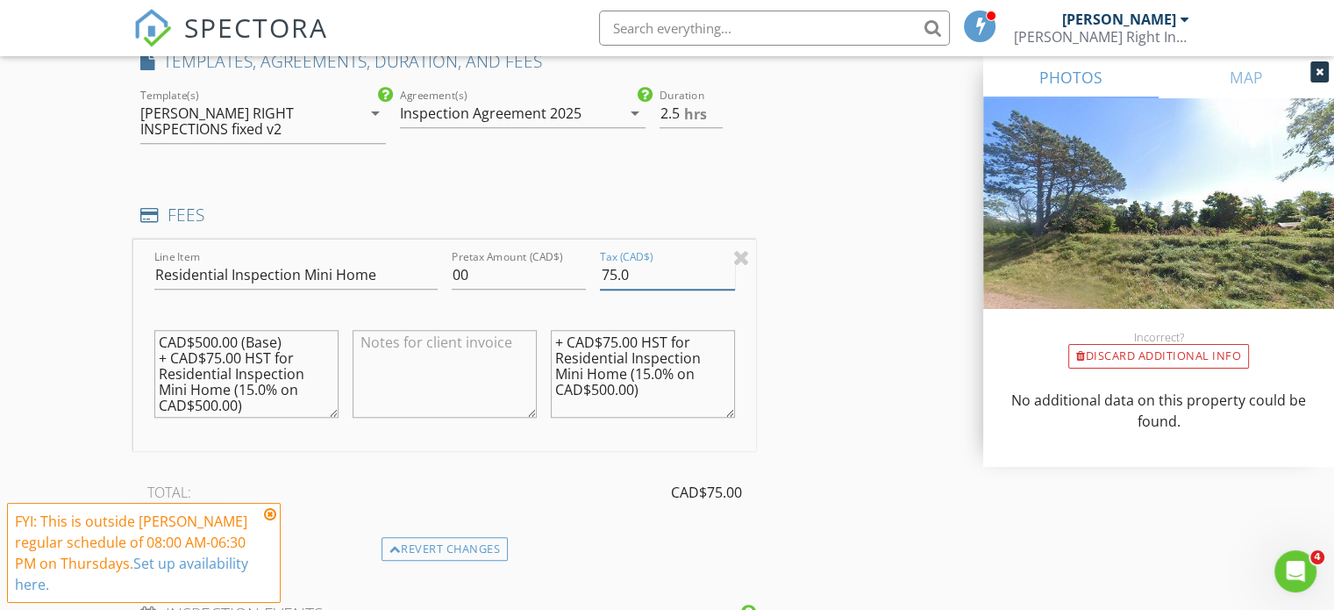
drag, startPoint x: 648, startPoint y: 269, endPoint x: 584, endPoint y: 274, distance: 64.2
click at [586, 271] on div "Line Item Residential Inspection Mini Home Pretax Amount (CAD$) 00 Tax (CAD$) 7…" at bounding box center [444, 344] width 623 height 211
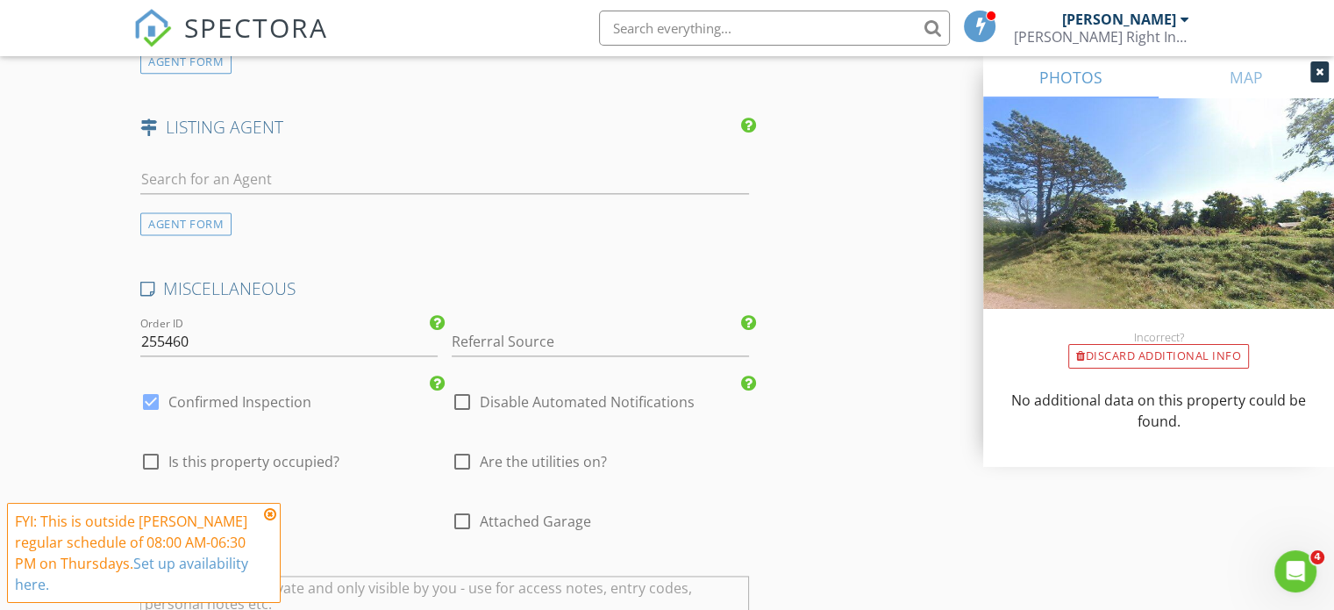
scroll to position [2456, 0]
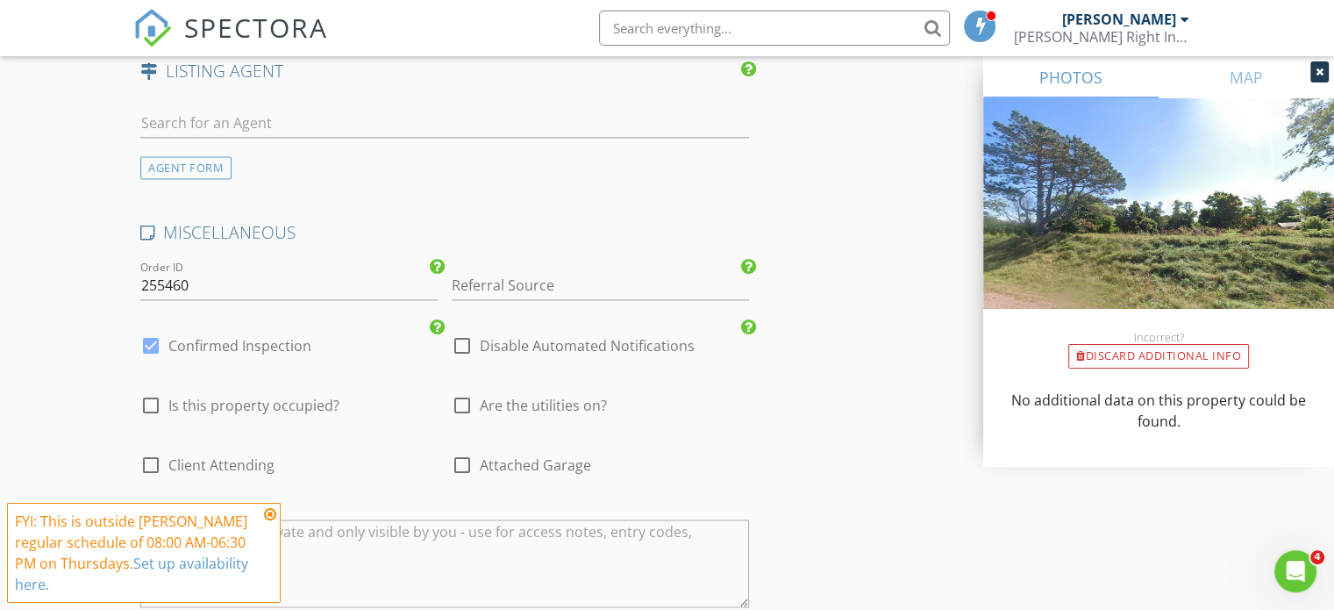
type input "0"
click at [468, 338] on div at bounding box center [462, 346] width 30 height 30
checkbox input "true"
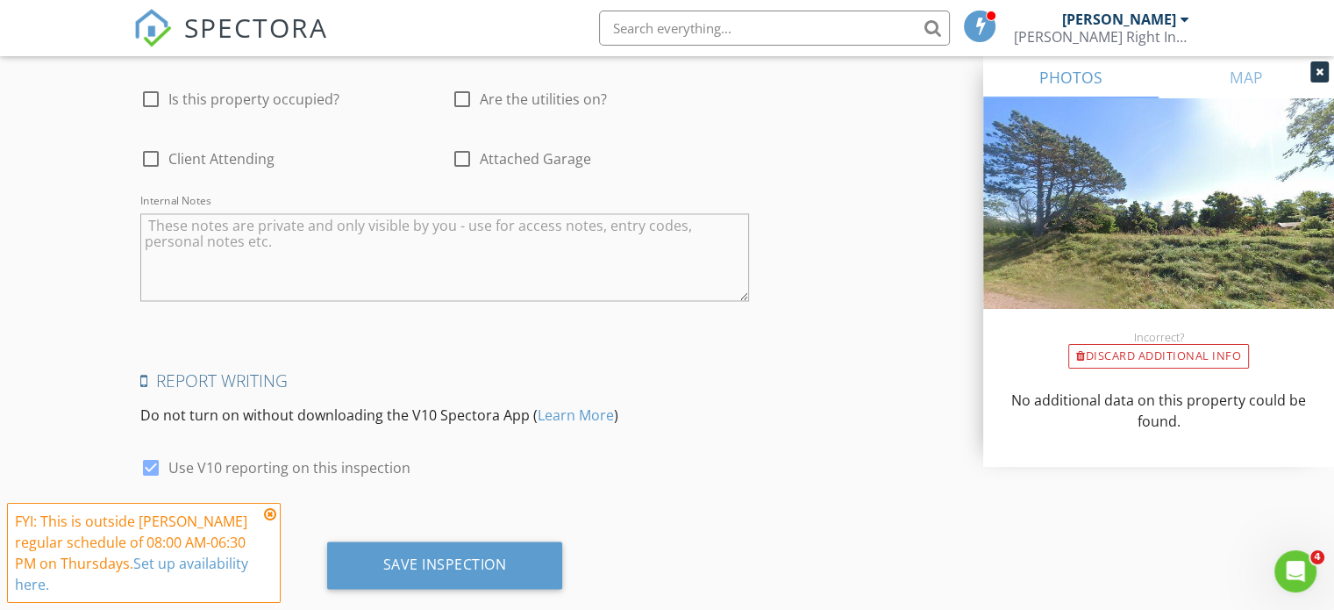
scroll to position [2791, 0]
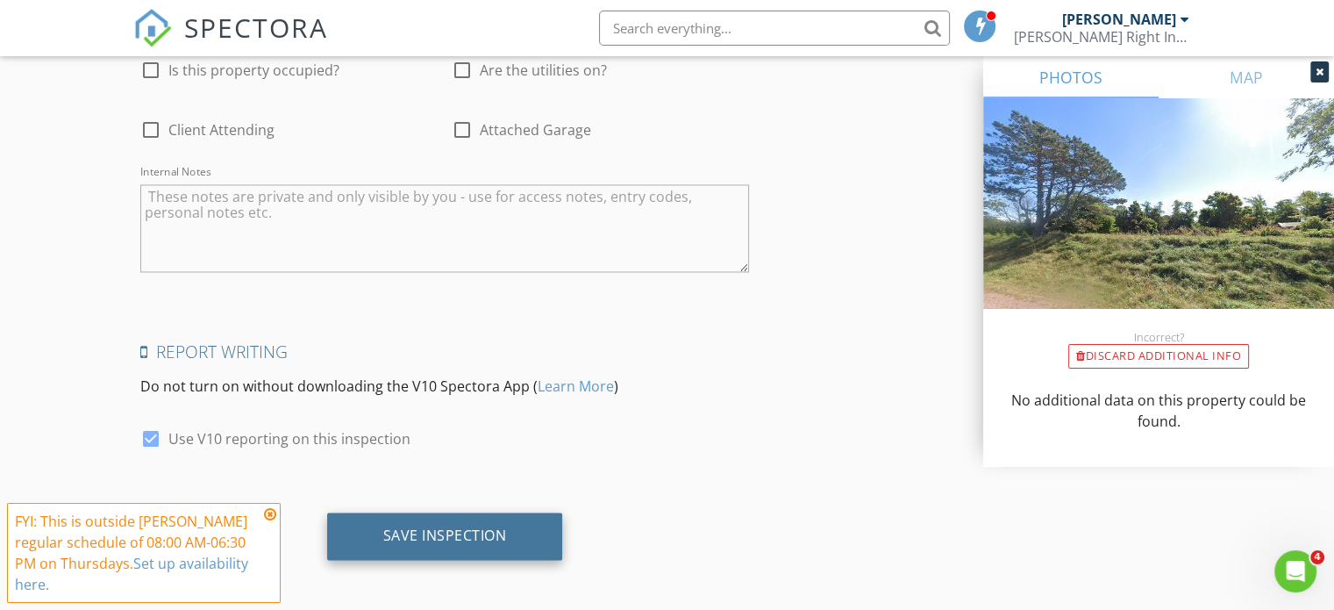
click at [430, 526] on div "Save Inspection" at bounding box center [445, 535] width 124 height 18
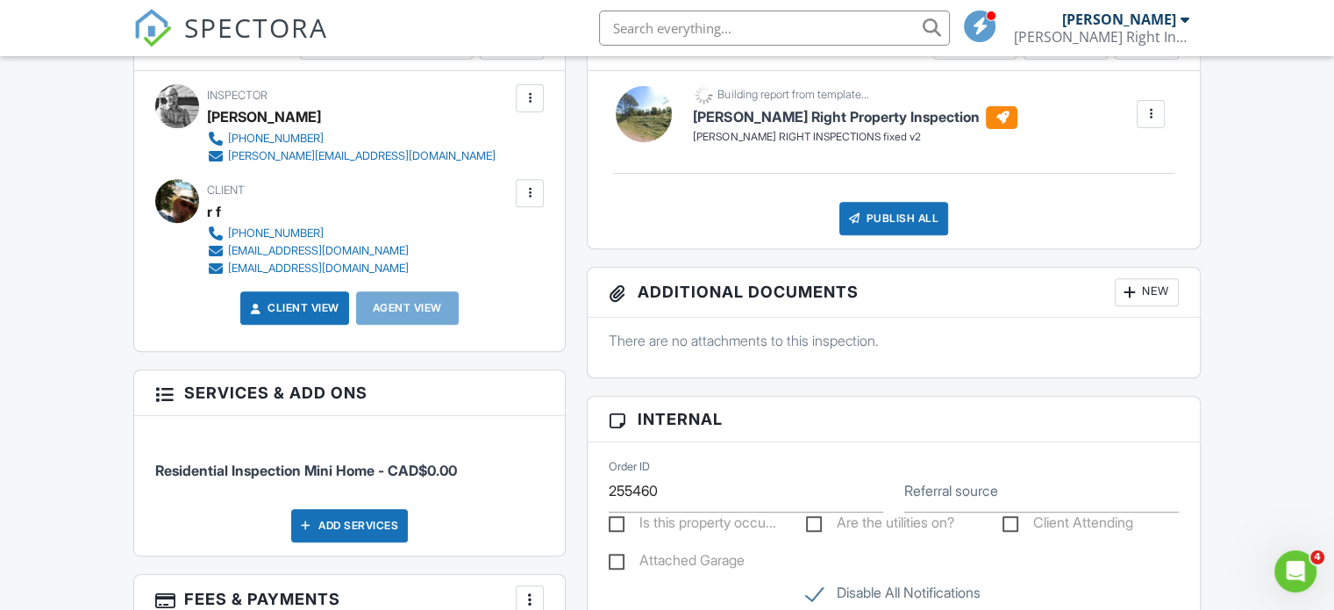
scroll to position [614, 0]
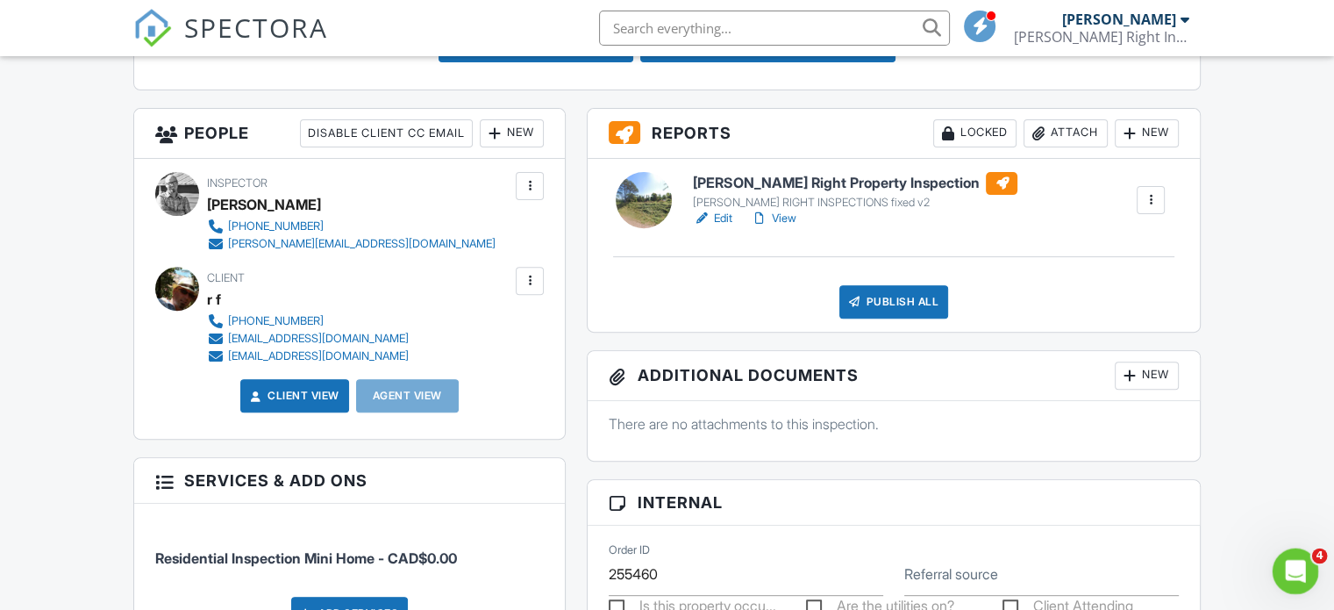
click at [1305, 565] on icon "Open Intercom Messenger" at bounding box center [1293, 568] width 29 height 29
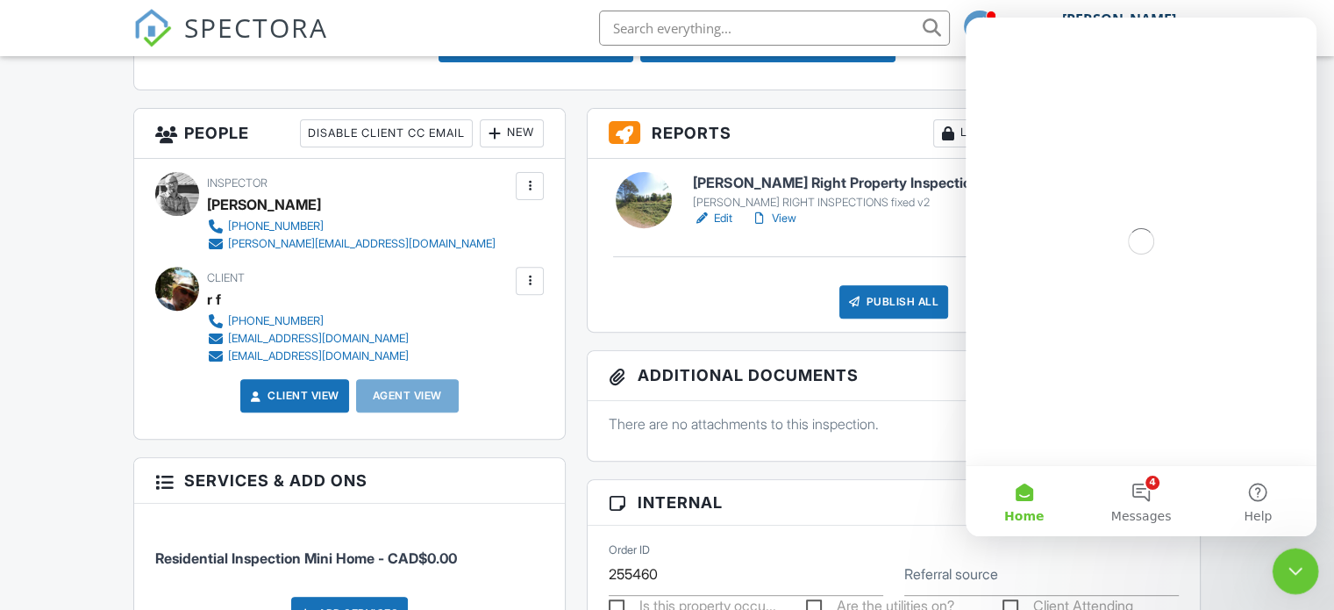
scroll to position [0, 0]
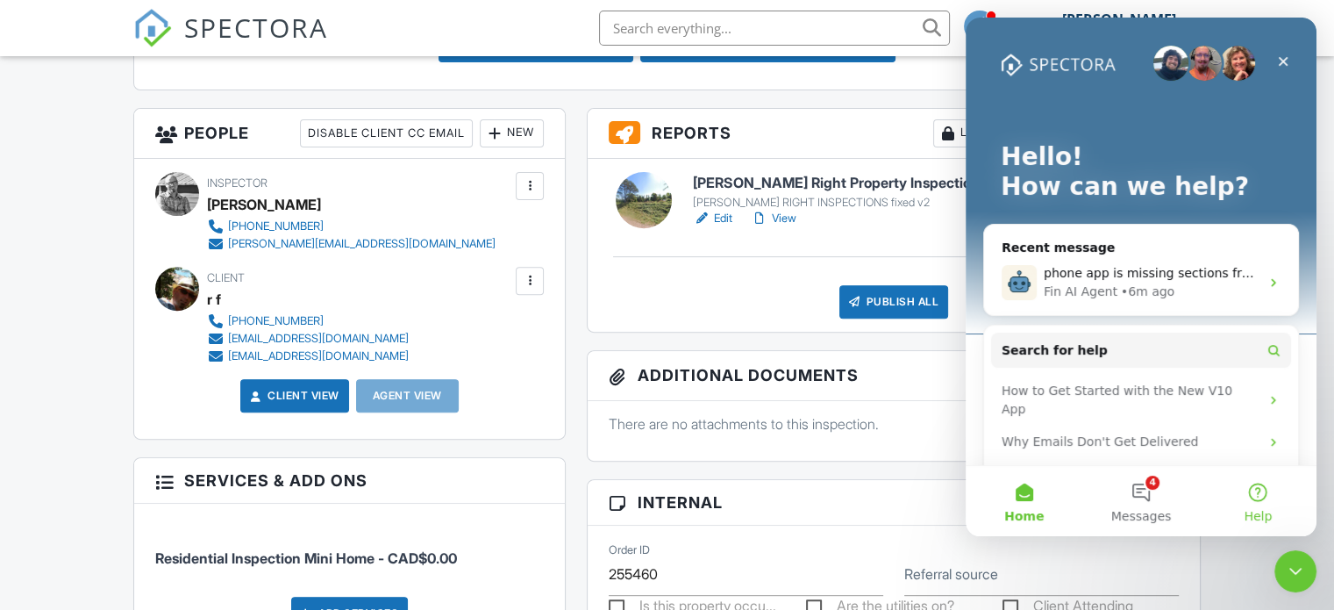
click at [1255, 490] on button "Help" at bounding box center [1258, 501] width 117 height 70
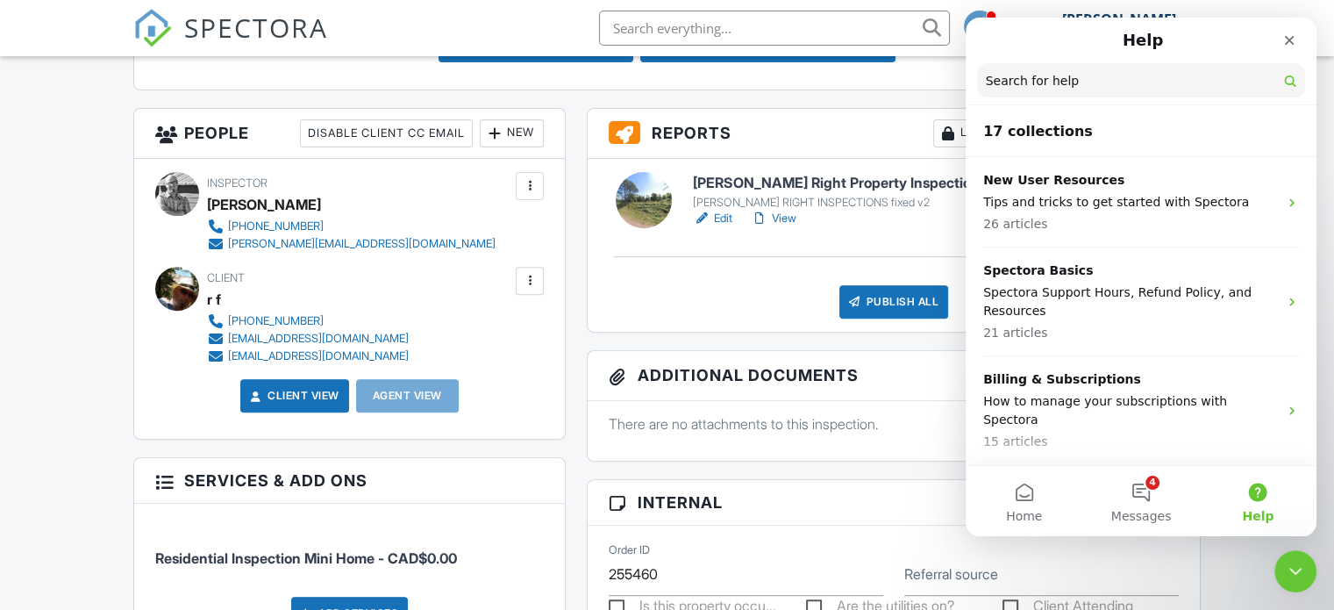
click at [1062, 80] on input "Search for help" at bounding box center [1141, 80] width 328 height 34
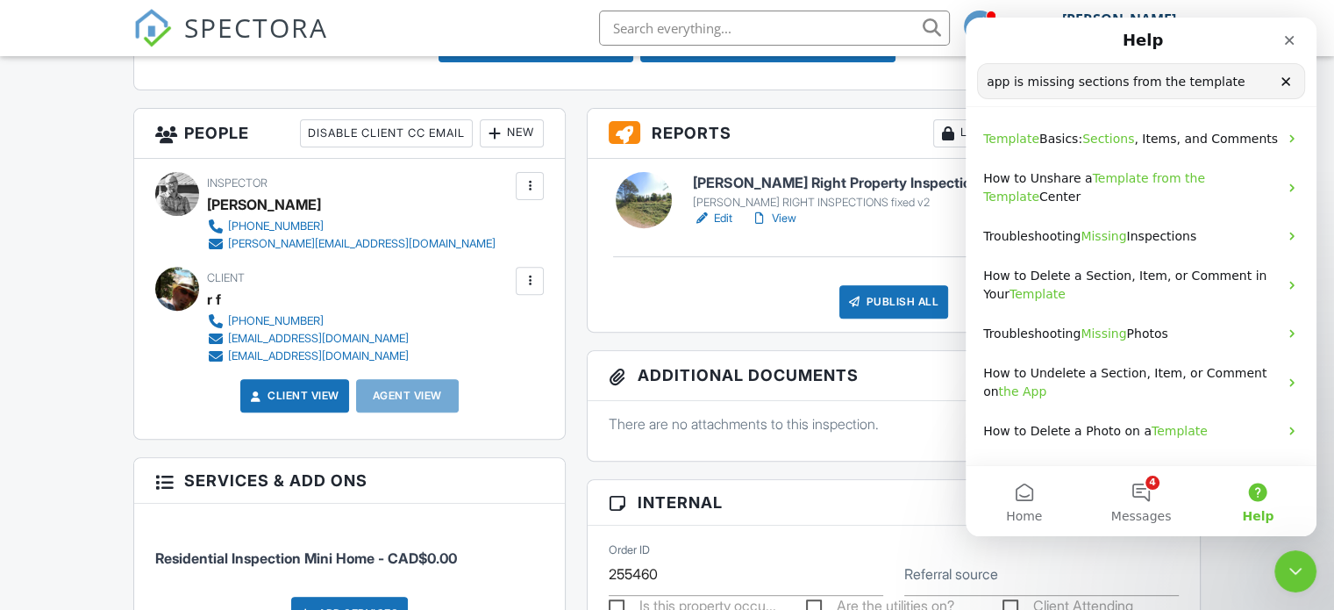
type input "app is missing sections from the template"
click at [1228, 74] on input "app is missing sections from the template" at bounding box center [1141, 81] width 326 height 34
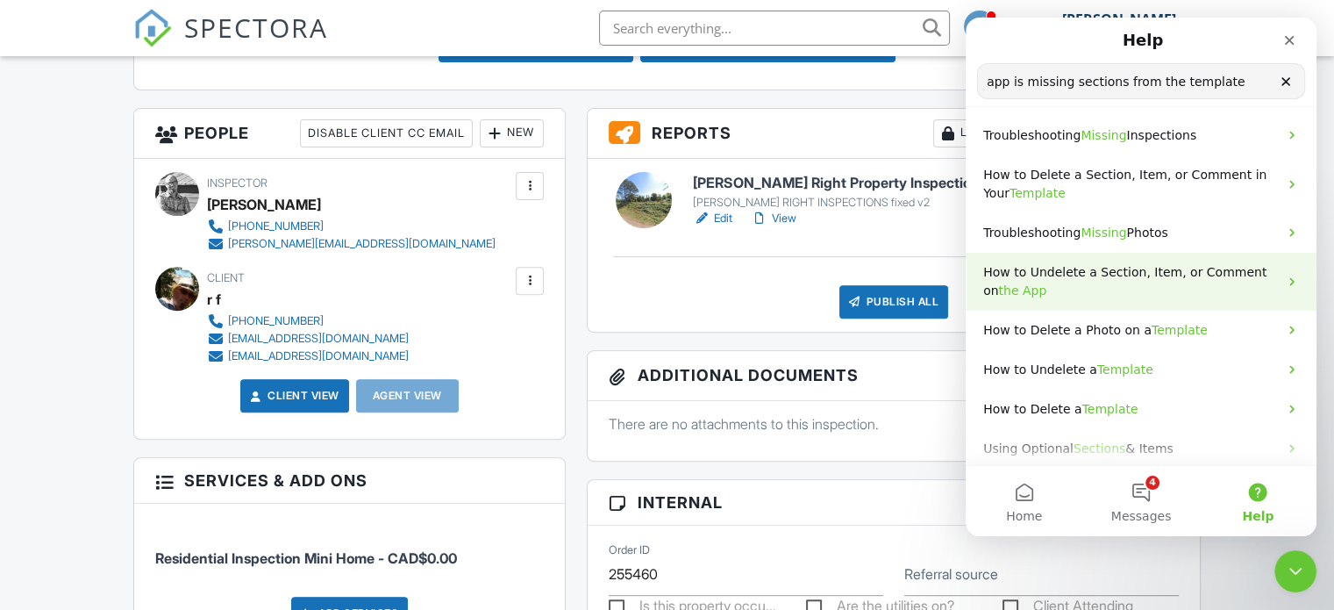
scroll to position [104, 0]
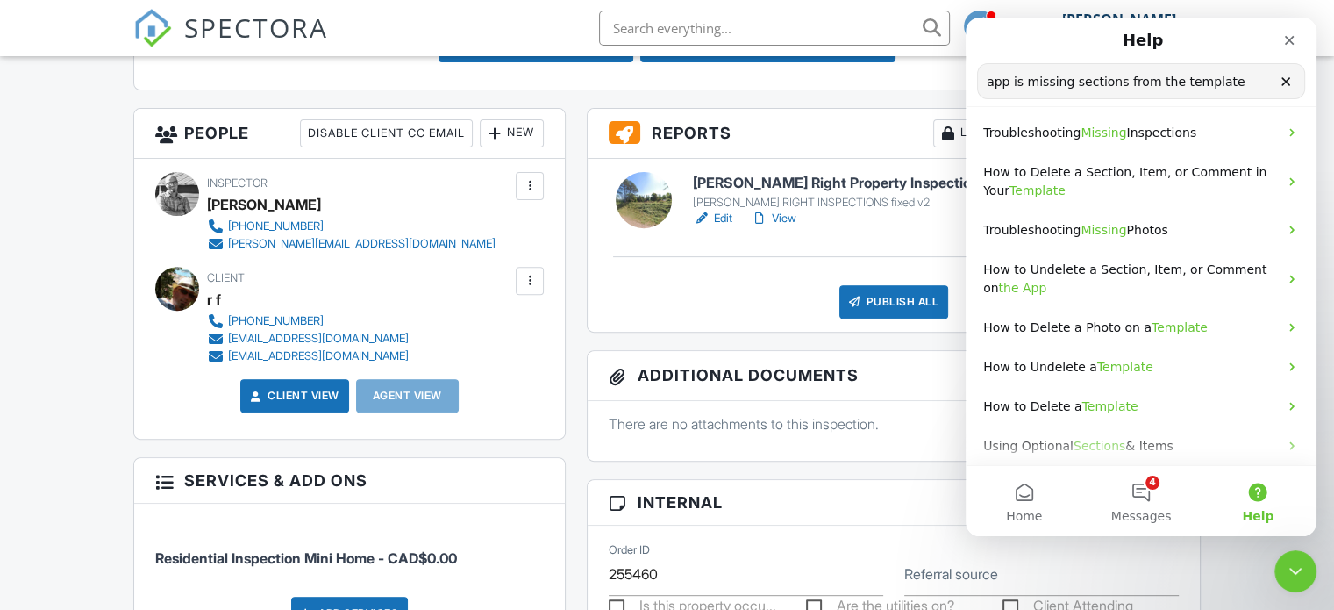
click at [1243, 91] on input "app is missing sections from the template" at bounding box center [1141, 81] width 326 height 34
click at [1288, 80] on icon "Clear" at bounding box center [1285, 81] width 7 height 7
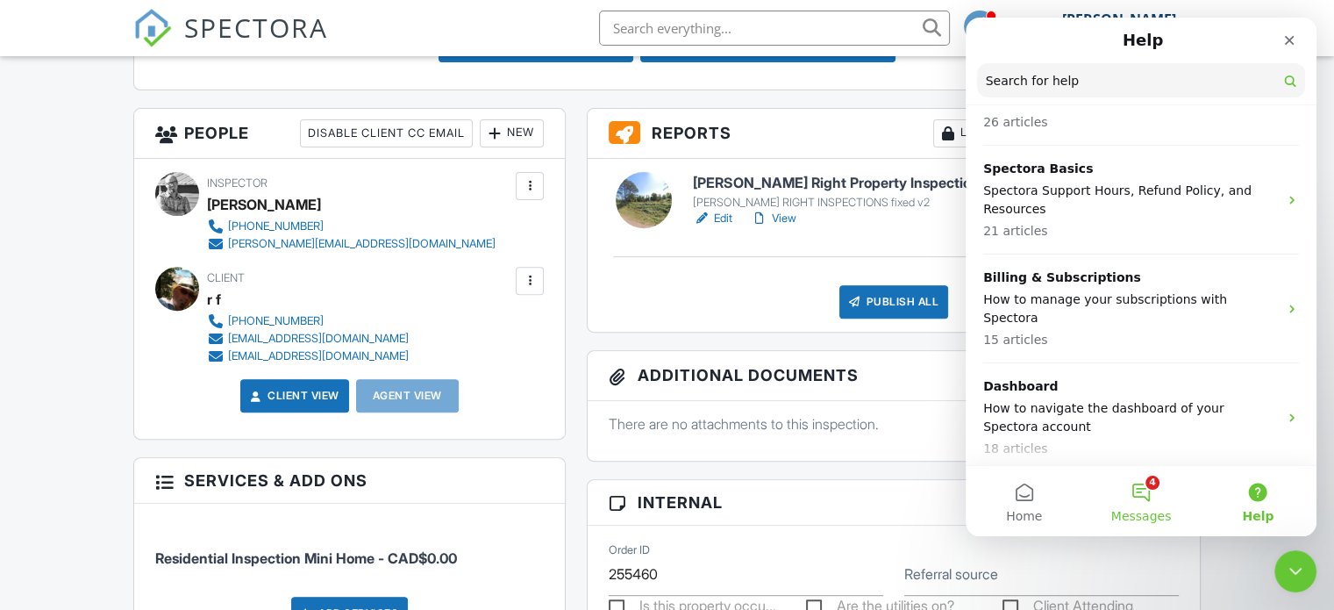
click at [1152, 493] on button "4 Messages" at bounding box center [1140, 501] width 117 height 70
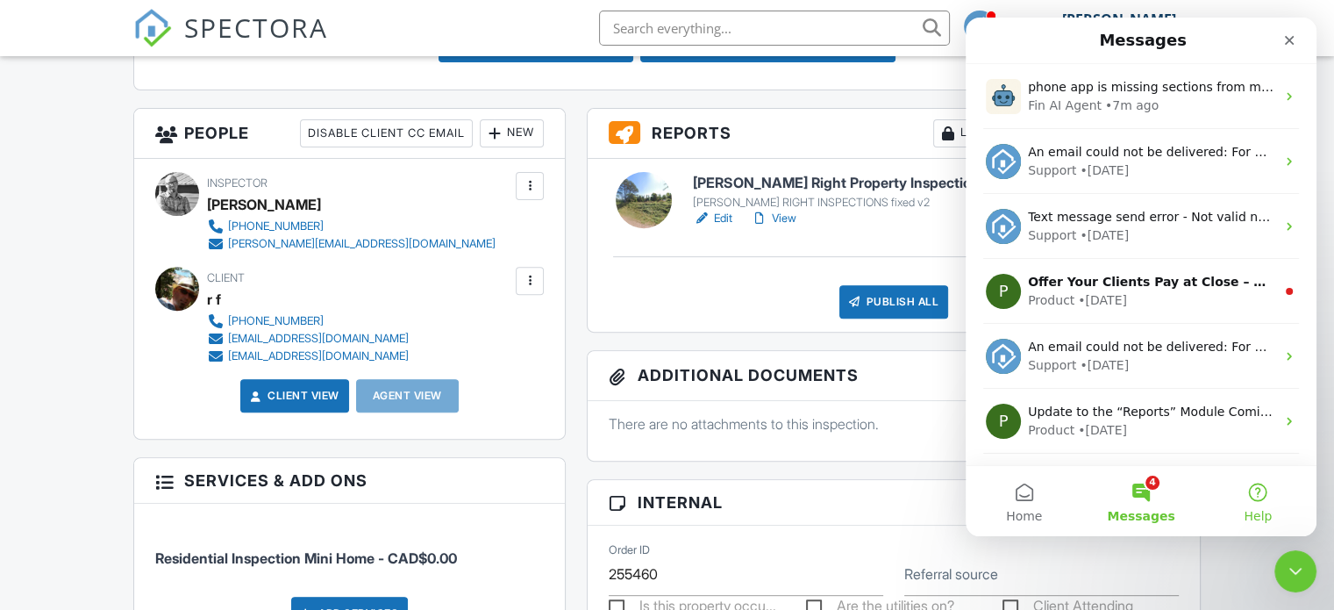
click at [1260, 497] on button "Help" at bounding box center [1258, 501] width 117 height 70
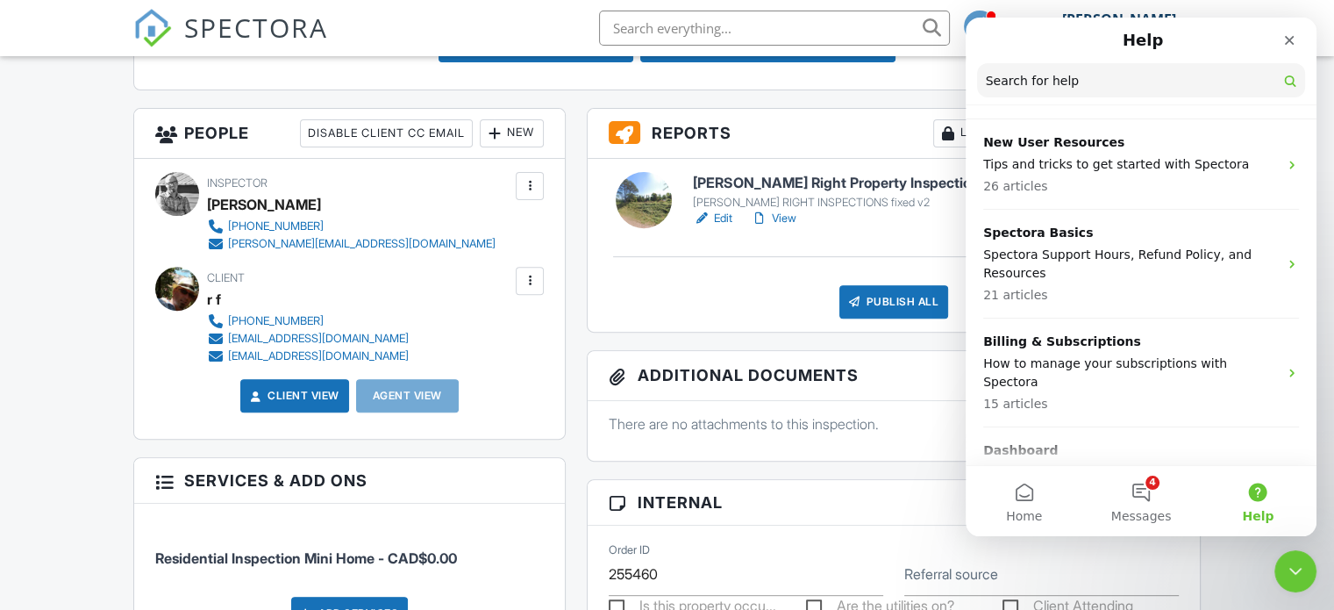
scroll to position [0, 0]
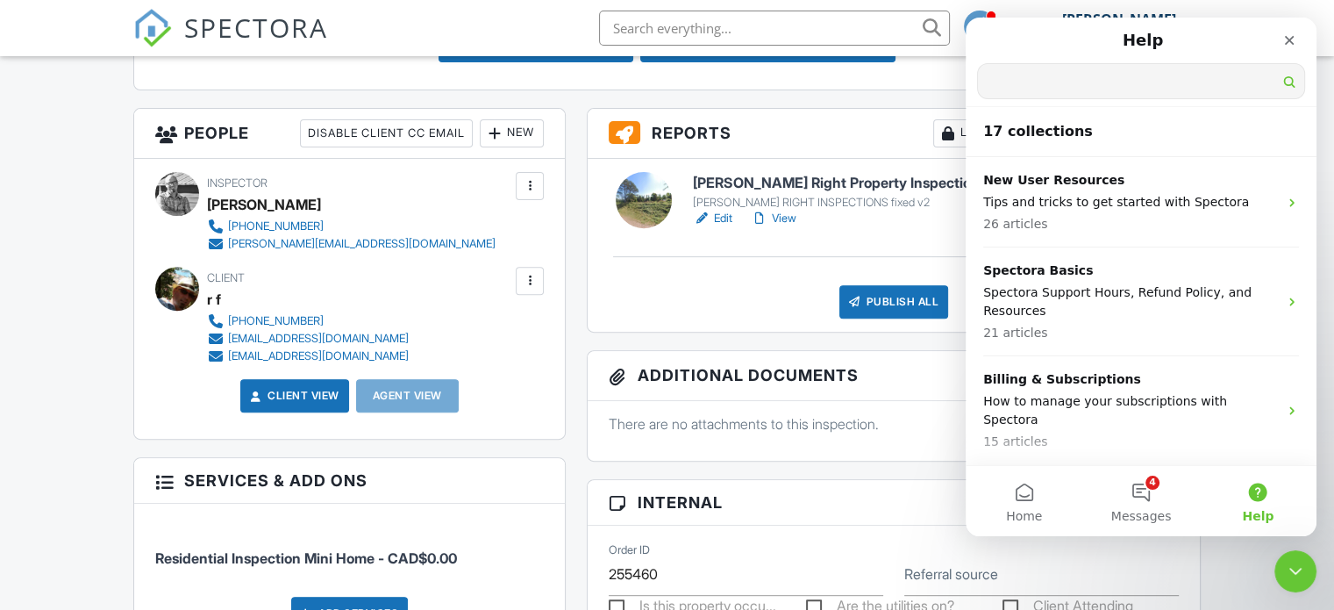
click at [1064, 86] on input "Search for help" at bounding box center [1141, 81] width 326 height 34
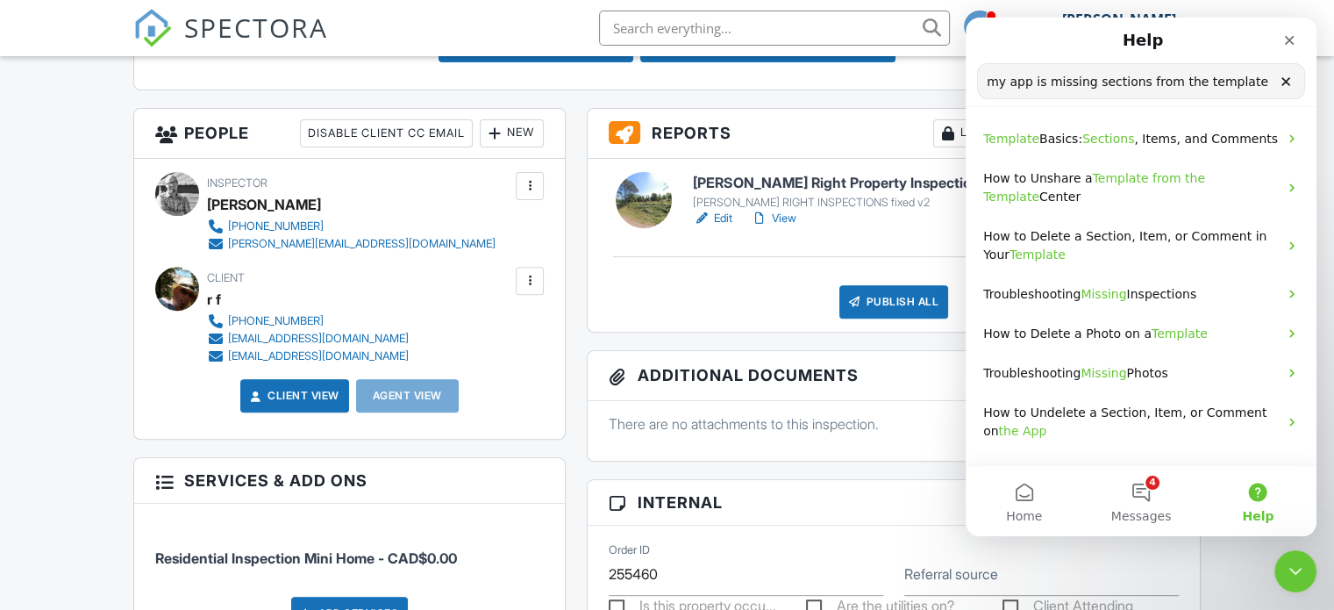
type input "my app is missing sections from the template"
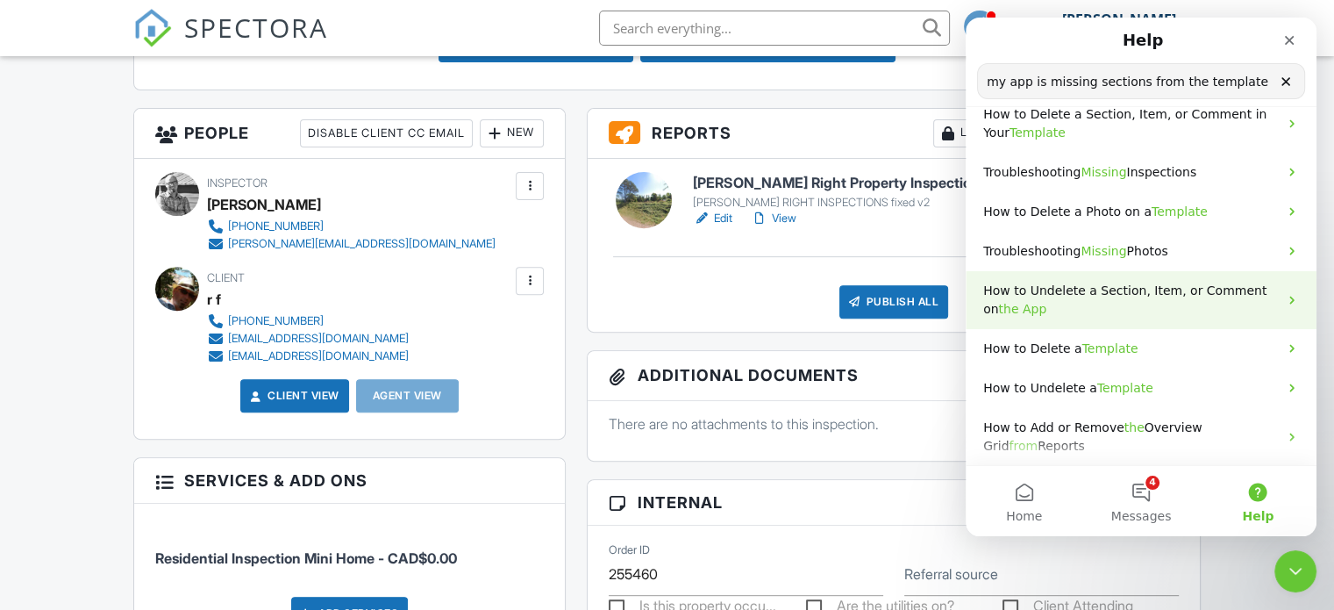
scroll to position [122, 0]
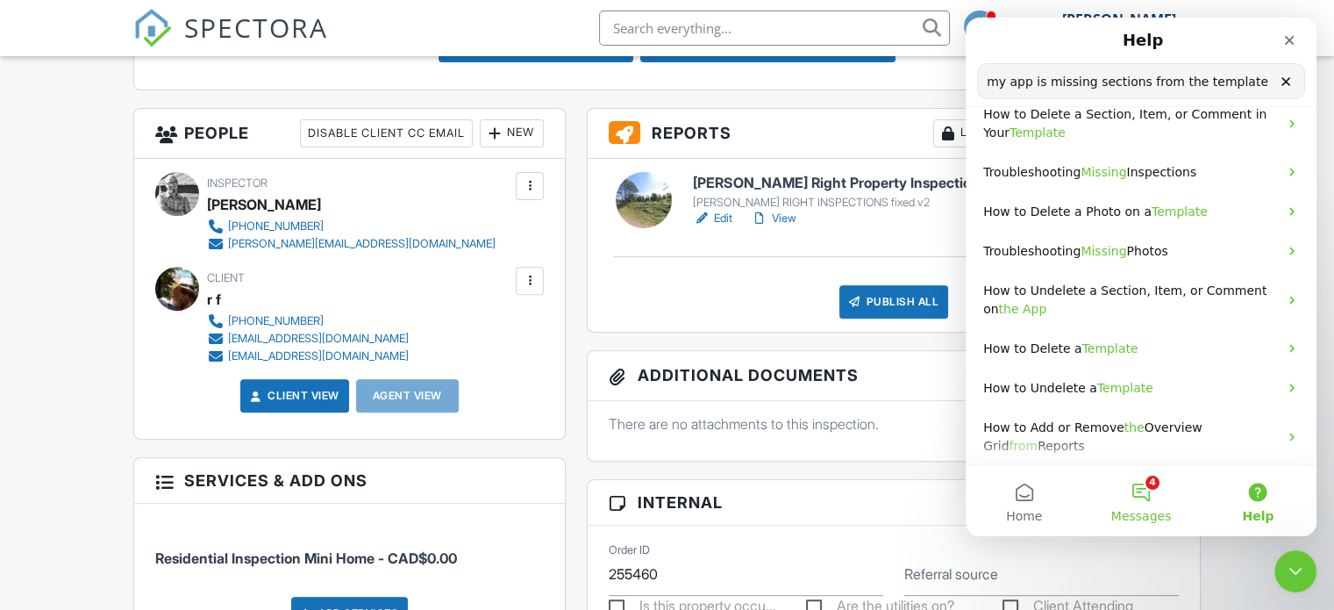
click at [1146, 495] on button "4 Messages" at bounding box center [1140, 501] width 117 height 70
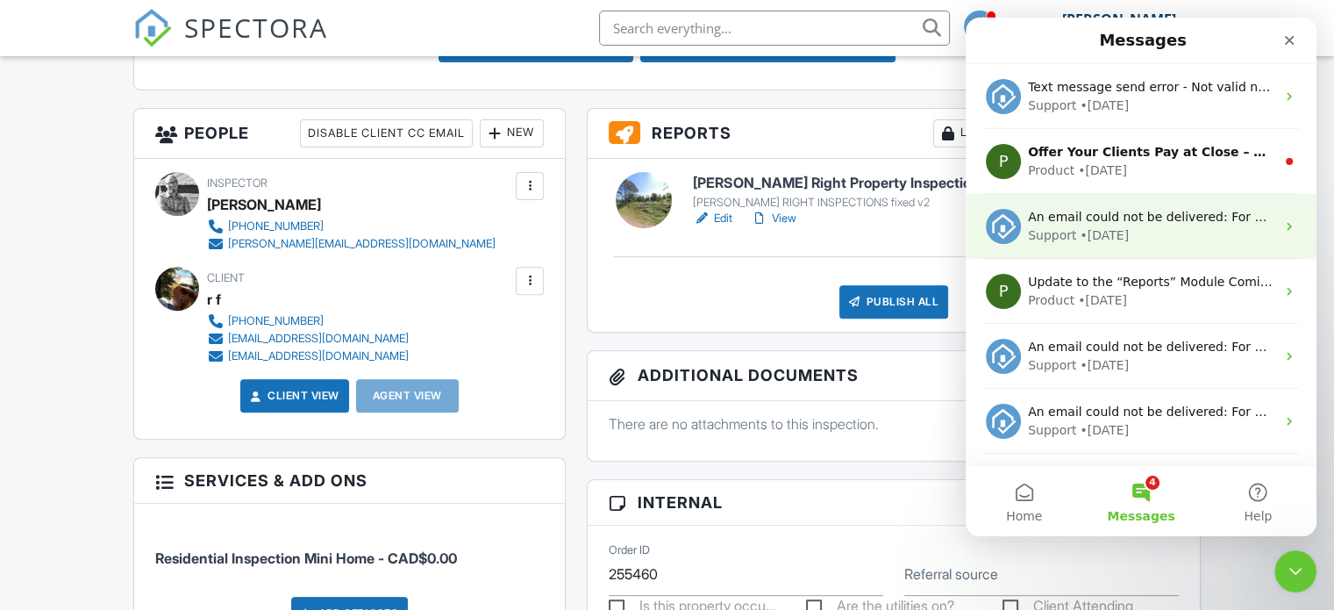
scroll to position [247, 0]
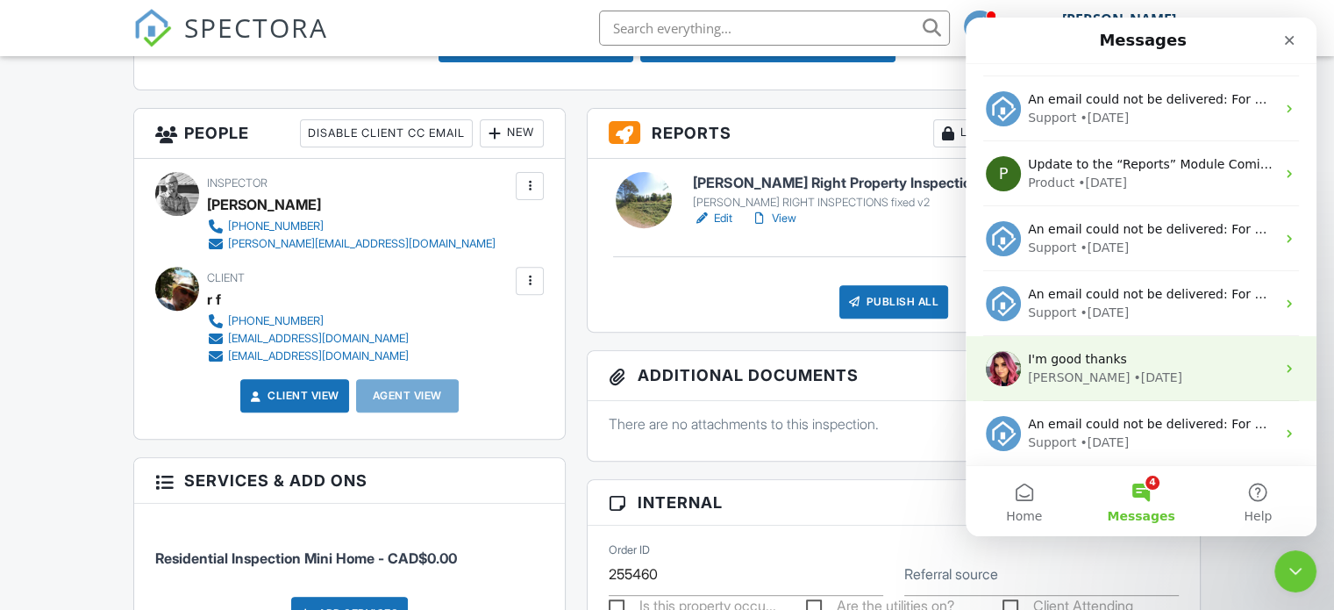
click at [1161, 374] on div "Alannah • 4w ago" at bounding box center [1151, 377] width 247 height 18
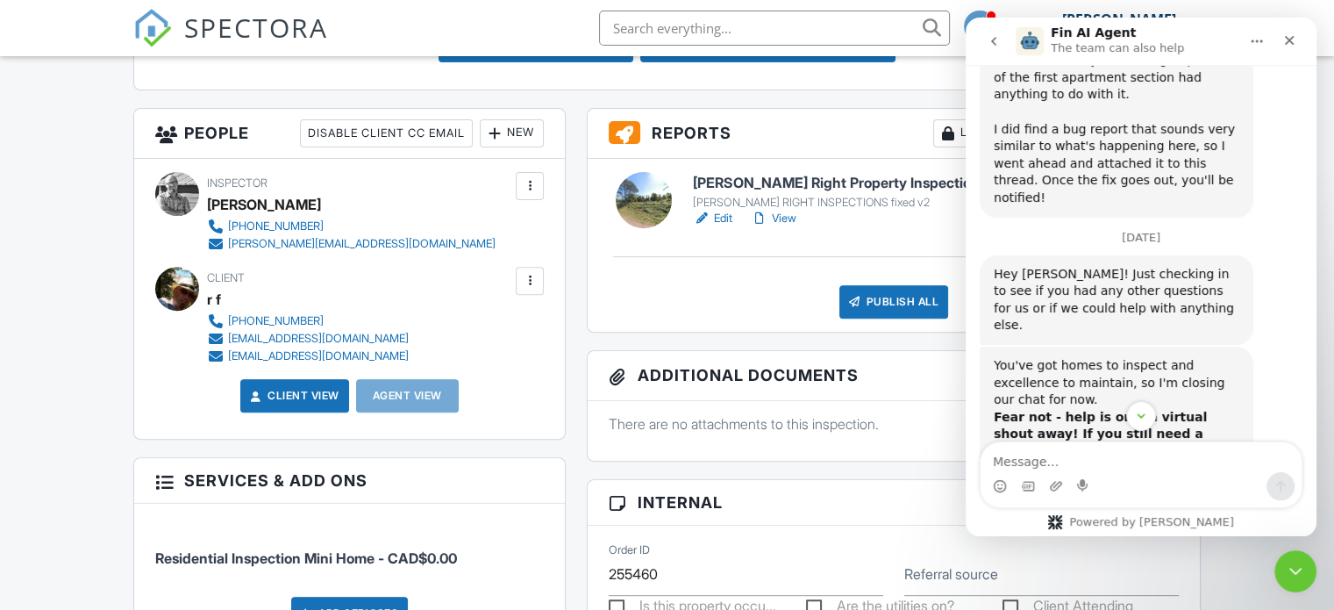
scroll to position [1611, 0]
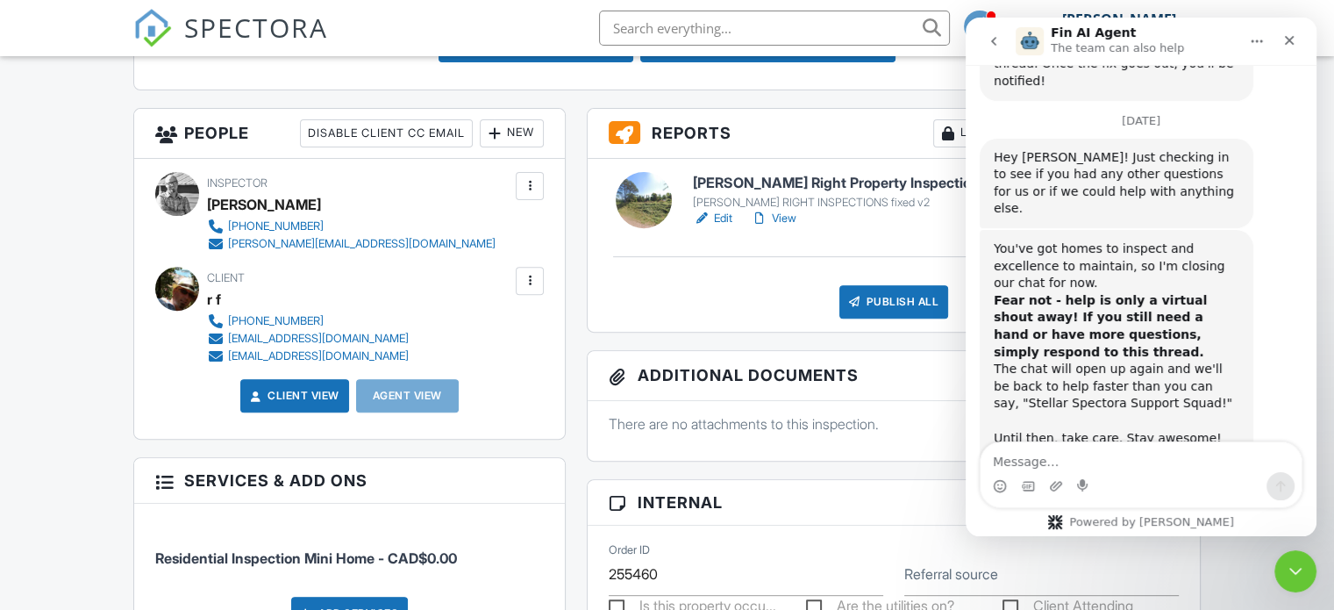
click at [1018, 450] on textarea "Message…" at bounding box center [1141, 457] width 321 height 30
type textarea "my app is missing sections from my template"
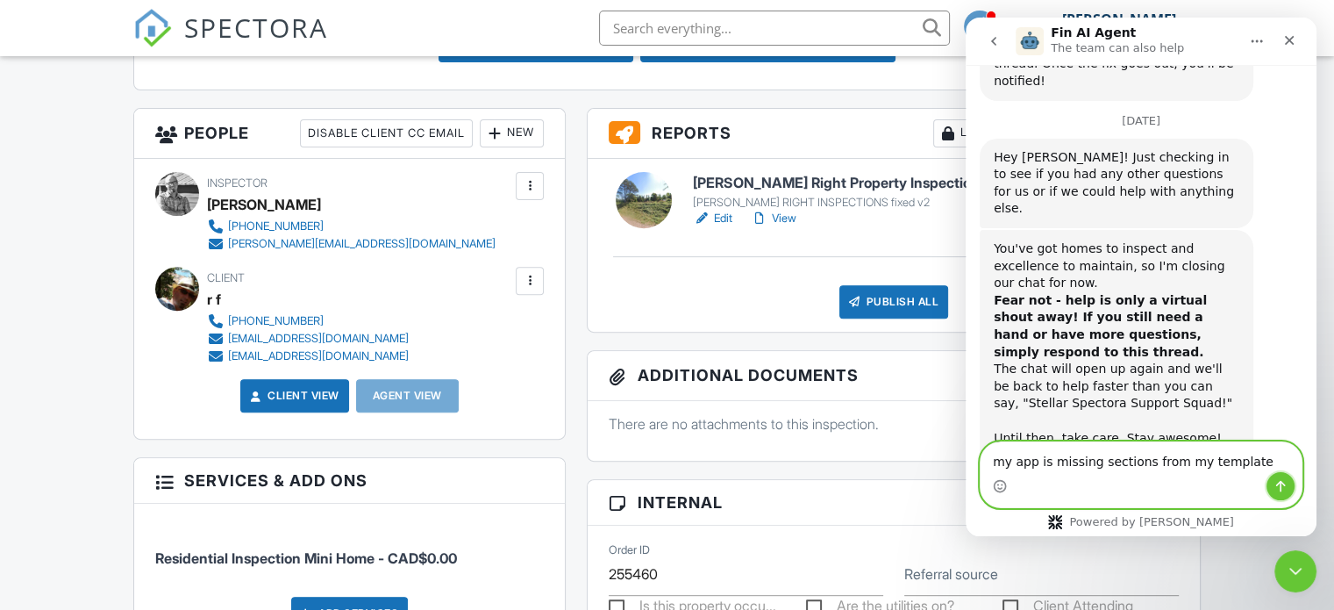
click at [1282, 490] on icon "Send a message…" at bounding box center [1281, 486] width 10 height 11
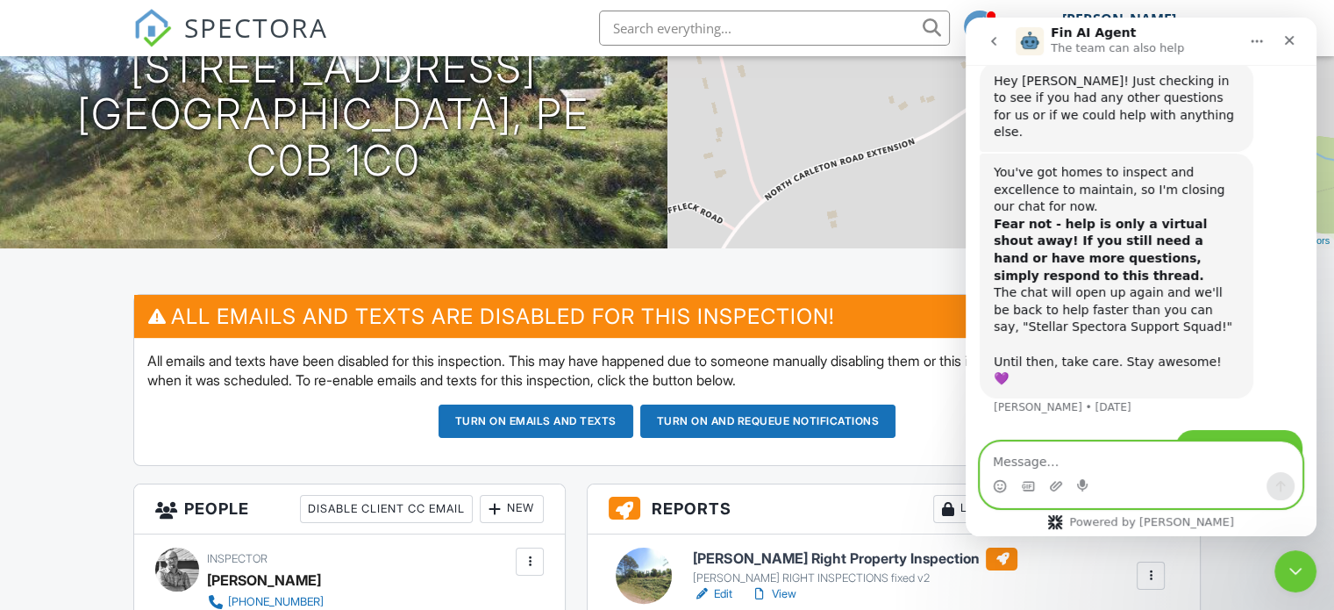
scroll to position [0, 0]
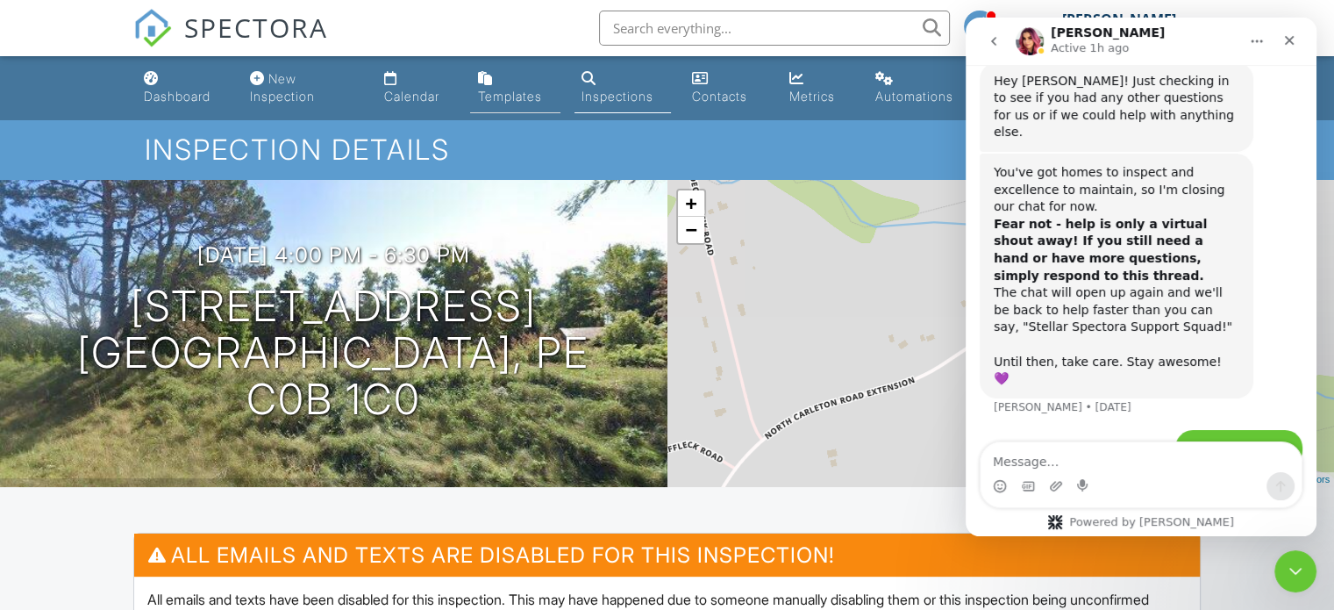
click at [509, 90] on div "Templates" at bounding box center [509, 96] width 64 height 15
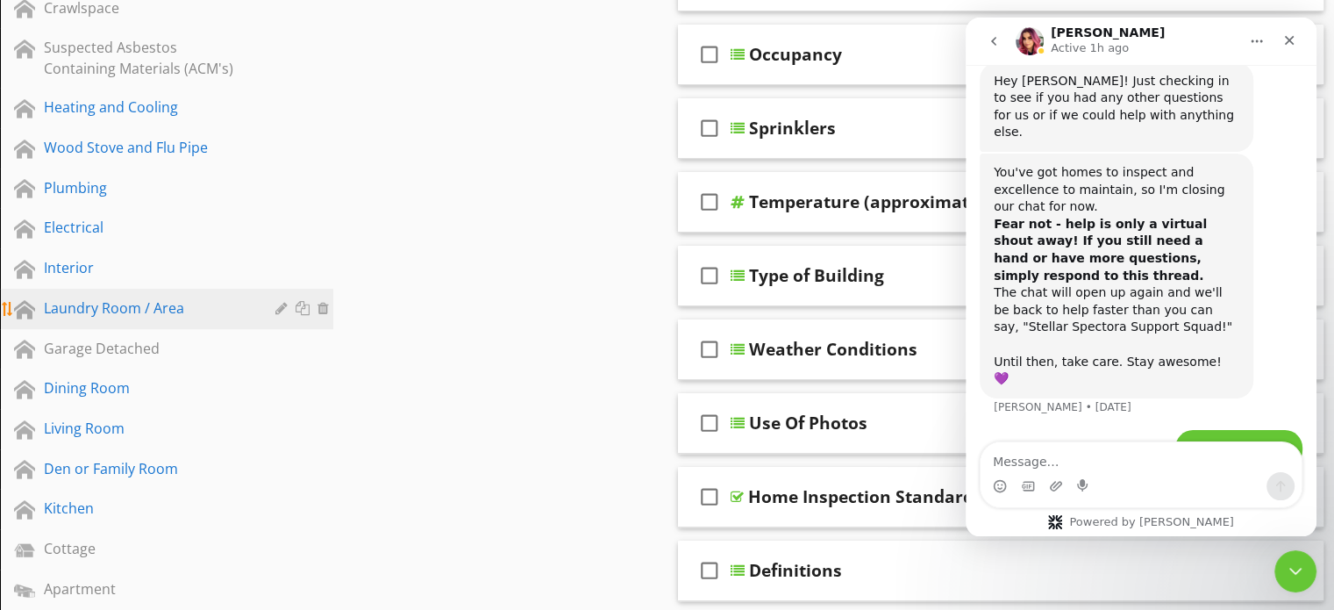
scroll to position [526, 0]
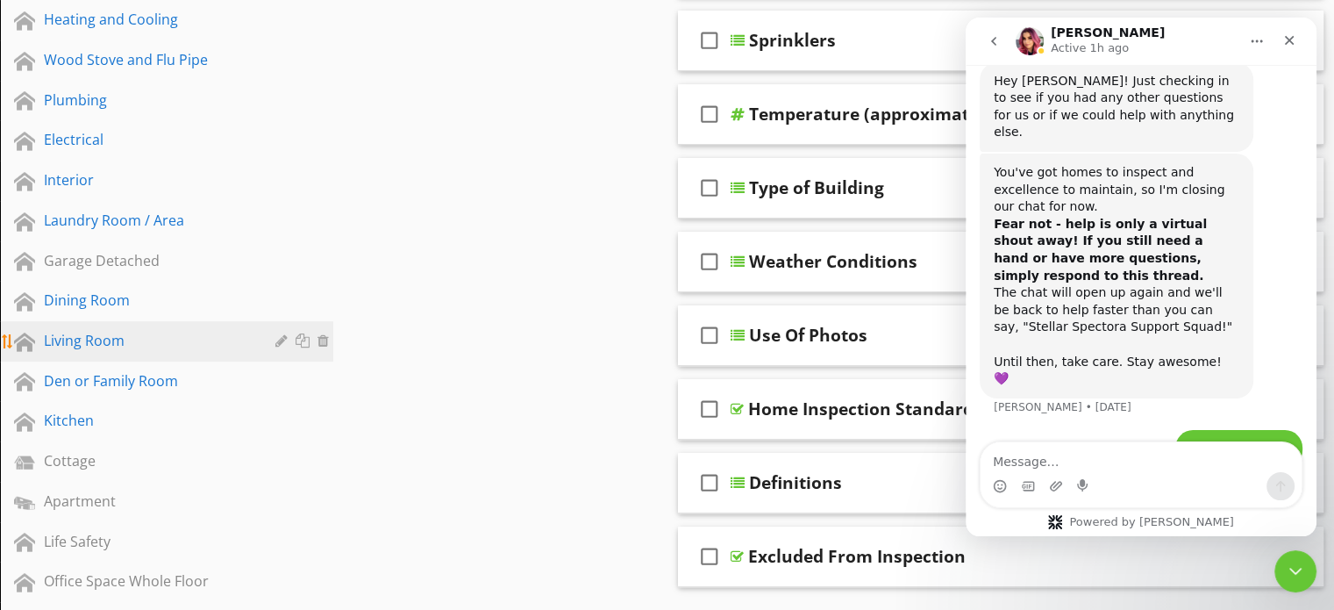
click at [111, 336] on div "Living Room" at bounding box center [147, 340] width 206 height 21
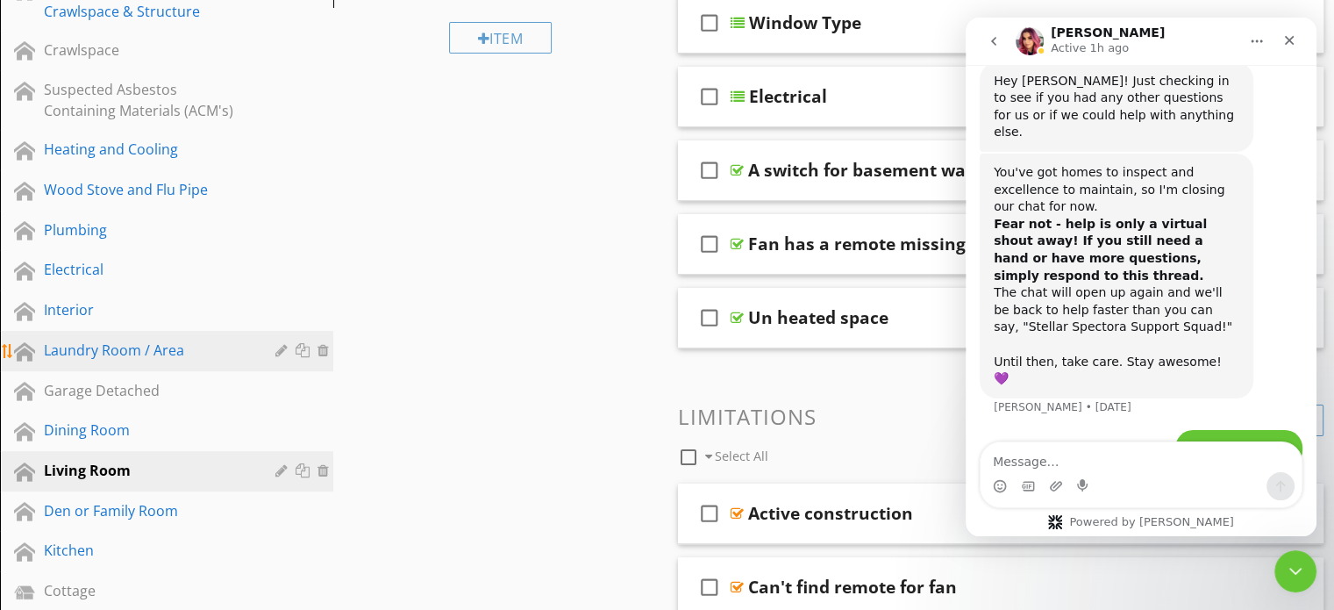
scroll to position [439, 0]
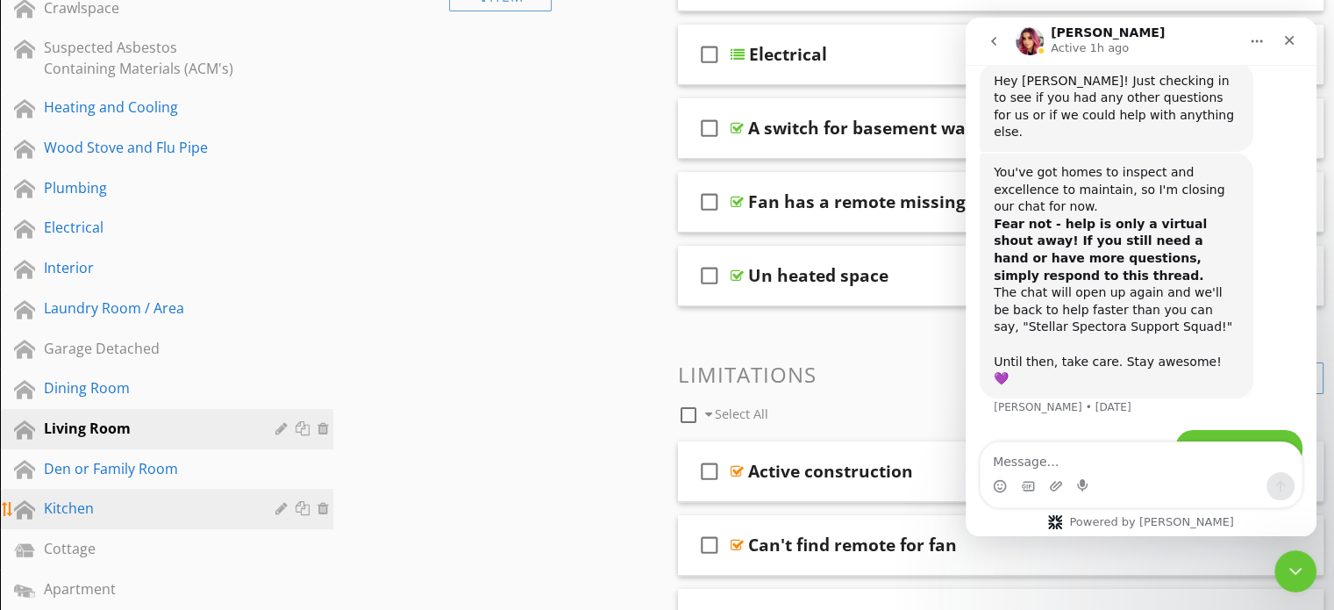
click at [67, 501] on div "Kitchen" at bounding box center [147, 507] width 206 height 21
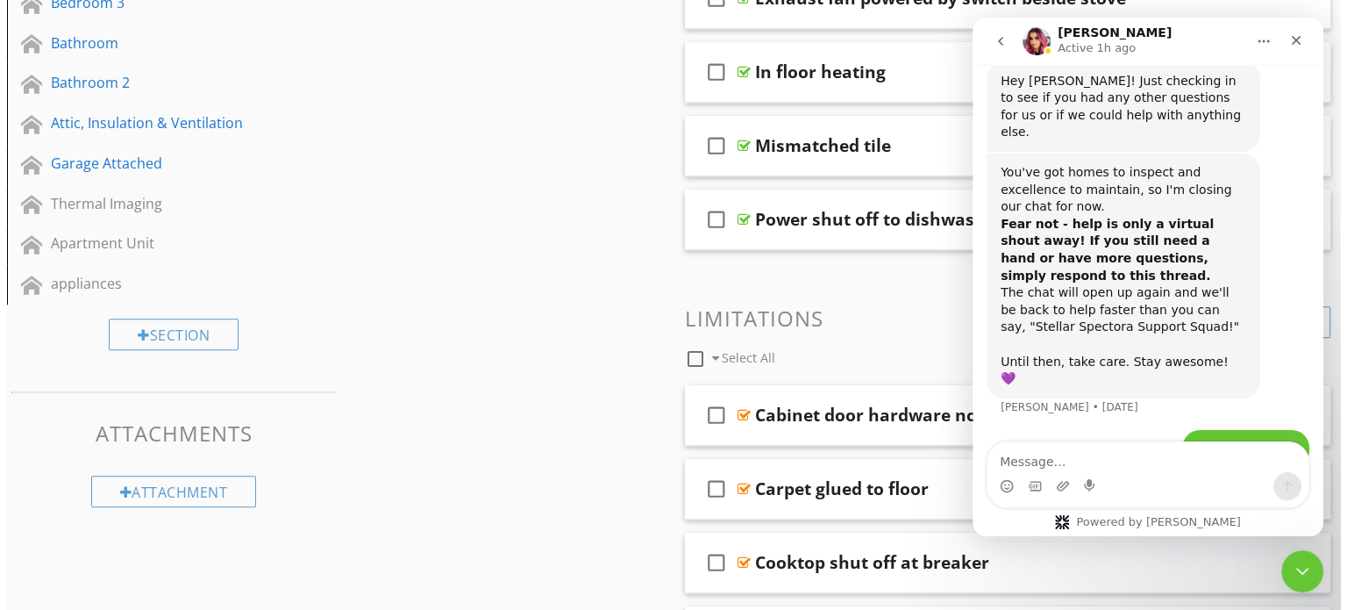
scroll to position [1316, 0]
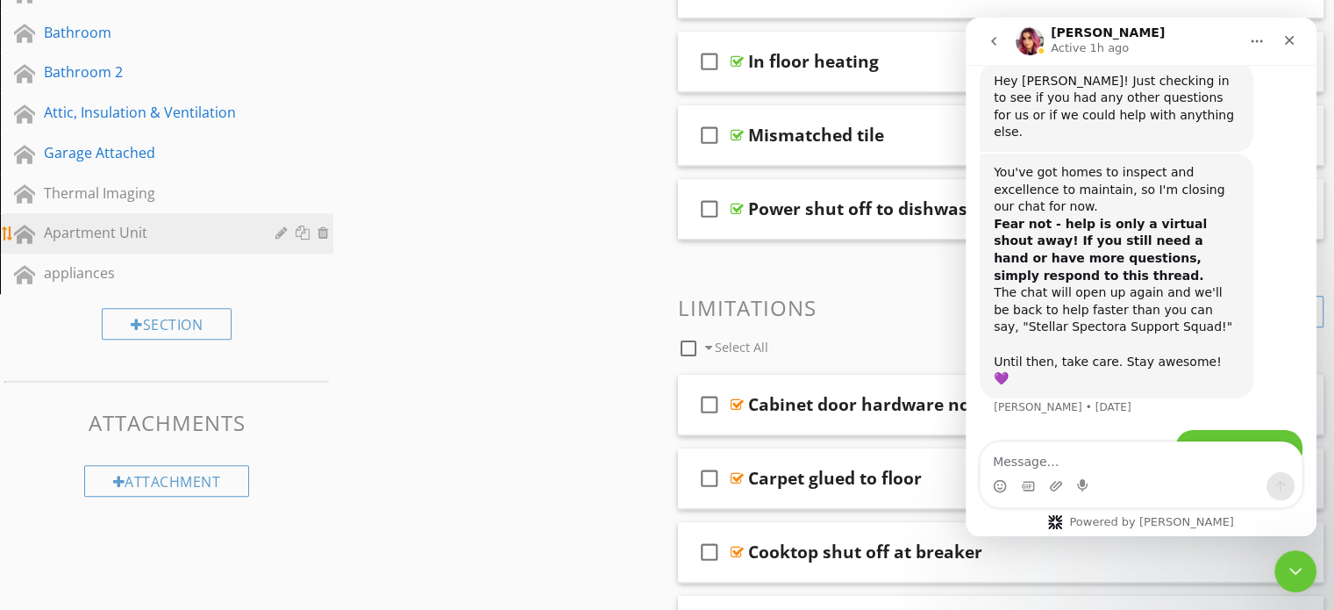
click at [279, 225] on div at bounding box center [283, 232] width 17 height 14
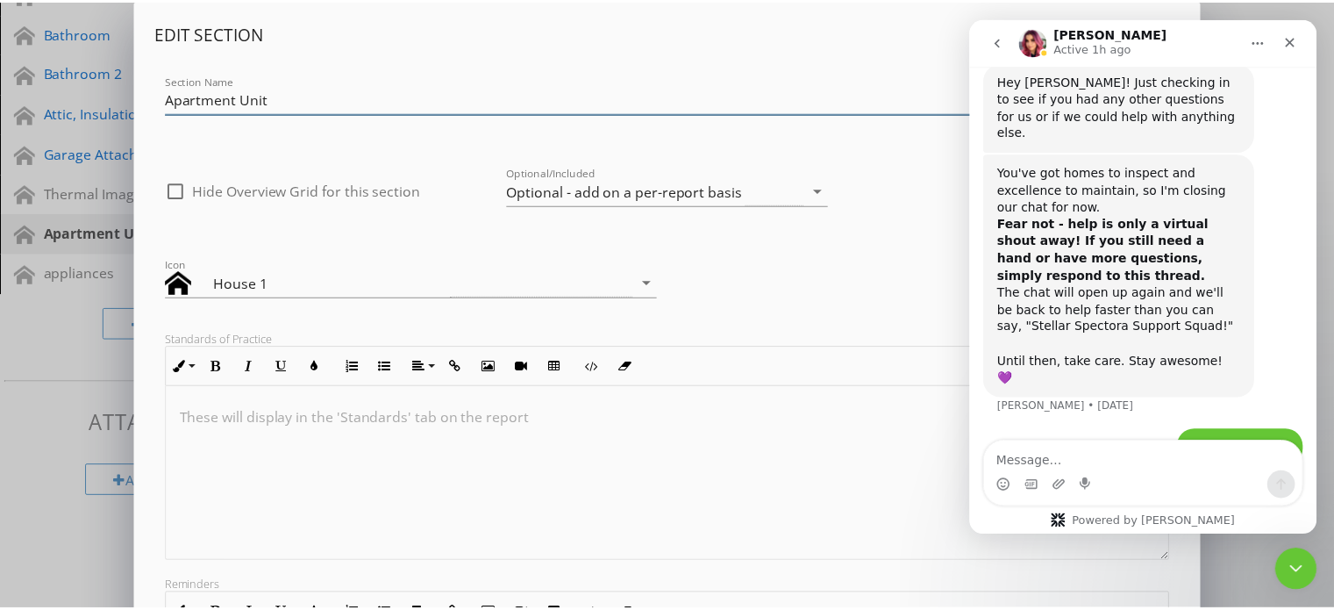
scroll to position [1221, 0]
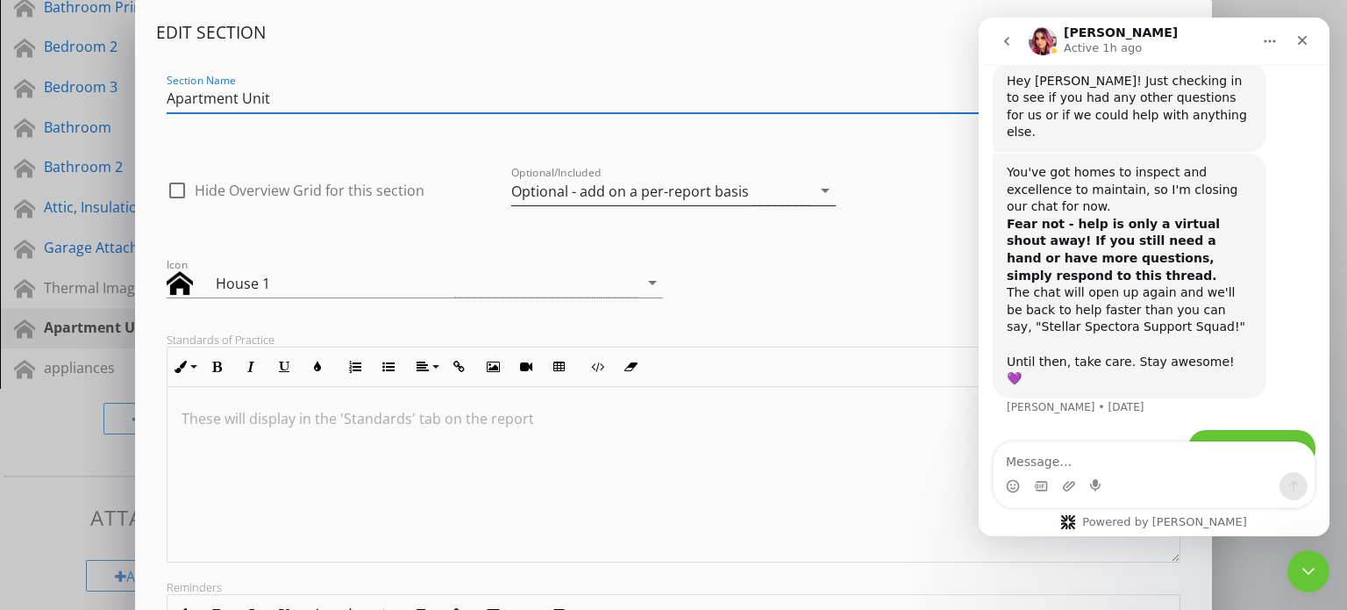
click at [614, 186] on div "Optional - add on a per-report basis" at bounding box center [630, 191] width 238 height 16
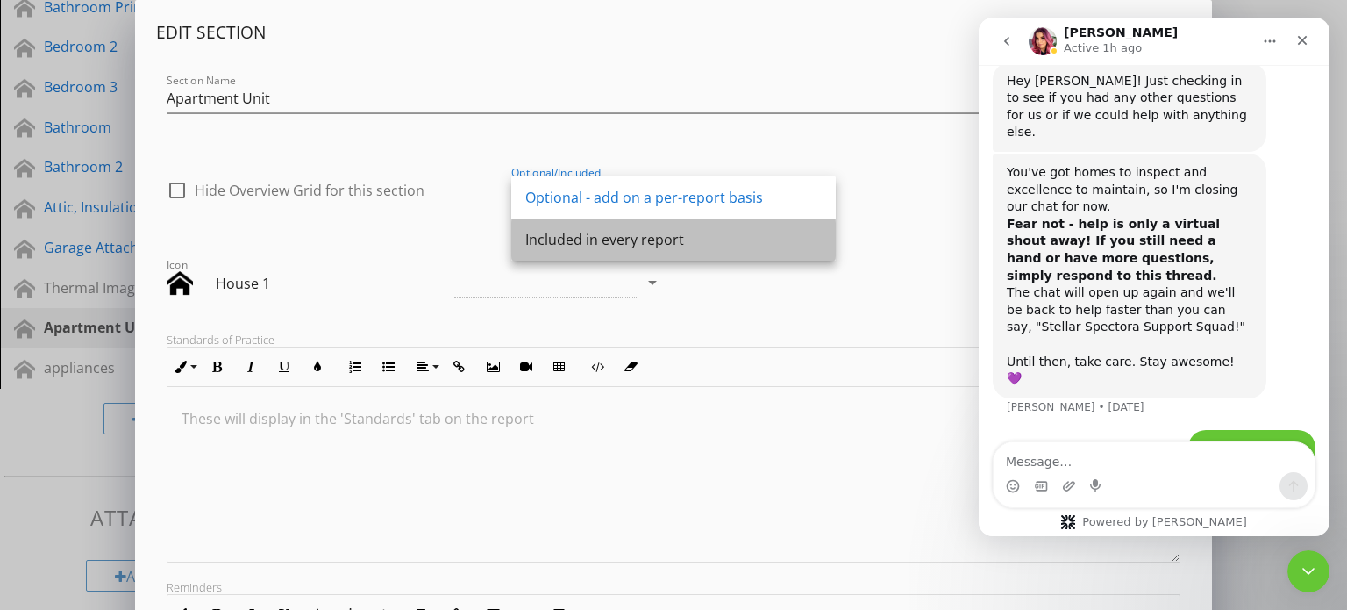
click at [603, 241] on div "Included in every report" at bounding box center [673, 239] width 296 height 21
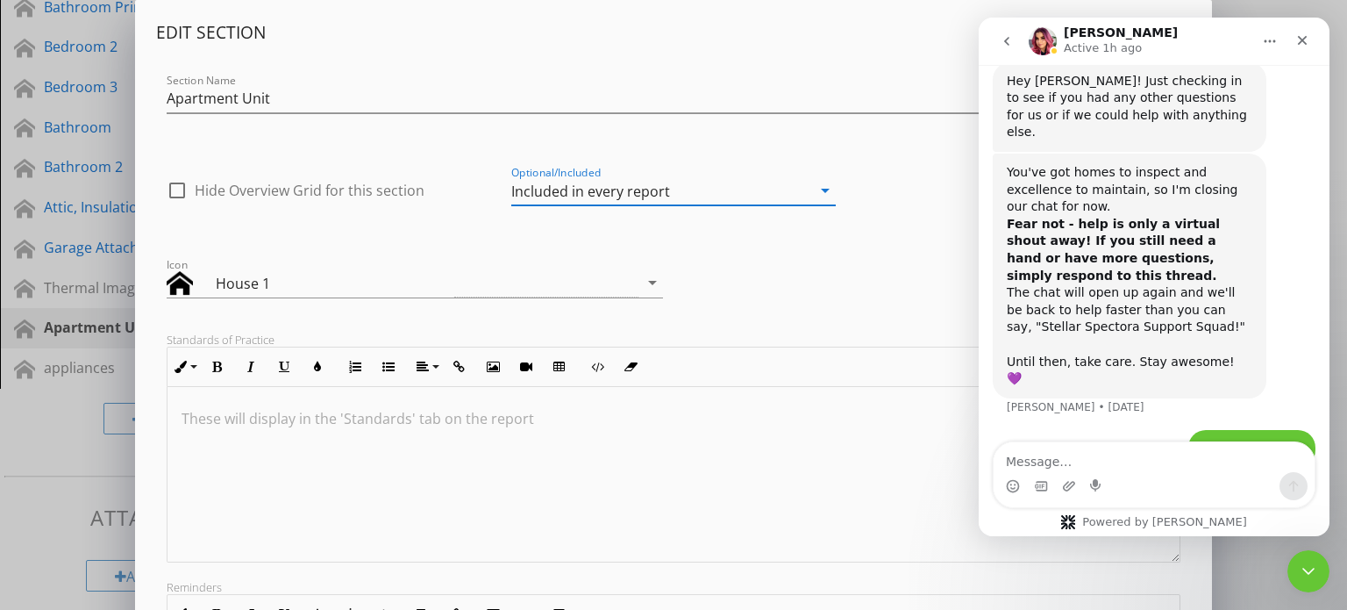
click at [49, 426] on div "Edit Section Section Name Apartment Unit check_box_outline_blank Hide Overview …" at bounding box center [673, 464] width 1347 height 929
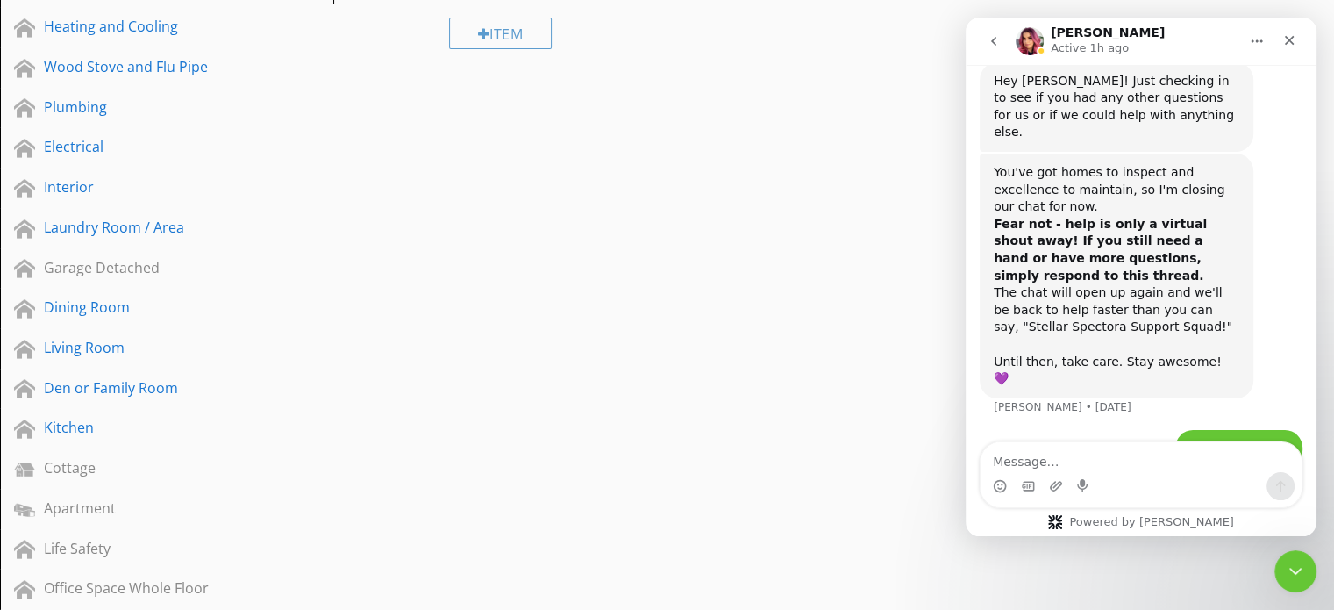
scroll to position [0, 0]
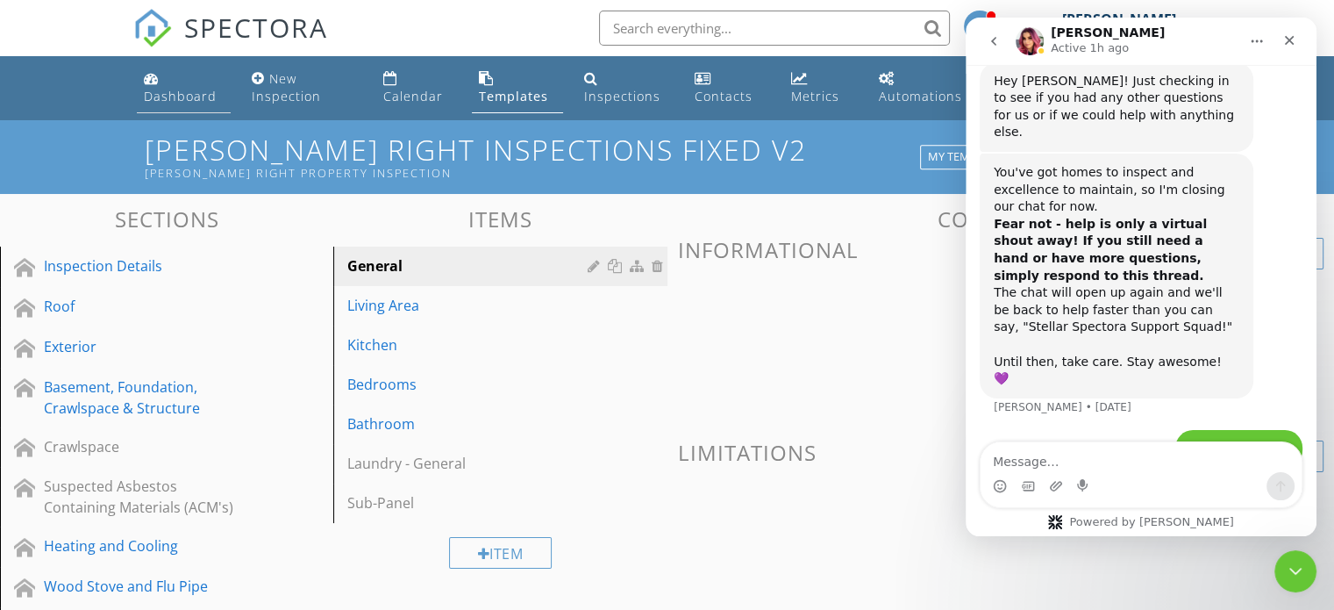
click at [184, 91] on div "Dashboard" at bounding box center [180, 96] width 73 height 17
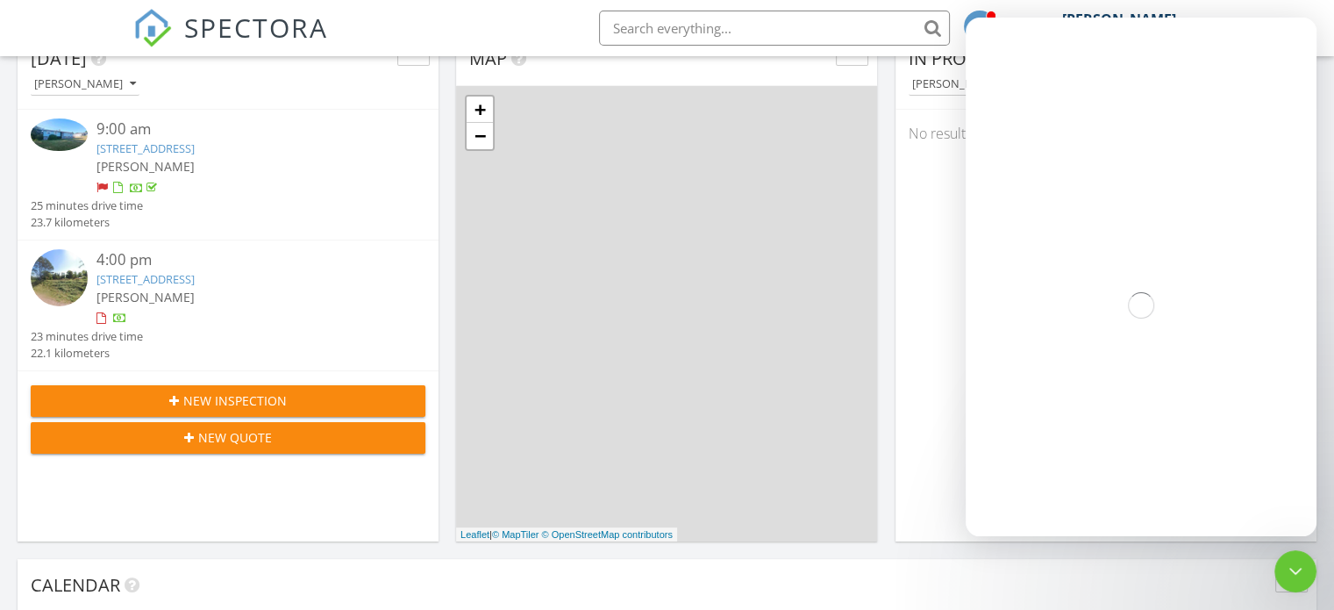
scroll to position [263, 0]
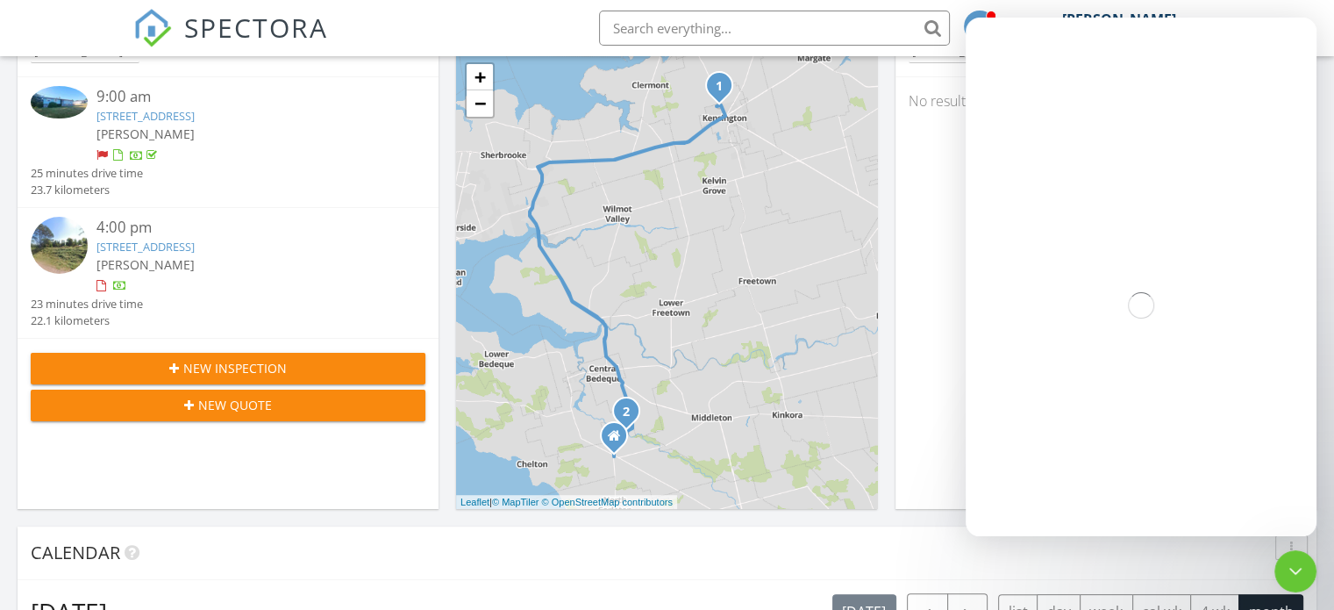
click at [182, 241] on link "[STREET_ADDRESS]" at bounding box center [145, 247] width 98 height 16
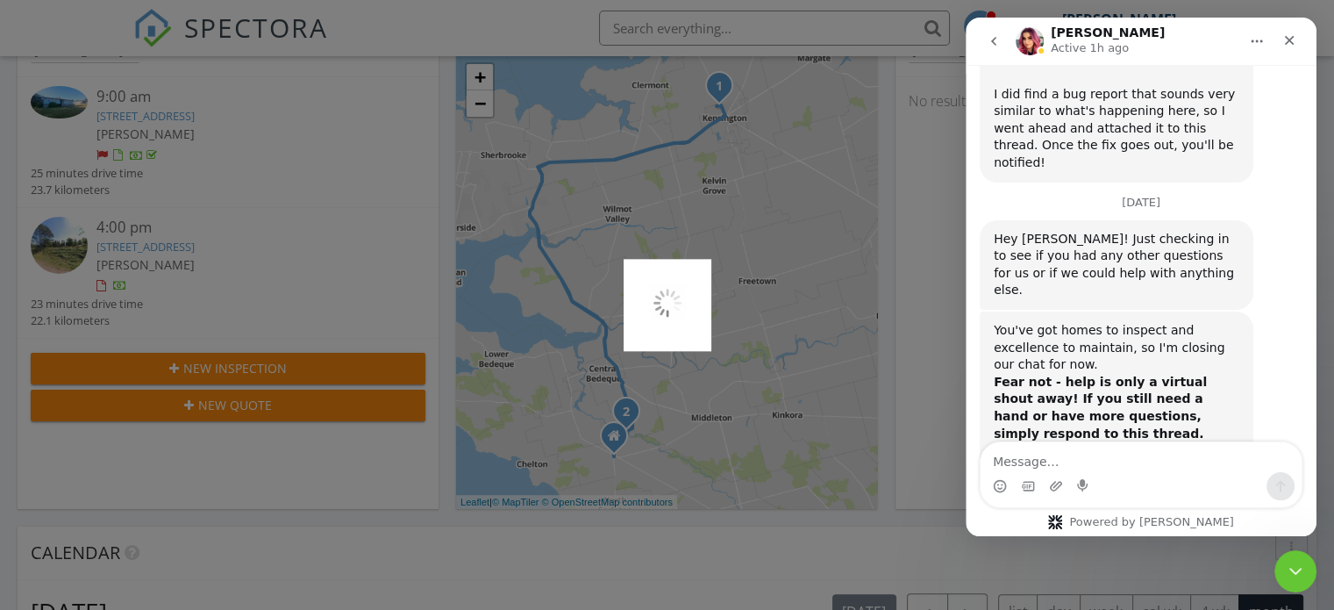
scroll to position [1688, 0]
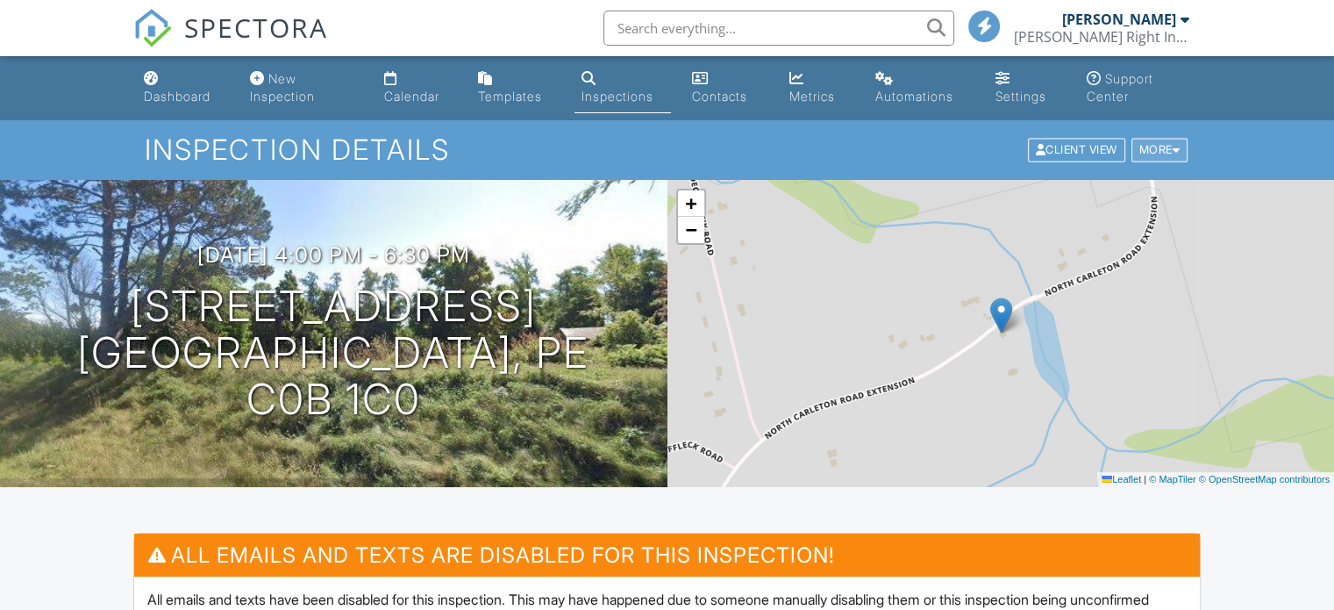
click at [1169, 146] on div "More" at bounding box center [1160, 151] width 57 height 24
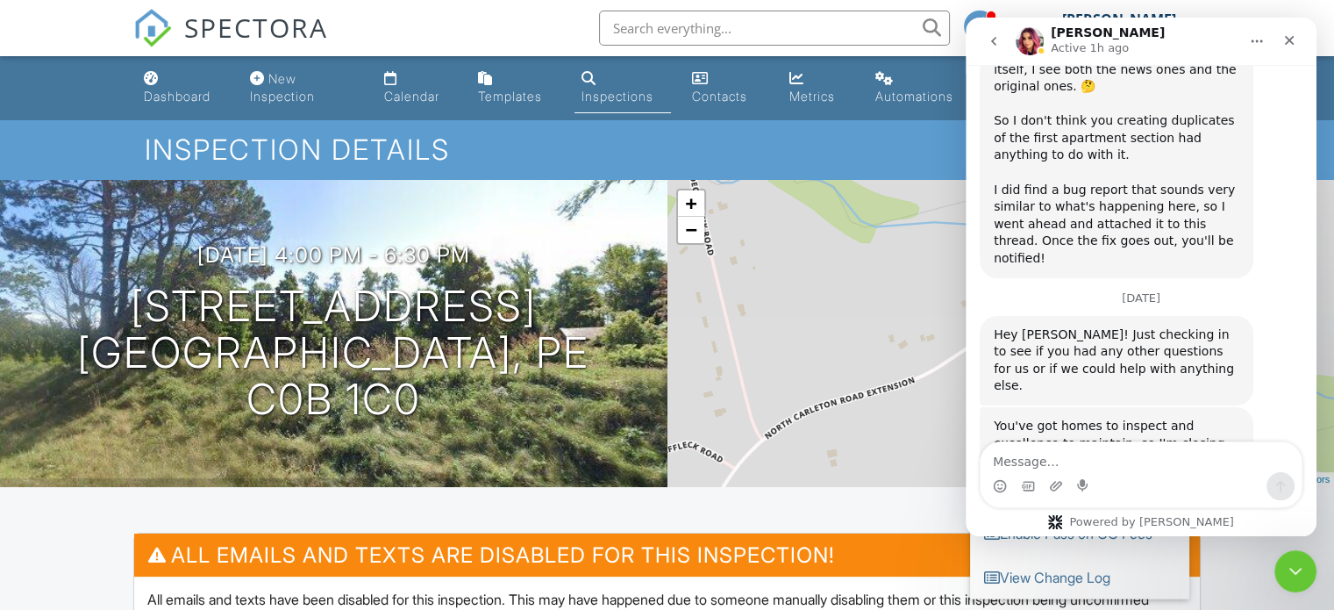
scroll to position [1688, 0]
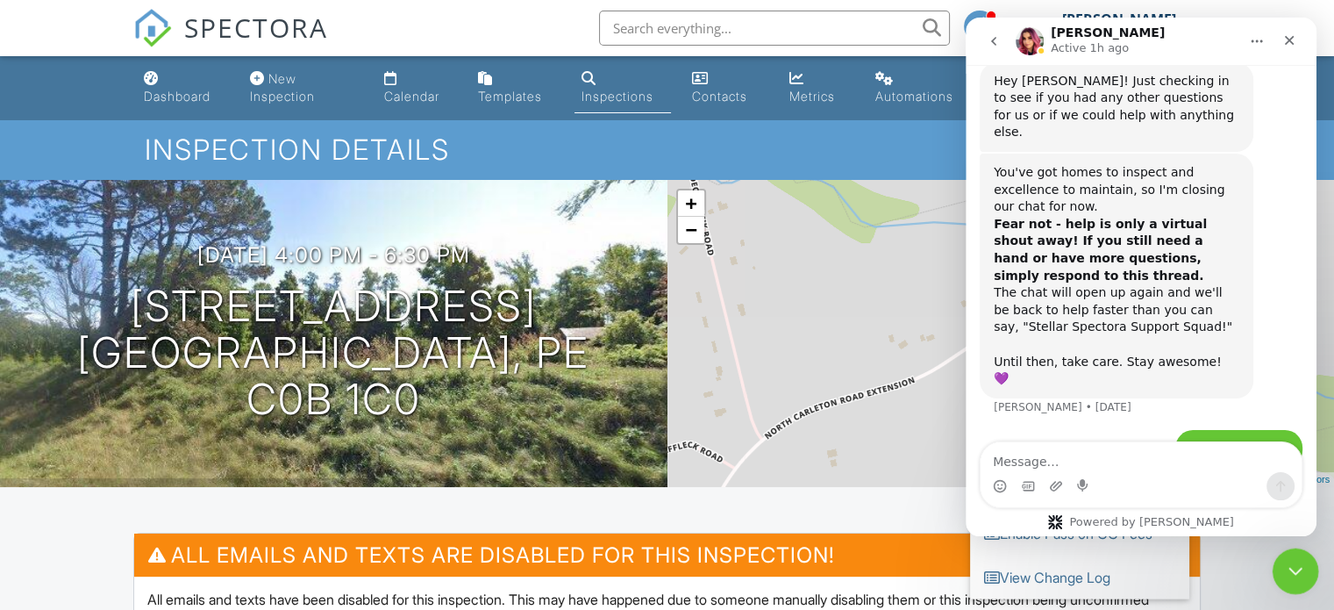
click at [1298, 568] on icon "Close Intercom Messenger" at bounding box center [1292, 568] width 21 height 21
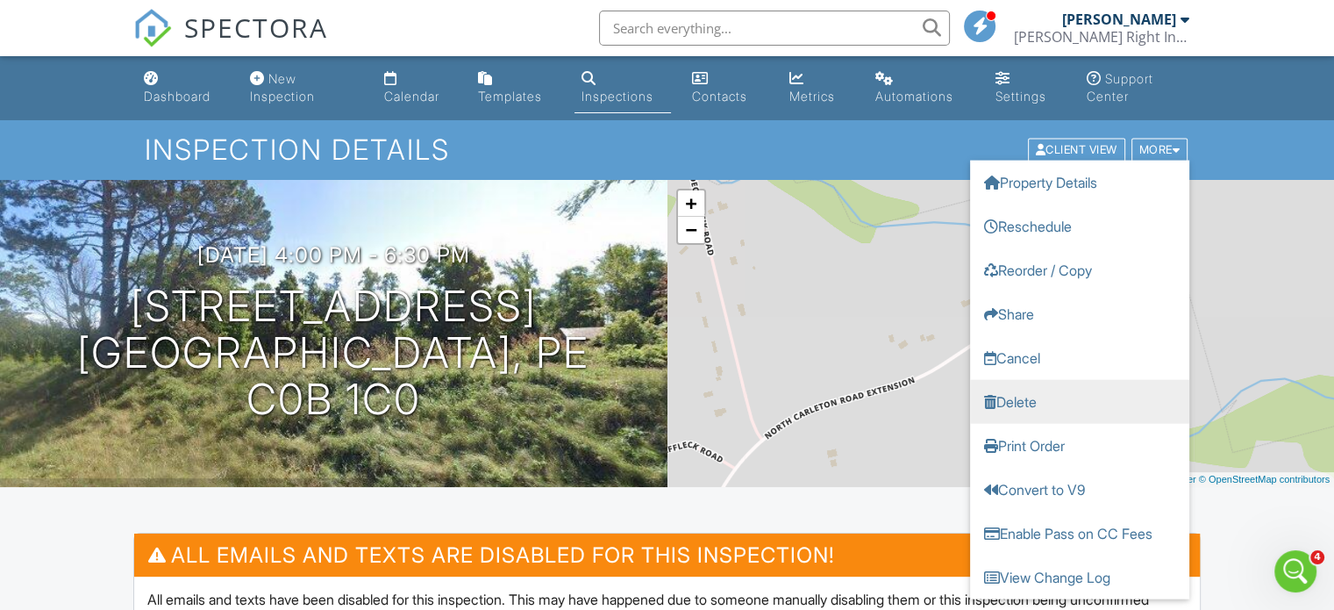
click at [1054, 404] on link "Delete" at bounding box center [1079, 402] width 219 height 44
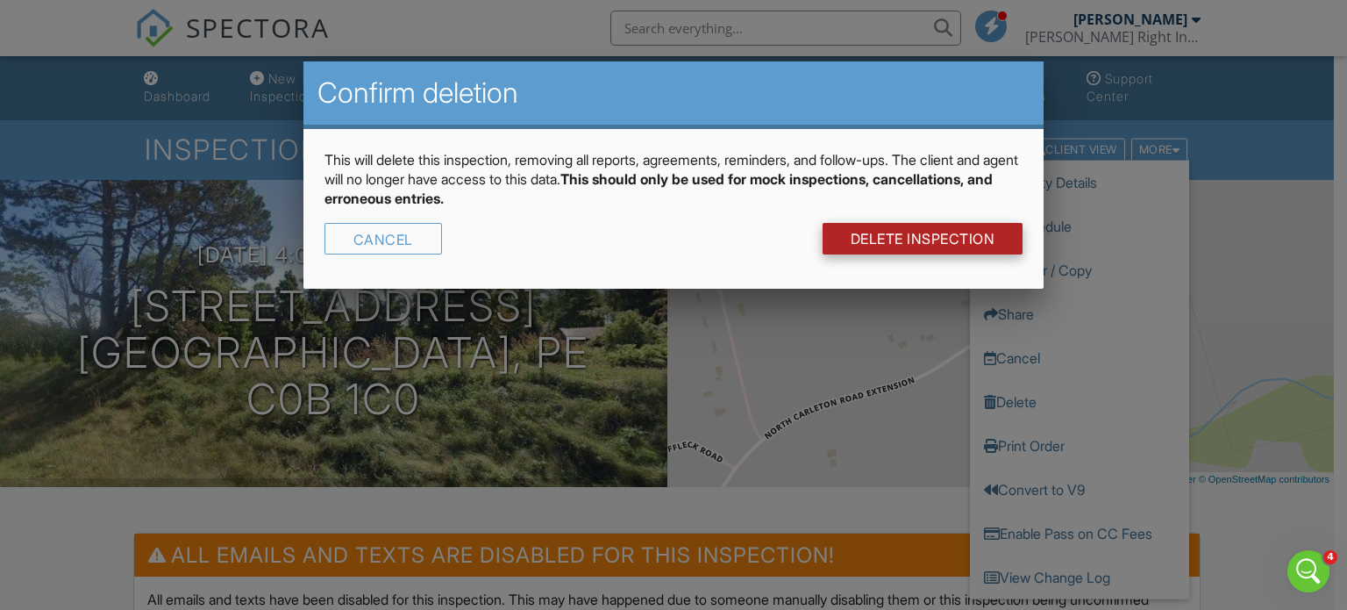
click at [903, 237] on link "DELETE Inspection" at bounding box center [923, 239] width 201 height 32
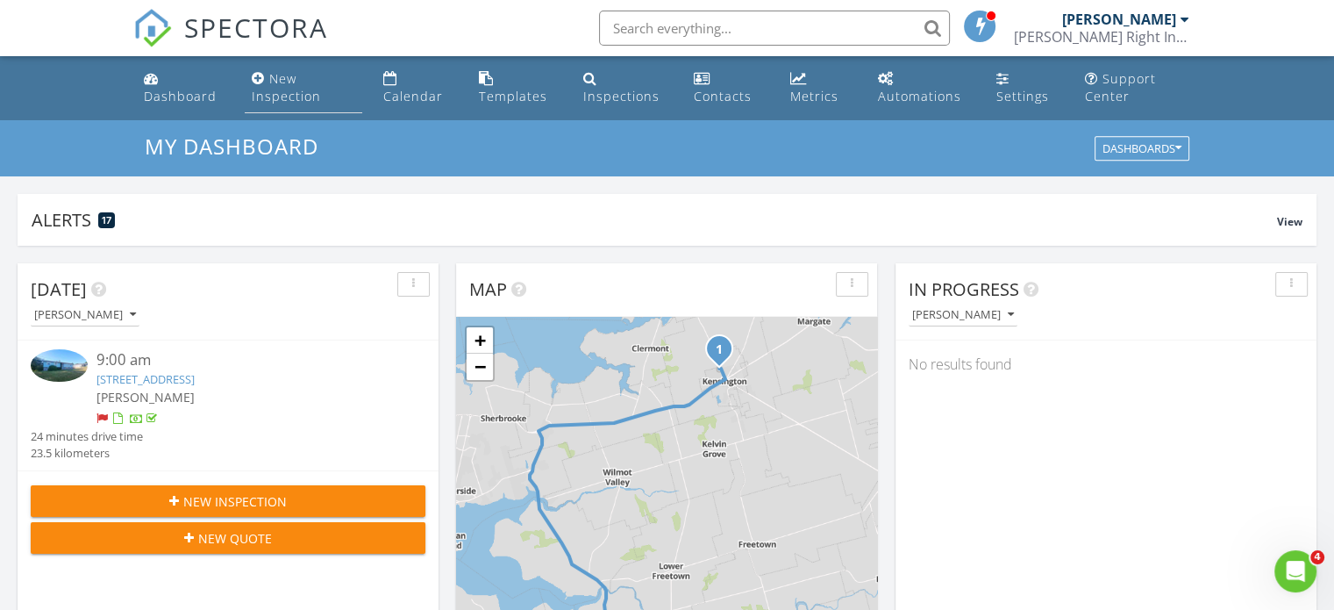
click at [282, 76] on div "New Inspection" at bounding box center [286, 87] width 69 height 34
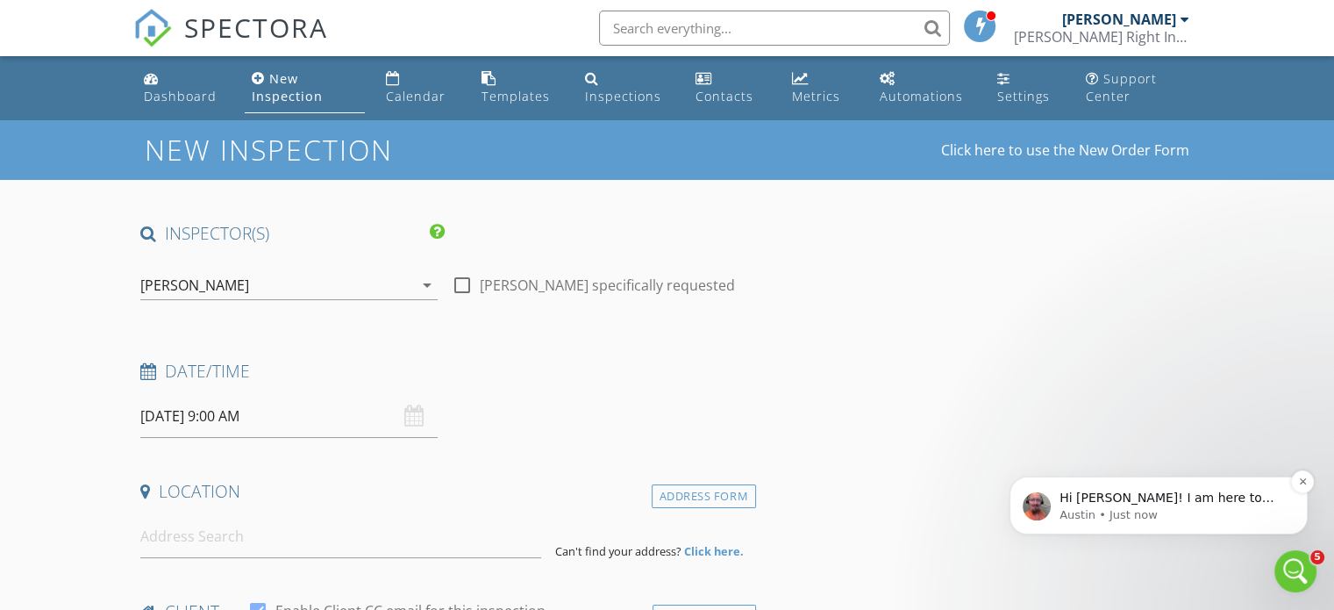
click at [1172, 505] on p "Hi [PERSON_NAME]! I am here to help! How are you 😸" at bounding box center [1173, 498] width 226 height 18
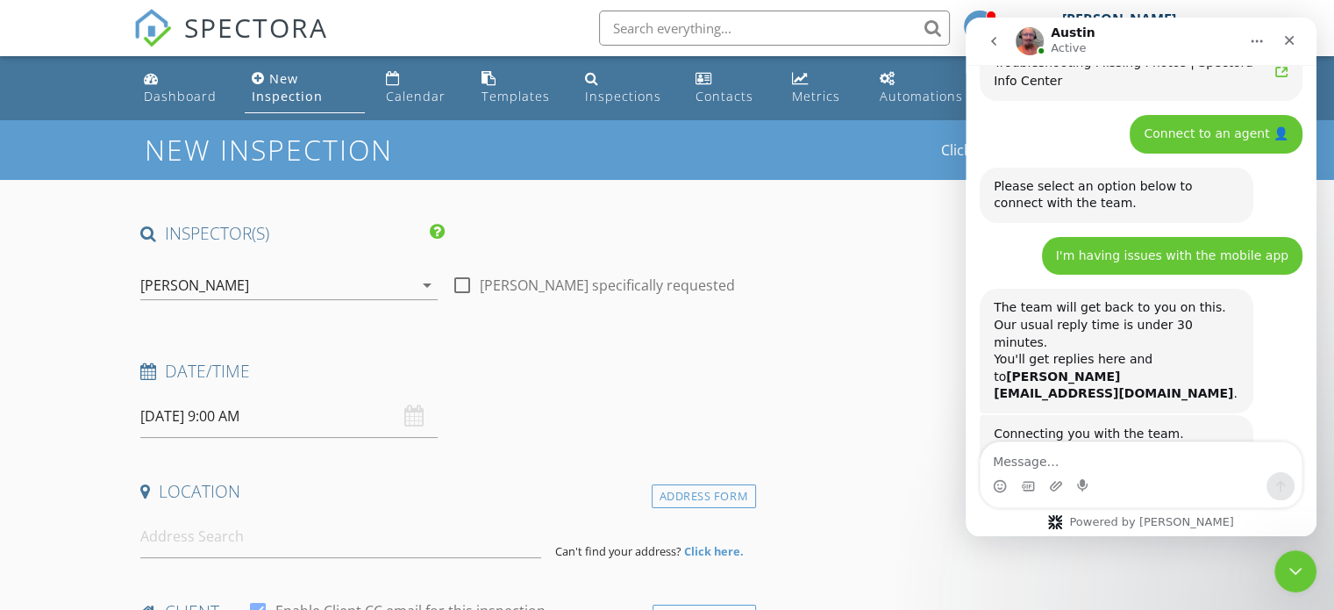
scroll to position [1270, 0]
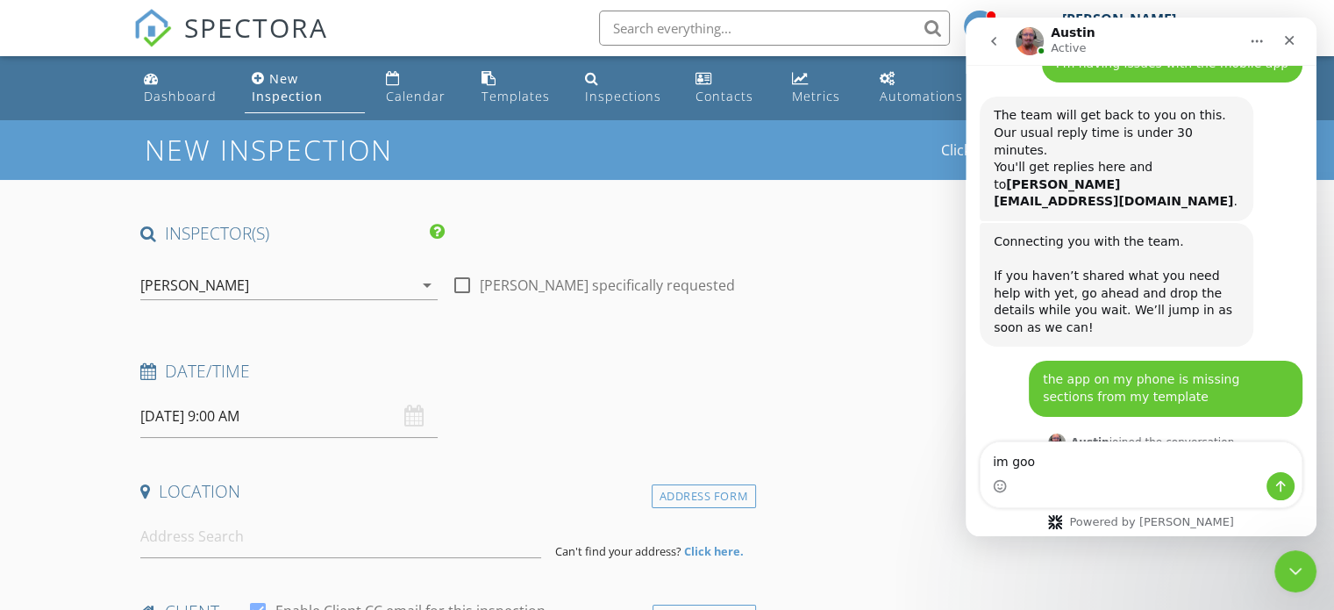
type textarea "im good"
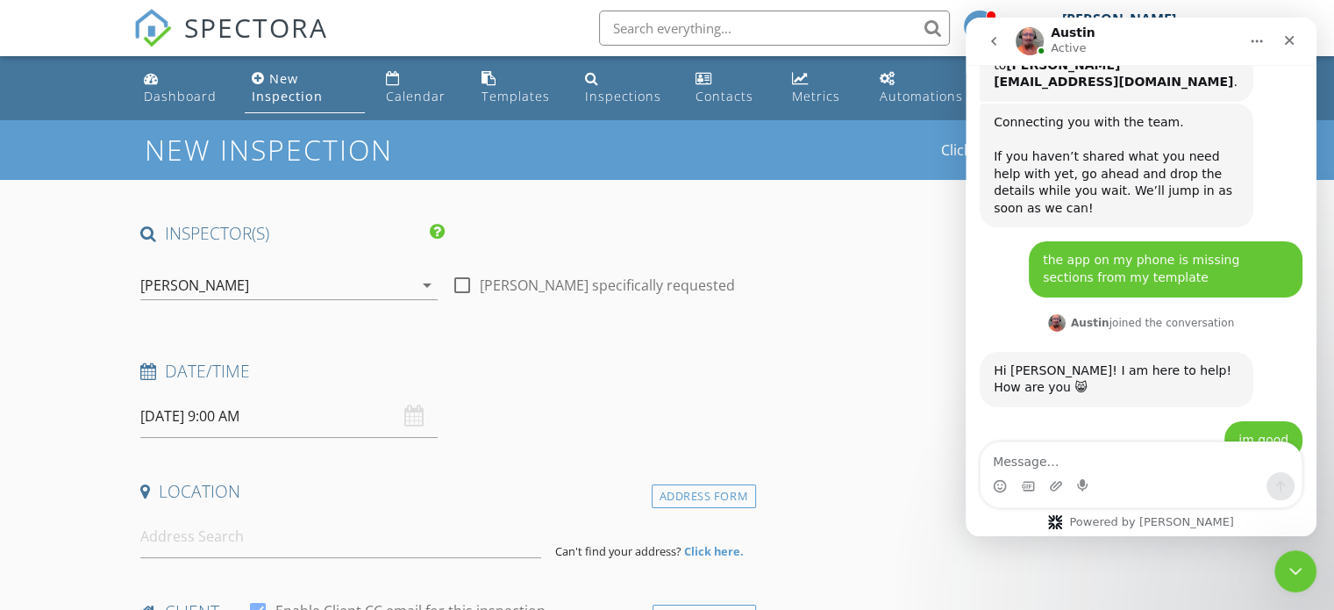
scroll to position [1409, 0]
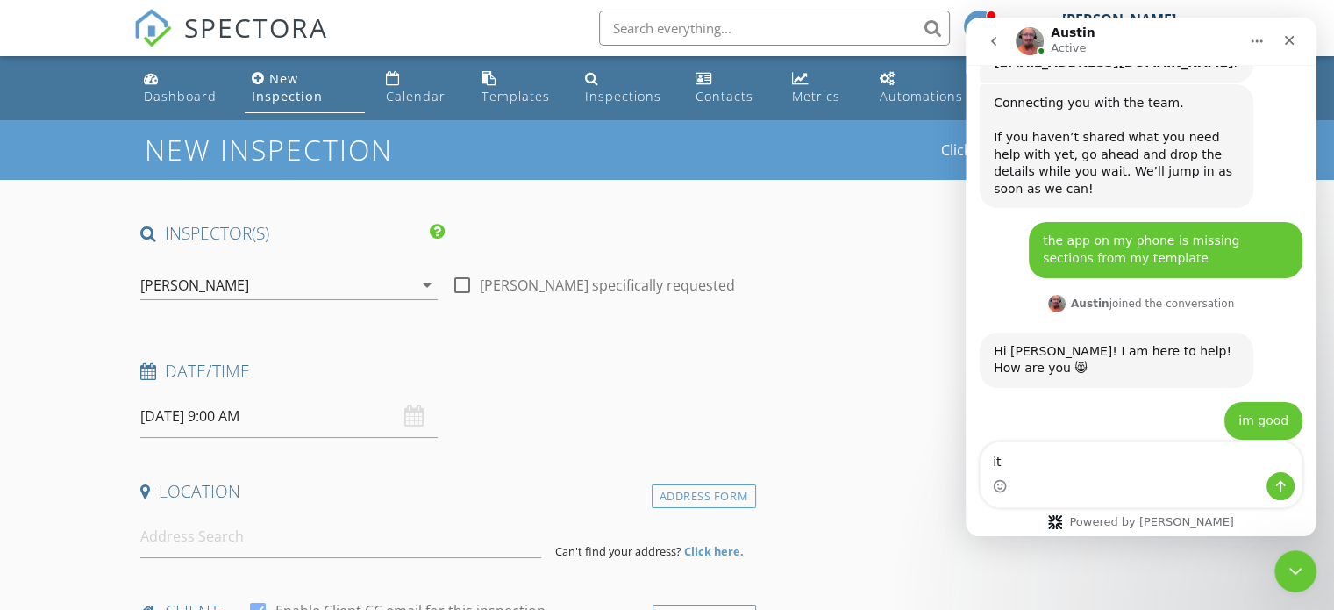
type textarea "i"
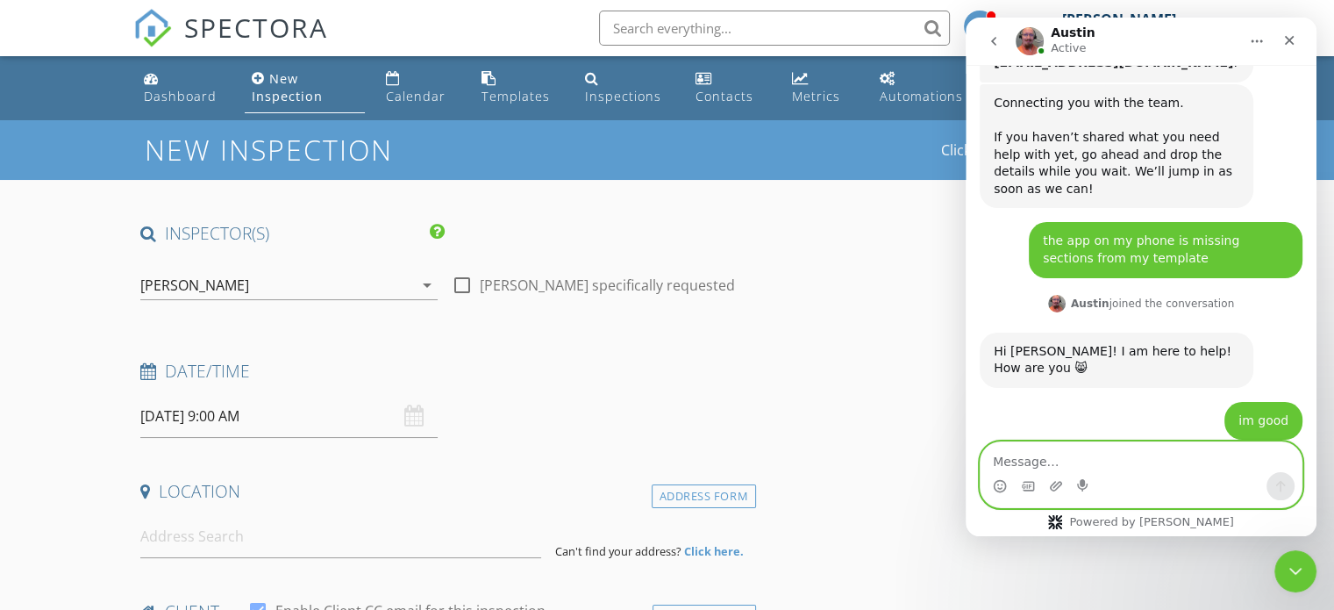
click at [1022, 457] on textarea "Message…" at bounding box center [1141, 457] width 321 height 30
click at [411, 90] on div "Calendar" at bounding box center [416, 96] width 60 height 17
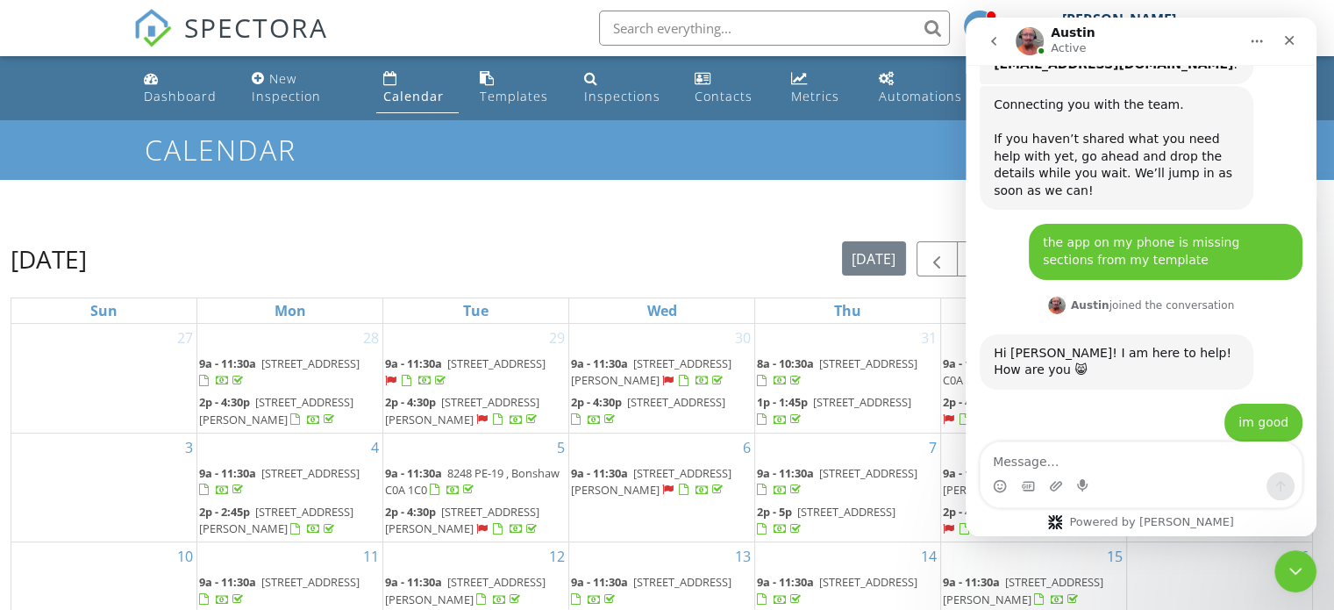
scroll to position [1409, 0]
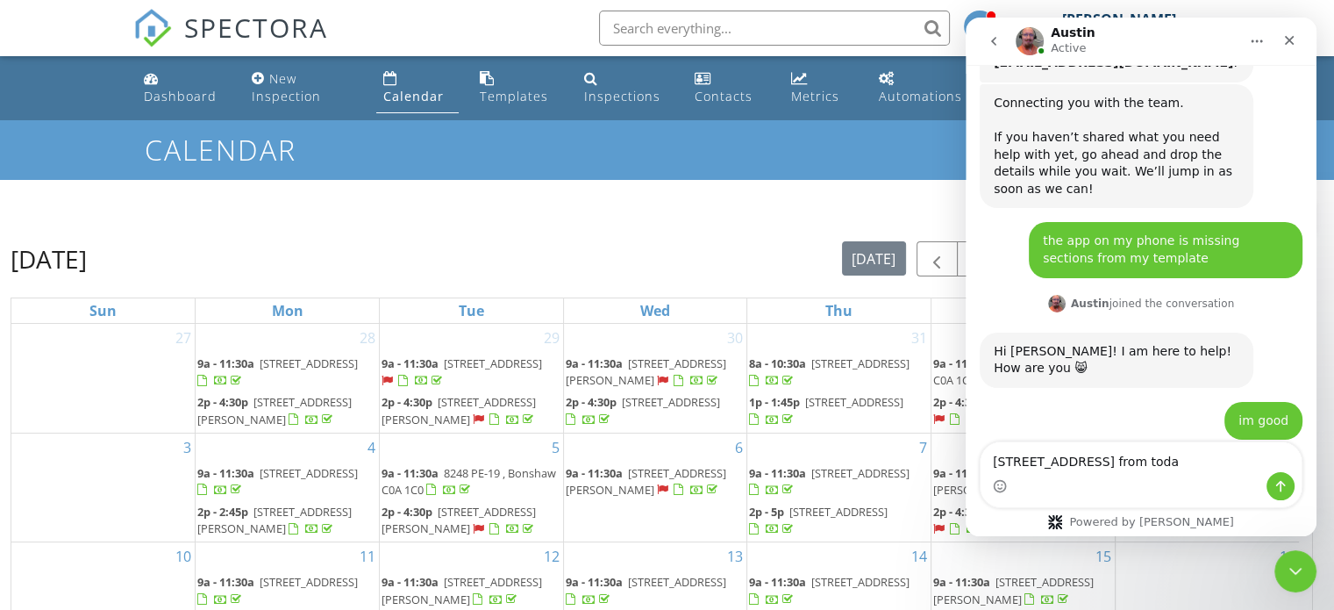
type textarea "[STREET_ADDRESS] from [DATE]"
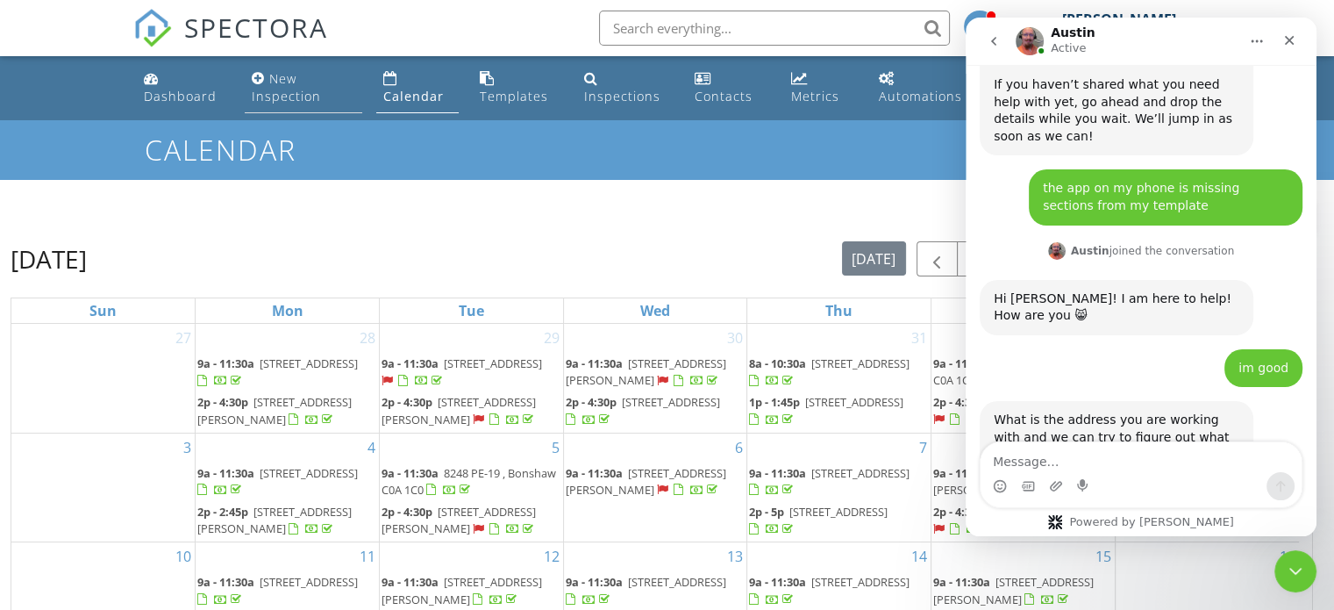
click at [269, 81] on div "New Inspection" at bounding box center [286, 87] width 69 height 34
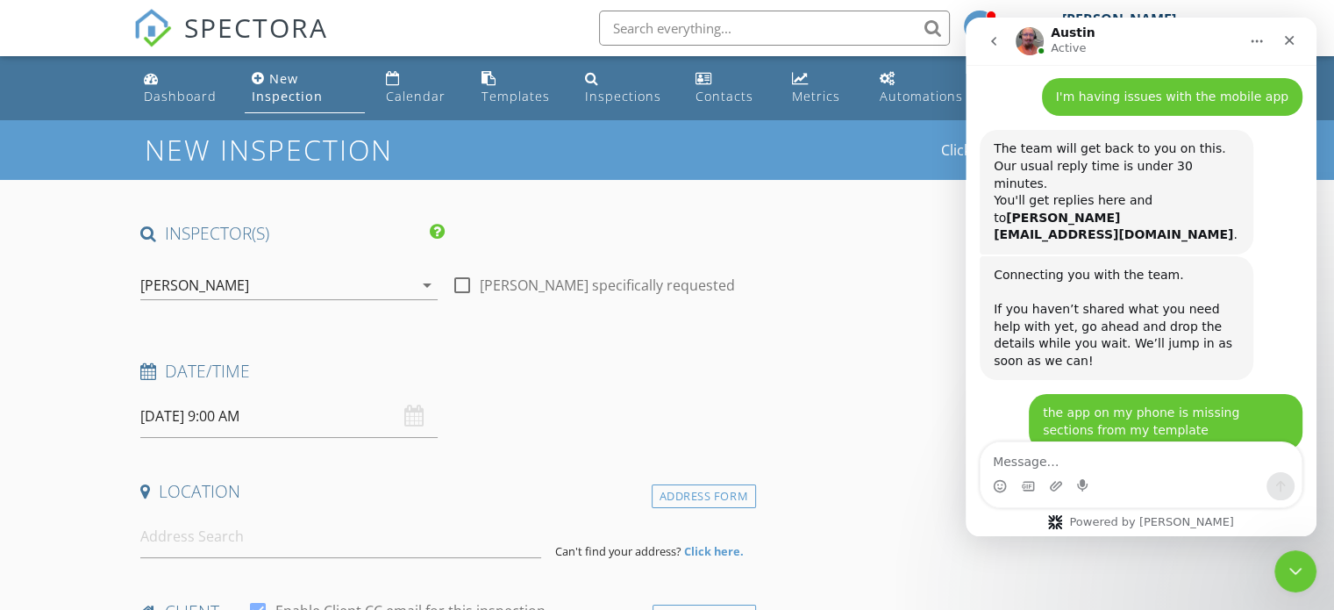
click at [207, 427] on input "[DATE] 9:00 AM" at bounding box center [288, 416] width 297 height 43
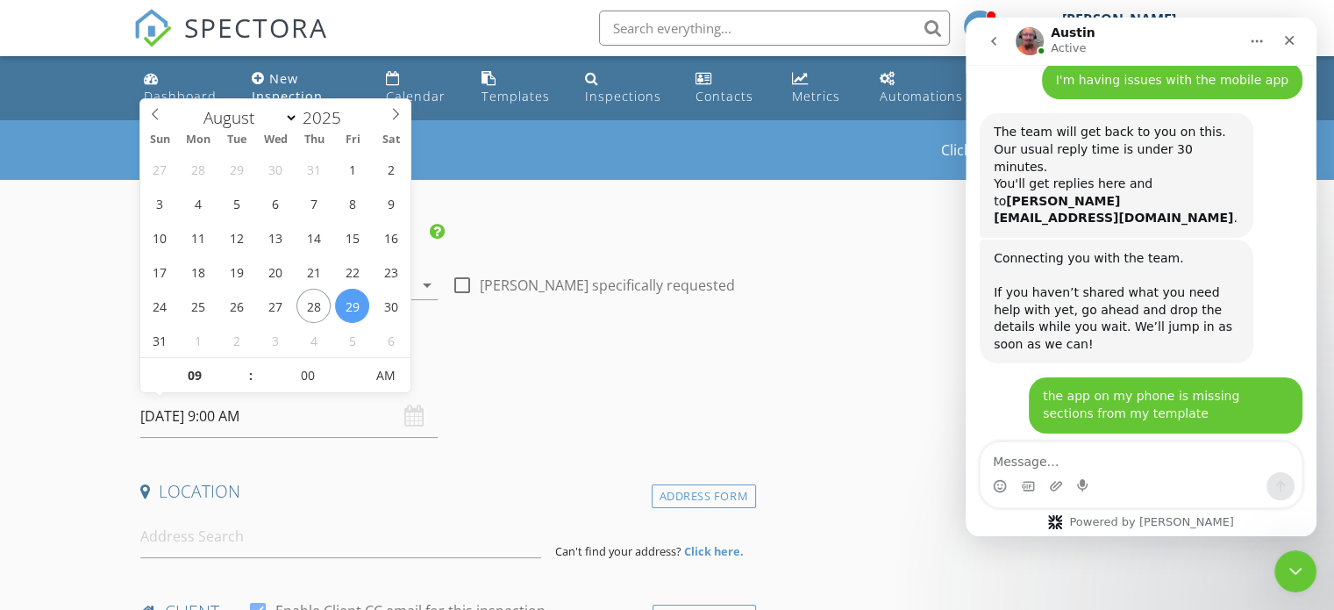
scroll to position [1461, 0]
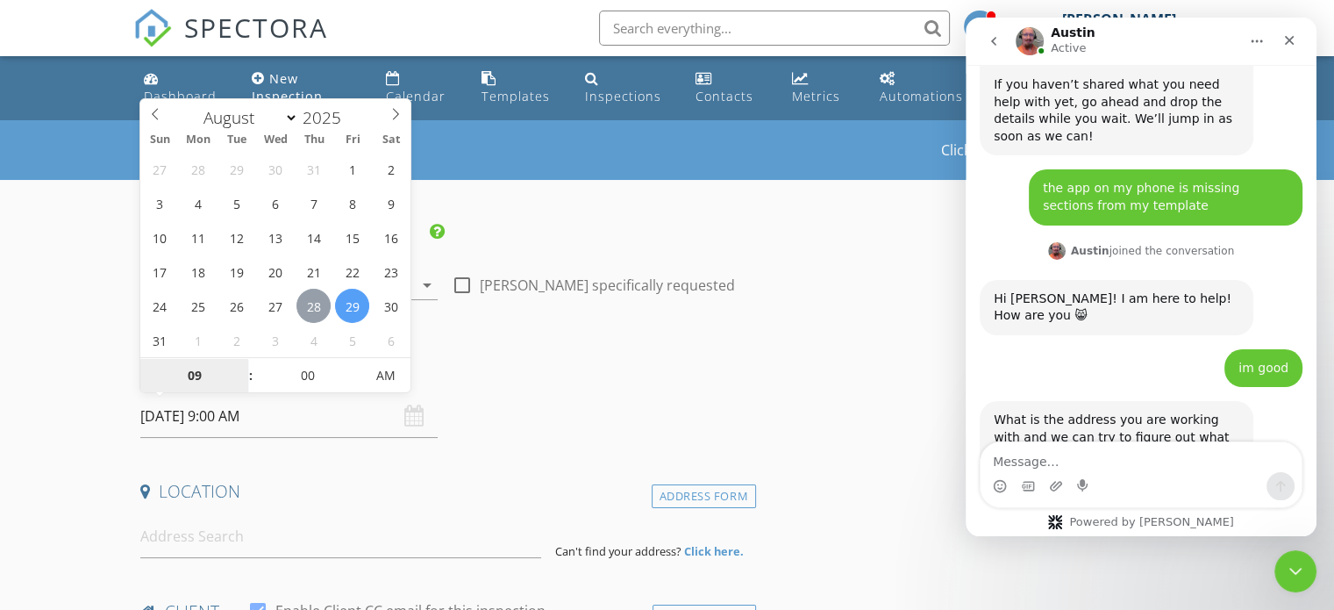
type input "[DATE] 9:00 AM"
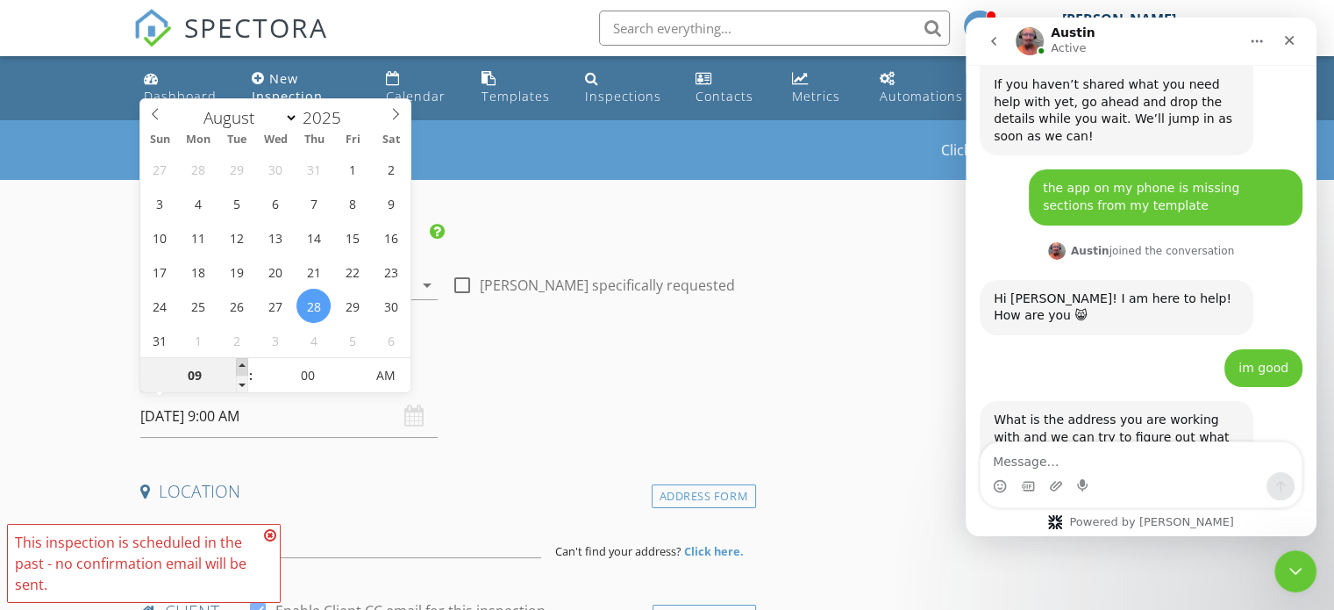
type input "10"
type input "[DATE] 10:00 AM"
click at [242, 365] on span at bounding box center [242, 367] width 12 height 18
type input "11"
type input "[DATE] 11:00 AM"
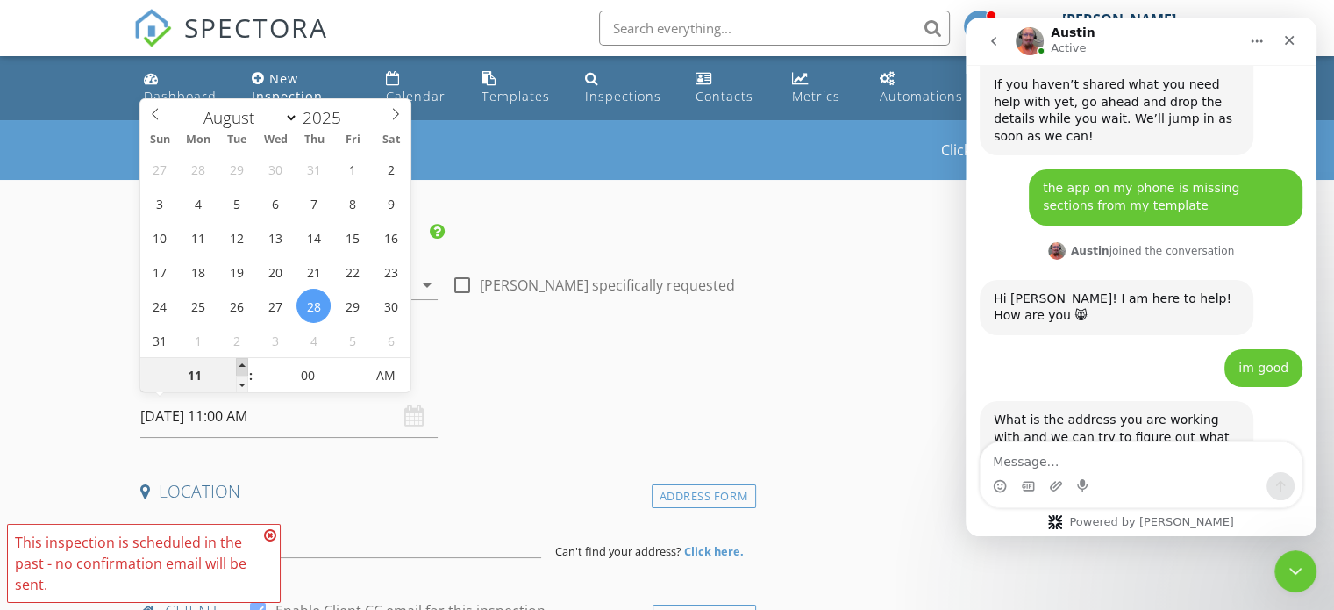
click at [242, 365] on span at bounding box center [242, 367] width 12 height 18
type input "12"
type input "[DATE] 12:00 PM"
click at [242, 365] on span at bounding box center [242, 367] width 12 height 18
type input "01"
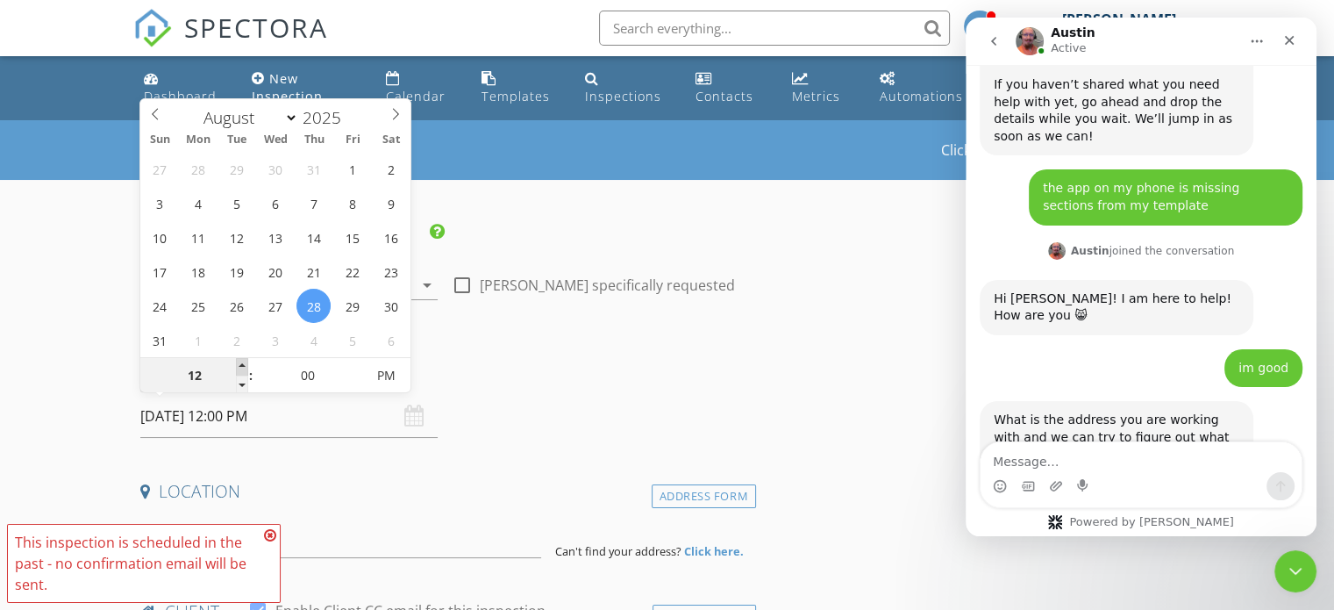
type input "[DATE] 1:00 PM"
click at [242, 364] on span at bounding box center [242, 367] width 12 height 18
type input "02"
type input "[DATE] 2:00 PM"
click at [242, 364] on span at bounding box center [242, 367] width 12 height 18
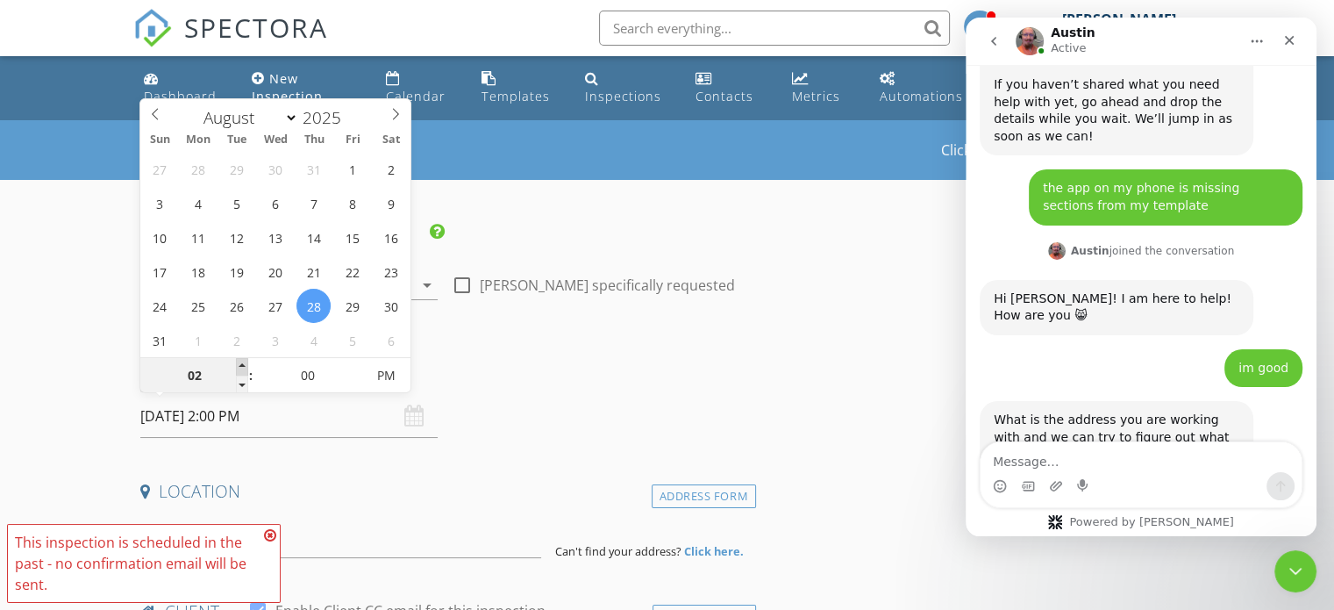
type input "03"
type input "[DATE] 3:00 PM"
click at [242, 364] on span at bounding box center [242, 367] width 12 height 18
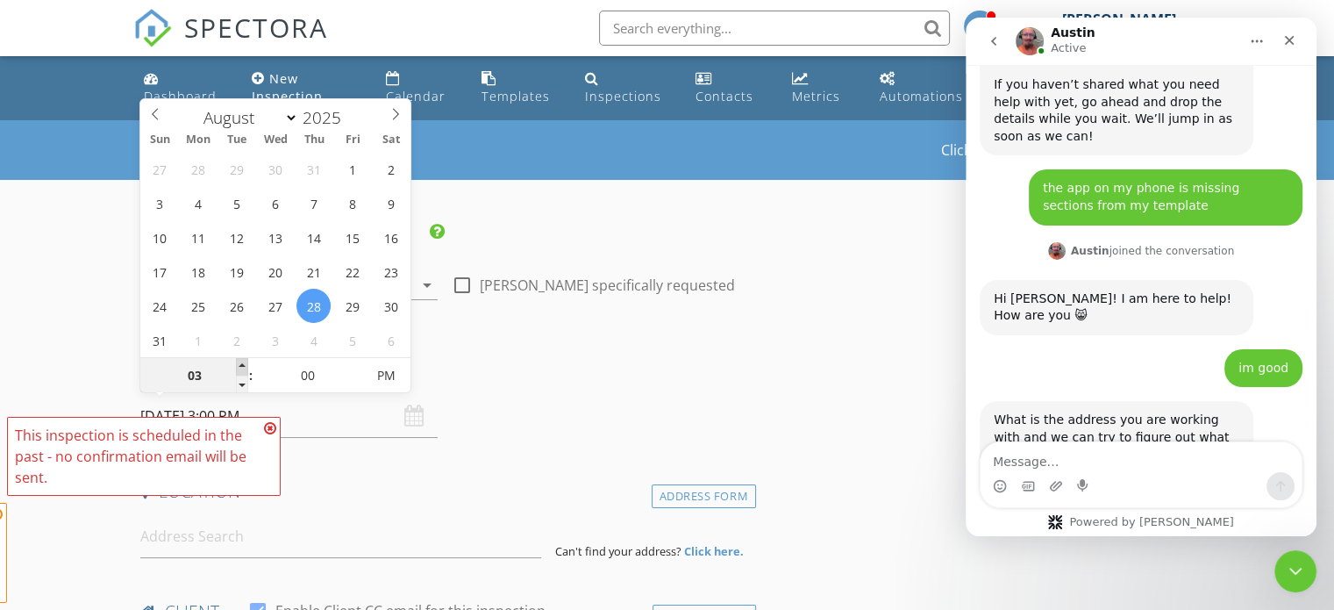
type input "04"
type input "[DATE] 4:00 PM"
click at [242, 364] on span at bounding box center [242, 367] width 12 height 18
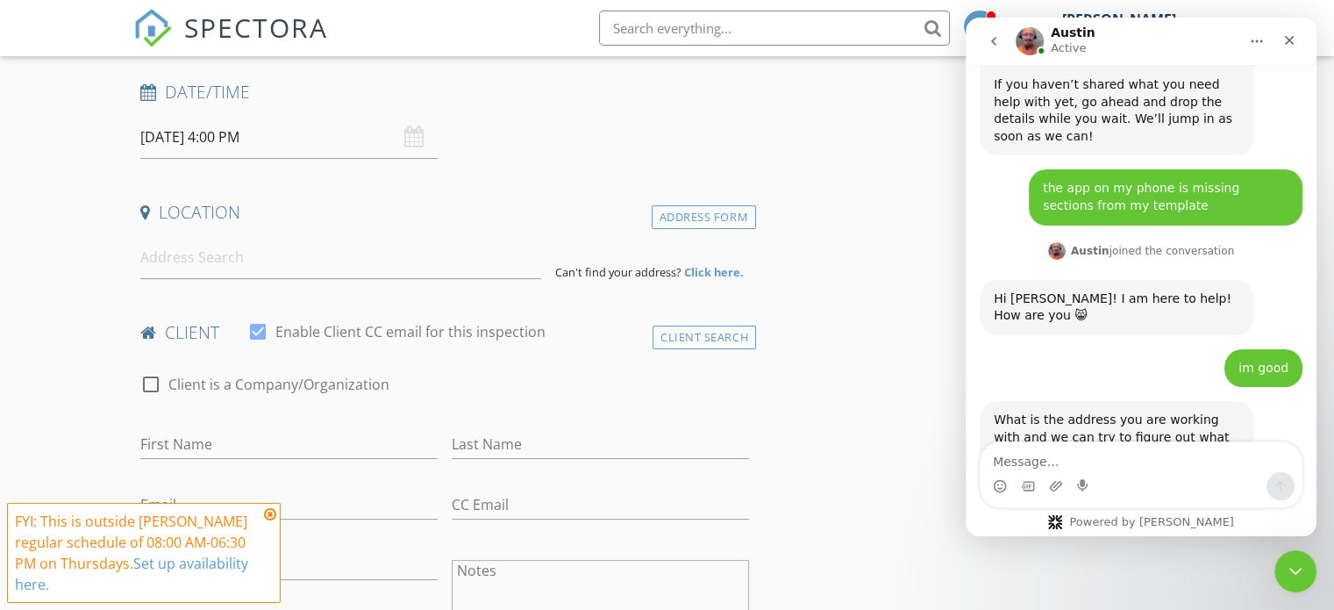
scroll to position [351, 0]
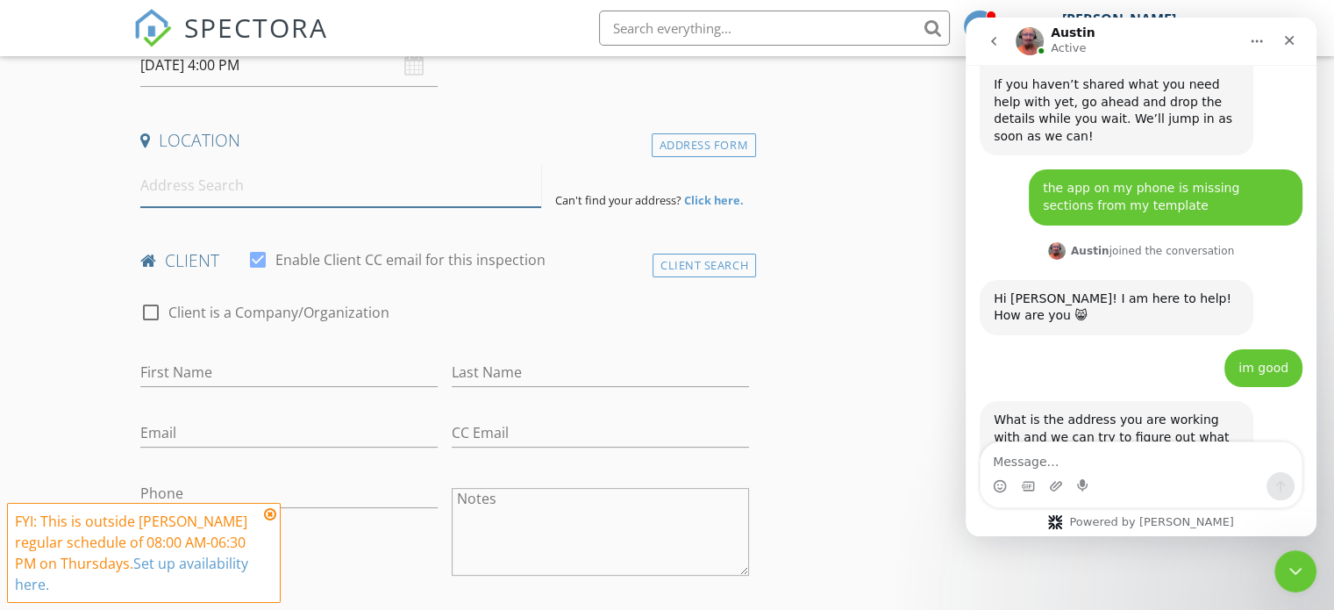
click at [235, 175] on input at bounding box center [340, 185] width 401 height 43
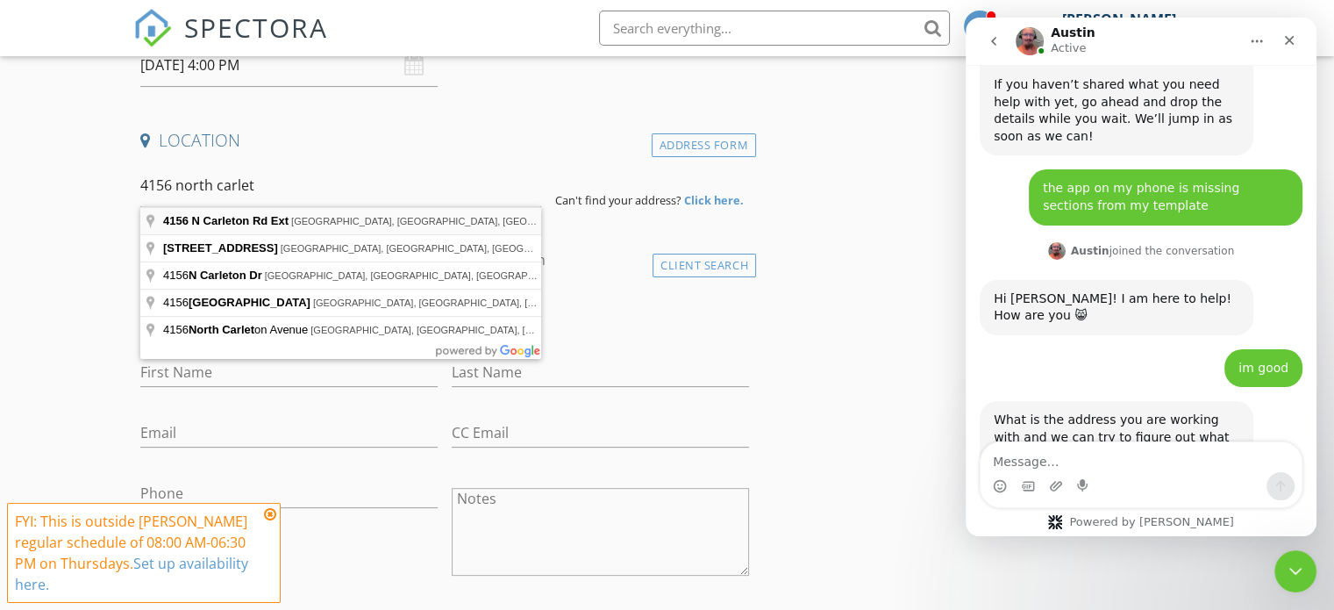
type input "[STREET_ADDRESS]"
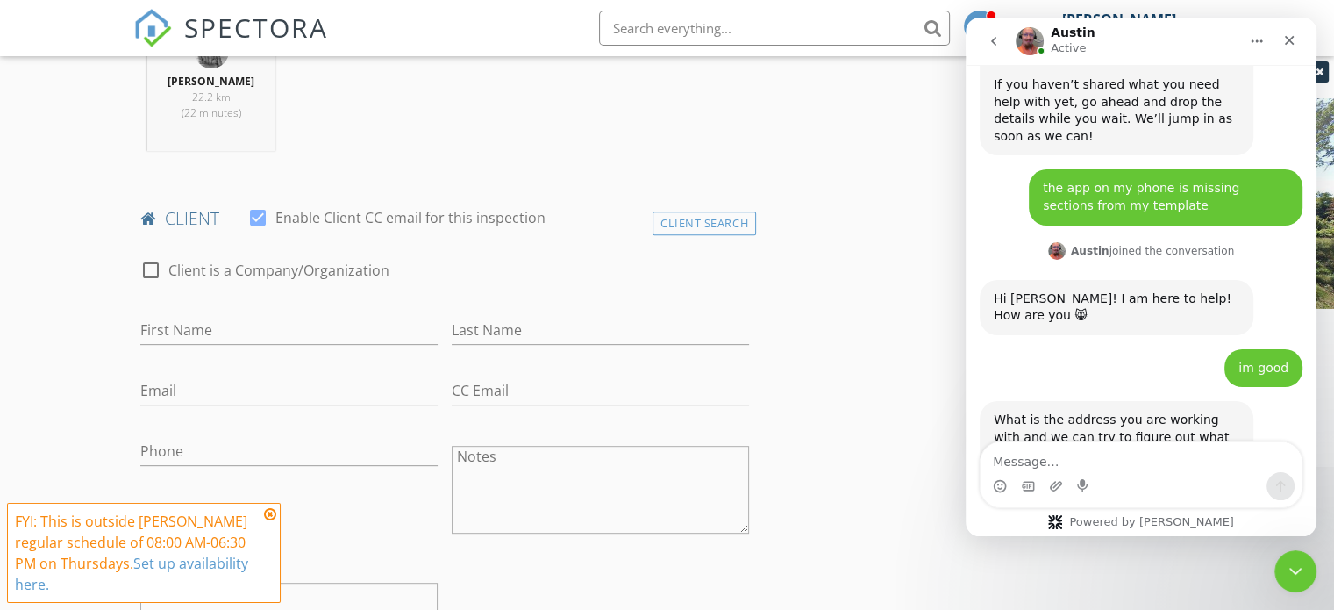
scroll to position [702, 0]
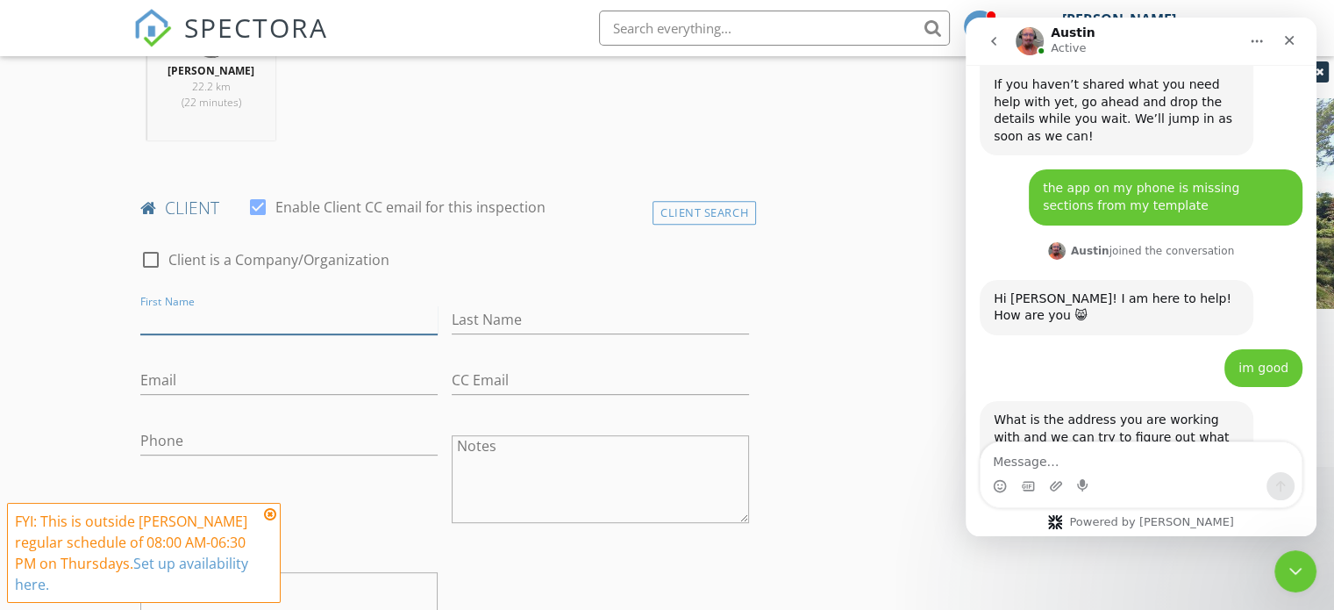
click at [184, 318] on input "First Name" at bounding box center [288, 319] width 297 height 29
type input "r"
click at [531, 324] on input "Last Name" at bounding box center [600, 319] width 297 height 29
type input "d"
click at [211, 377] on input "Email" at bounding box center [288, 380] width 297 height 29
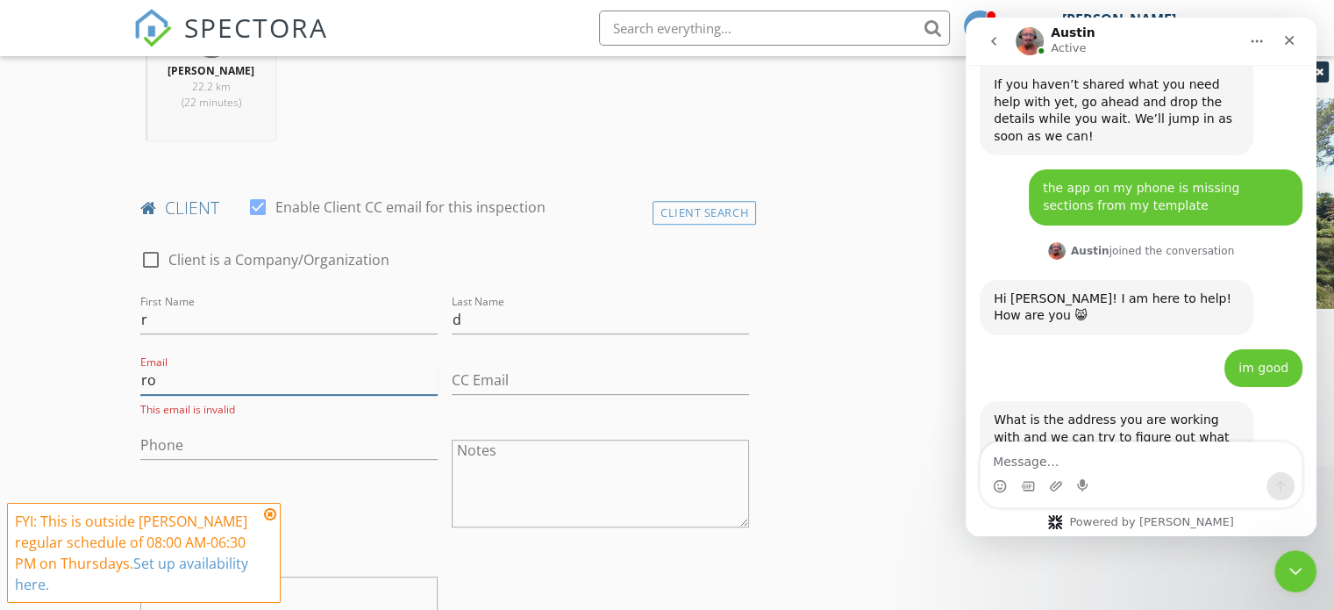
type input "[EMAIL_ADDRESS][DOMAIN_NAME]"
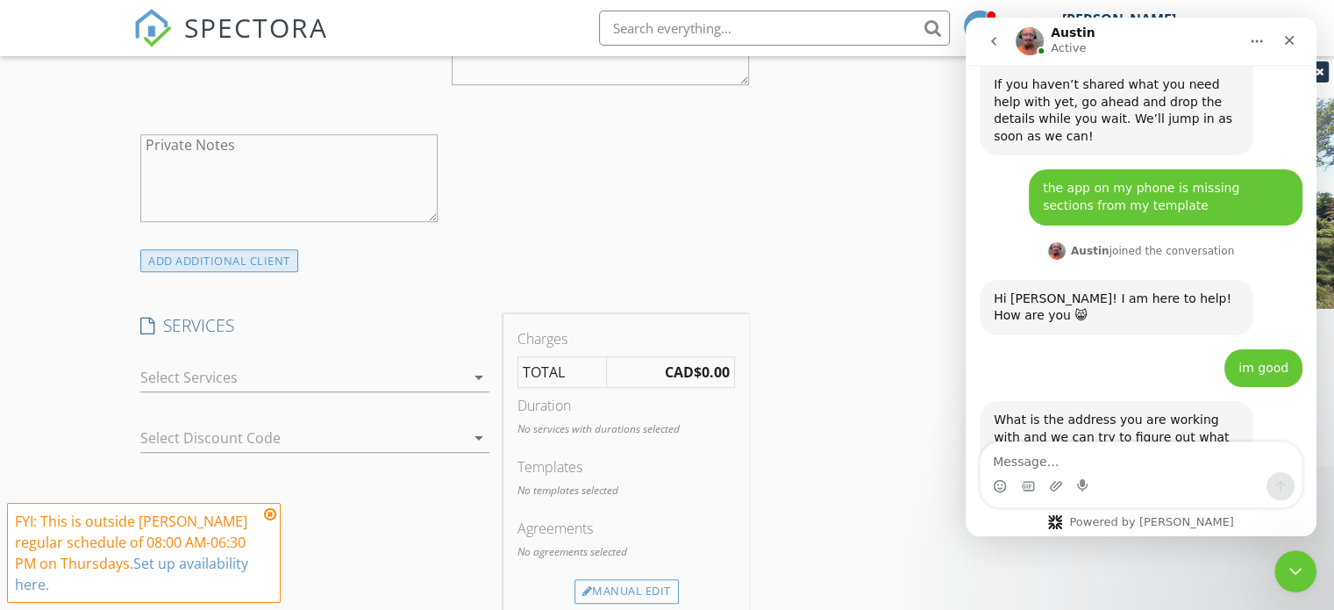
scroll to position [1140, 0]
click at [286, 380] on div at bounding box center [302, 376] width 325 height 28
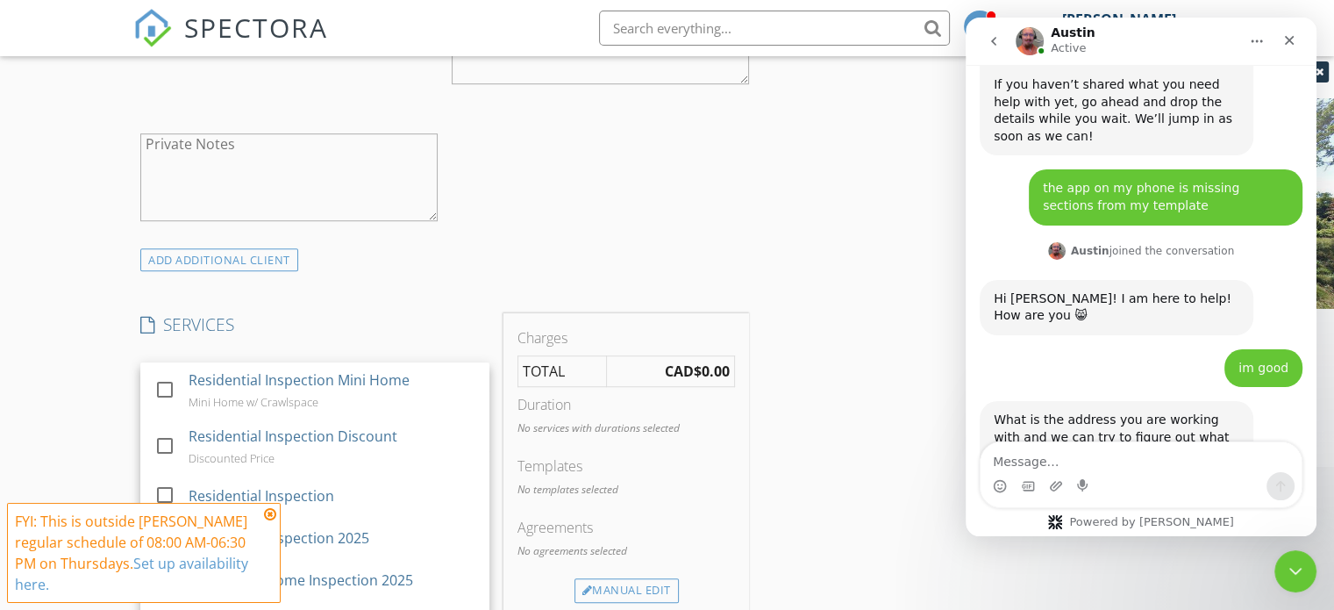
click at [285, 379] on div "Residential Inspection Mini Home" at bounding box center [299, 379] width 221 height 21
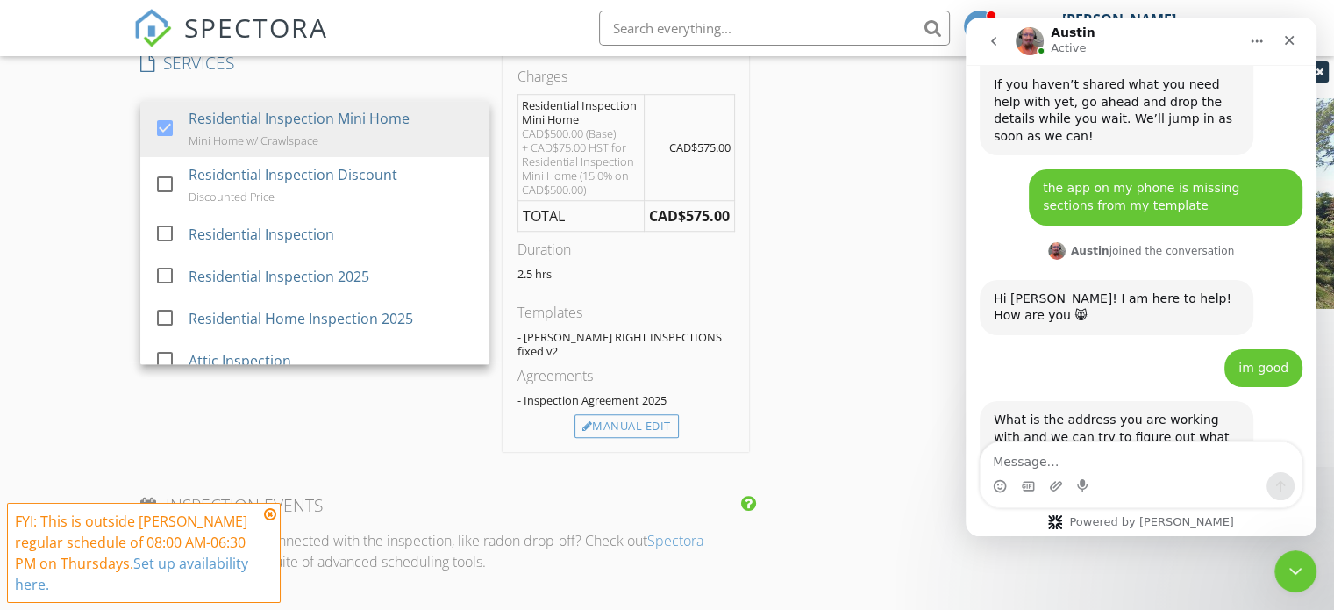
scroll to position [1404, 0]
click at [639, 412] on div "Manual Edit" at bounding box center [627, 424] width 104 height 25
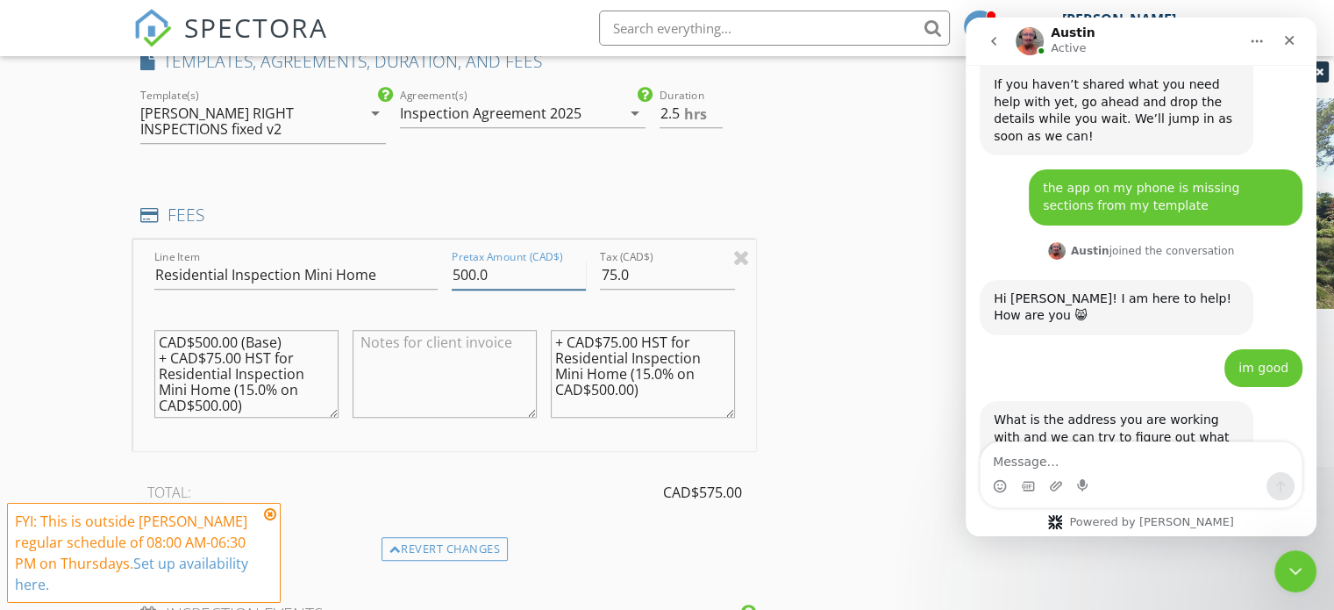
drag, startPoint x: 521, startPoint y: 273, endPoint x: 404, endPoint y: 276, distance: 117.6
click at [414, 276] on div "Line Item Residential Inspection Mini Home Pretax Amount (CAD$) 500.0 Tax (CAD$…" at bounding box center [444, 344] width 623 height 211
drag, startPoint x: 618, startPoint y: 270, endPoint x: 582, endPoint y: 273, distance: 36.1
click at [582, 273] on div "Line Item Residential Inspection Mini Home Pretax Amount (CAD$) 0 Tax (CAD$) 75…" at bounding box center [444, 344] width 623 height 211
type input "00"
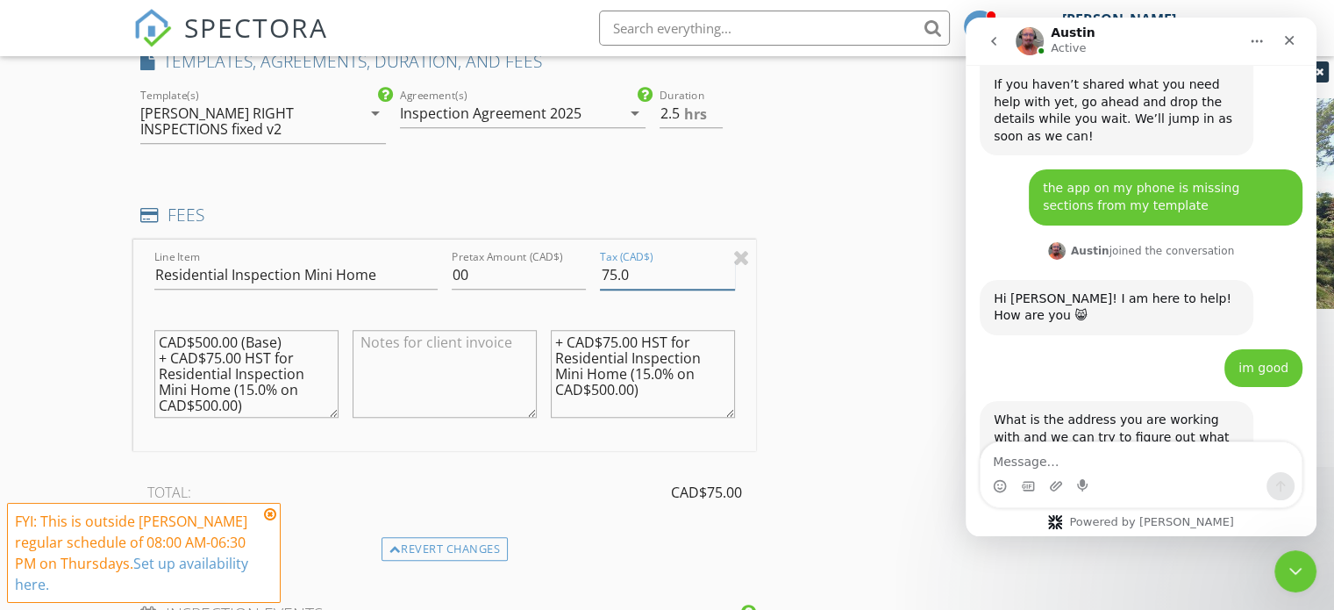
click at [623, 283] on input "75.0" at bounding box center [667, 275] width 134 height 29
drag, startPoint x: 648, startPoint y: 270, endPoint x: 593, endPoint y: 270, distance: 55.3
click at [593, 270] on div "Tax (CAD$) 75.0" at bounding box center [667, 276] width 148 height 61
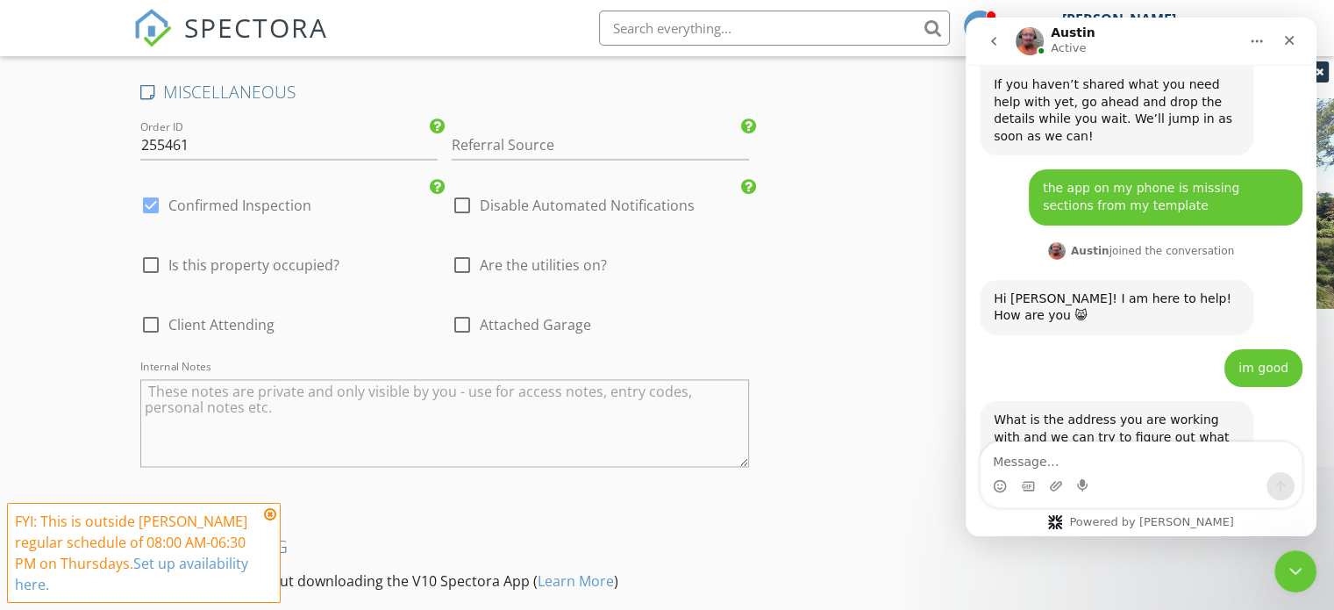
scroll to position [2632, 0]
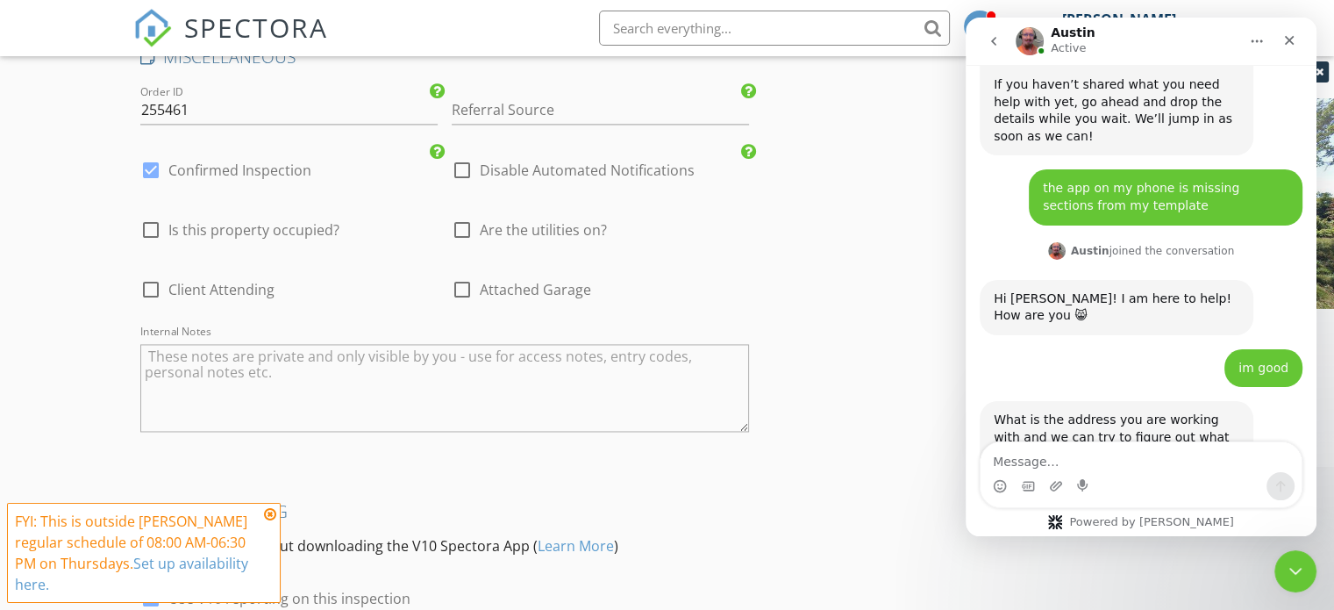
type input "0"
click at [463, 160] on div at bounding box center [462, 170] width 30 height 30
checkbox input "true"
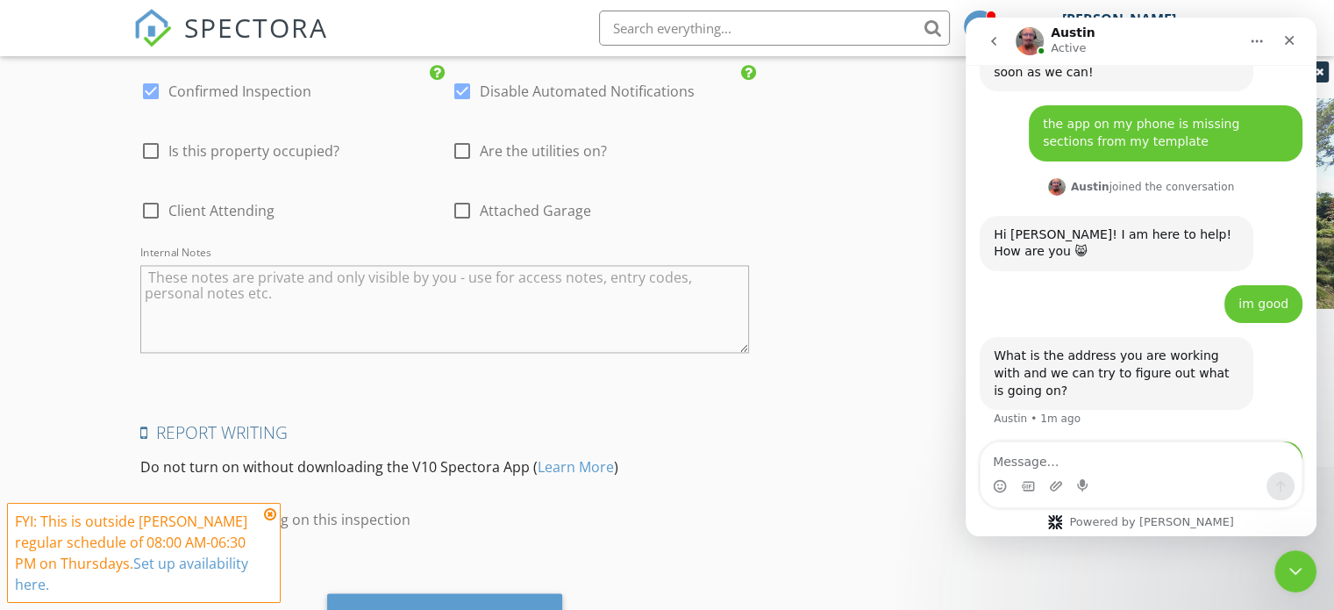
scroll to position [2791, 0]
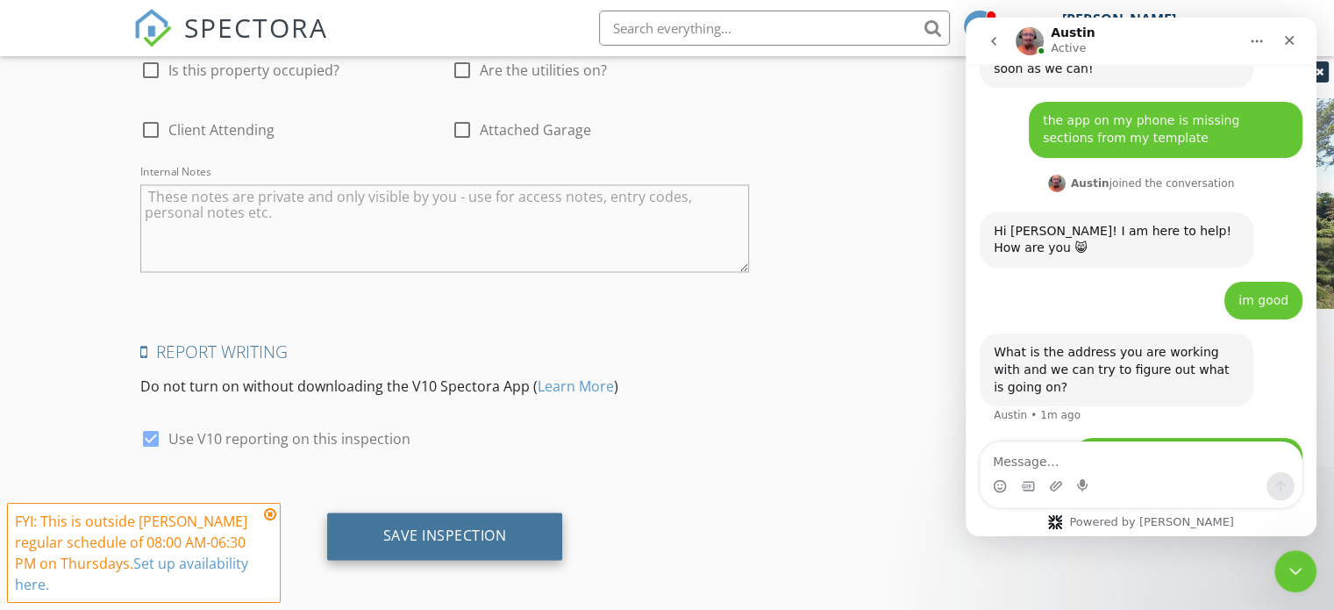
click at [438, 526] on div "Save Inspection" at bounding box center [445, 535] width 124 height 18
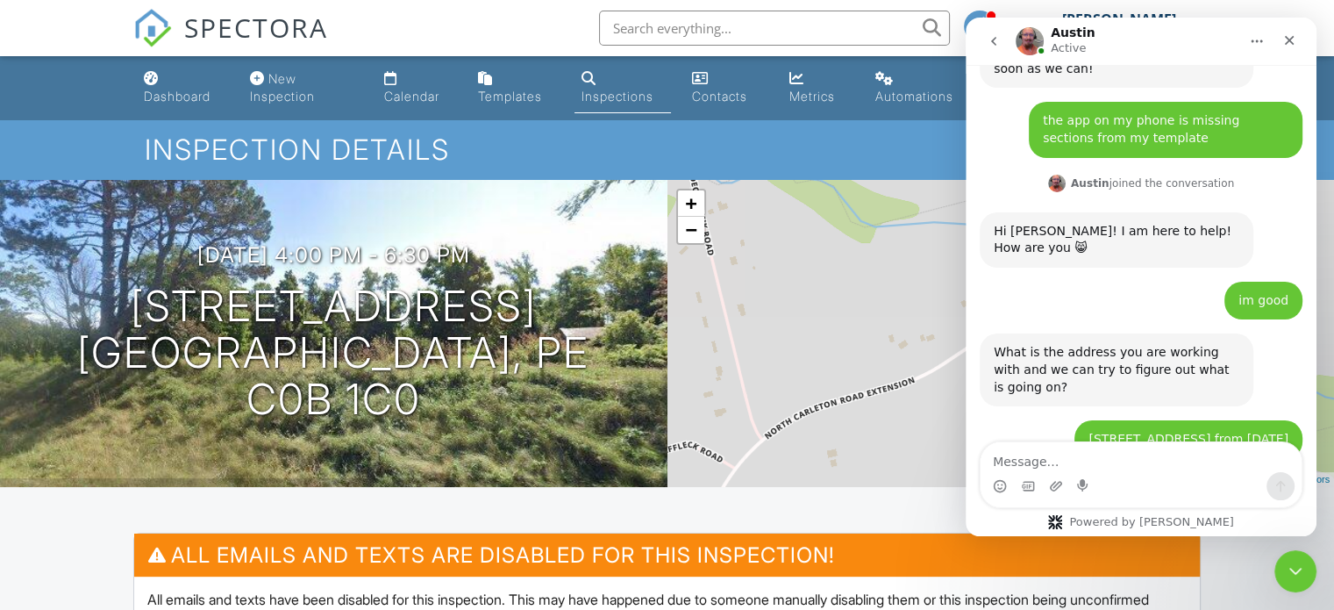
scroll to position [1547, 0]
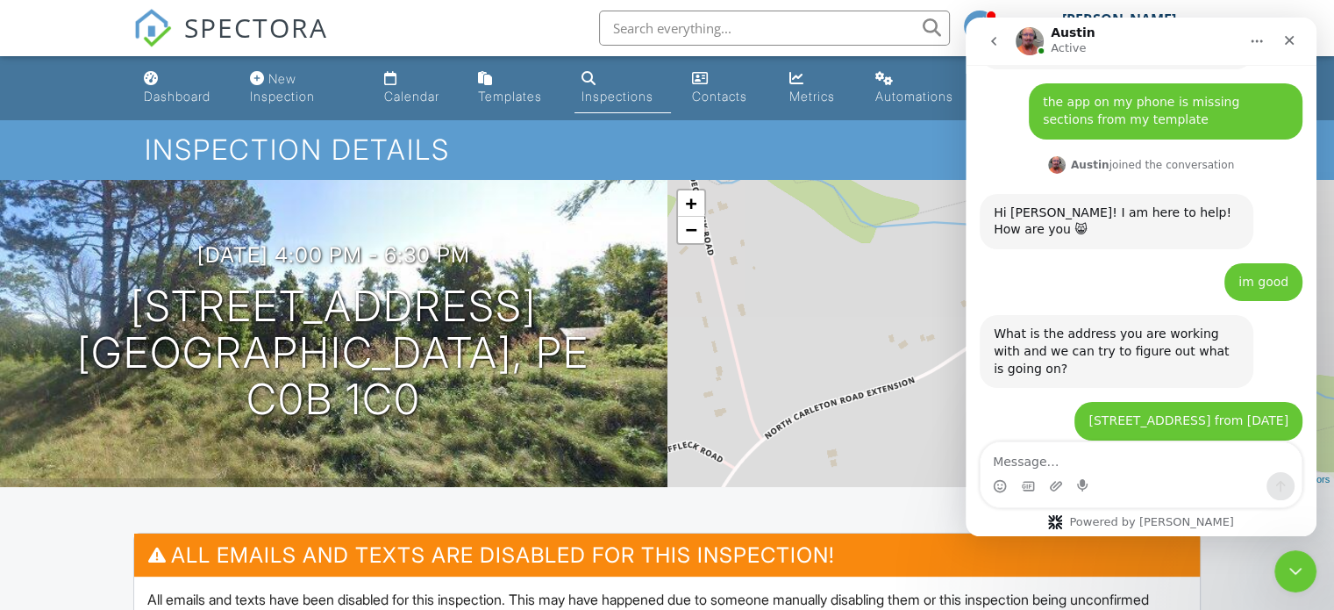
drag, startPoint x: 1011, startPoint y: 461, endPoint x: 1020, endPoint y: 459, distance: 9.8
click at [1011, 460] on textarea "Message…" at bounding box center [1141, 457] width 321 height 30
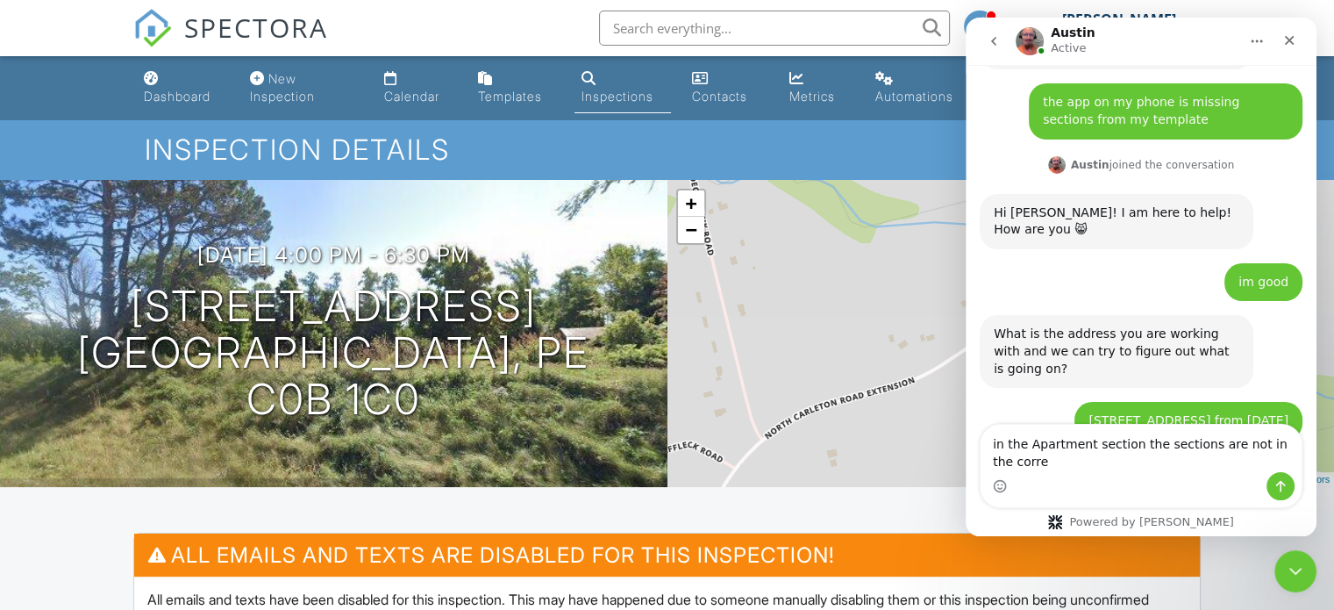
scroll to position [1565, 0]
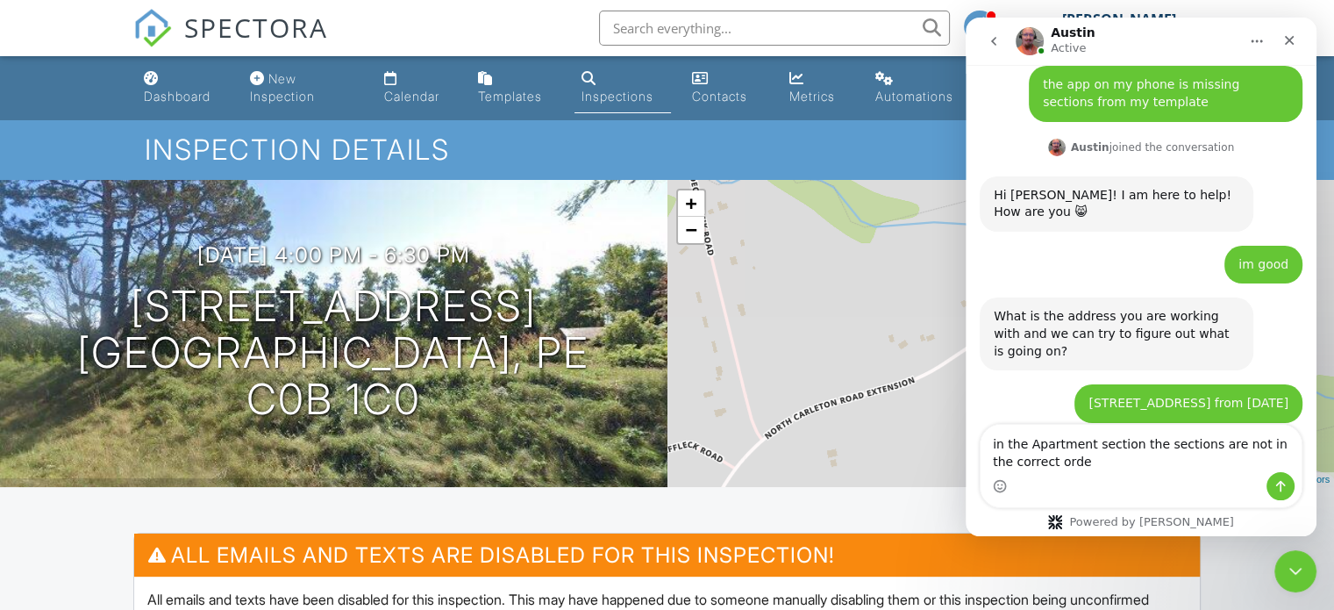
type textarea "in the Apartment section the sections are not in the correct order"
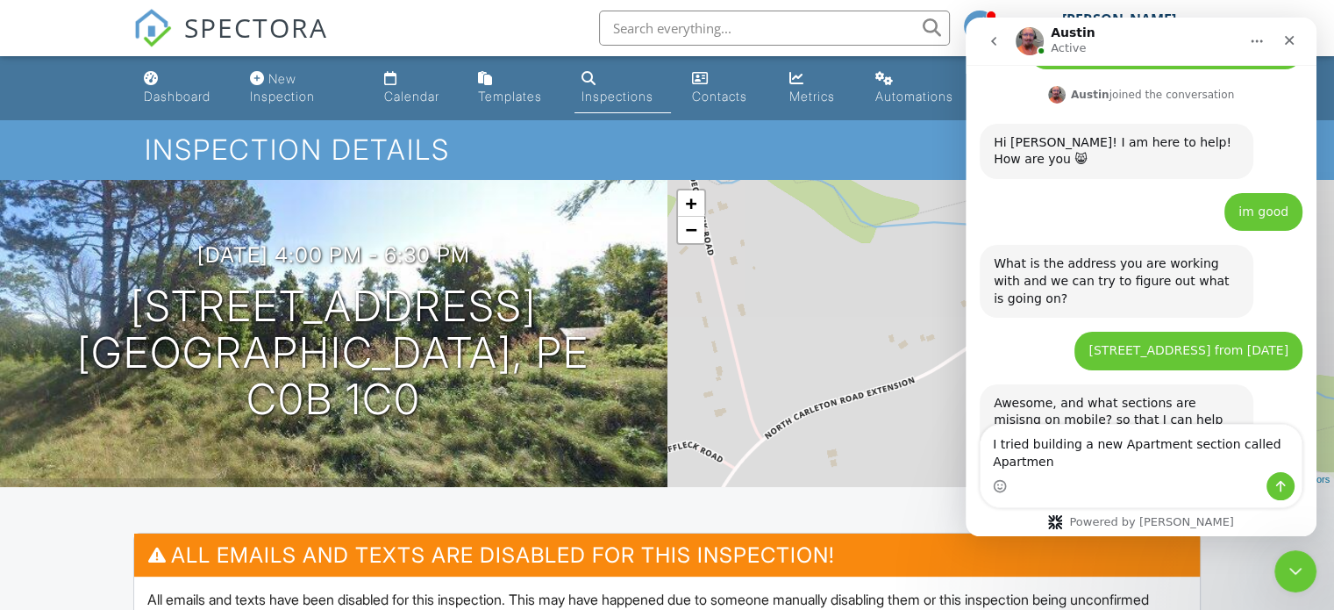
scroll to position [1635, 0]
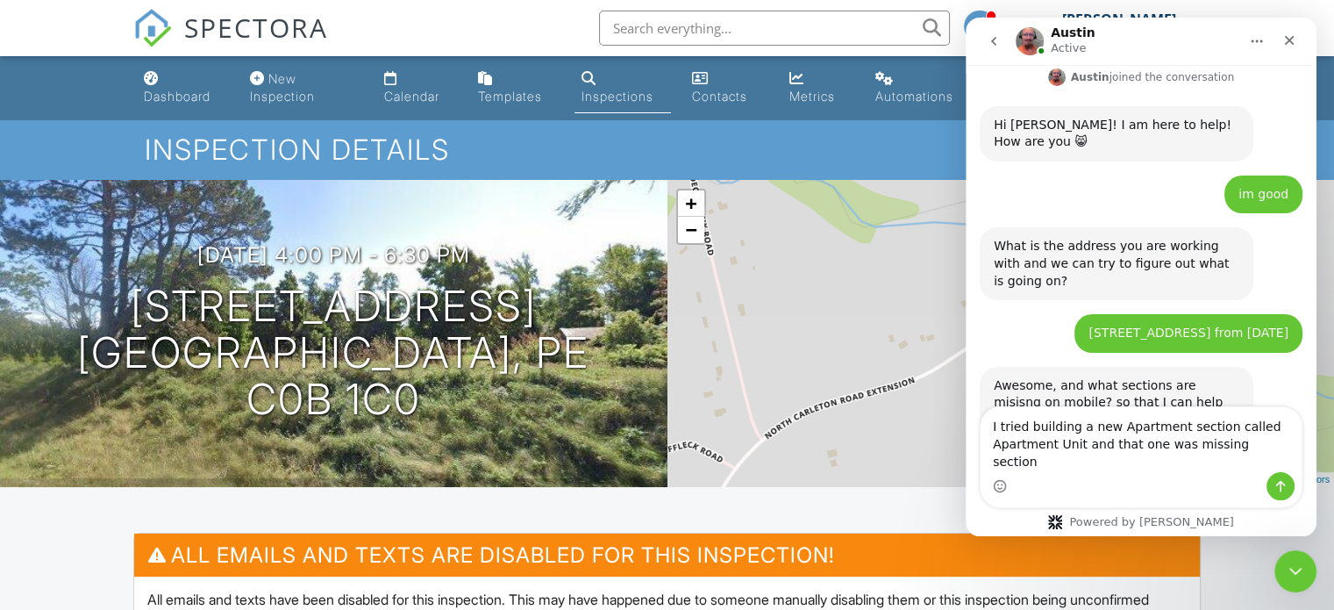
type textarea "I tried building a new Apartment section called Apartment Unit and that one was…"
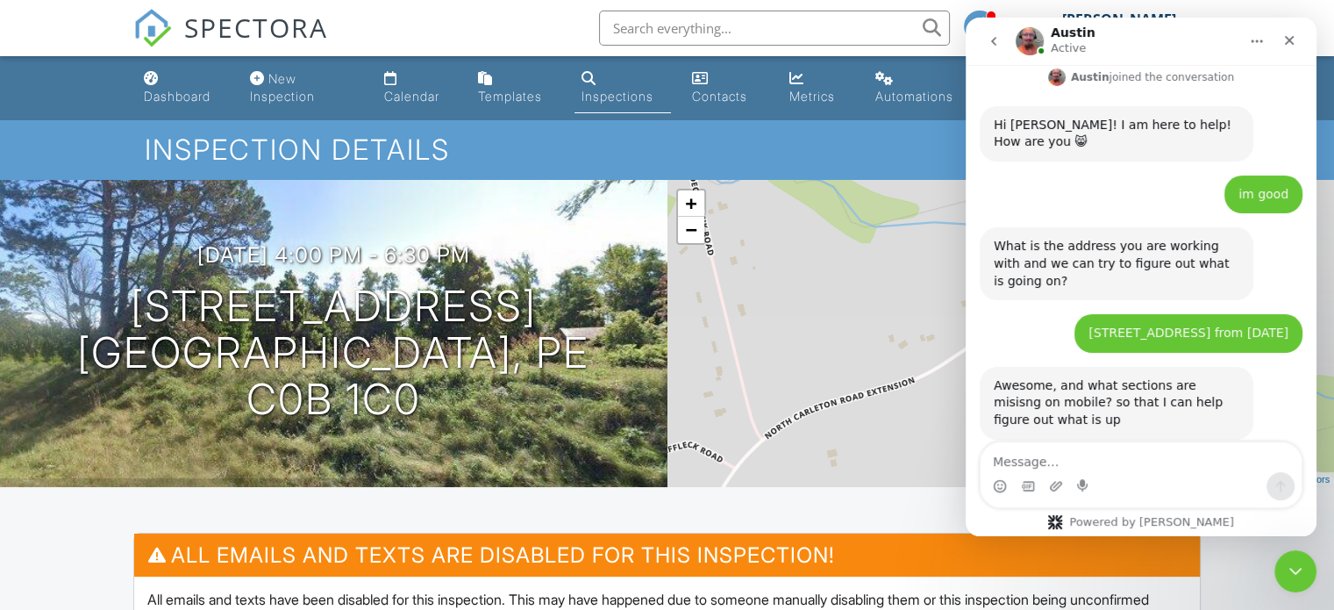
scroll to position [1691, 0]
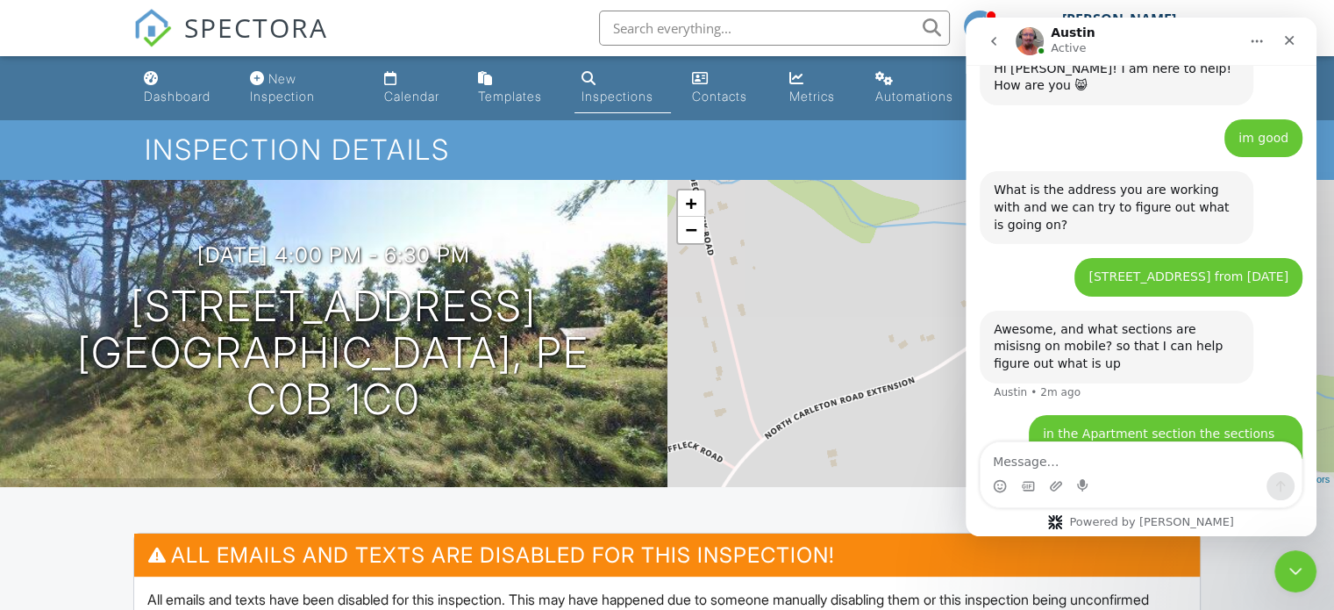
click at [1036, 455] on textarea "Message…" at bounding box center [1141, 457] width 321 height 30
click at [926, 154] on h1 "Inspection Details" at bounding box center [667, 149] width 1045 height 31
click at [1295, 571] on icon "Close Intercom Messenger" at bounding box center [1292, 568] width 21 height 21
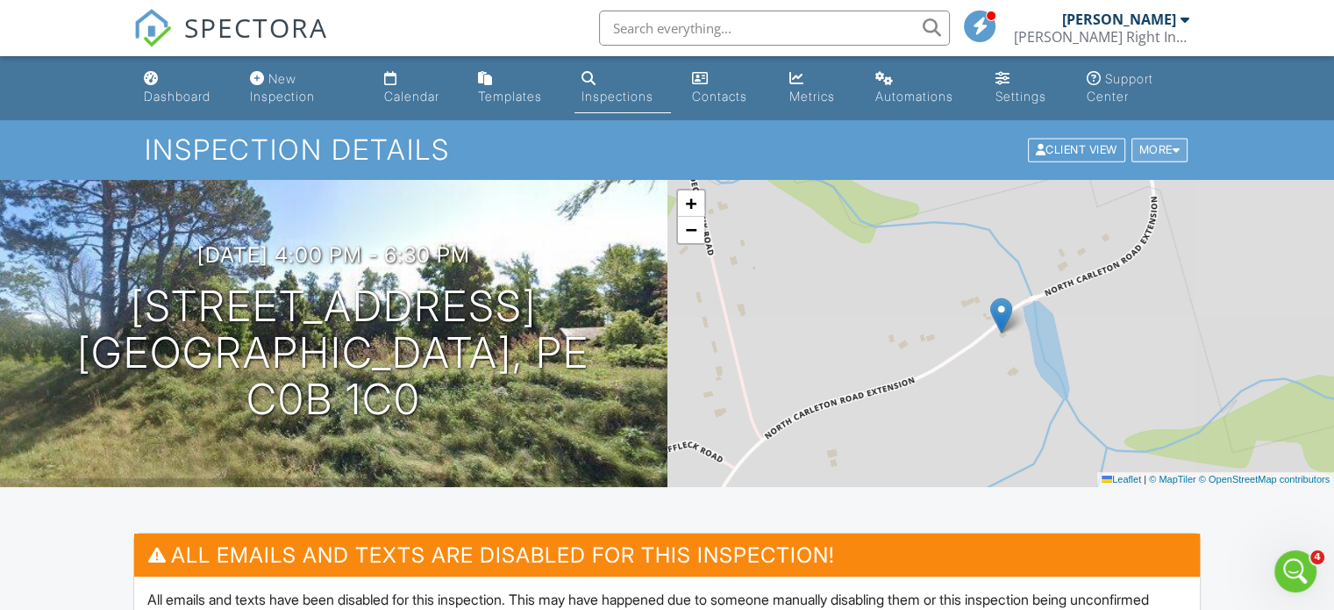
click at [1173, 146] on div at bounding box center [1177, 150] width 8 height 11
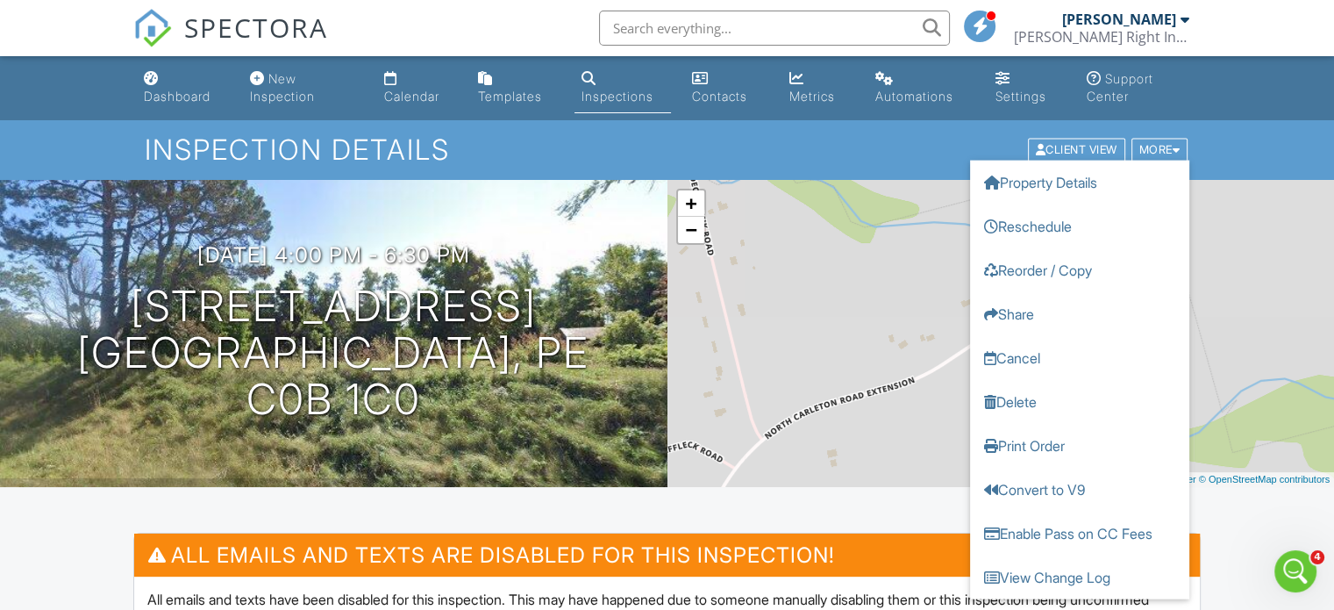
click at [1283, 99] on ul "Dashboard New Inspection Calendar Templates Inspections Contacts Metrics Automa…" at bounding box center [667, 88] width 1334 height 64
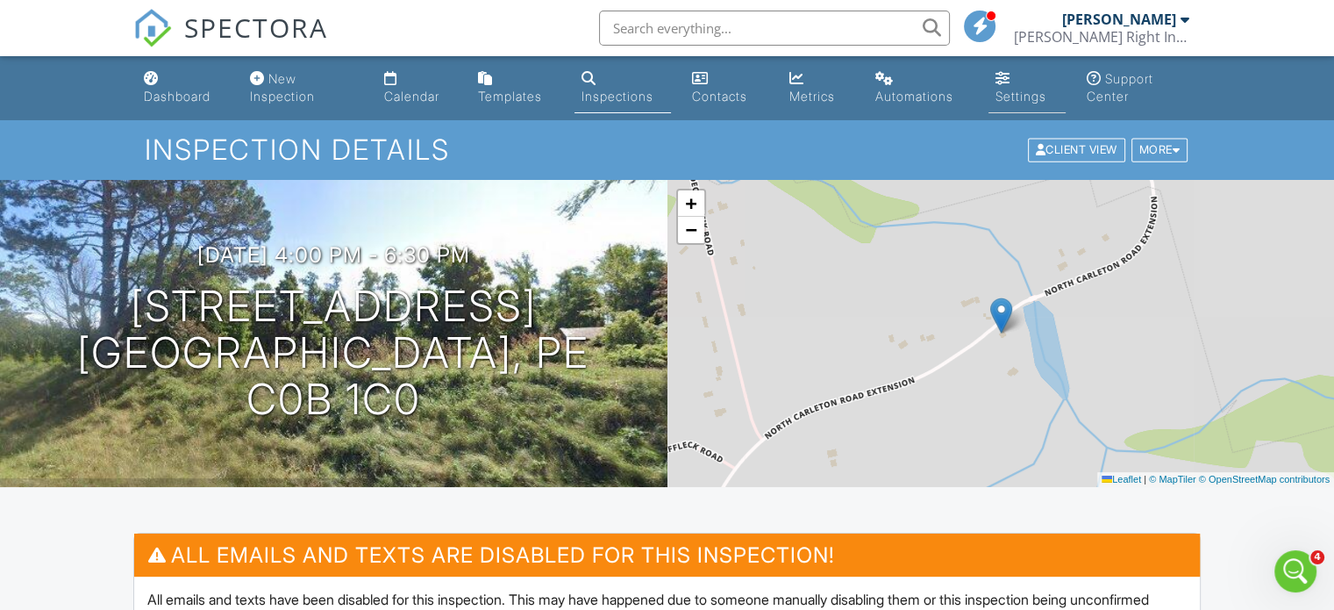
click at [1029, 97] on div "Settings" at bounding box center [1021, 96] width 51 height 15
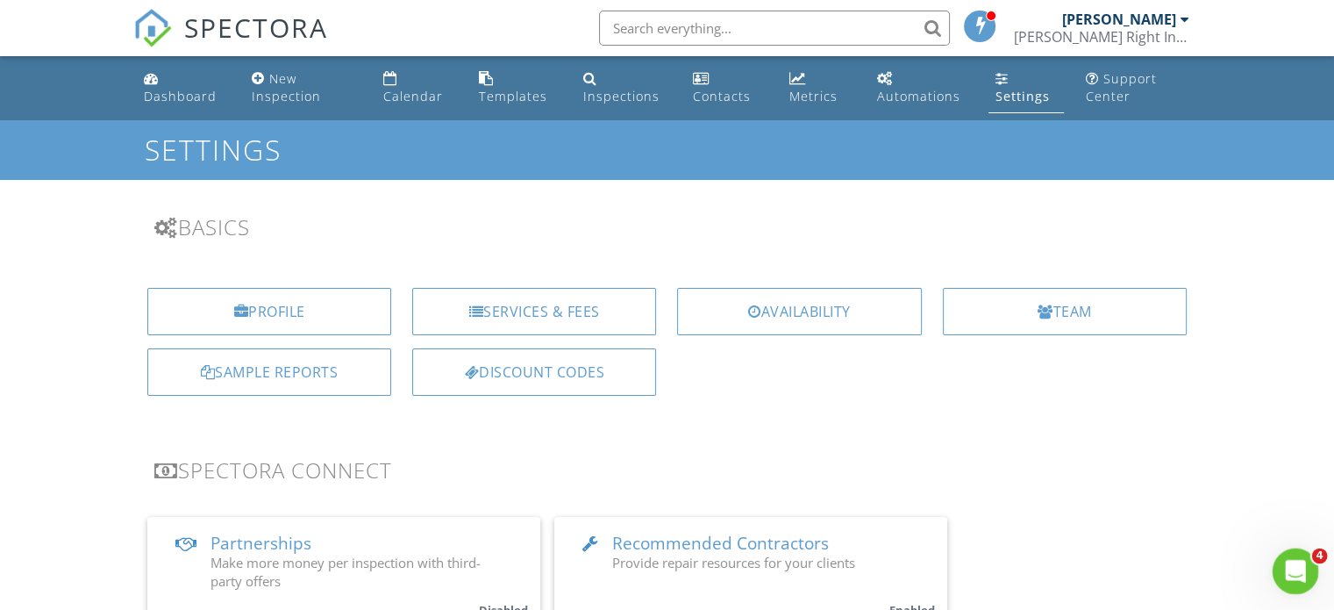
click at [1292, 566] on icon "Open Intercom Messenger" at bounding box center [1293, 568] width 29 height 29
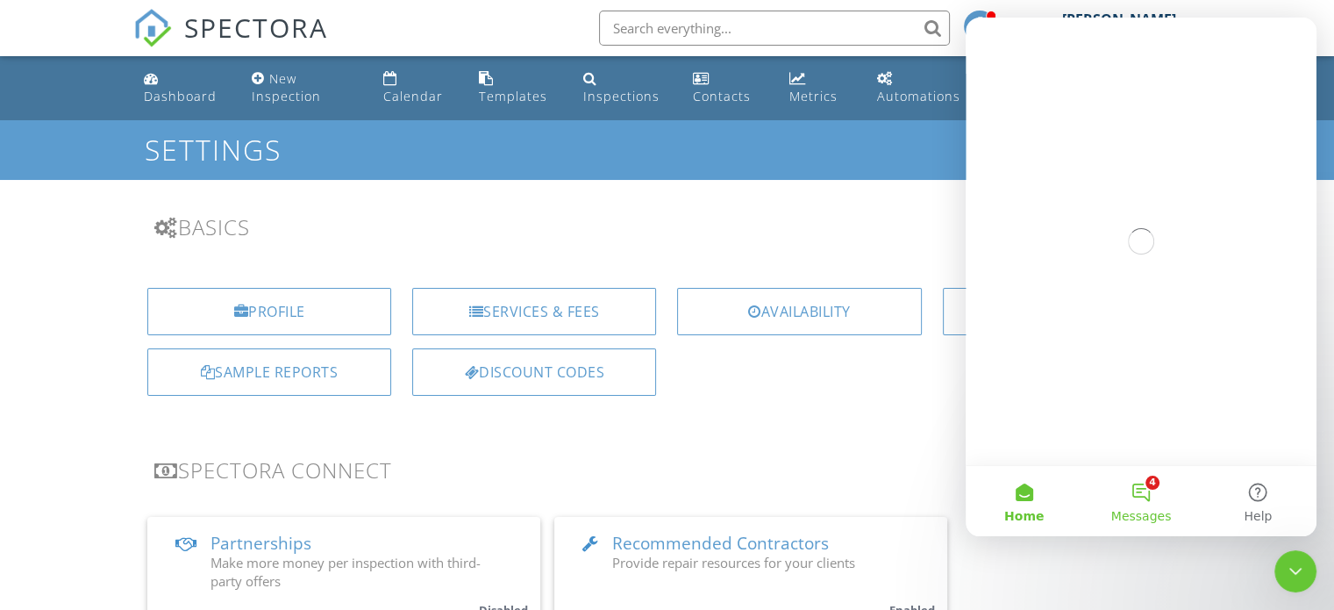
click at [1152, 492] on button "4 Messages" at bounding box center [1140, 501] width 117 height 70
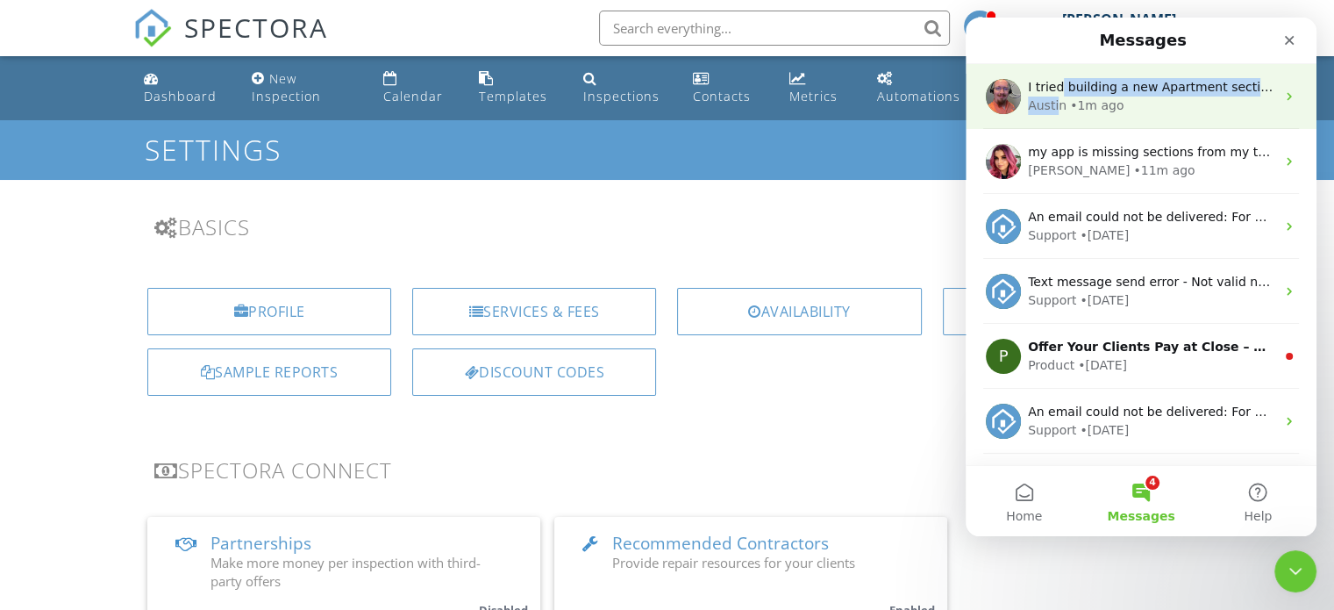
click at [1057, 95] on div "I tried building a new Apartment section called Apartment Unit and that one was…" at bounding box center [1151, 96] width 247 height 37
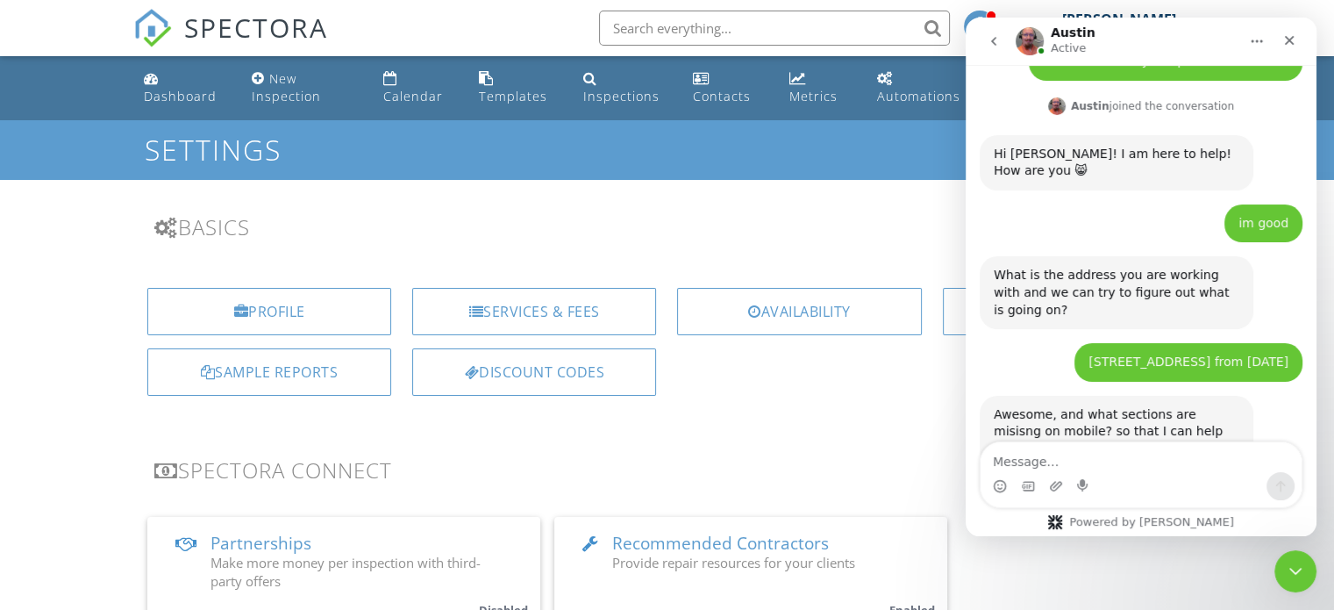
scroll to position [1760, 0]
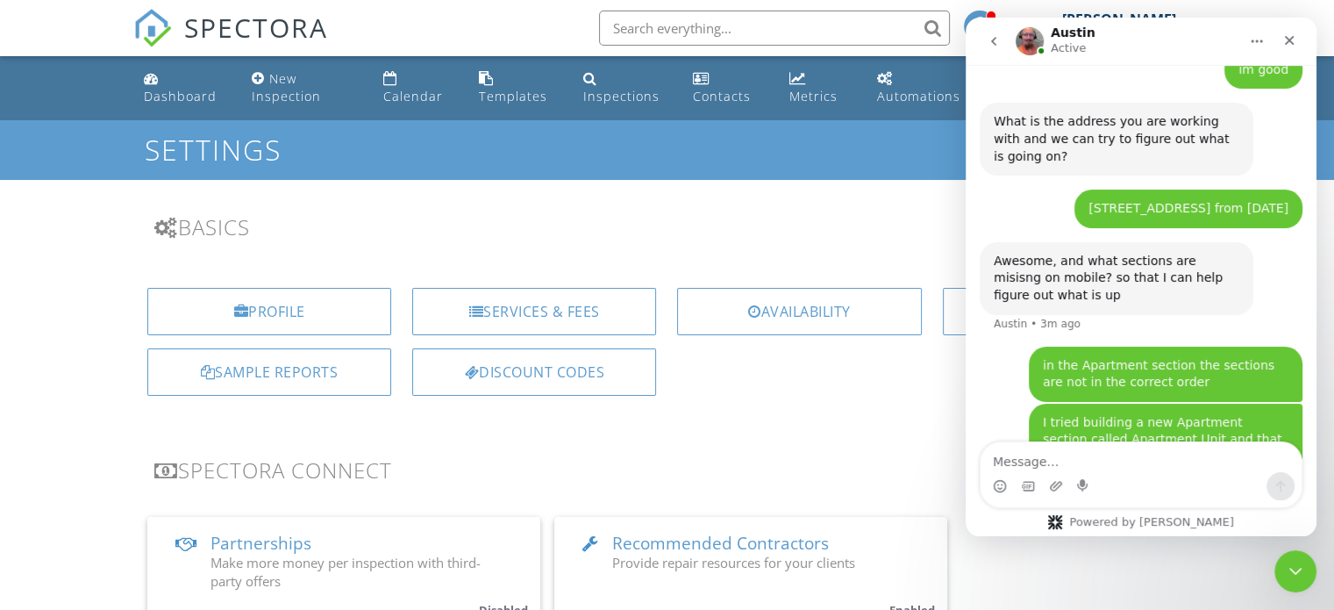
click at [1022, 456] on textarea "Message…" at bounding box center [1141, 457] width 321 height 30
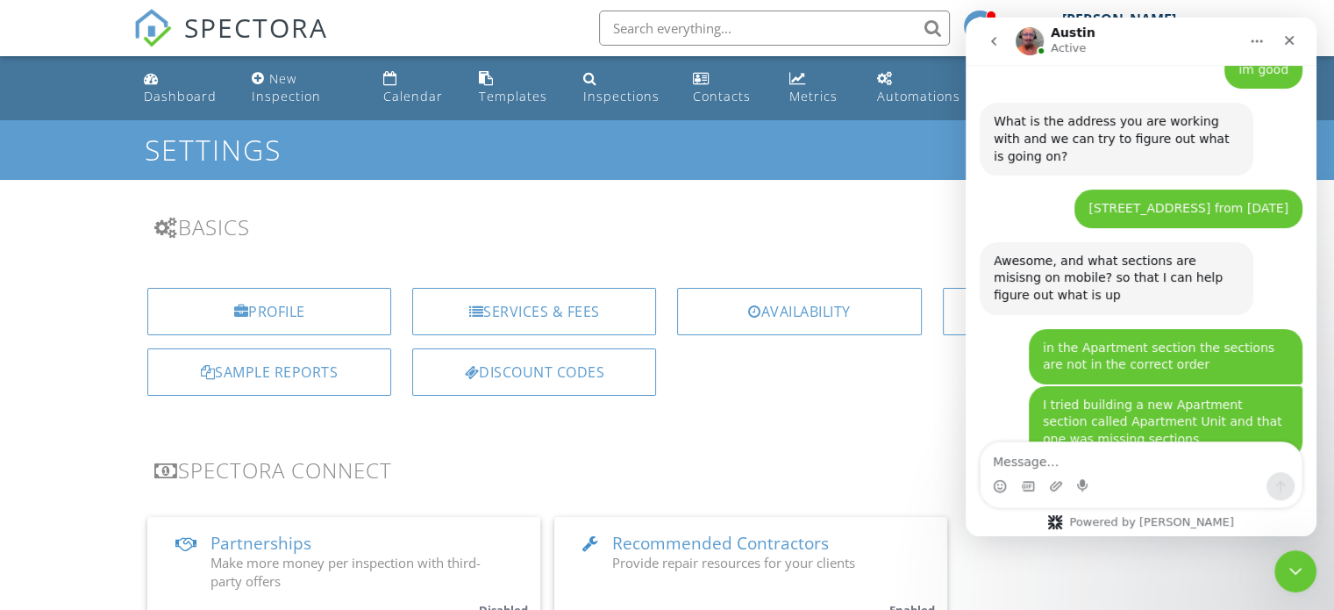
scroll to position [1761, 0]
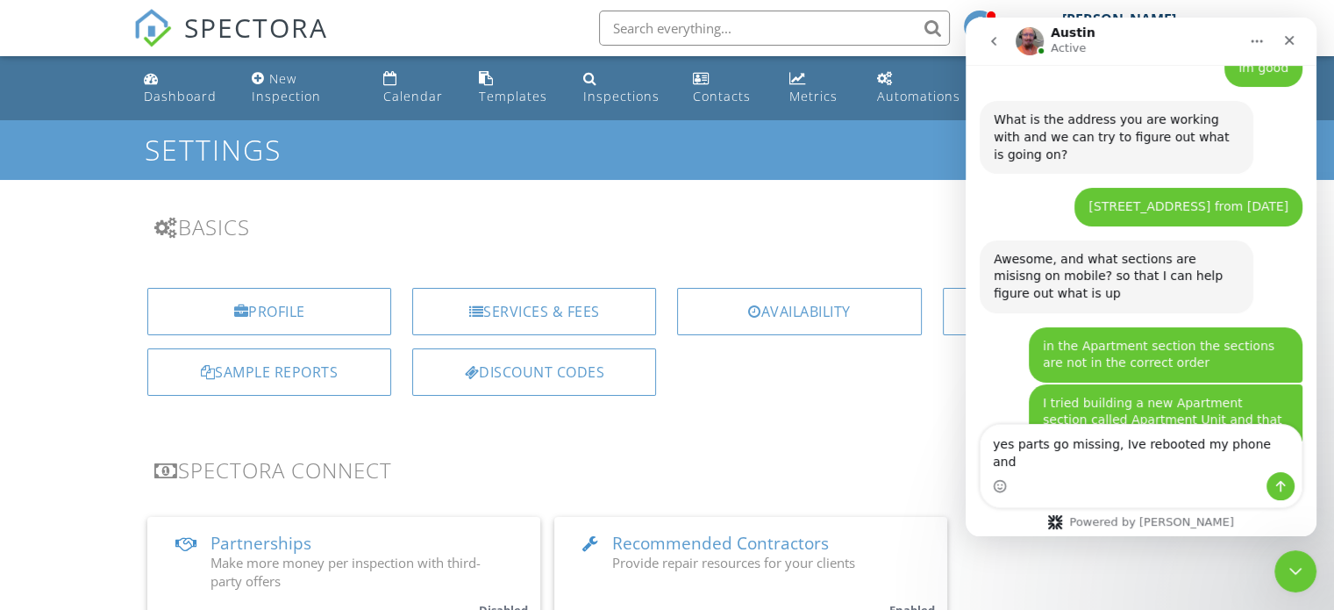
type textarea "yes parts go missing, Ive rebooted my phone and"
click at [771, 141] on h1 "Settings" at bounding box center [667, 149] width 1045 height 31
click at [480, 89] on div "Templates" at bounding box center [513, 96] width 68 height 17
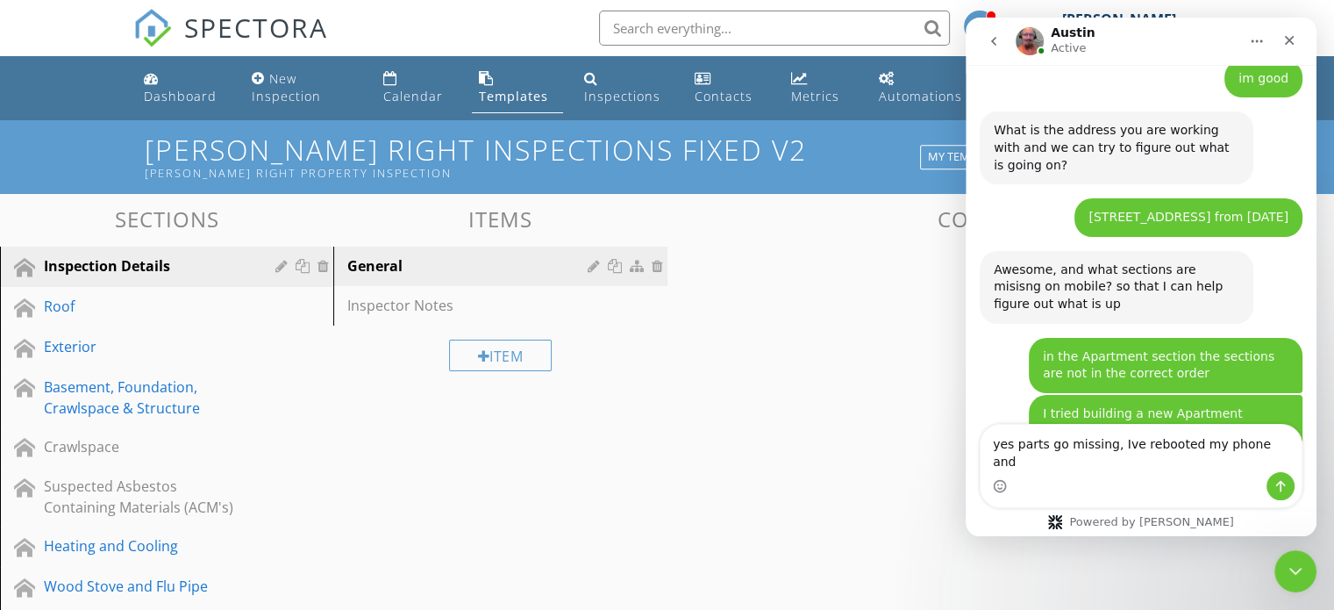
scroll to position [1761, 0]
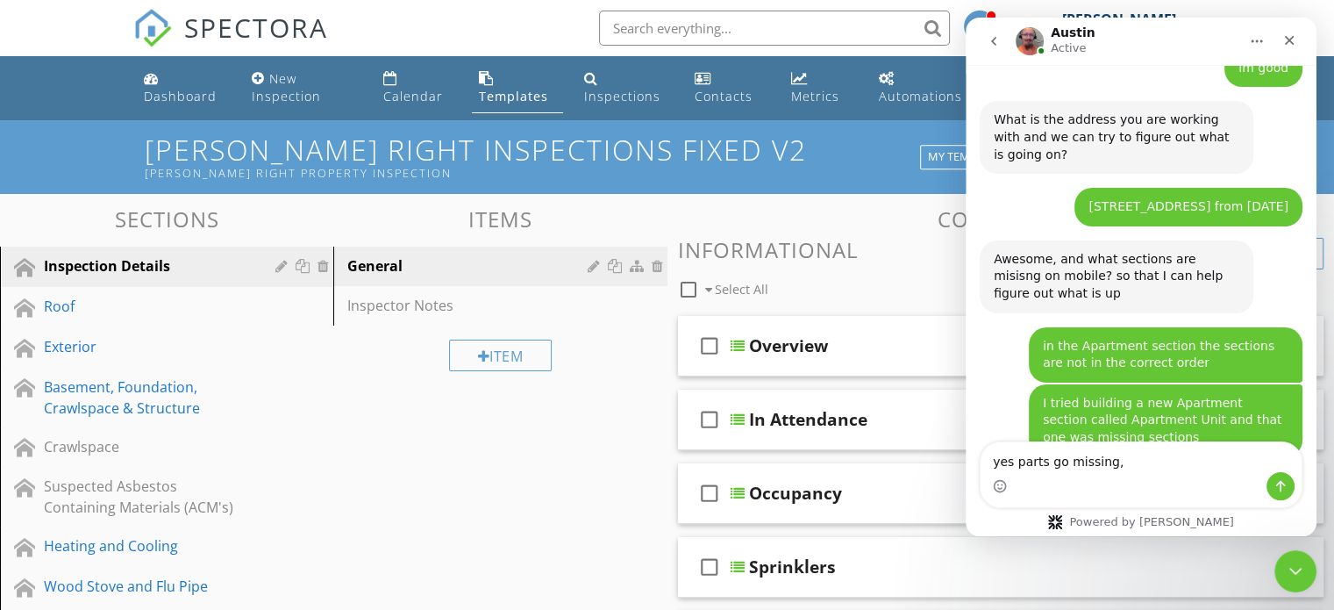
type textarea "yes parts go missing,"
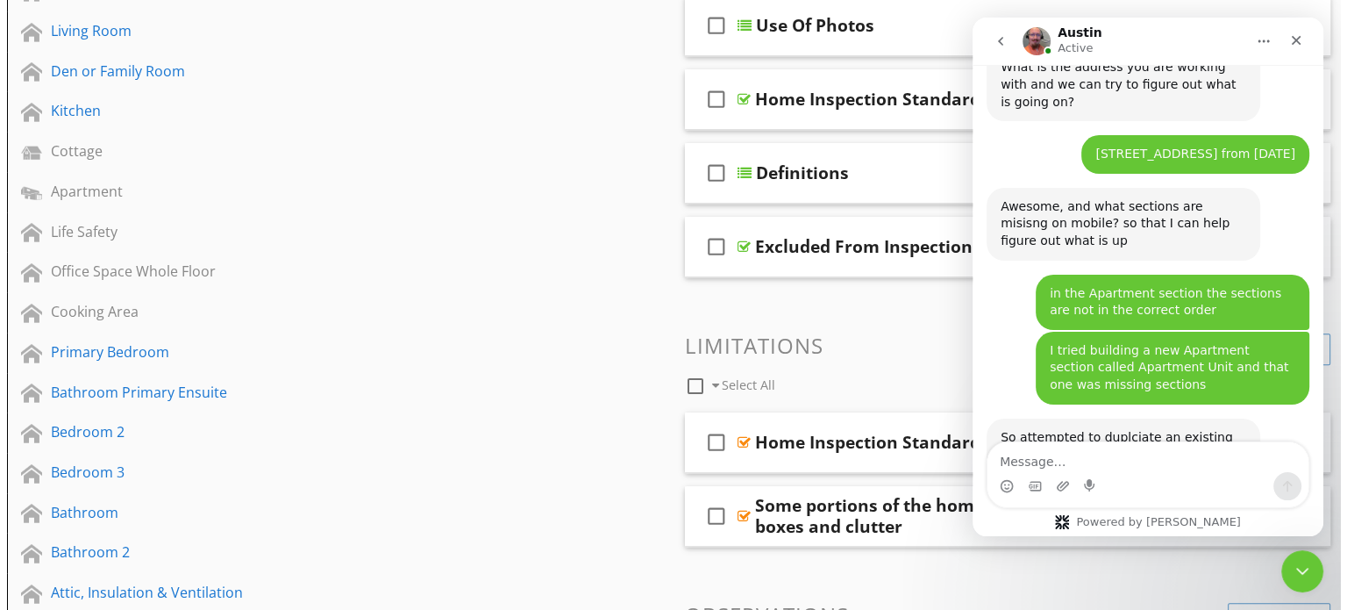
scroll to position [877, 0]
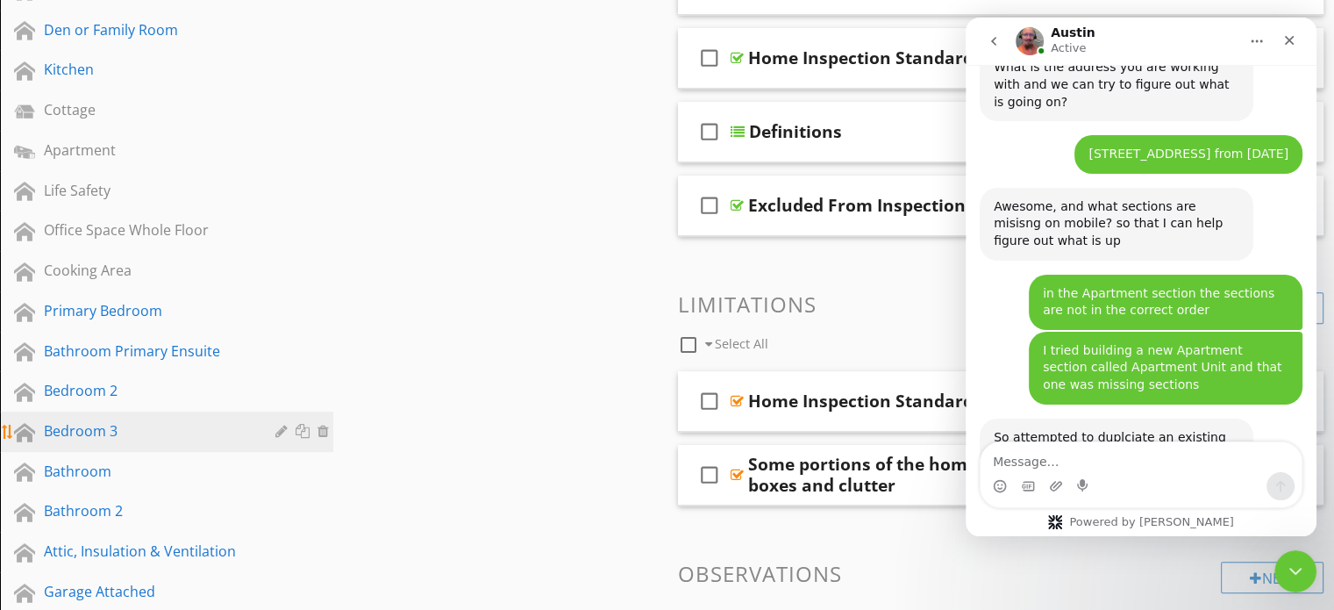
click at [280, 424] on div at bounding box center [283, 431] width 17 height 14
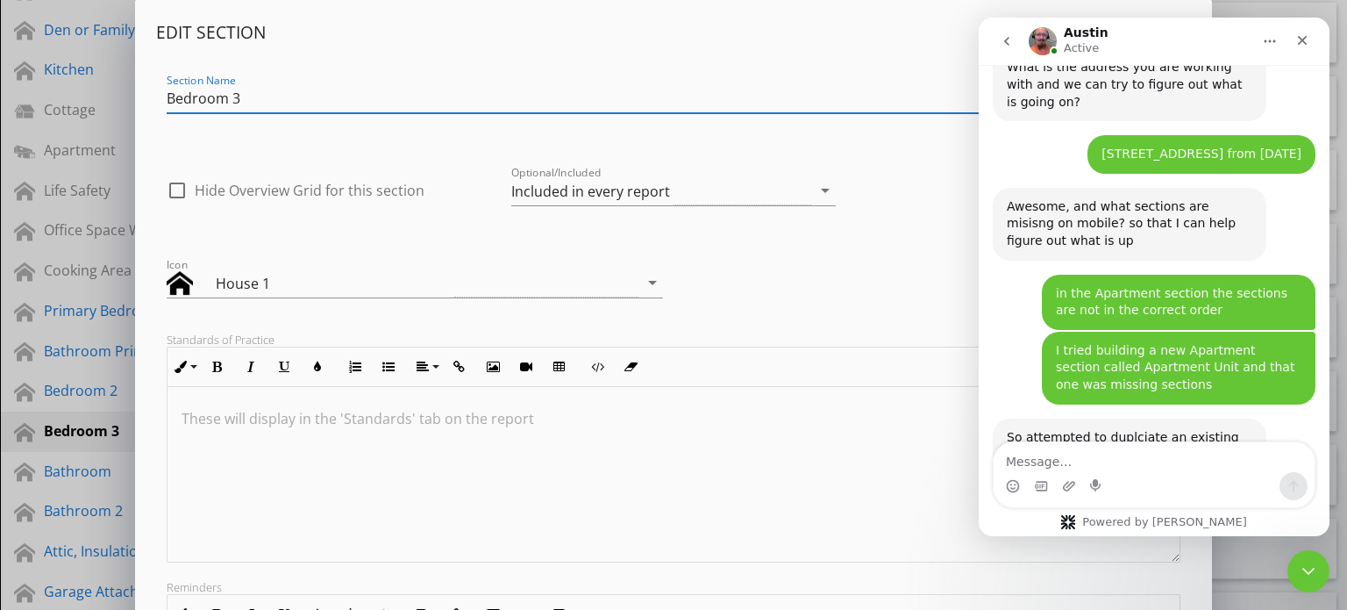
click at [753, 439] on div at bounding box center [674, 474] width 1013 height 175
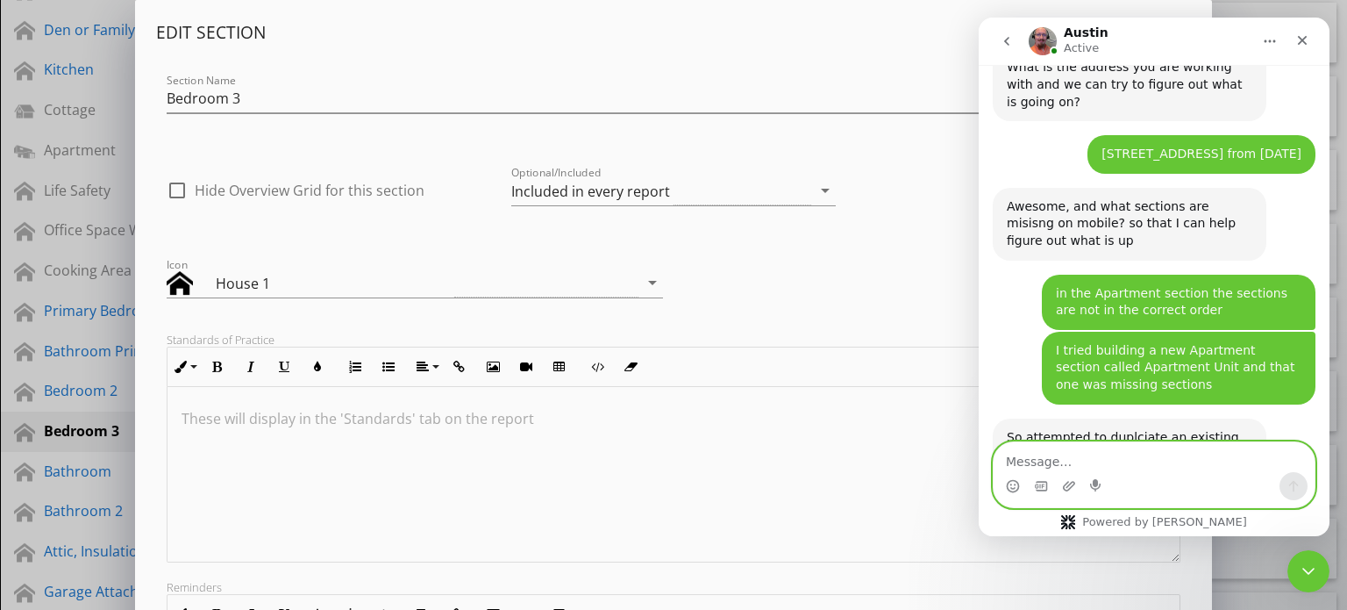
click at [1061, 462] on textarea "Message…" at bounding box center [1154, 457] width 321 height 30
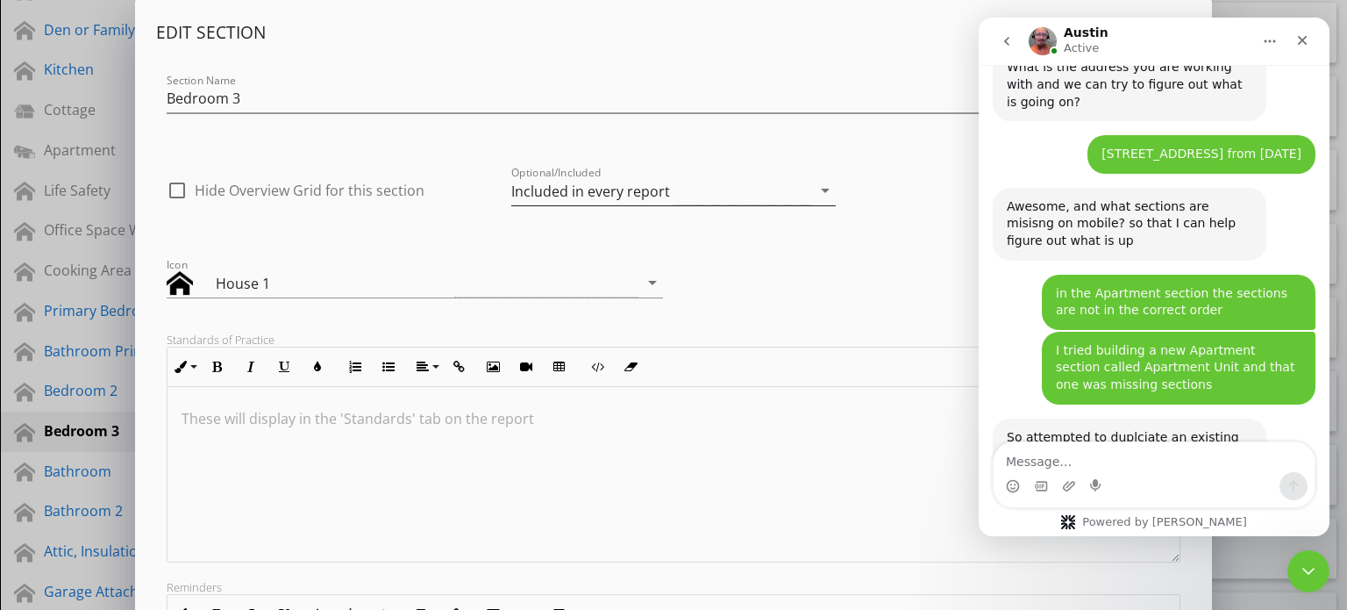
click at [742, 188] on div "Included in every report" at bounding box center [661, 190] width 300 height 29
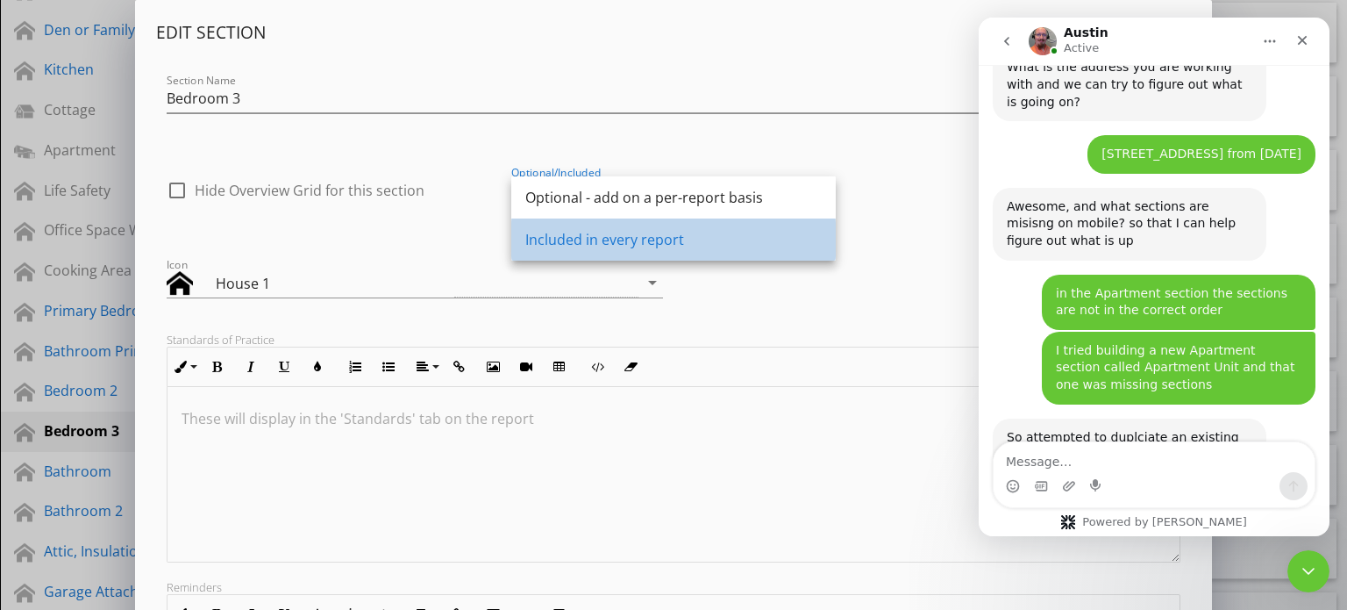
click at [655, 242] on div "Included in every report" at bounding box center [673, 239] width 296 height 21
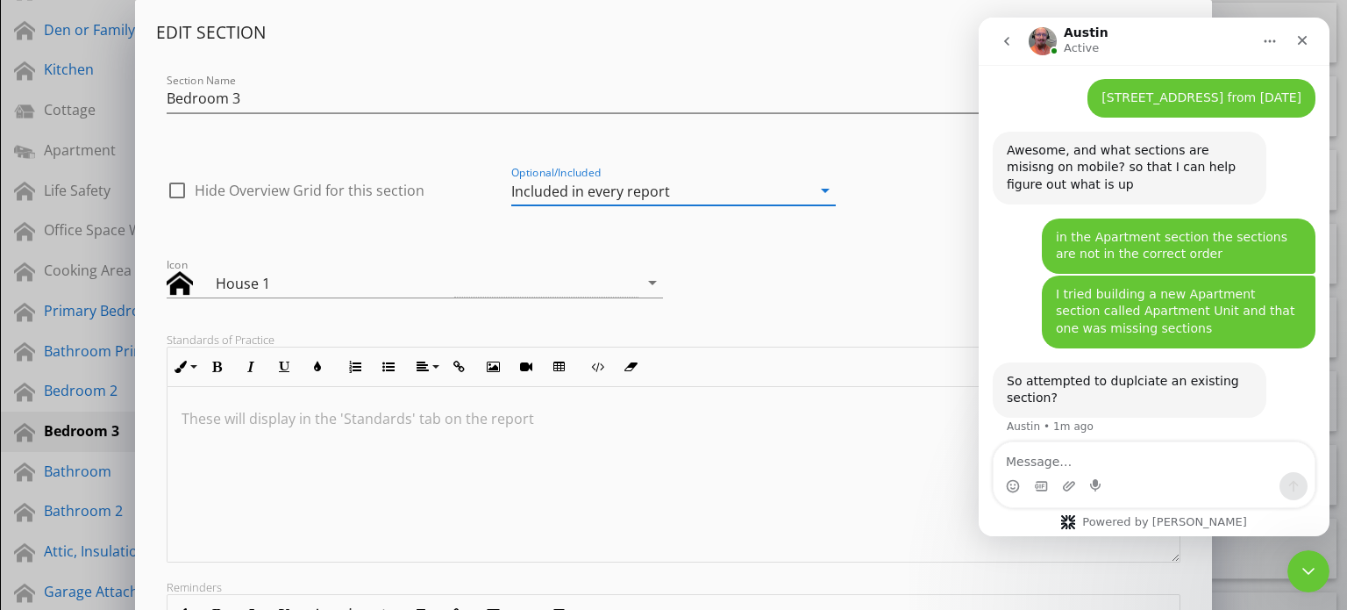
scroll to position [1881, 0]
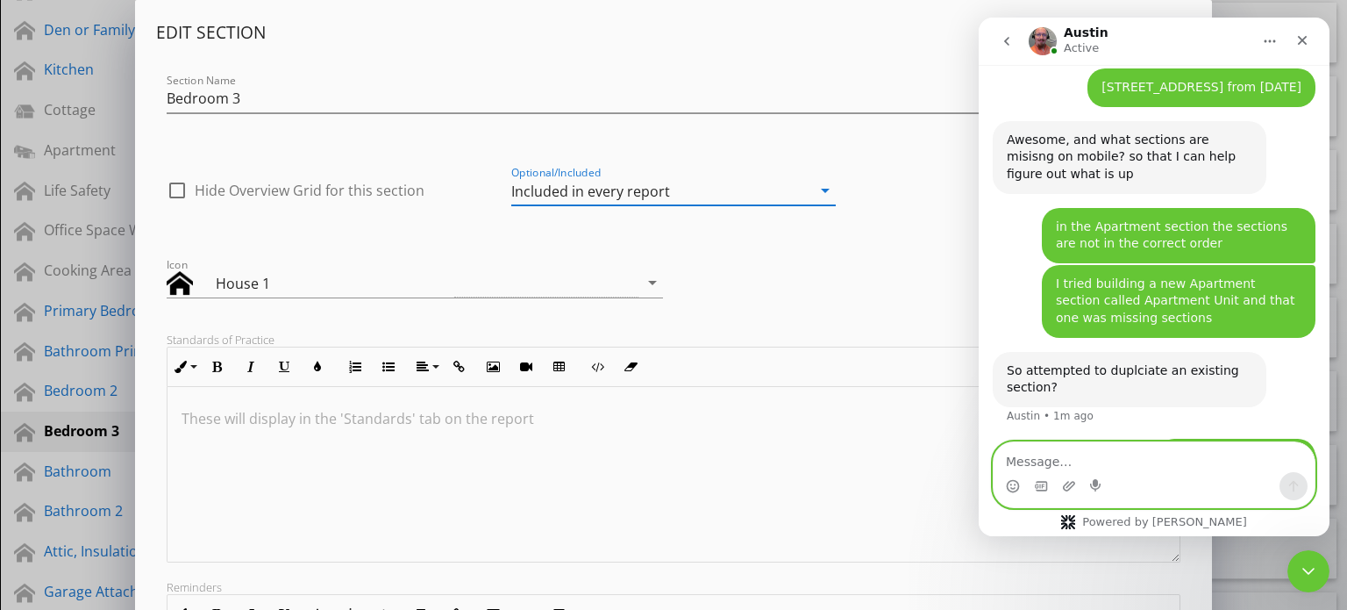
click at [1041, 462] on textarea "Message…" at bounding box center [1154, 457] width 321 height 30
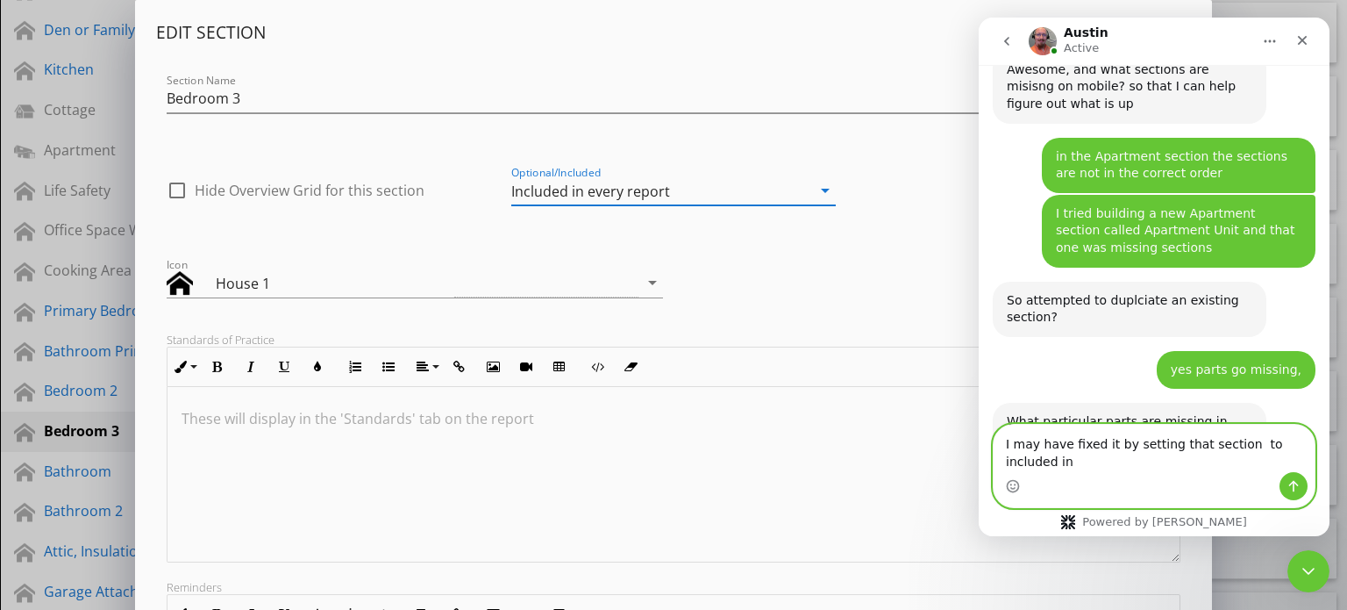
scroll to position [1958, 0]
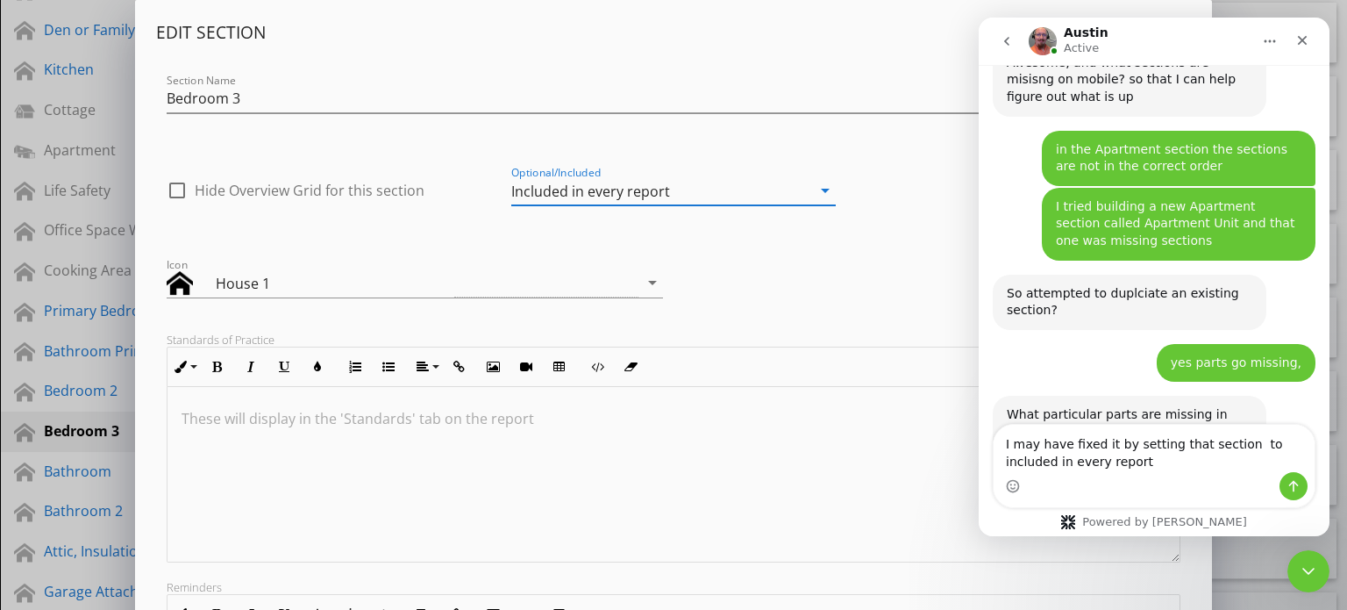
click at [657, 195] on div "Included in every report" at bounding box center [590, 191] width 159 height 16
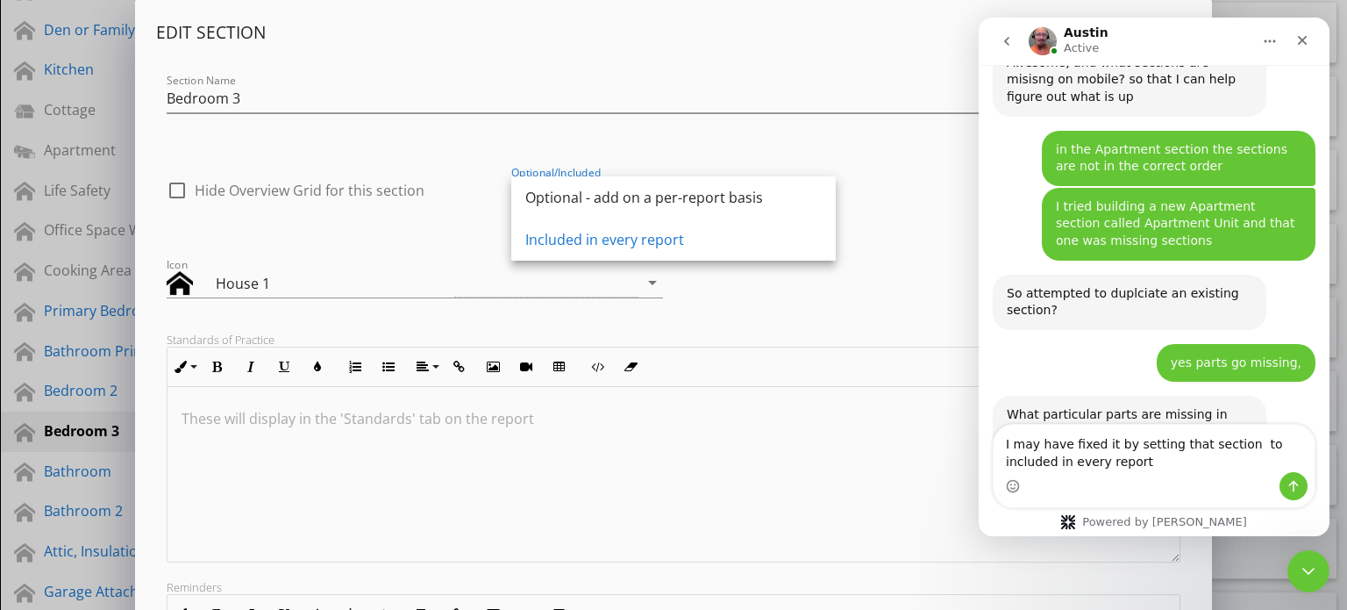
click at [695, 281] on div "Icon House 1 arrow_drop_down" at bounding box center [674, 277] width 1036 height 75
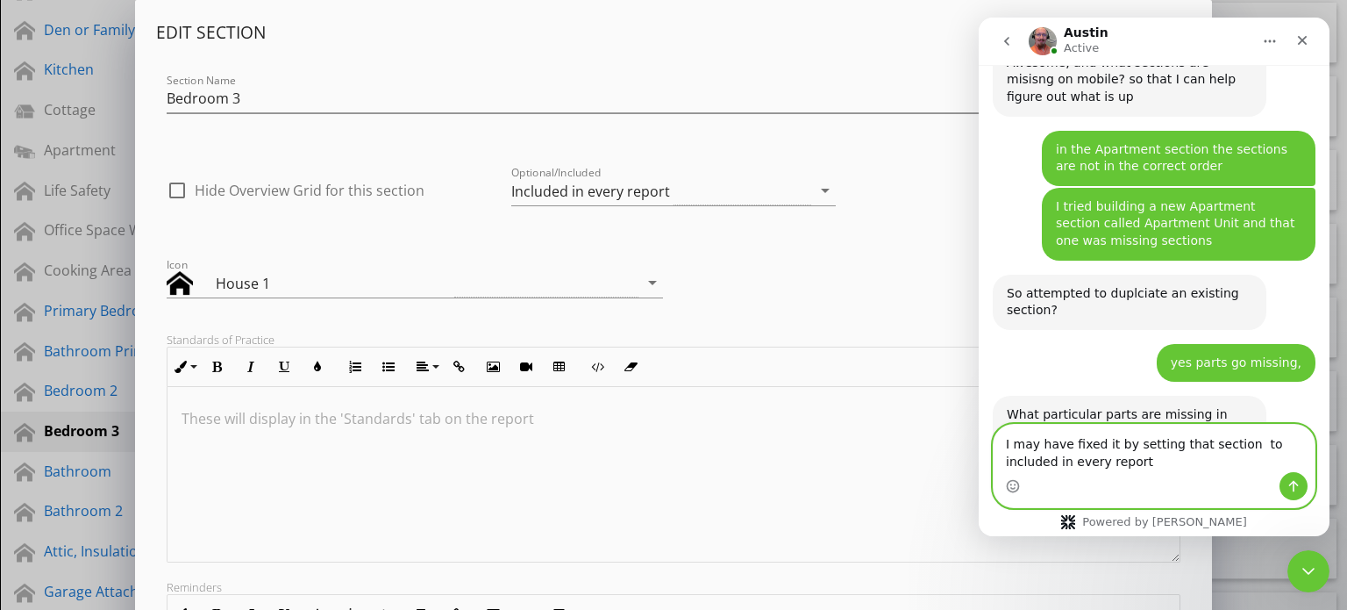
click at [1095, 468] on textarea "I may have fixed it by setting that section to included in every report" at bounding box center [1154, 448] width 321 height 47
type textarea "I may have fixed it by setting that section to included in every report from op…"
click at [1293, 486] on icon "Send a message…" at bounding box center [1294, 486] width 10 height 11
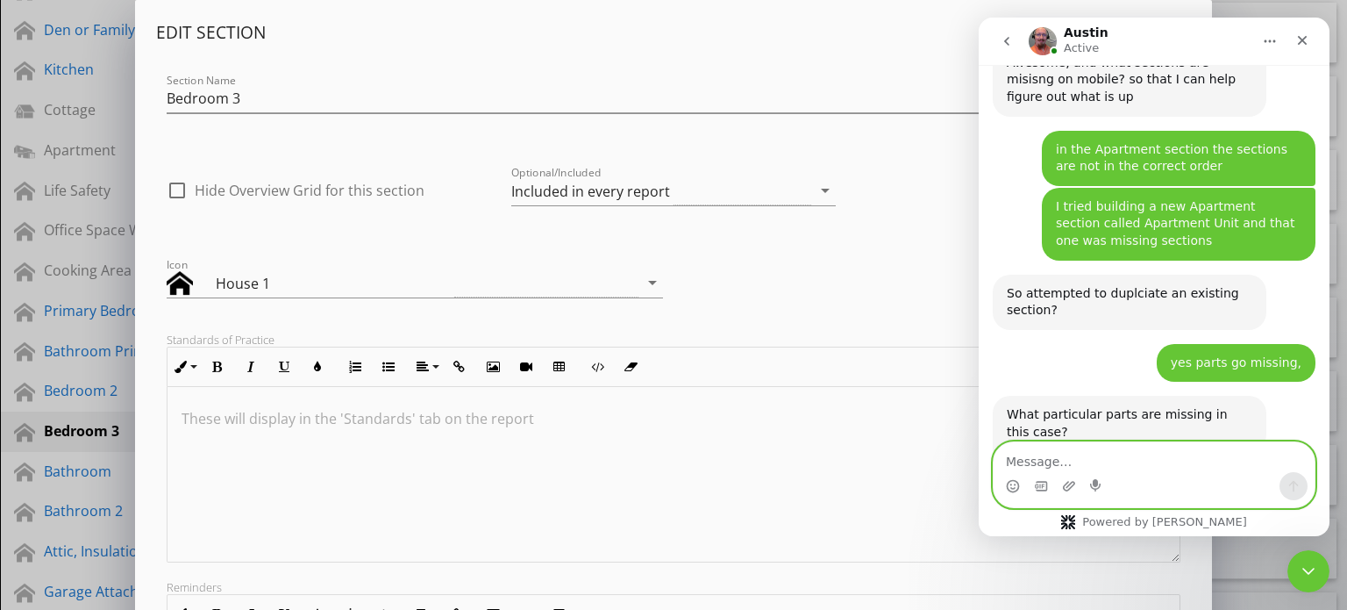
scroll to position [2010, 0]
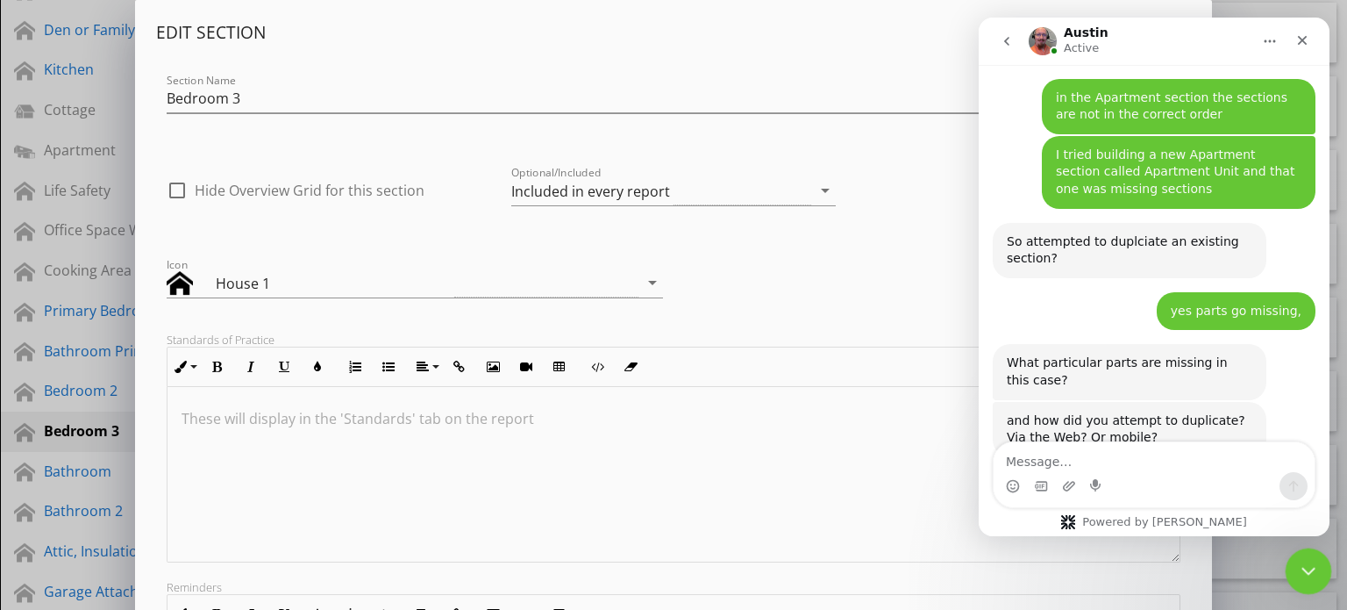
click at [1307, 563] on icon "Close Intercom Messenger" at bounding box center [1306, 568] width 21 height 21
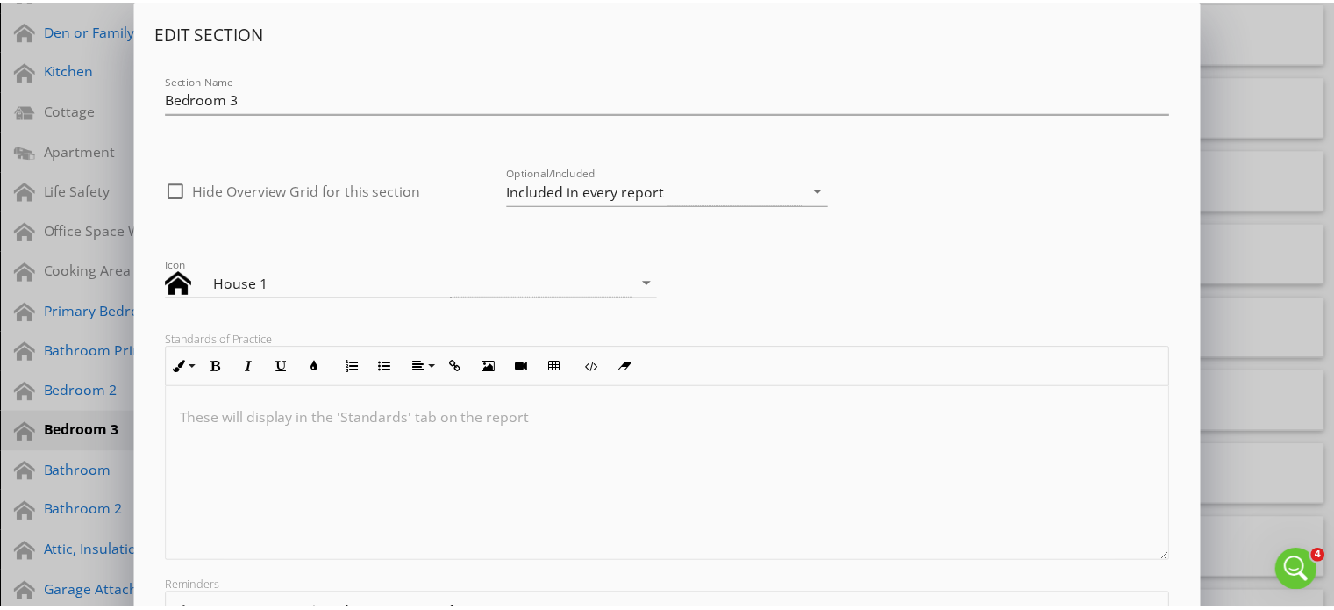
scroll to position [318, 0]
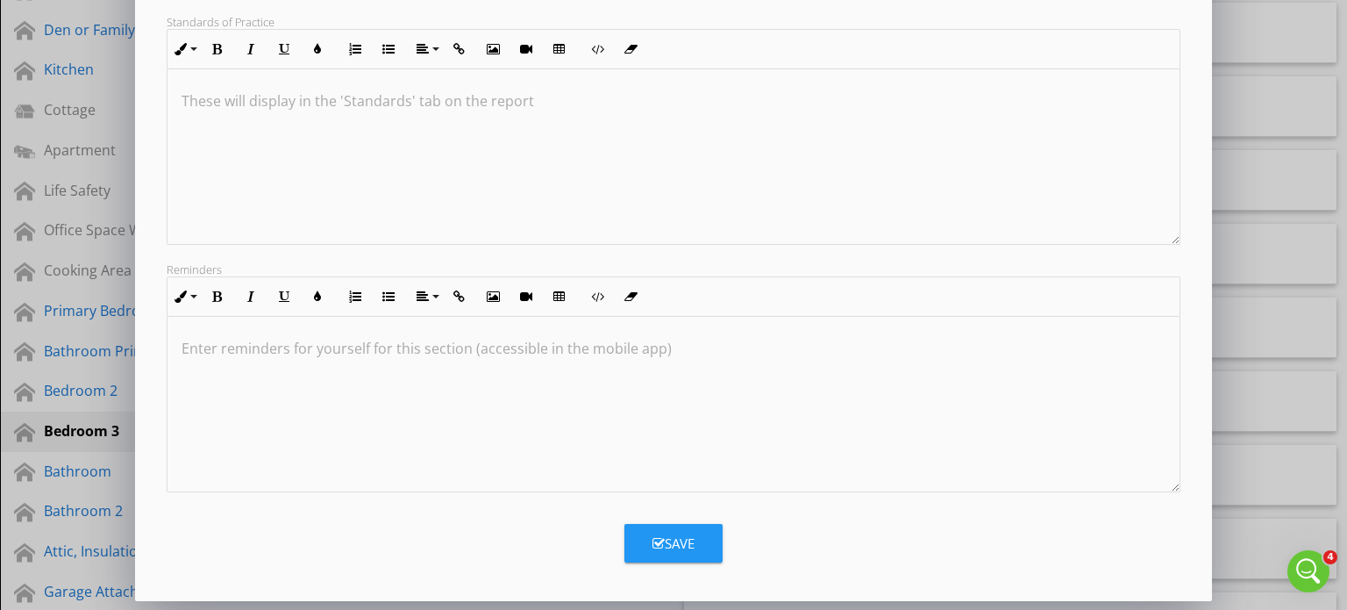
click at [668, 539] on div "Save" at bounding box center [674, 543] width 42 height 20
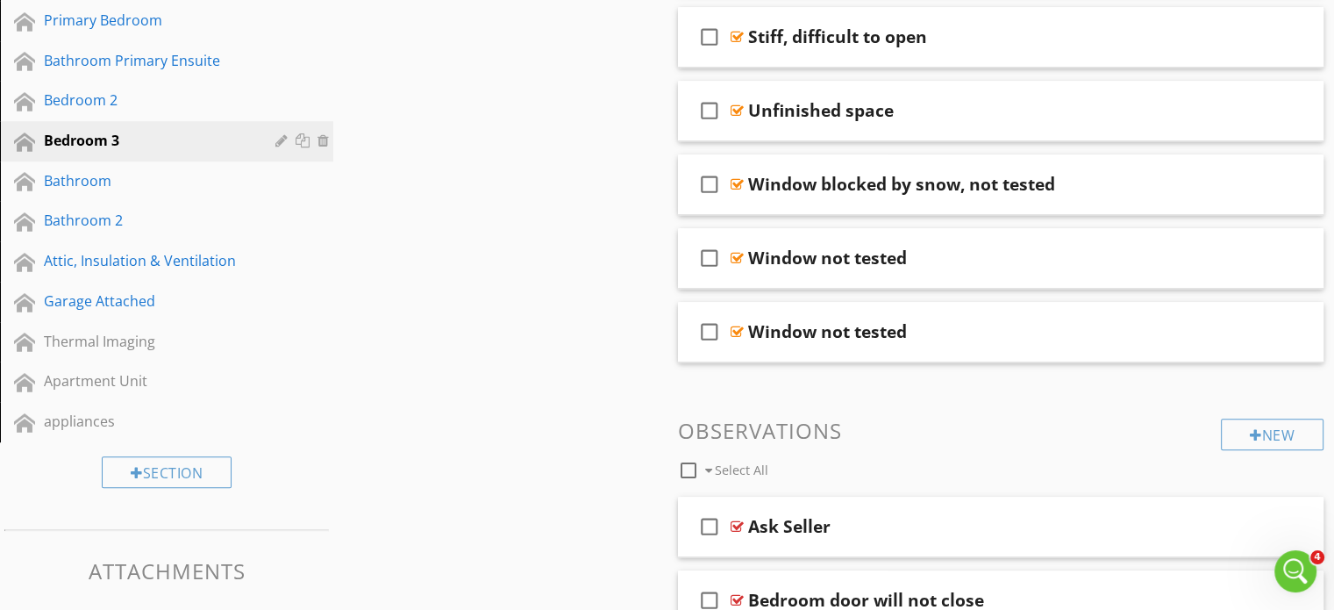
scroll to position [1140, 0]
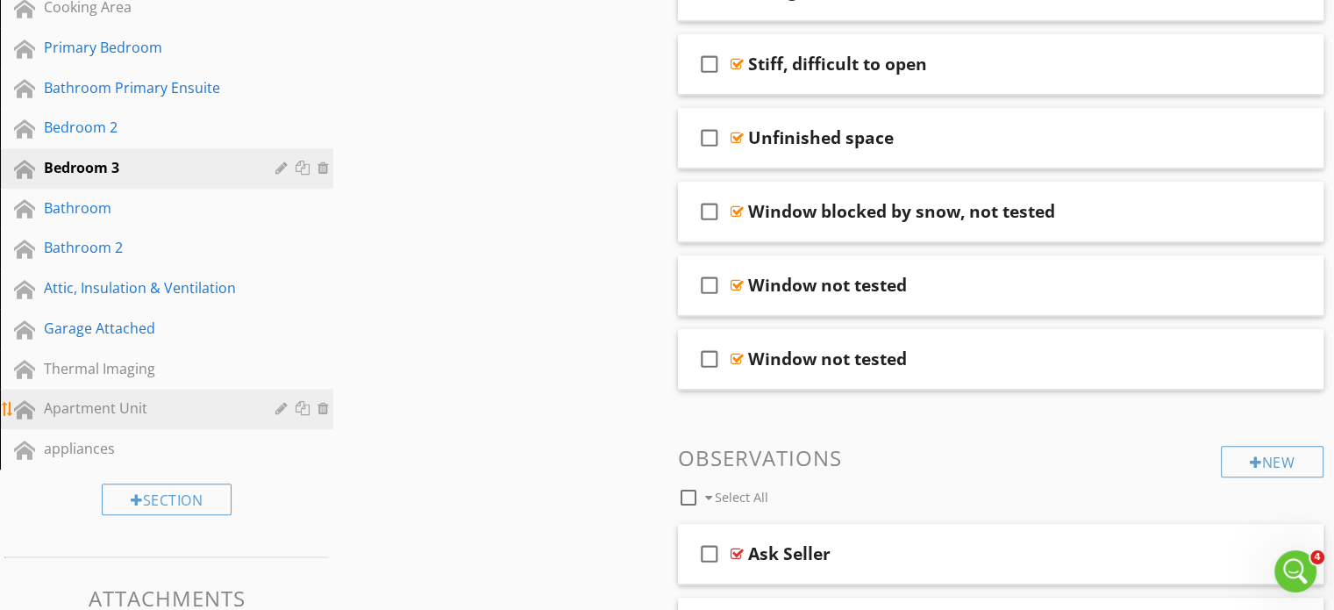
click at [82, 397] on div "Apartment Unit" at bounding box center [147, 407] width 206 height 21
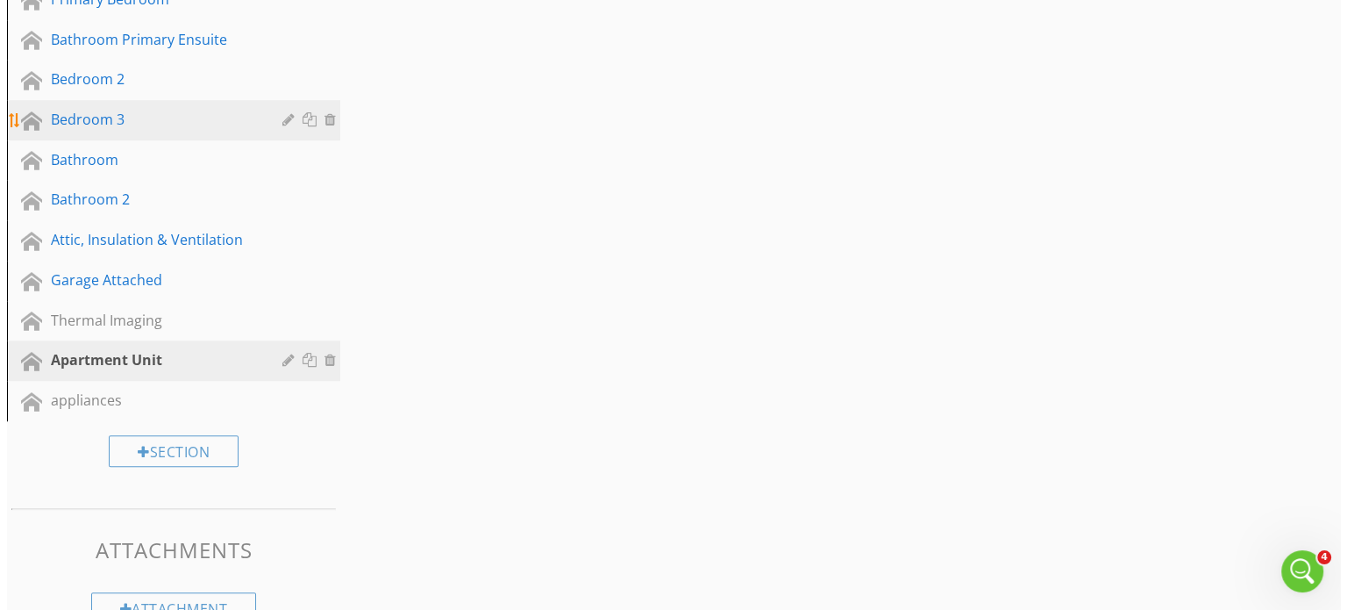
scroll to position [1221, 0]
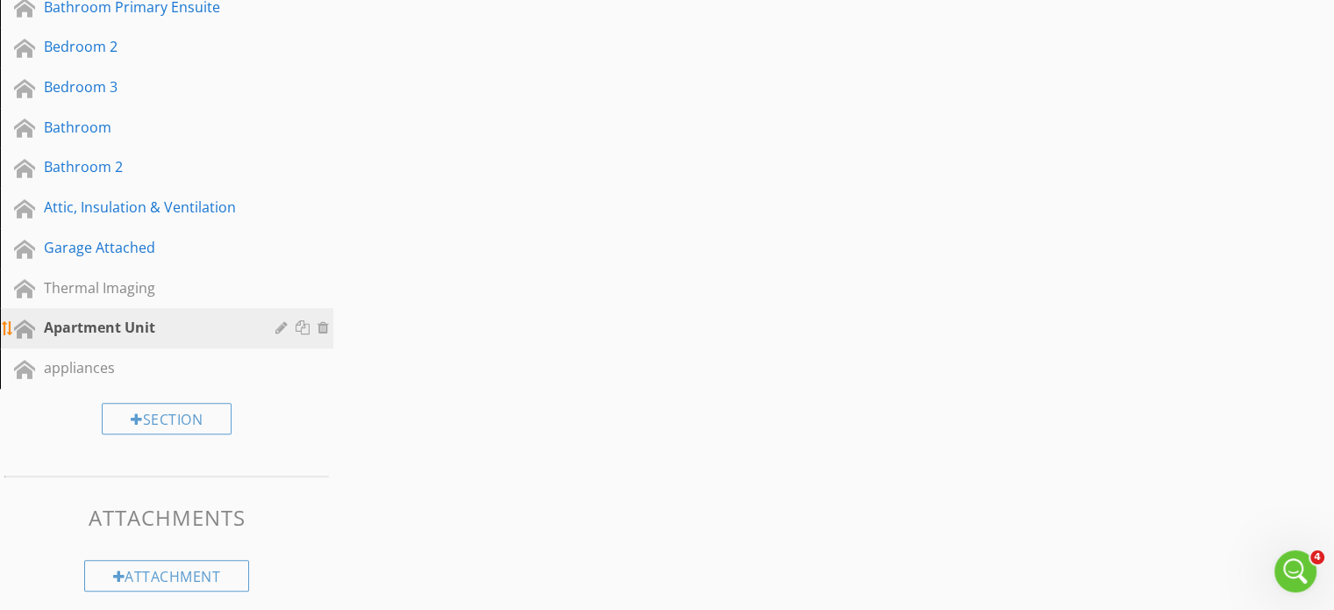
click at [276, 320] on div at bounding box center [283, 327] width 17 height 14
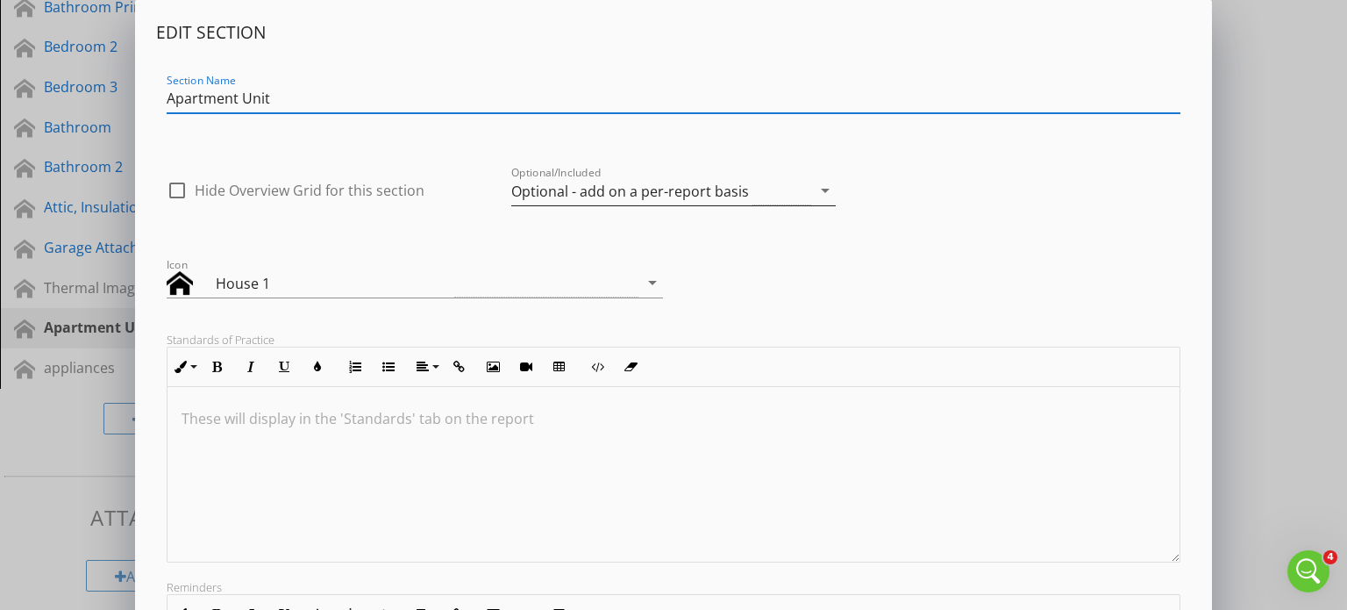
click at [639, 193] on div "Optional - add on a per-report basis" at bounding box center [630, 191] width 238 height 16
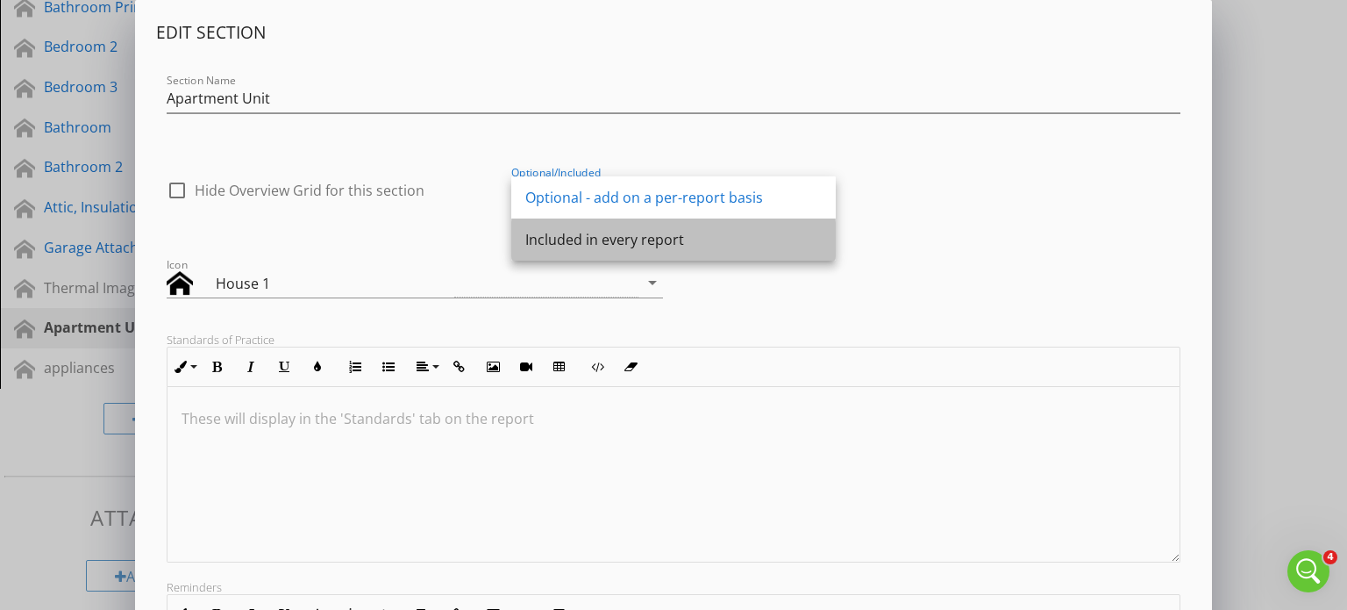
click at [637, 239] on div "Included in every report" at bounding box center [673, 239] width 296 height 21
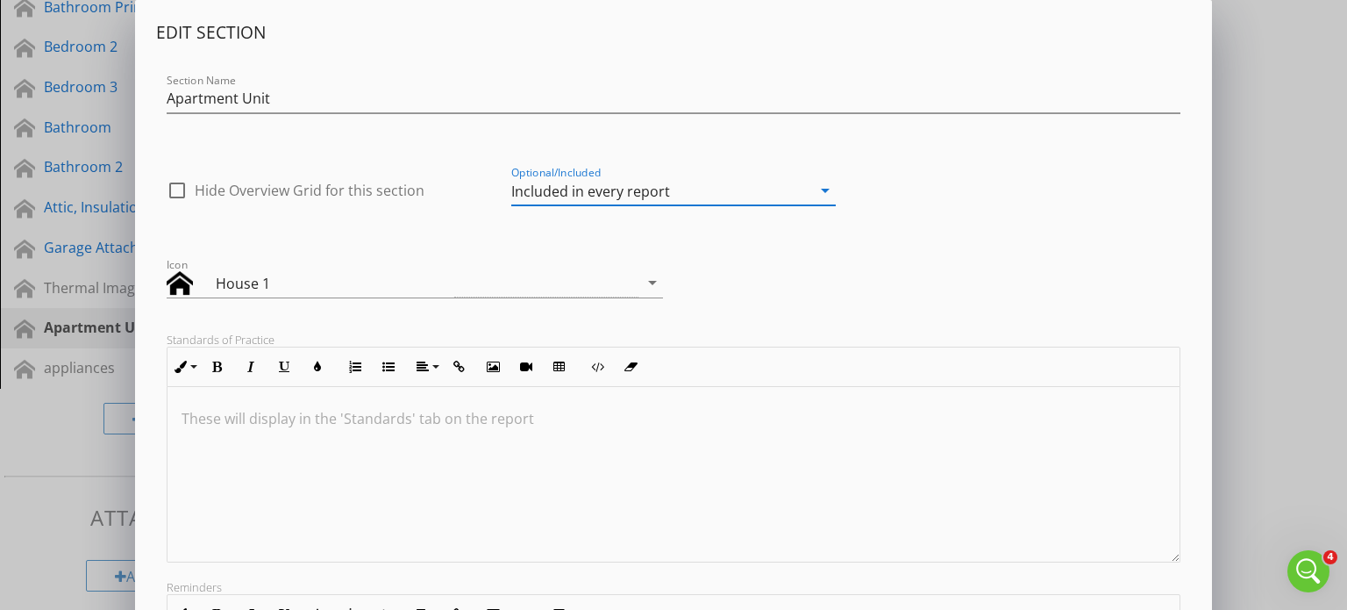
click at [641, 194] on div "Included in every report" at bounding box center [590, 191] width 159 height 16
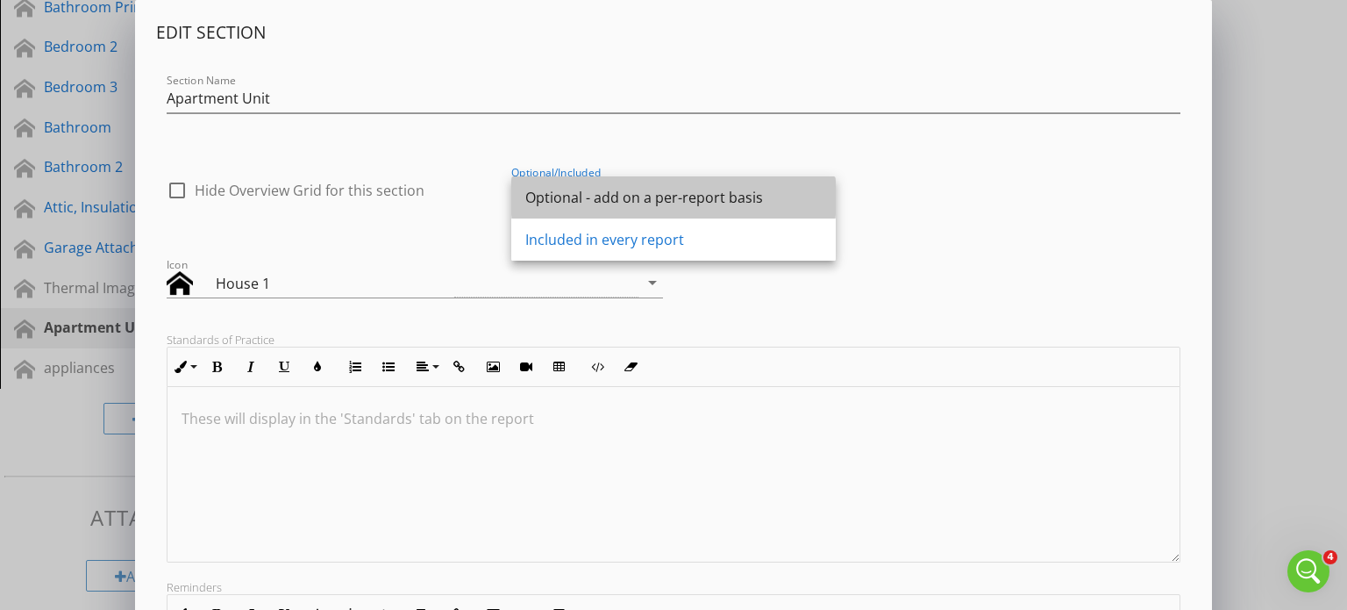
click at [641, 194] on div "Optional - add on a per-report basis" at bounding box center [673, 197] width 296 height 21
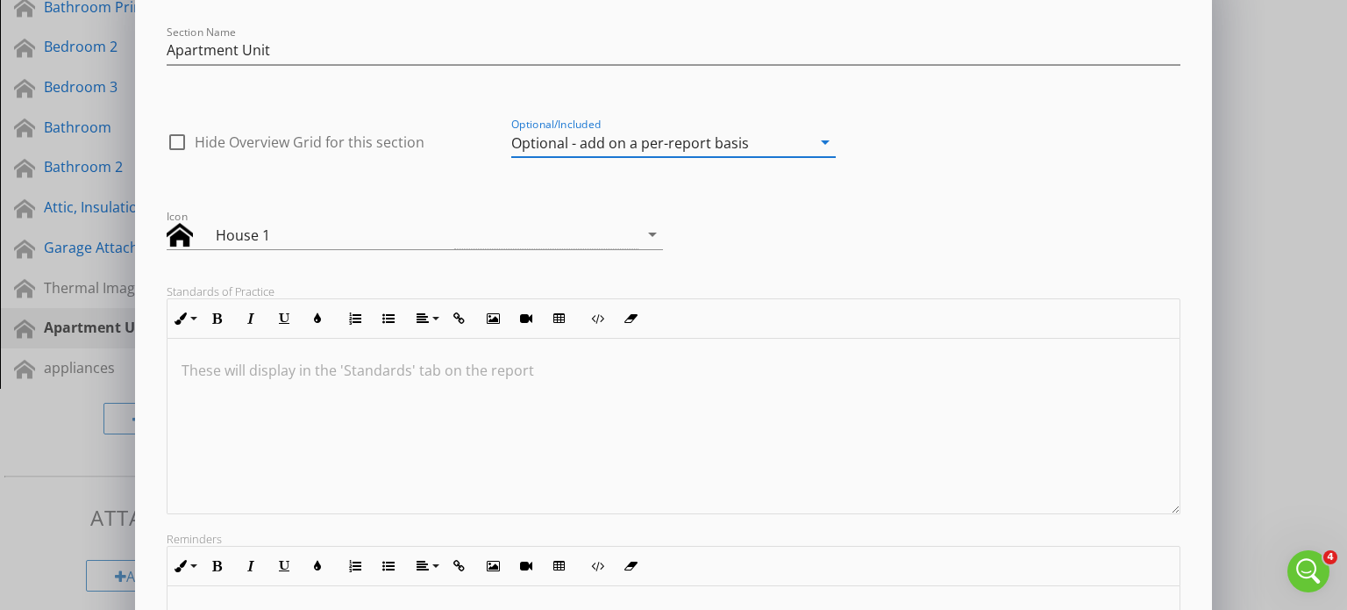
scroll to position [88, 0]
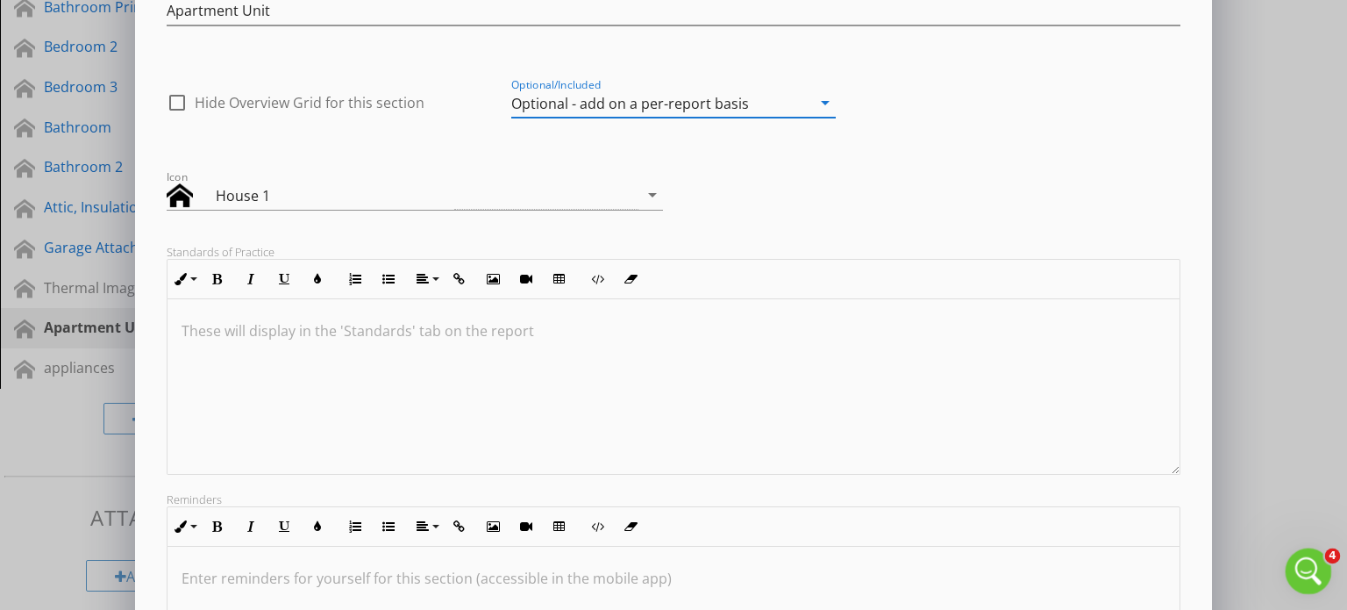
click at [1306, 570] on icon "Open Intercom Messenger" at bounding box center [1306, 568] width 12 height 14
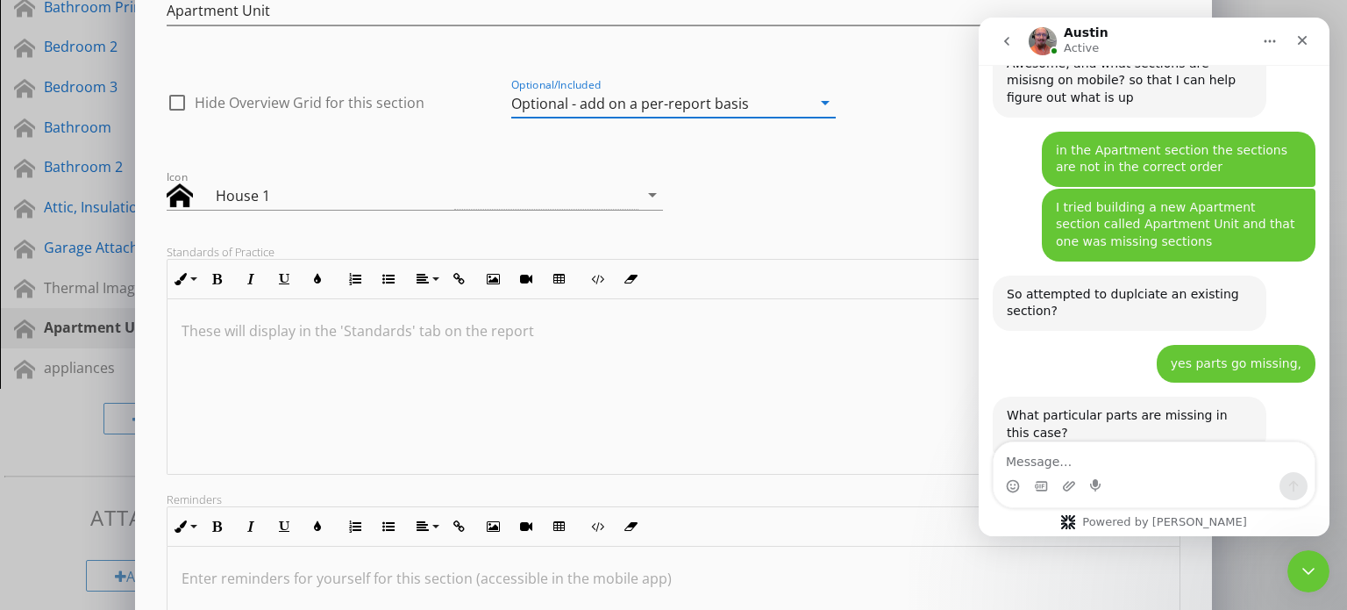
scroll to position [2010, 0]
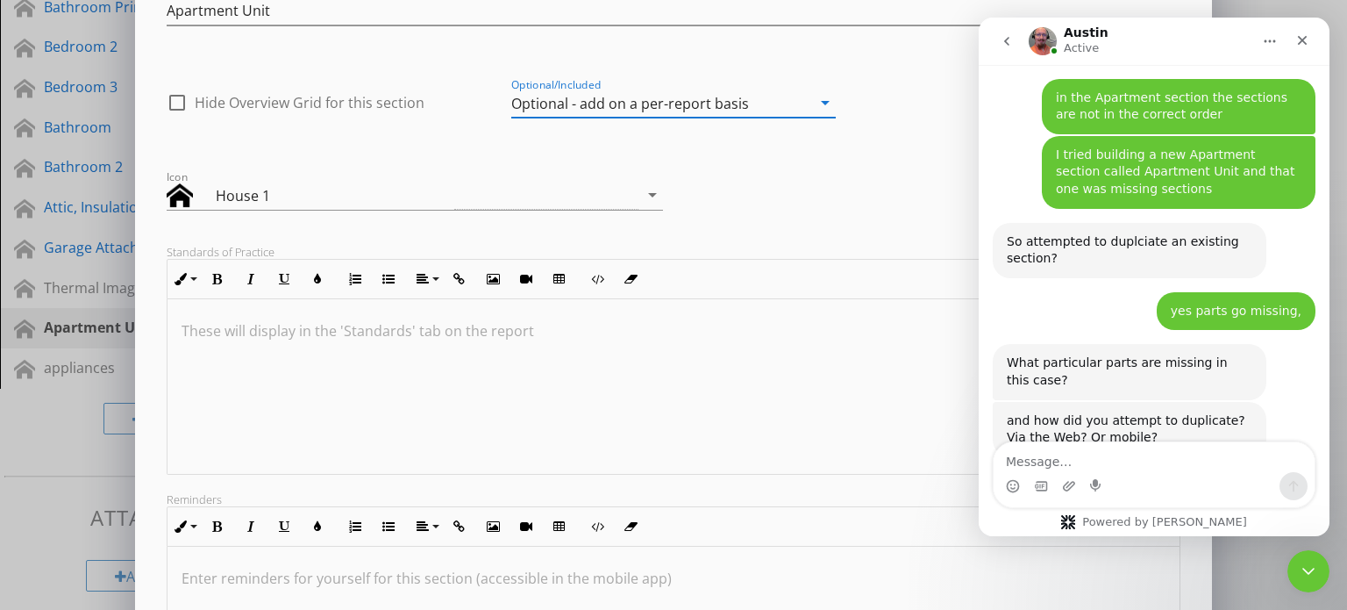
click at [1025, 461] on textarea "Message…" at bounding box center [1154, 457] width 321 height 30
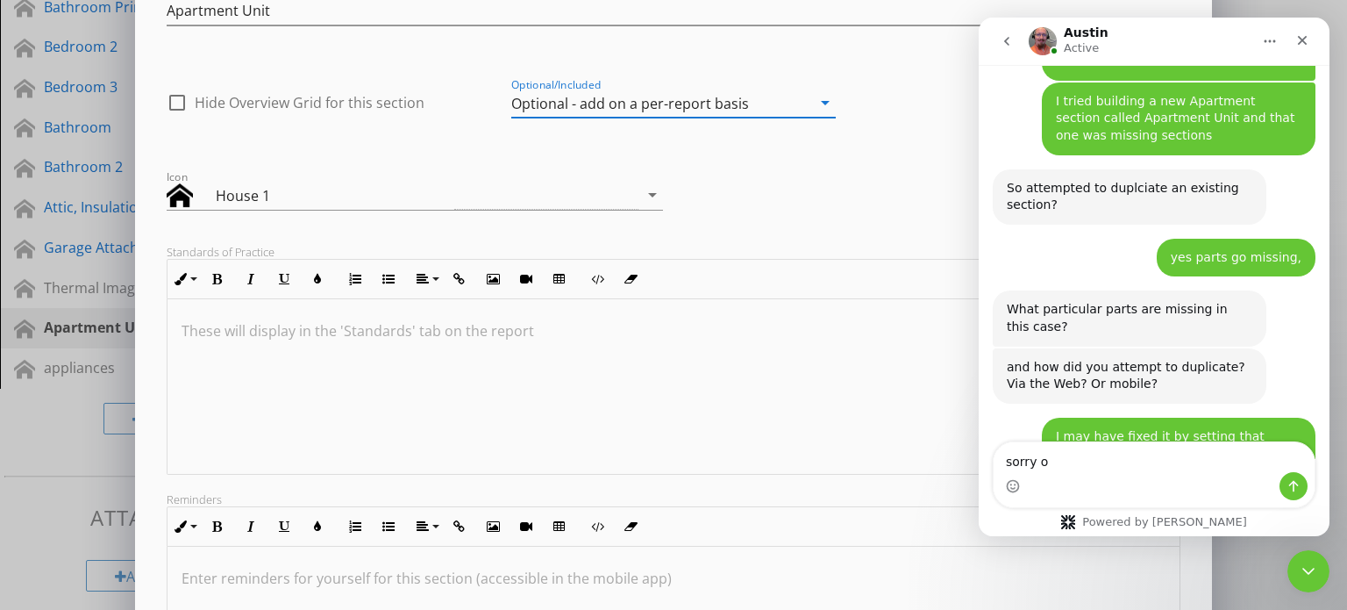
scroll to position [2062, 0]
type textarea "sorry in the template builder"
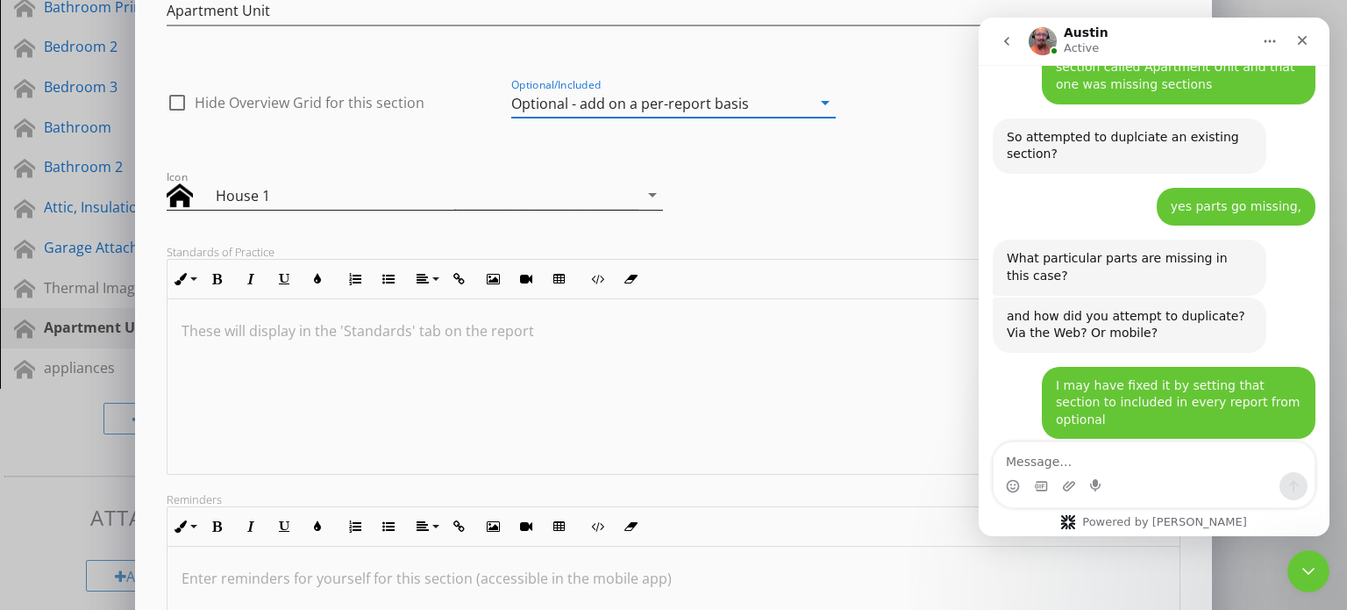
click at [209, 199] on div at bounding box center [191, 195] width 49 height 26
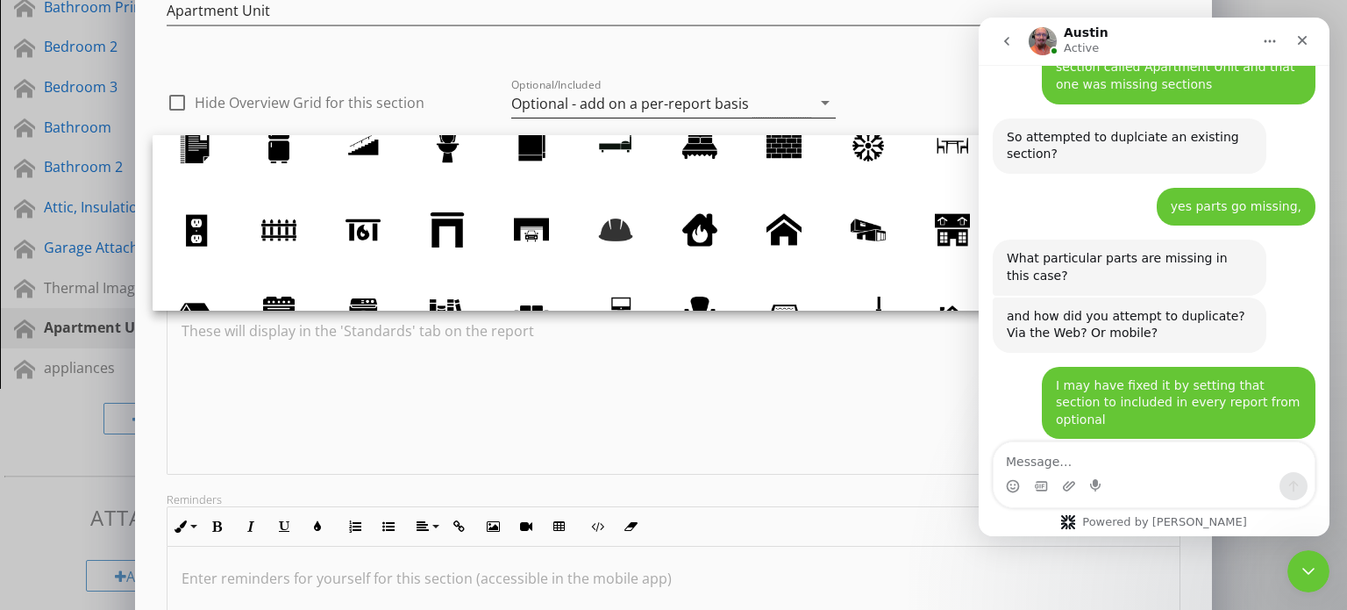
scroll to position [0, 0]
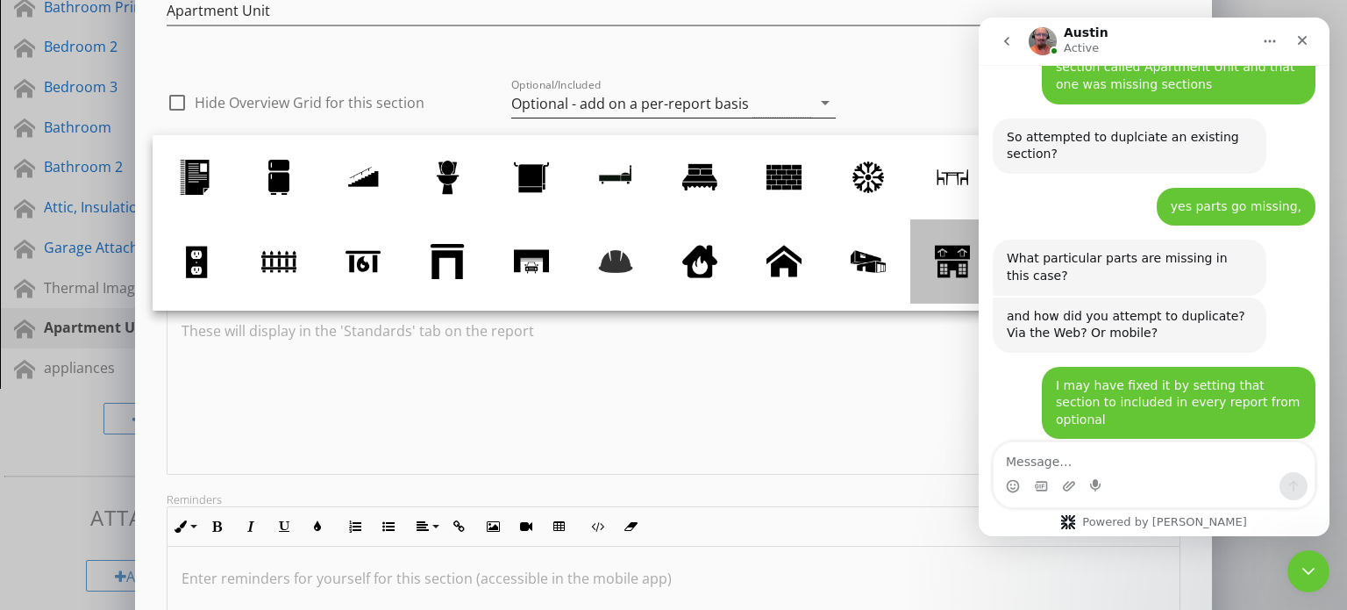
click at [951, 259] on div at bounding box center [952, 261] width 35 height 35
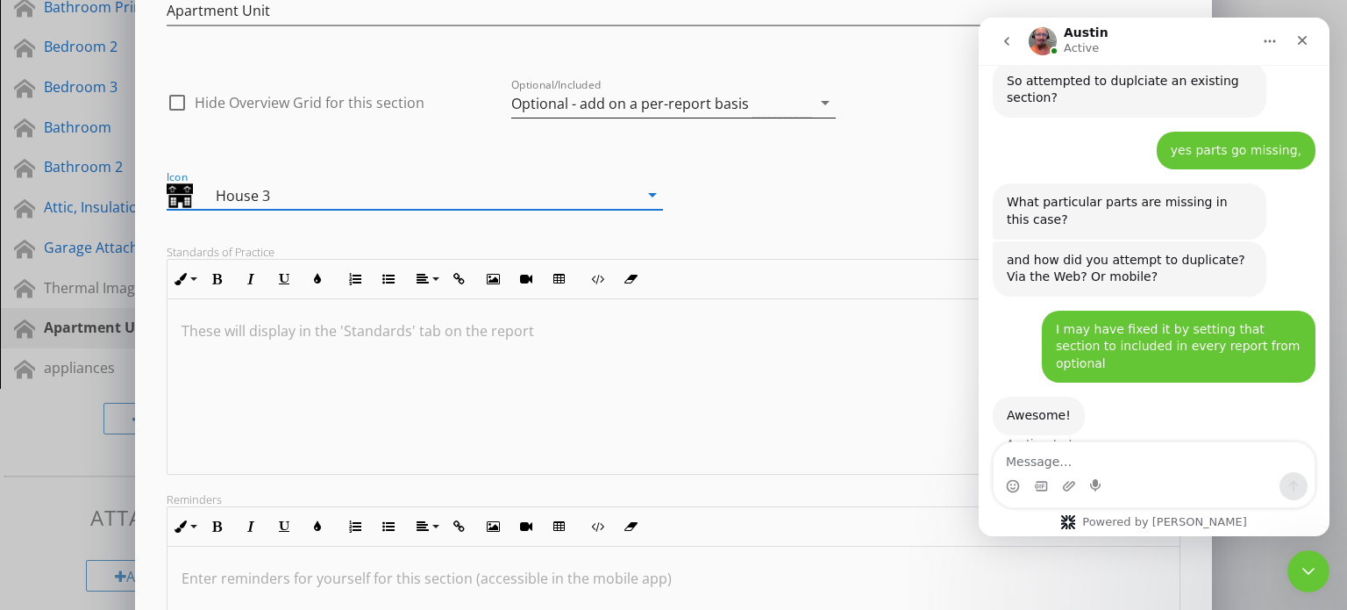
scroll to position [2182, 0]
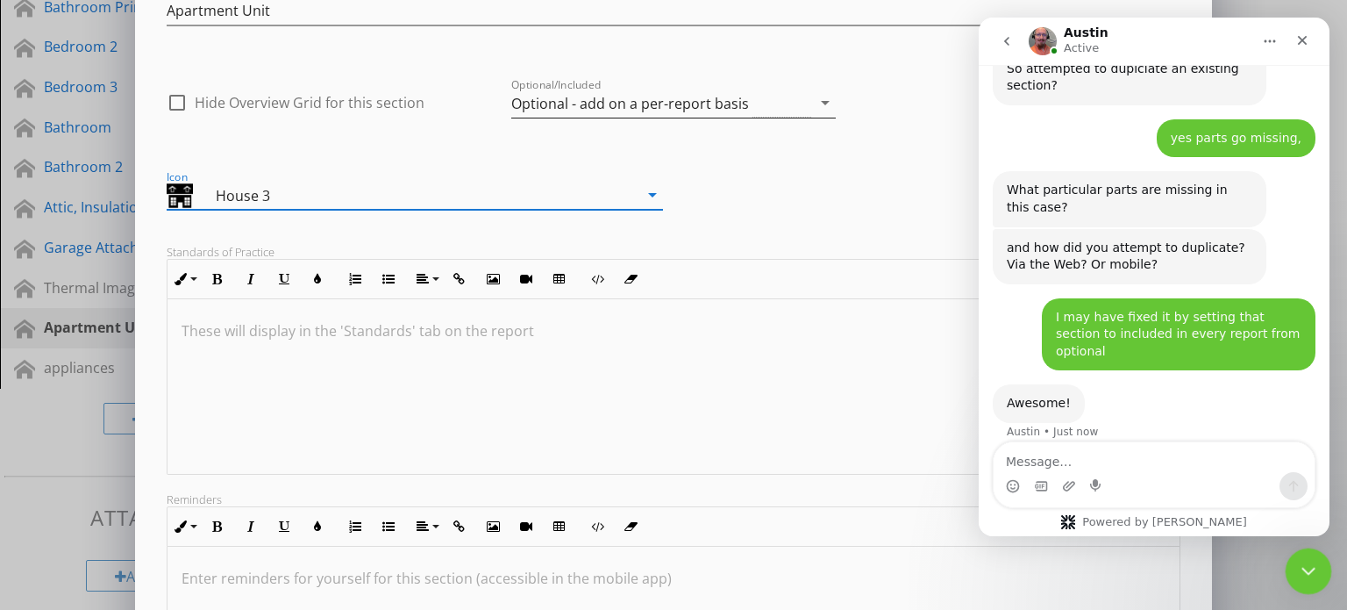
click at [1310, 570] on icon "Close Intercom Messenger" at bounding box center [1306, 568] width 21 height 21
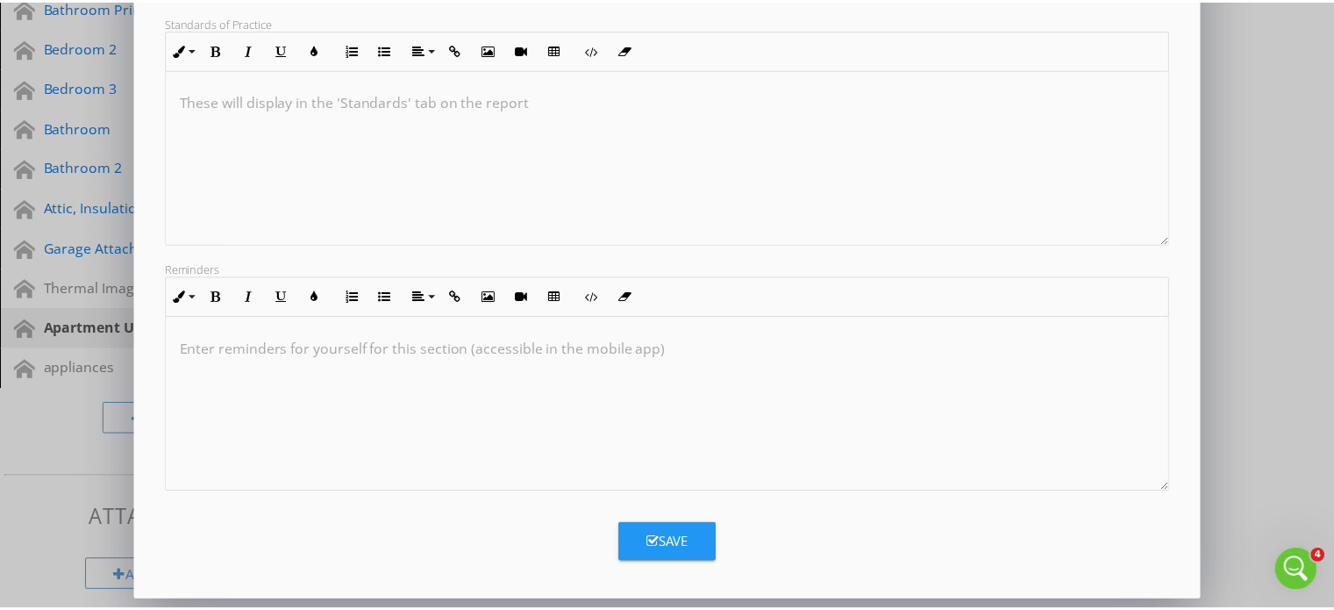
scroll to position [0, 0]
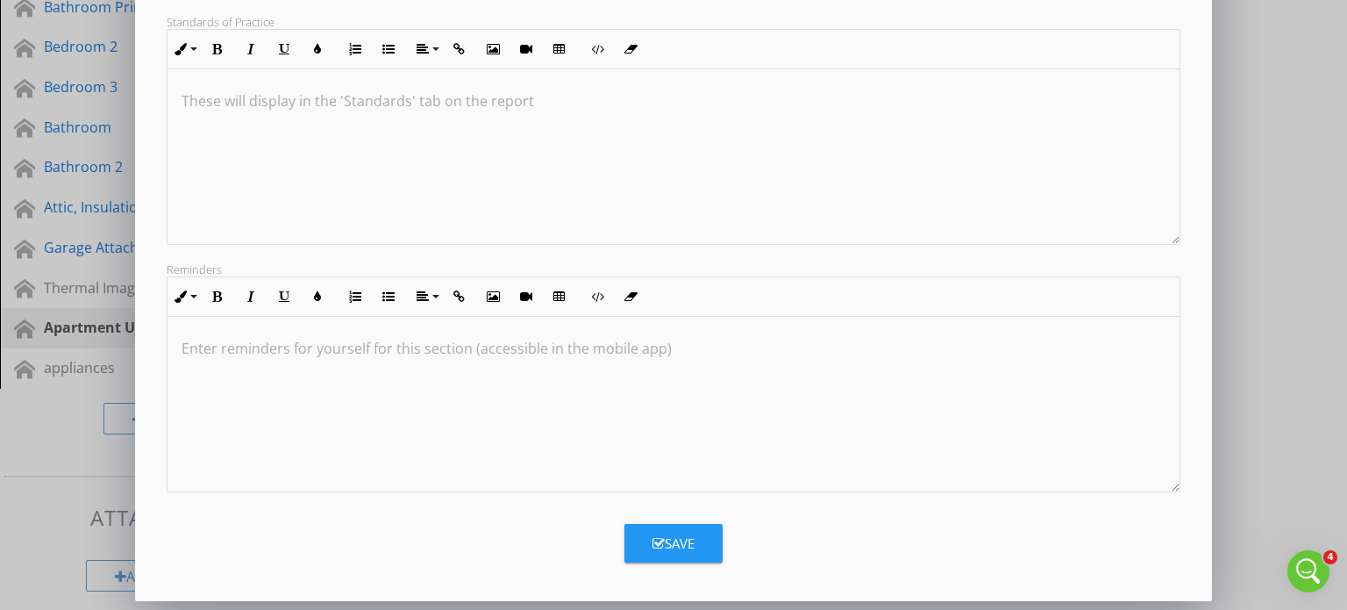
click at [691, 546] on div "Save" at bounding box center [674, 543] width 42 height 20
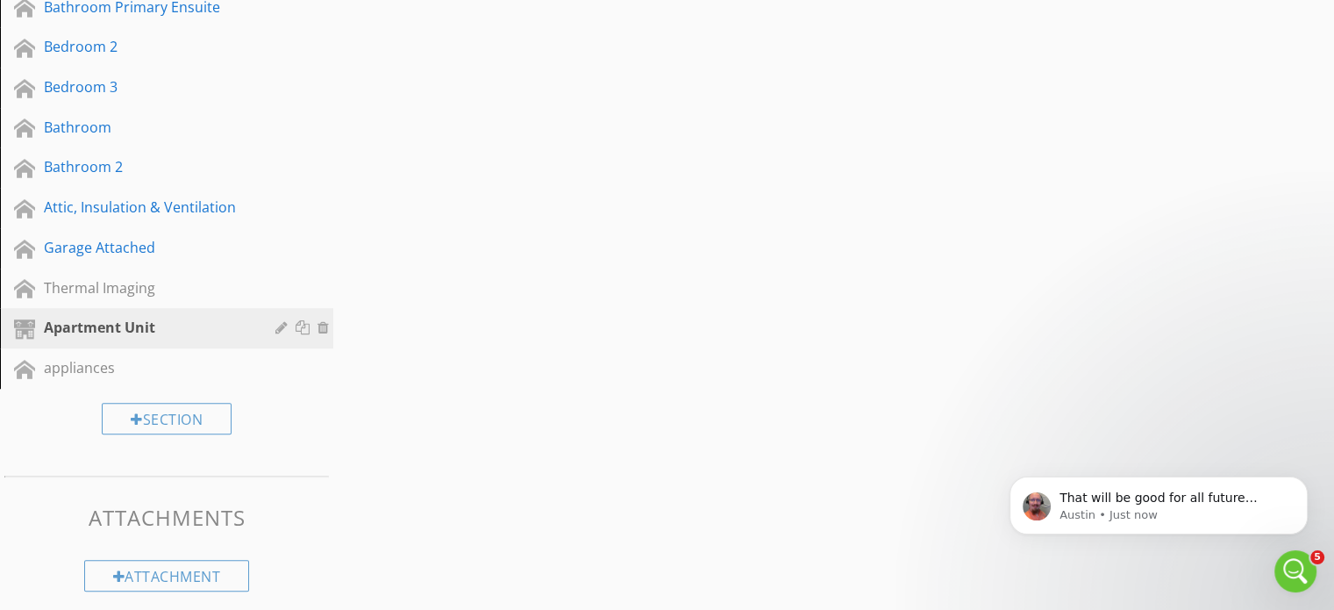
scroll to position [2183, 0]
click at [1141, 507] on p "Austin • Just now" at bounding box center [1173, 515] width 226 height 16
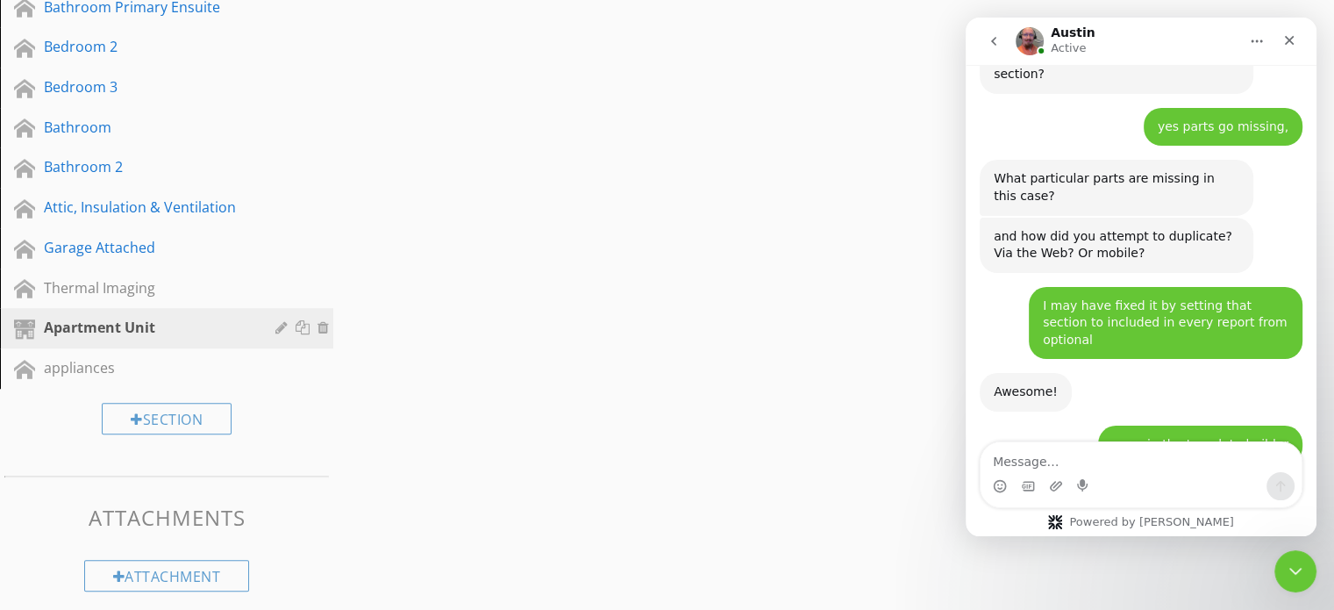
scroll to position [2213, 0]
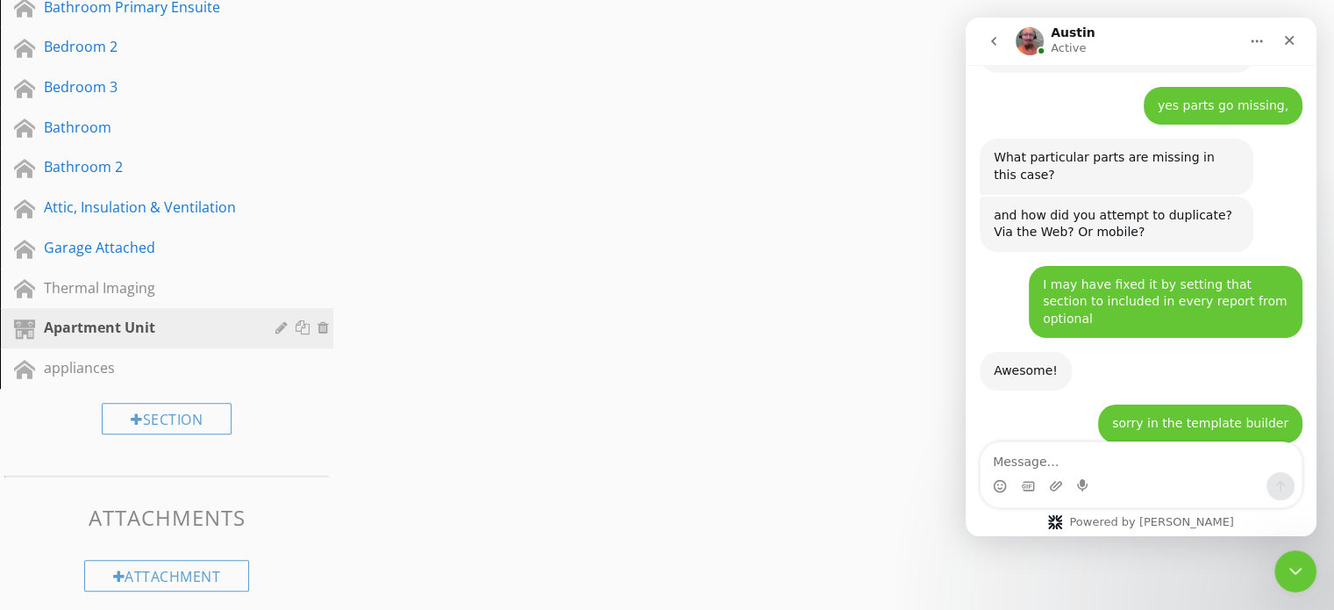
click at [1032, 466] on textarea "Message…" at bounding box center [1141, 457] width 321 height 30
type textarea "ok thanks"
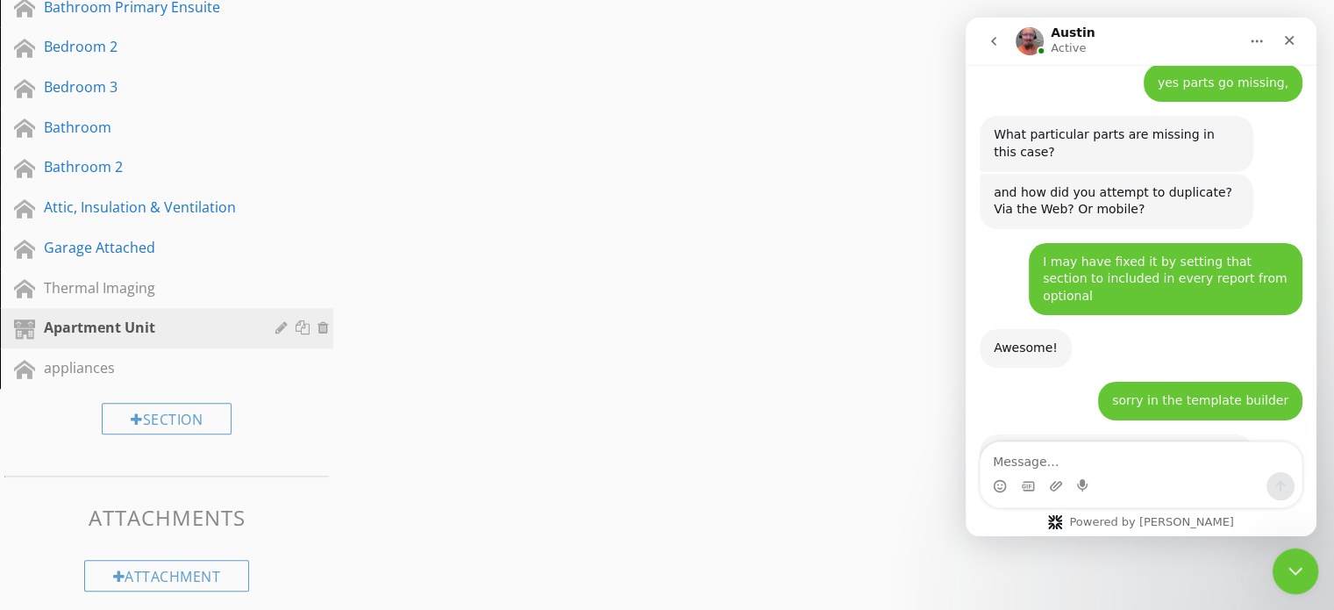
click at [1304, 561] on div "Close Intercom Messenger" at bounding box center [1293, 568] width 42 height 42
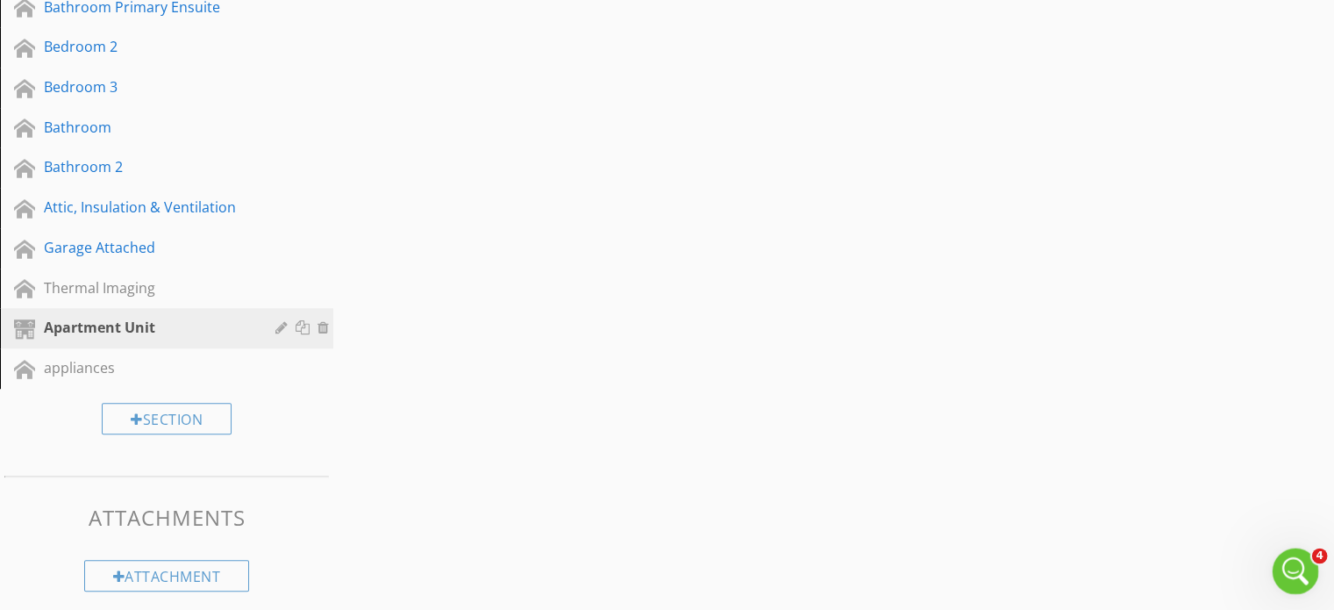
click at [1297, 559] on icon "Open Intercom Messenger" at bounding box center [1293, 568] width 29 height 29
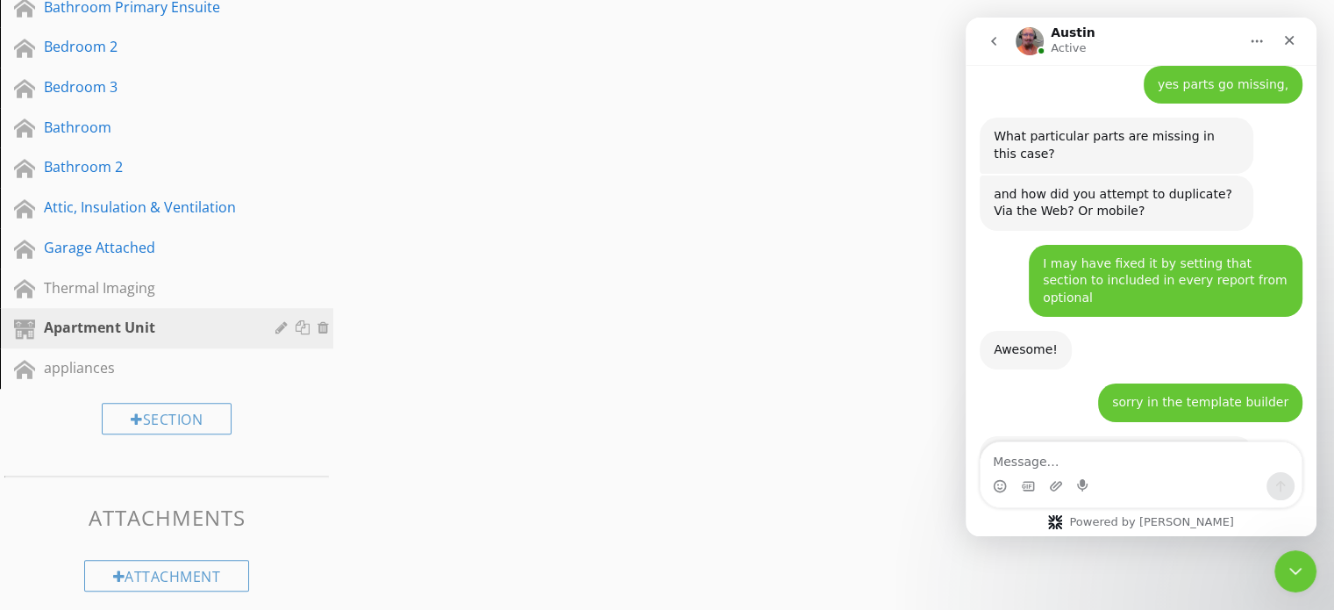
click at [1033, 464] on textarea "Message…" at bounding box center [1141, 457] width 321 height 30
type textarea "bye"
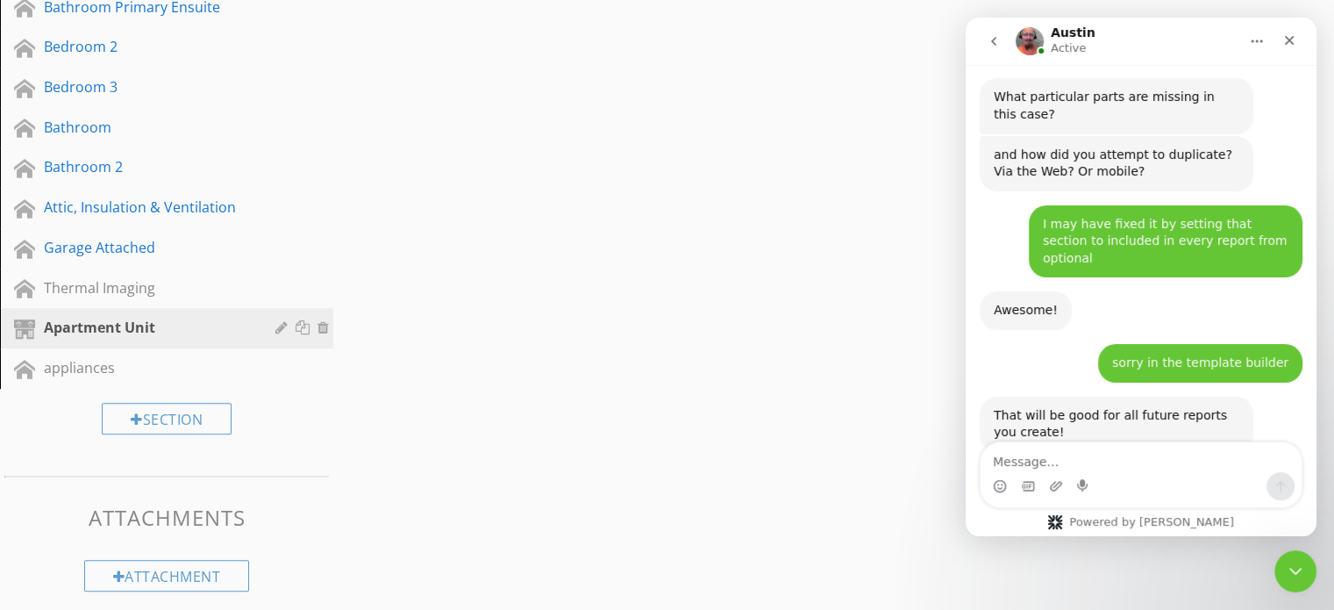
scroll to position [2276, 0]
click at [1289, 565] on icon "Close Intercom Messenger" at bounding box center [1292, 568] width 21 height 21
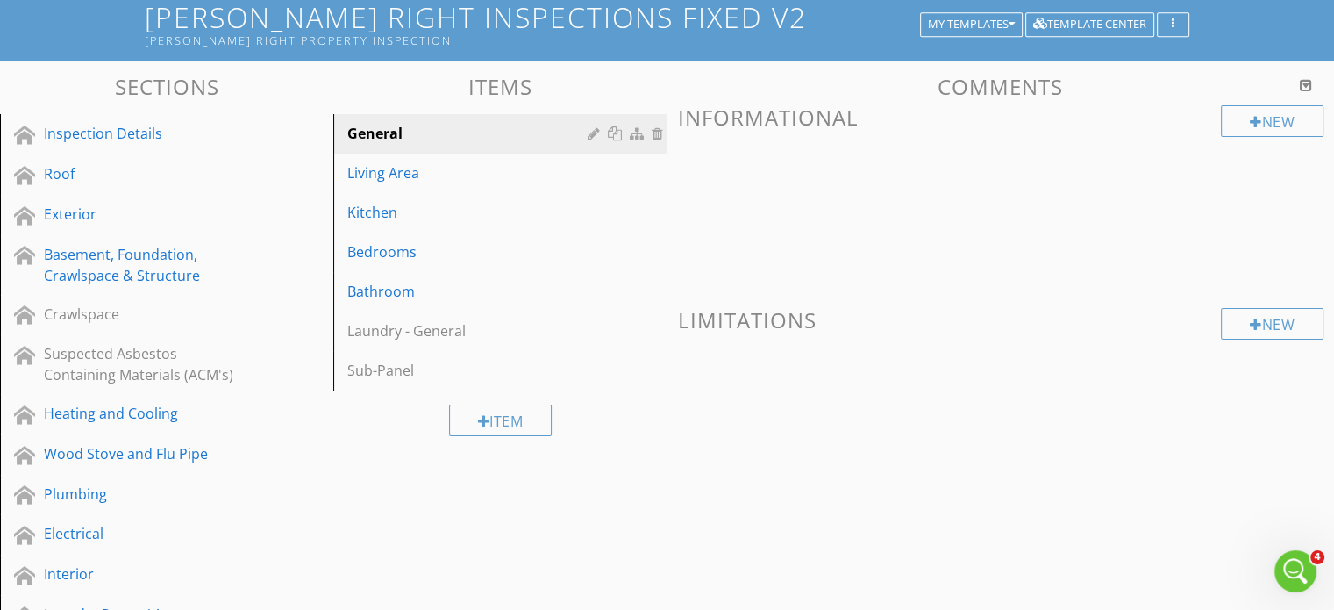
scroll to position [0, 0]
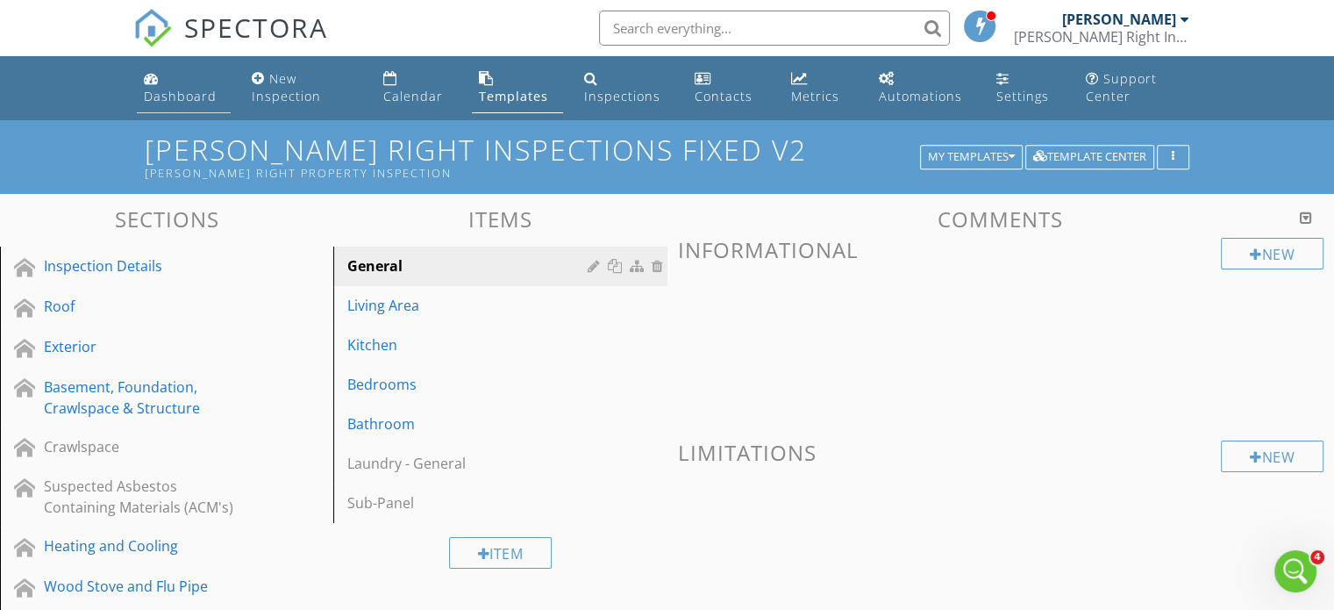
click at [174, 99] on div "Dashboard" at bounding box center [180, 96] width 73 height 17
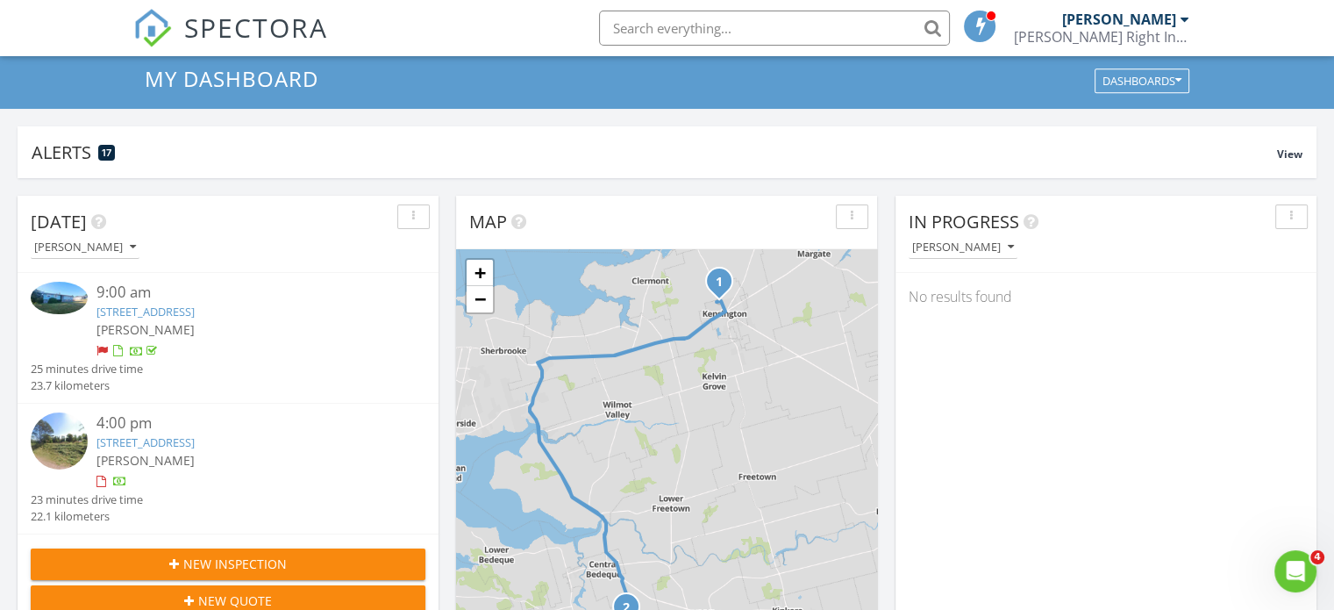
scroll to position [263, 0]
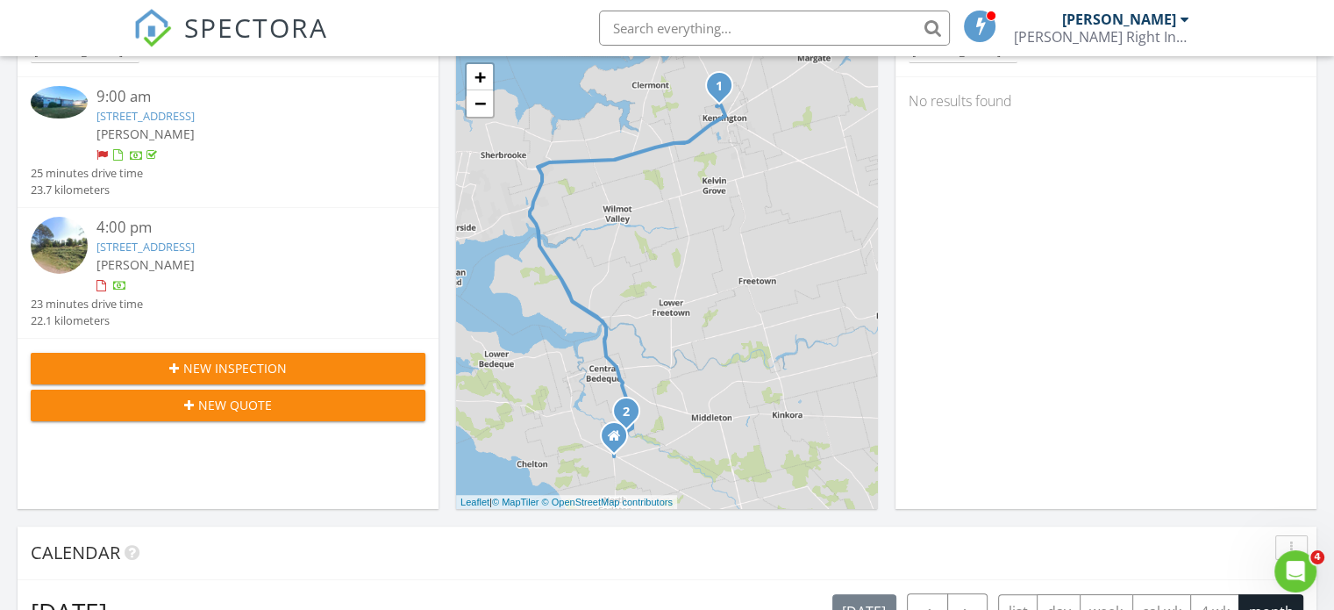
drag, startPoint x: 253, startPoint y: 243, endPoint x: 204, endPoint y: 246, distance: 49.2
click at [195, 246] on link "[STREET_ADDRESS]" at bounding box center [145, 247] width 98 height 16
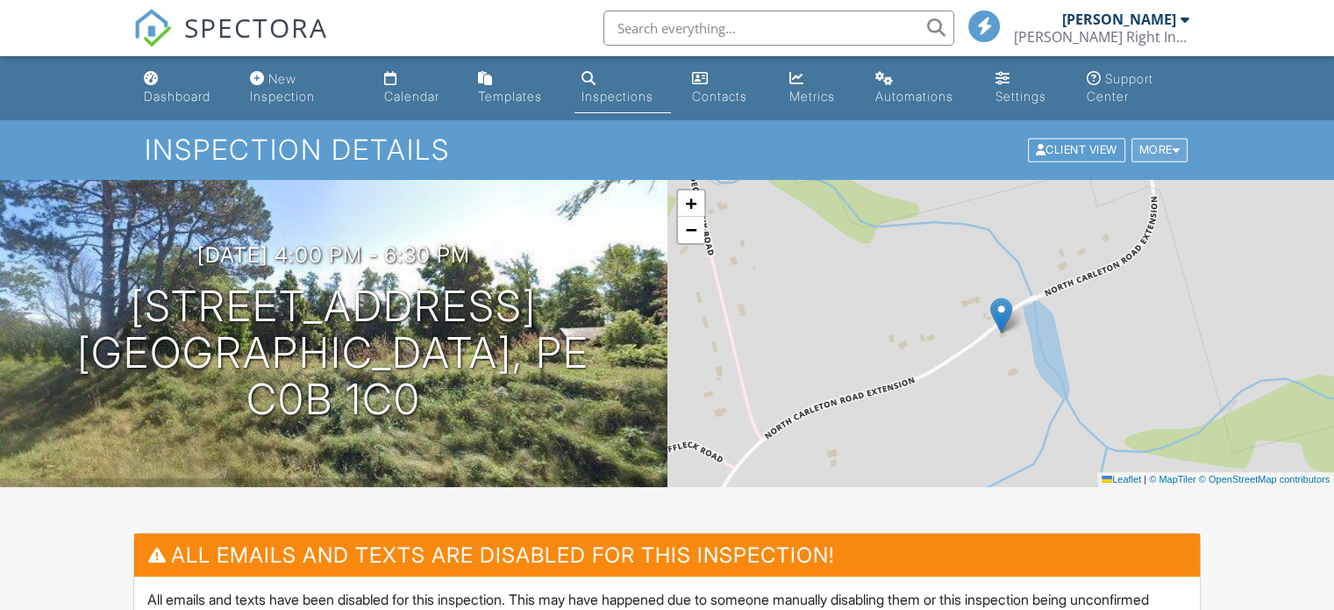
click at [1175, 150] on div at bounding box center [1177, 150] width 8 height 11
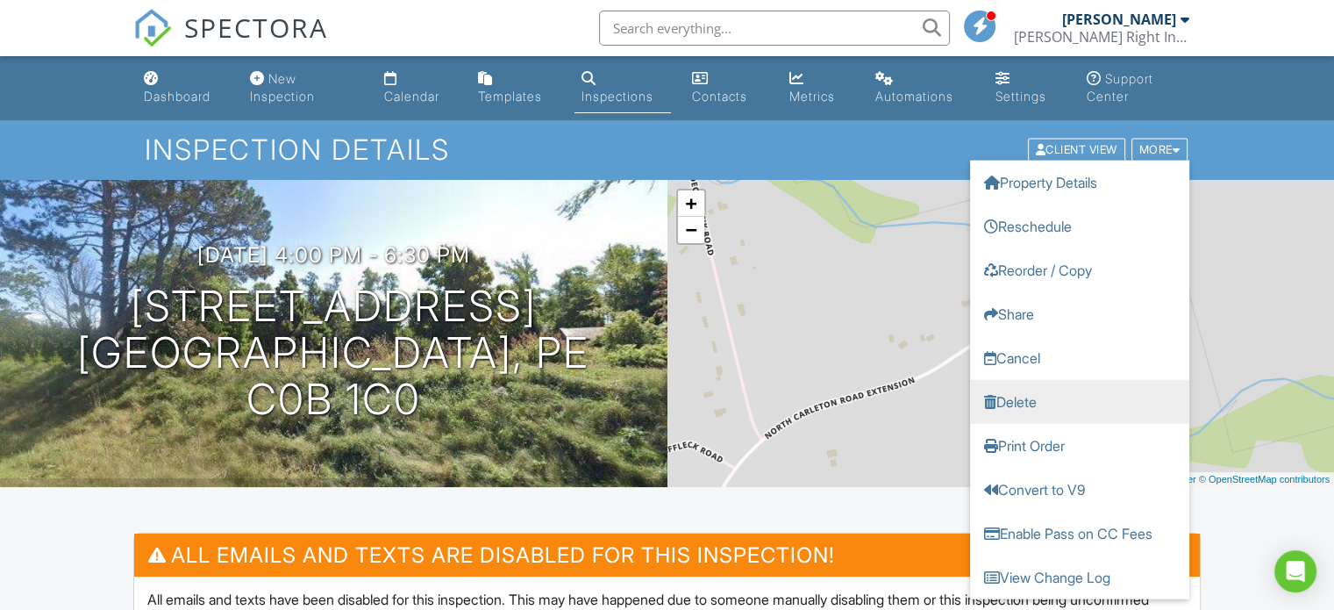
click at [1068, 399] on link "Delete" at bounding box center [1079, 402] width 219 height 44
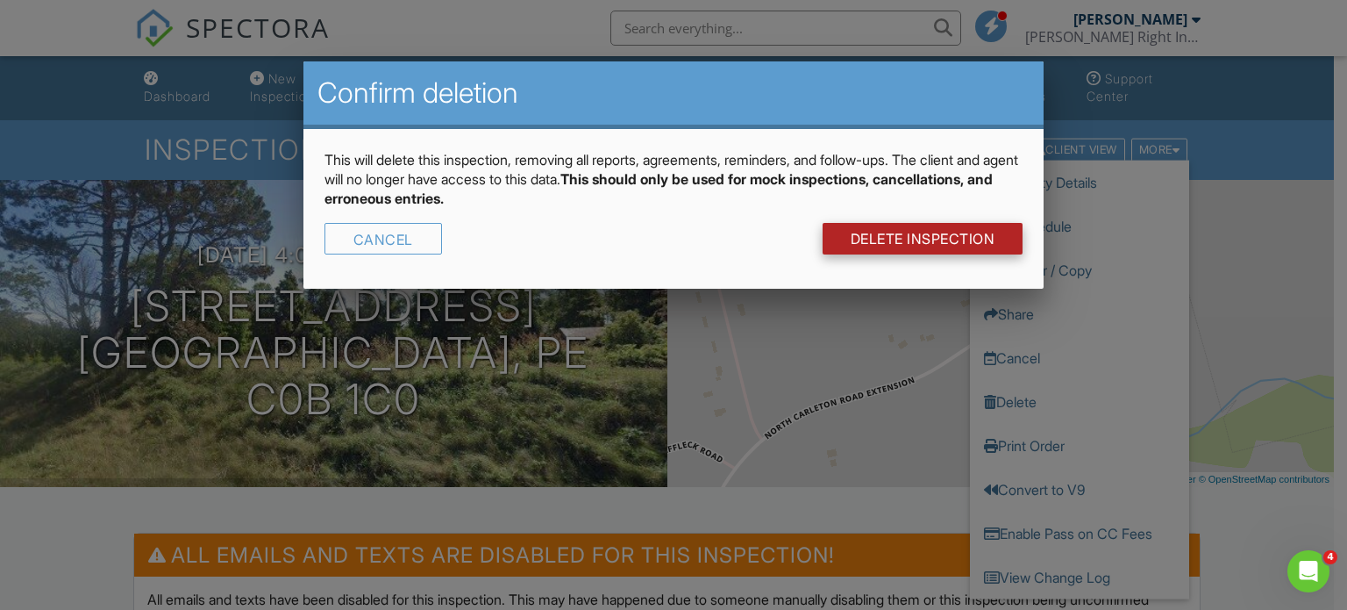
click at [904, 238] on link "DELETE Inspection" at bounding box center [923, 239] width 201 height 32
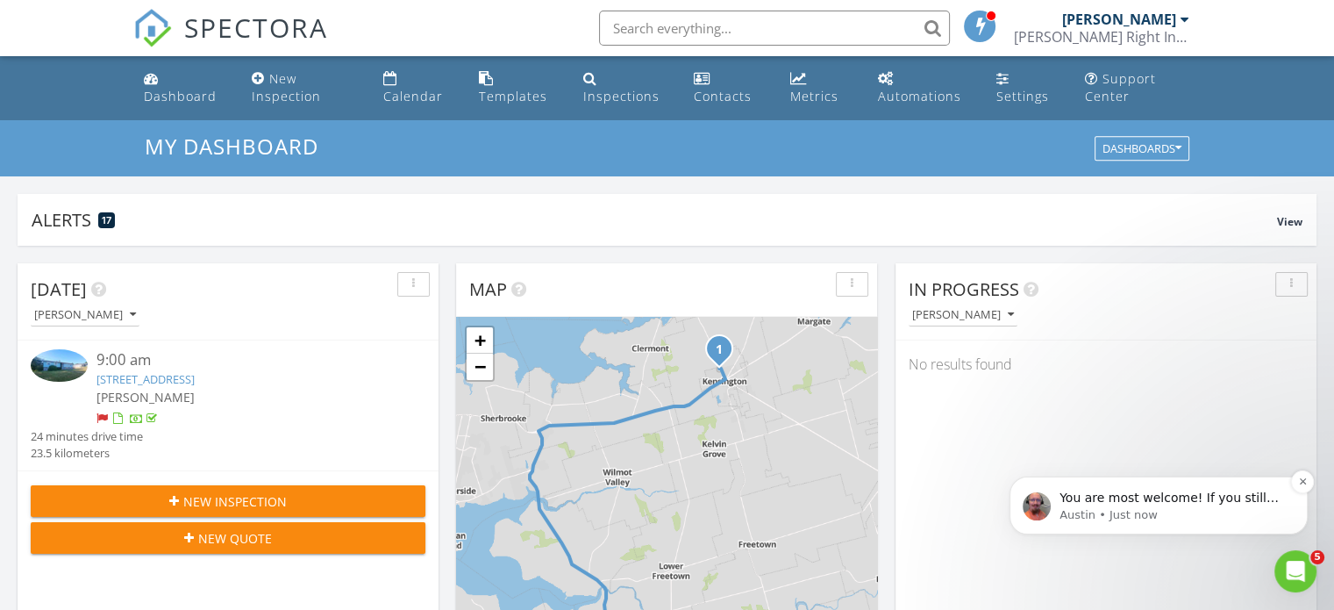
click at [1169, 506] on div "You are most welcome! If you still need further assistance, just chat right bac…" at bounding box center [1173, 498] width 232 height 23
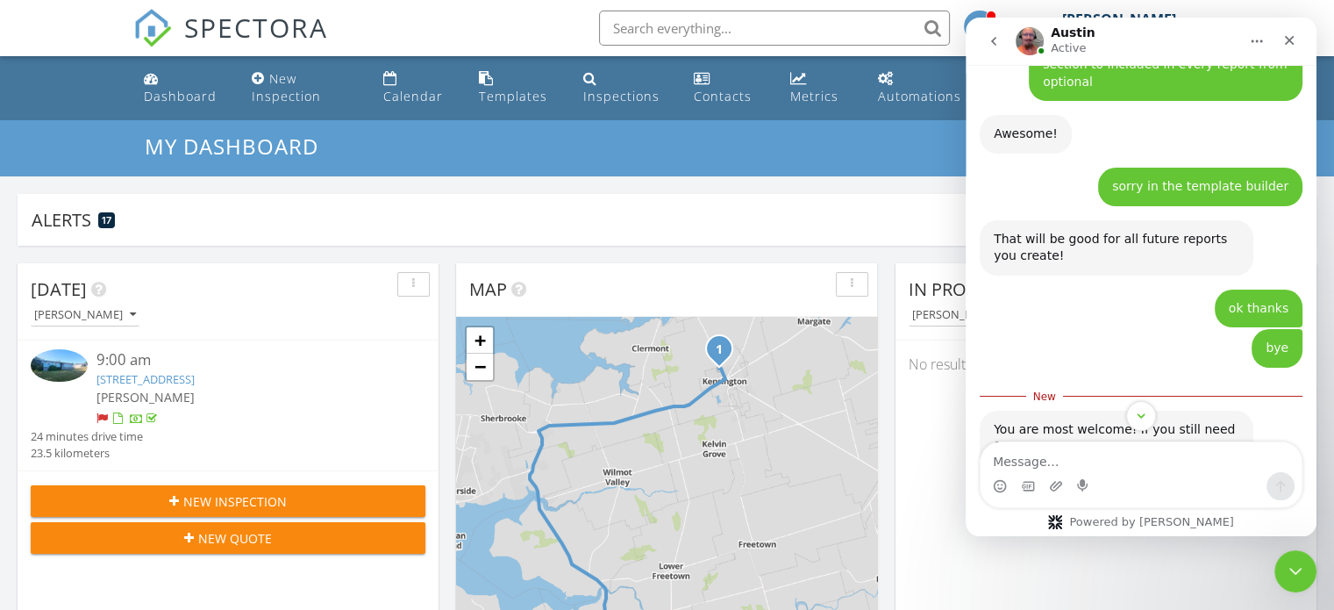
scroll to position [2461, 0]
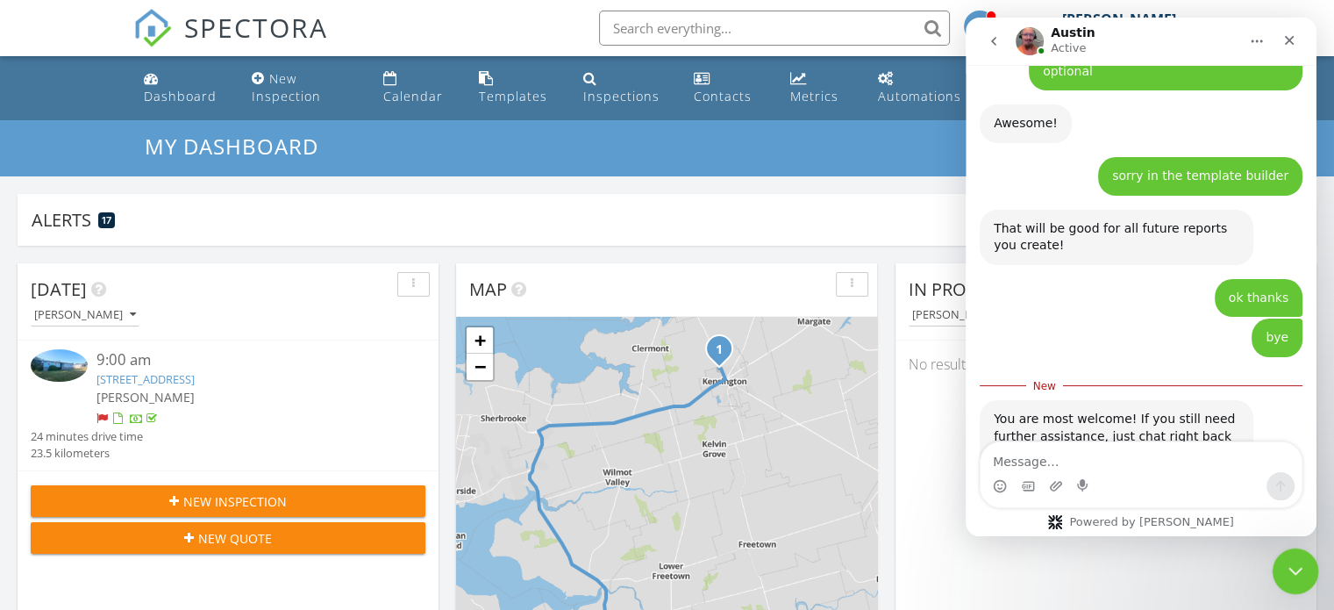
click at [1293, 568] on icon "Close Intercom Messenger" at bounding box center [1292, 568] width 21 height 21
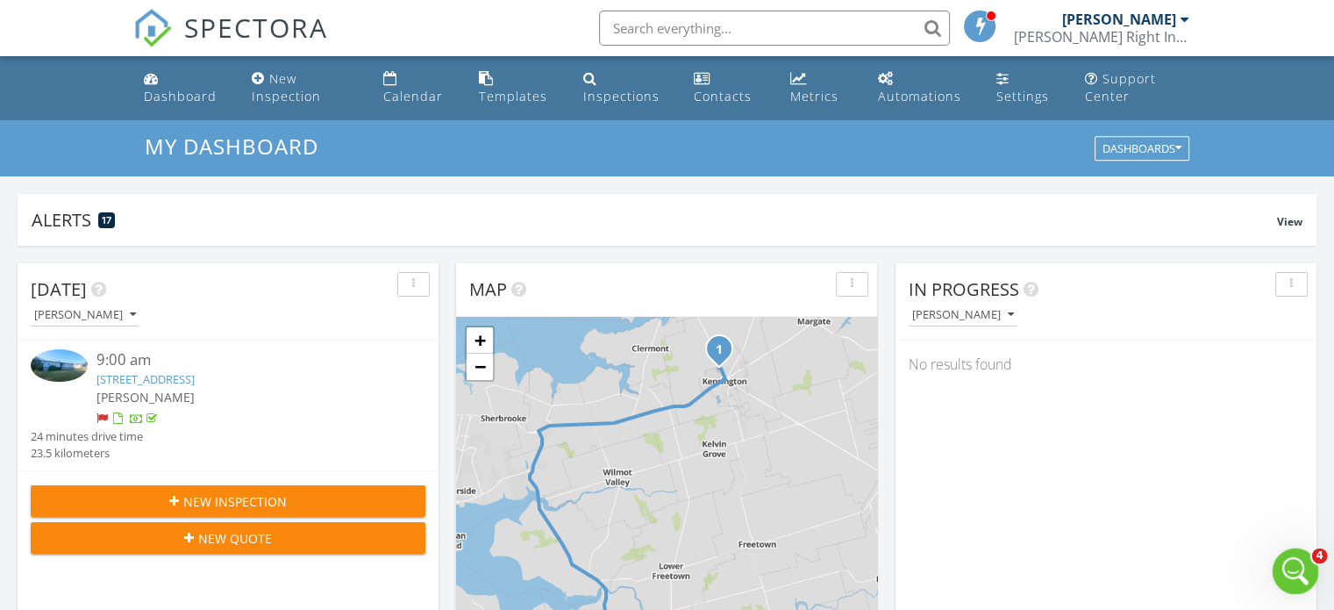
scroll to position [2432, 0]
click at [275, 85] on div "New Inspection" at bounding box center [286, 87] width 69 height 34
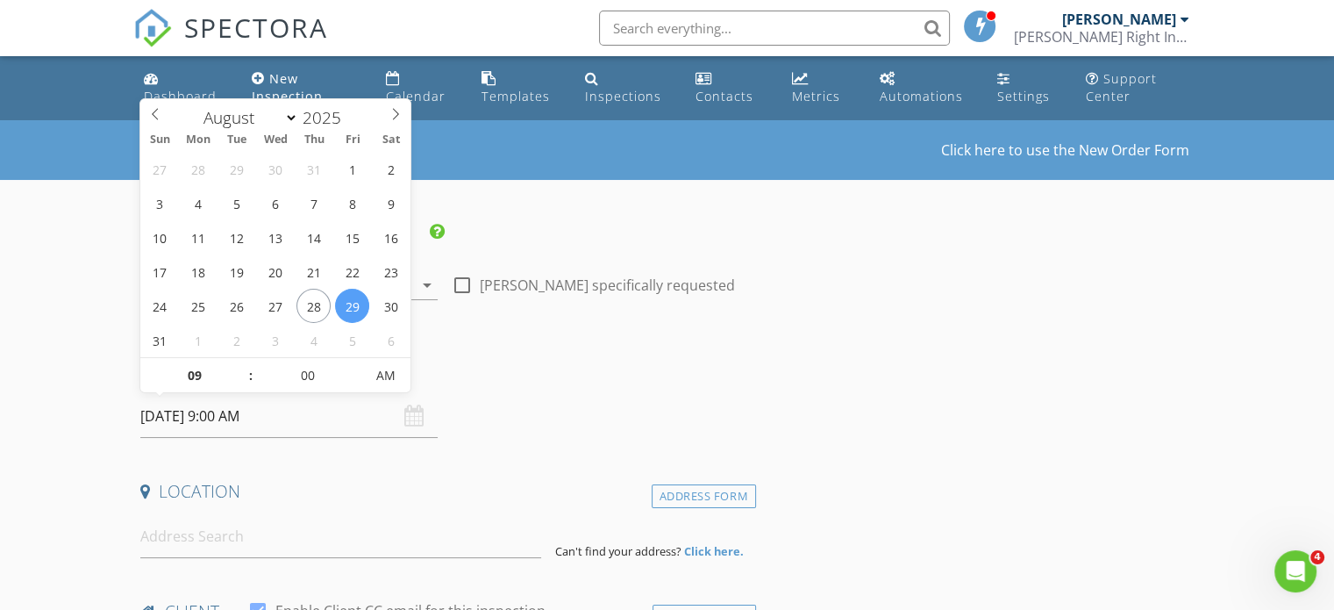
click at [195, 420] on input "[DATE] 9:00 AM" at bounding box center [288, 416] width 297 height 43
type input "[DATE] 9:00 AM"
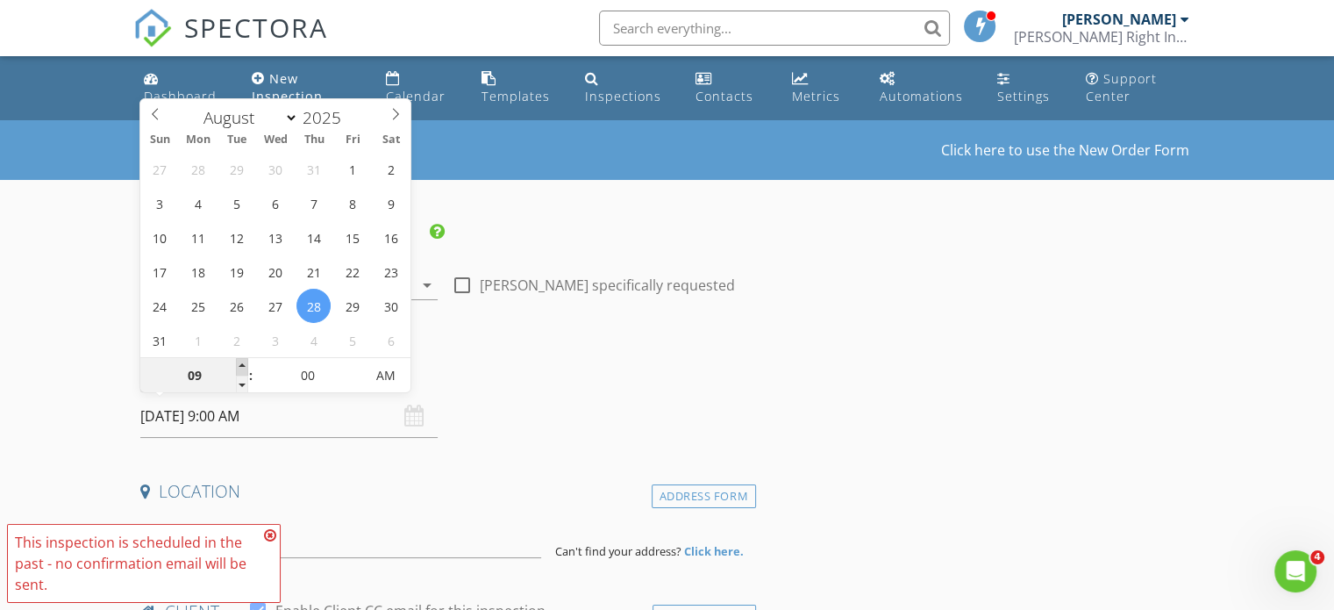
type input "10"
type input "[DATE] 10:00 AM"
click at [241, 363] on span at bounding box center [242, 367] width 12 height 18
type input "11"
type input "[DATE] 11:00 AM"
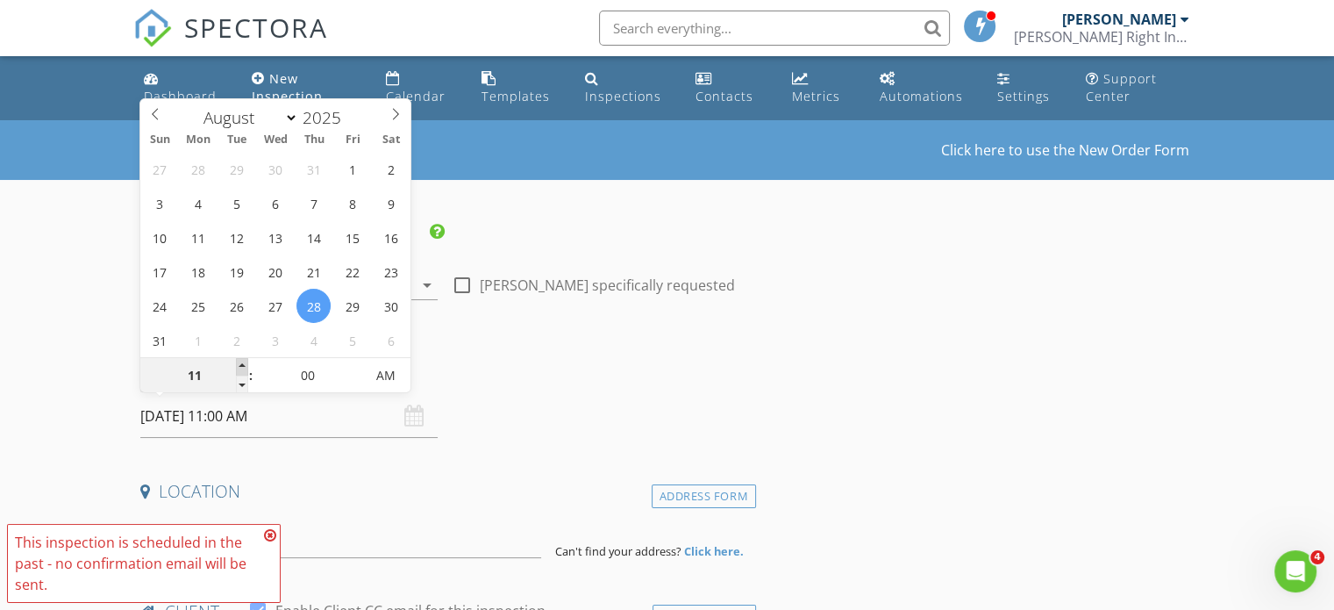
click at [241, 363] on span at bounding box center [242, 367] width 12 height 18
type input "12"
type input "[DATE] 12:00 PM"
click at [241, 363] on span at bounding box center [242, 367] width 12 height 18
type input "01"
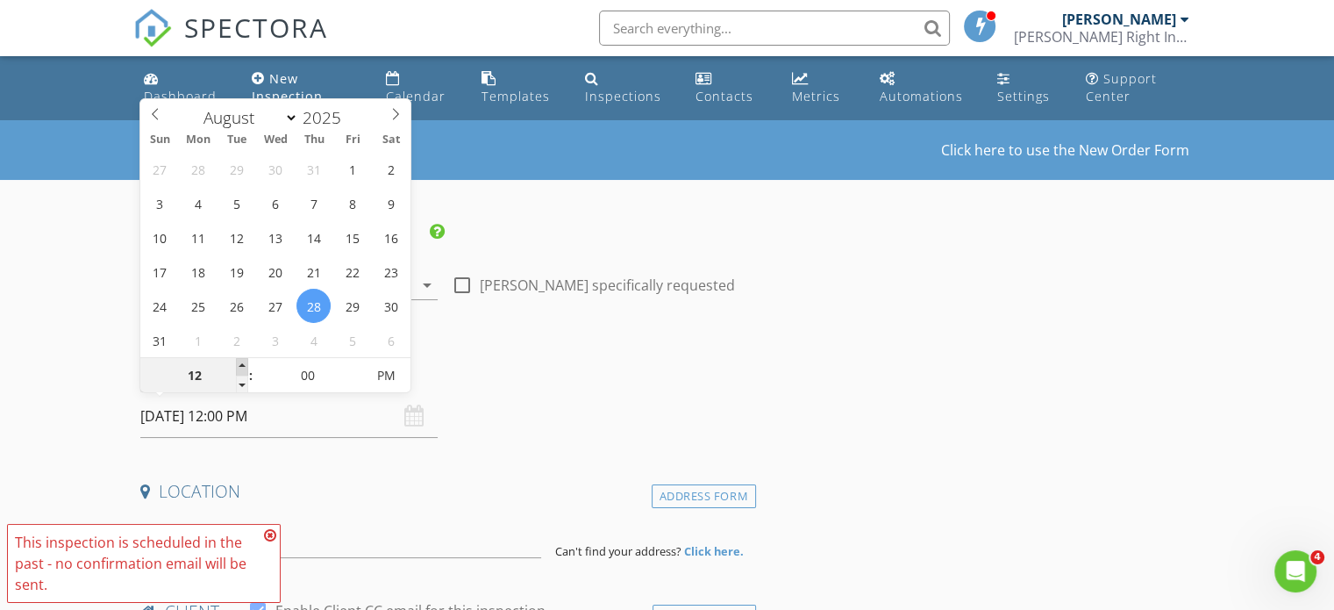
type input "[DATE] 1:00 PM"
click at [241, 363] on span at bounding box center [242, 367] width 12 height 18
type input "02"
type input "[DATE] 2:00 PM"
click at [241, 363] on span at bounding box center [242, 367] width 12 height 18
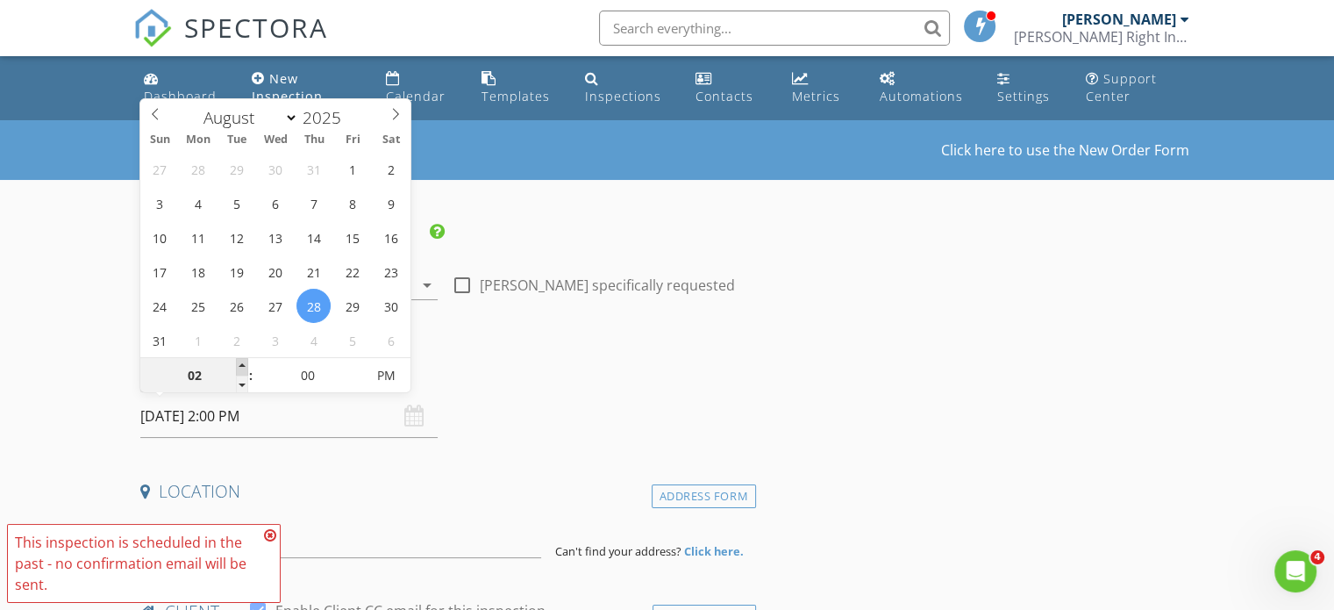
type input "03"
type input "[DATE] 3:00 PM"
click at [241, 363] on span at bounding box center [242, 367] width 12 height 18
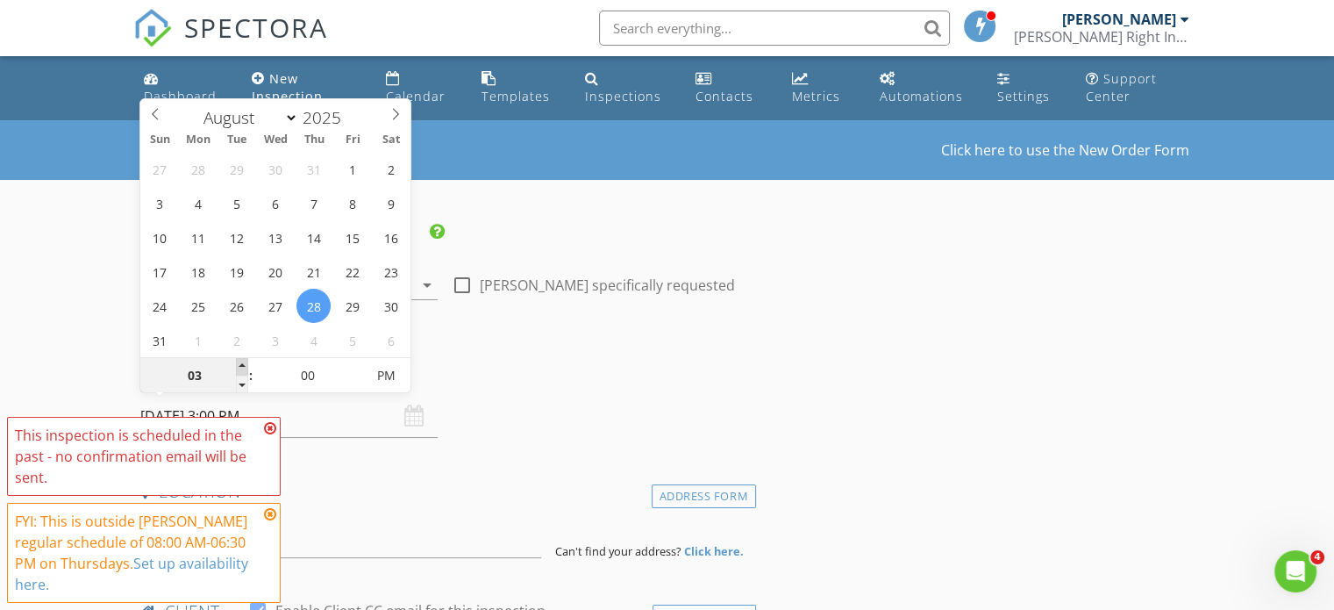
type input "04"
type input "[DATE] 4:00 PM"
click at [241, 363] on span at bounding box center [242, 367] width 12 height 18
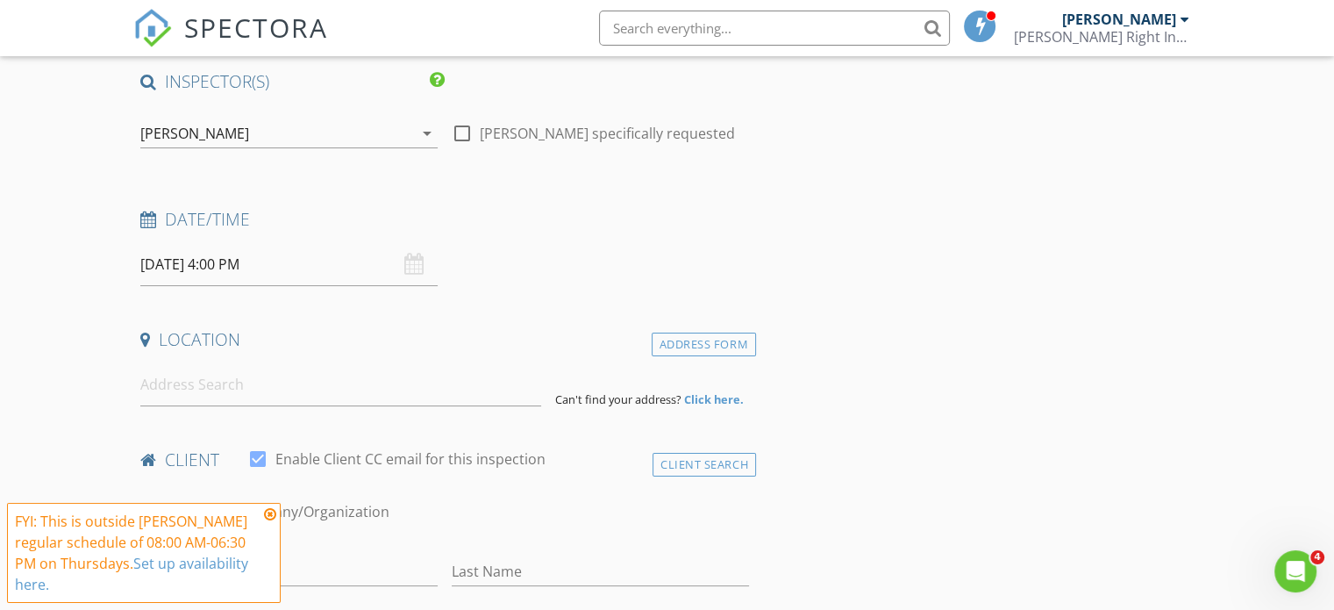
scroll to position [175, 0]
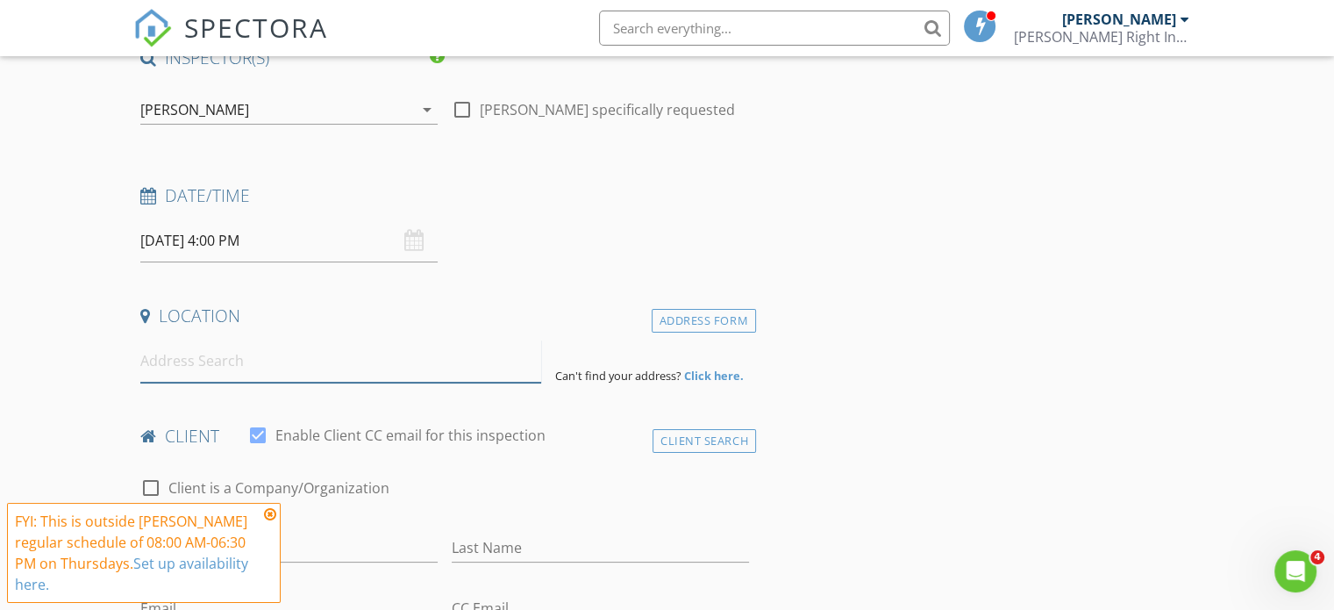
click at [182, 354] on input at bounding box center [340, 360] width 401 height 43
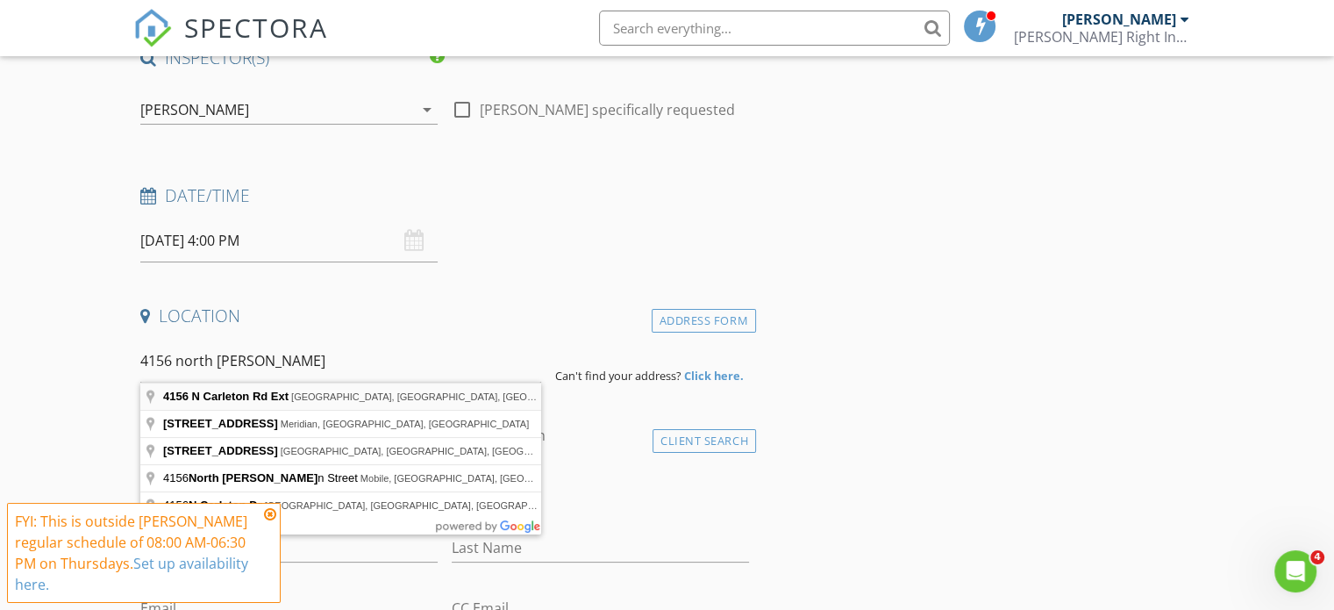
type input "[STREET_ADDRESS]"
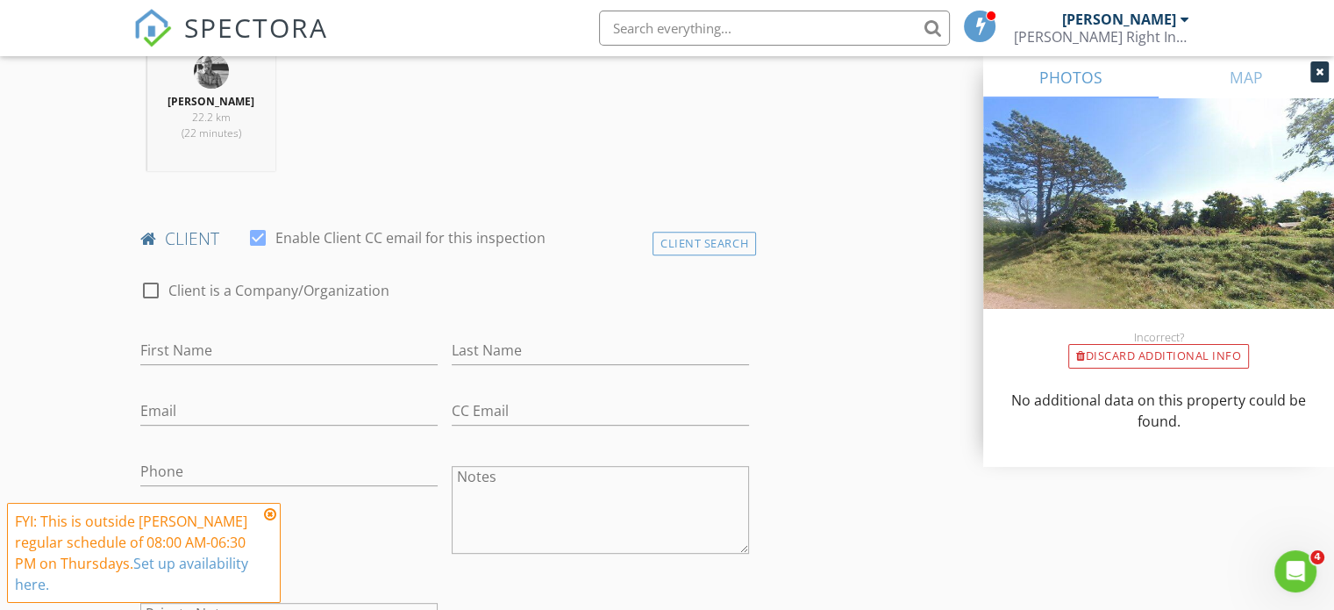
scroll to position [702, 0]
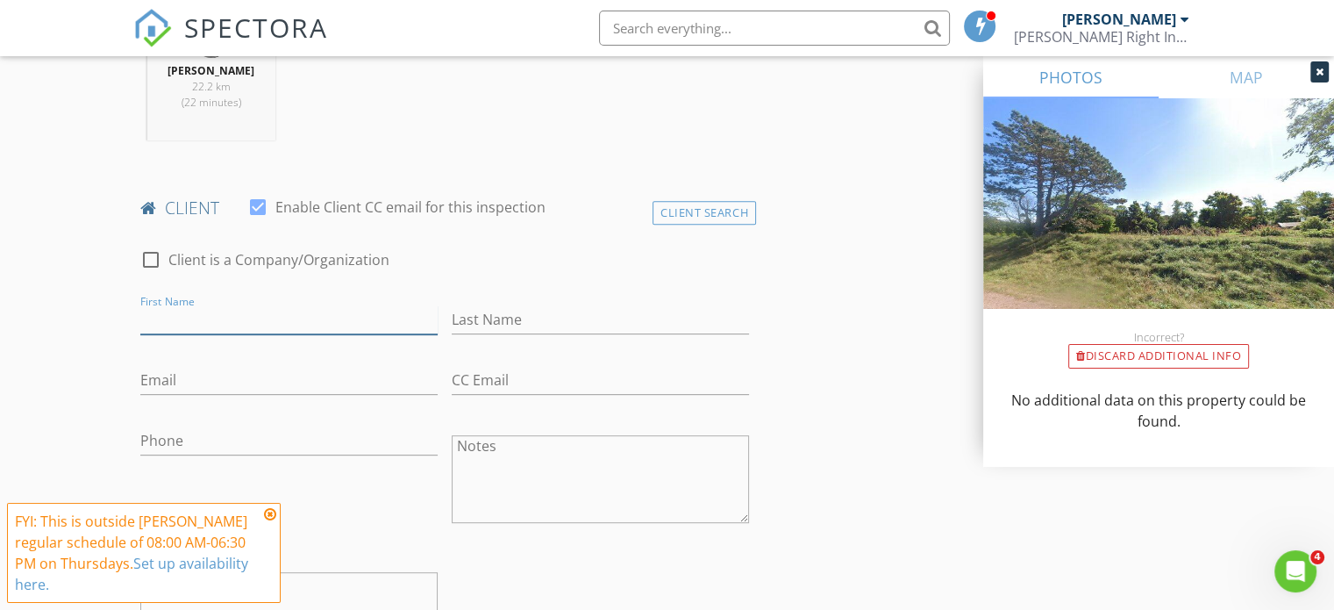
click at [239, 318] on input "First Name" at bounding box center [288, 319] width 297 height 29
type input "r"
click at [519, 308] on input "Last Name" at bounding box center [600, 319] width 297 height 29
type input "d"
click at [219, 373] on input "Email" at bounding box center [288, 380] width 297 height 29
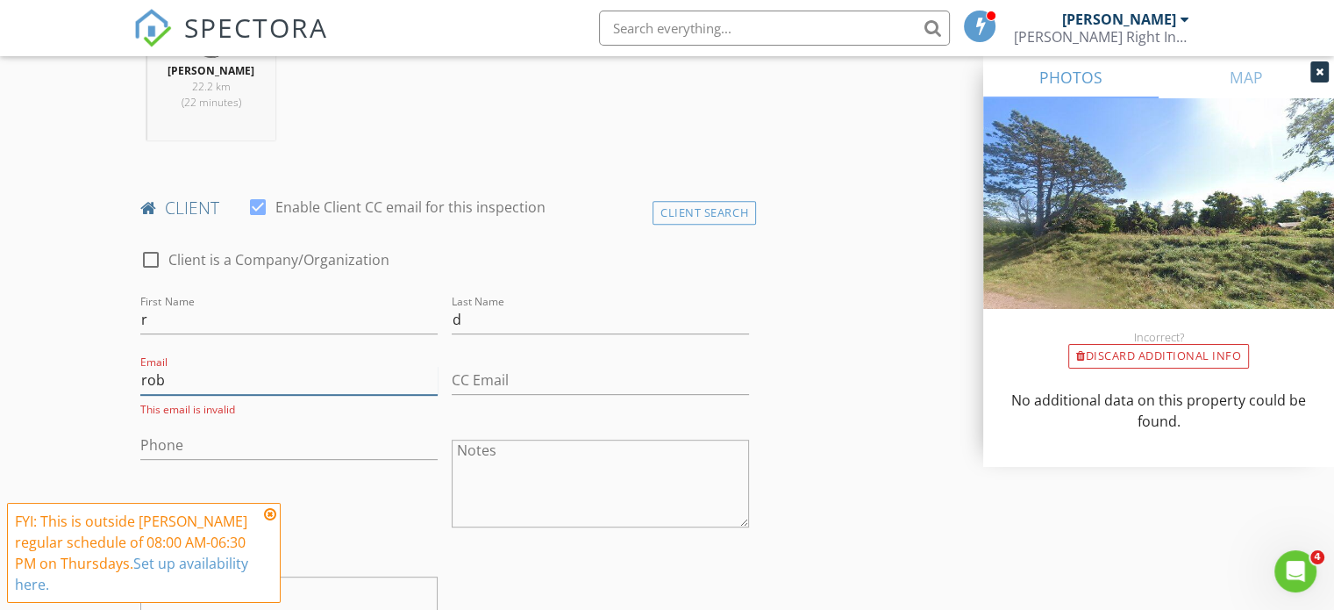
type input "[EMAIL_ADDRESS][DOMAIN_NAME]"
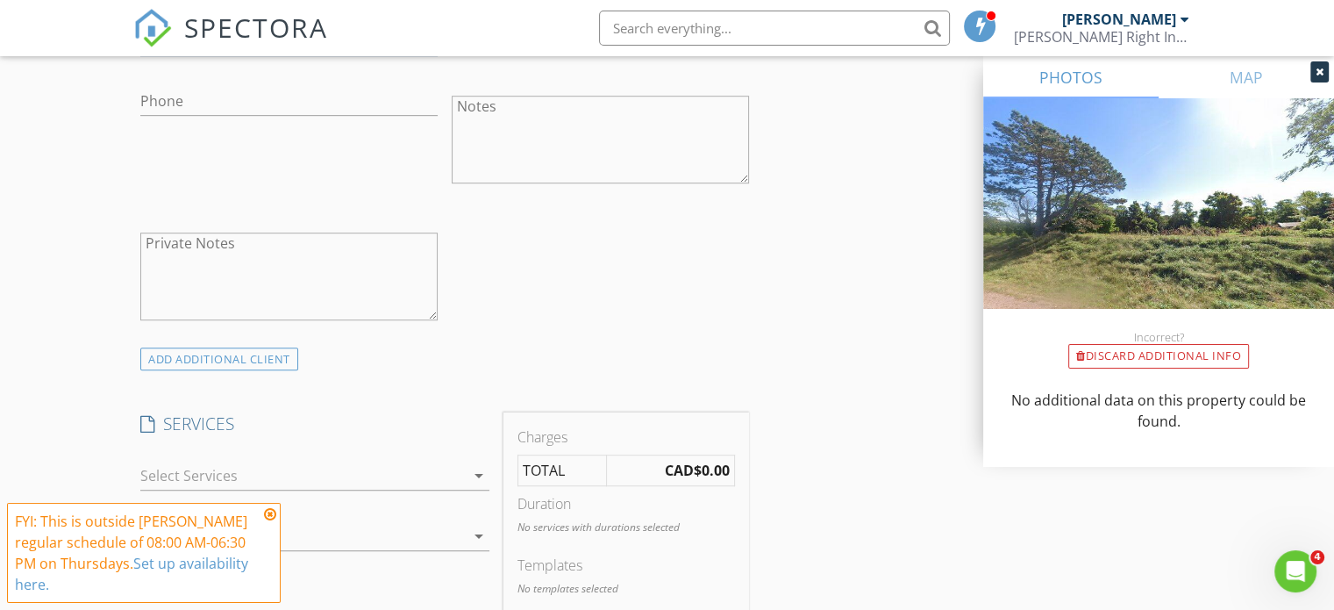
scroll to position [1140, 0]
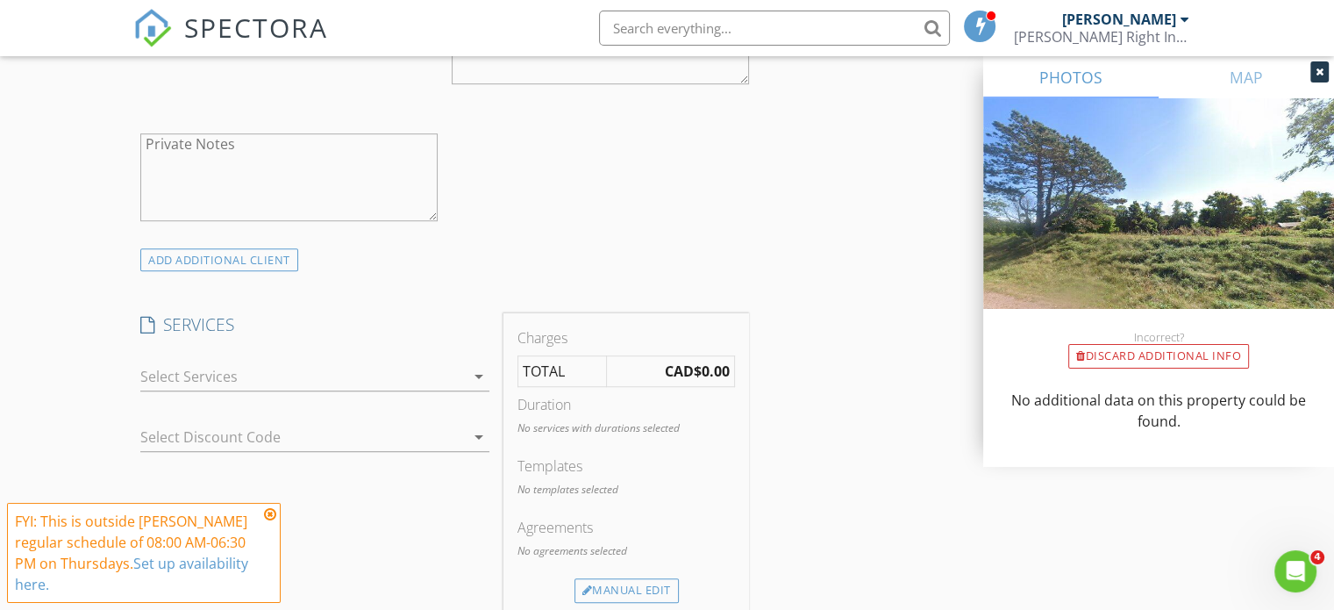
click at [178, 375] on div at bounding box center [302, 376] width 325 height 28
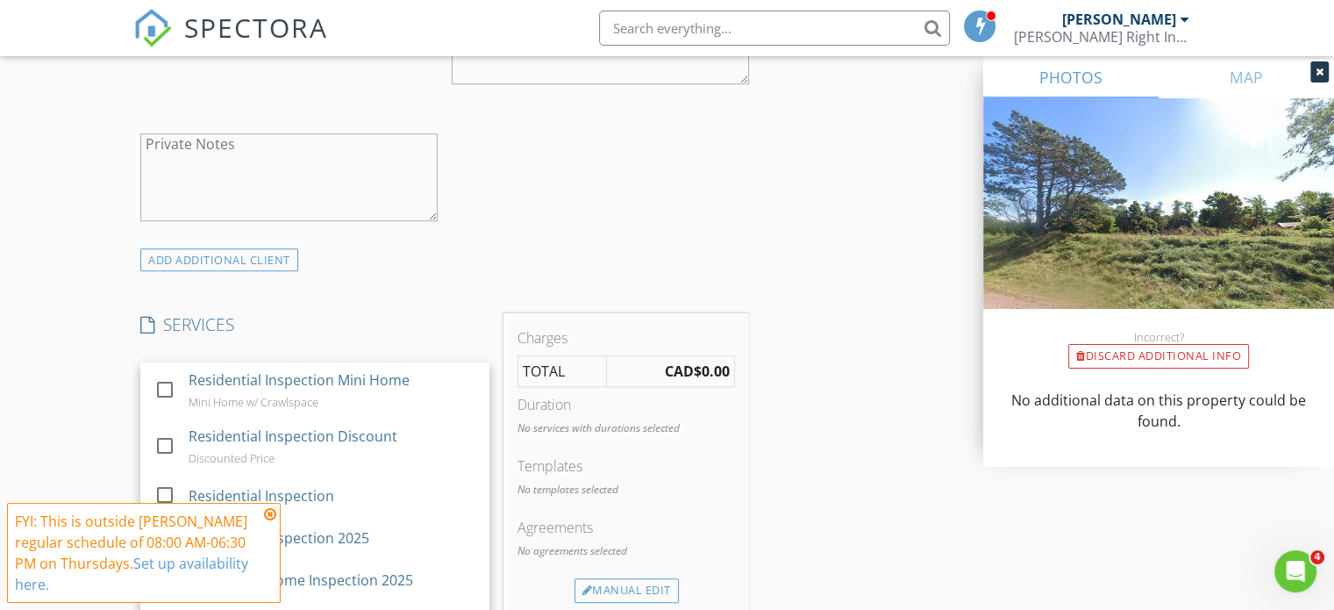
click at [178, 375] on div "check_box_outline_blank" at bounding box center [168, 392] width 28 height 35
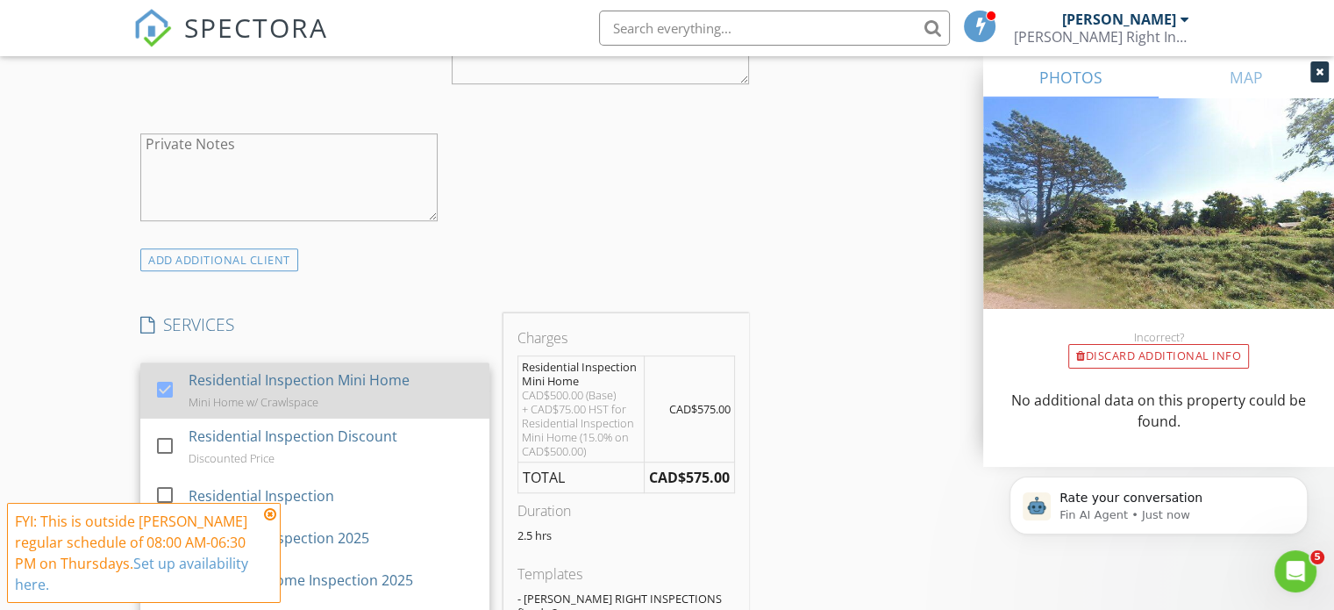
scroll to position [0, 0]
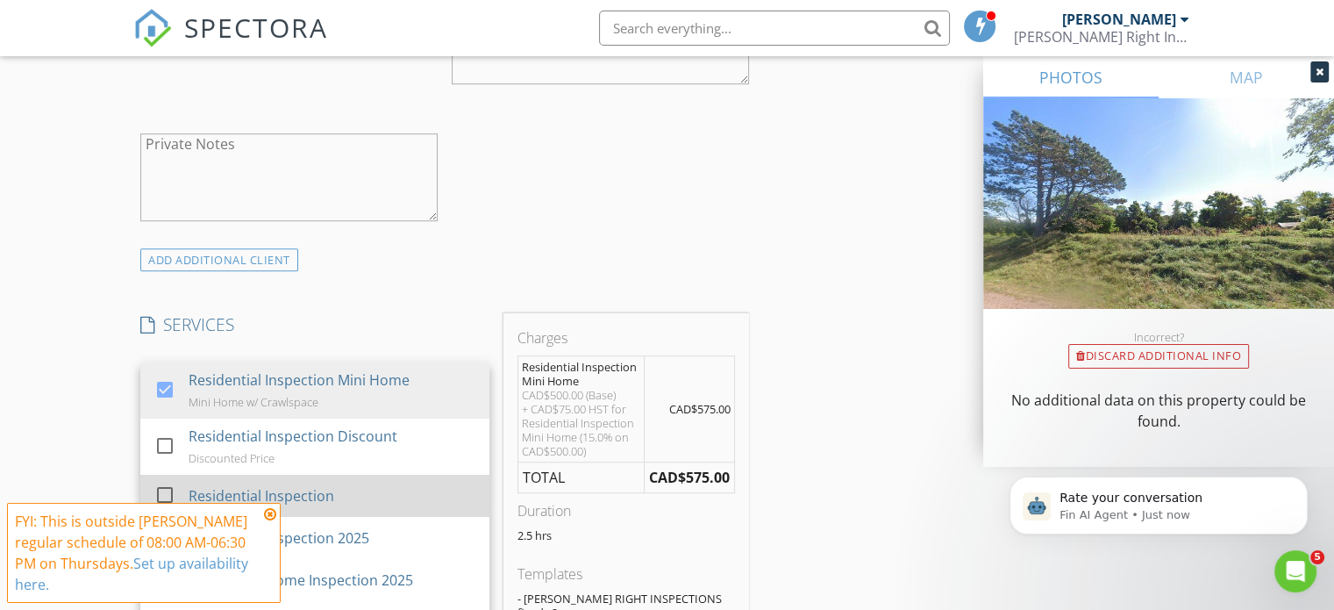
click at [169, 483] on div at bounding box center [165, 495] width 30 height 30
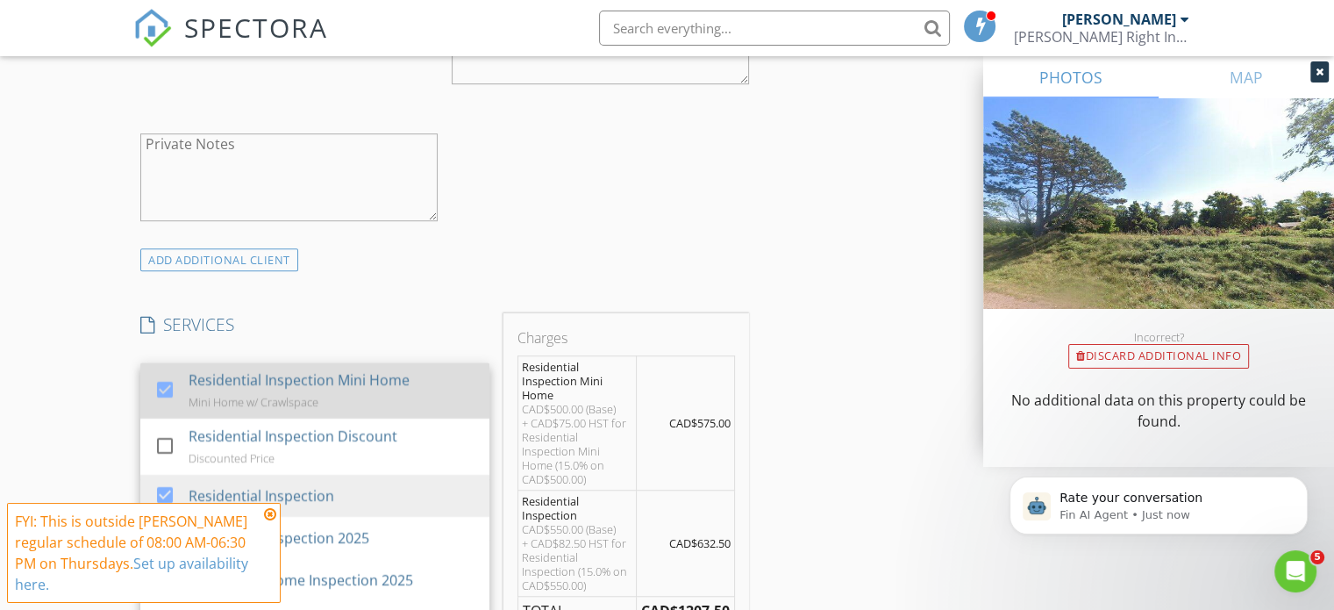
click at [172, 392] on div at bounding box center [165, 390] width 30 height 30
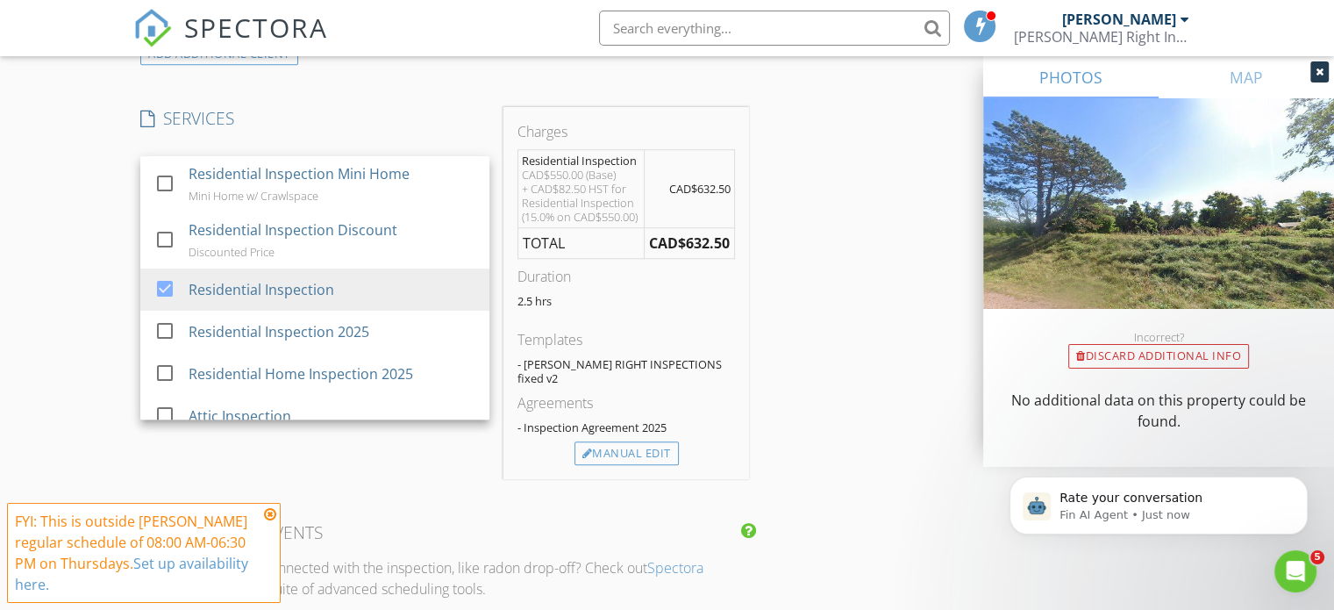
scroll to position [1404, 0]
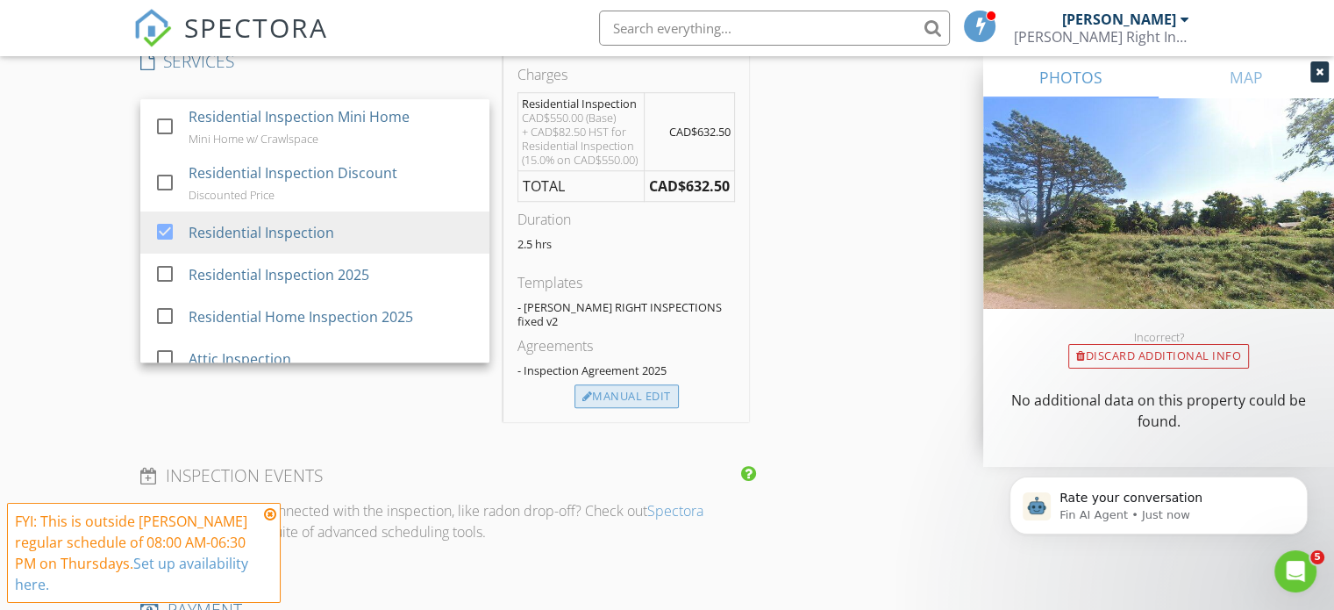
click at [621, 395] on div "Manual Edit" at bounding box center [627, 396] width 104 height 25
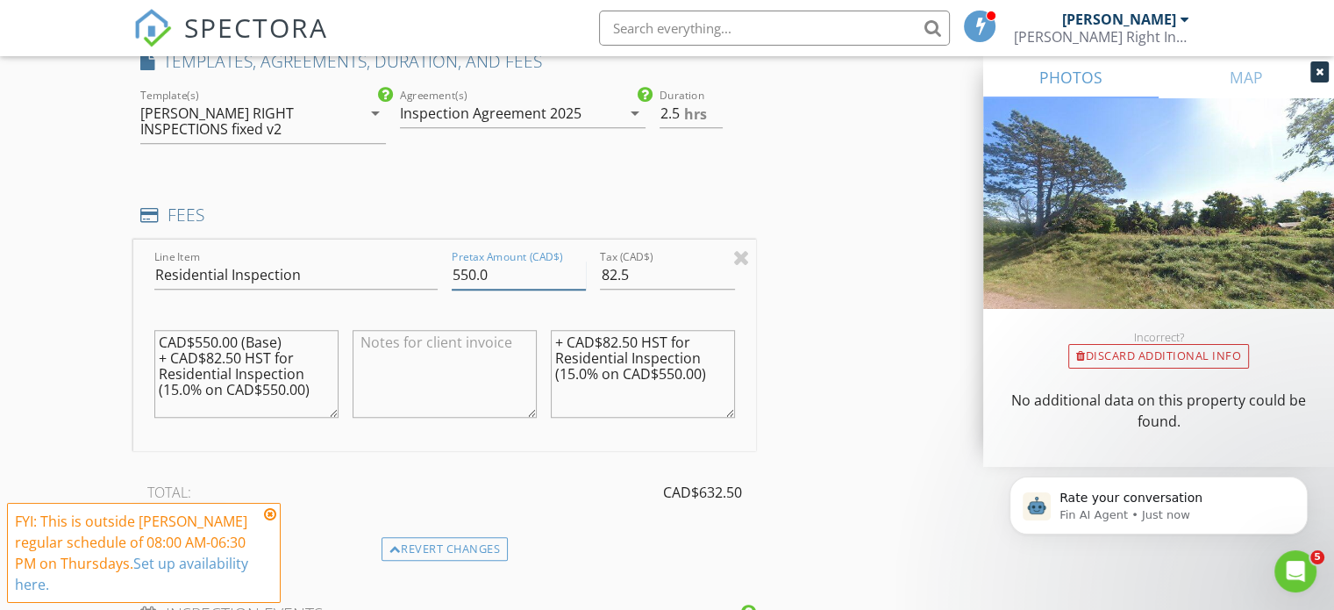
drag, startPoint x: 499, startPoint y: 275, endPoint x: 425, endPoint y: 269, distance: 74.7
click at [425, 269] on div "Line Item Residential Inspection Pretax Amount (CAD$) 550.0 Tax (CAD$) 82.5 CAD…" at bounding box center [444, 344] width 623 height 211
type input "0"
click at [647, 268] on input "82.5" at bounding box center [667, 275] width 134 height 29
drag, startPoint x: 642, startPoint y: 269, endPoint x: 591, endPoint y: 273, distance: 51.0
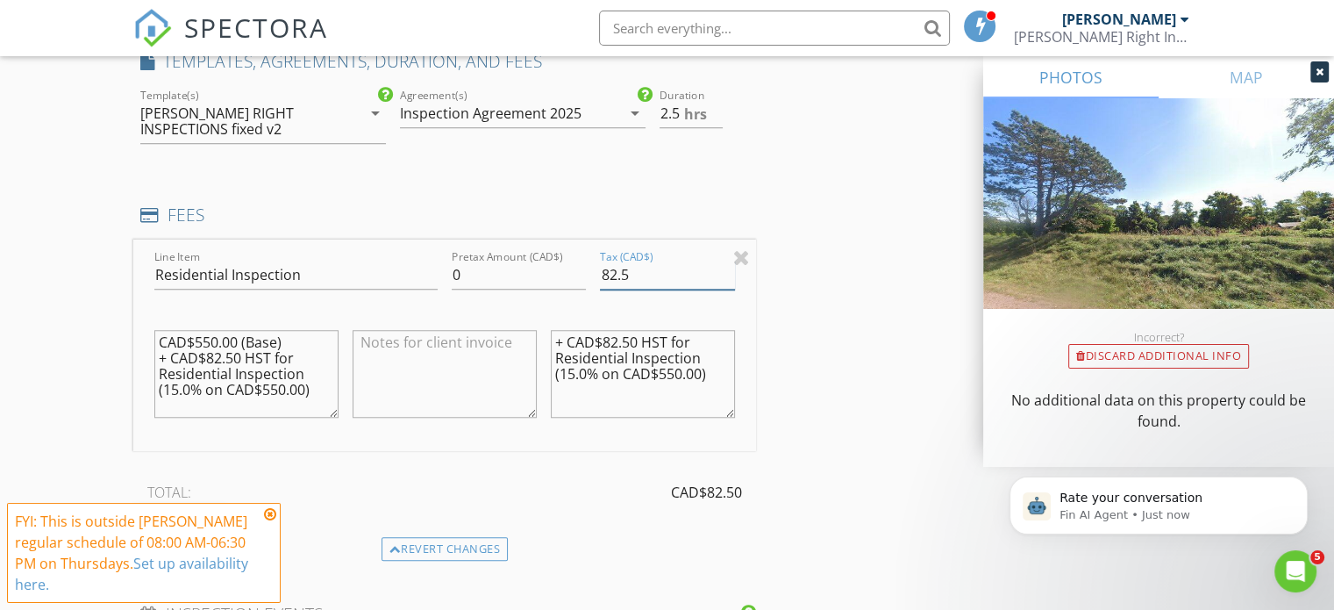
click at [591, 273] on div "Line Item Residential Inspection Pretax Amount (CAD$) 0 Tax (CAD$) 82.5 CAD$550…" at bounding box center [444, 344] width 623 height 211
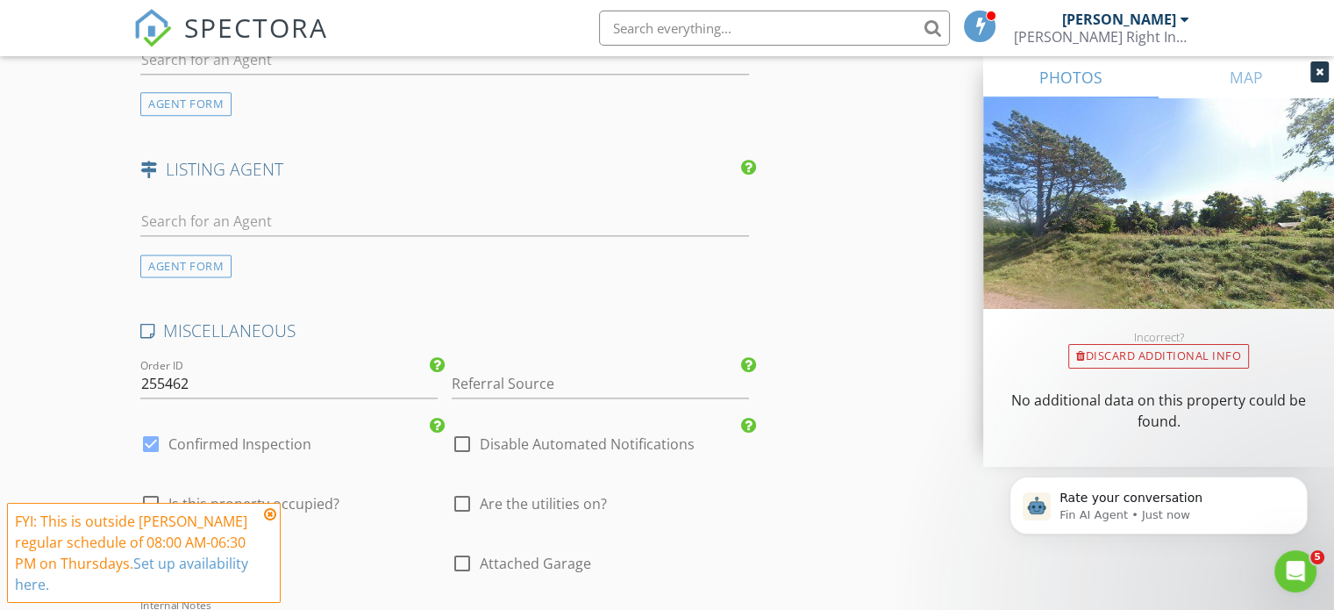
scroll to position [2368, 0]
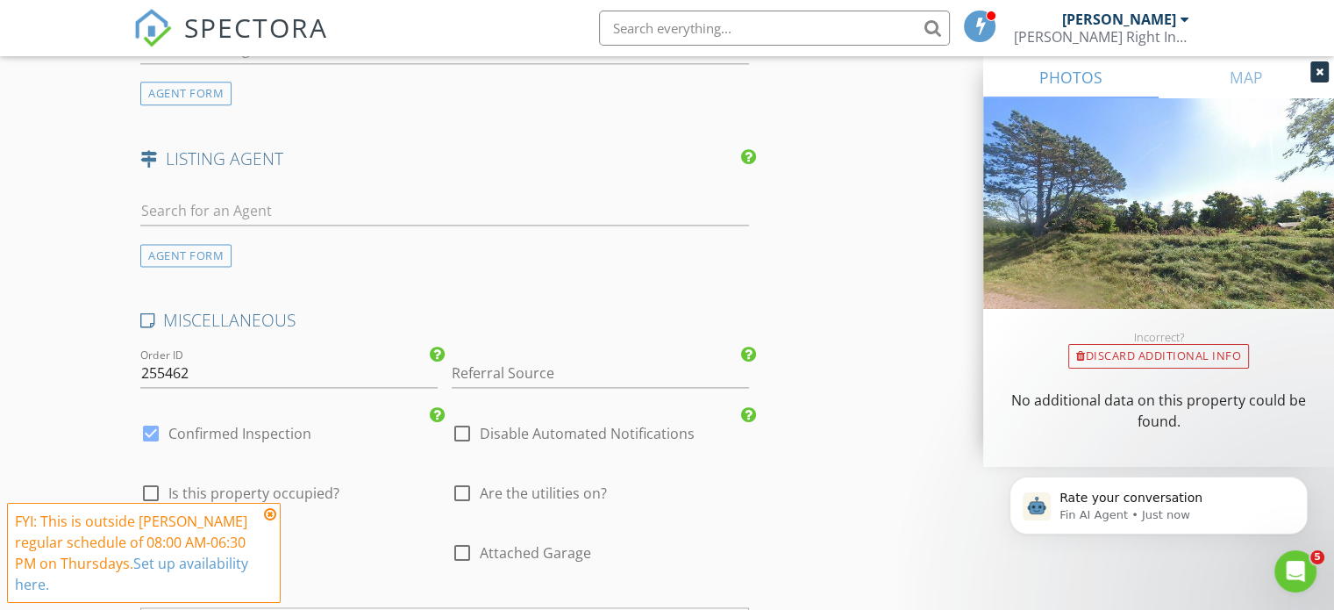
type input "0"
click at [454, 427] on div at bounding box center [462, 433] width 30 height 30
checkbox input "true"
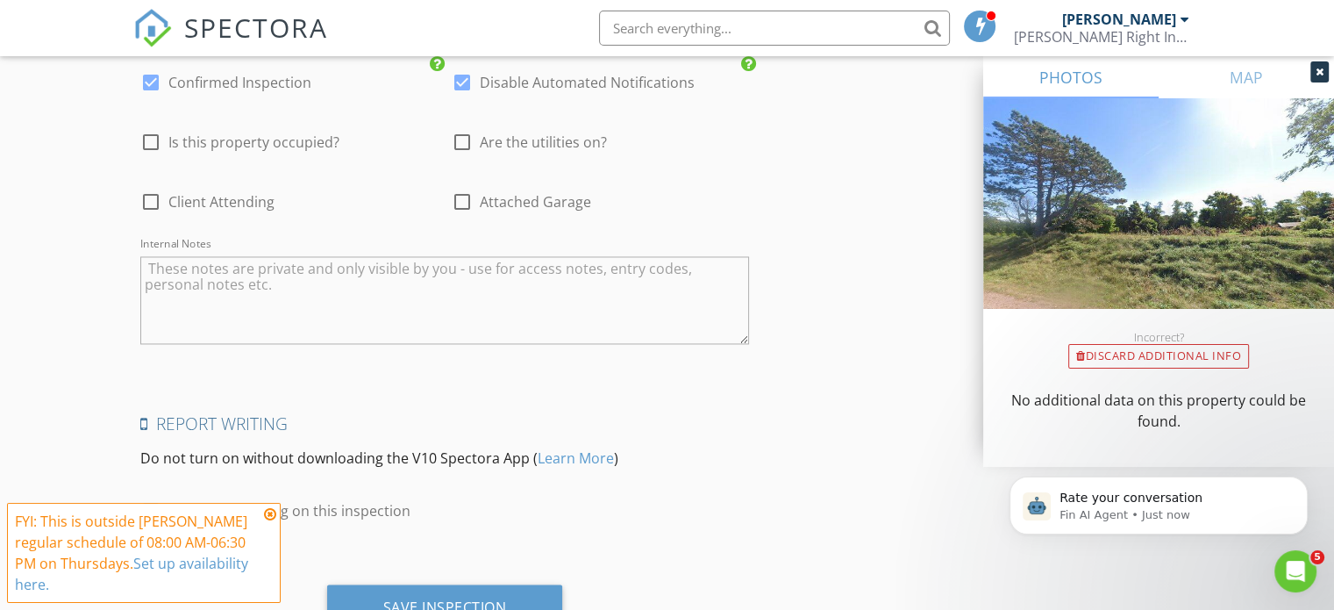
scroll to position [2791, 0]
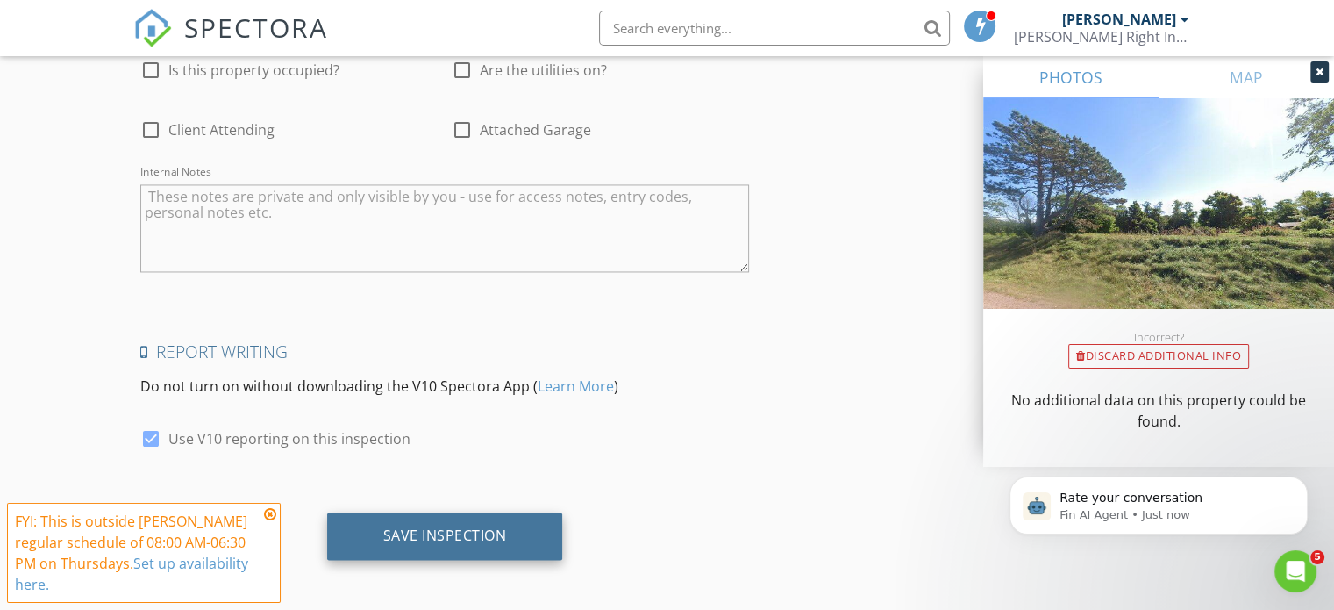
click at [462, 526] on div "Save Inspection" at bounding box center [445, 535] width 124 height 18
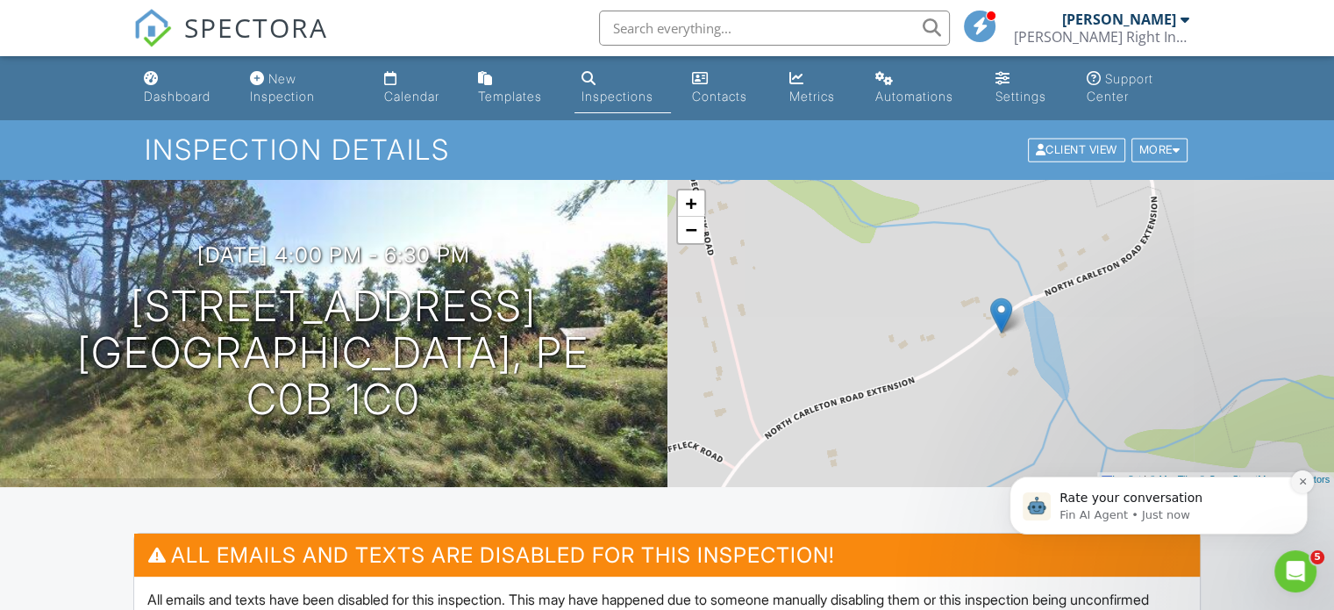
click at [1304, 482] on icon "Dismiss notification" at bounding box center [1302, 481] width 6 height 6
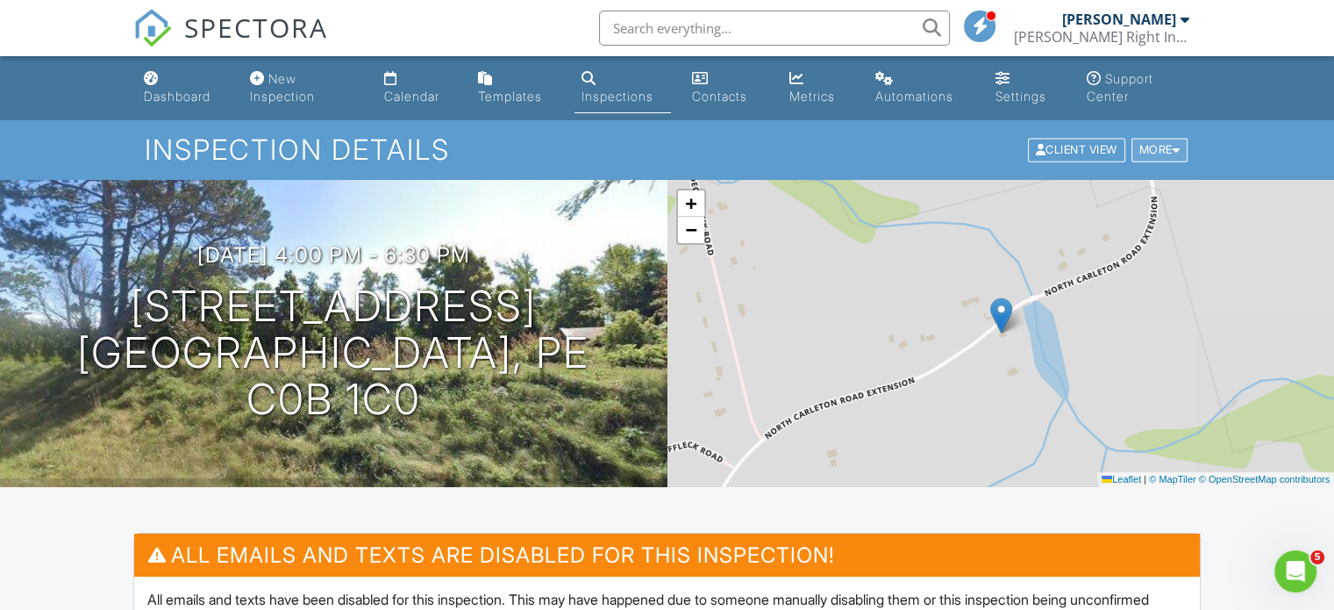
click at [1170, 143] on div "More" at bounding box center [1160, 151] width 57 height 24
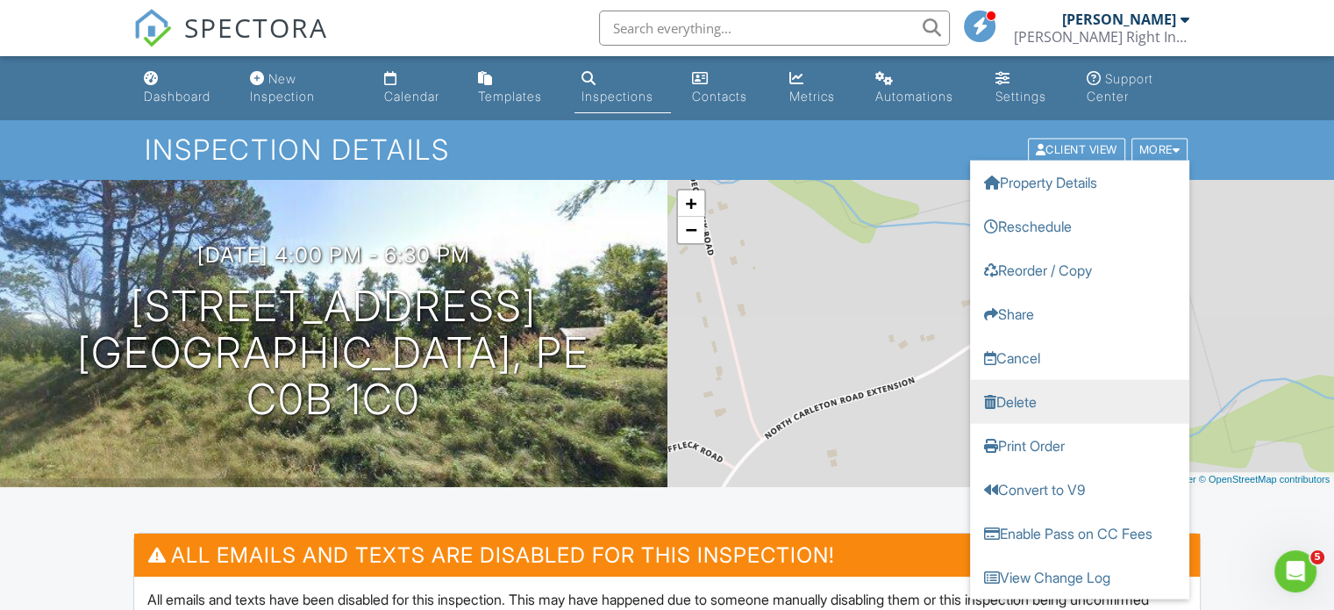
click at [1042, 401] on link "Delete" at bounding box center [1079, 402] width 219 height 44
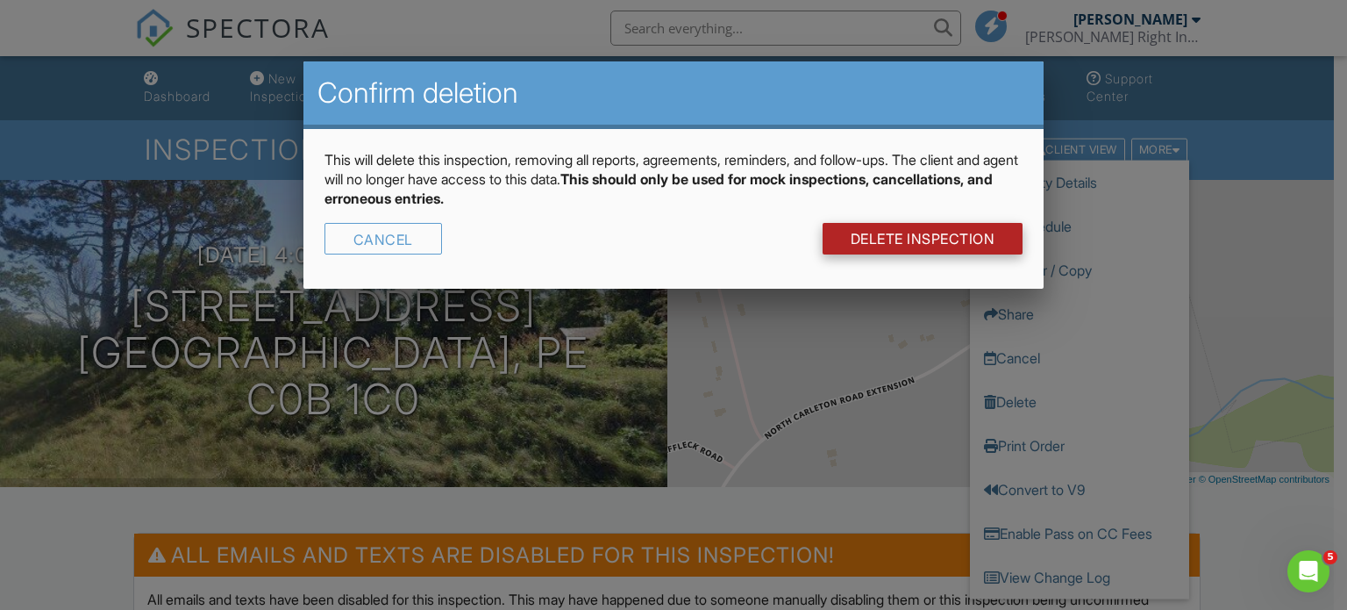
click at [929, 234] on link "DELETE Inspection" at bounding box center [923, 239] width 201 height 32
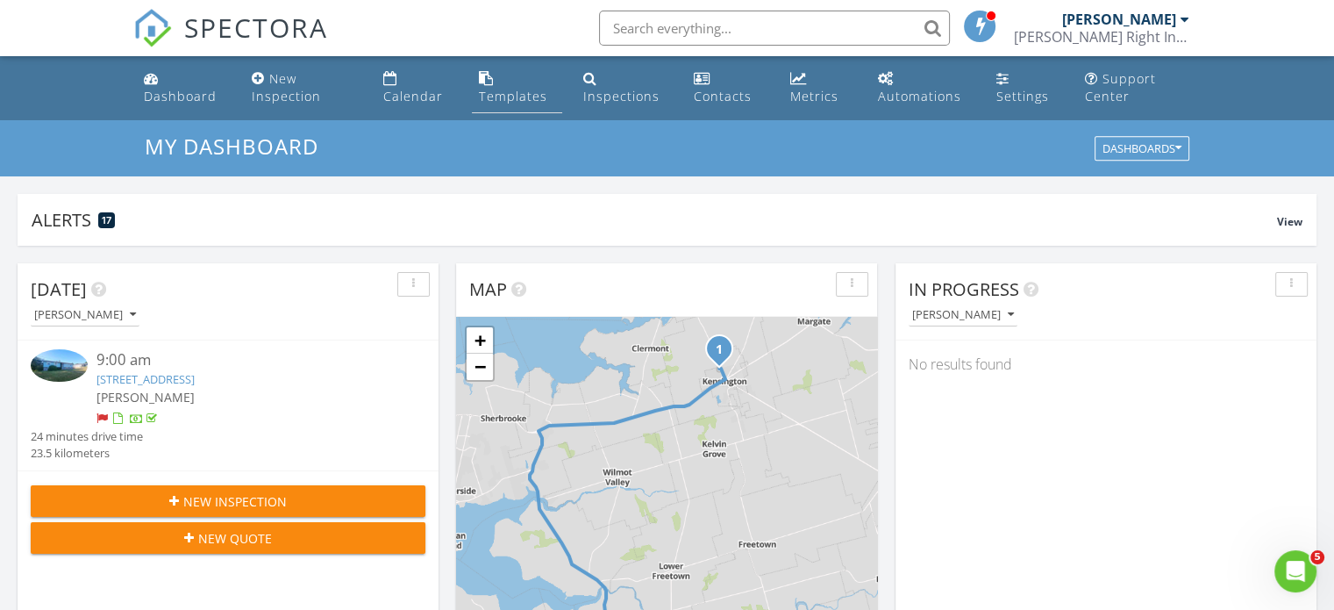
click at [498, 96] on div "Templates" at bounding box center [513, 96] width 68 height 17
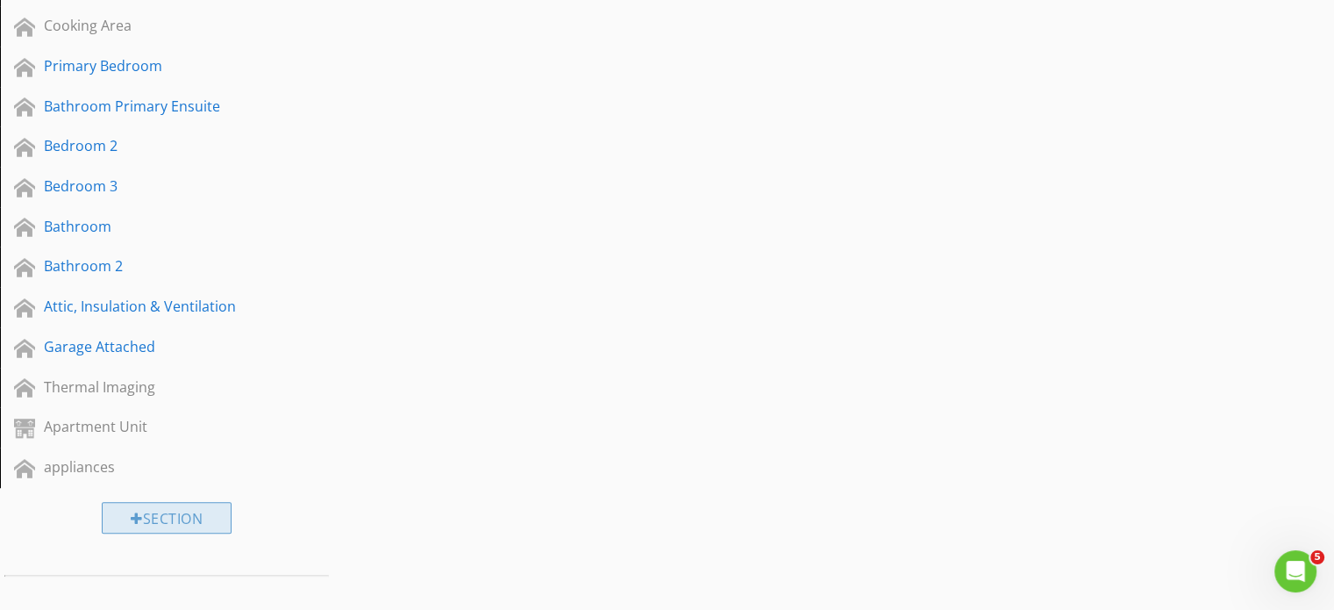
scroll to position [1221, 0]
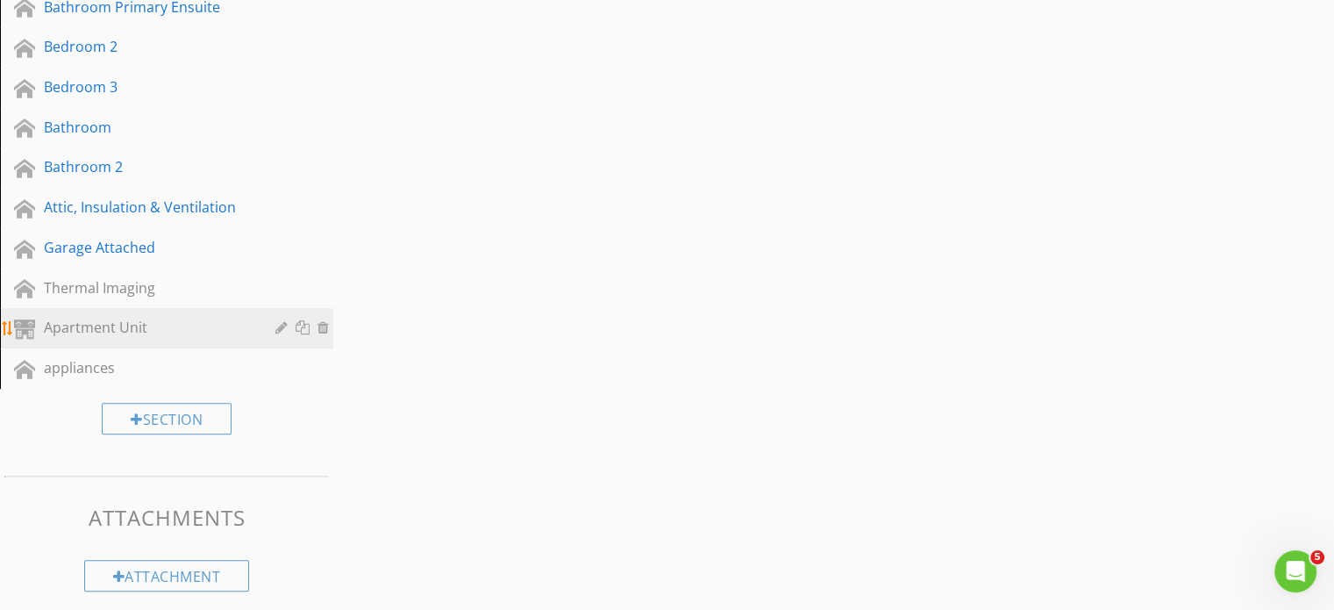
click at [112, 317] on div "Apartment Unit" at bounding box center [147, 327] width 206 height 21
click at [112, 319] on div "Apartment Unit" at bounding box center [147, 327] width 206 height 21
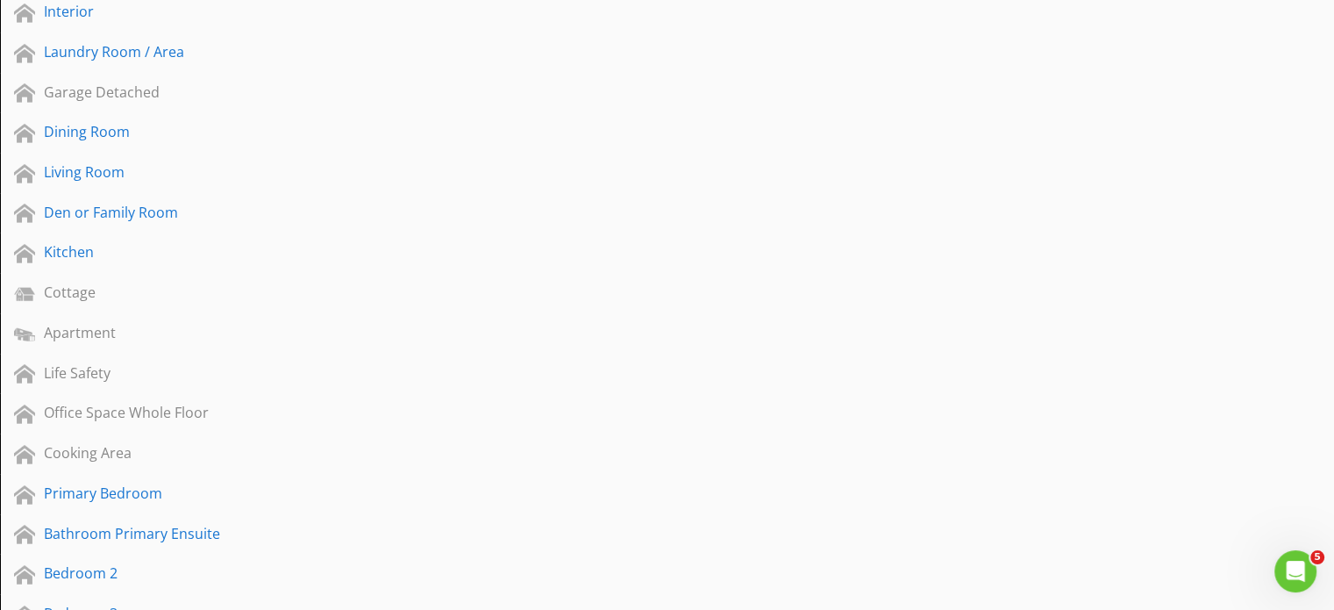
scroll to position [168, 0]
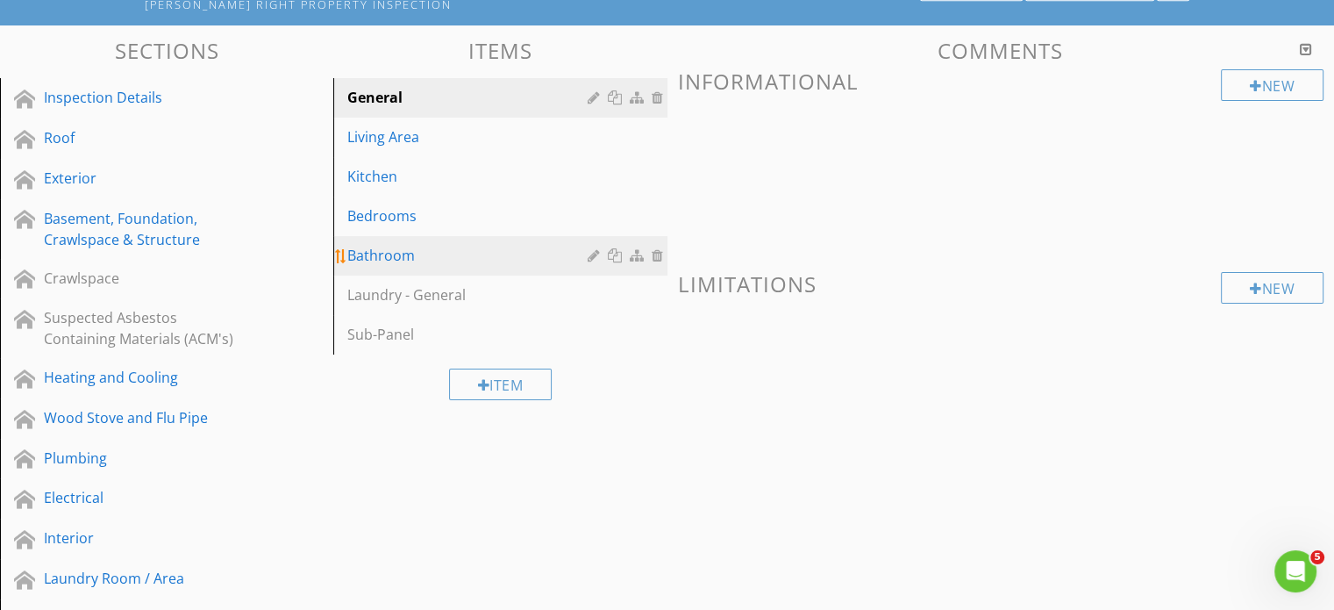
click at [373, 253] on div "Bathroom" at bounding box center [469, 255] width 245 height 21
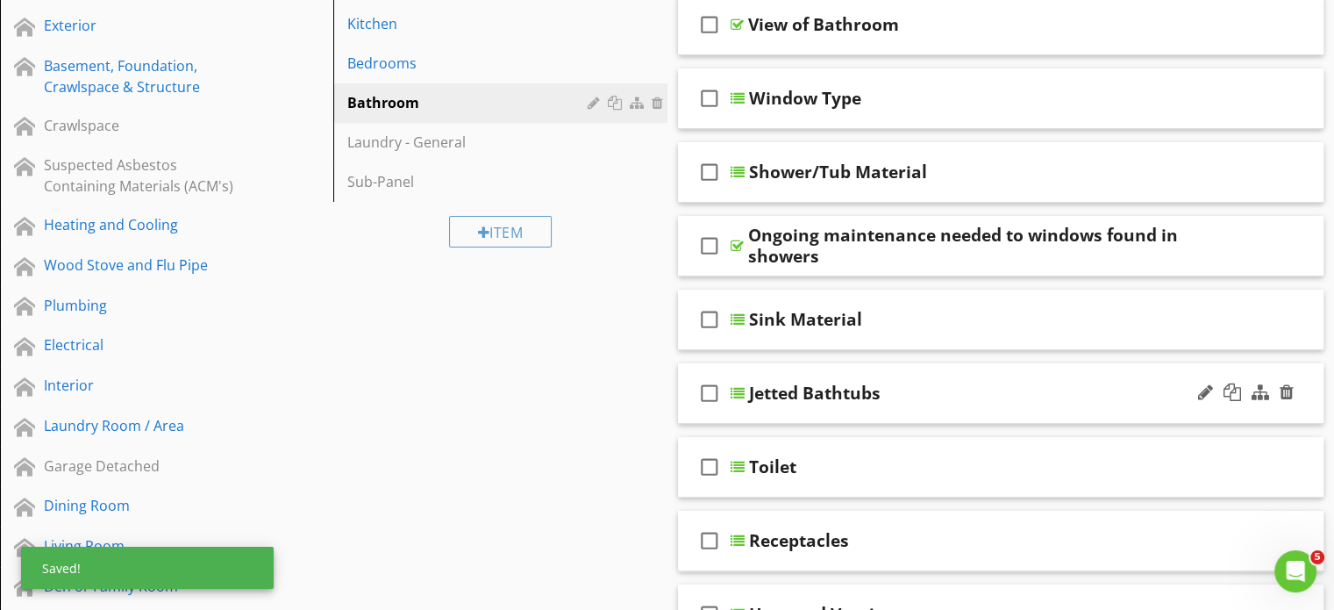
scroll to position [253, 0]
